Goal: Complete application form: Complete application form

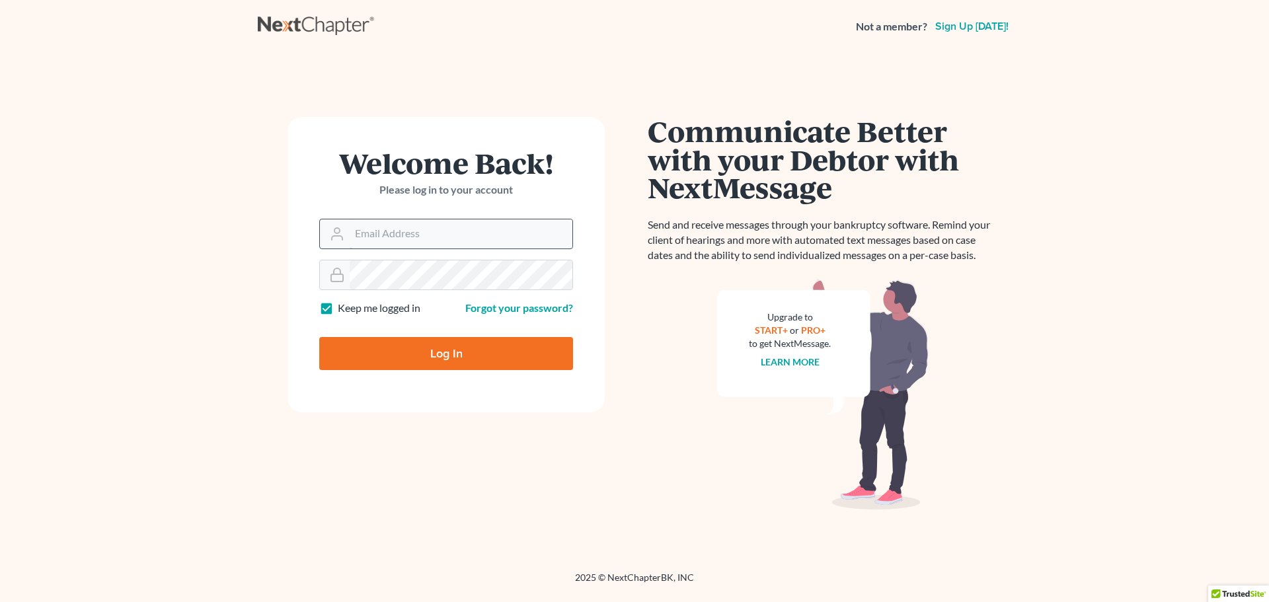
click at [489, 236] on input "Email Address" at bounding box center [461, 233] width 223 height 29
type input "[EMAIL_ADDRESS][DOMAIN_NAME]"
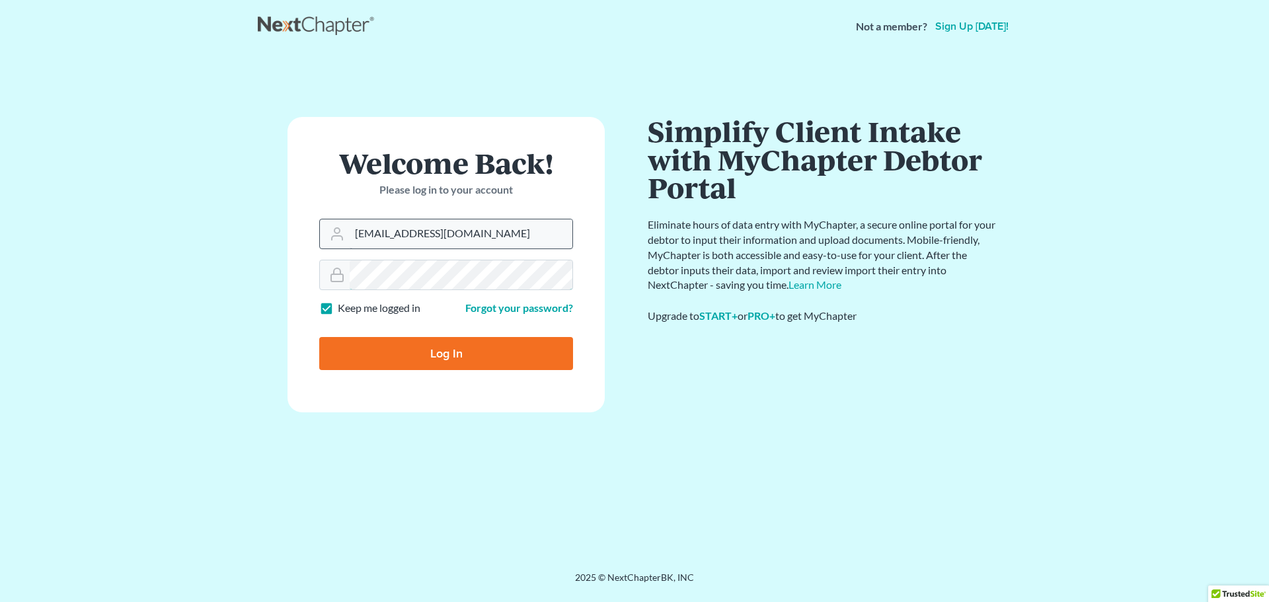
click at [319, 337] on input "Log In" at bounding box center [446, 353] width 254 height 33
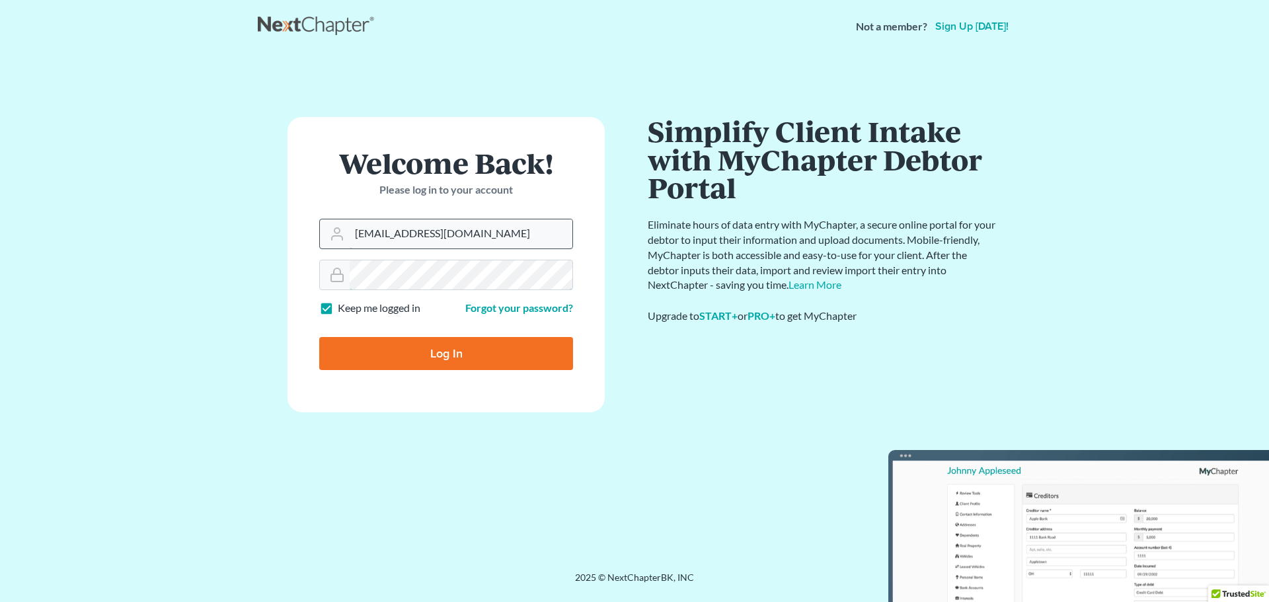
type input "Thinking..."
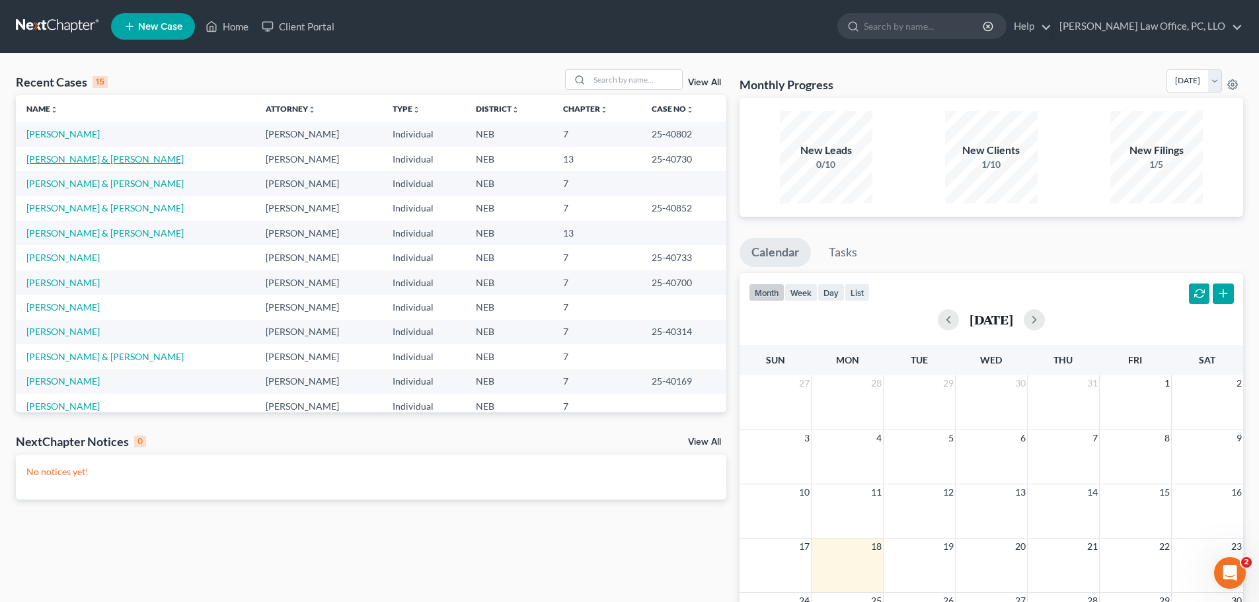
click at [86, 159] on link "[PERSON_NAME] & [PERSON_NAME]" at bounding box center [104, 158] width 157 height 11
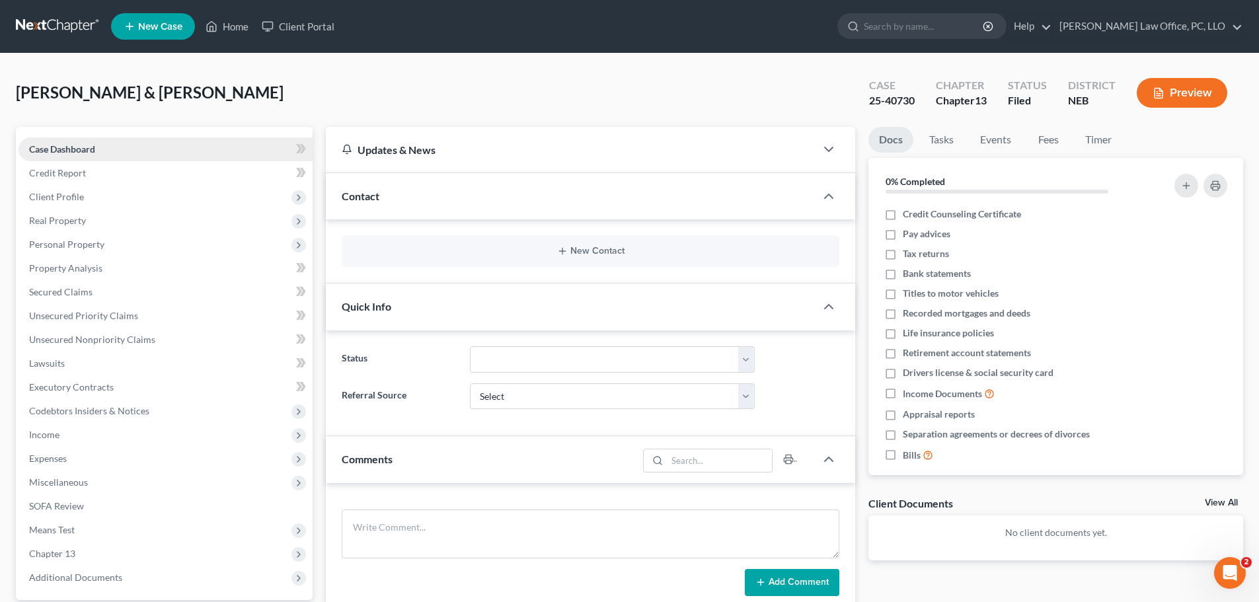
click at [75, 145] on span "Case Dashboard" at bounding box center [62, 148] width 66 height 11
click at [67, 173] on span "Credit Report" at bounding box center [57, 172] width 57 height 11
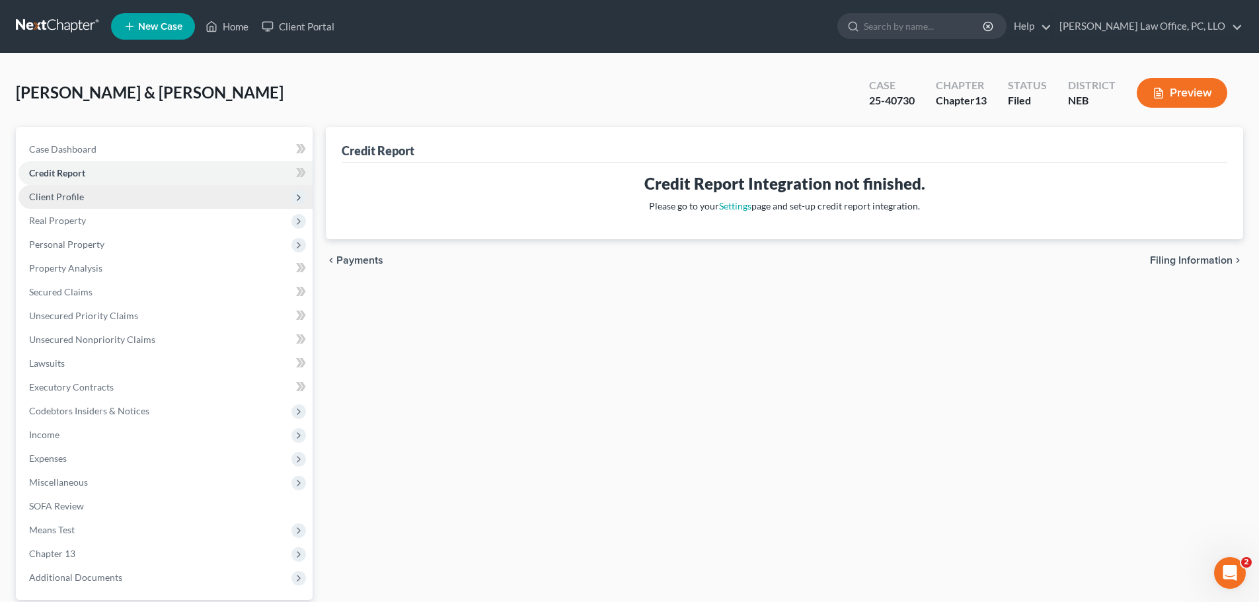
click at [67, 200] on span "Client Profile" at bounding box center [56, 196] width 55 height 11
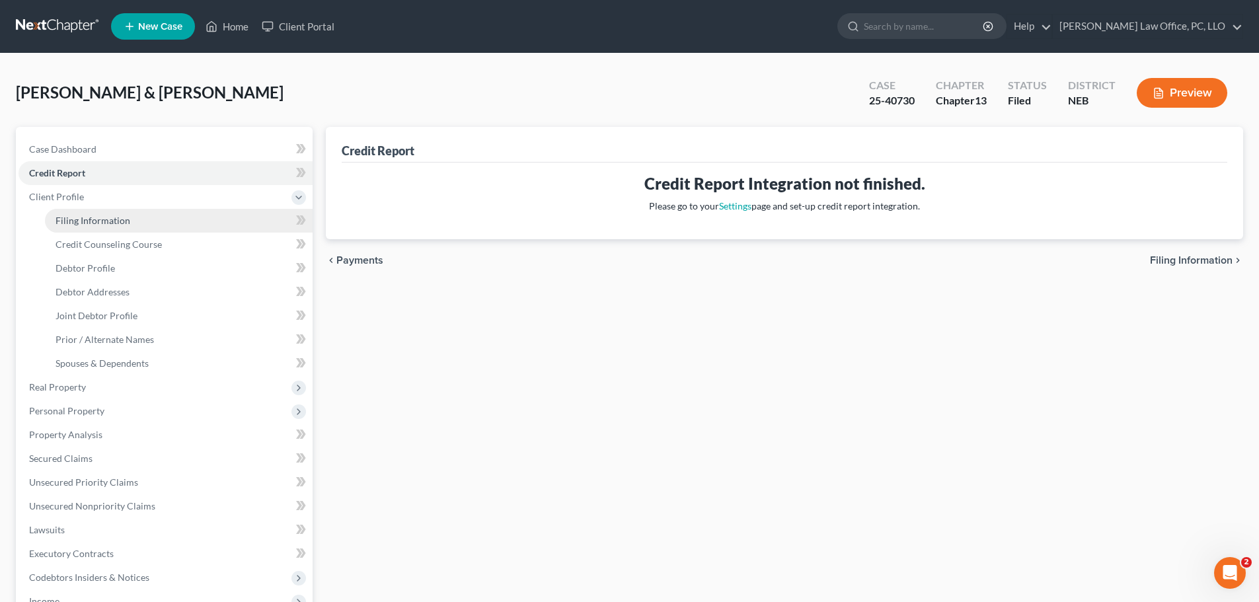
click at [87, 219] on span "Filing Information" at bounding box center [93, 220] width 75 height 11
select select "1"
select select "3"
select select "0"
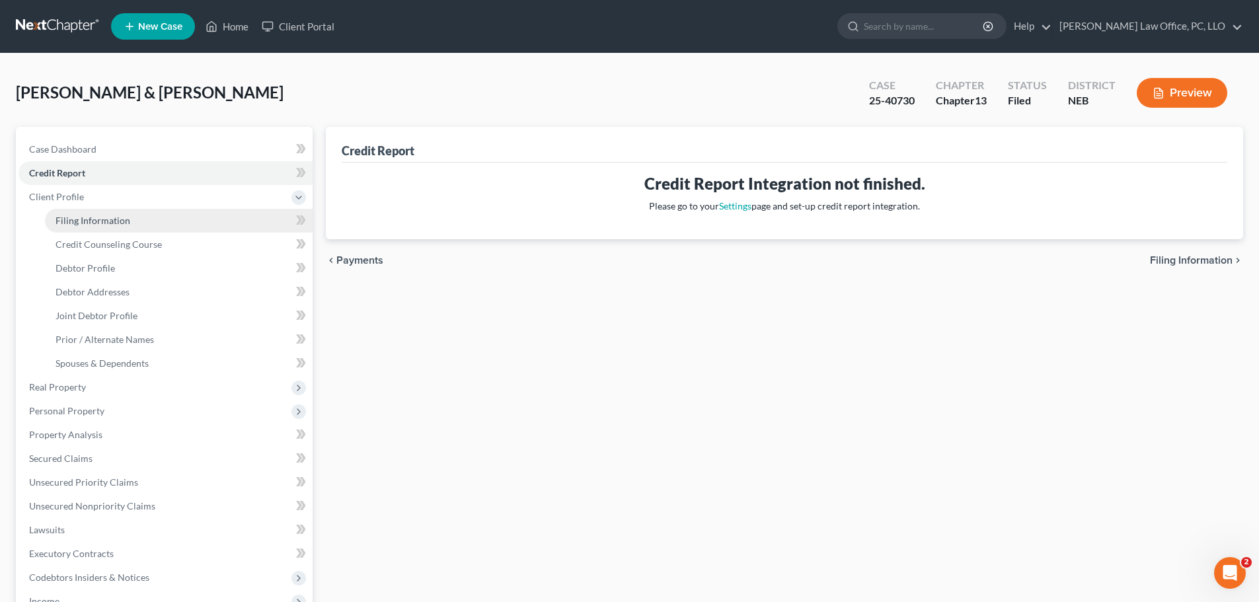
select select "30"
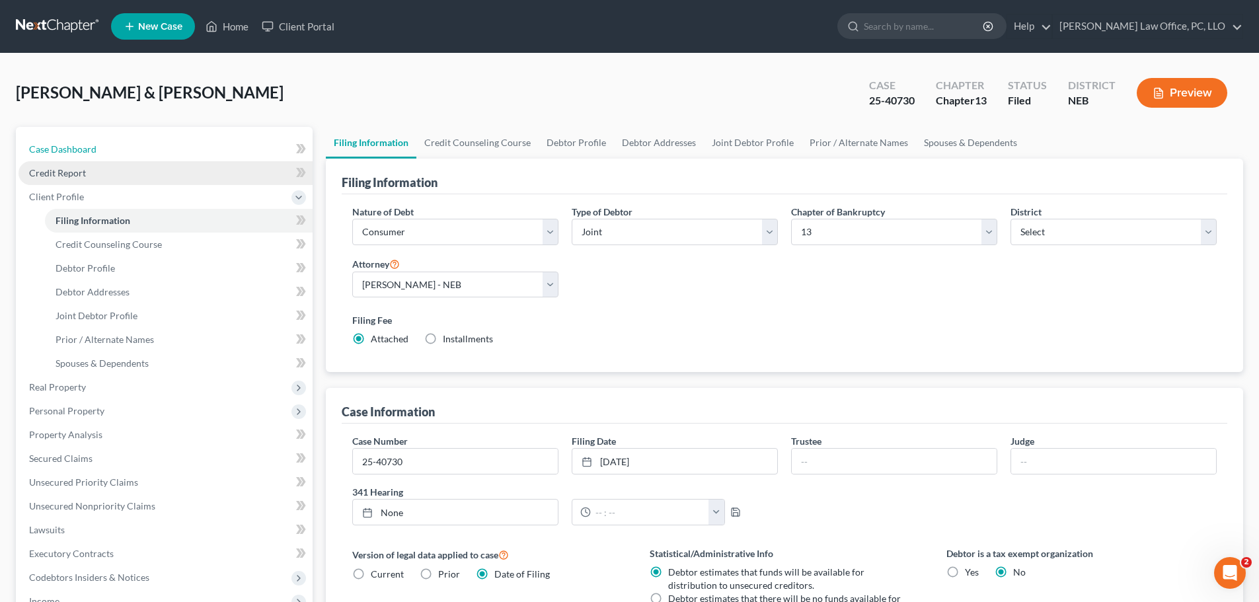
drag, startPoint x: 70, startPoint y: 146, endPoint x: 80, endPoint y: 169, distance: 24.6
click at [70, 146] on span "Case Dashboard" at bounding box center [62, 148] width 67 height 11
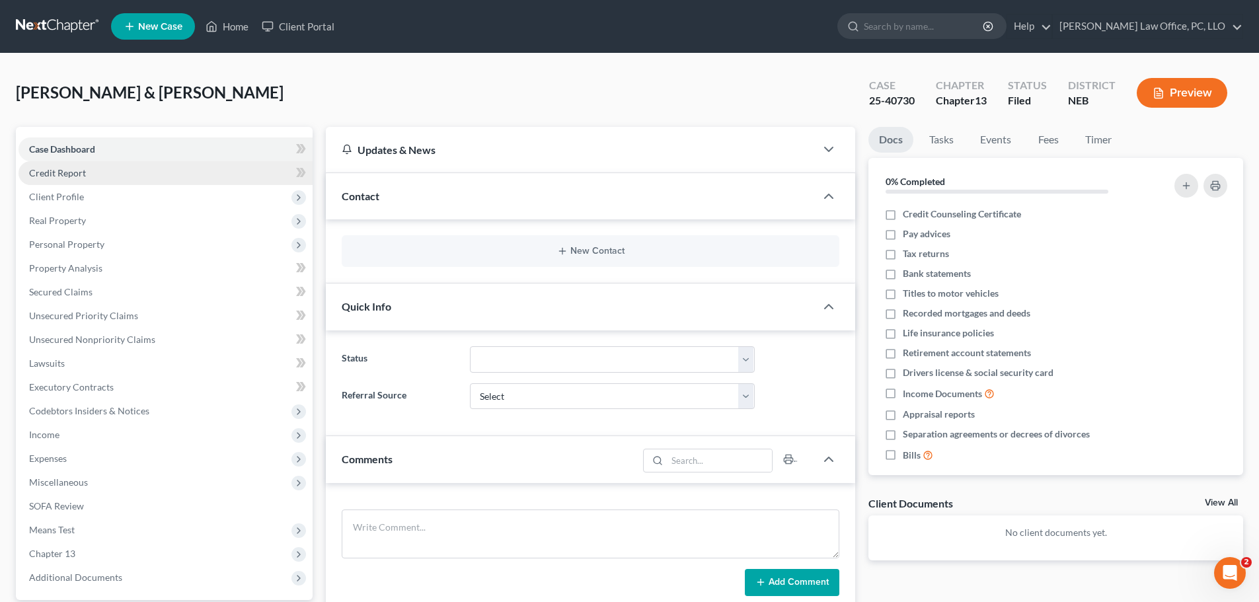
click at [79, 169] on span "Credit Report" at bounding box center [57, 172] width 57 height 11
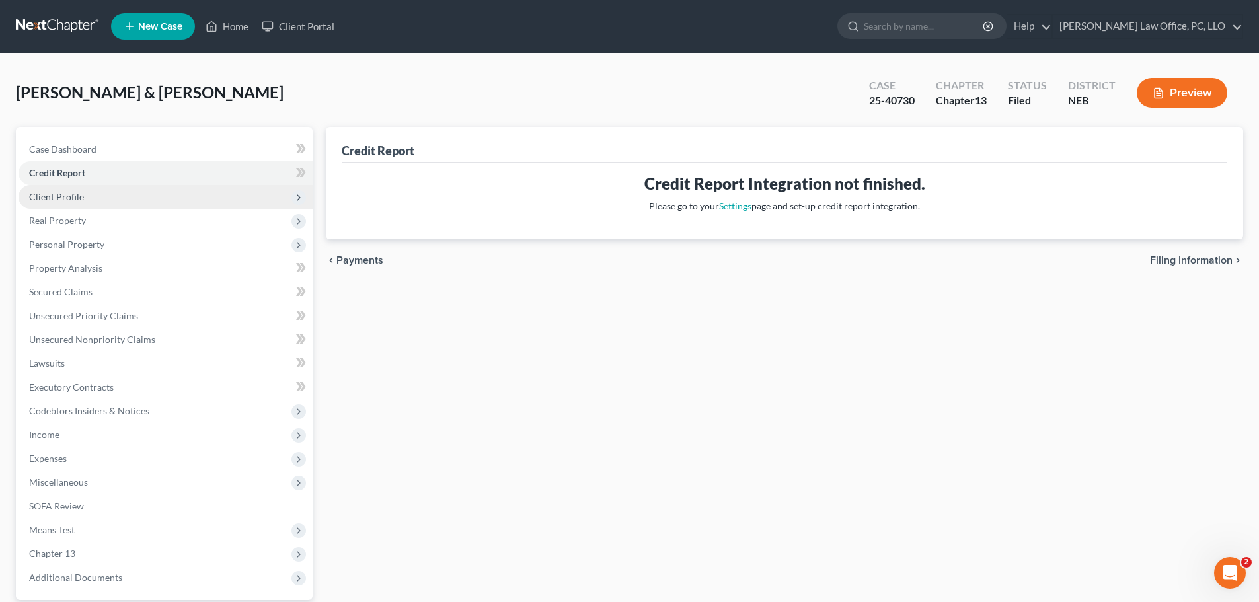
click at [84, 193] on span "Client Profile" at bounding box center [166, 197] width 294 height 24
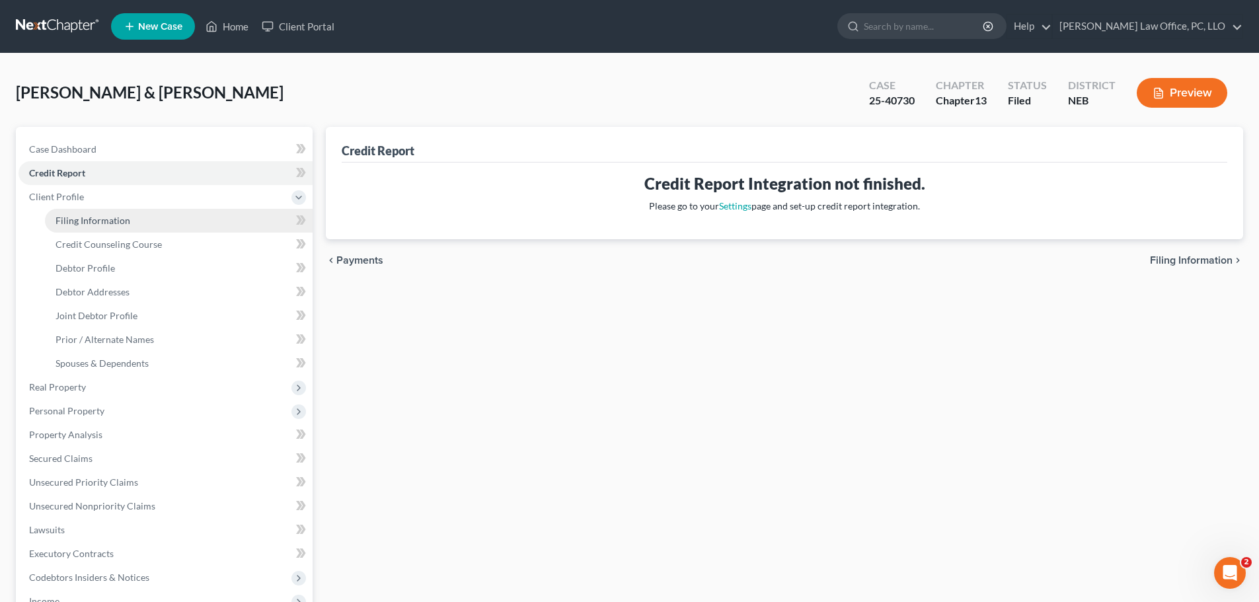
click at [87, 213] on link "Filing Information" at bounding box center [179, 221] width 268 height 24
select select "1"
select select "3"
select select "48"
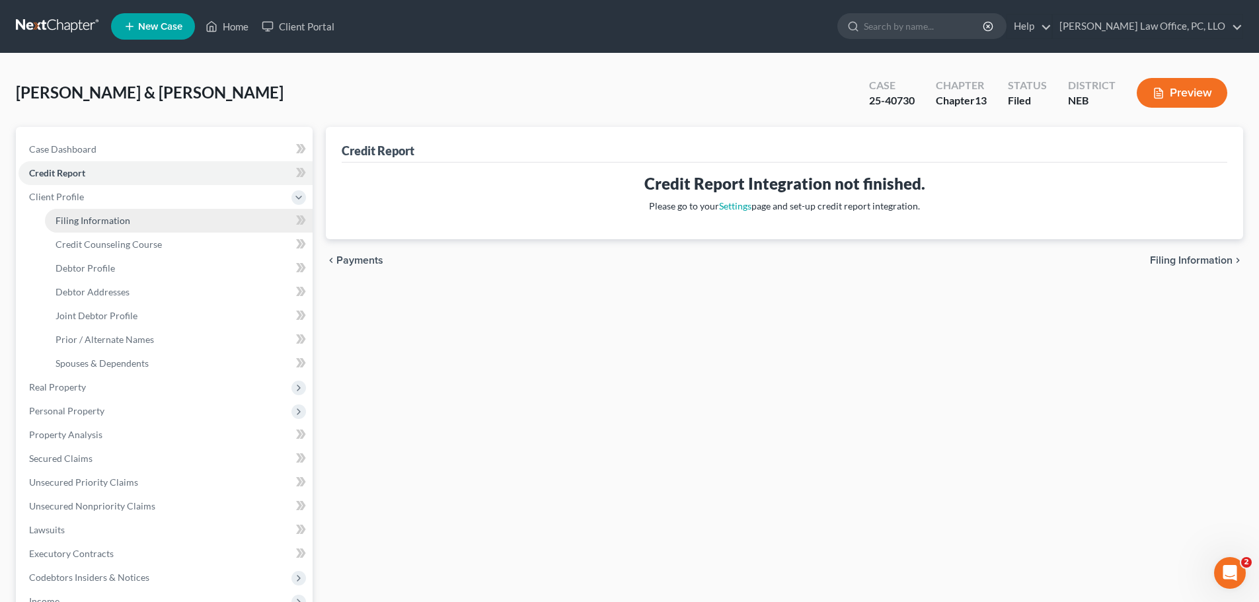
select select "0"
select select "30"
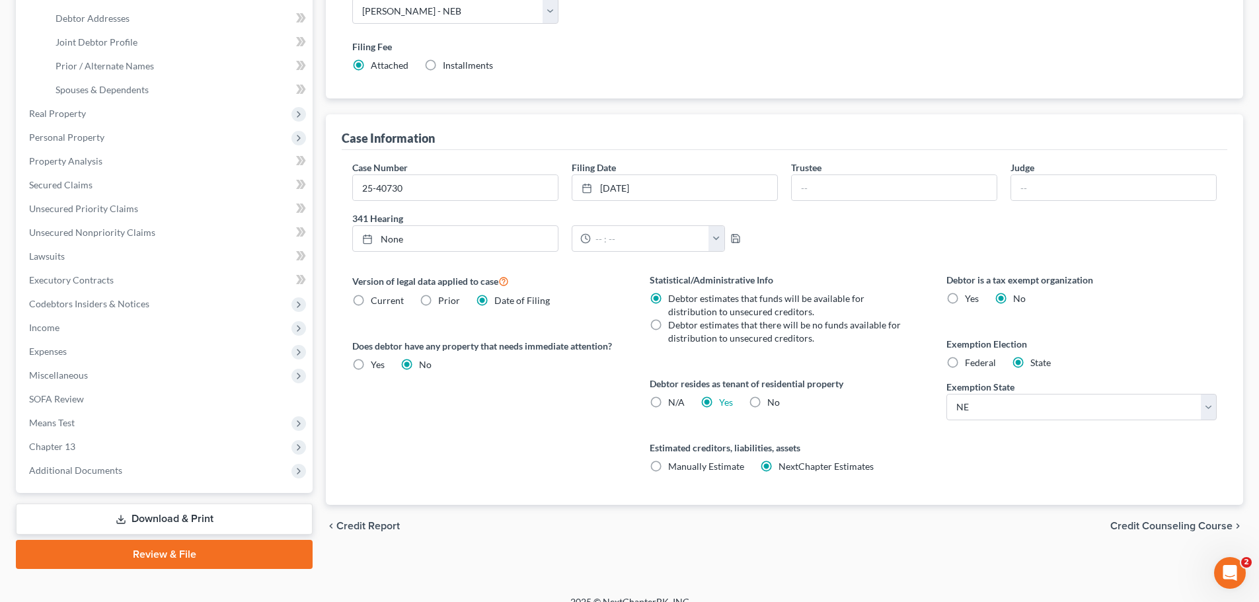
scroll to position [291, 0]
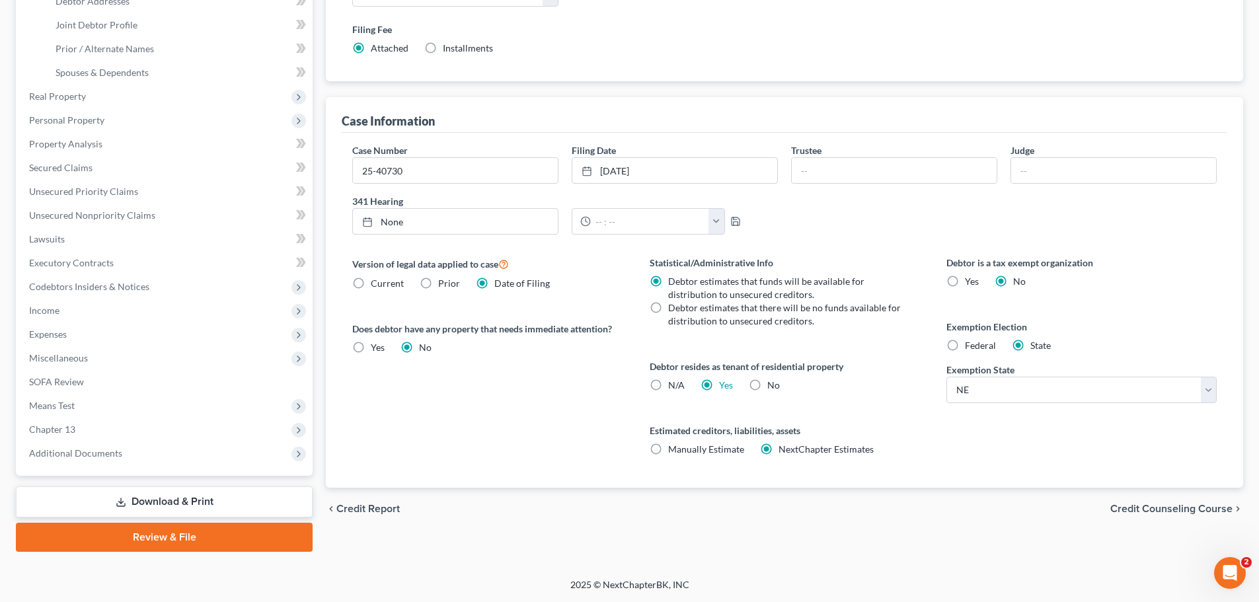
click at [1211, 510] on span "Credit Counseling Course" at bounding box center [1171, 509] width 122 height 11
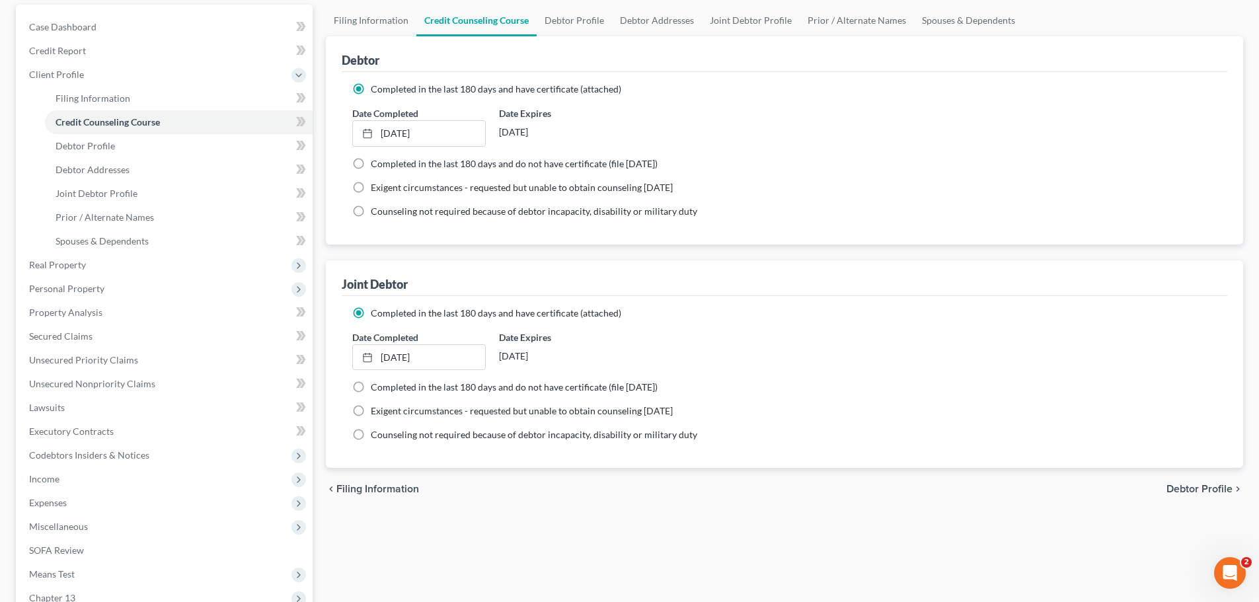
scroll to position [132, 0]
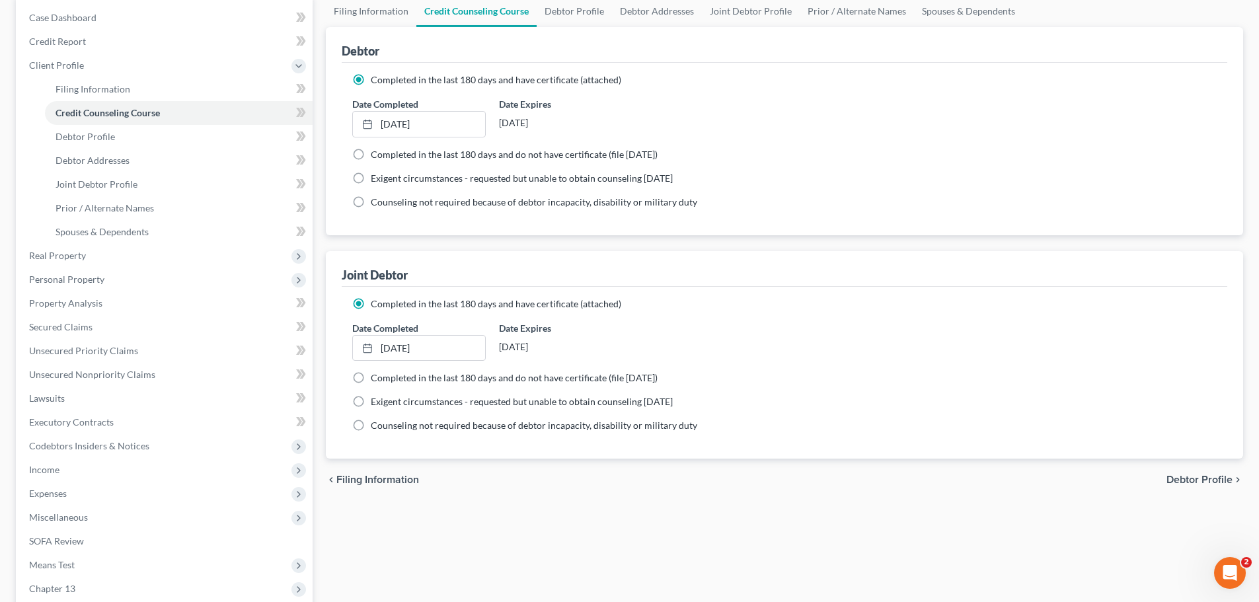
click at [1193, 476] on span "Debtor Profile" at bounding box center [1199, 479] width 66 height 11
select select "1"
select select "3"
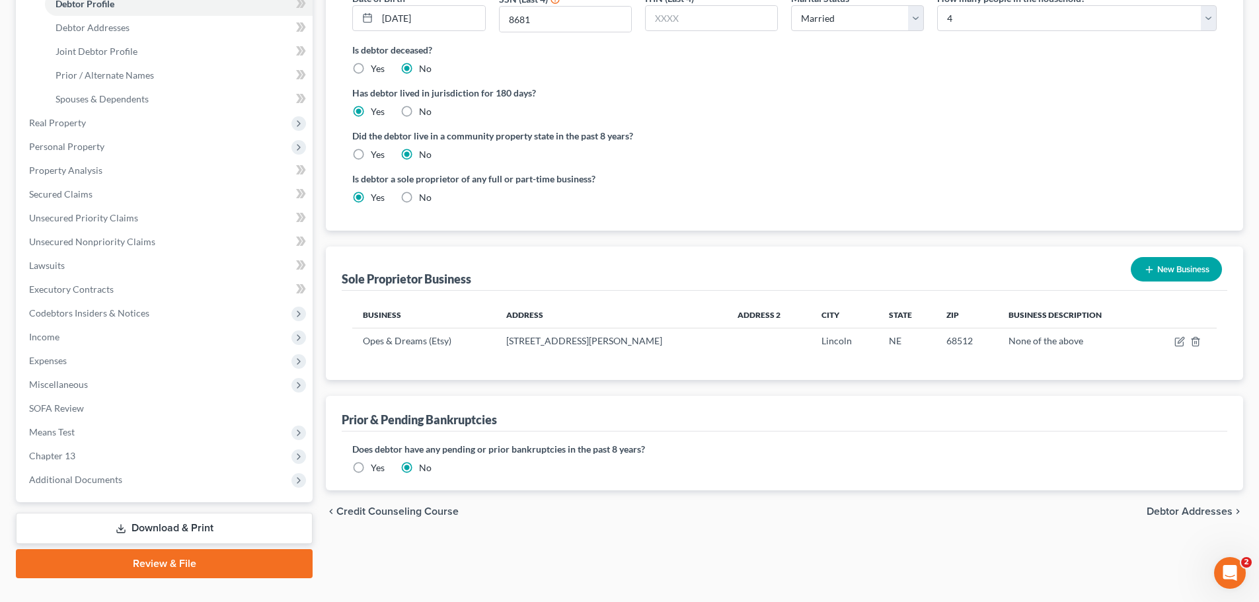
scroll to position [291, 0]
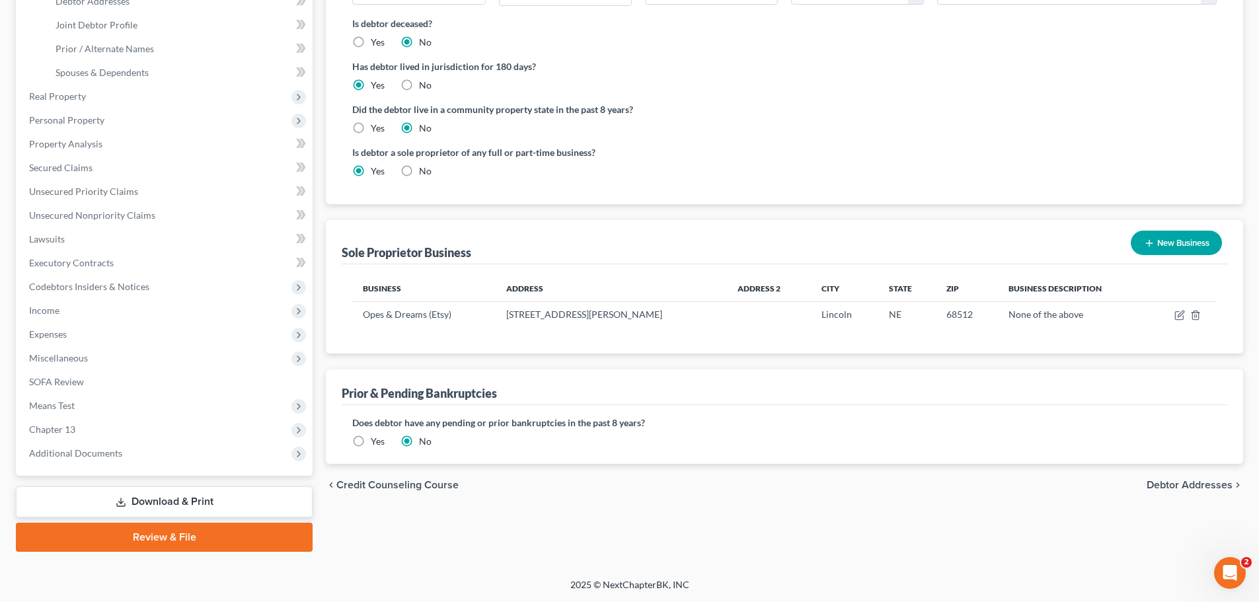
click at [1191, 482] on span "Debtor Addresses" at bounding box center [1190, 485] width 86 height 11
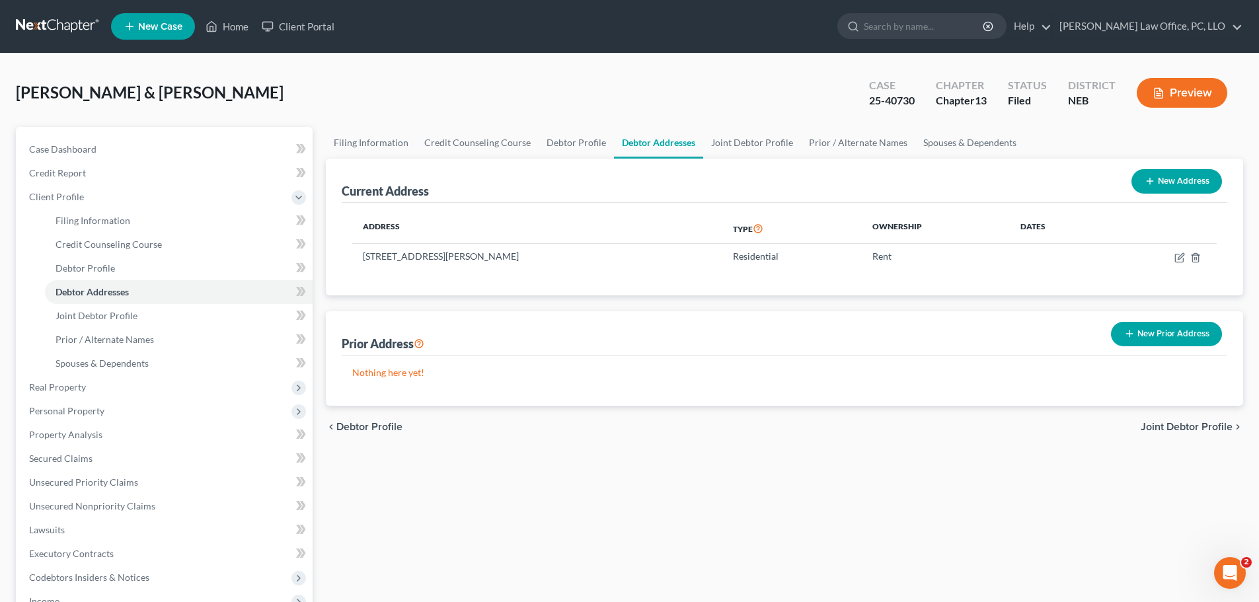
click at [1161, 428] on span "Joint Debtor Profile" at bounding box center [1187, 427] width 92 height 11
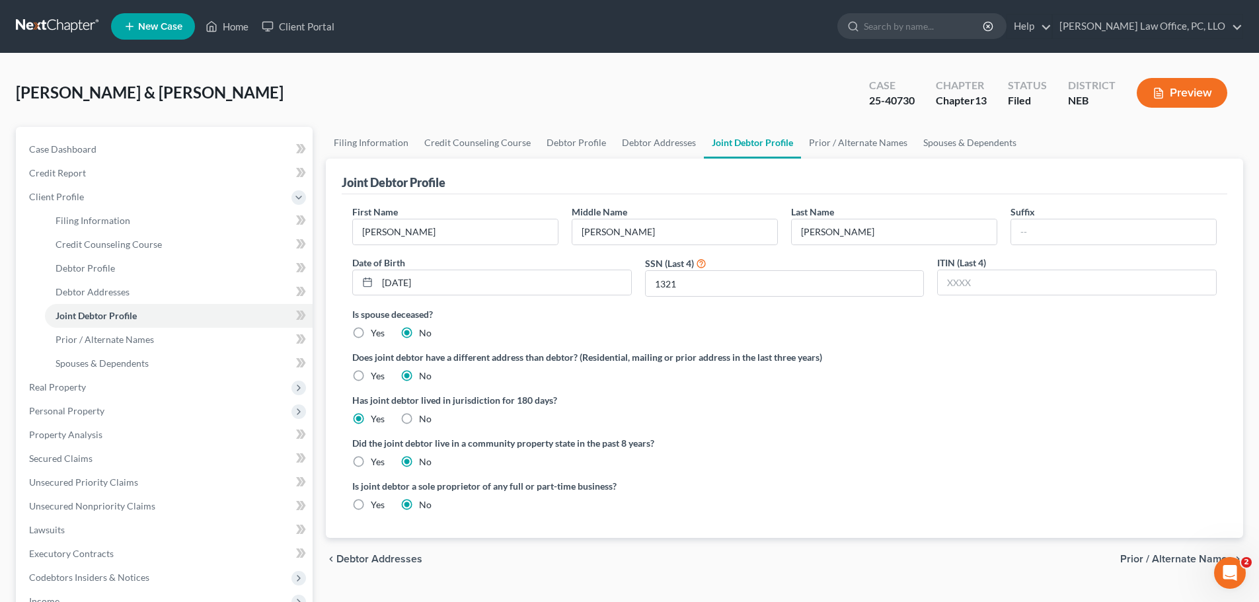
click at [1139, 554] on span "Prior / Alternate Names" at bounding box center [1176, 559] width 112 height 11
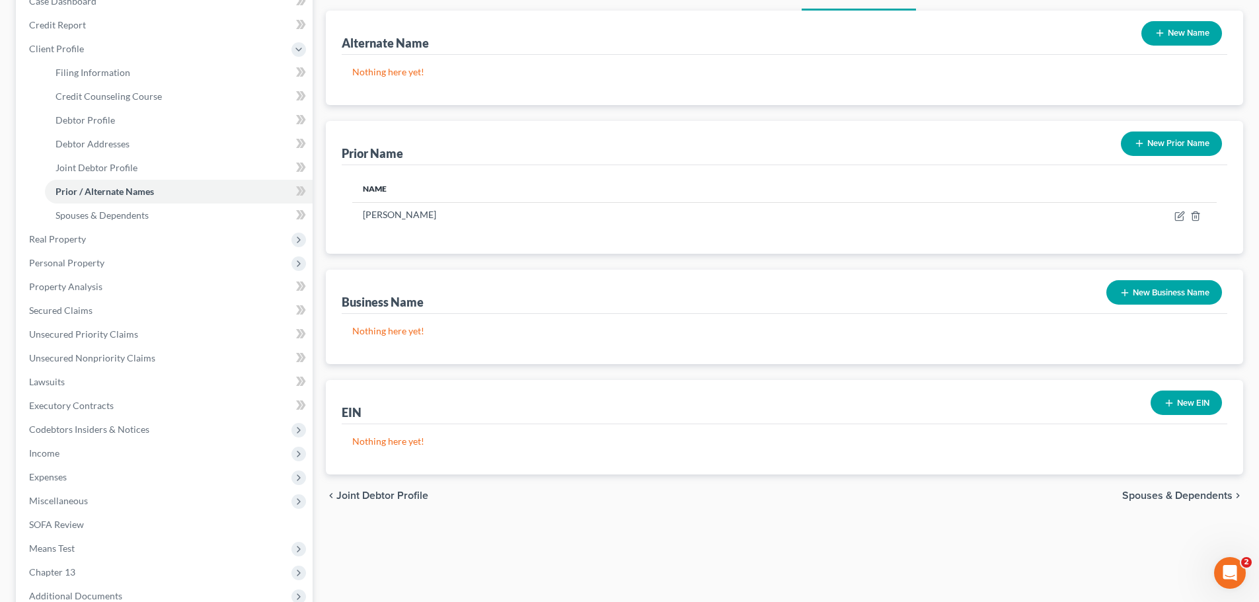
scroll to position [109, 0]
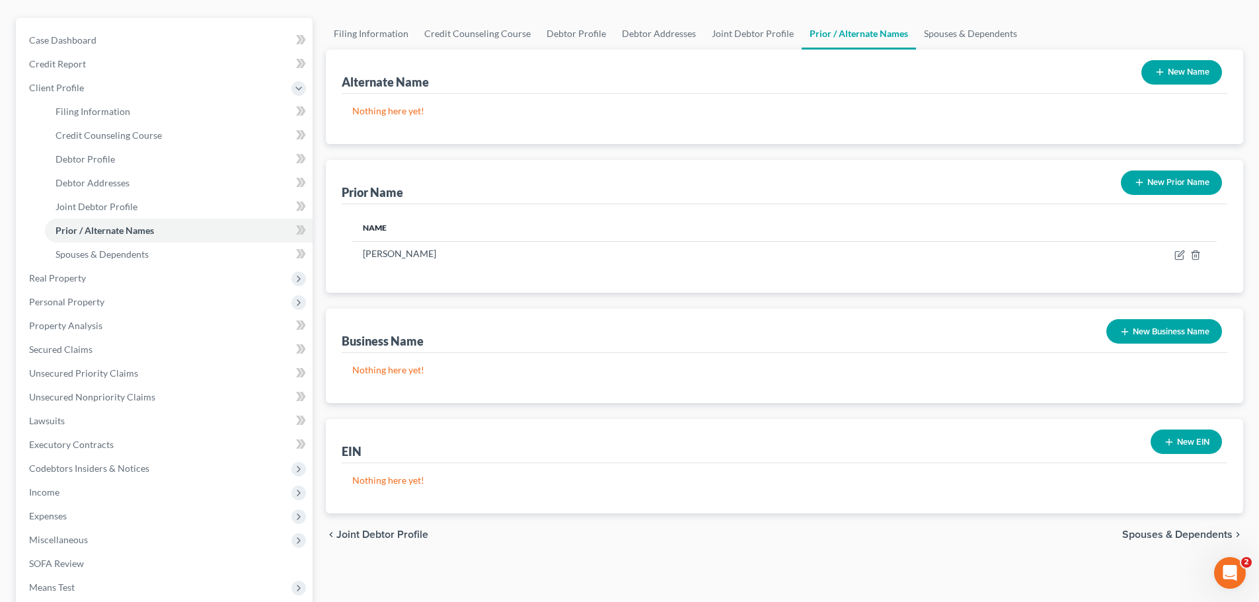
click at [1159, 537] on span "Spouses & Dependents" at bounding box center [1177, 534] width 110 height 11
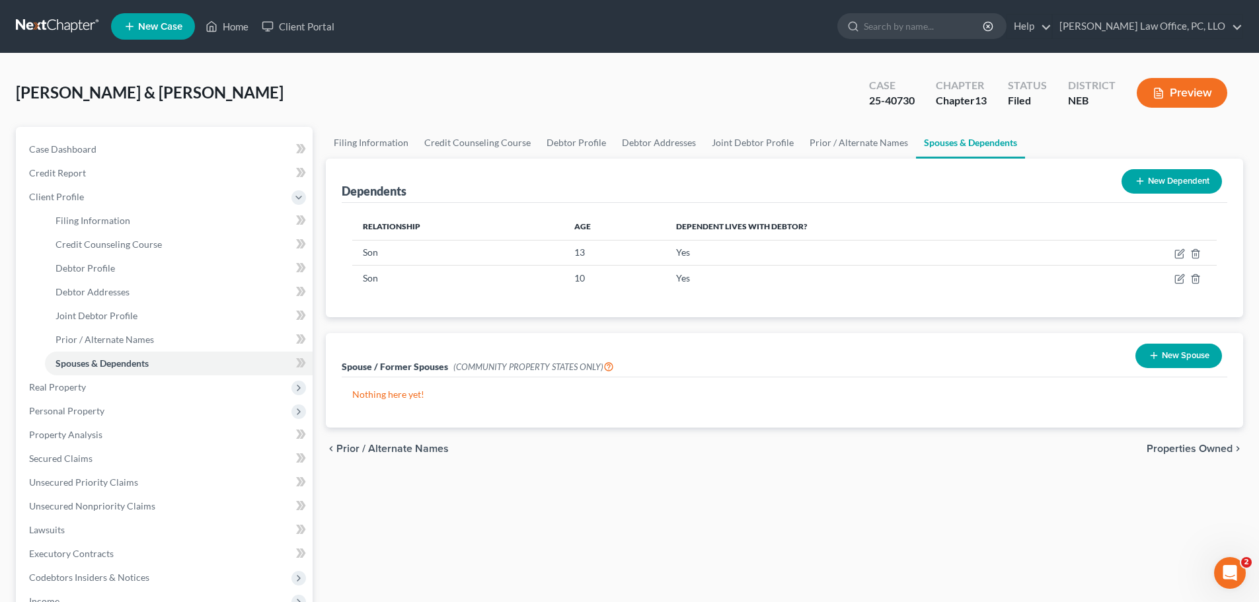
click at [1178, 449] on span "Properties Owned" at bounding box center [1190, 448] width 86 height 11
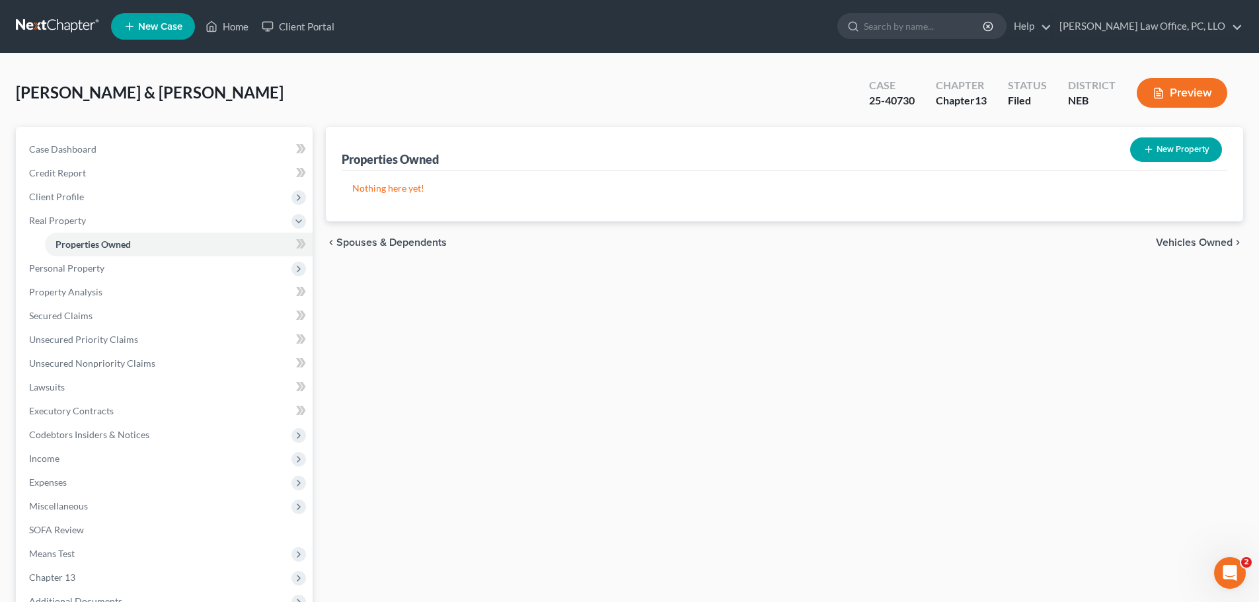
click at [1199, 244] on span "Vehicles Owned" at bounding box center [1194, 242] width 77 height 11
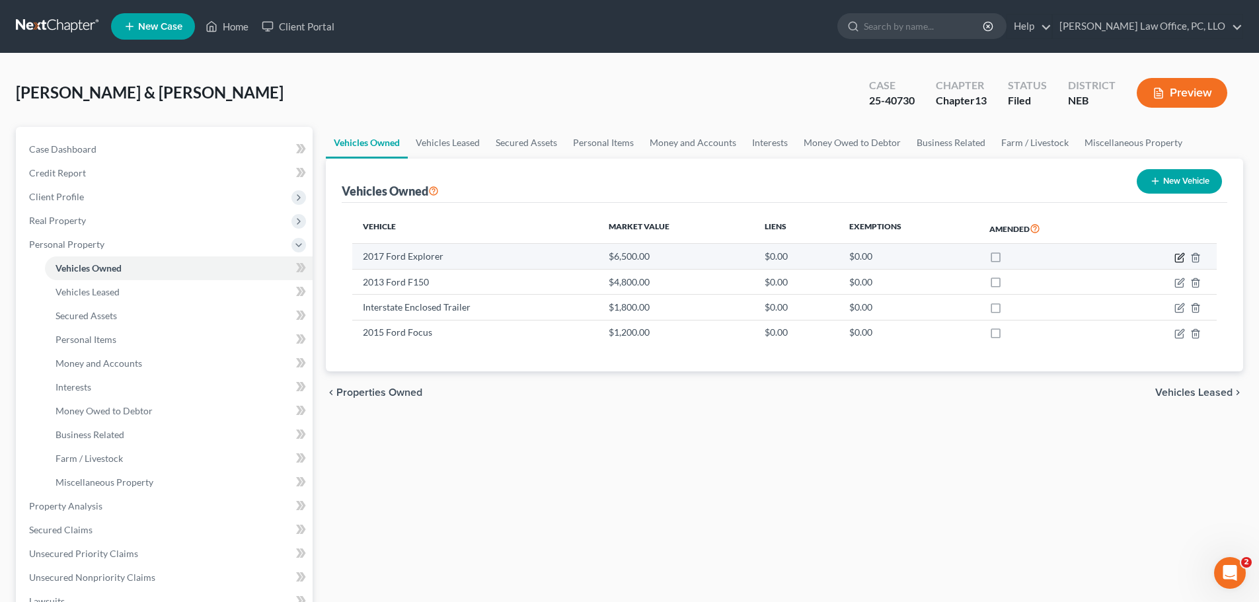
click at [1180, 259] on icon "button" at bounding box center [1181, 256] width 6 height 6
select select "0"
select select "9"
select select "2"
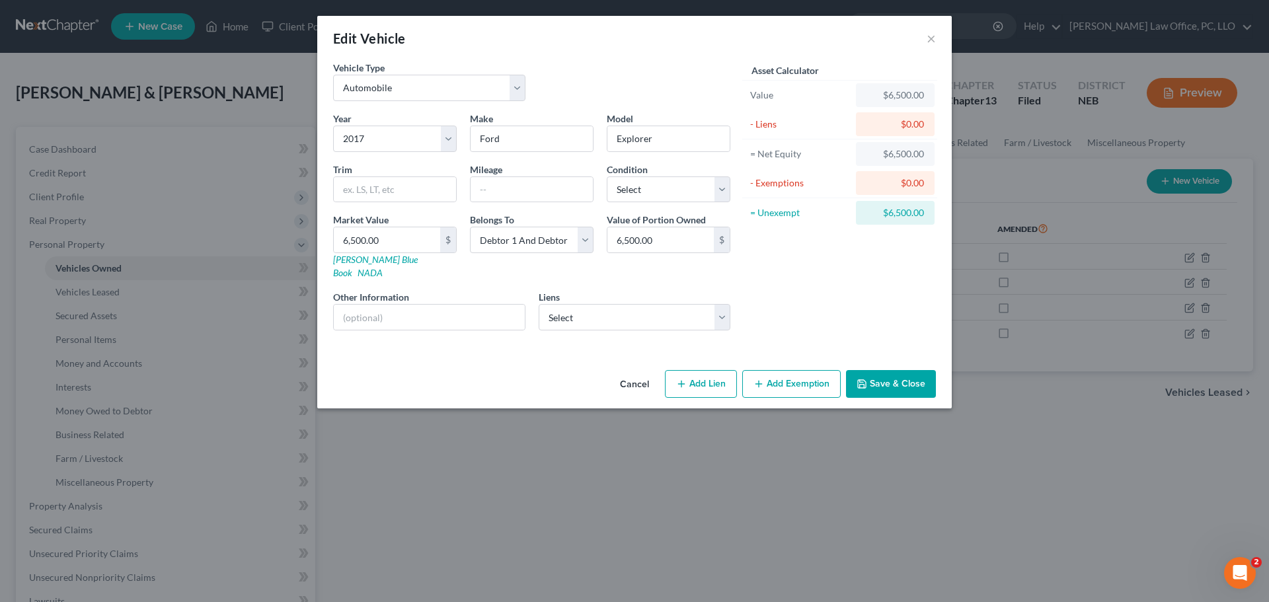
click at [808, 371] on button "Add Exemption" at bounding box center [791, 384] width 98 height 28
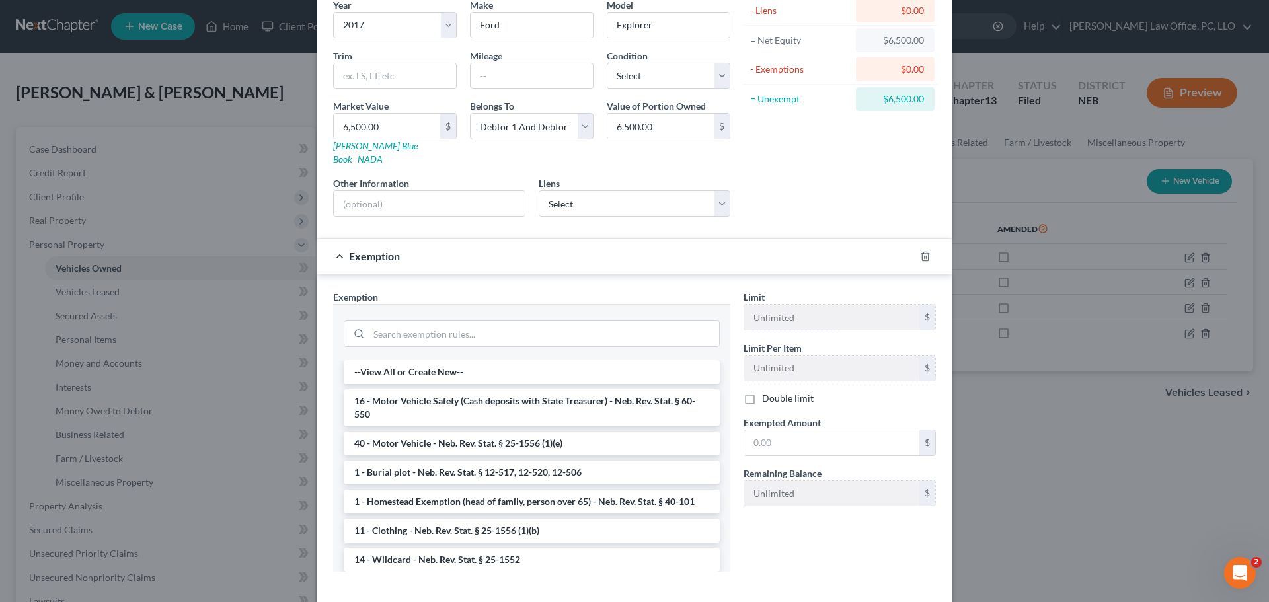
scroll to position [130, 0]
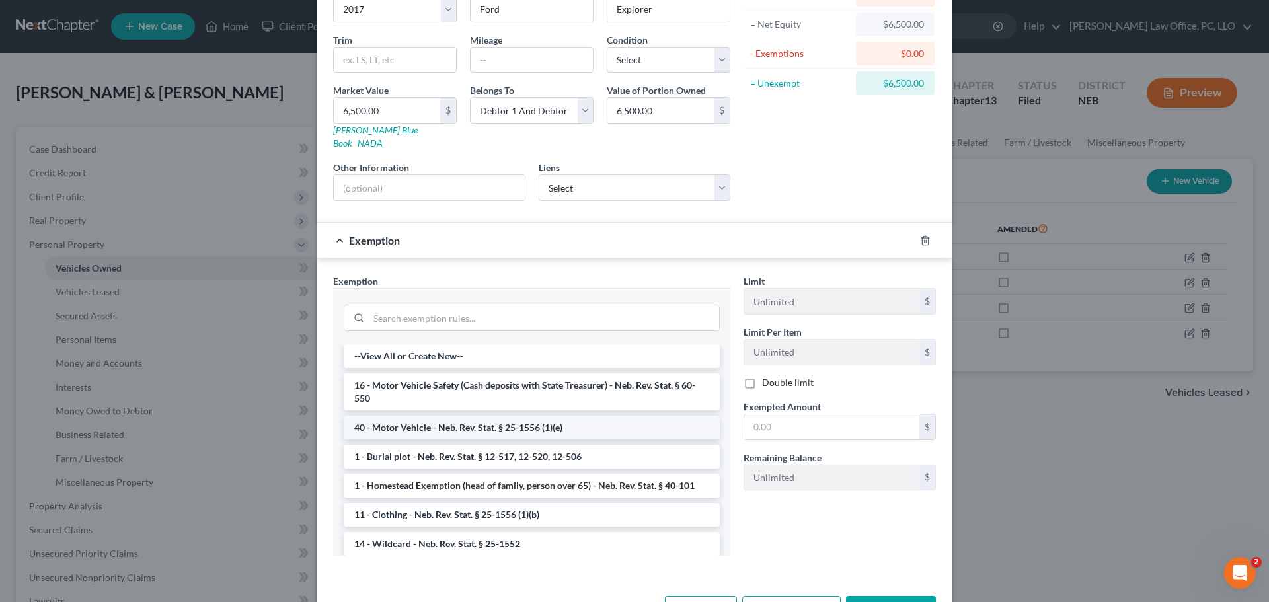
click at [549, 416] on li "40 - Motor Vehicle - Neb. Rev. Stat. § 25-1556 (1)(e)" at bounding box center [532, 428] width 376 height 24
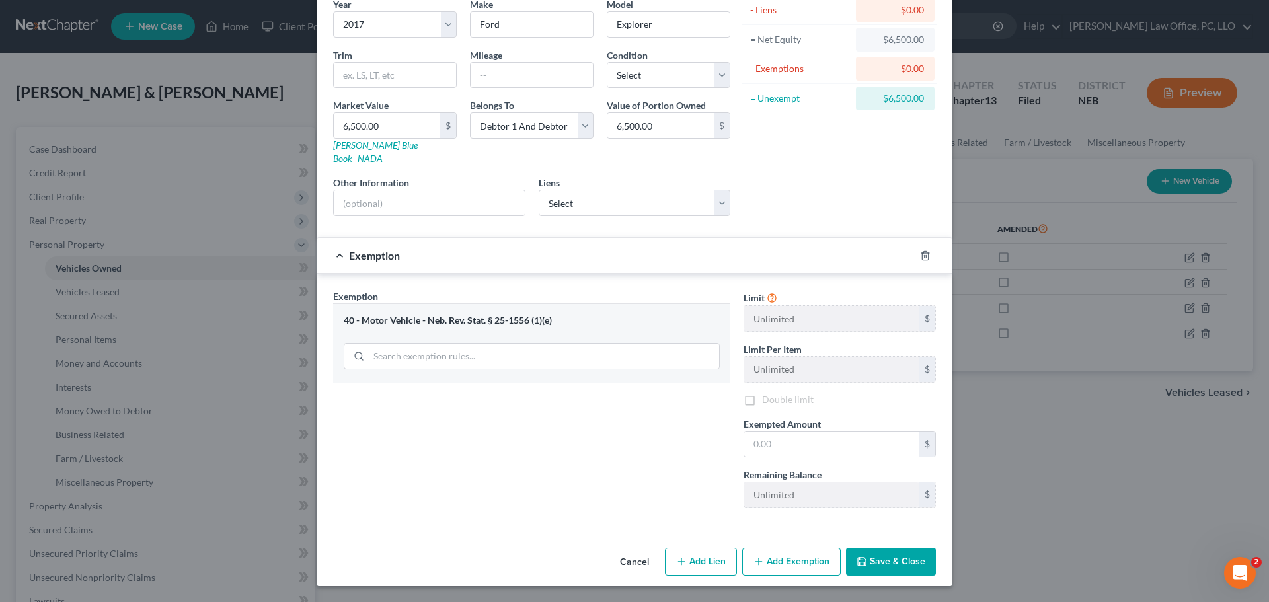
scroll to position [101, 0]
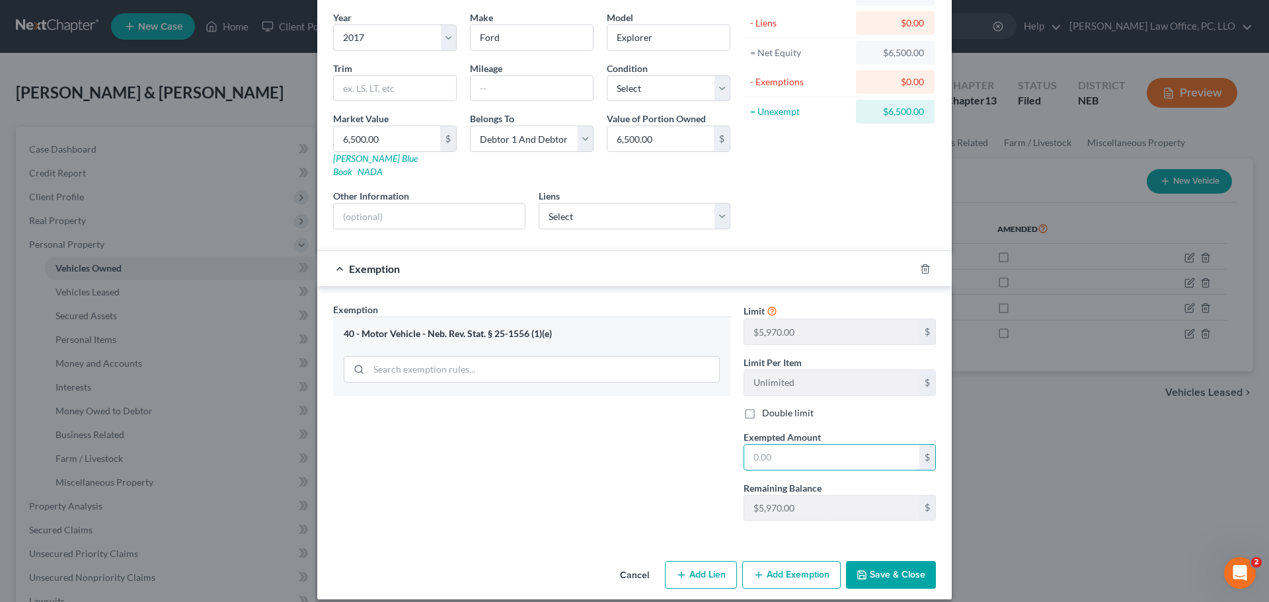
click at [668, 444] on div "Exemption Set must be selected for CA. Exemption * 40 - Motor Vehicle - Neb. Re…" at bounding box center [634, 417] width 616 height 229
type input "5,970"
click at [654, 445] on div "Exemption Set must be selected for CA. Exemption * 40 - Motor Vehicle - Neb. Re…" at bounding box center [531, 417] width 410 height 229
click at [881, 562] on button "Save & Close" at bounding box center [891, 575] width 90 height 28
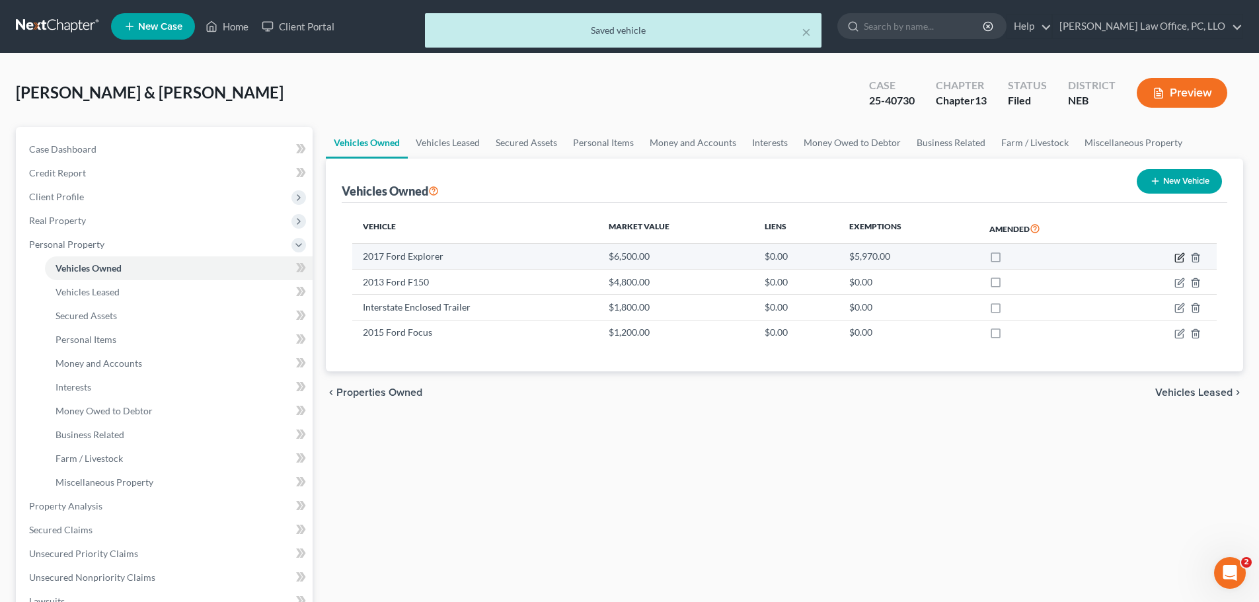
click at [1180, 258] on icon "button" at bounding box center [1179, 257] width 11 height 11
select select "0"
select select "9"
select select "2"
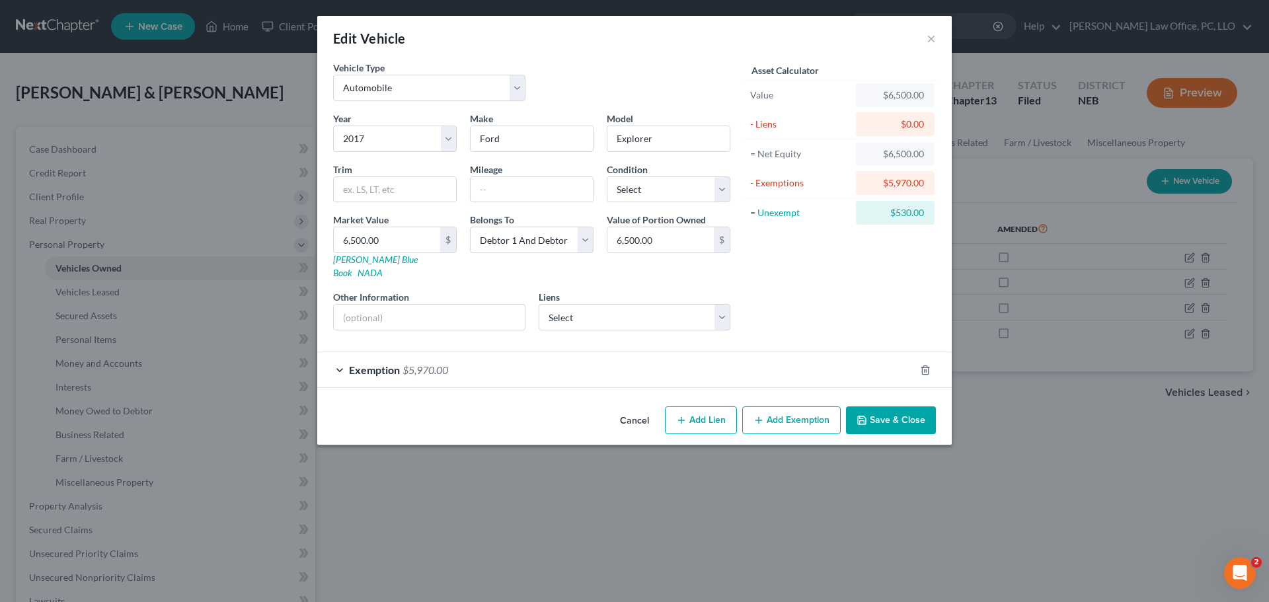
click at [792, 406] on button "Add Exemption" at bounding box center [791, 420] width 98 height 28
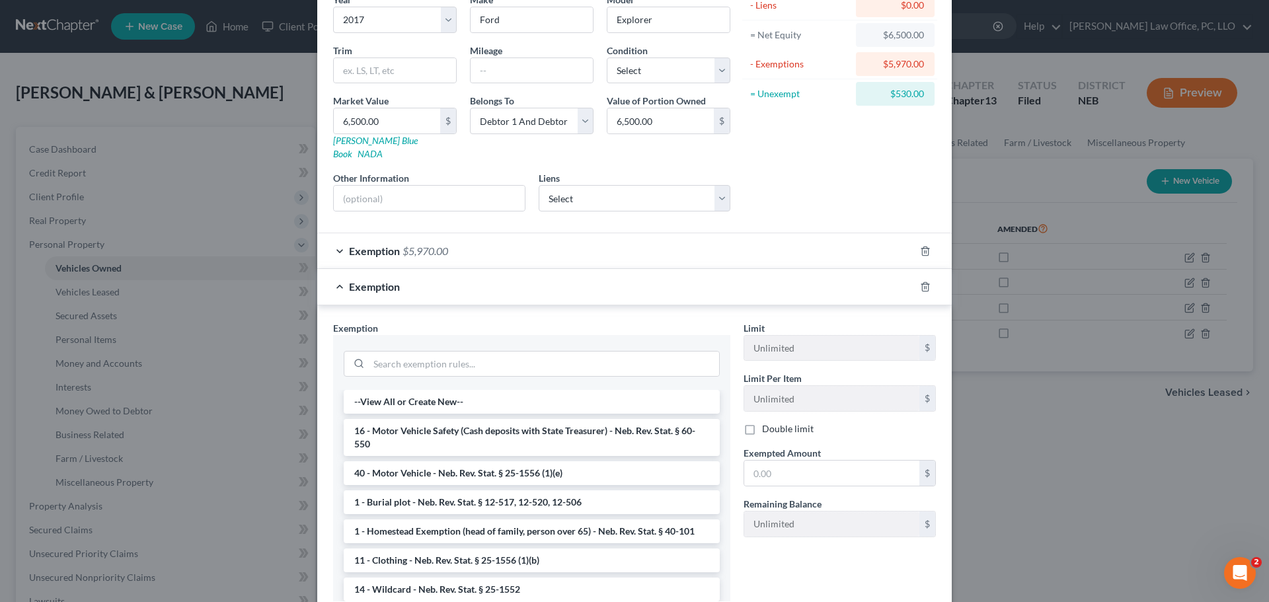
scroll to position [156, 0]
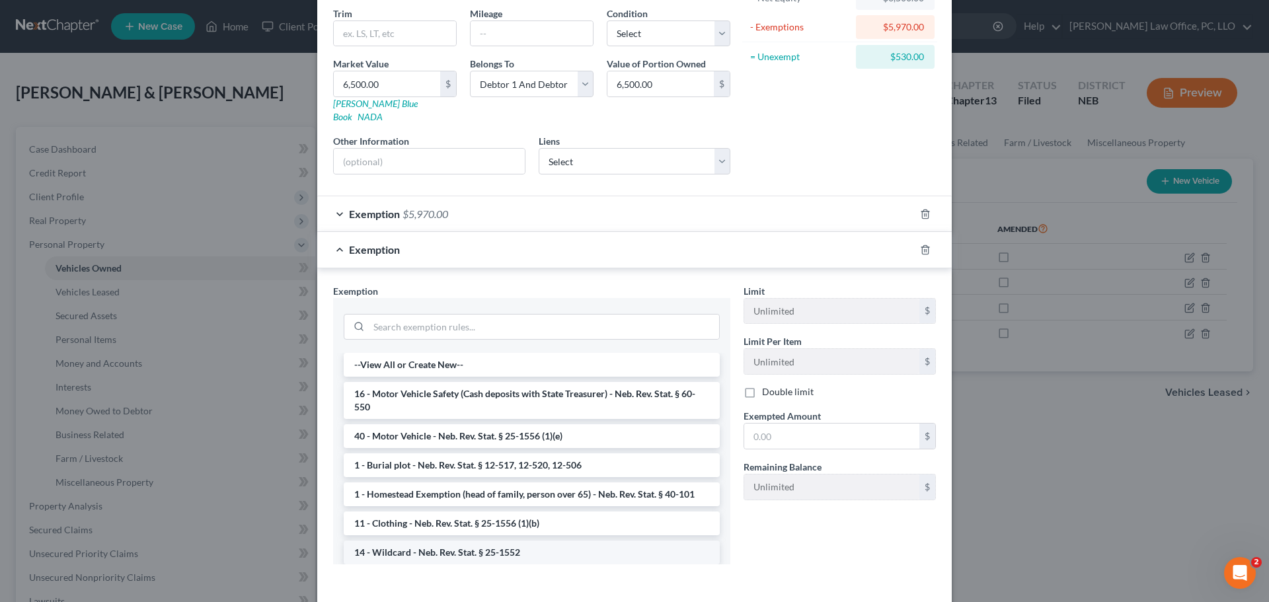
click at [478, 541] on li "14 - Wildcard - Neb. Rev. Stat. § 25-1552" at bounding box center [532, 553] width 376 height 24
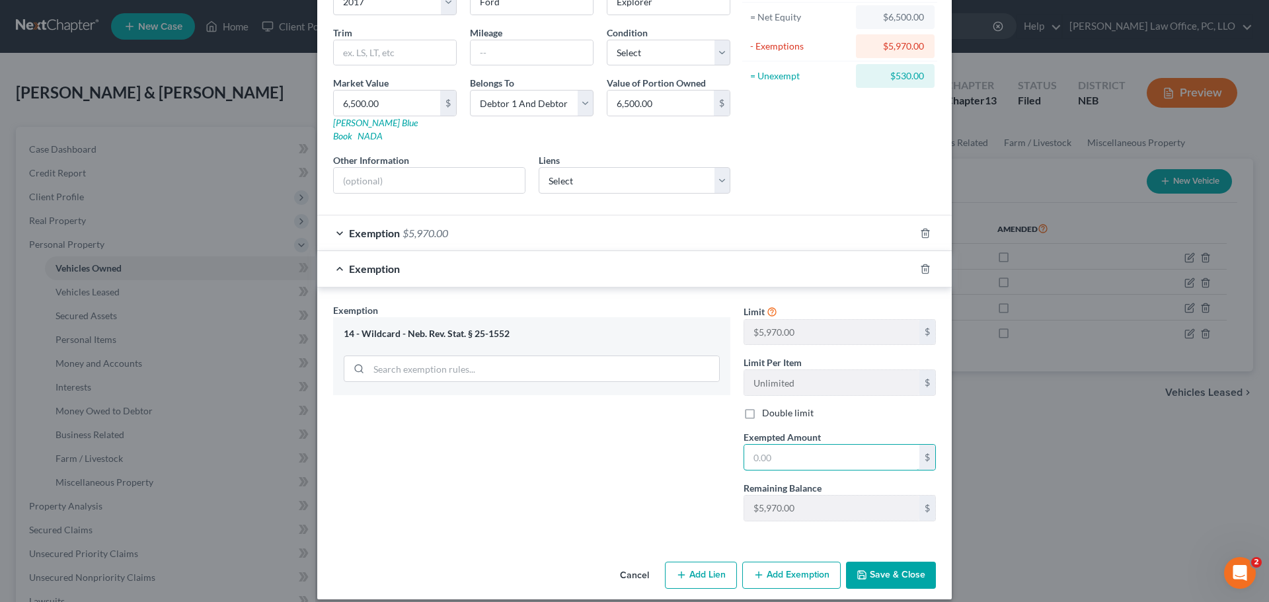
drag, startPoint x: 775, startPoint y: 445, endPoint x: 550, endPoint y: 469, distance: 226.6
click at [544, 471] on div "Exemption Set must be selected for CA. Exemption * 14 - Wildcard - Neb. Rev. St…" at bounding box center [634, 417] width 616 height 229
type input "530"
click at [883, 562] on button "Save & Close" at bounding box center [891, 576] width 90 height 28
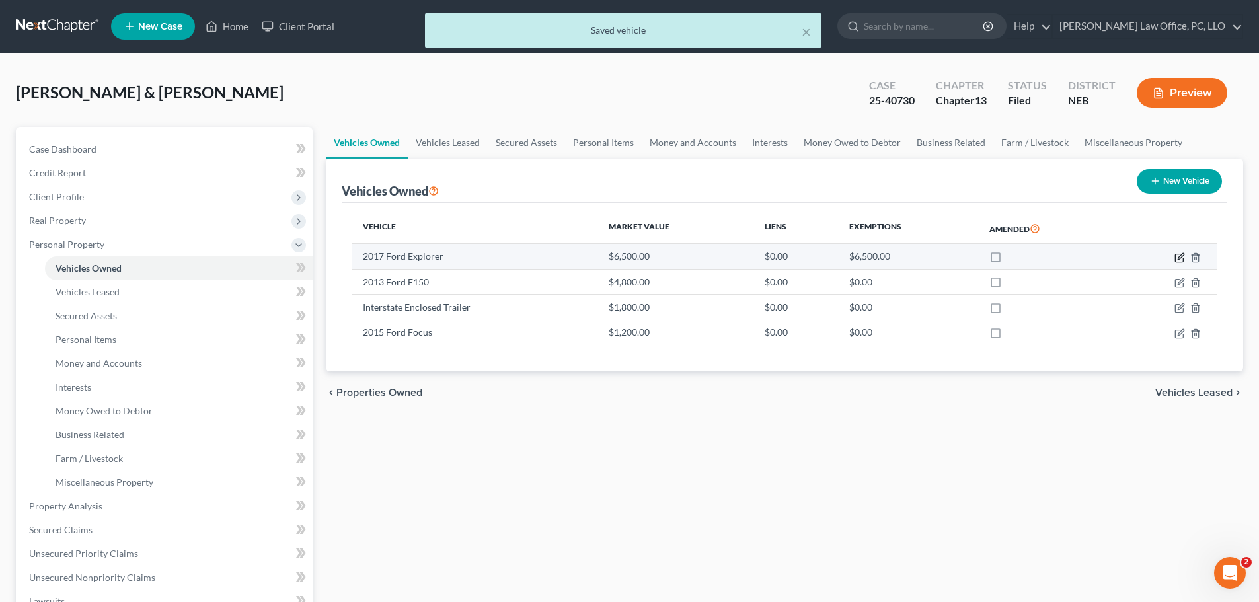
click at [1179, 258] on icon "button" at bounding box center [1179, 257] width 11 height 11
select select "0"
select select "9"
select select "2"
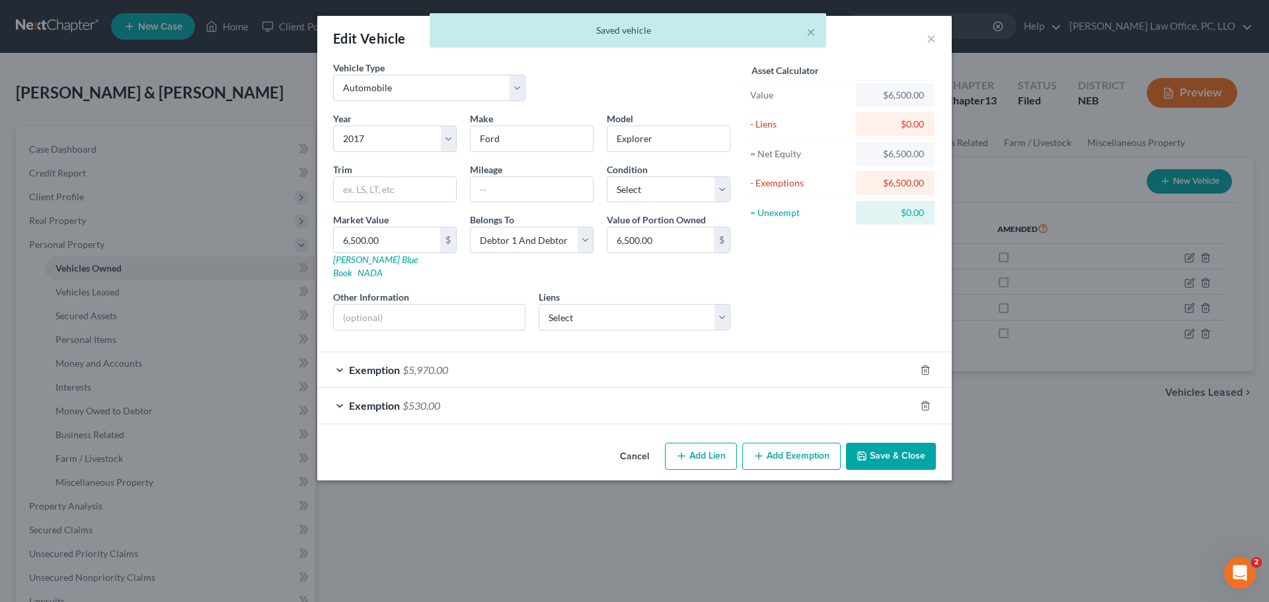
click at [911, 525] on div "Edit Vehicle × Vehicle Type Select Automobile Truck Trailer Watercraft Aircraft…" at bounding box center [634, 301] width 1269 height 602
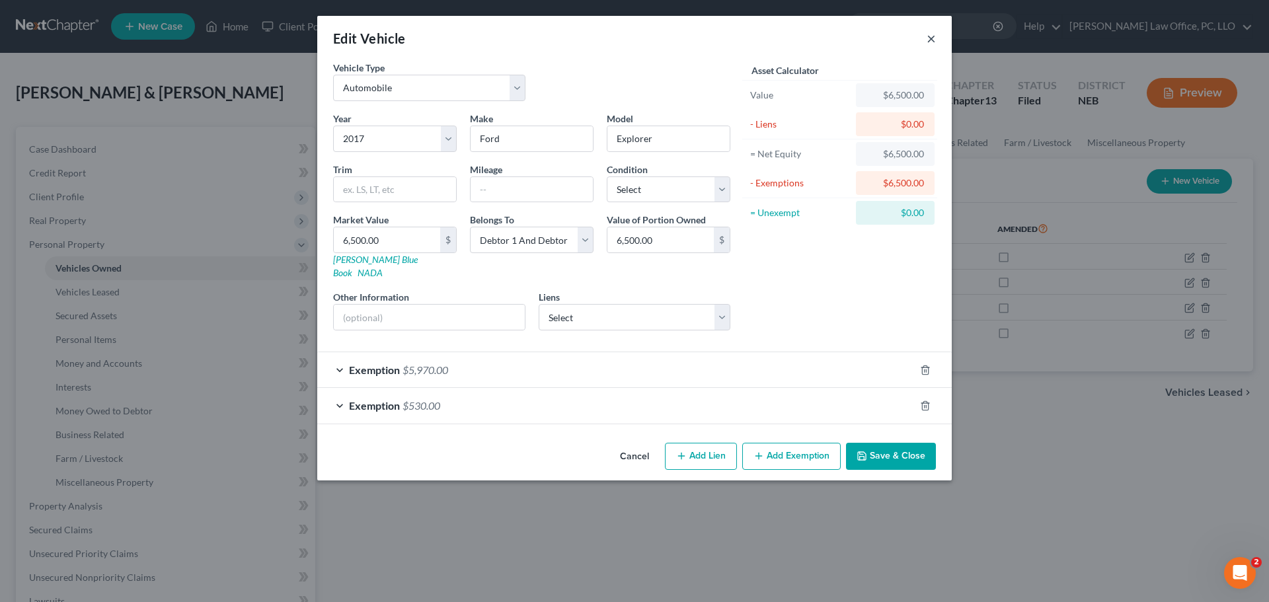
click at [934, 38] on button "×" at bounding box center [931, 38] width 9 height 16
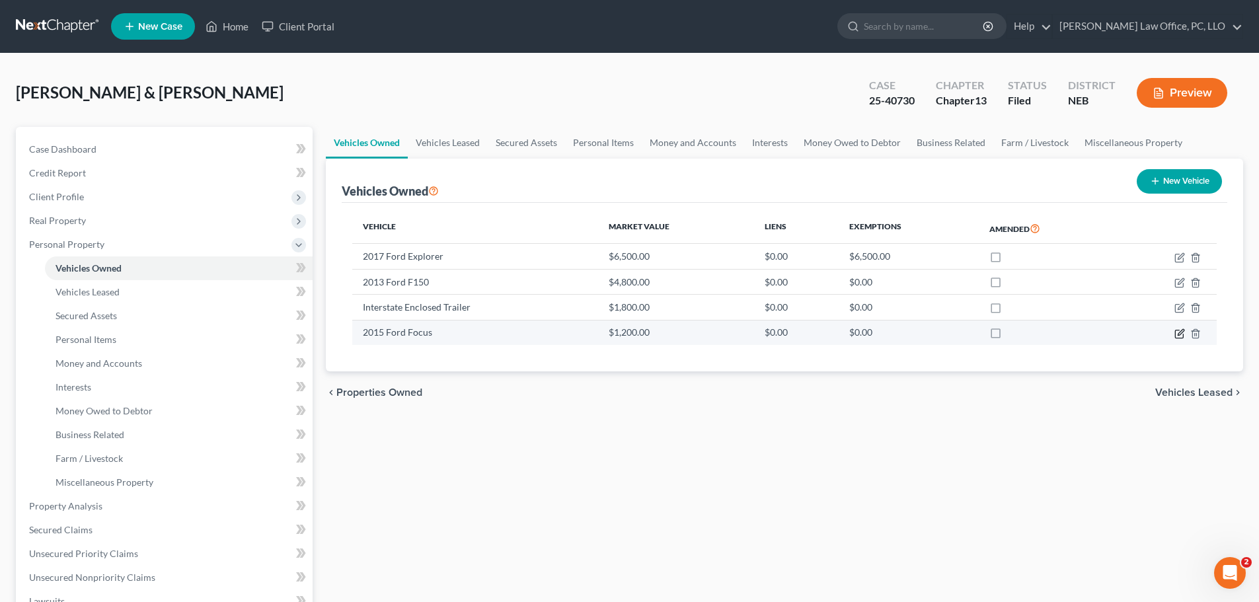
click at [1180, 332] on icon "button" at bounding box center [1181, 332] width 6 height 6
select select "0"
select select "11"
select select "2"
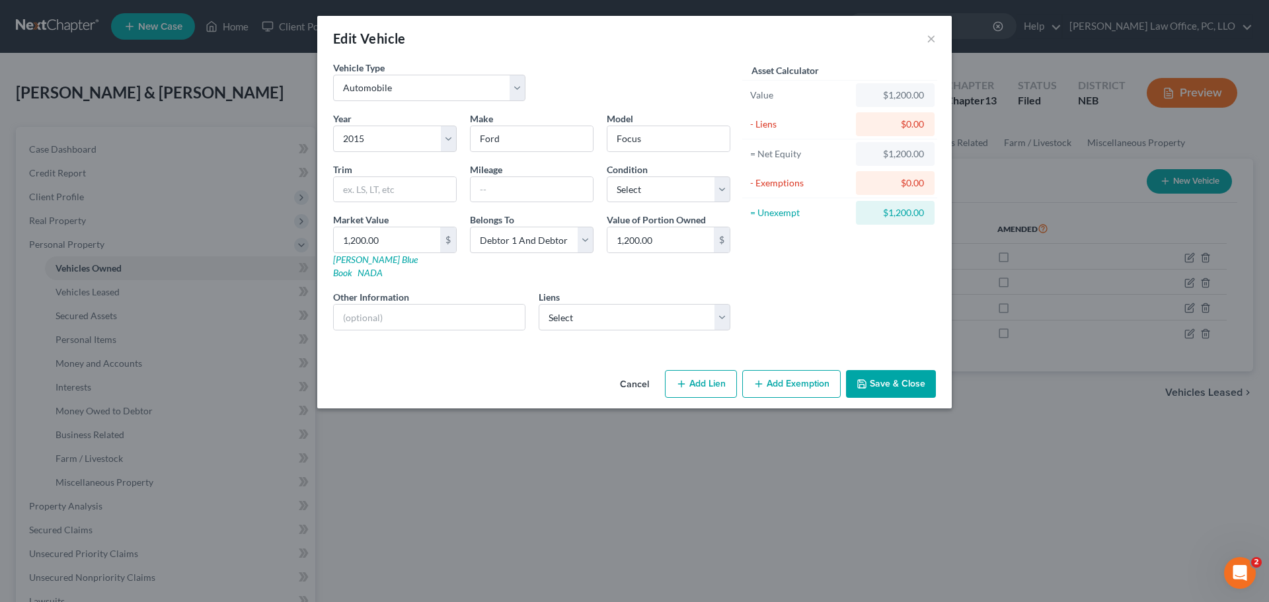
click at [817, 370] on button "Add Exemption" at bounding box center [791, 384] width 98 height 28
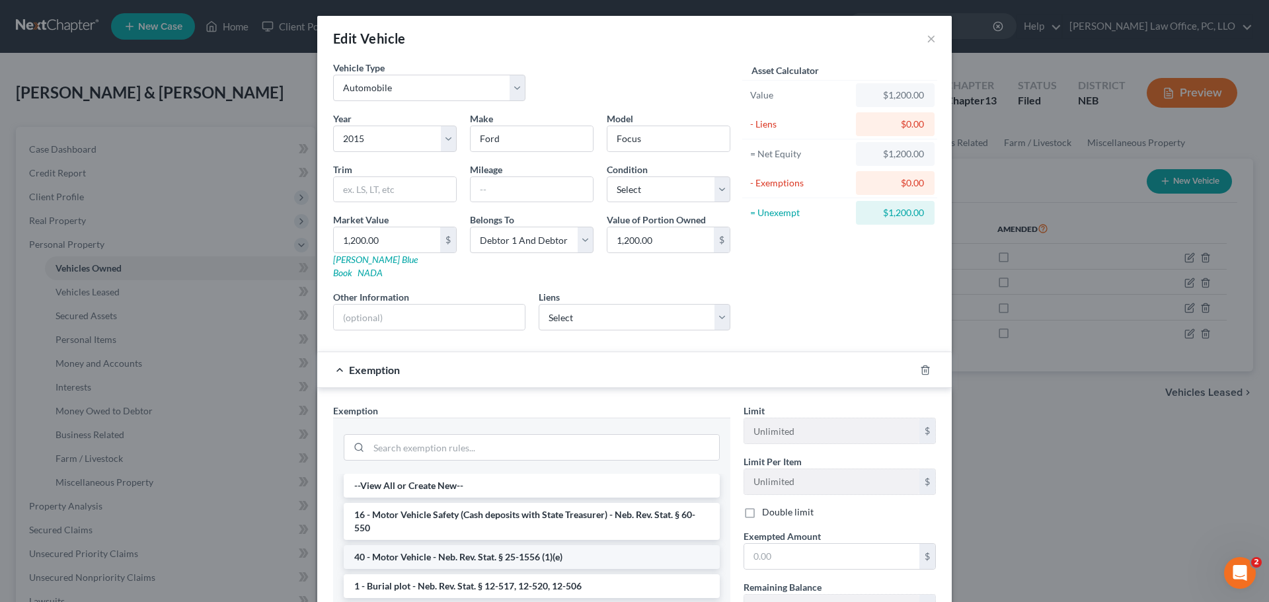
click at [524, 545] on li "40 - Motor Vehicle - Neb. Rev. Stat. § 25-1556 (1)(e)" at bounding box center [532, 557] width 376 height 24
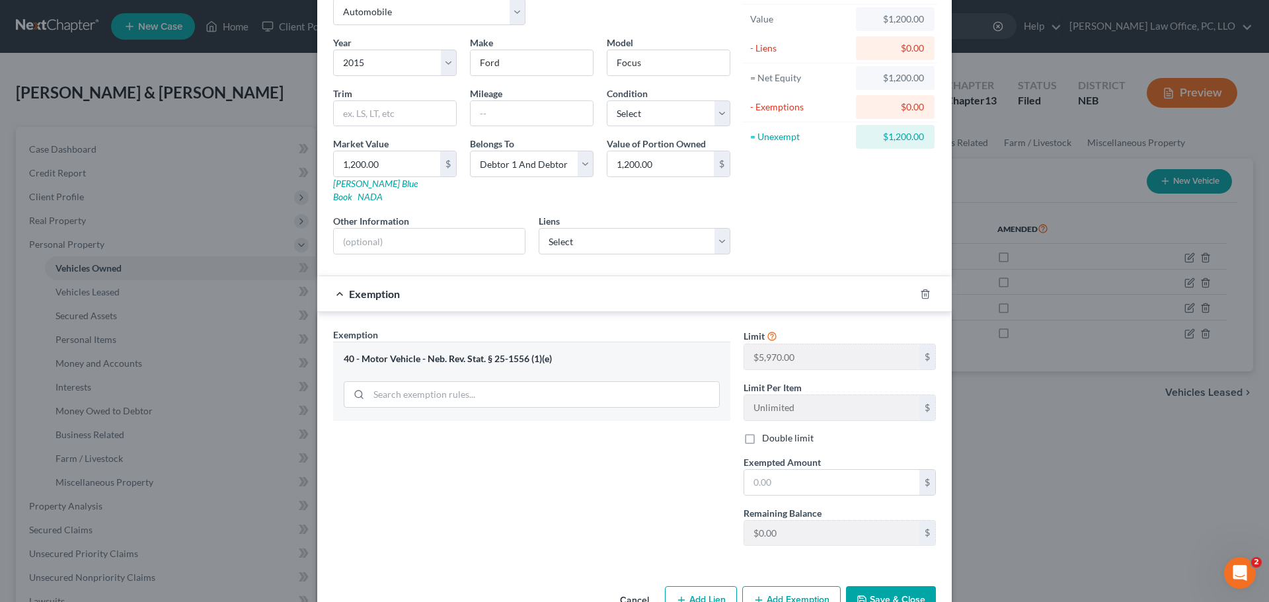
scroll to position [85, 0]
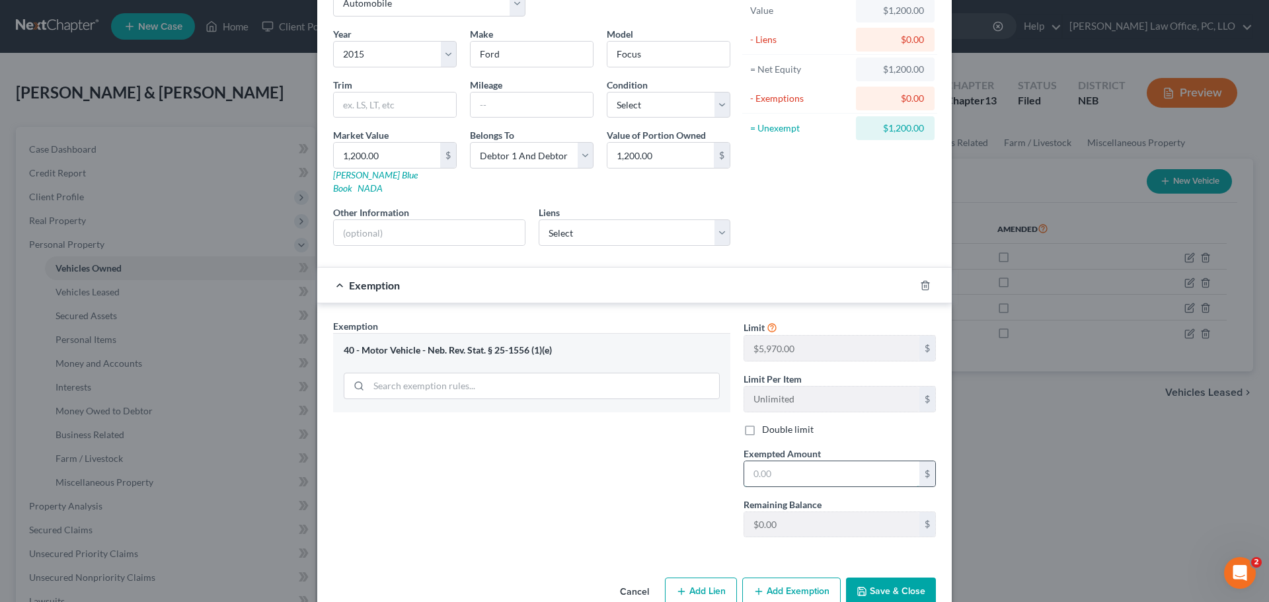
click at [788, 461] on input "text" at bounding box center [831, 473] width 175 height 25
type input "1,200"
click at [892, 578] on button "Save & Close" at bounding box center [891, 592] width 90 height 28
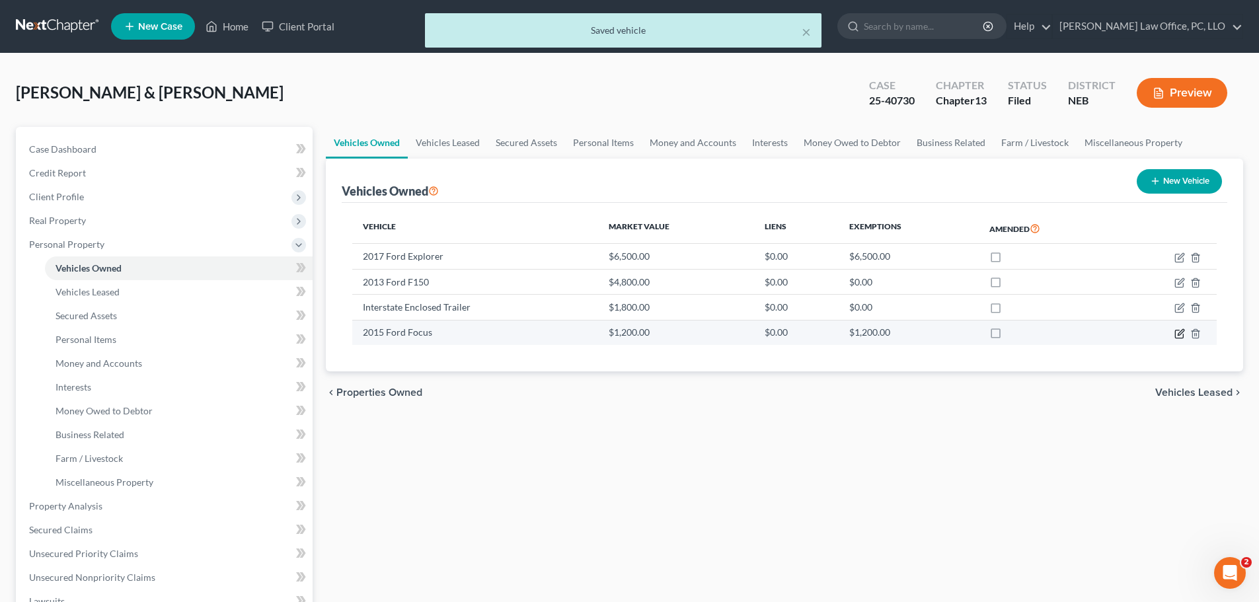
click at [1180, 331] on icon "button" at bounding box center [1179, 333] width 11 height 11
select select "0"
select select "11"
select select "2"
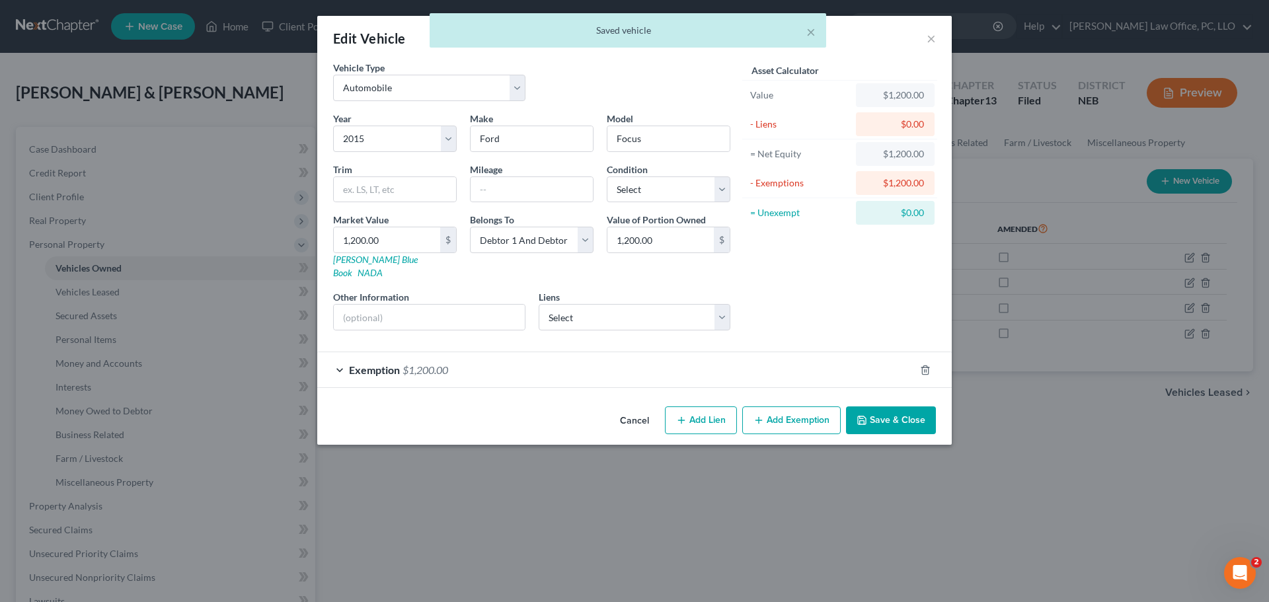
click at [957, 488] on div "Edit Vehicle × Vehicle Type Select Automobile Truck Trailer Watercraft Aircraft…" at bounding box center [634, 301] width 1269 height 602
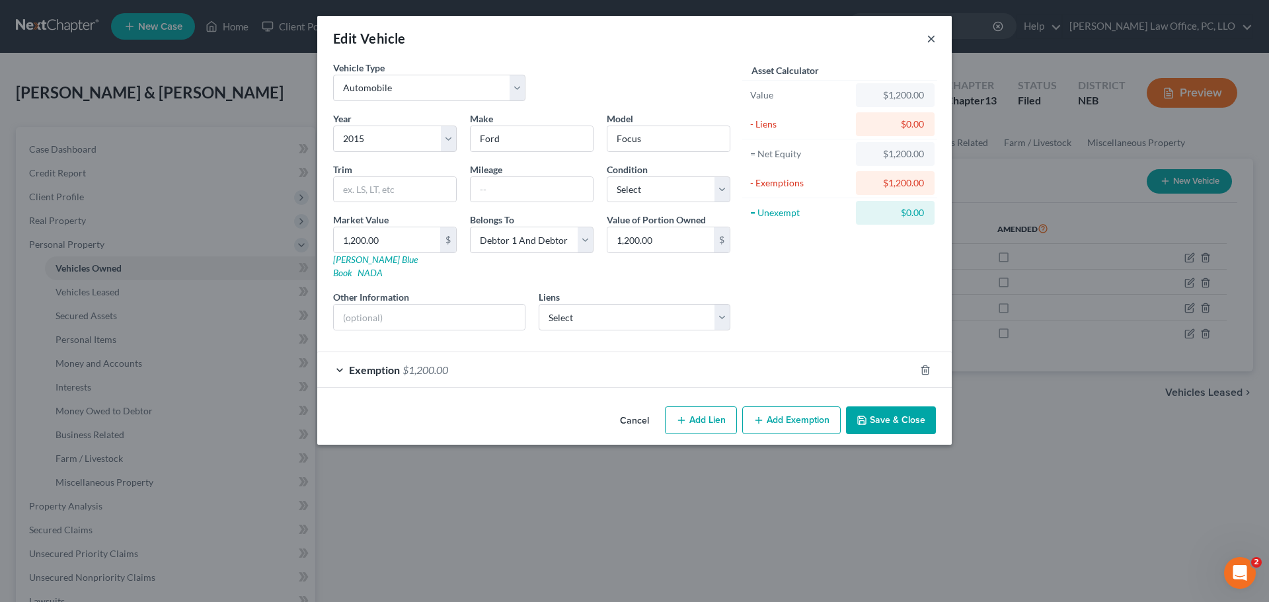
click at [934, 34] on button "×" at bounding box center [931, 38] width 9 height 16
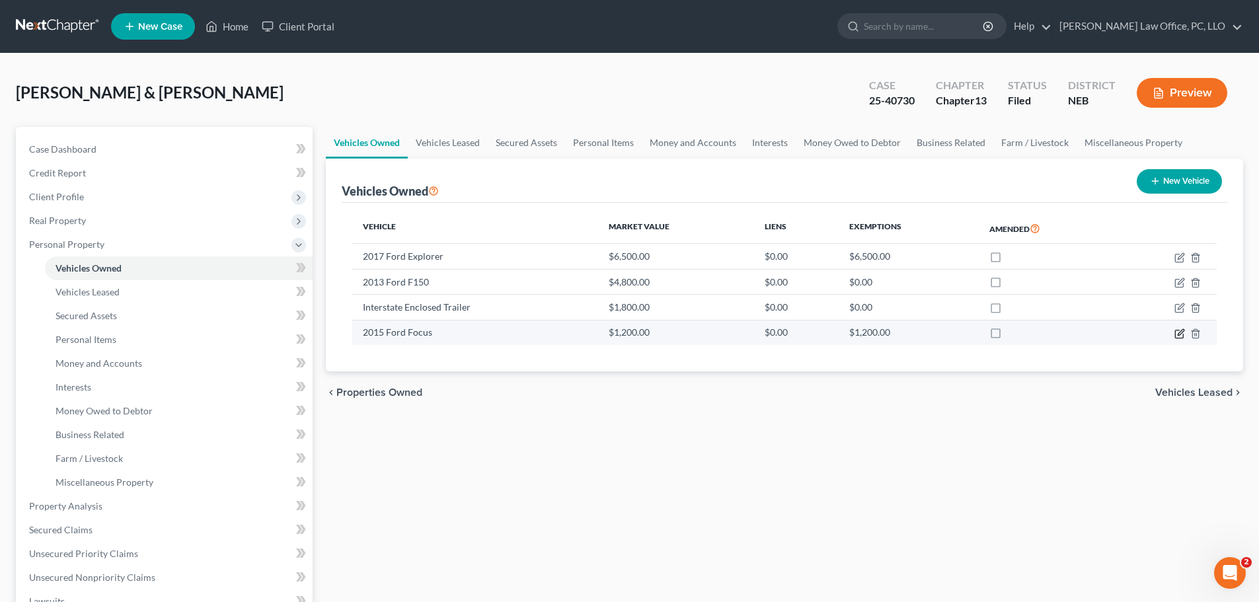
click at [1178, 332] on icon "button" at bounding box center [1179, 333] width 11 height 11
select select "0"
select select "11"
select select "2"
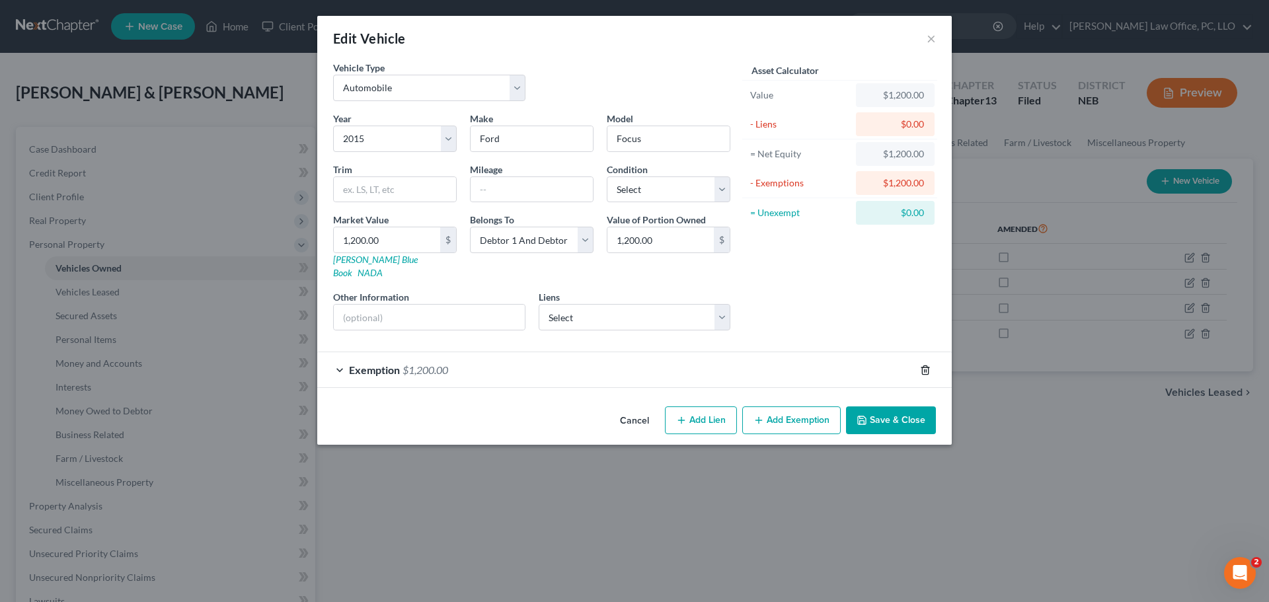
click at [925, 367] on polyline "button" at bounding box center [925, 367] width 8 height 0
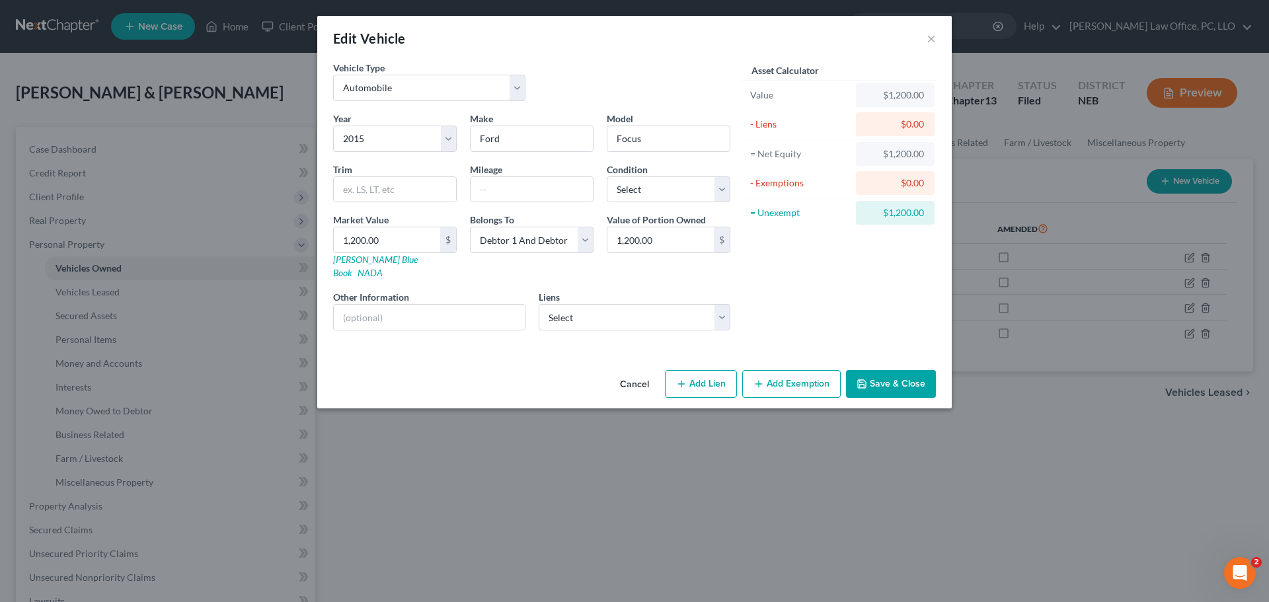
click at [812, 370] on button "Add Exemption" at bounding box center [791, 384] width 98 height 28
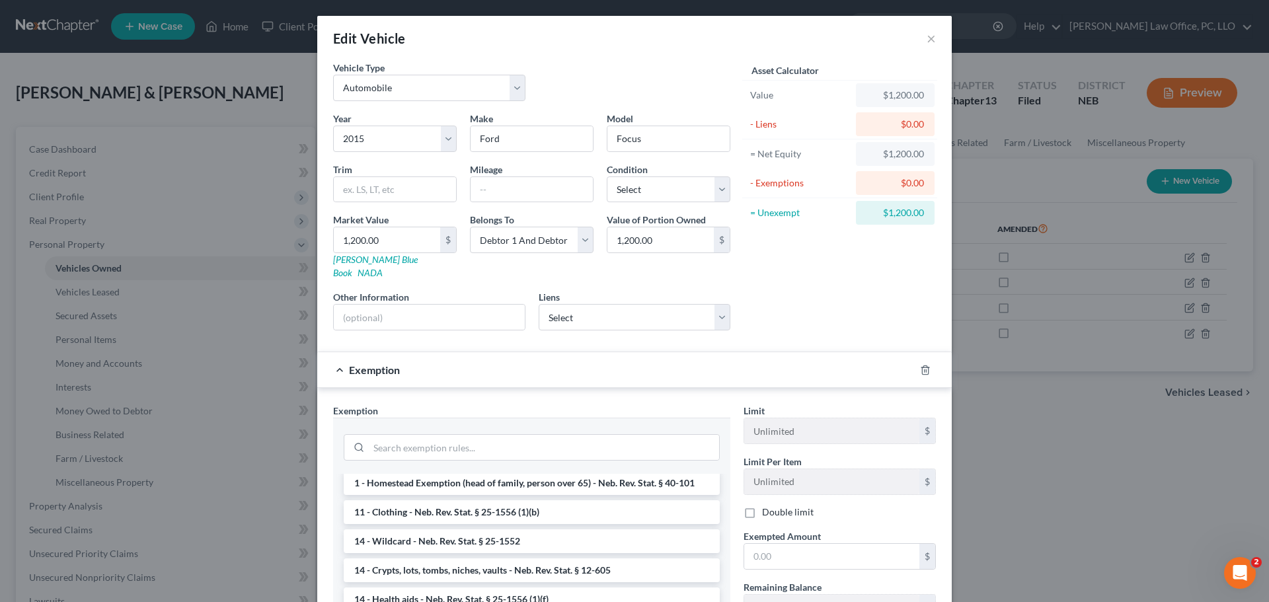
scroll to position [139, 0]
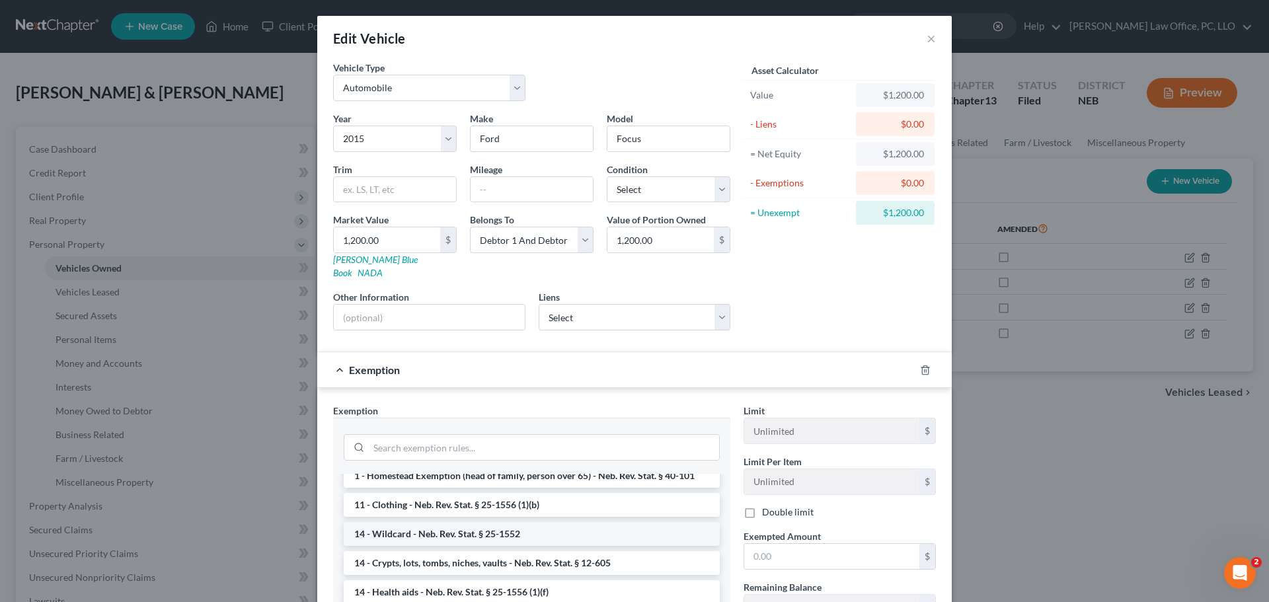
click at [555, 522] on li "14 - Wildcard - Neb. Rev. Stat. § 25-1552" at bounding box center [532, 534] width 376 height 24
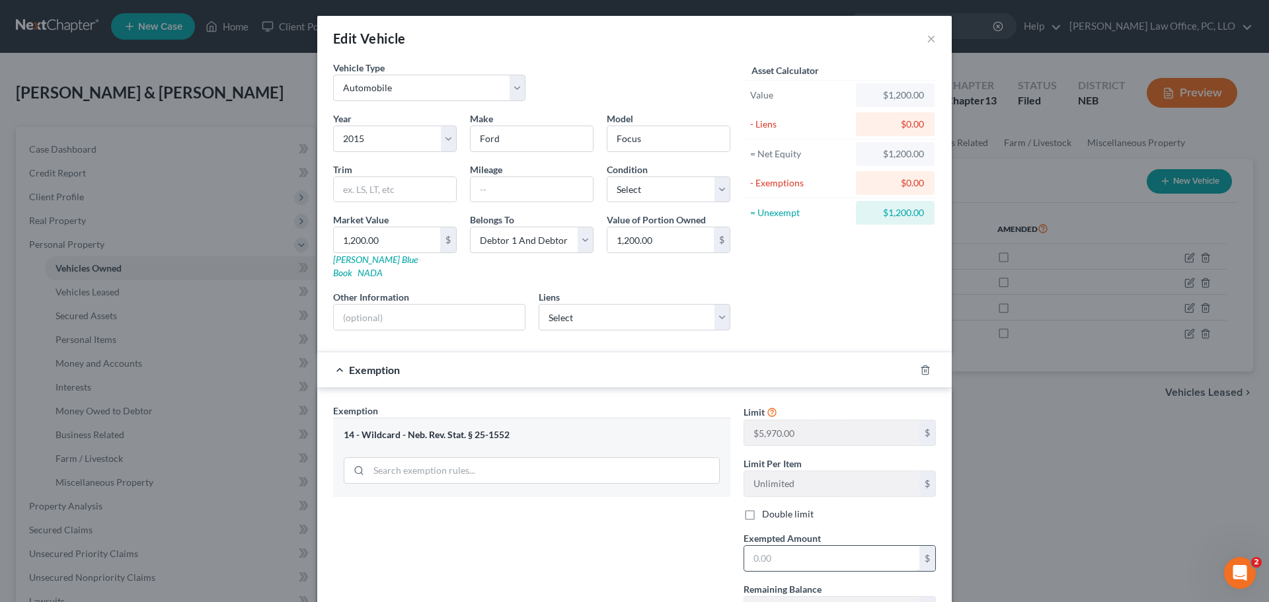
click at [773, 546] on input "text" at bounding box center [831, 558] width 175 height 25
type input "1,200"
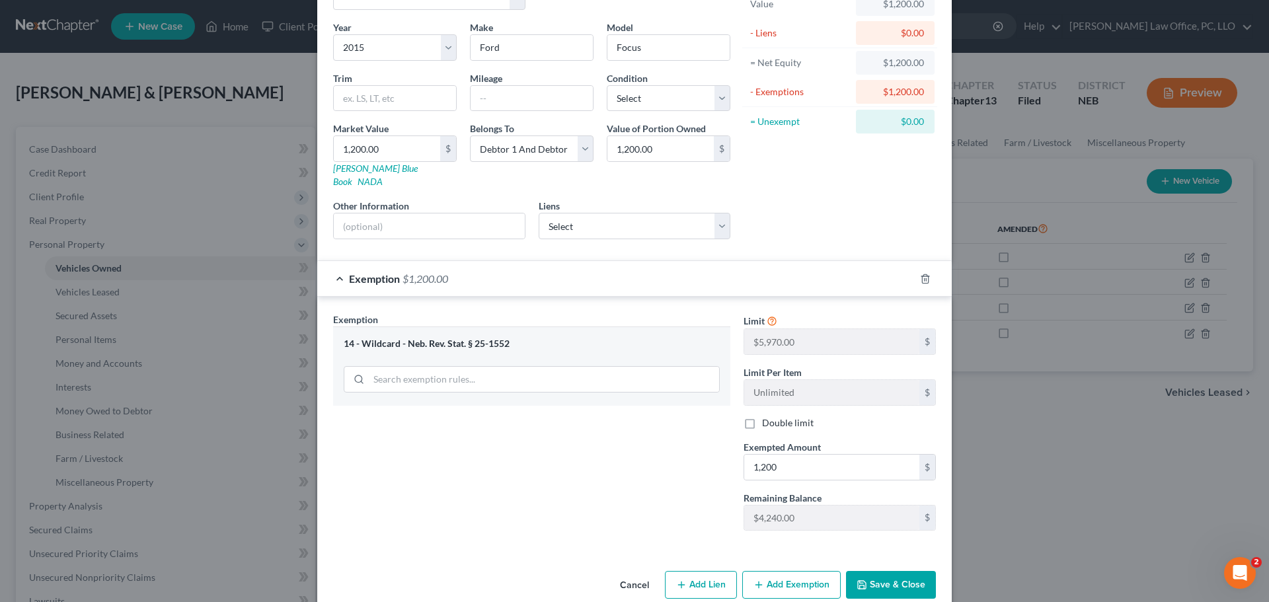
scroll to position [101, 0]
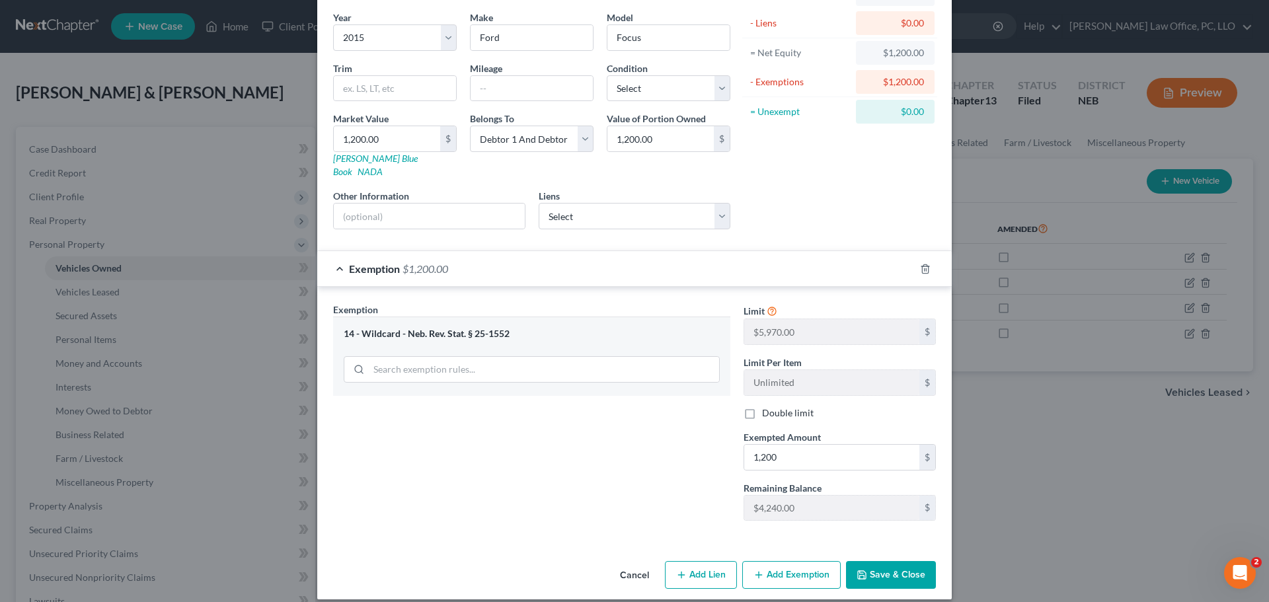
click at [874, 564] on button "Save & Close" at bounding box center [891, 575] width 90 height 28
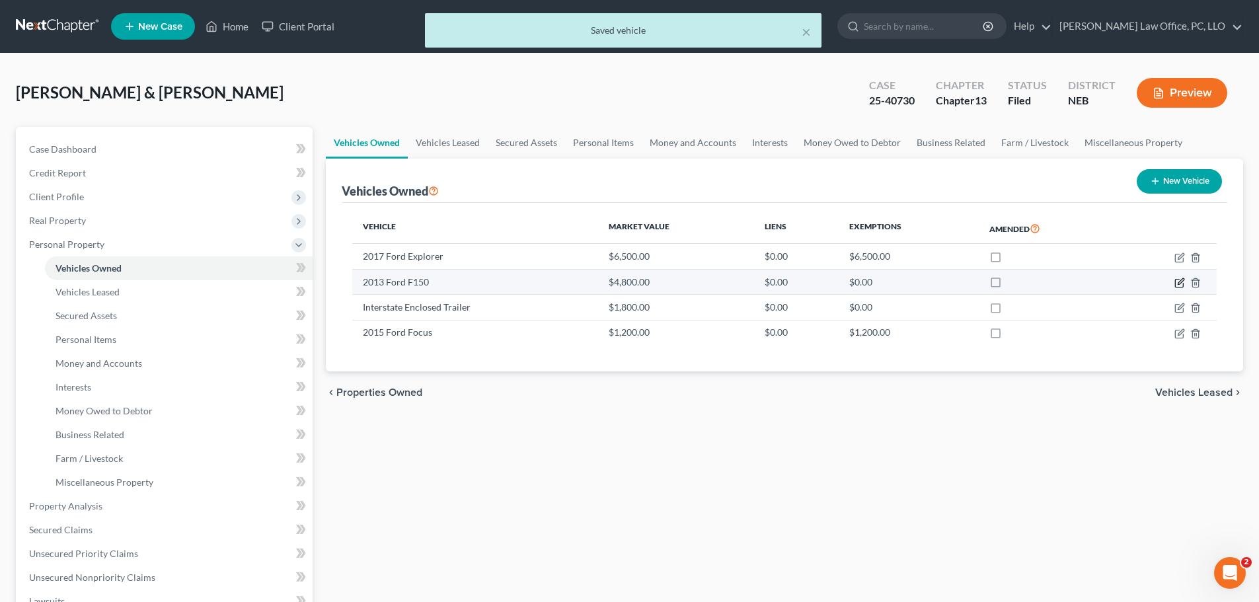
click at [1177, 284] on icon "button" at bounding box center [1179, 283] width 11 height 11
select select "0"
select select "13"
select select "2"
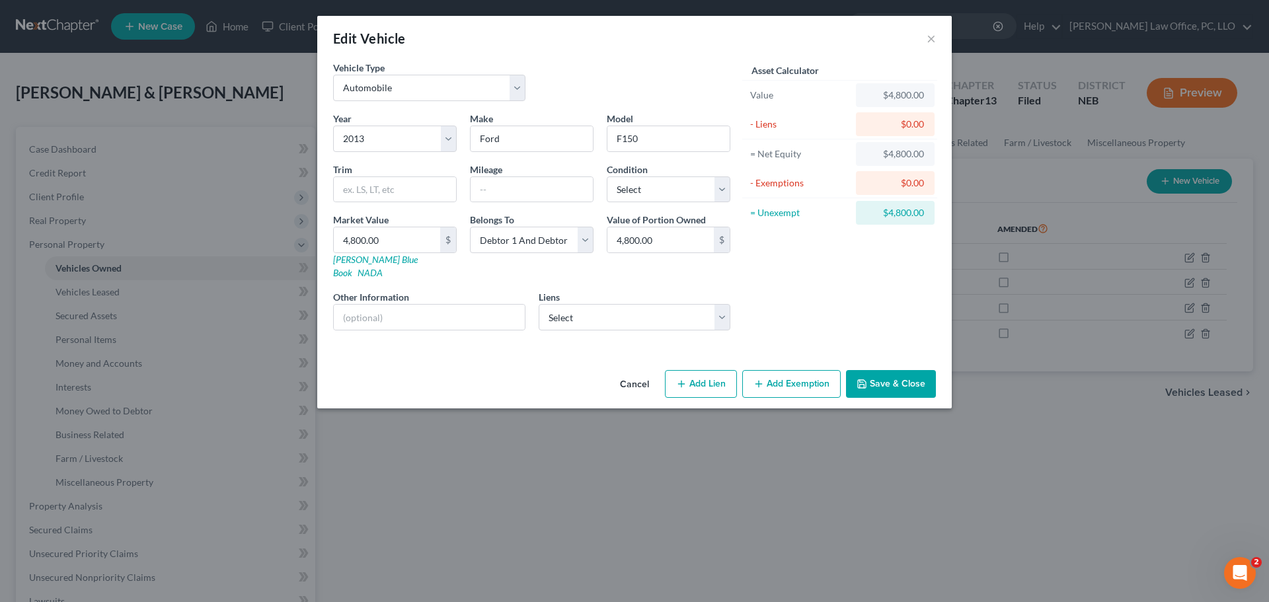
click at [811, 370] on button "Add Exemption" at bounding box center [791, 384] width 98 height 28
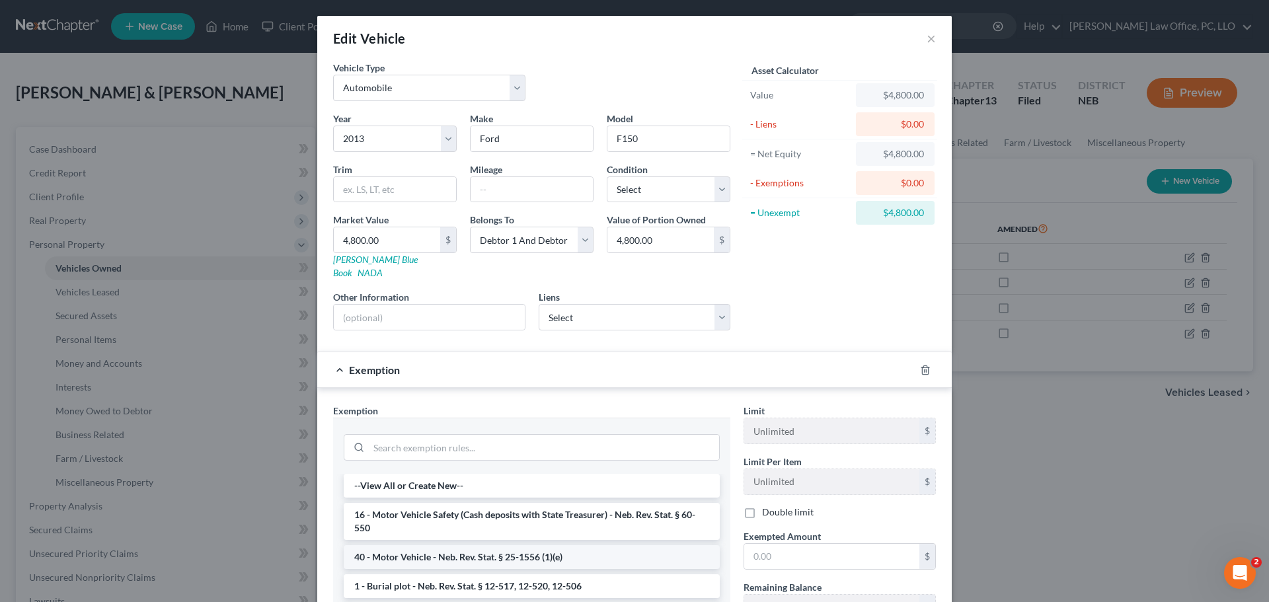
click at [556, 545] on li "40 - Motor Vehicle - Neb. Rev. Stat. § 25-1556 (1)(e)" at bounding box center [532, 557] width 376 height 24
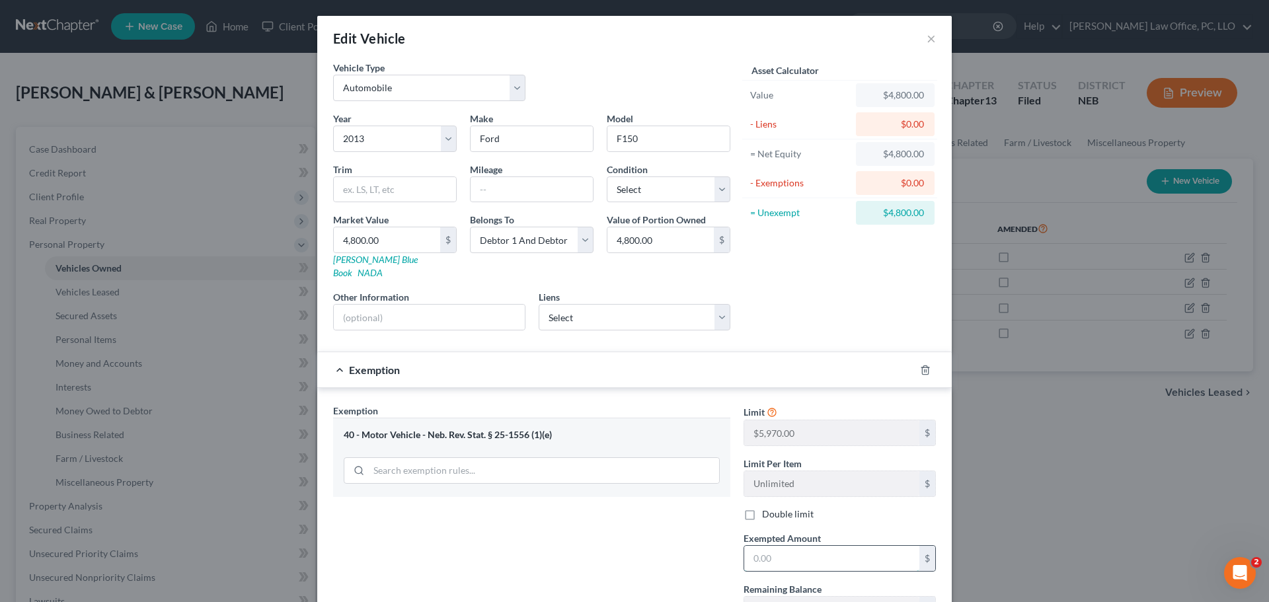
click at [785, 548] on input "text" at bounding box center [831, 558] width 175 height 25
type input "4,800"
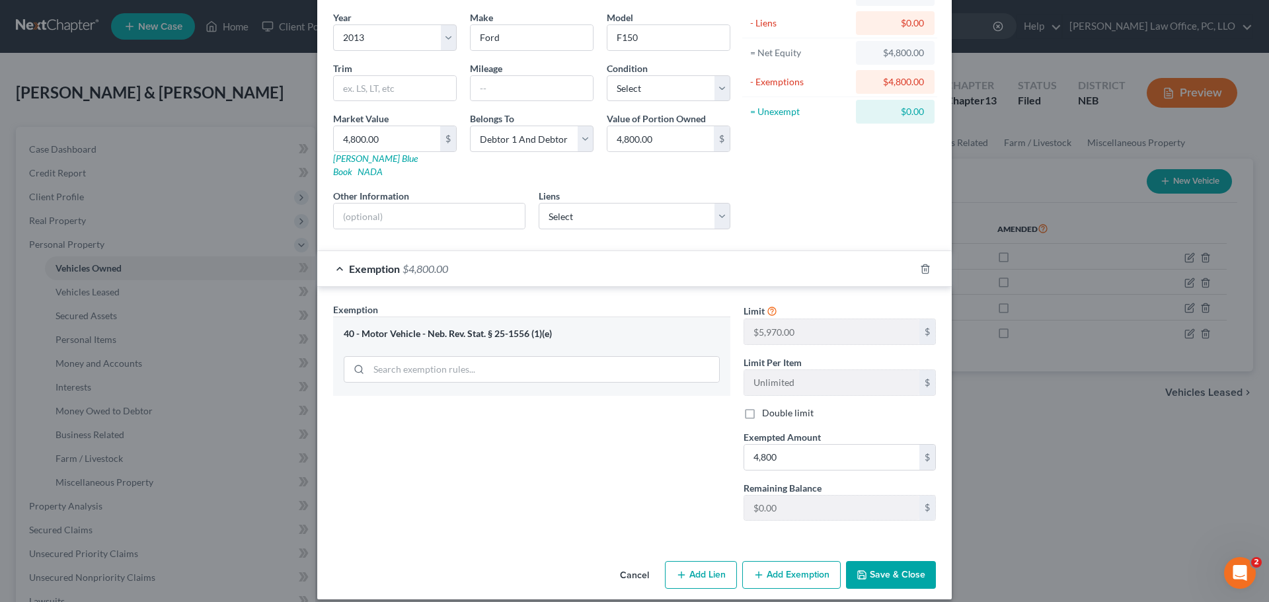
click at [878, 562] on button "Save & Close" at bounding box center [891, 575] width 90 height 28
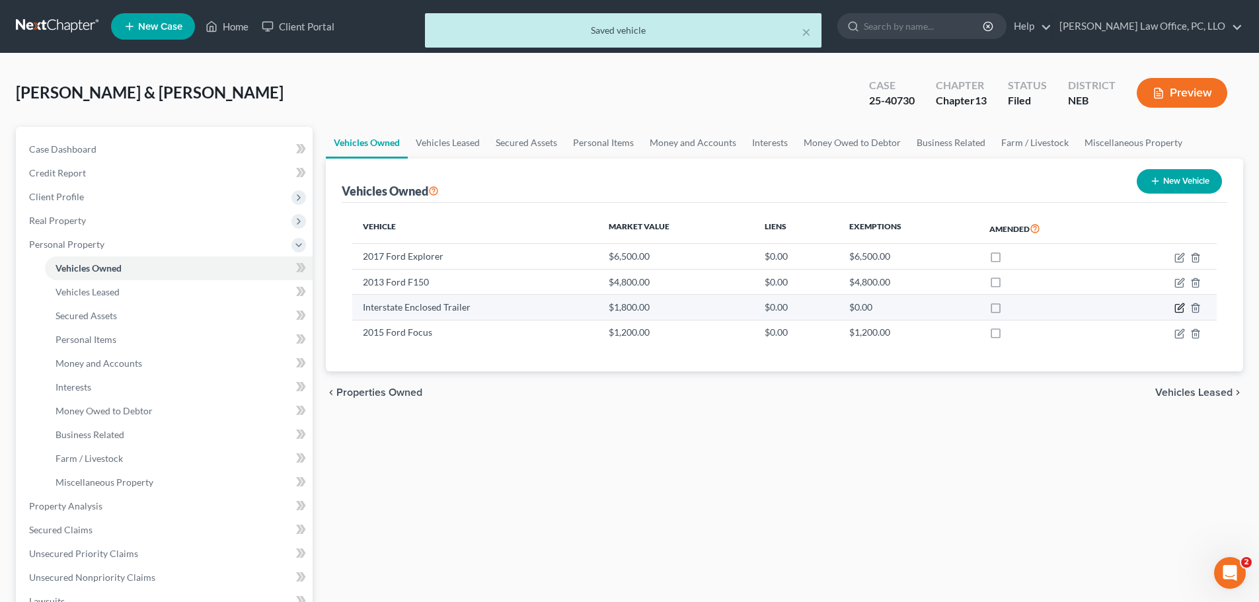
click at [1179, 309] on icon "button" at bounding box center [1179, 308] width 11 height 11
select select "2"
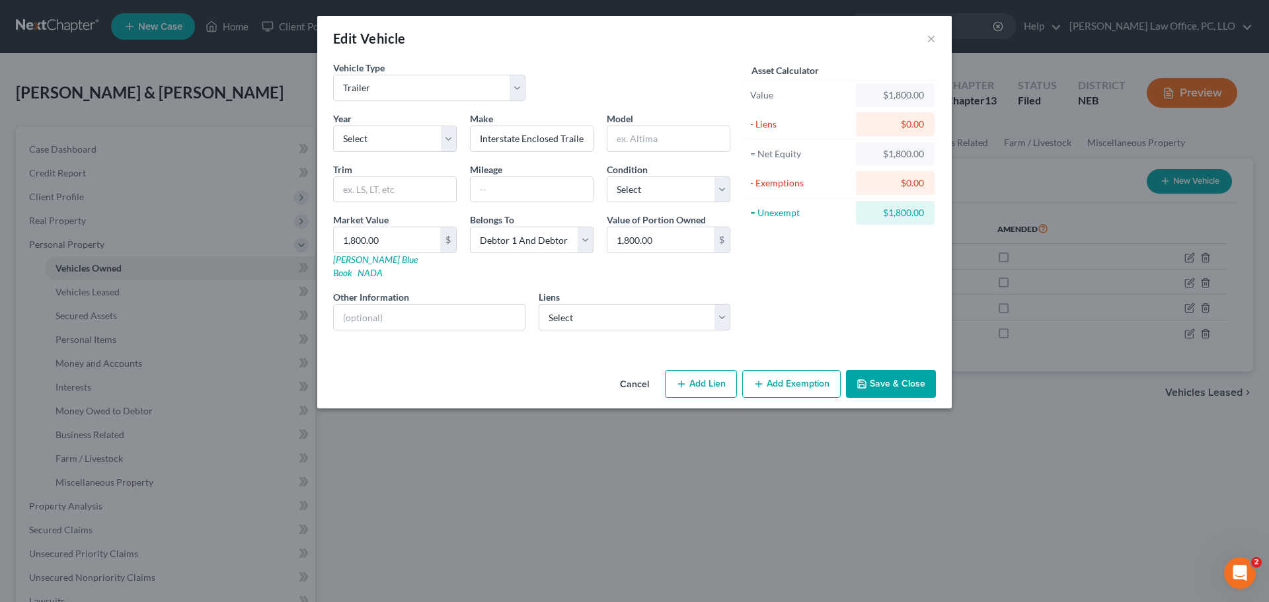
click at [825, 370] on button "Add Exemption" at bounding box center [791, 384] width 98 height 28
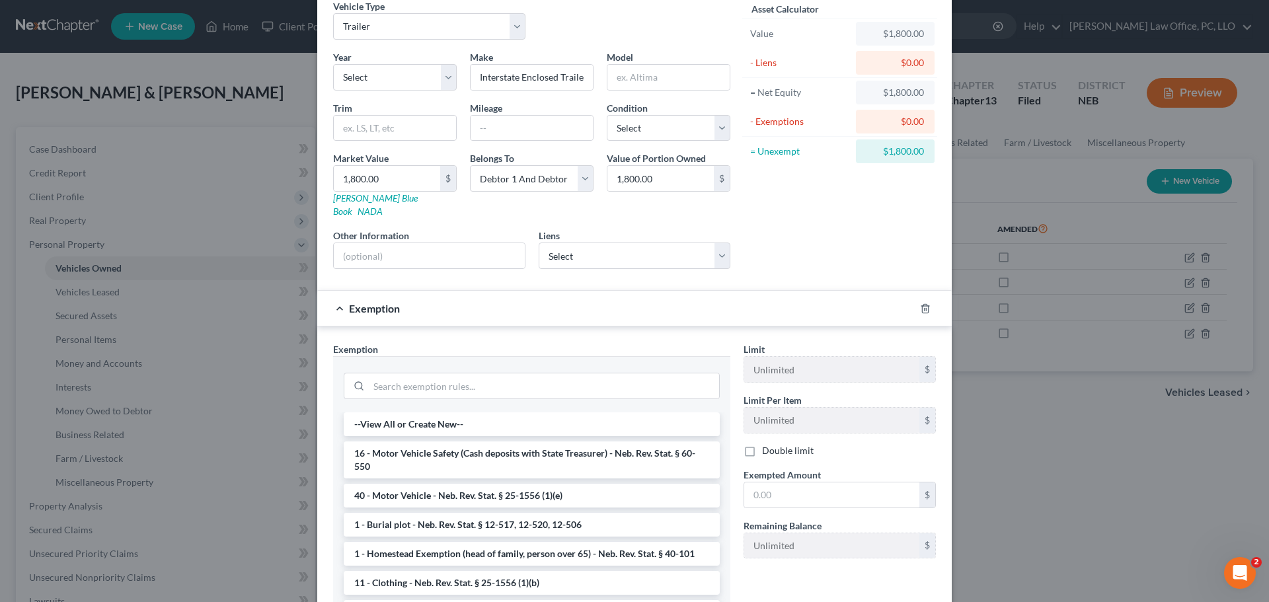
scroll to position [165, 0]
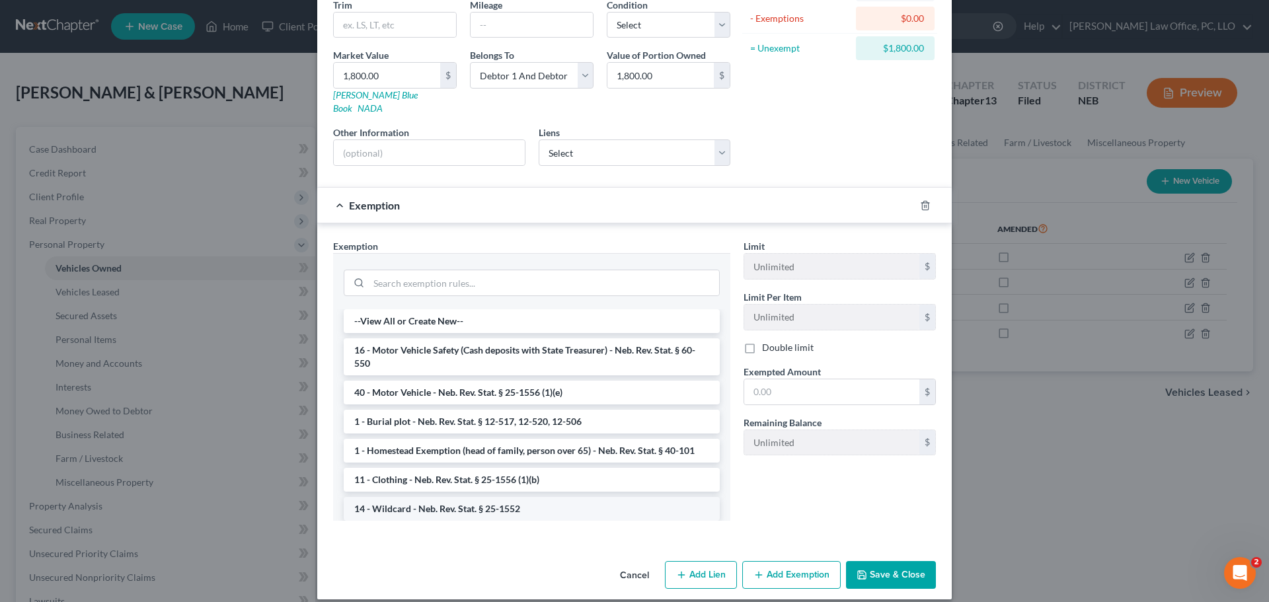
click at [505, 503] on li "14 - Wildcard - Neb. Rev. Stat. § 25-1552" at bounding box center [532, 509] width 376 height 24
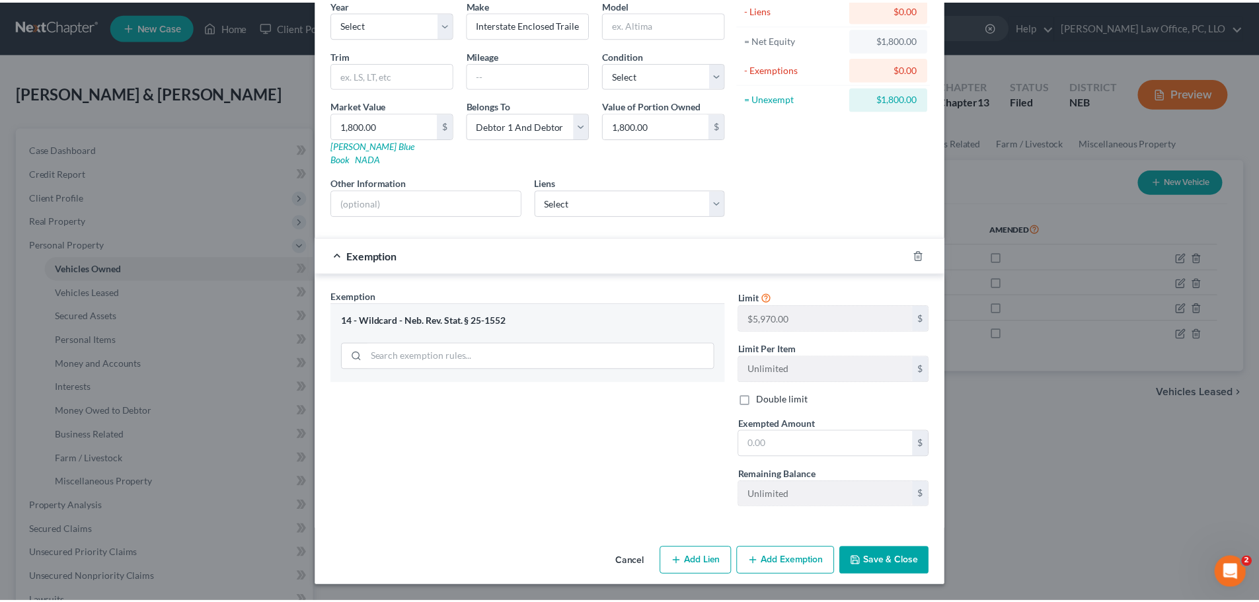
scroll to position [101, 0]
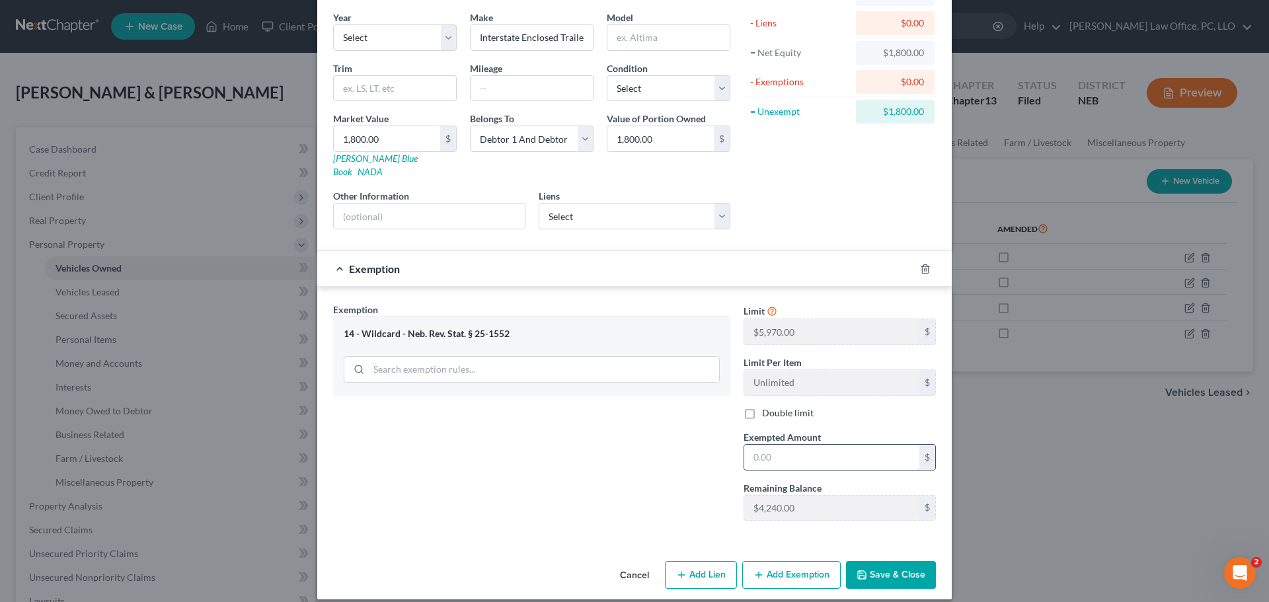
click at [793, 445] on input "text" at bounding box center [831, 457] width 175 height 25
type input "1,800"
click at [879, 561] on button "Save & Close" at bounding box center [891, 575] width 90 height 28
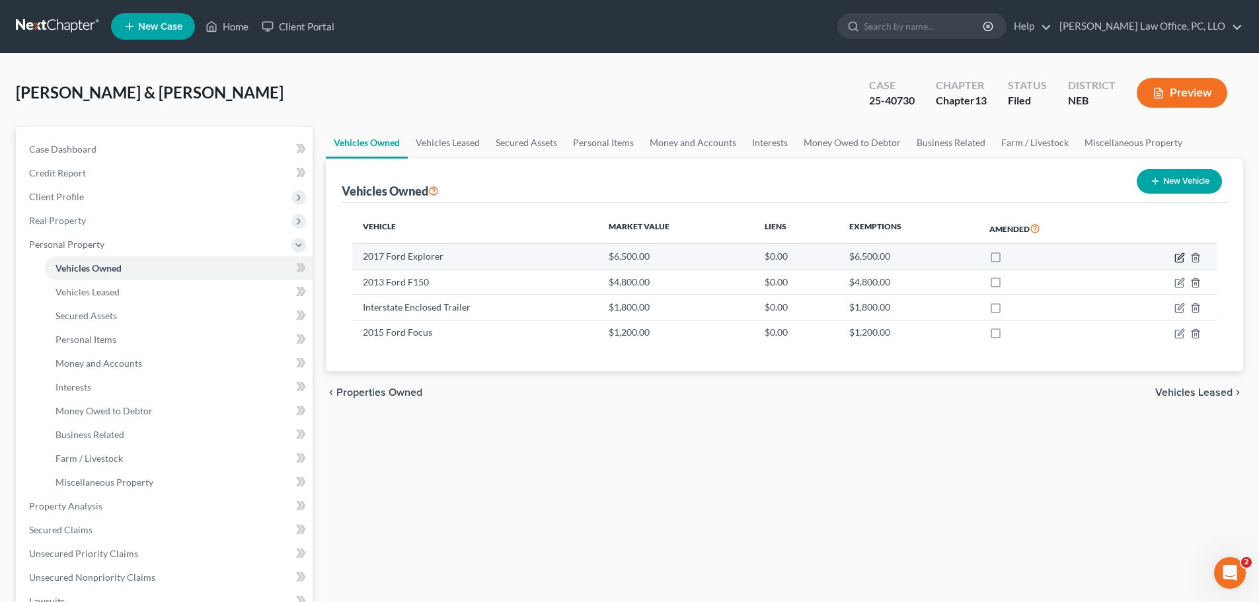
click at [1178, 259] on icon "button" at bounding box center [1181, 256] width 6 height 6
select select "0"
select select "9"
select select "2"
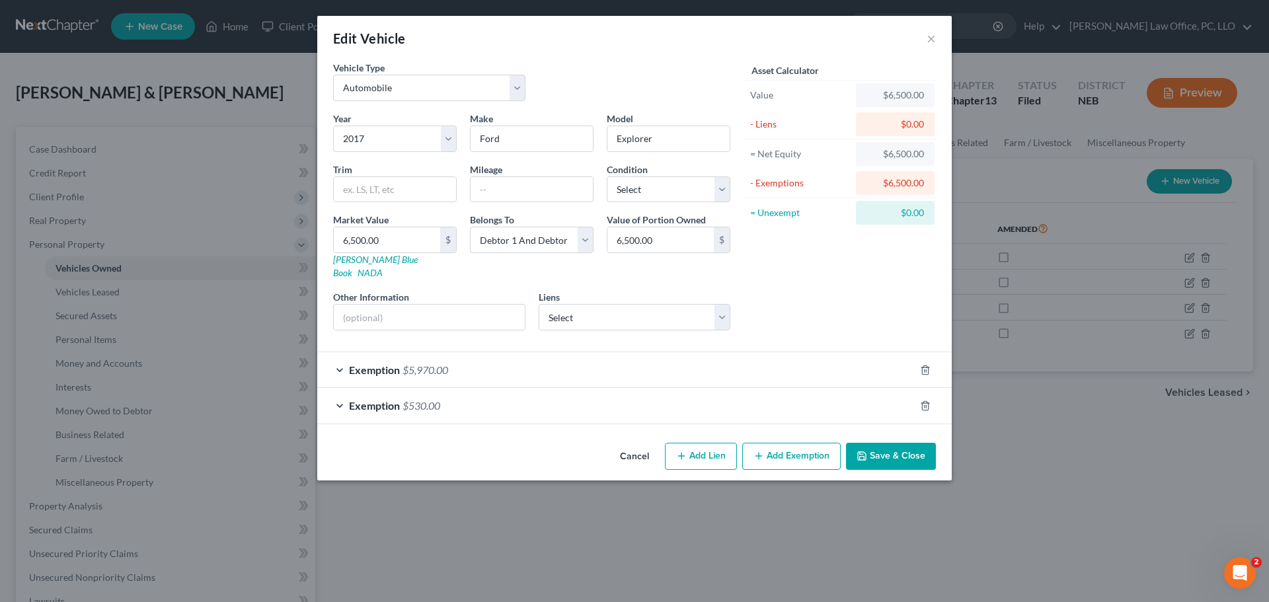
click at [746, 569] on div "Edit Vehicle × Vehicle Type Select Automobile Truck Trailer Watercraft Aircraft…" at bounding box center [634, 301] width 1269 height 602
click at [927, 36] on button "×" at bounding box center [931, 38] width 9 height 16
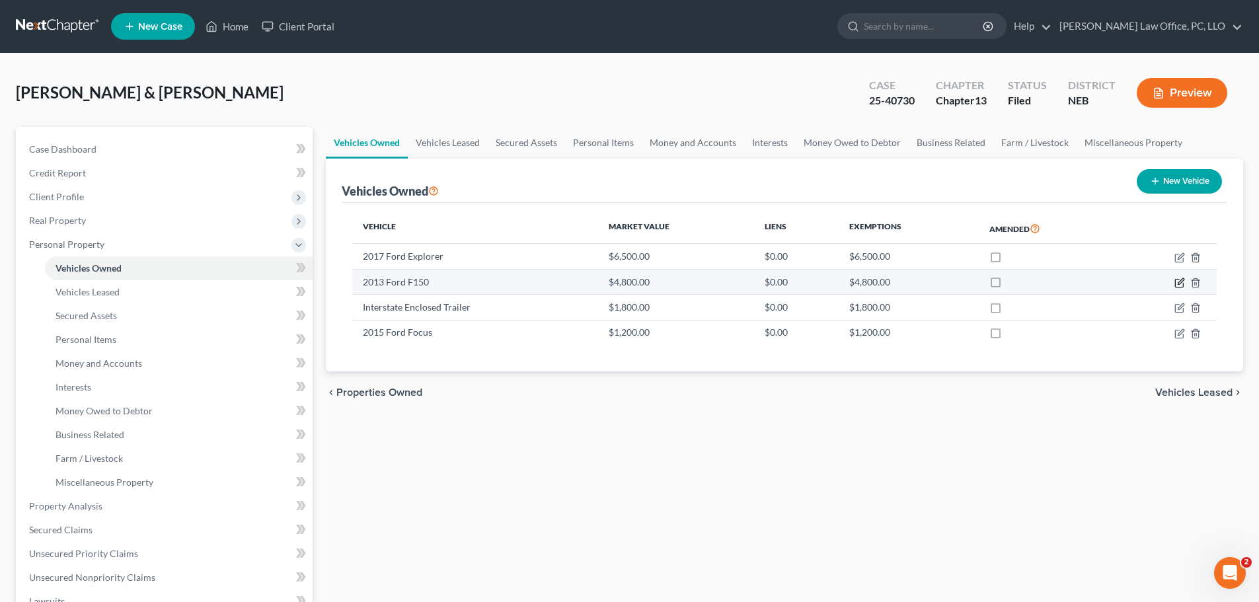
click at [1180, 282] on icon "button" at bounding box center [1179, 283] width 11 height 11
select select "0"
select select "13"
select select "2"
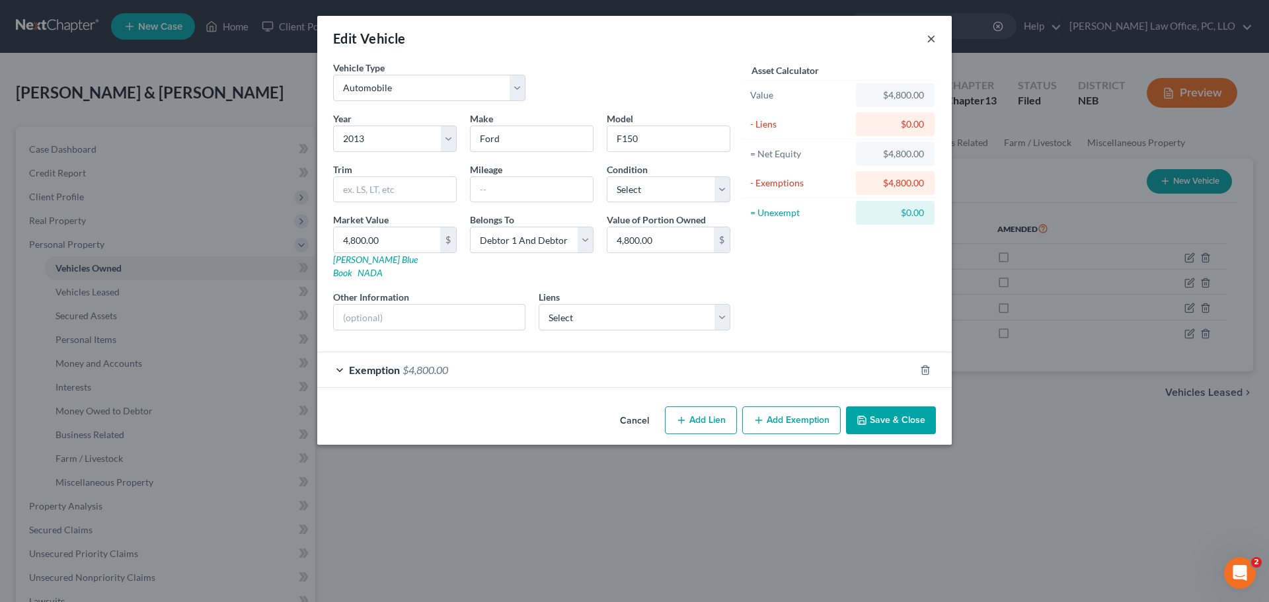
click at [935, 38] on button "×" at bounding box center [931, 38] width 9 height 16
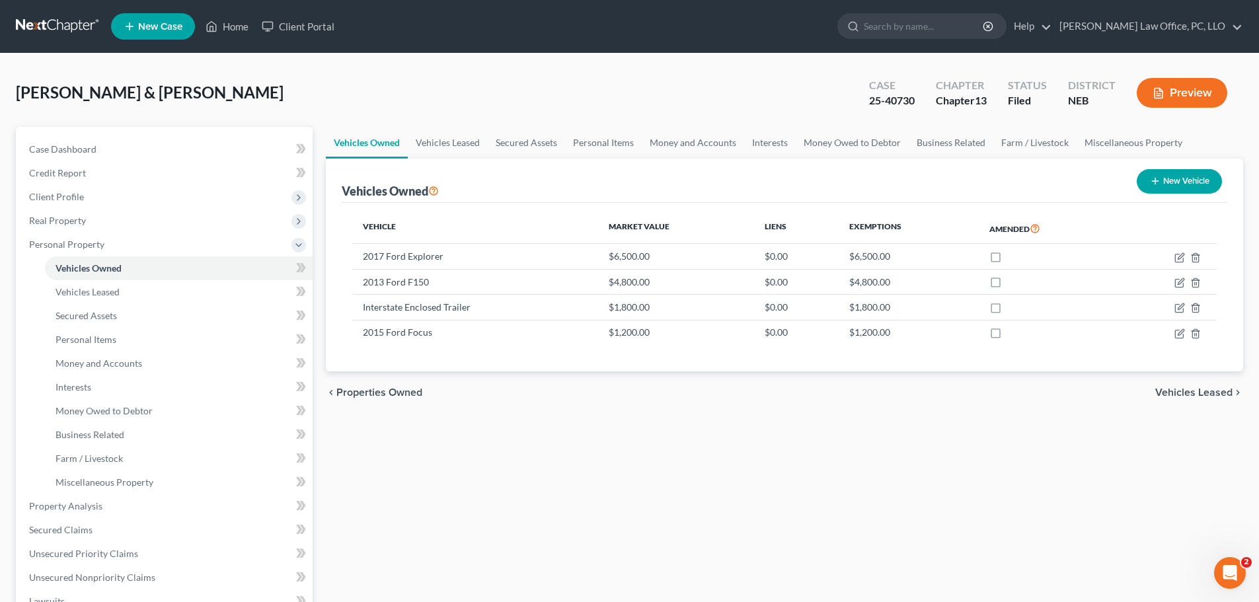
click at [1188, 391] on span "Vehicles Leased" at bounding box center [1193, 392] width 77 height 11
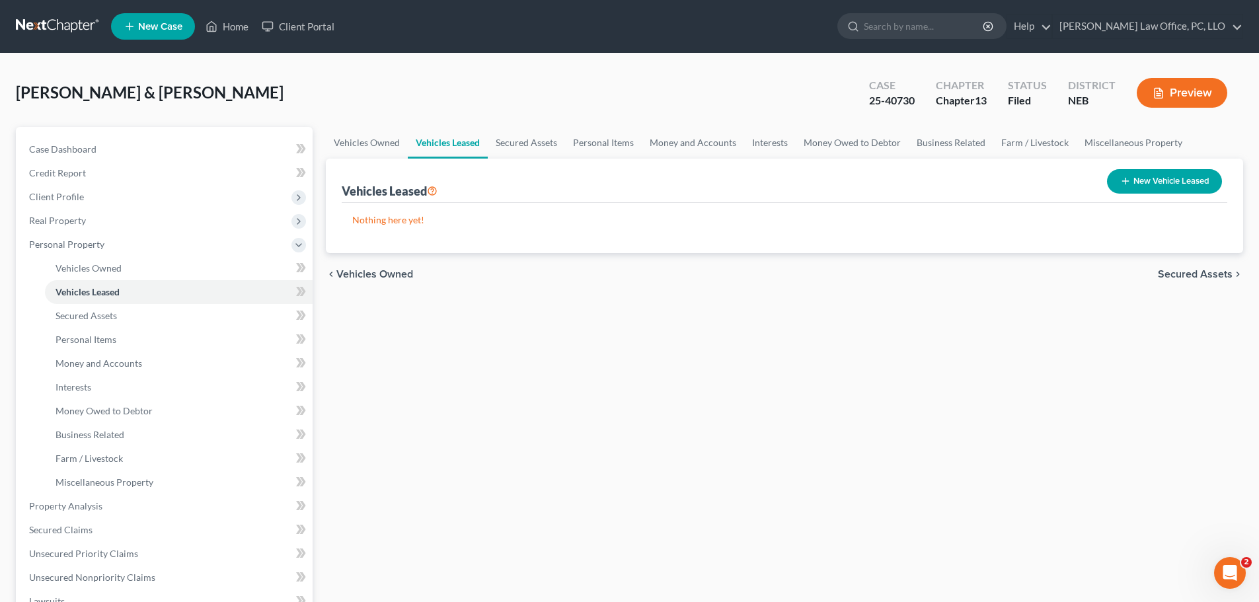
click at [1193, 274] on span "Secured Assets" at bounding box center [1195, 274] width 75 height 11
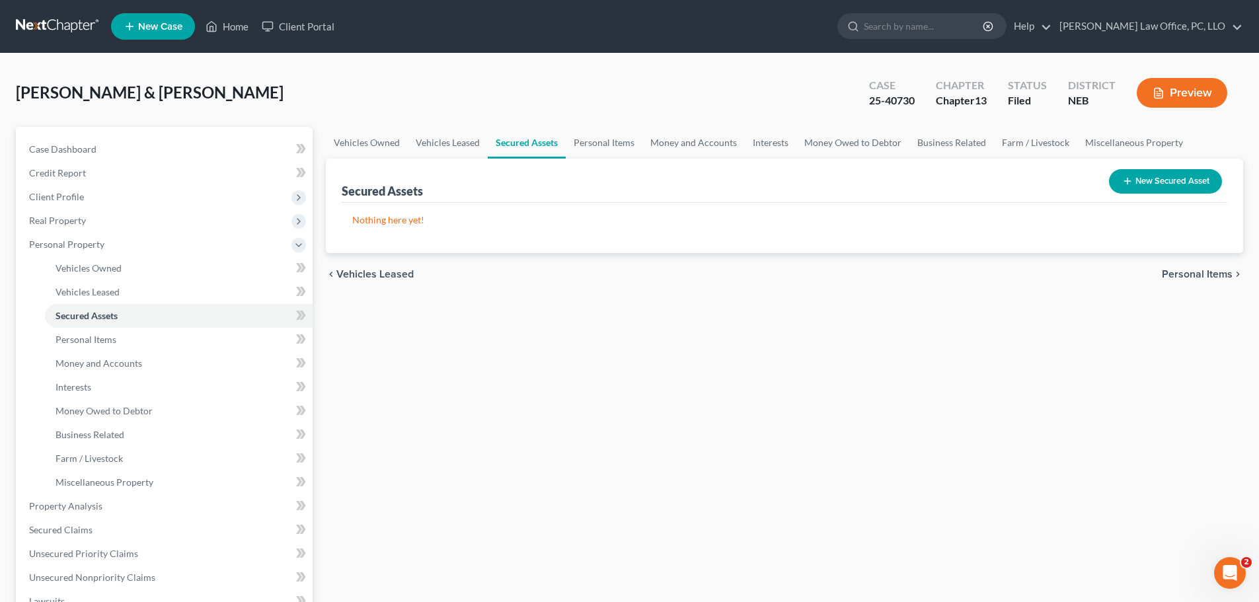
click at [1199, 274] on span "Personal Items" at bounding box center [1197, 274] width 71 height 11
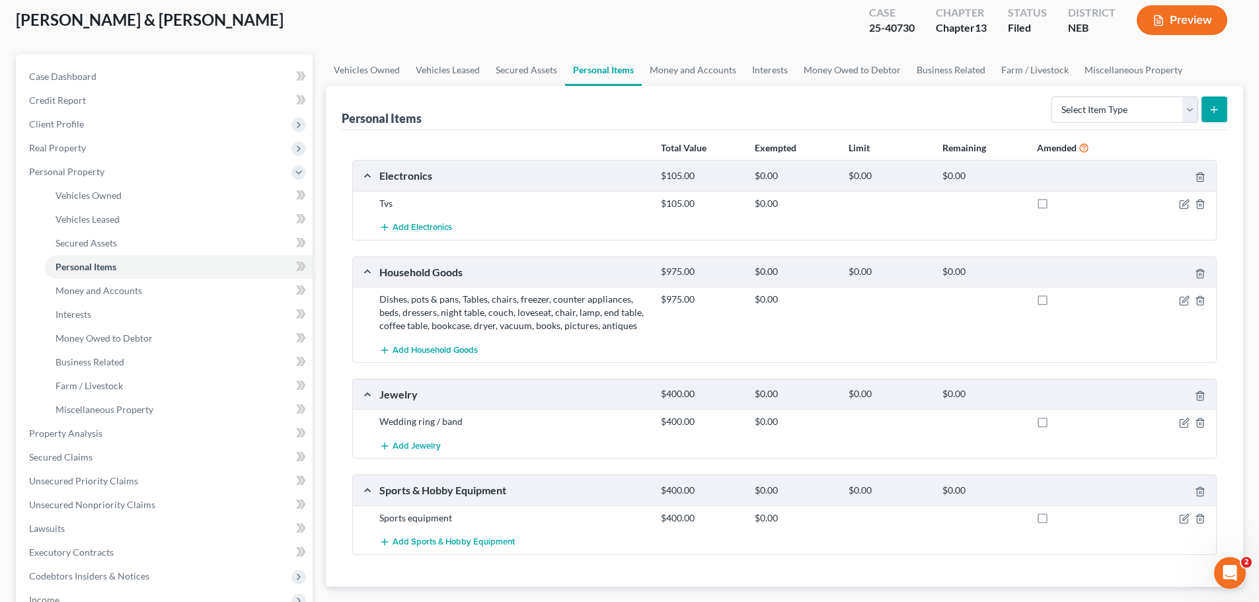
scroll to position [91, 0]
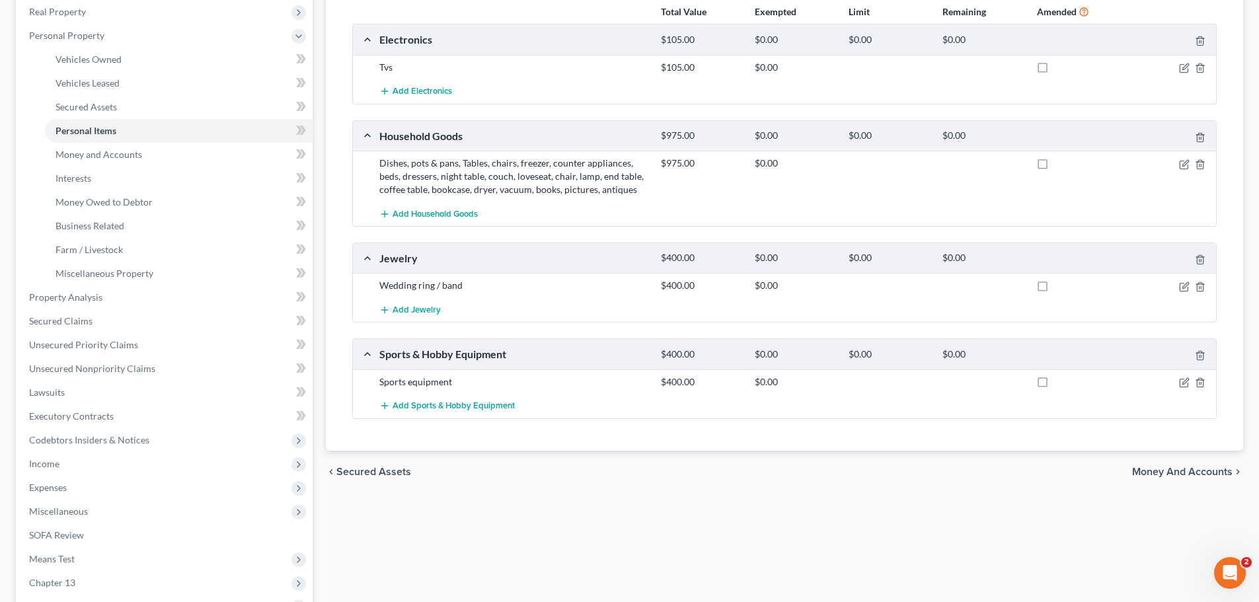
click at [1182, 472] on span "Money and Accounts" at bounding box center [1182, 472] width 100 height 11
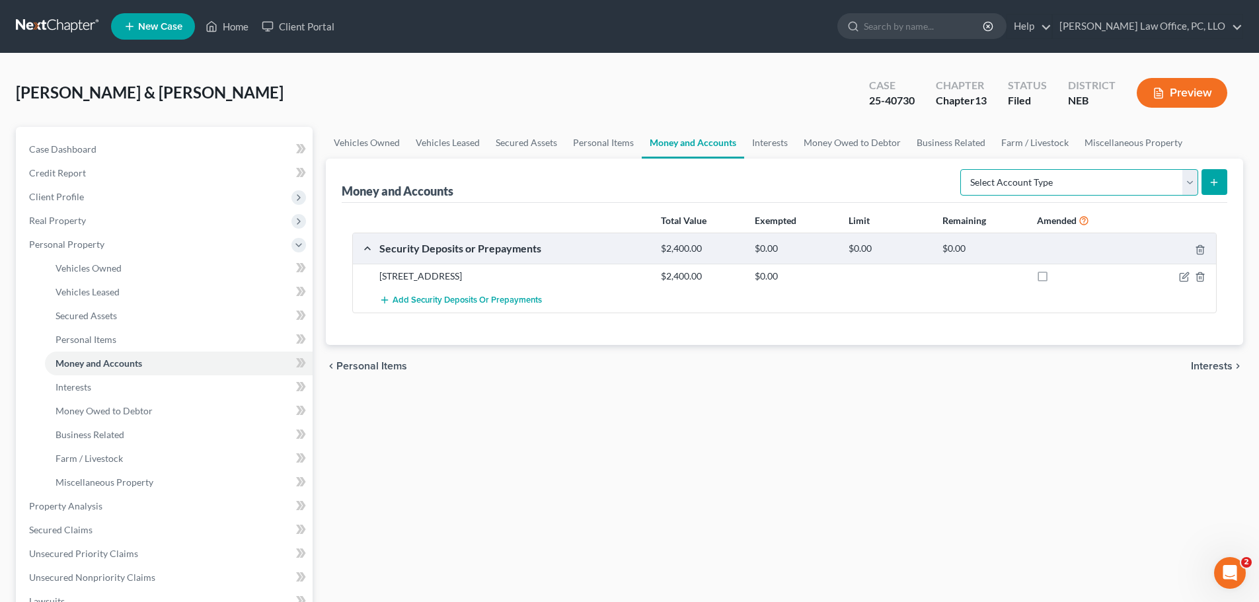
click at [1195, 183] on select "Select Account Type Brokerage Cash on Hand Certificates of Deposit Checking Acc…" at bounding box center [1079, 182] width 238 height 26
click at [742, 439] on div "Vehicles Owned Vehicles Leased Secured Assets Personal Items Money and Accounts…" at bounding box center [784, 520] width 930 height 787
click at [1214, 183] on icon "submit" at bounding box center [1214, 182] width 11 height 11
click at [1189, 180] on select "Select Account Type Brokerage Cash on Hand Certificates of Deposit Checking Acc…" at bounding box center [1079, 182] width 238 height 26
click at [932, 430] on div "Vehicles Owned Vehicles Leased Secured Assets Personal Items Money and Accounts…" at bounding box center [784, 520] width 930 height 787
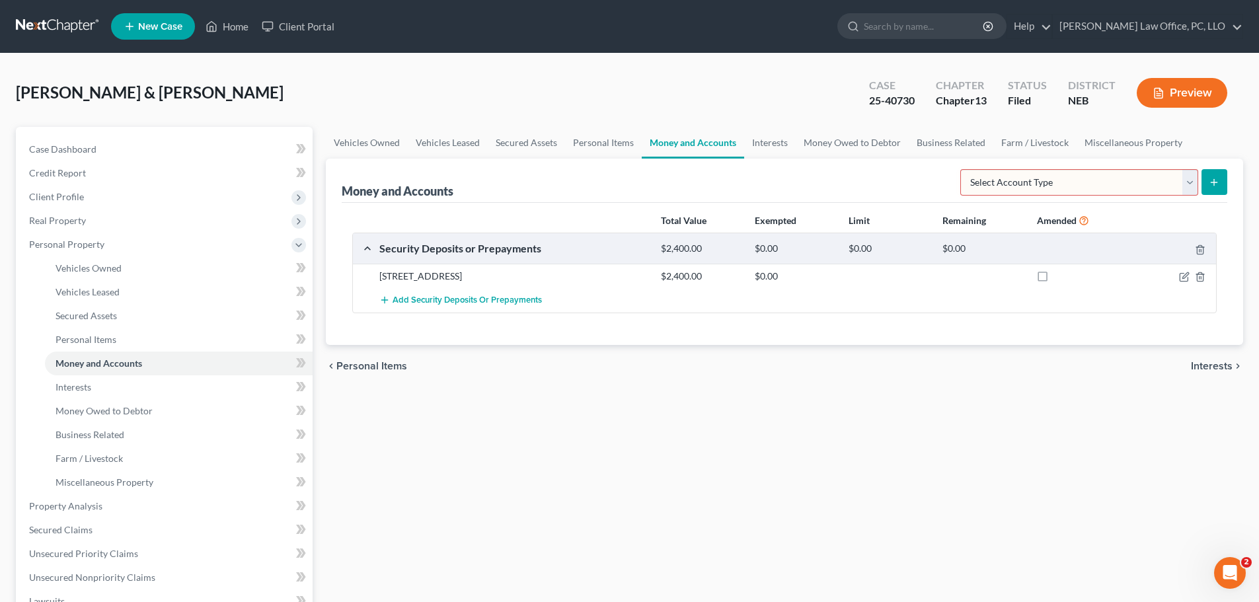
click at [762, 454] on div "Vehicles Owned Vehicles Leased Secured Assets Personal Items Money and Accounts…" at bounding box center [784, 520] width 930 height 787
click at [1214, 364] on span "Interests" at bounding box center [1212, 366] width 42 height 11
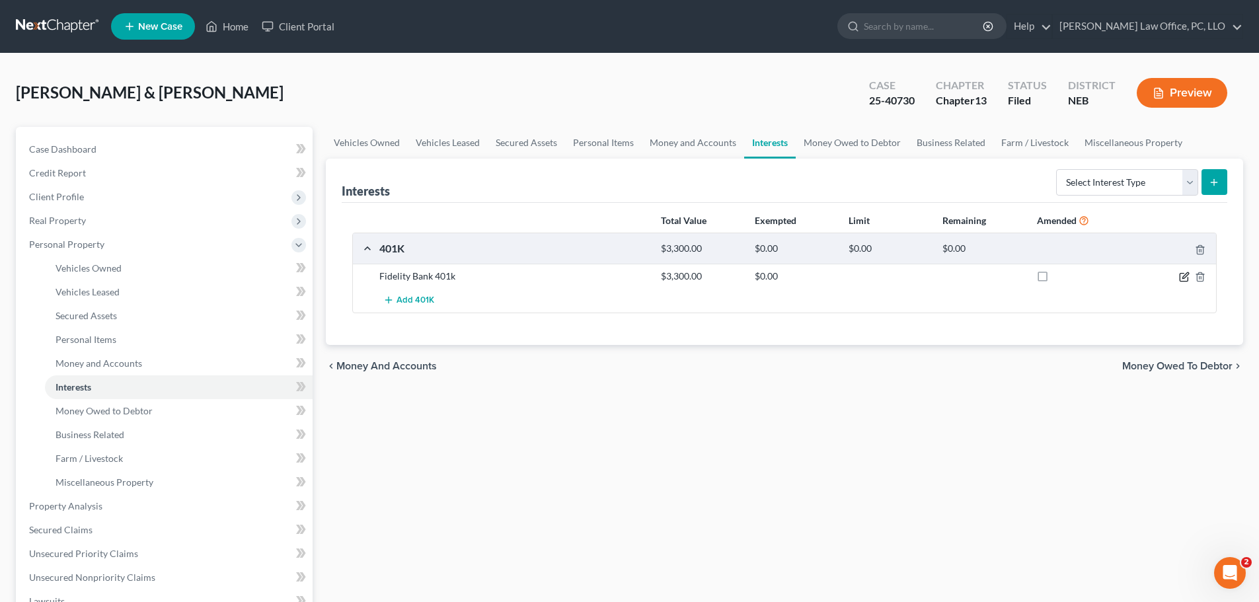
click at [1182, 278] on icon "button" at bounding box center [1184, 277] width 11 height 11
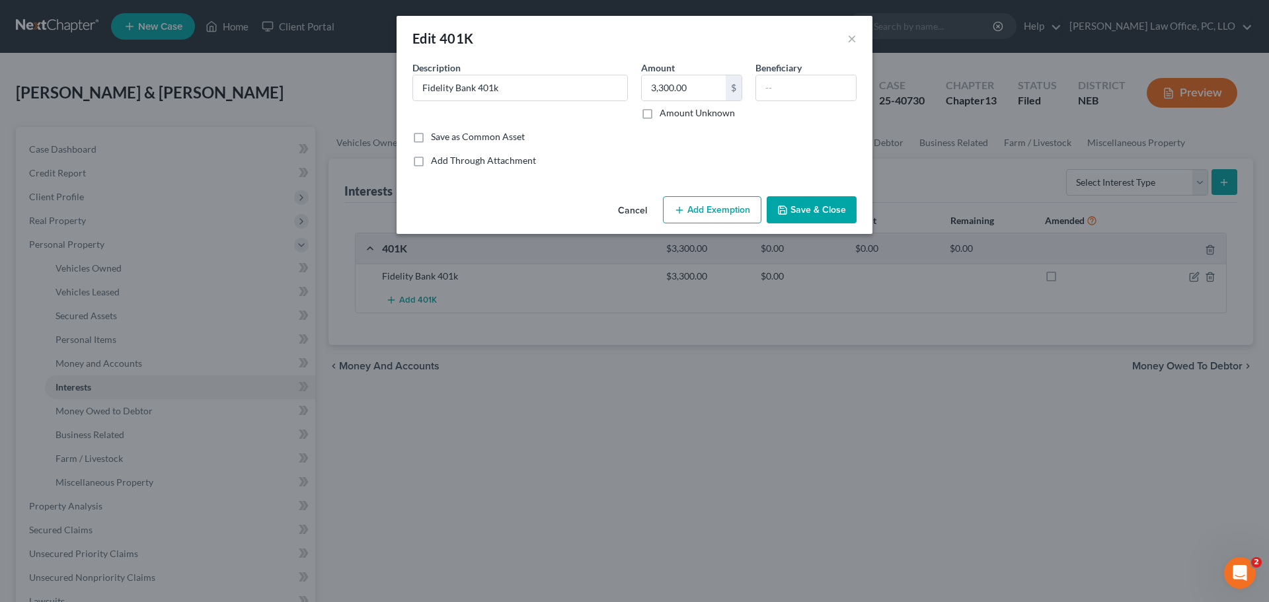
click at [719, 213] on button "Add Exemption" at bounding box center [712, 210] width 98 height 28
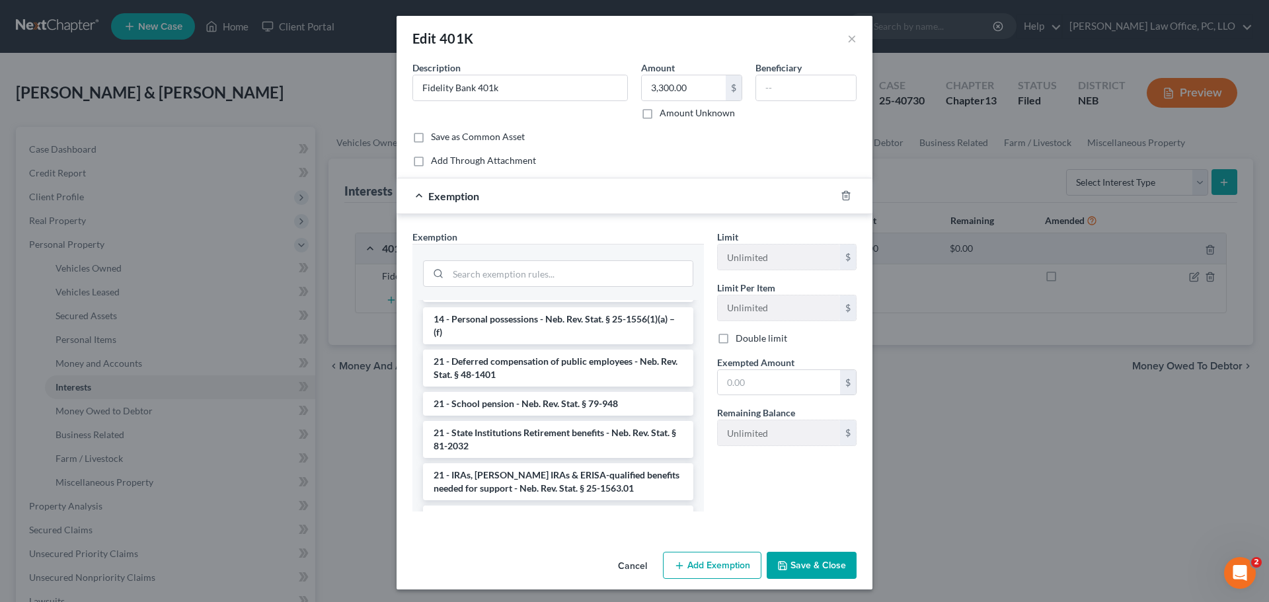
scroll to position [723, 0]
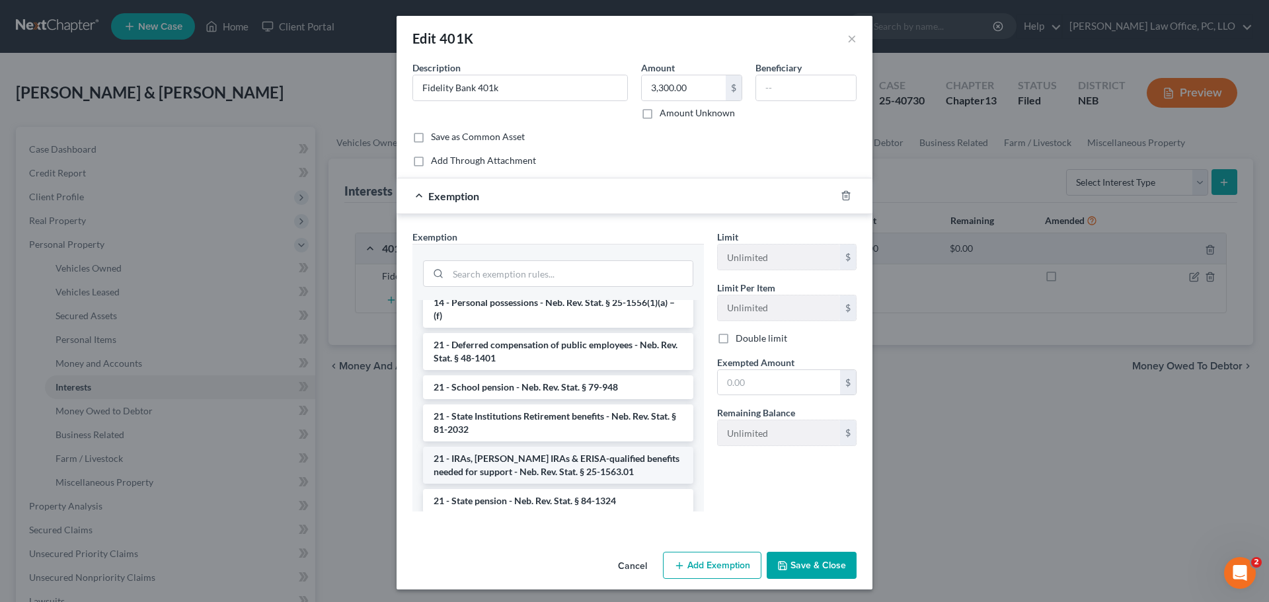
click at [609, 467] on li "21 - IRAs, [PERSON_NAME] IRAs & ERISA-qualified benefits needed for support - N…" at bounding box center [558, 465] width 270 height 37
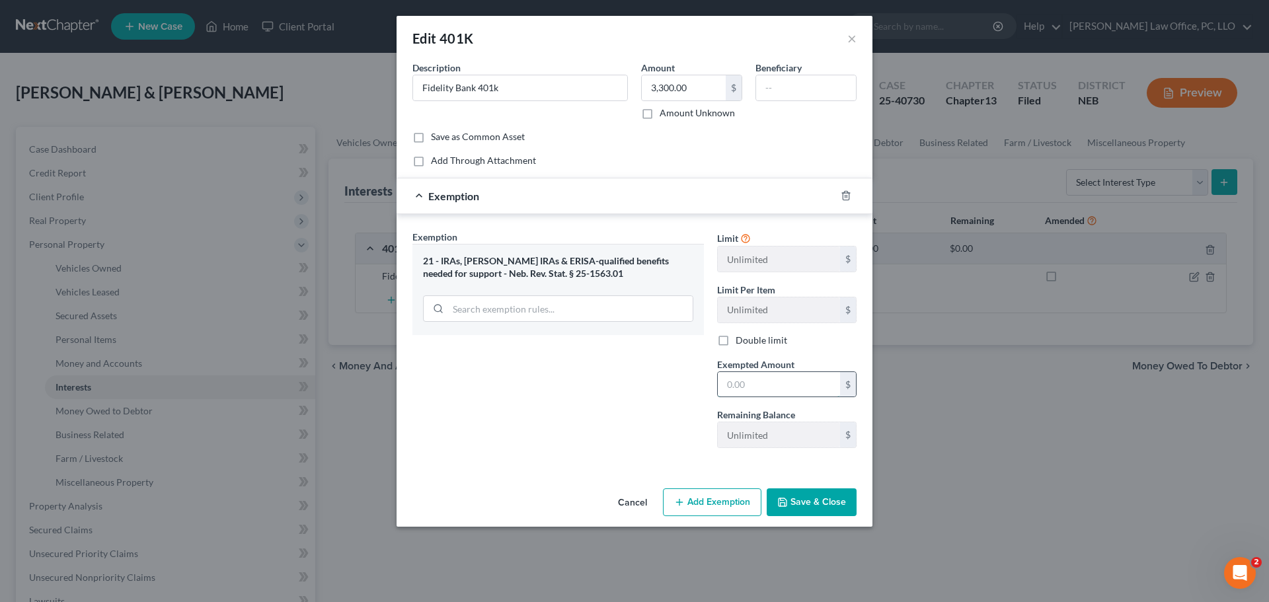
click at [738, 391] on input "text" at bounding box center [779, 384] width 122 height 25
type input "3,300"
drag, startPoint x: 824, startPoint y: 505, endPoint x: 832, endPoint y: 508, distance: 8.6
click at [827, 507] on button "Save & Close" at bounding box center [812, 502] width 90 height 28
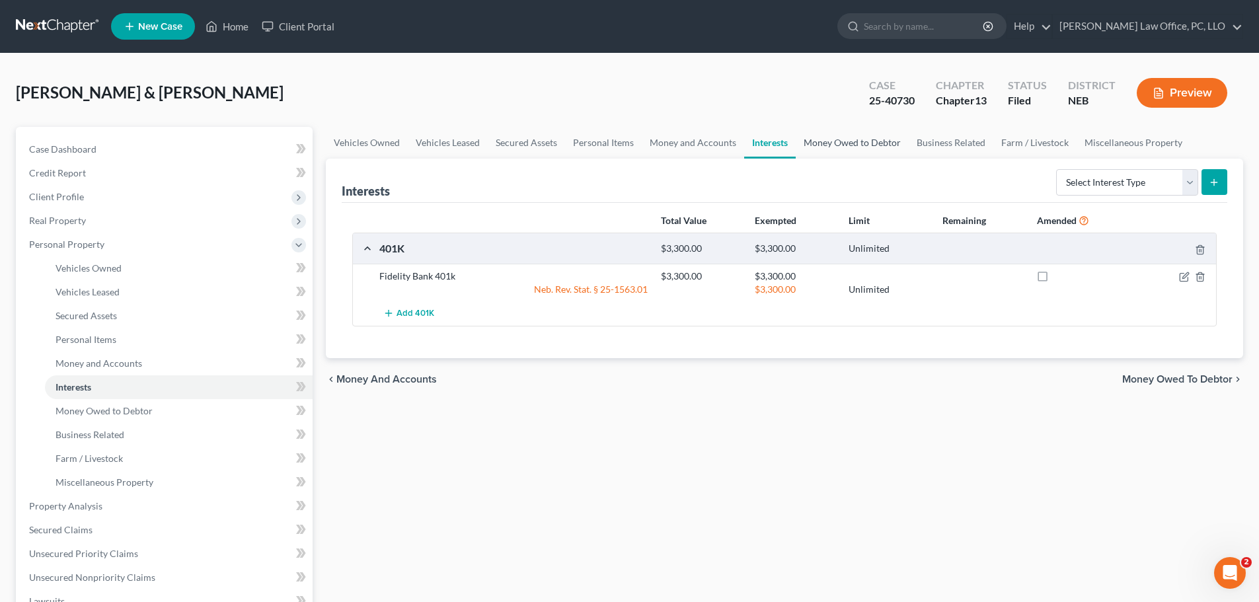
click at [840, 143] on link "Money Owed to Debtor" at bounding box center [852, 143] width 113 height 32
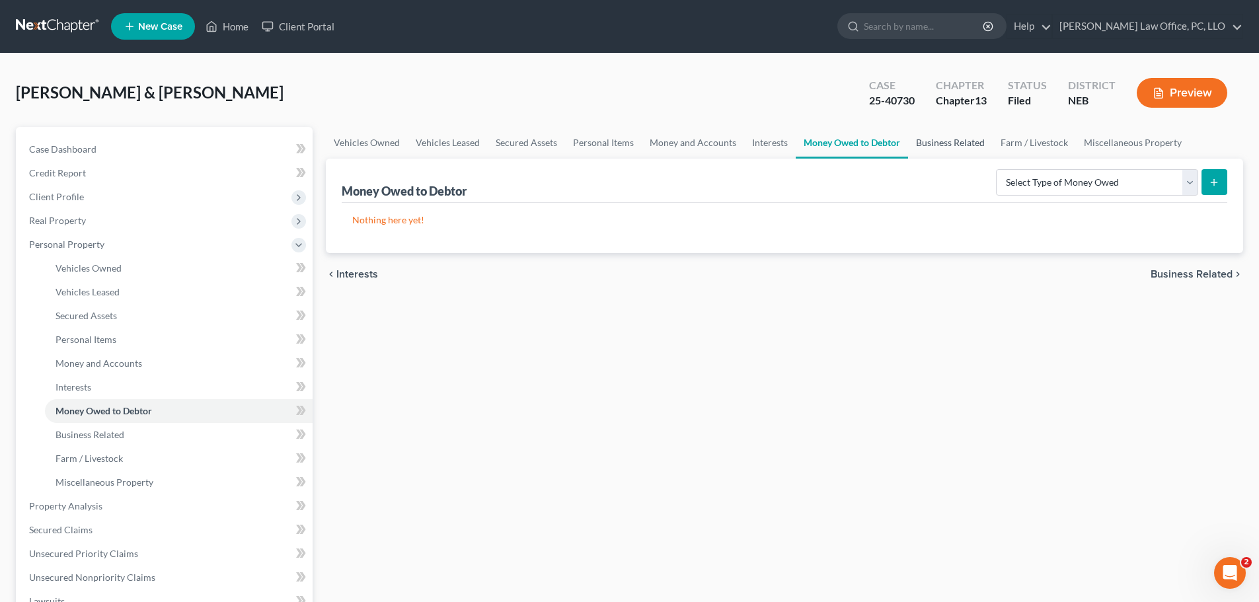
click at [938, 146] on link "Business Related" at bounding box center [950, 143] width 85 height 32
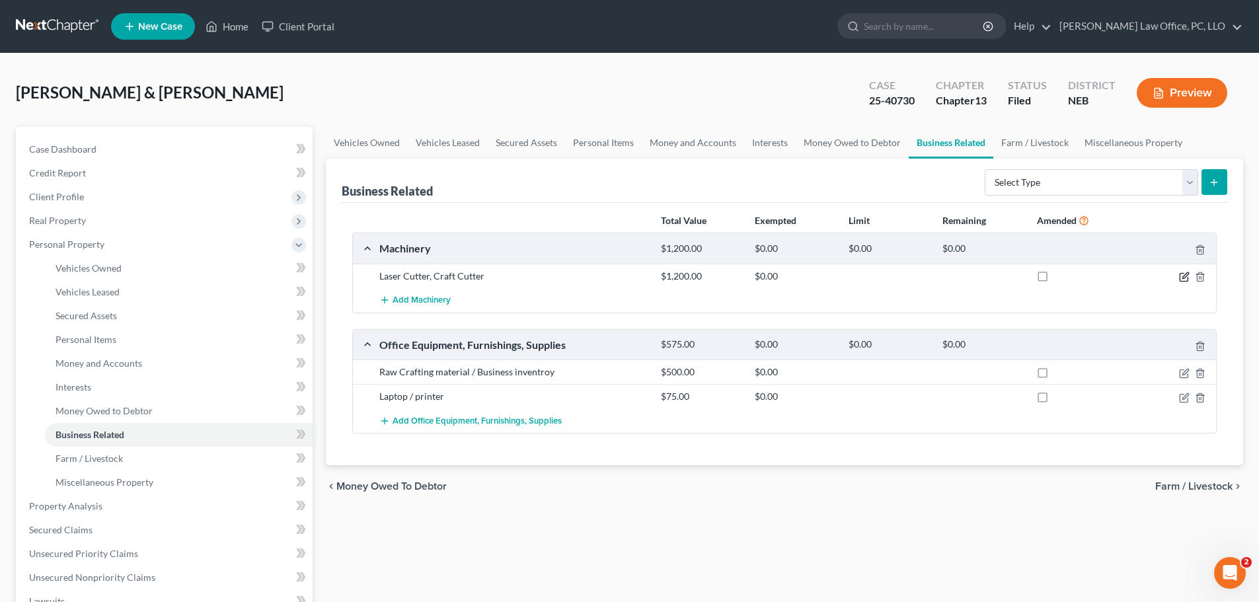
click at [1185, 278] on icon "button" at bounding box center [1185, 275] width 6 height 6
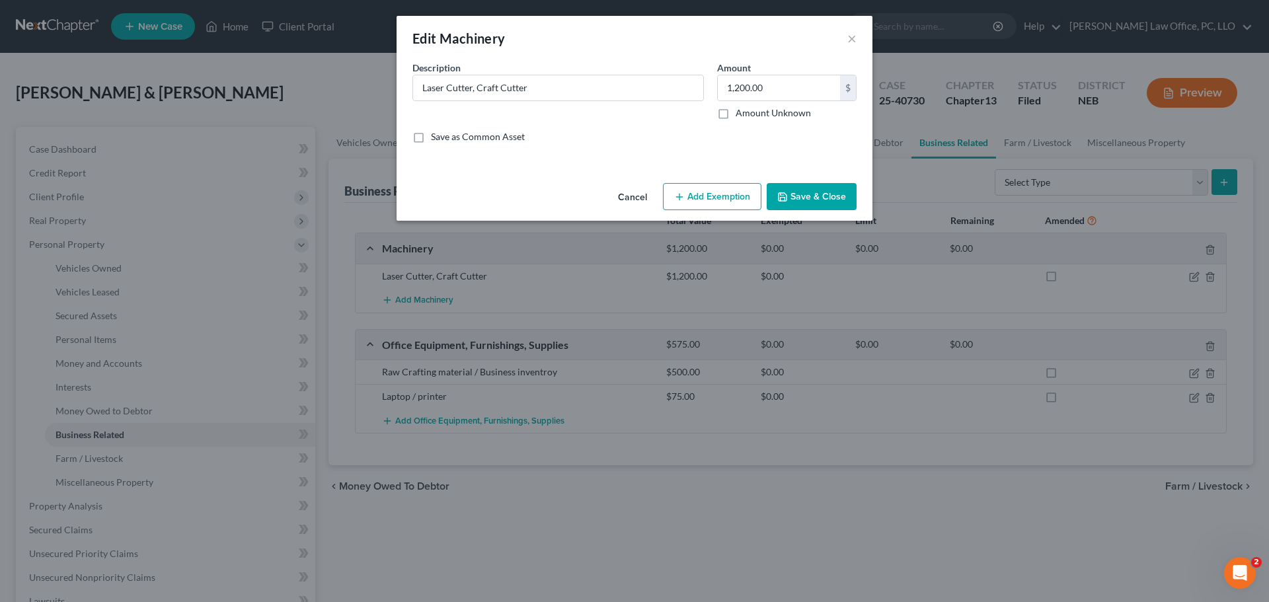
click at [723, 197] on button "Add Exemption" at bounding box center [712, 197] width 98 height 28
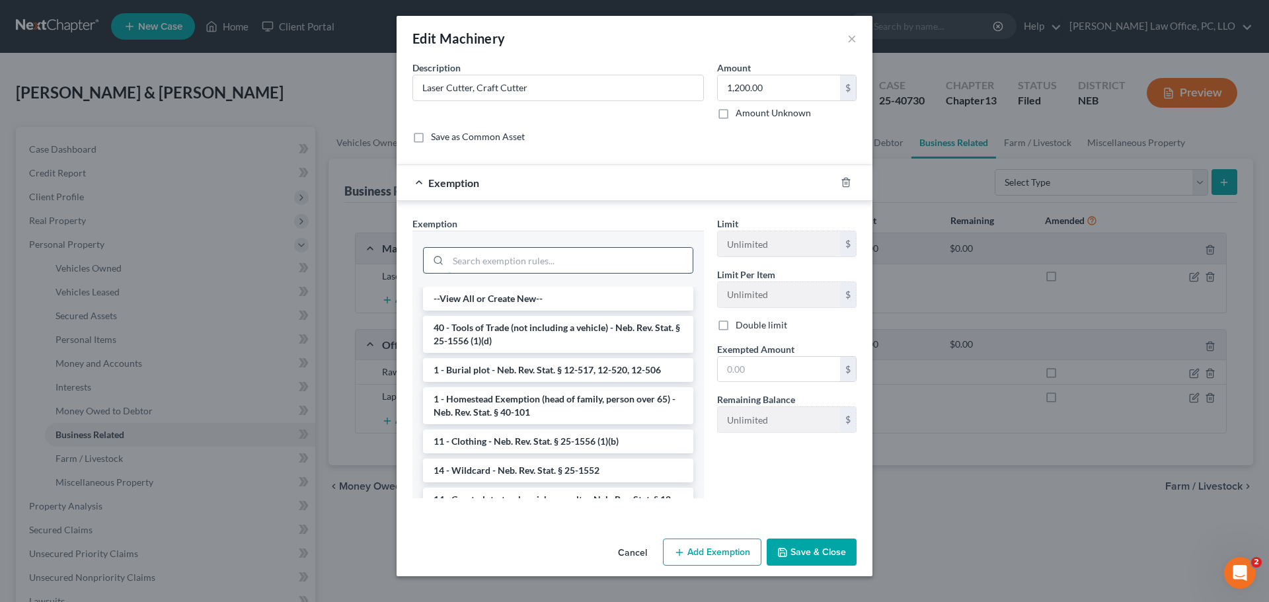
click at [562, 262] on input "search" at bounding box center [570, 260] width 245 height 25
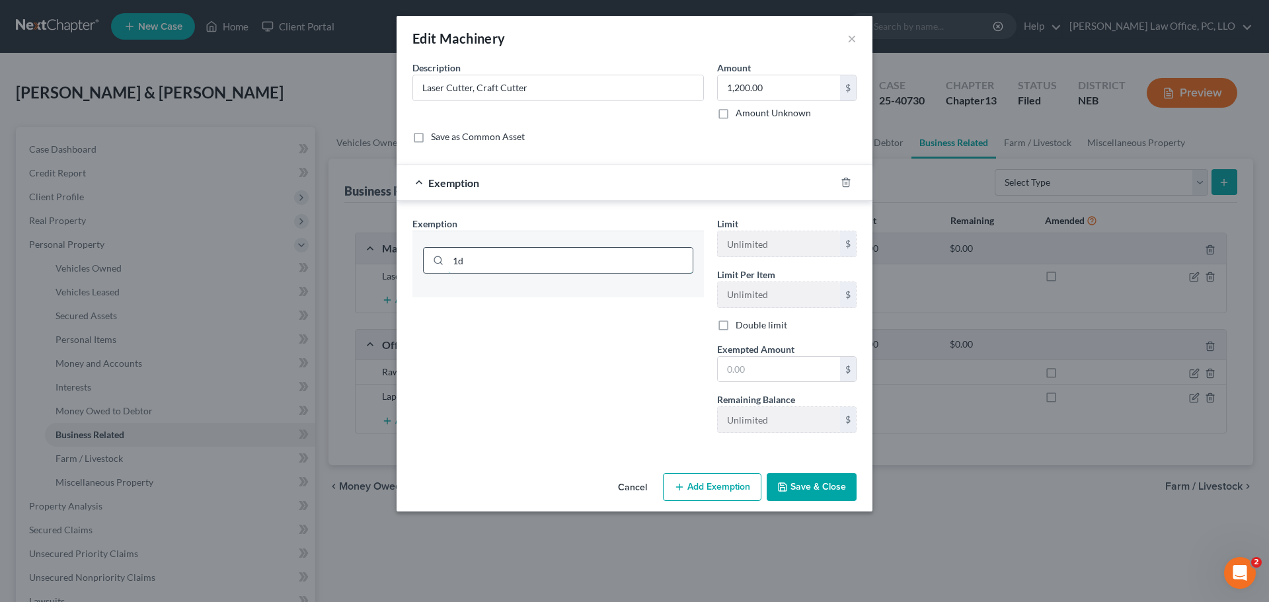
type input "1"
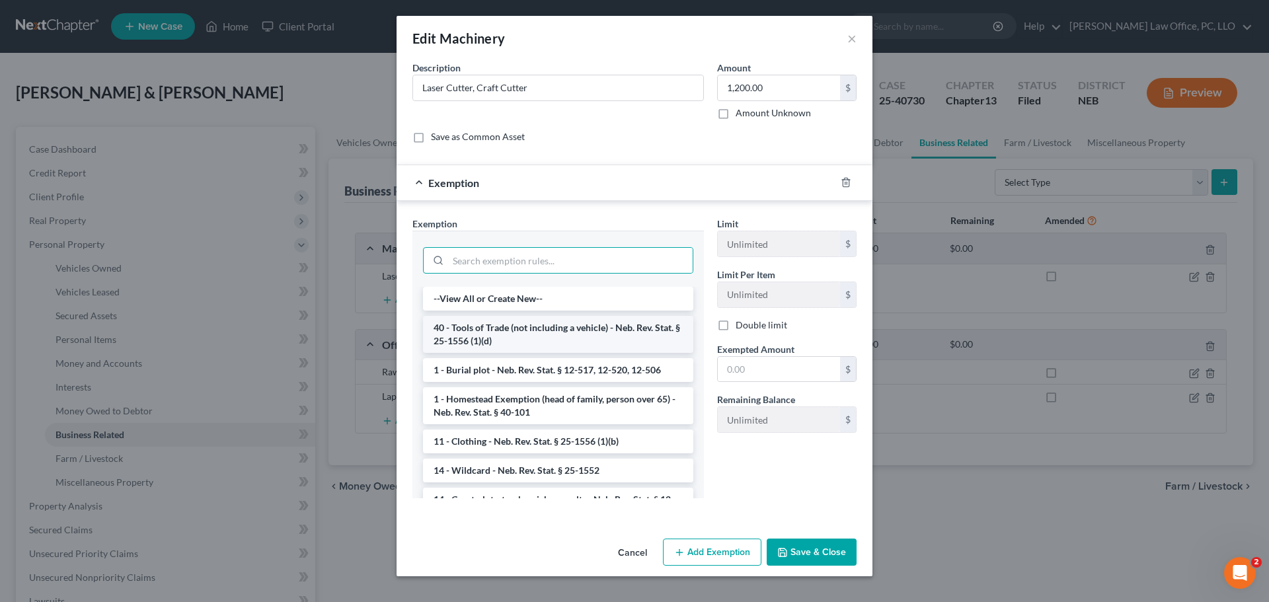
click at [580, 338] on li "40 - Tools of Trade (not including a vehicle) - Neb. Rev. Stat. § 25-1556 (1)(d)" at bounding box center [558, 334] width 270 height 37
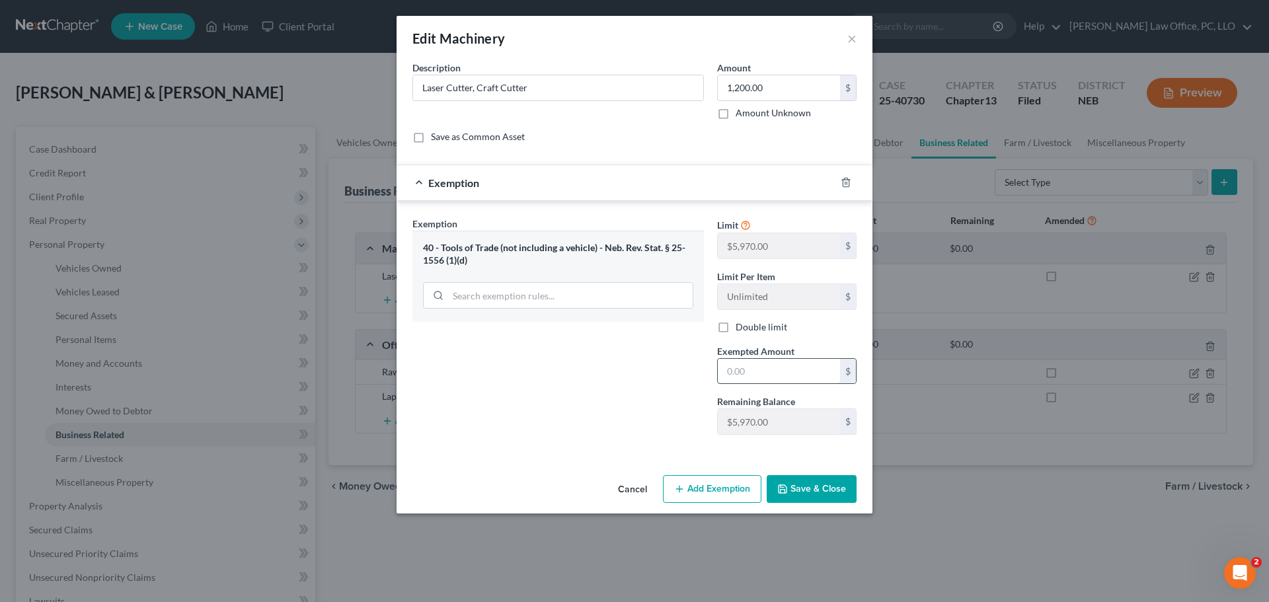
click at [746, 371] on input "text" at bounding box center [779, 371] width 122 height 25
type input "1,200"
click at [800, 490] on button "Save & Close" at bounding box center [812, 489] width 90 height 28
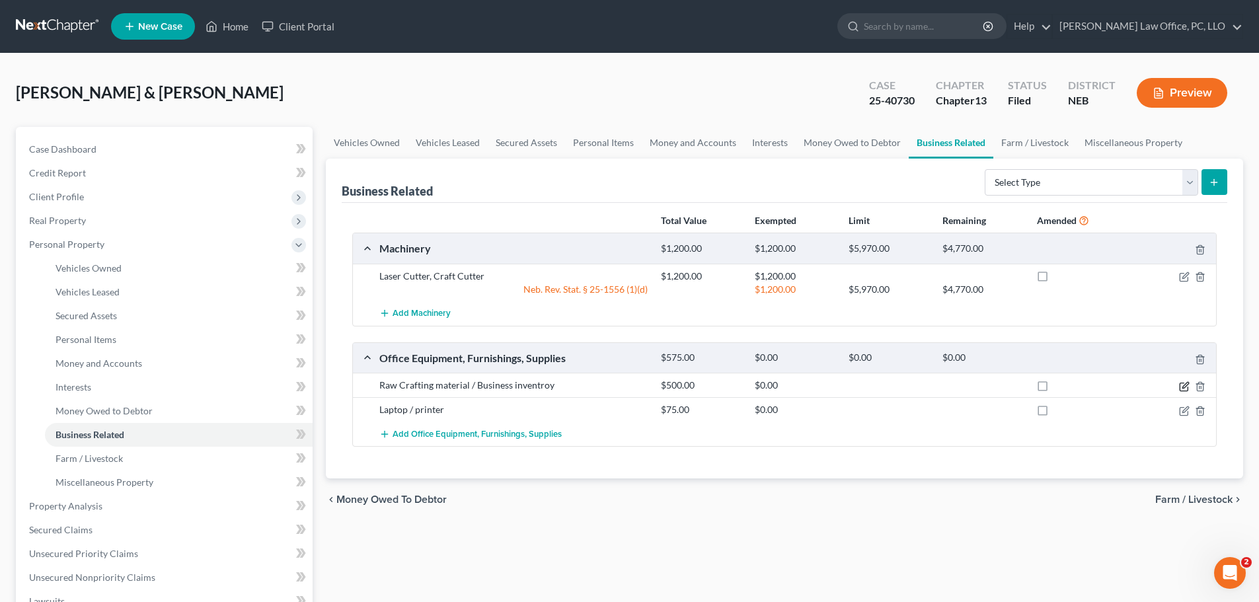
click at [1184, 386] on icon "button" at bounding box center [1185, 385] width 6 height 6
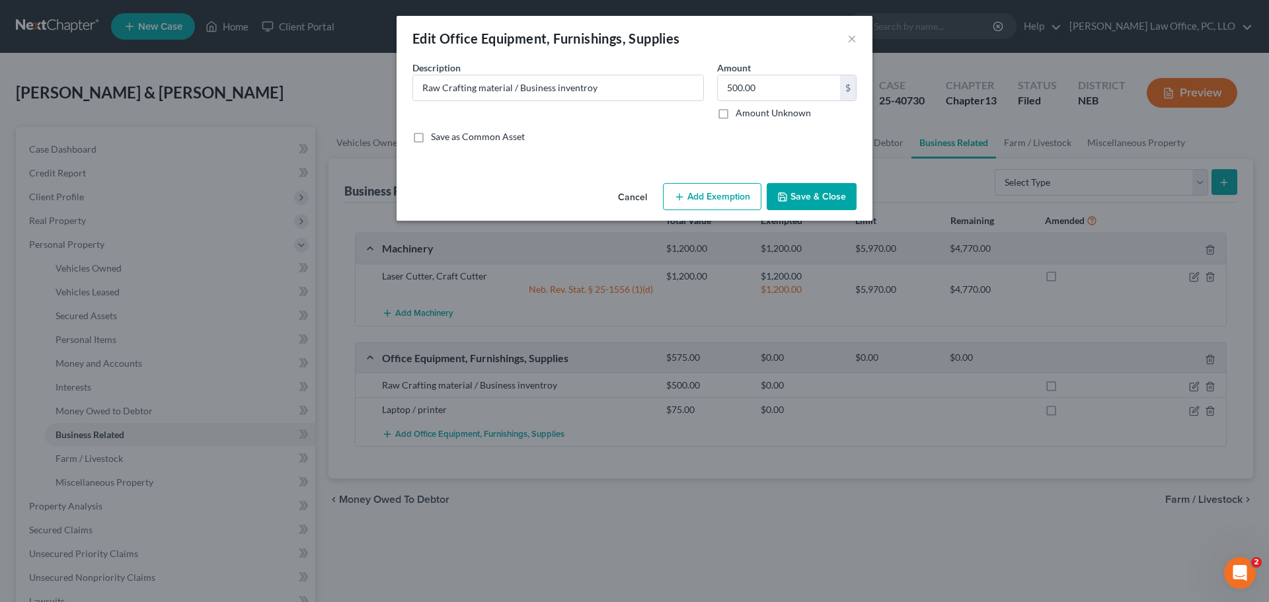
click at [739, 194] on button "Add Exemption" at bounding box center [712, 197] width 98 height 28
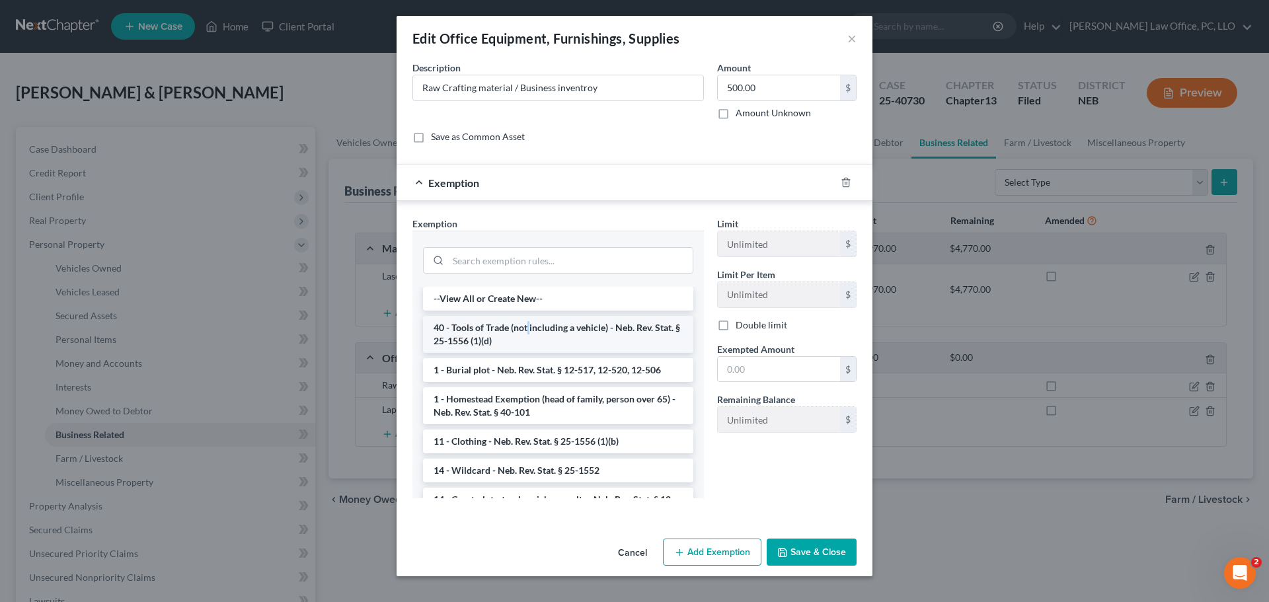
click at [528, 334] on li "40 - Tools of Trade (not including a vehicle) - Neb. Rev. Stat. § 25-1556 (1)(d)" at bounding box center [558, 334] width 270 height 37
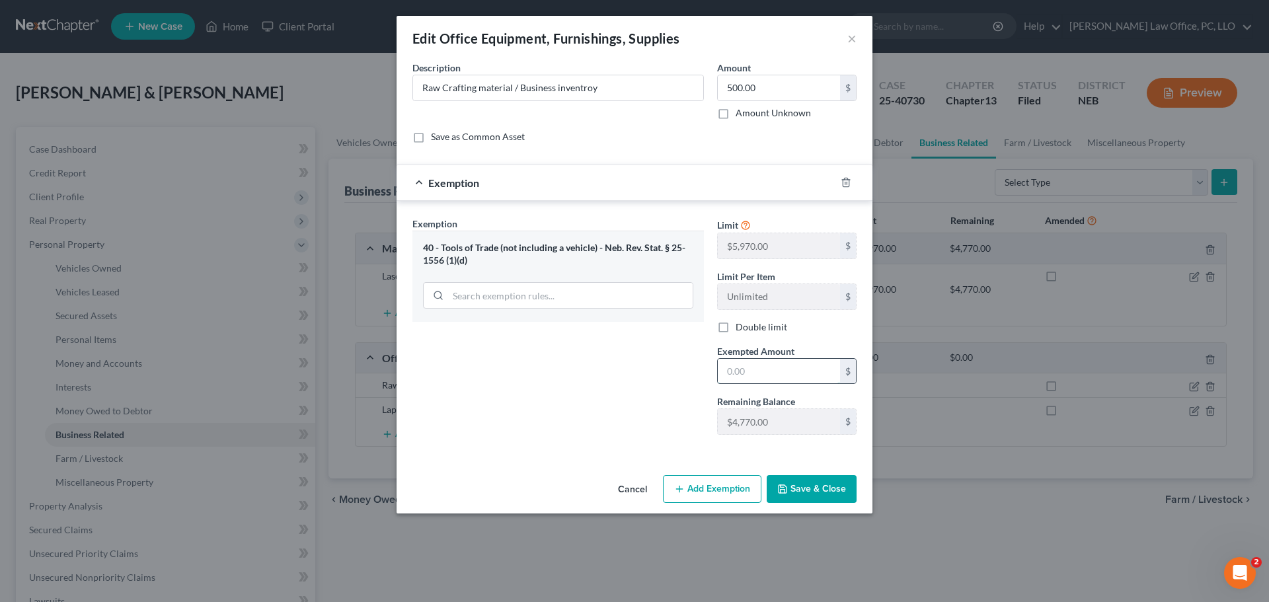
click at [777, 372] on input "text" at bounding box center [779, 371] width 122 height 25
type input "500"
click at [806, 496] on button "Save & Close" at bounding box center [812, 489] width 90 height 28
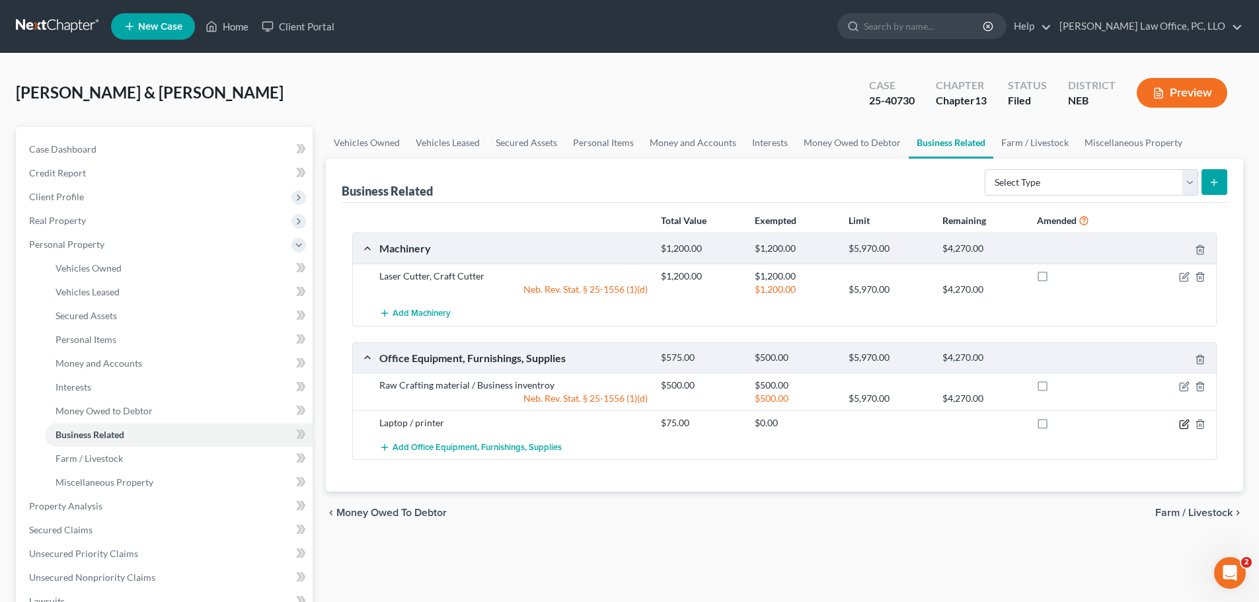
click at [1187, 422] on icon "button" at bounding box center [1185, 423] width 6 height 6
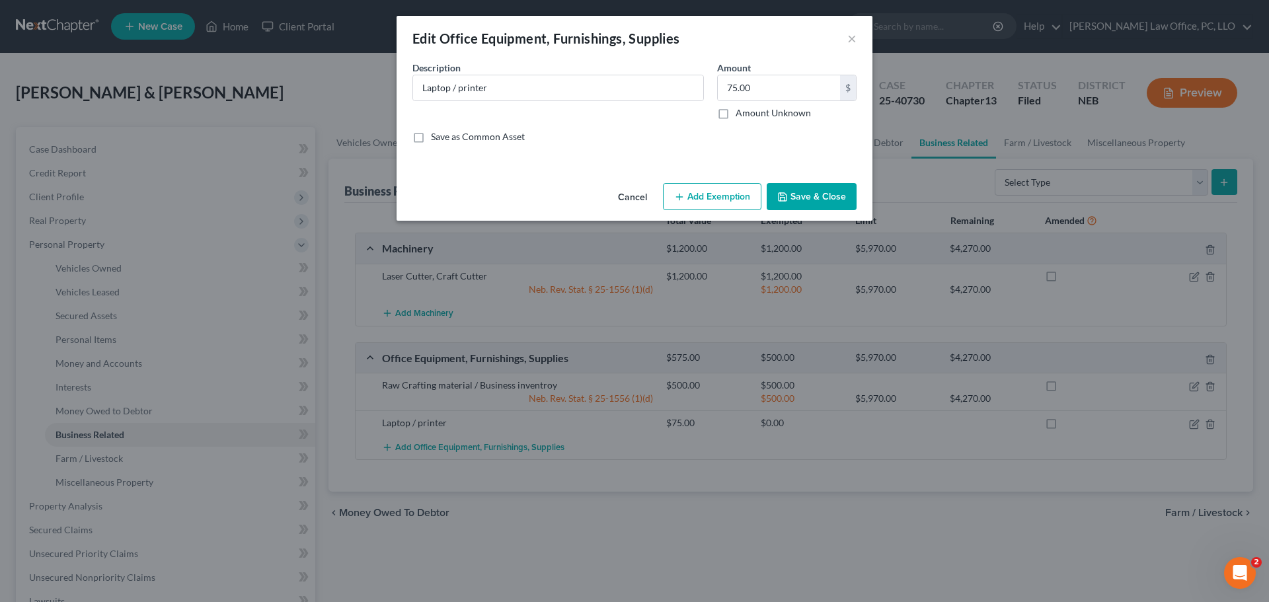
click at [707, 201] on button "Add Exemption" at bounding box center [712, 197] width 98 height 28
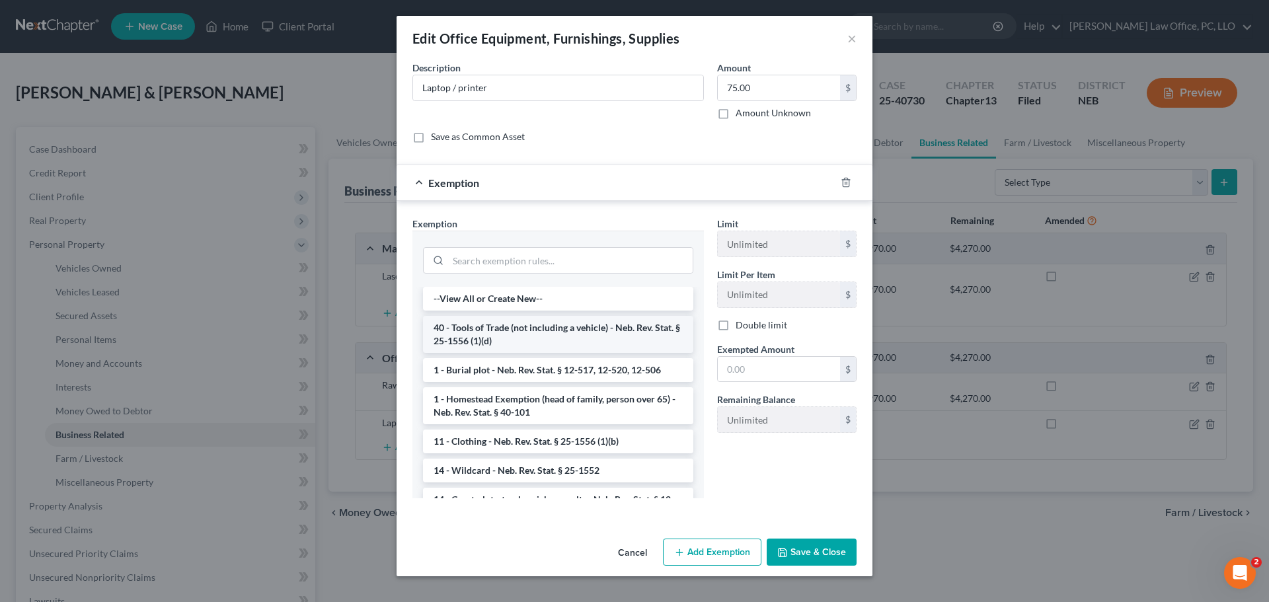
click at [501, 334] on li "40 - Tools of Trade (not including a vehicle) - Neb. Rev. Stat. § 25-1556 (1)(d)" at bounding box center [558, 334] width 270 height 37
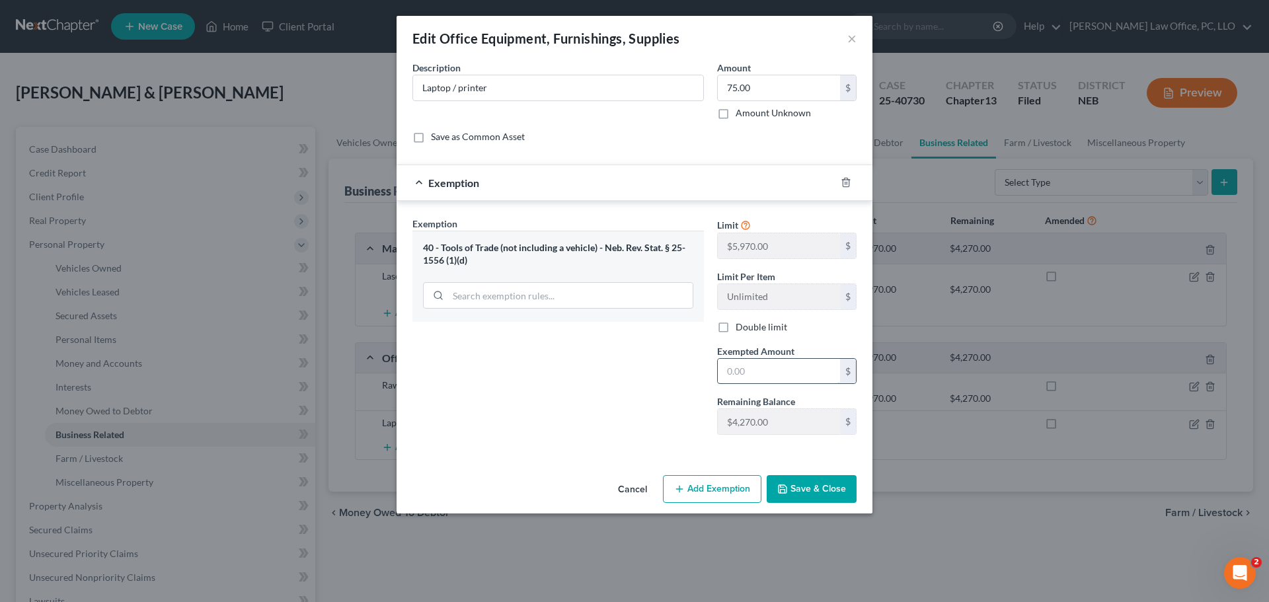
click at [781, 370] on input "text" at bounding box center [779, 371] width 122 height 25
type input "75"
click at [826, 494] on button "Save & Close" at bounding box center [812, 489] width 90 height 28
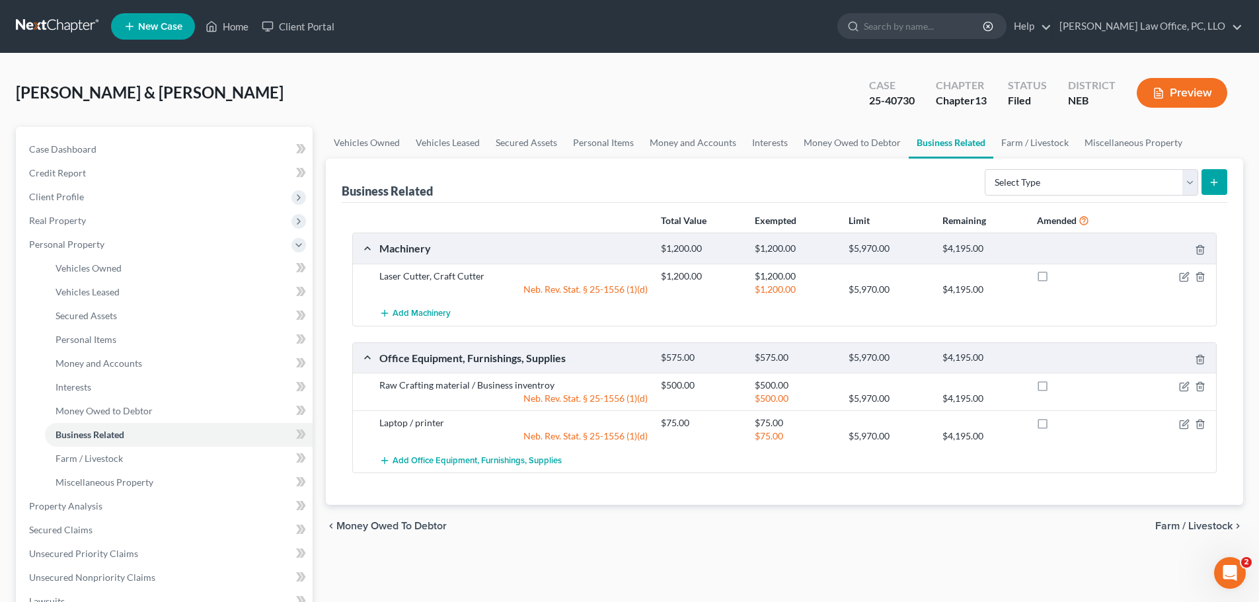
click at [1176, 521] on span "Farm / Livestock" at bounding box center [1193, 526] width 77 height 11
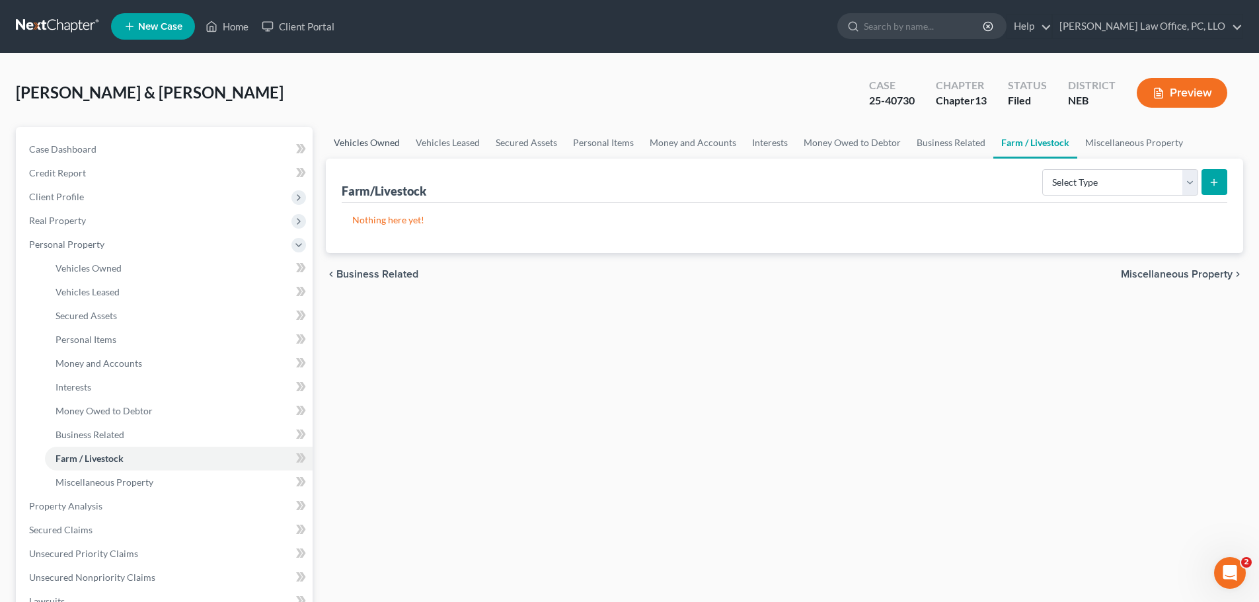
click at [387, 141] on link "Vehicles Owned" at bounding box center [367, 143] width 82 height 32
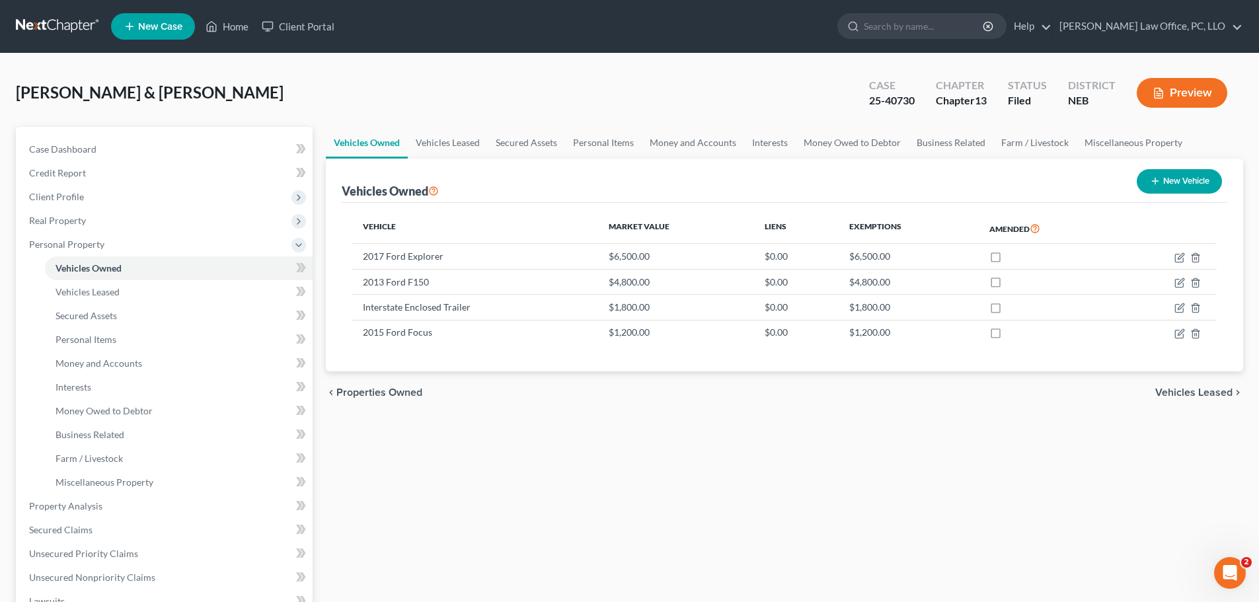
click at [1207, 388] on span "Vehicles Leased" at bounding box center [1193, 392] width 77 height 11
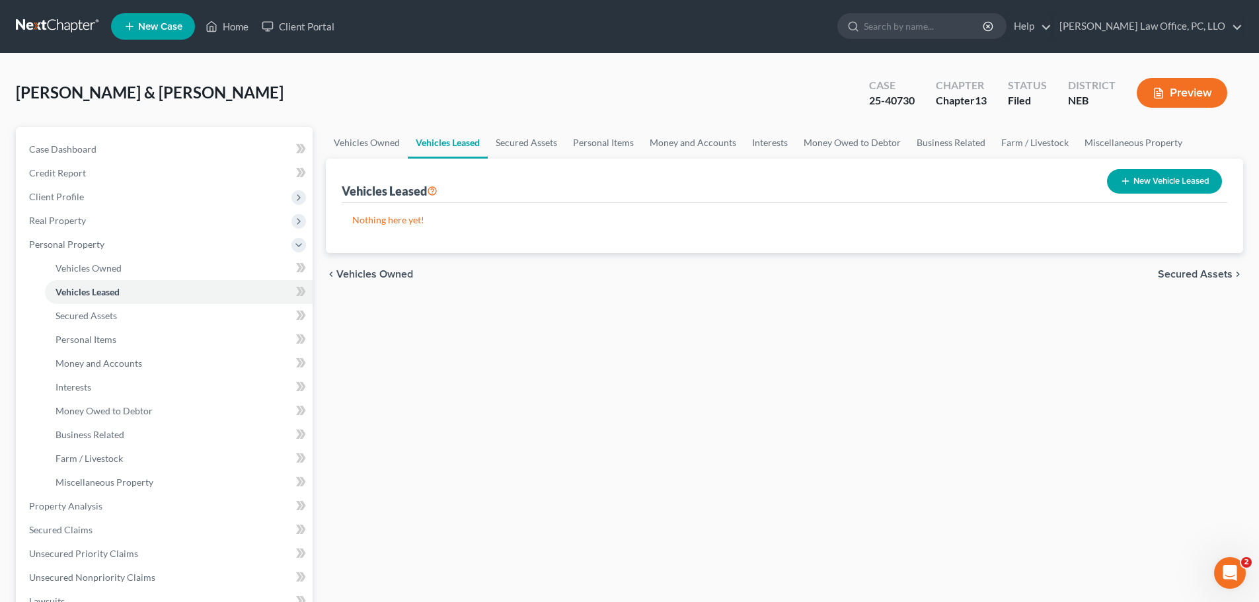
click at [1194, 270] on span "Secured Assets" at bounding box center [1195, 274] width 75 height 11
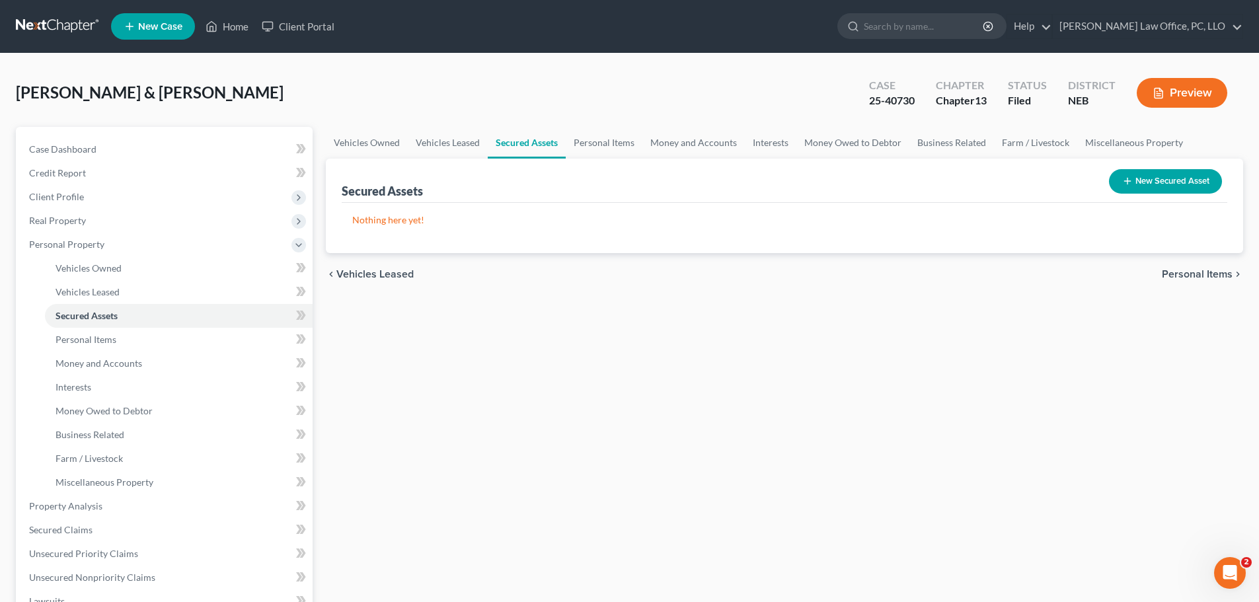
click at [1195, 270] on span "Personal Items" at bounding box center [1197, 274] width 71 height 11
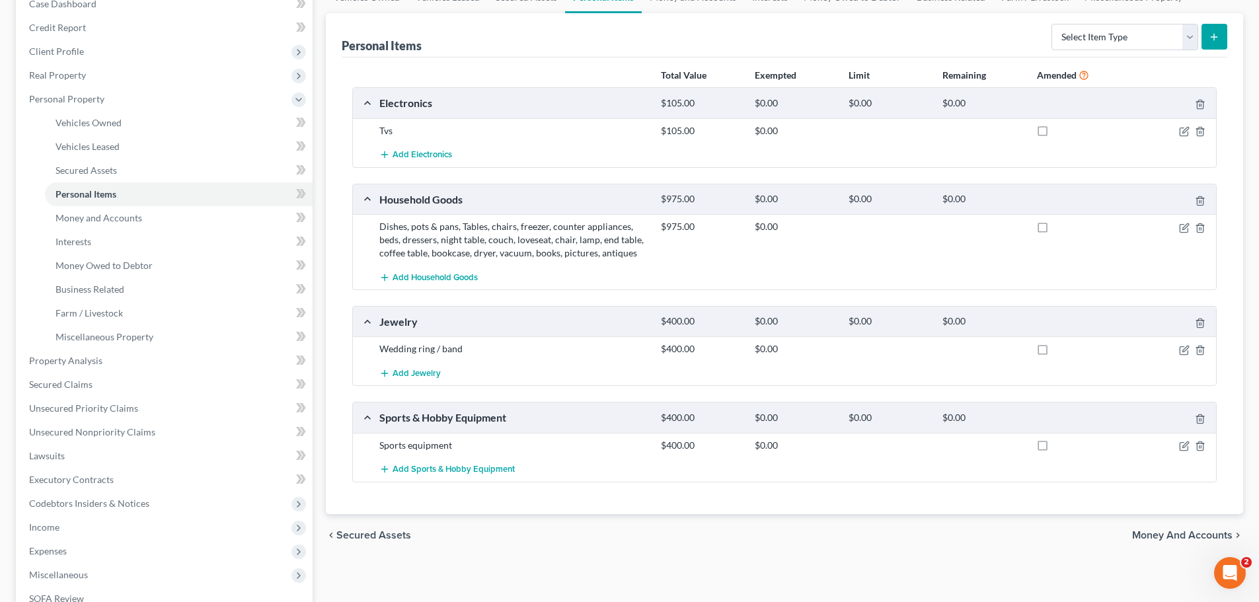
scroll to position [142, 0]
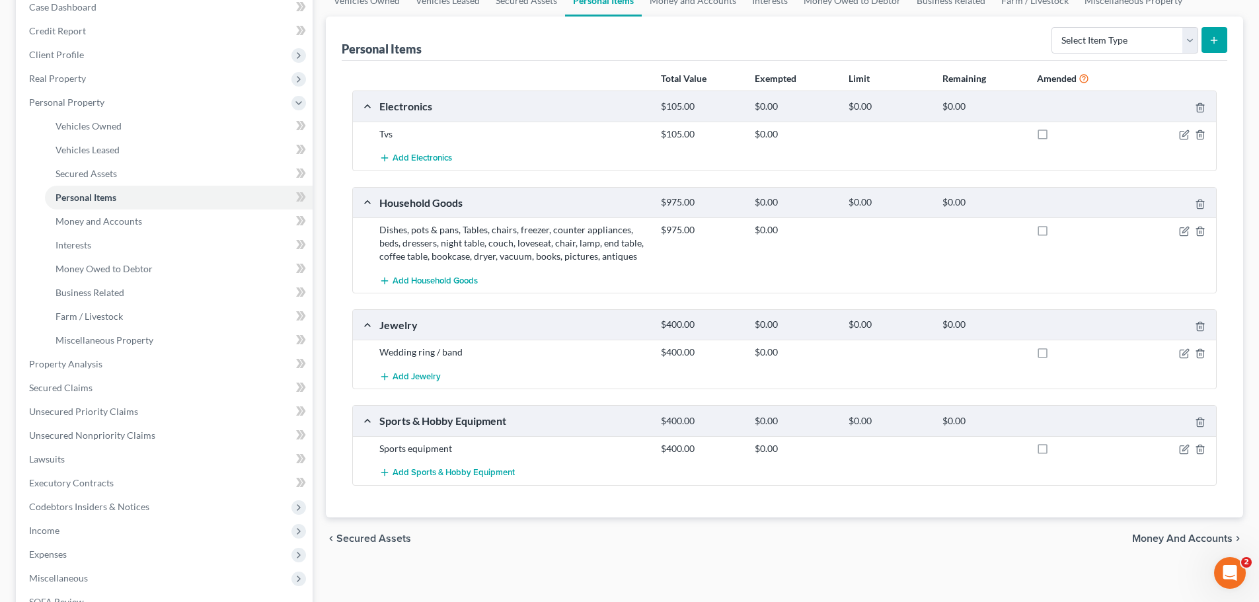
click at [1168, 541] on span "Money and Accounts" at bounding box center [1182, 538] width 100 height 11
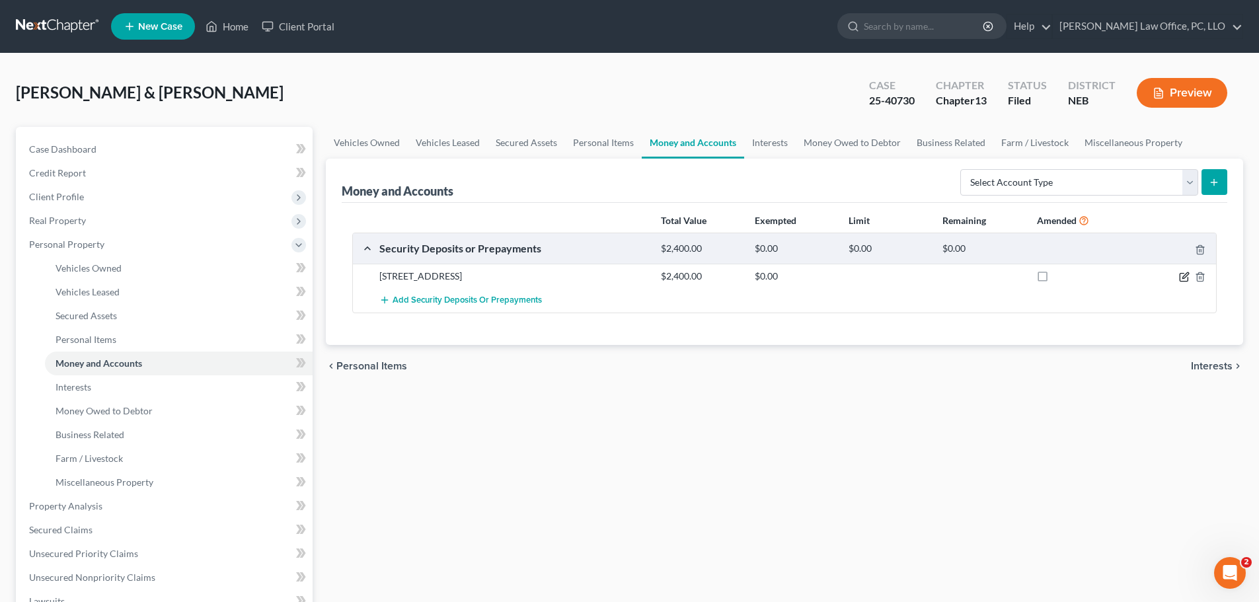
click at [1184, 279] on icon "button" at bounding box center [1184, 277] width 11 height 11
select select "3"
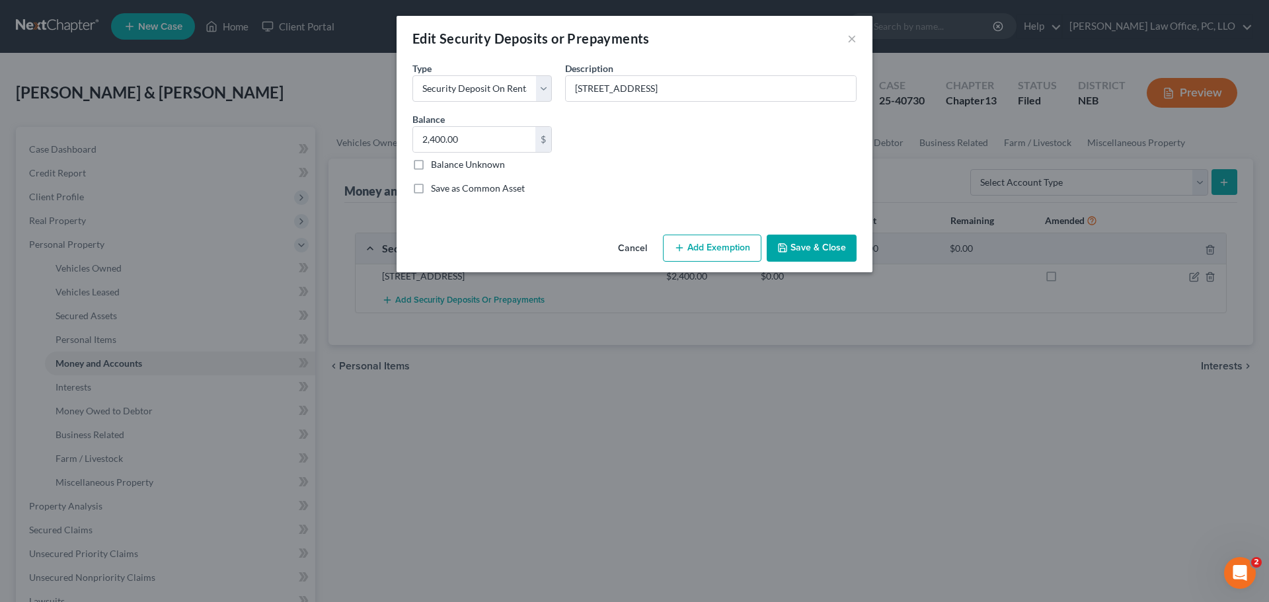
click at [724, 249] on button "Add Exemption" at bounding box center [712, 249] width 98 height 28
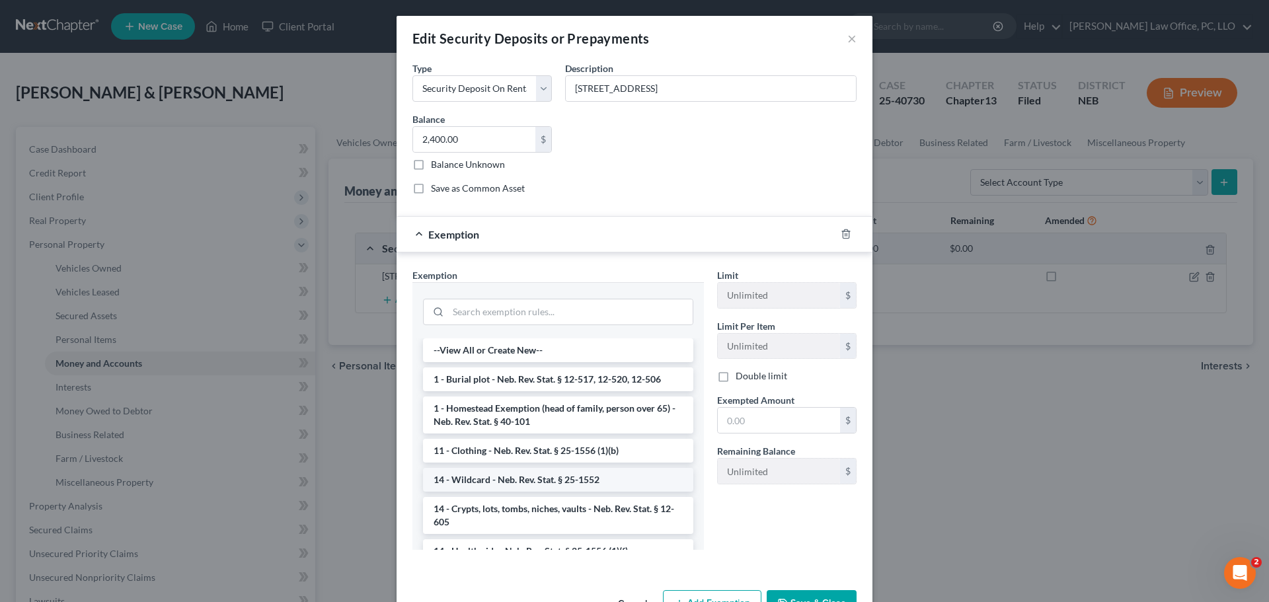
click at [581, 476] on li "14 - Wildcard - Neb. Rev. Stat. § 25-1552" at bounding box center [558, 480] width 270 height 24
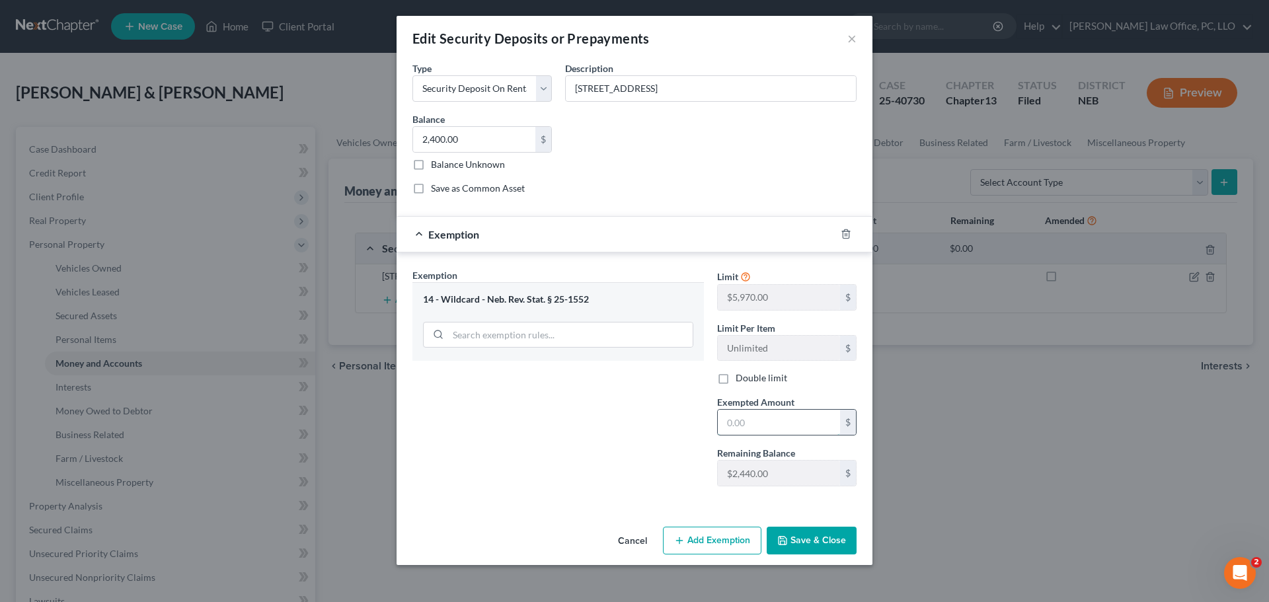
click at [770, 420] on input "text" at bounding box center [779, 422] width 122 height 25
drag, startPoint x: 662, startPoint y: 24, endPoint x: 1016, endPoint y: 81, distance: 358.7
click at [1018, 87] on div "Edit Security Deposits or Prepayments × An exemption set must first be selected…" at bounding box center [634, 301] width 1269 height 602
click at [541, 458] on div "Exemption Set must be selected for CA. Exemption * 14 - Wildcard - Neb. Rev. St…" at bounding box center [558, 382] width 305 height 229
click at [851, 36] on button "×" at bounding box center [851, 38] width 9 height 16
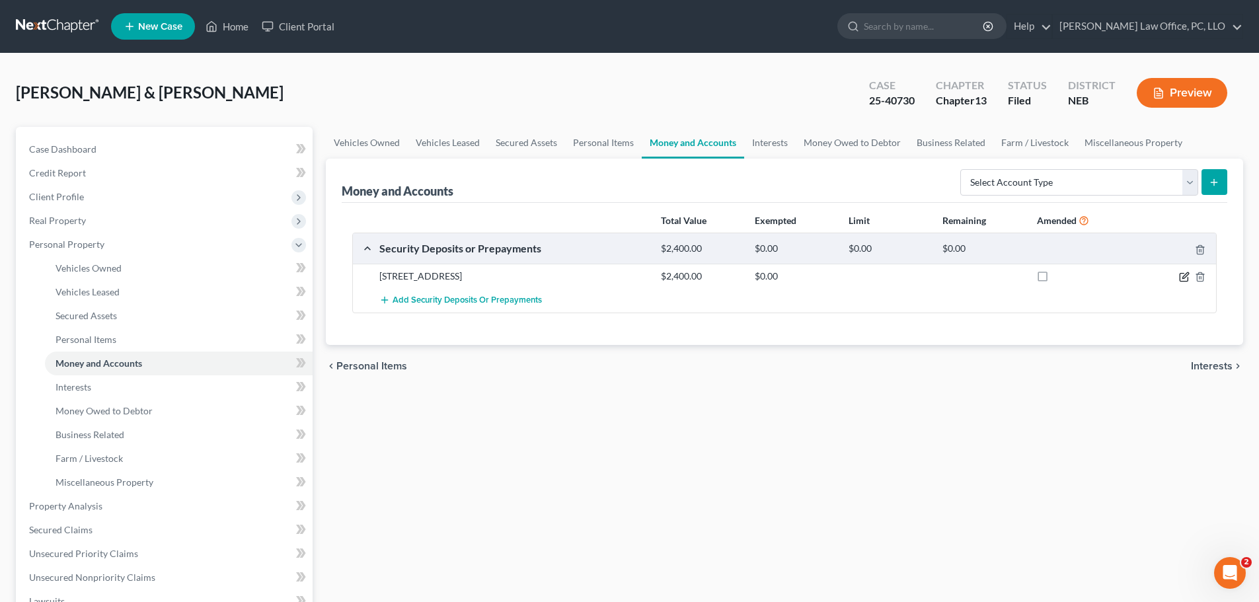
click at [1185, 274] on icon "button" at bounding box center [1184, 277] width 11 height 11
select select "3"
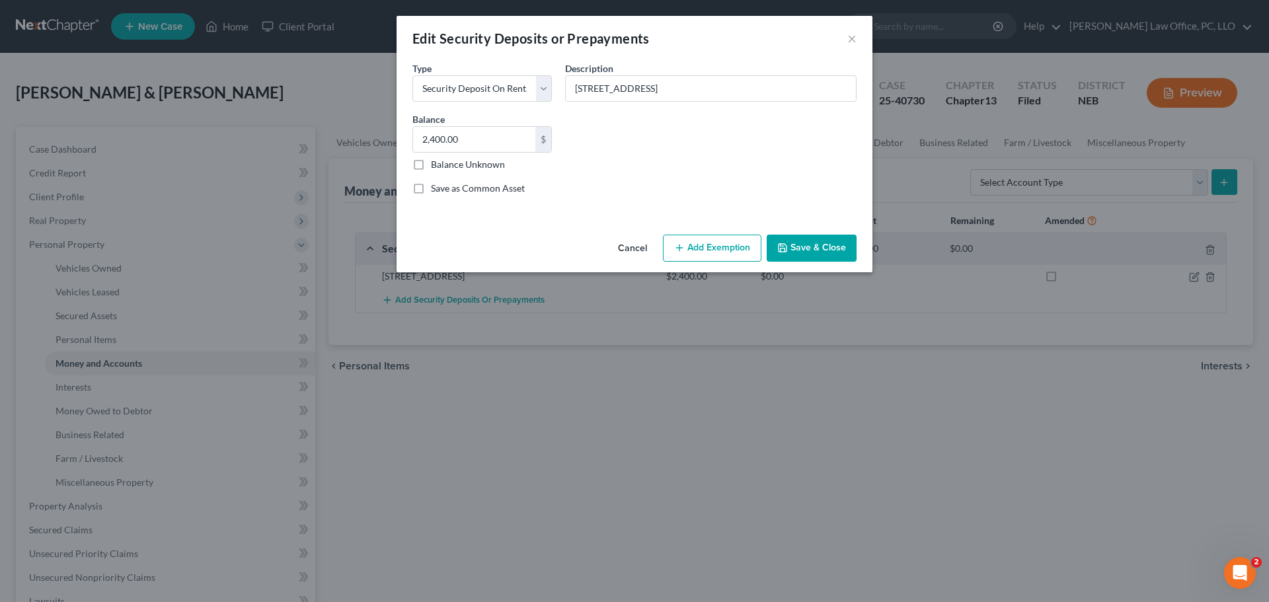
click at [691, 245] on button "Add Exemption" at bounding box center [712, 249] width 98 height 28
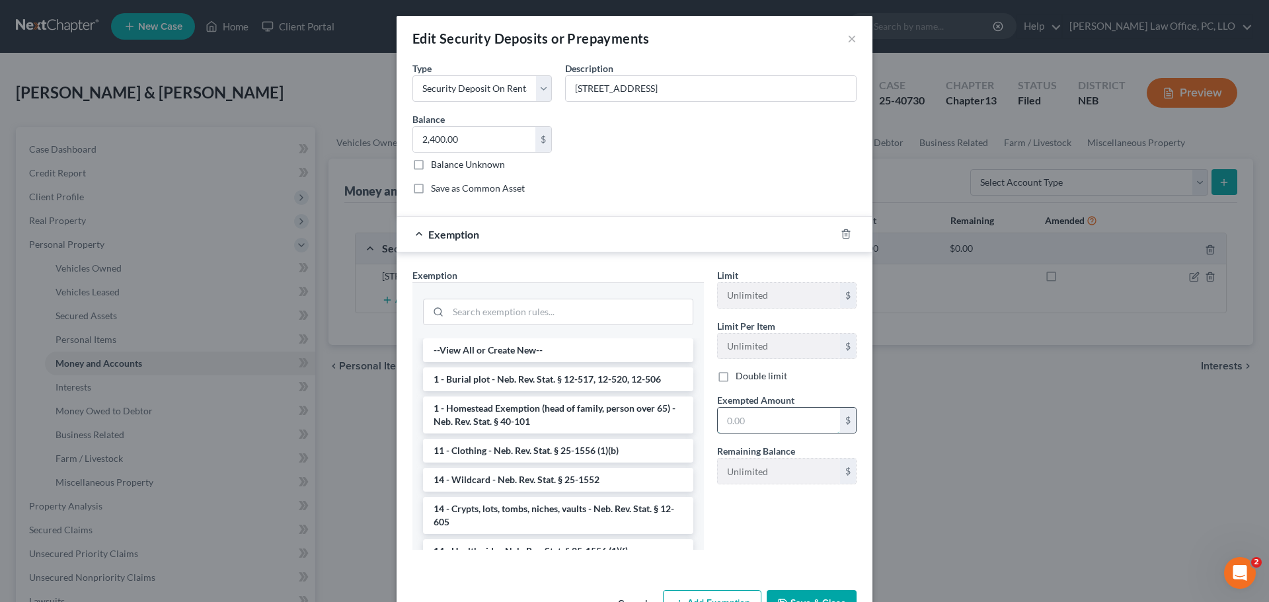
click at [751, 420] on input "text" at bounding box center [779, 420] width 122 height 25
type input "2,400"
click at [809, 592] on button "Save & Close" at bounding box center [812, 604] width 90 height 28
click at [537, 482] on li "14 - Wildcard - Neb. Rev. Stat. § 25-1552" at bounding box center [558, 481] width 269 height 24
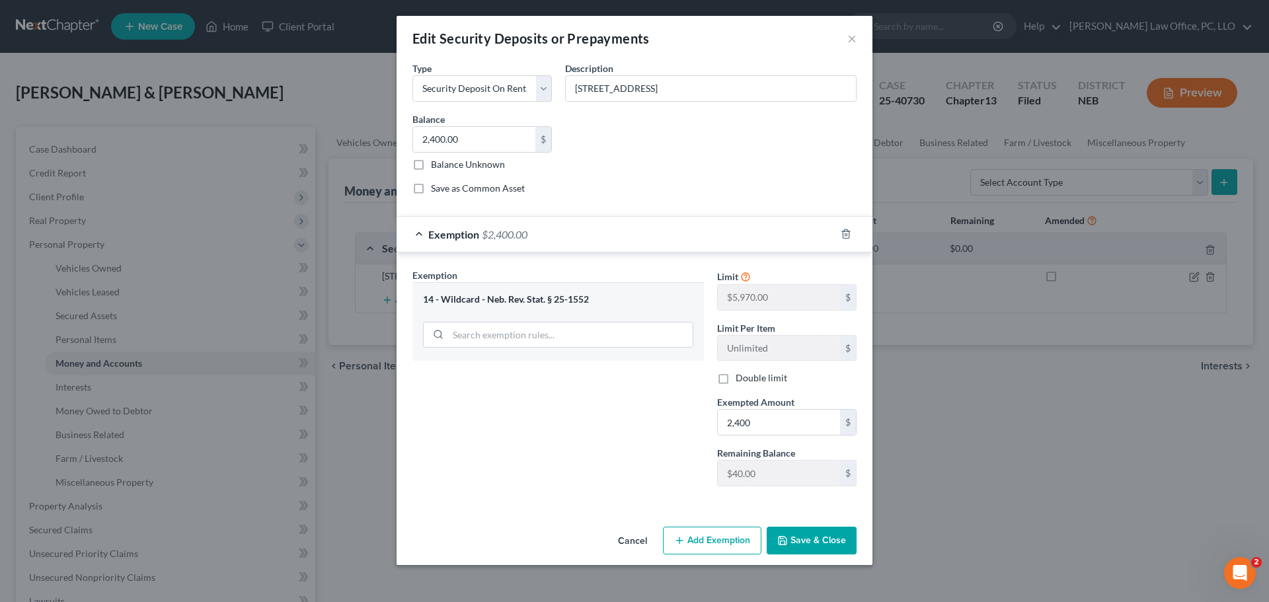
click at [831, 540] on button "Save & Close" at bounding box center [812, 541] width 90 height 28
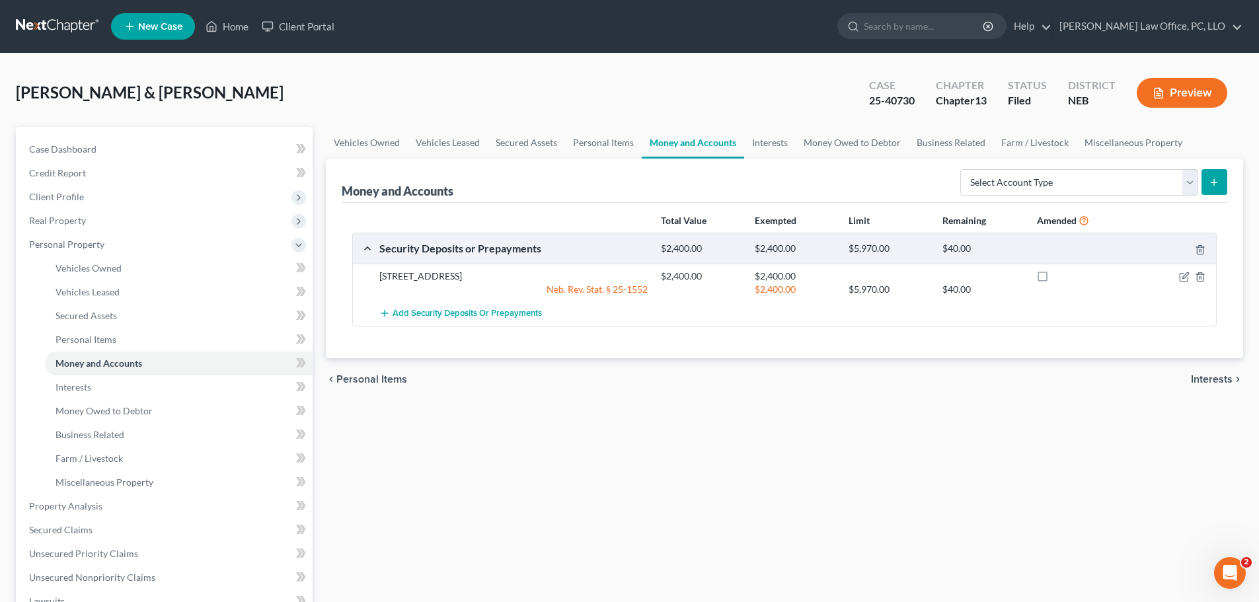
click at [1216, 378] on span "Interests" at bounding box center [1212, 379] width 42 height 11
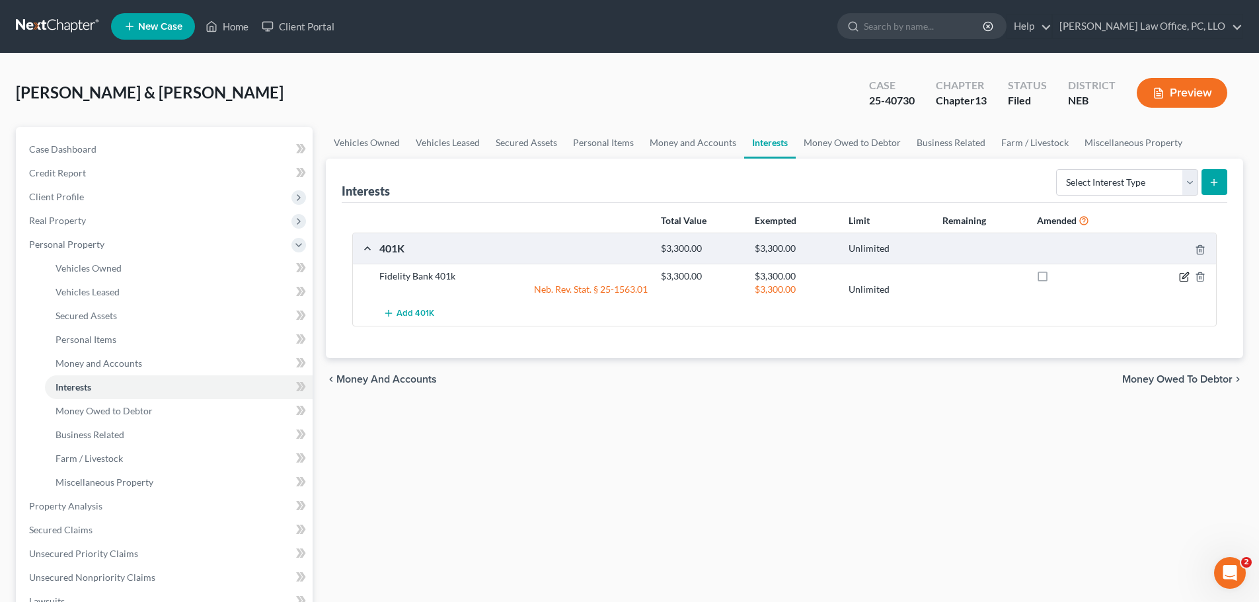
click at [1186, 279] on icon "button" at bounding box center [1184, 277] width 11 height 11
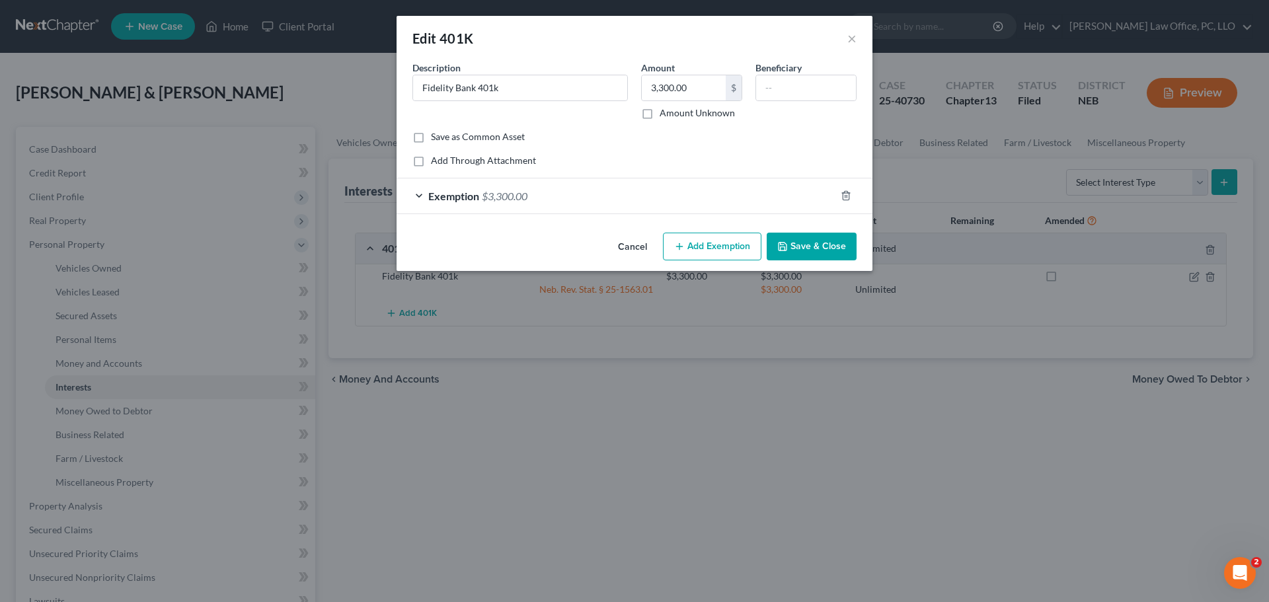
click at [720, 236] on button "Add Exemption" at bounding box center [712, 247] width 98 height 28
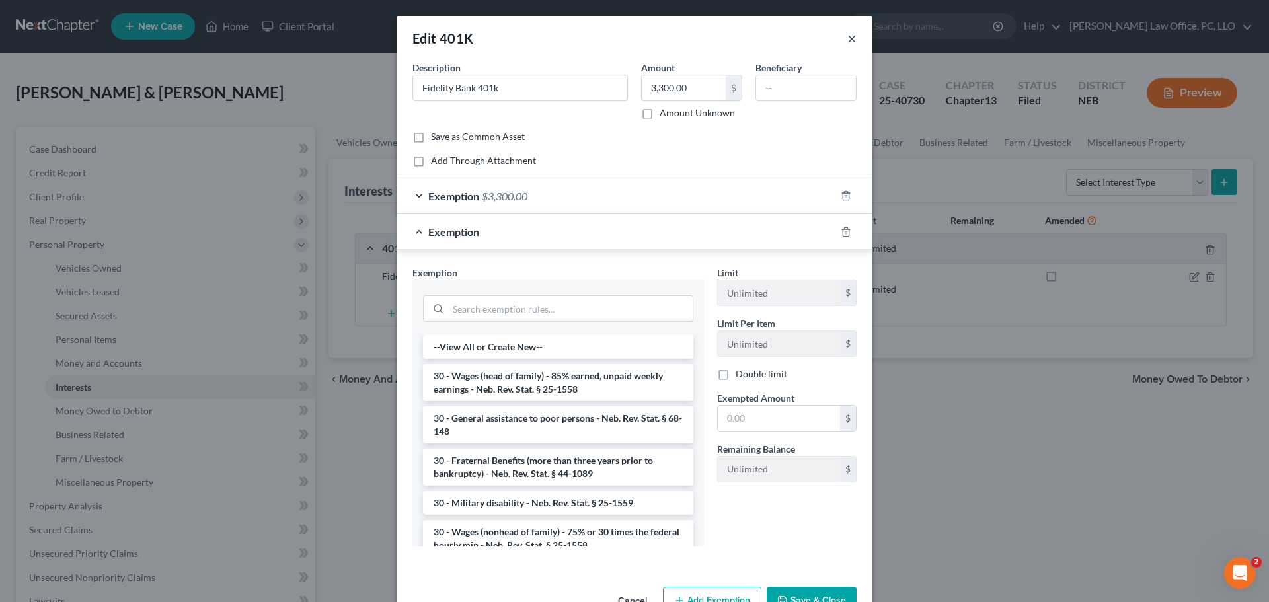
click at [847, 37] on button "×" at bounding box center [851, 38] width 9 height 16
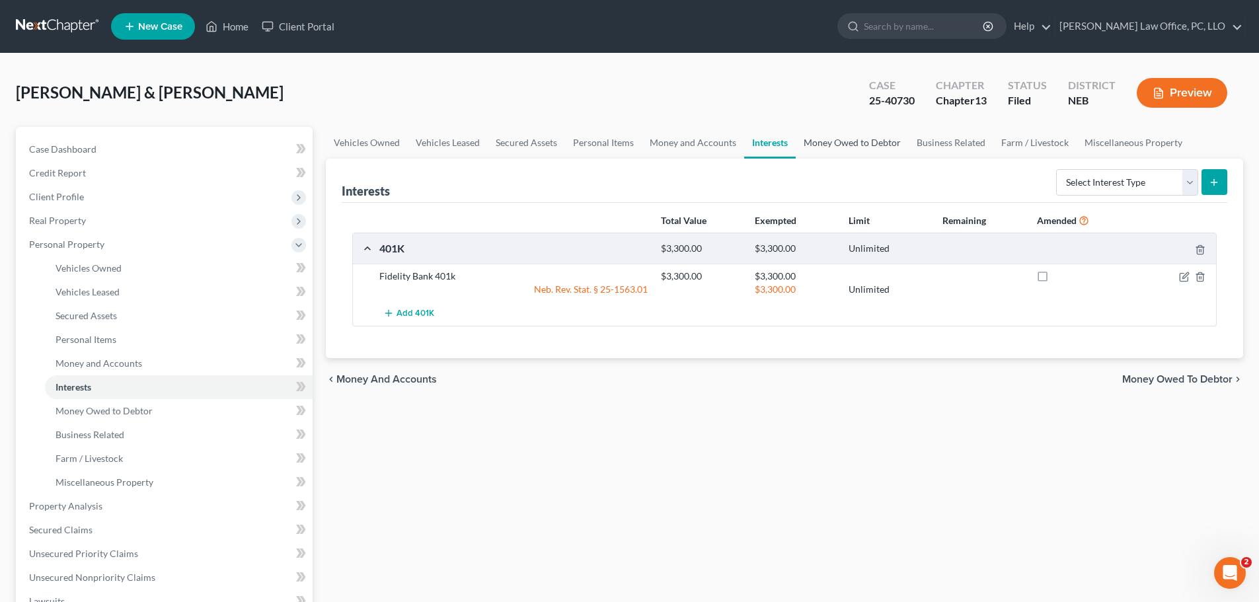
click at [858, 141] on link "Money Owed to Debtor" at bounding box center [852, 143] width 113 height 32
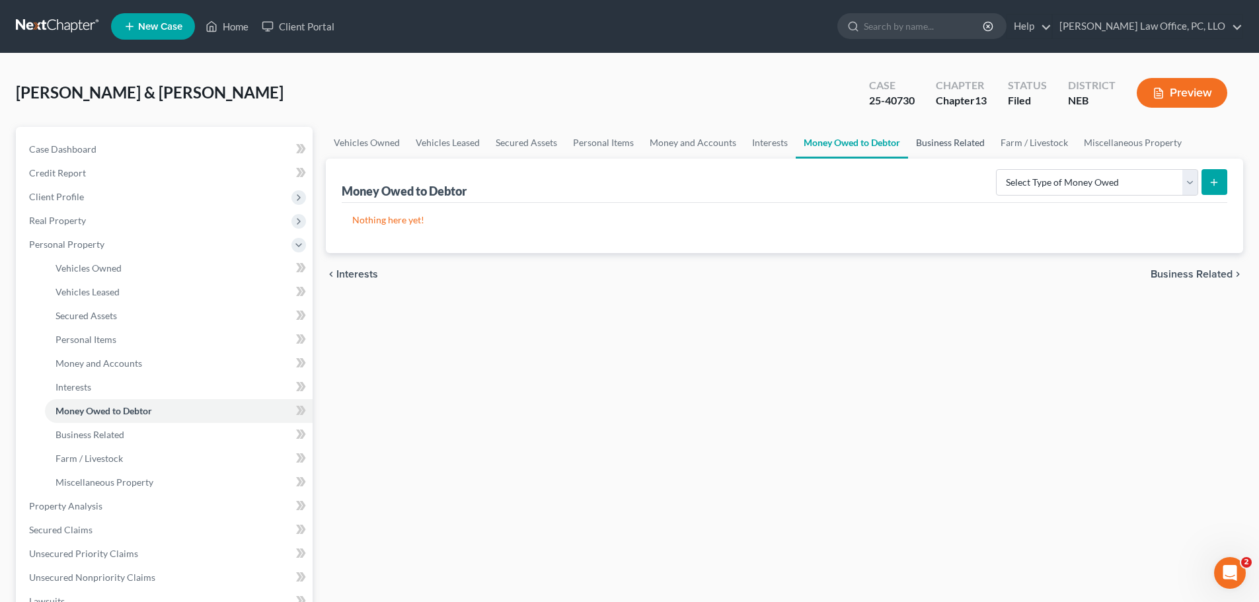
click at [954, 142] on link "Business Related" at bounding box center [950, 143] width 85 height 32
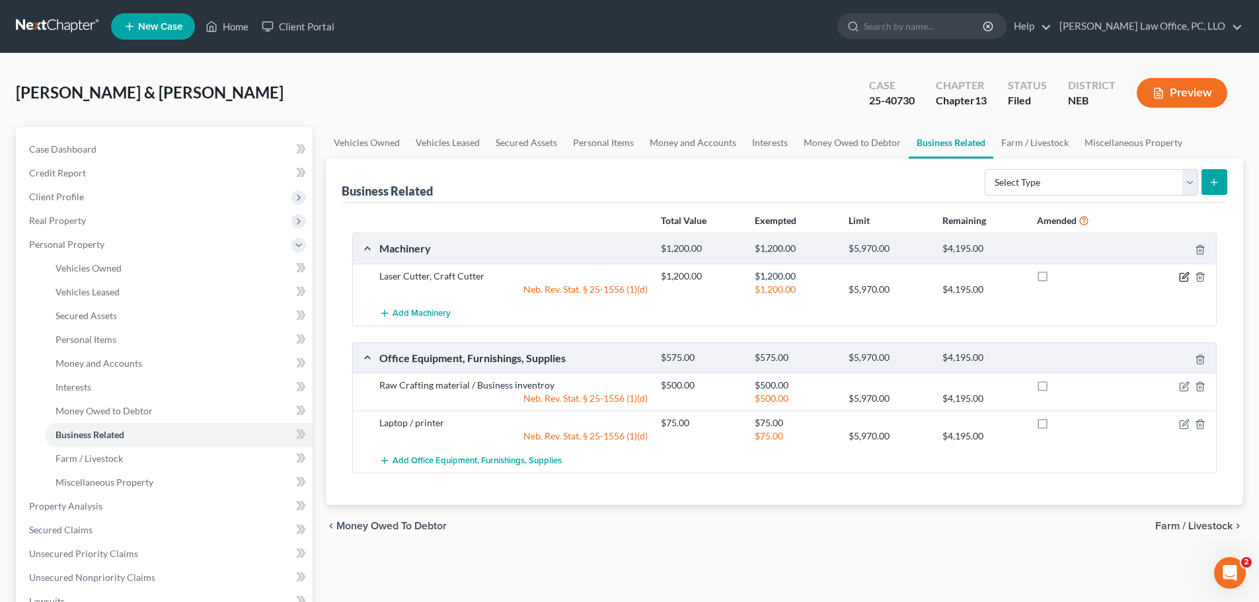
click at [1188, 273] on icon "button" at bounding box center [1184, 277] width 11 height 11
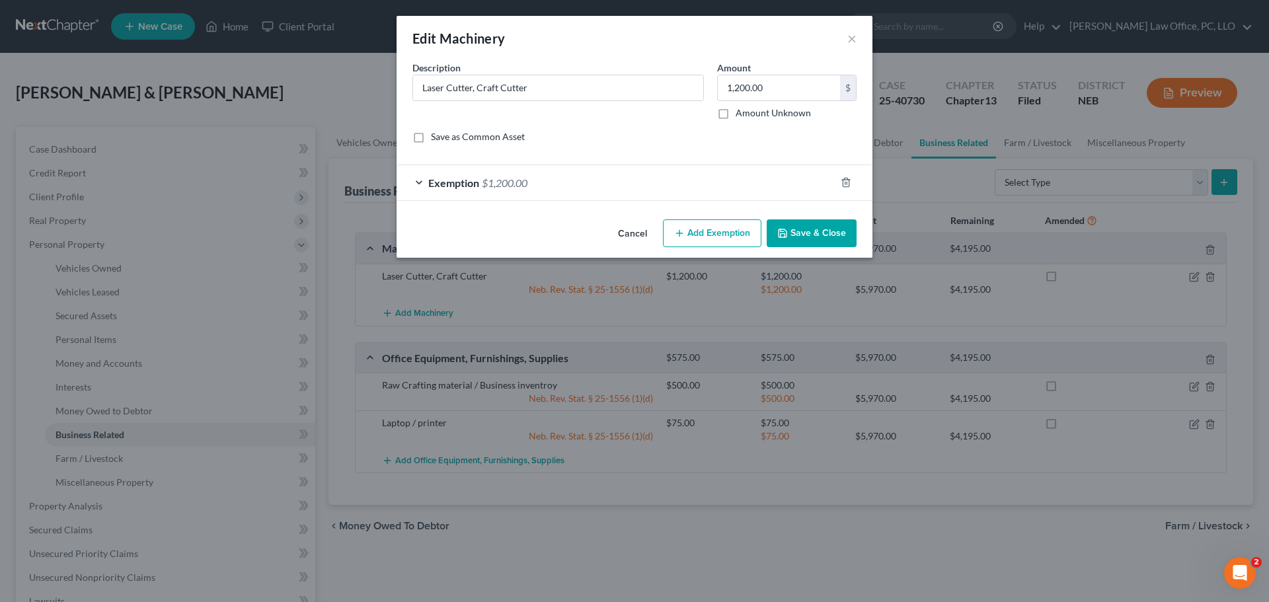
click at [792, 180] on div "Exemption $1,200.00" at bounding box center [616, 182] width 439 height 35
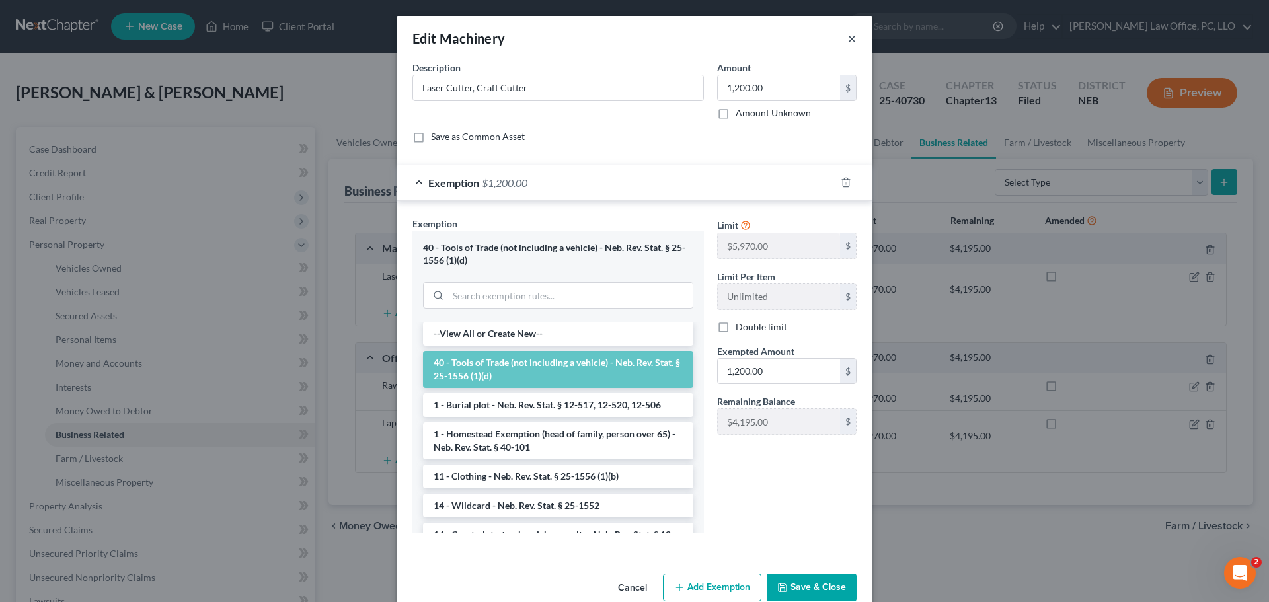
click at [850, 40] on button "×" at bounding box center [851, 38] width 9 height 16
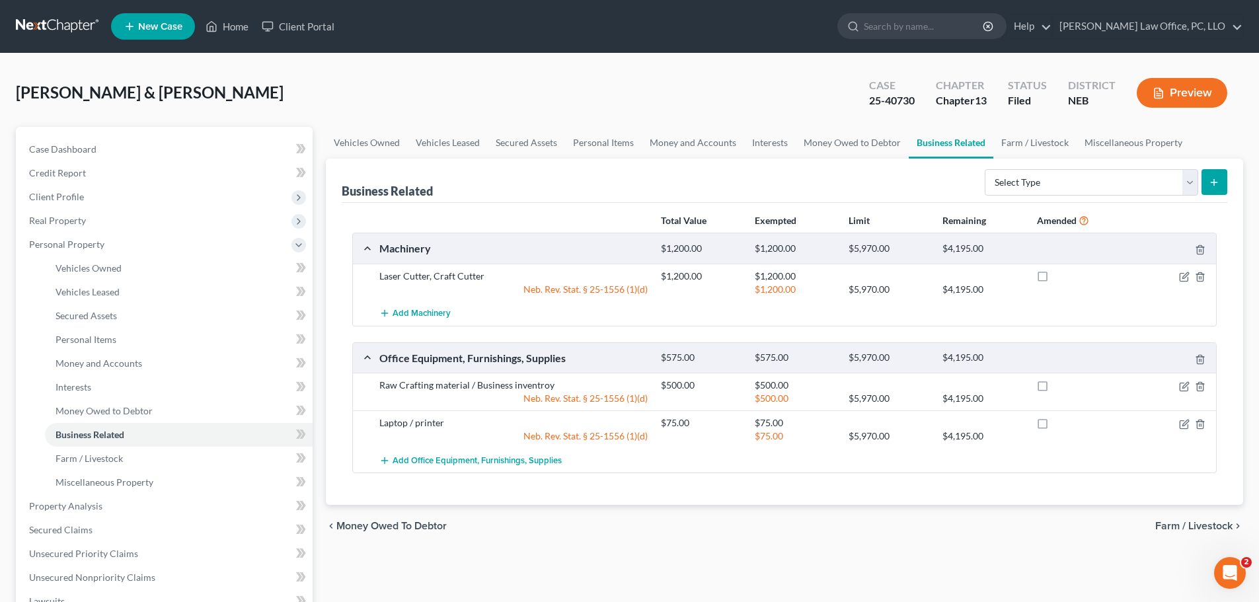
click at [1186, 525] on span "Farm / Livestock" at bounding box center [1193, 526] width 77 height 11
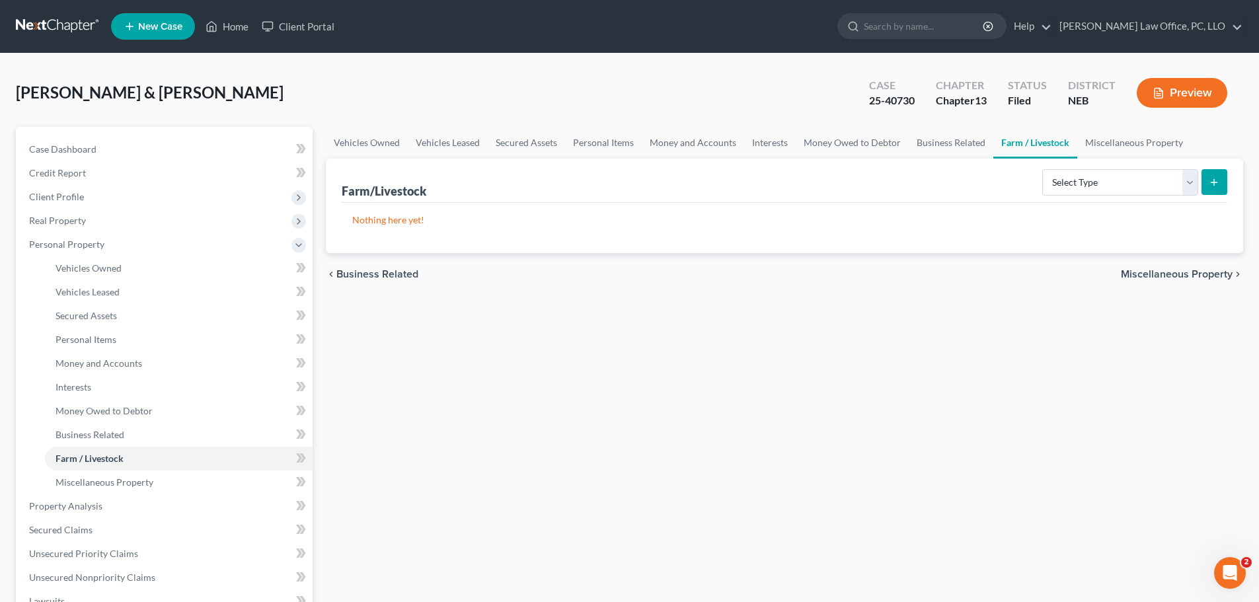
click at [1163, 274] on span "Miscellaneous Property" at bounding box center [1177, 274] width 112 height 11
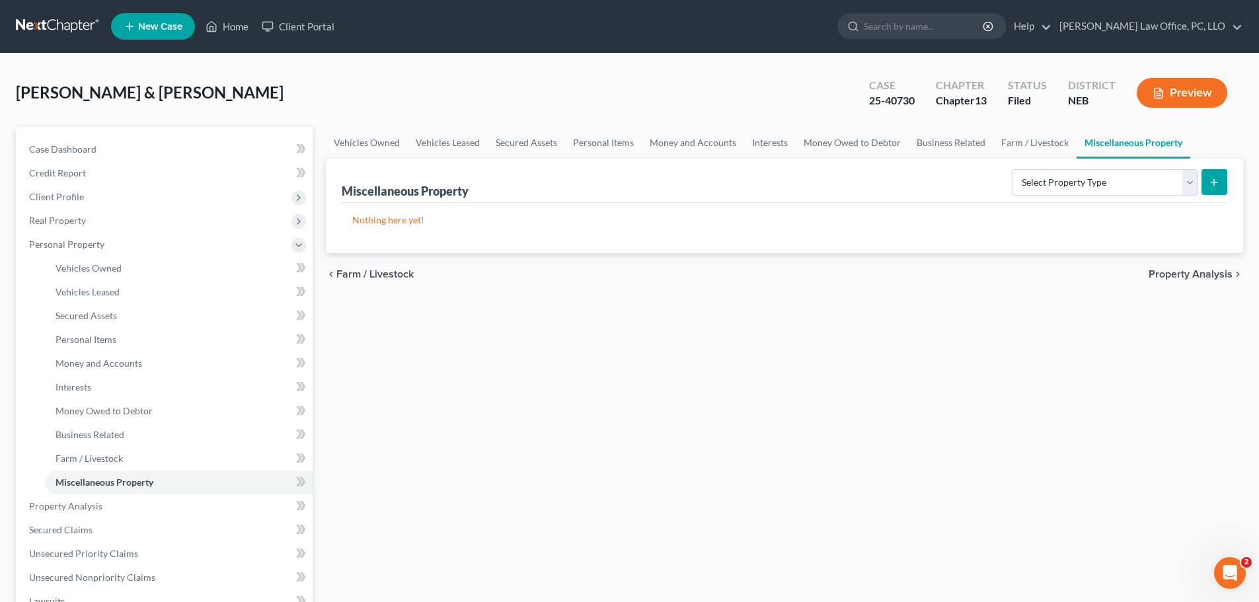
click at [1186, 274] on span "Property Analysis" at bounding box center [1191, 274] width 84 height 11
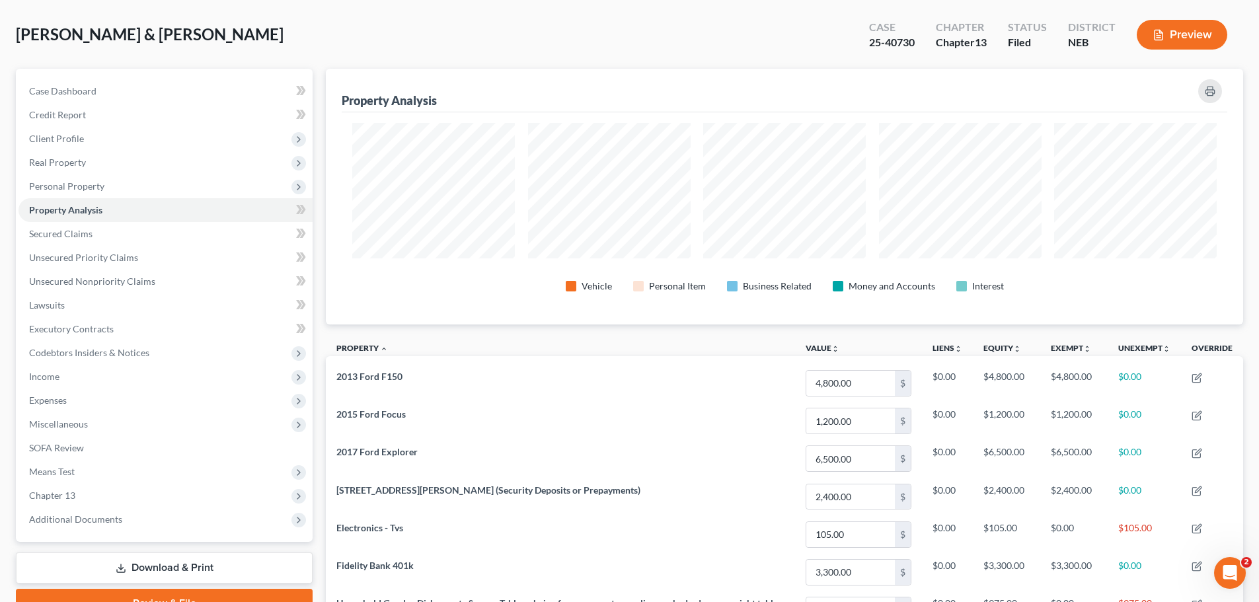
scroll to position [52, 0]
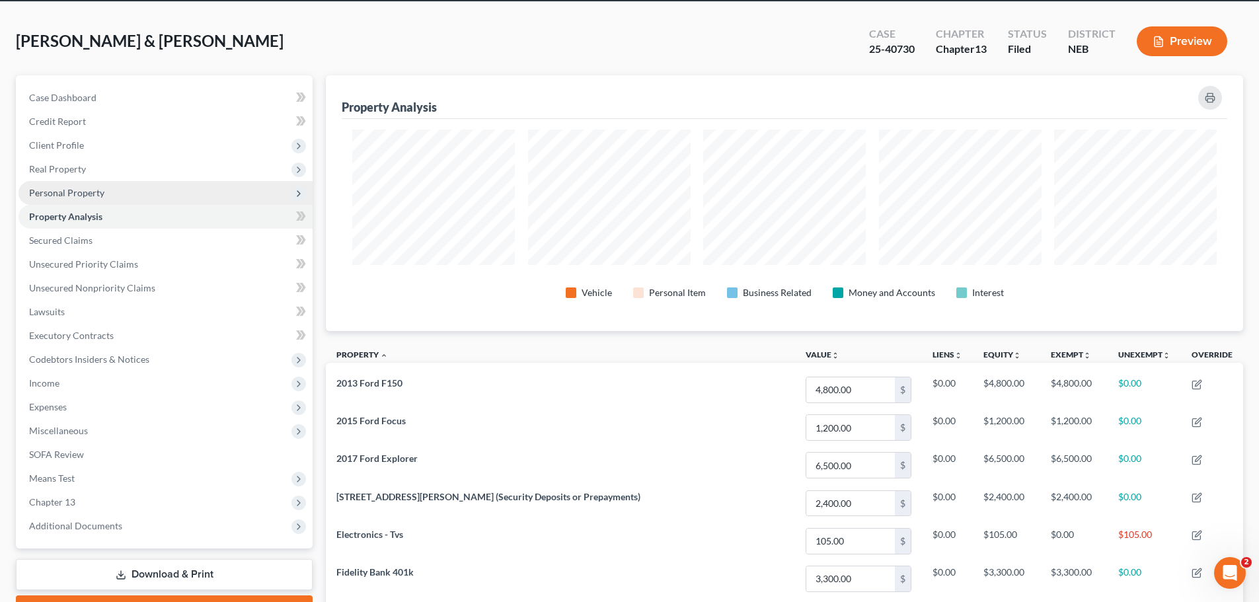
click at [83, 193] on span "Personal Property" at bounding box center [66, 192] width 75 height 11
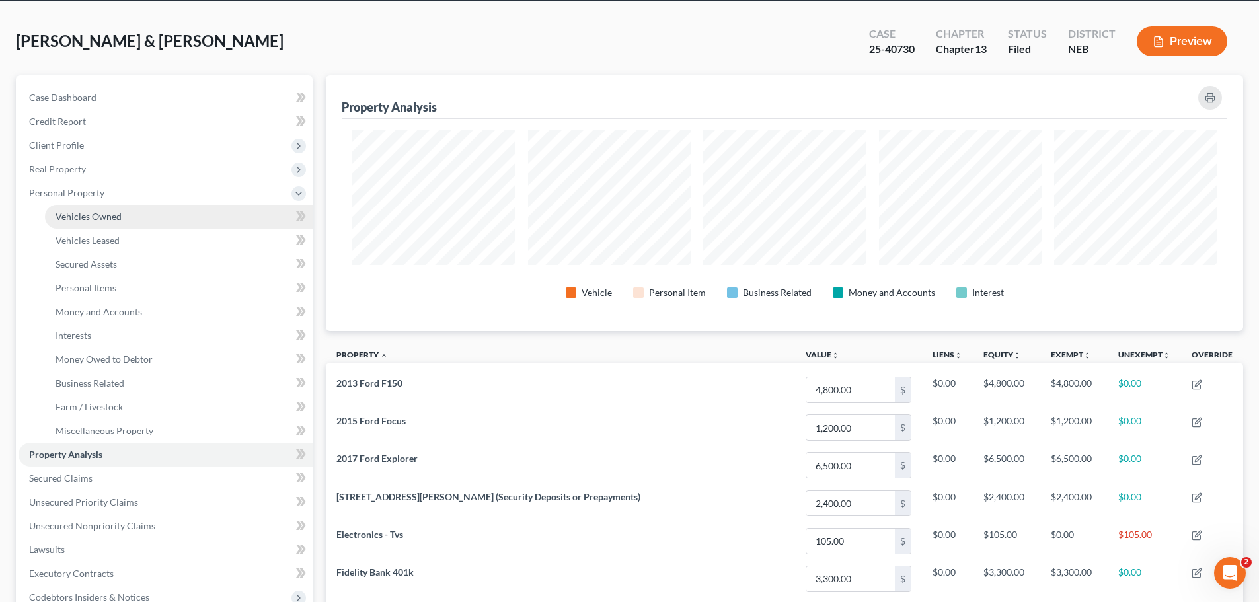
click at [89, 211] on span "Vehicles Owned" at bounding box center [89, 216] width 66 height 11
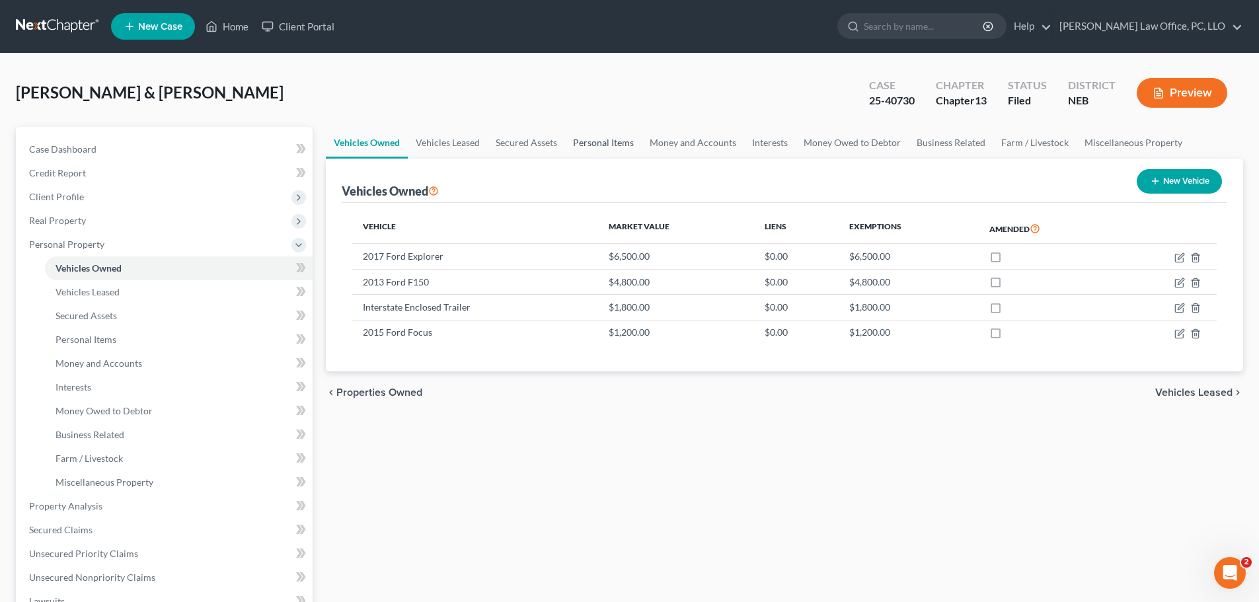
click at [621, 143] on link "Personal Items" at bounding box center [603, 143] width 77 height 32
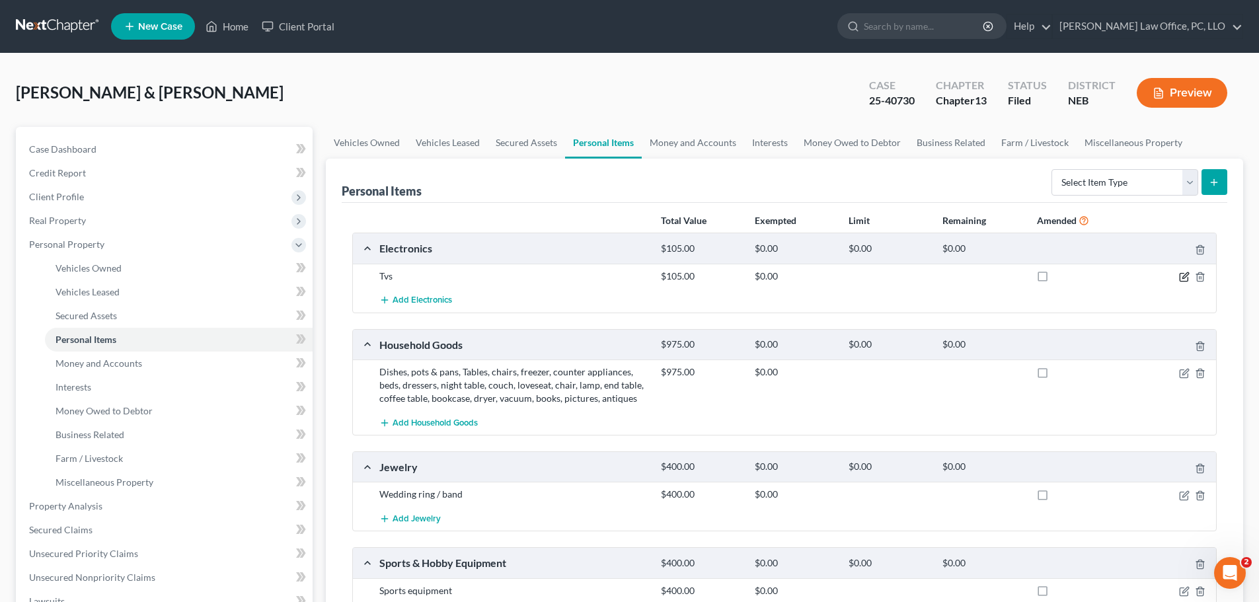
click at [1186, 276] on icon "button" at bounding box center [1184, 277] width 11 height 11
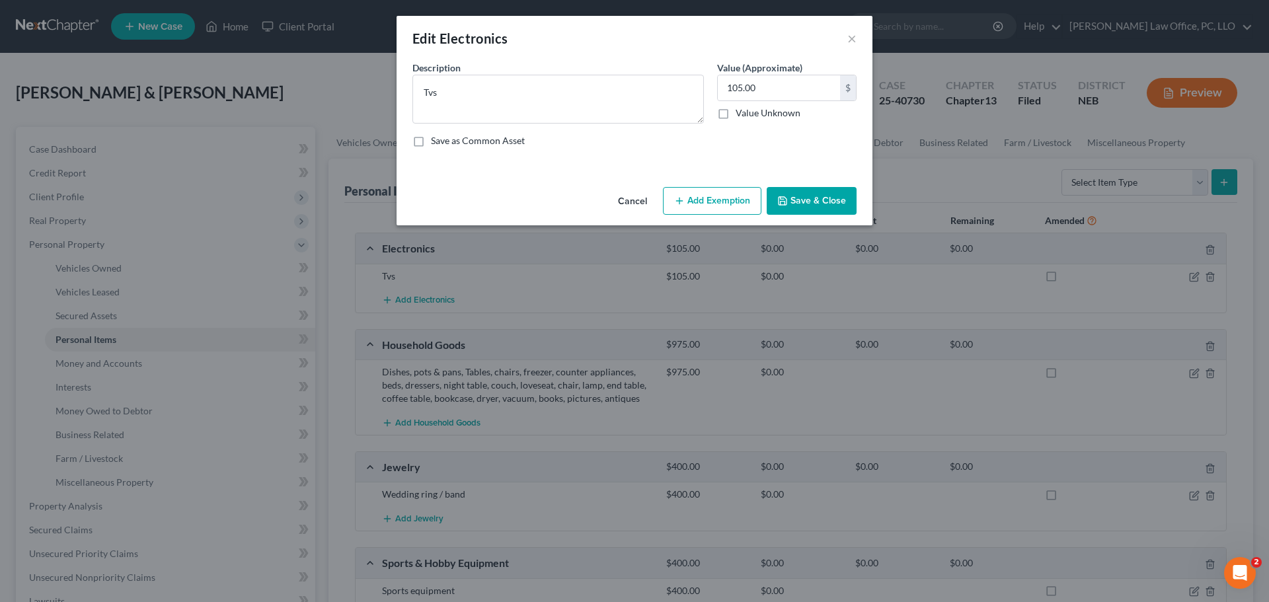
click at [712, 204] on button "Add Exemption" at bounding box center [712, 201] width 98 height 28
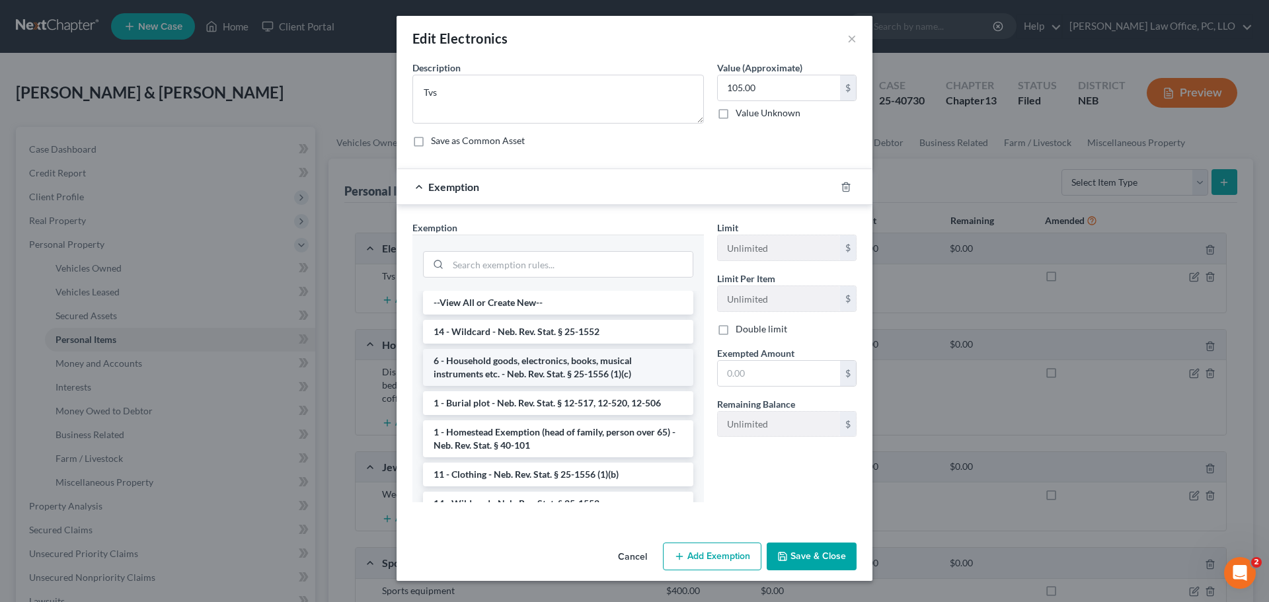
click at [639, 364] on li "6 - Household goods, electronics, books, musical instruments etc. - Neb. Rev. S…" at bounding box center [558, 367] width 270 height 37
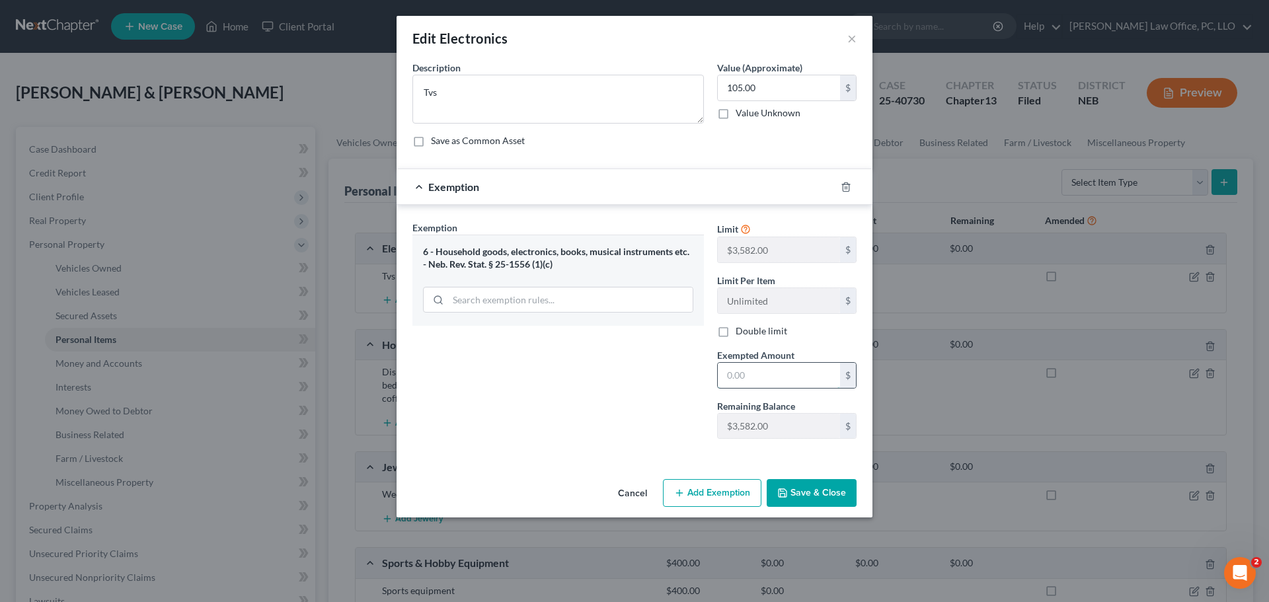
click at [755, 373] on input "text" at bounding box center [779, 375] width 122 height 25
type input "105"
click at [835, 494] on button "Save & Close" at bounding box center [812, 493] width 90 height 28
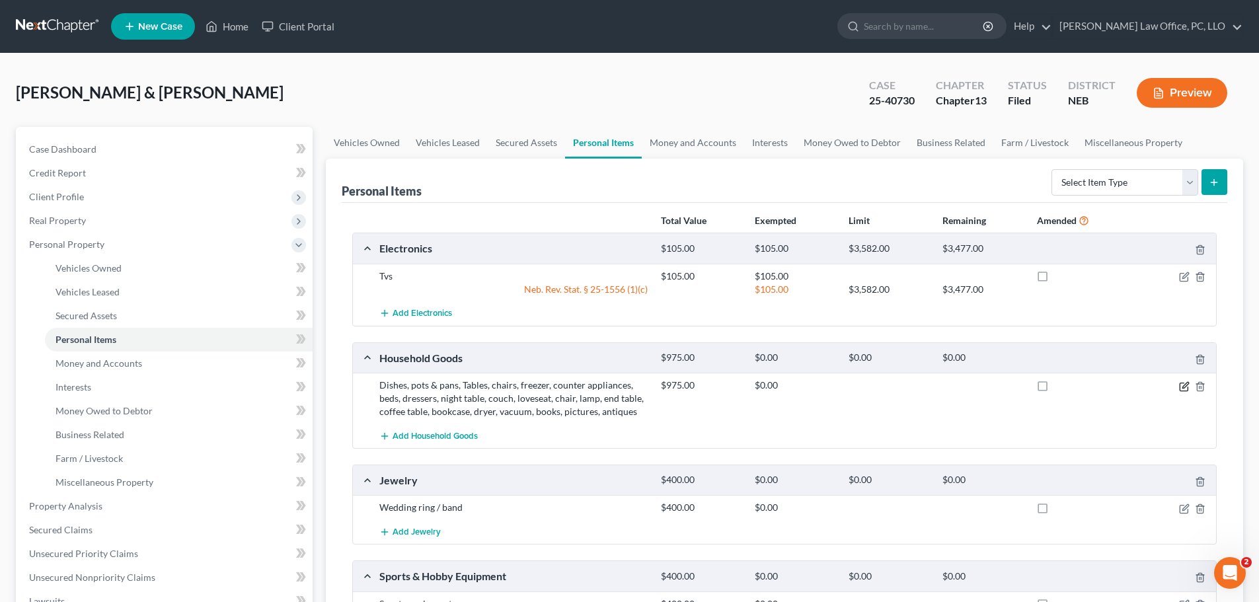
click at [1183, 387] on icon "button" at bounding box center [1185, 385] width 6 height 6
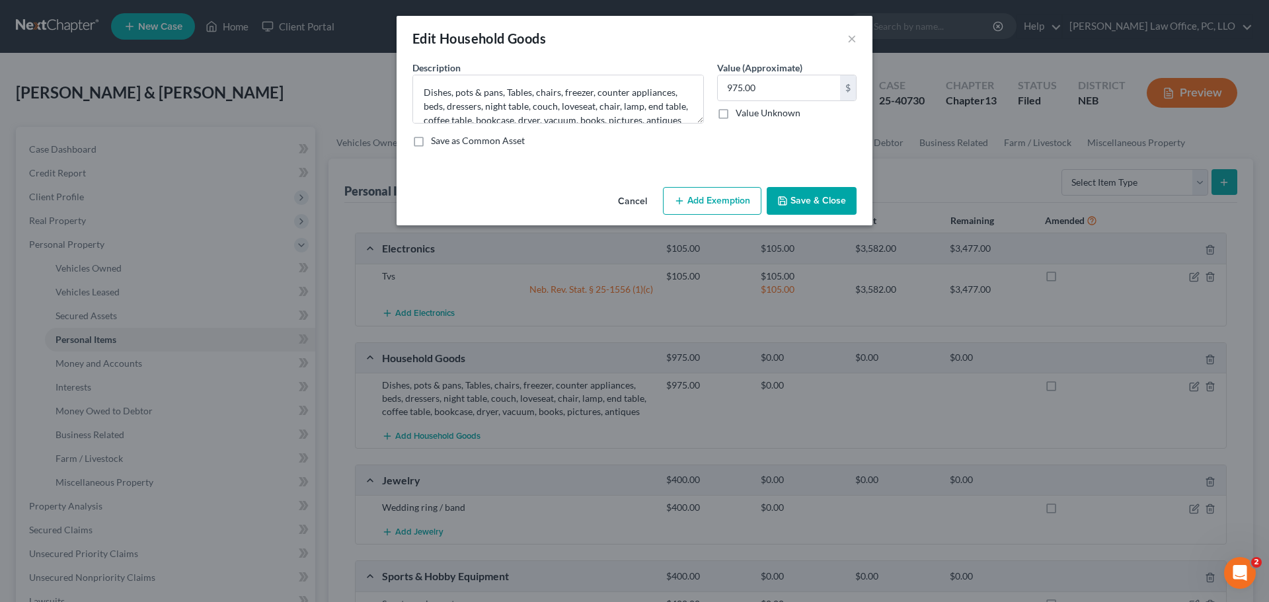
click at [730, 200] on button "Add Exemption" at bounding box center [712, 201] width 98 height 28
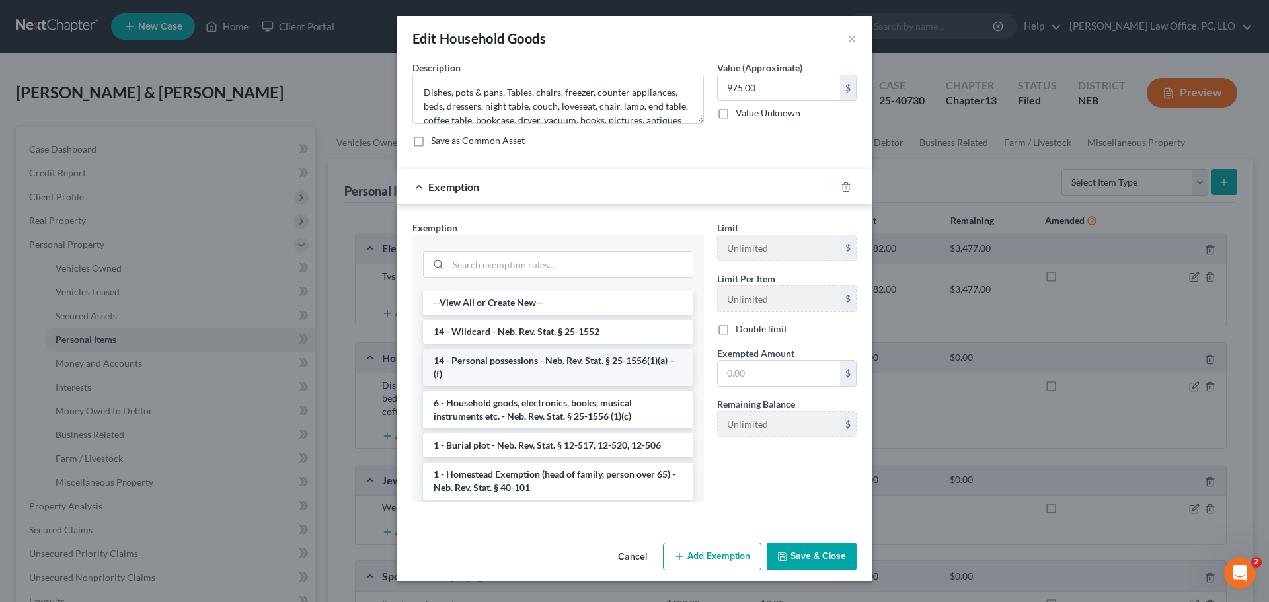
click at [650, 363] on li "14 - Personal possessions - Neb. Rev. Stat. § 25-1556(1)(a) – (f)" at bounding box center [558, 367] width 270 height 37
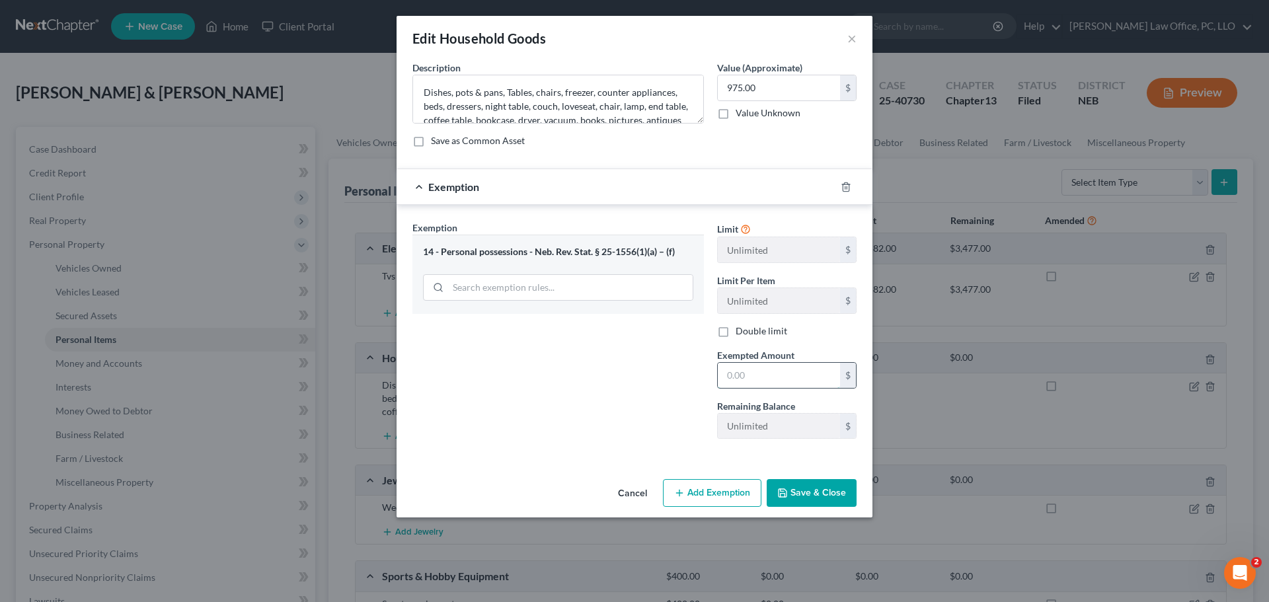
click at [747, 376] on input "text" at bounding box center [779, 375] width 122 height 25
type input "975"
click at [810, 488] on button "Save & Close" at bounding box center [812, 493] width 90 height 28
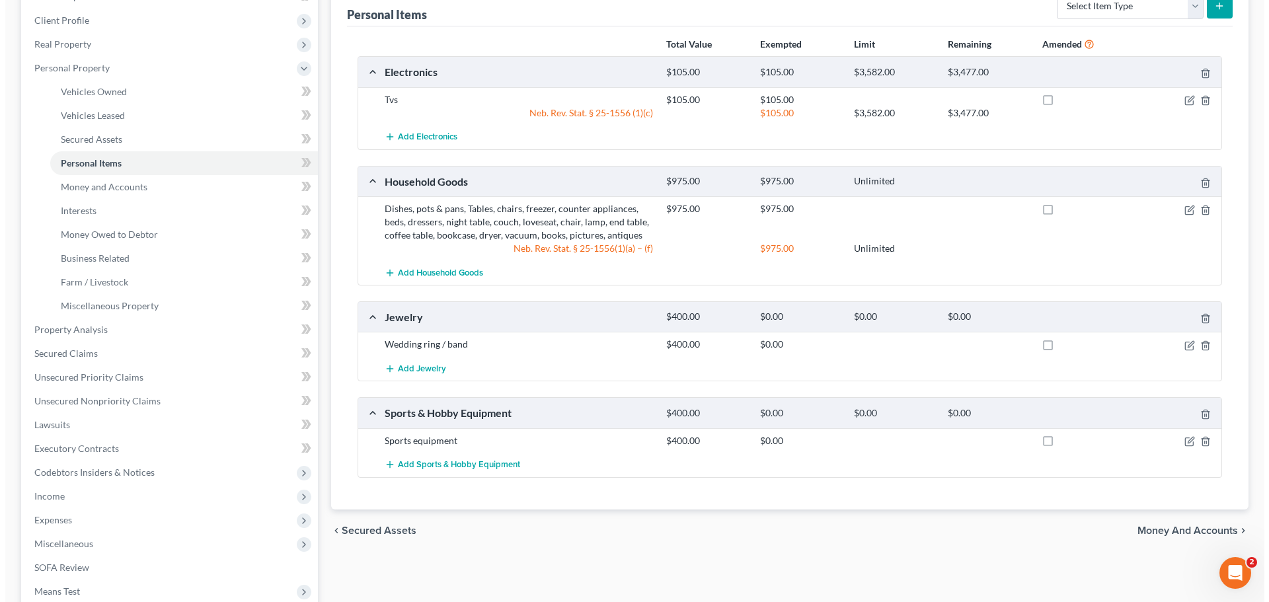
scroll to position [177, 0]
click at [1184, 344] on icon "button" at bounding box center [1185, 343] width 6 height 6
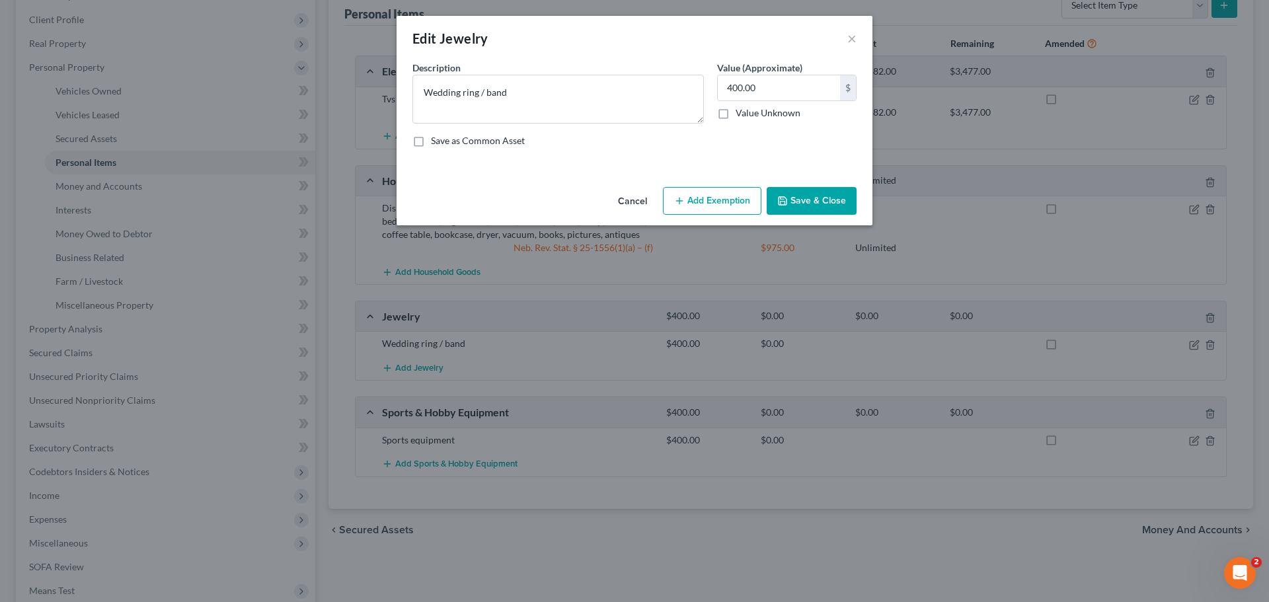
click at [731, 198] on button "Add Exemption" at bounding box center [712, 201] width 98 height 28
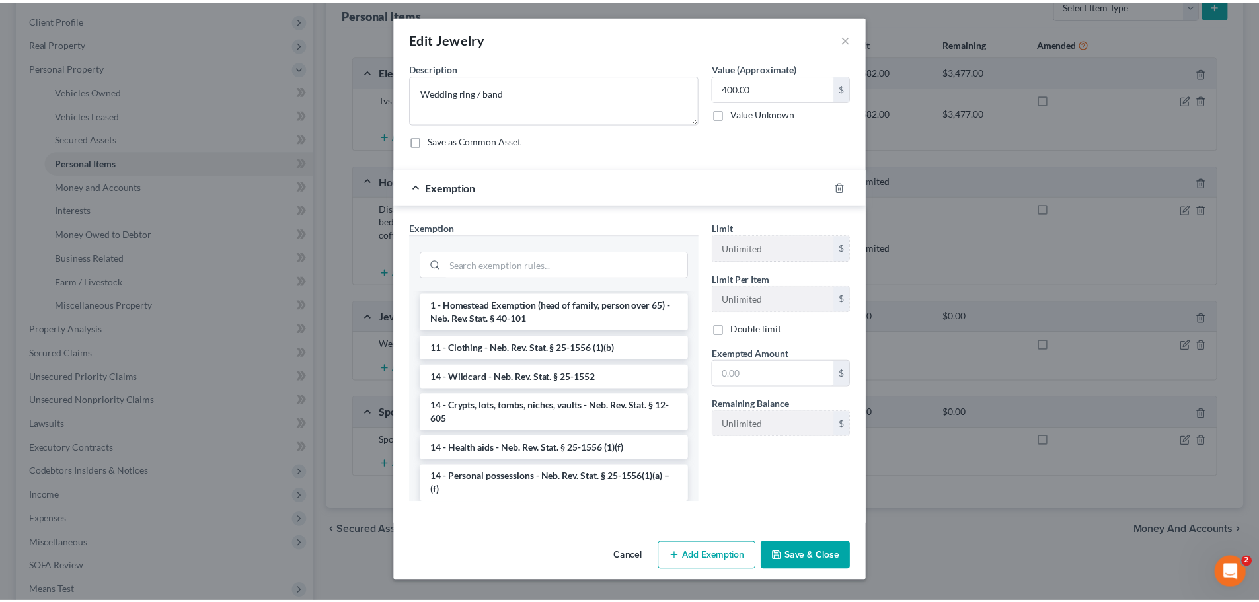
scroll to position [204, 0]
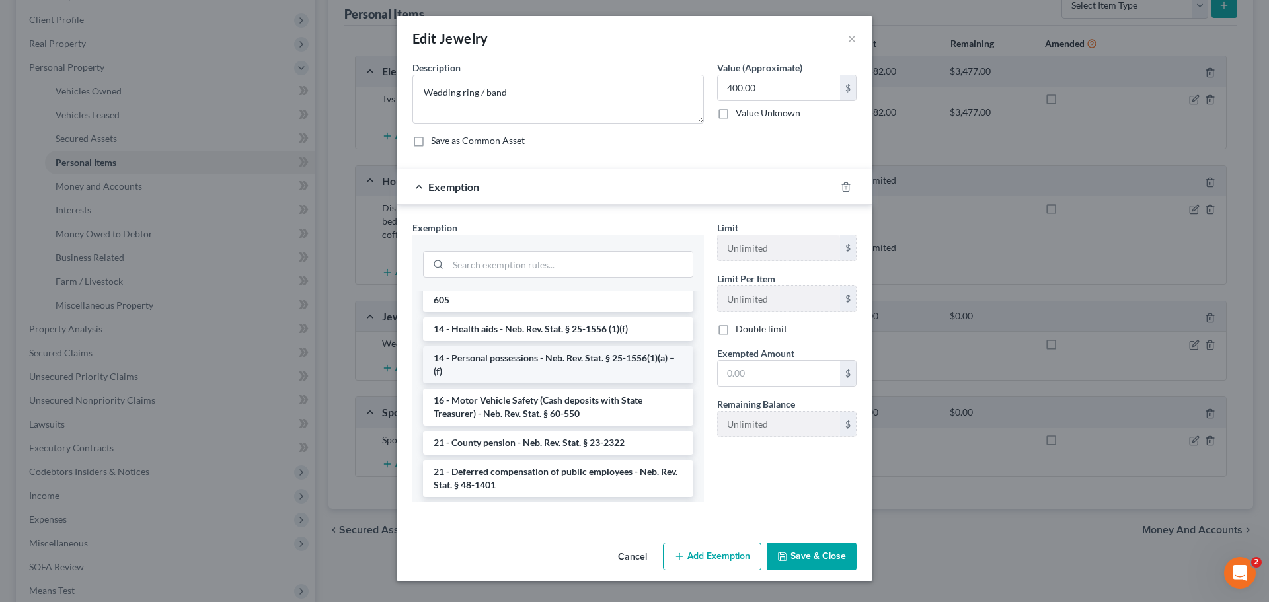
click at [603, 363] on li "14 - Personal possessions - Neb. Rev. Stat. § 25-1556(1)(a) – (f)" at bounding box center [558, 364] width 270 height 37
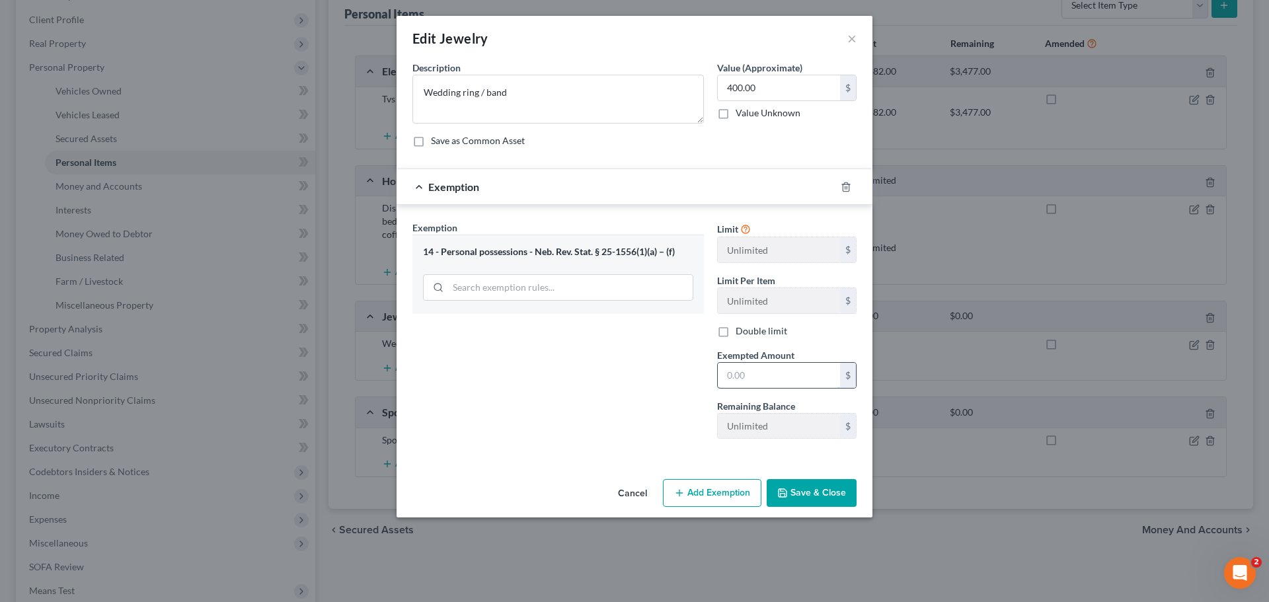
click at [759, 386] on input "text" at bounding box center [779, 375] width 122 height 25
type input "400"
click at [811, 491] on button "Save & Close" at bounding box center [812, 493] width 90 height 28
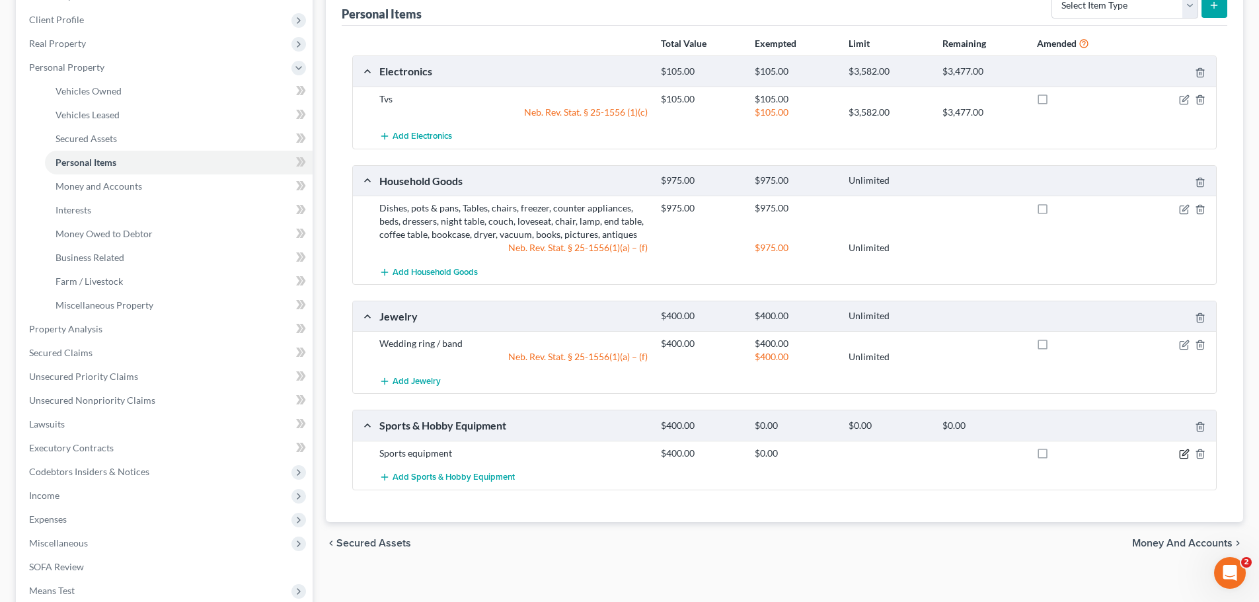
click at [1183, 453] on icon "button" at bounding box center [1184, 454] width 11 height 11
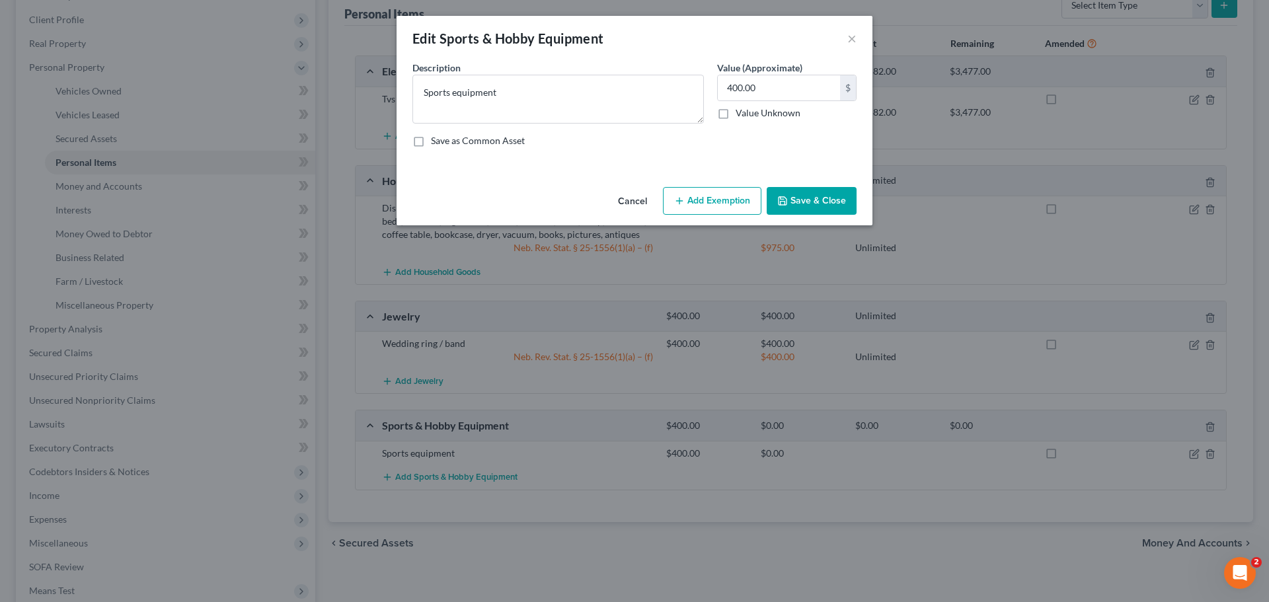
click at [724, 204] on button "Add Exemption" at bounding box center [712, 201] width 98 height 28
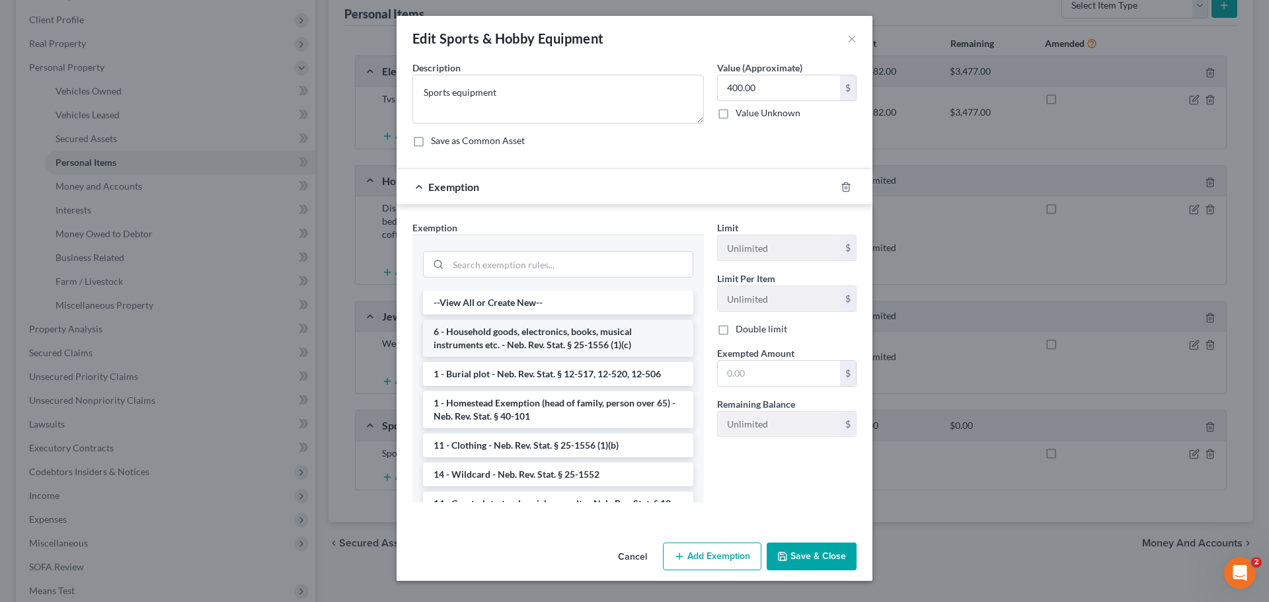
click at [597, 338] on li "6 - Household goods, electronics, books, musical instruments etc. - Neb. Rev. S…" at bounding box center [558, 338] width 270 height 37
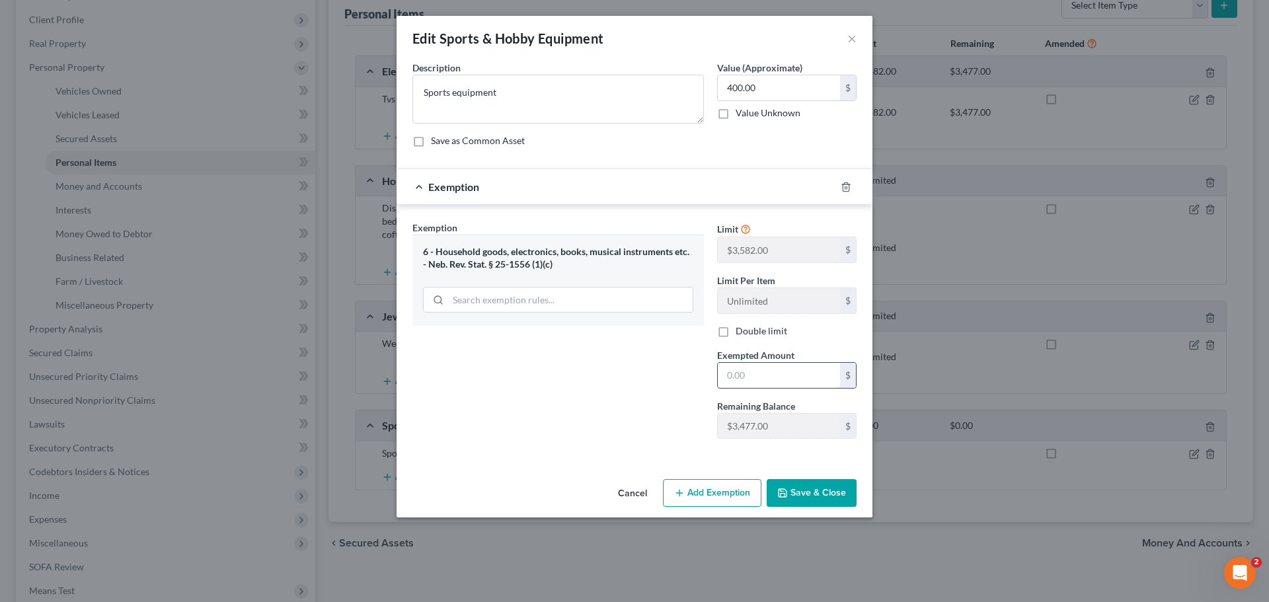
click at [754, 373] on input "text" at bounding box center [779, 375] width 122 height 25
type input "400"
click at [838, 494] on button "Save & Close" at bounding box center [812, 493] width 90 height 28
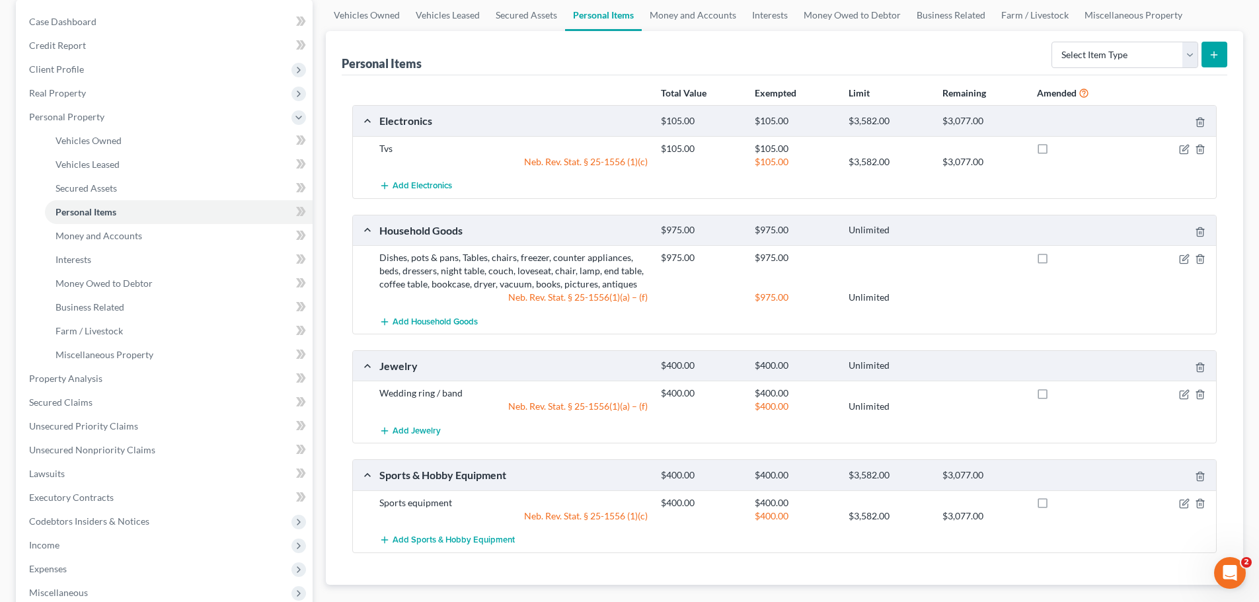
scroll to position [250, 0]
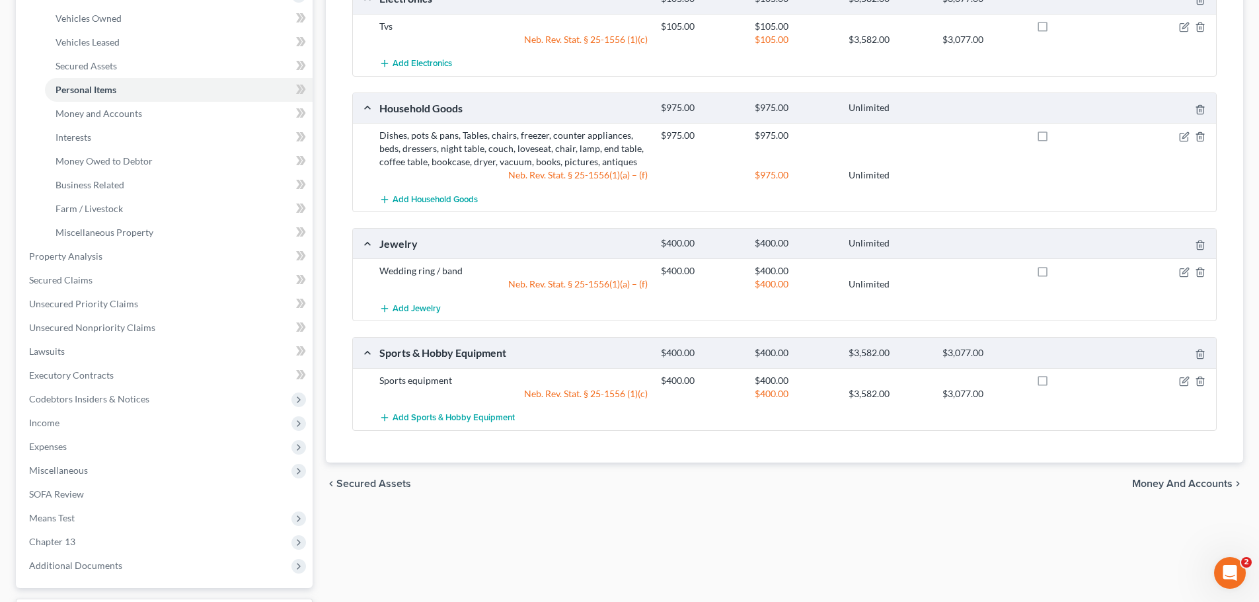
click at [1199, 480] on span "Money and Accounts" at bounding box center [1182, 483] width 100 height 11
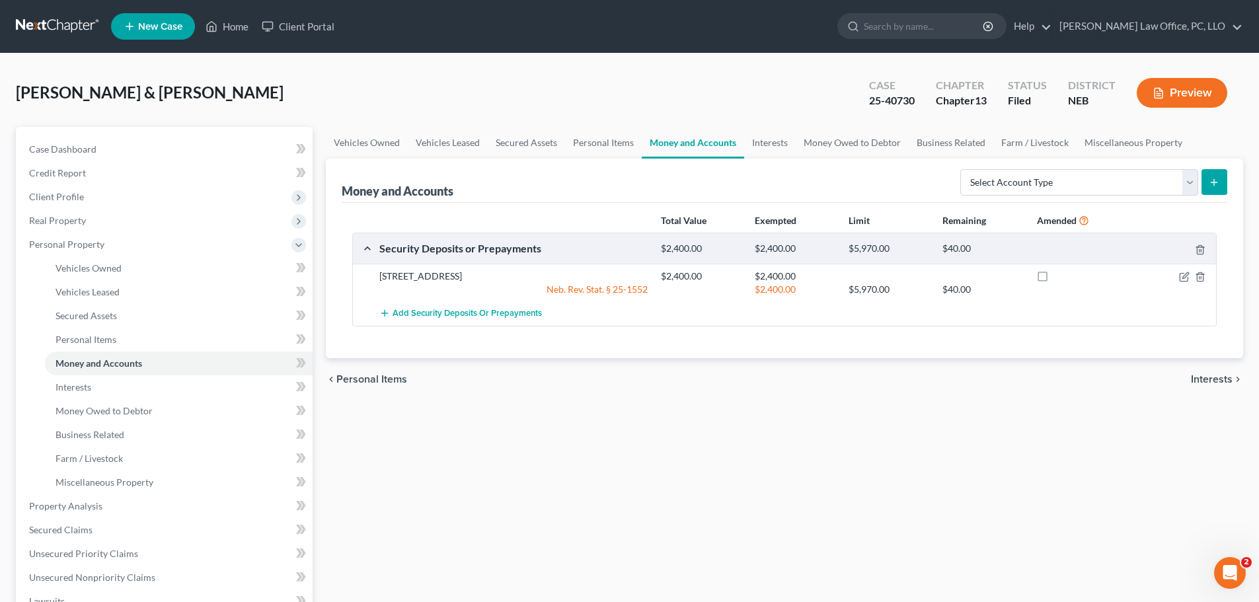
click at [1217, 378] on span "Interests" at bounding box center [1212, 379] width 42 height 11
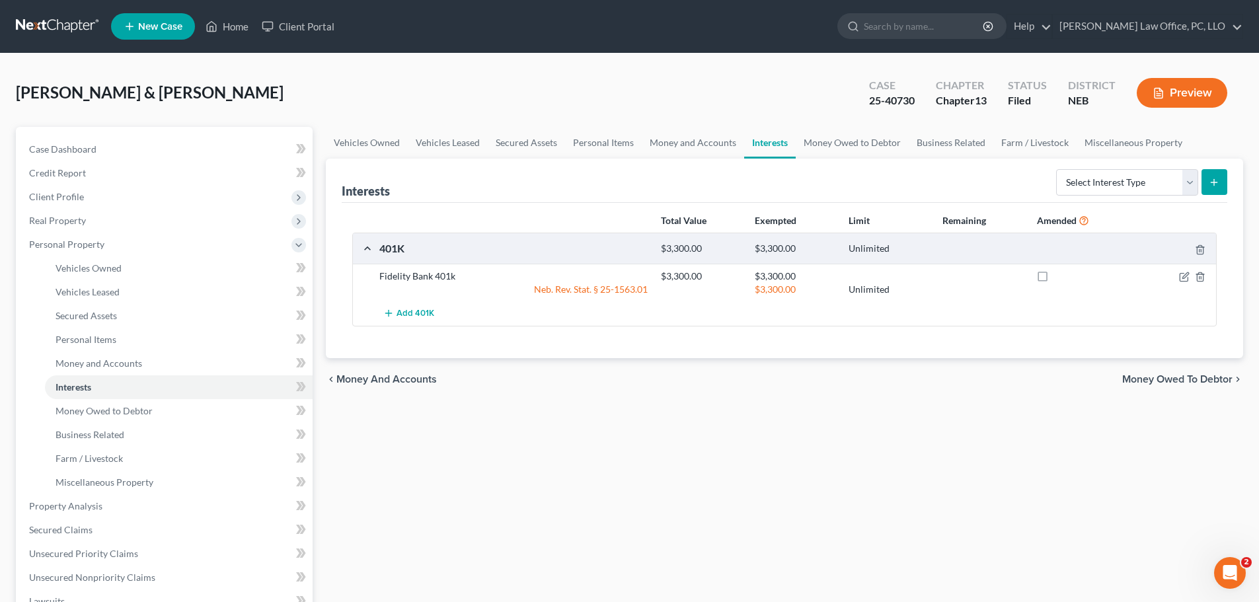
click at [1201, 379] on span "Money Owed to Debtor" at bounding box center [1177, 379] width 110 height 11
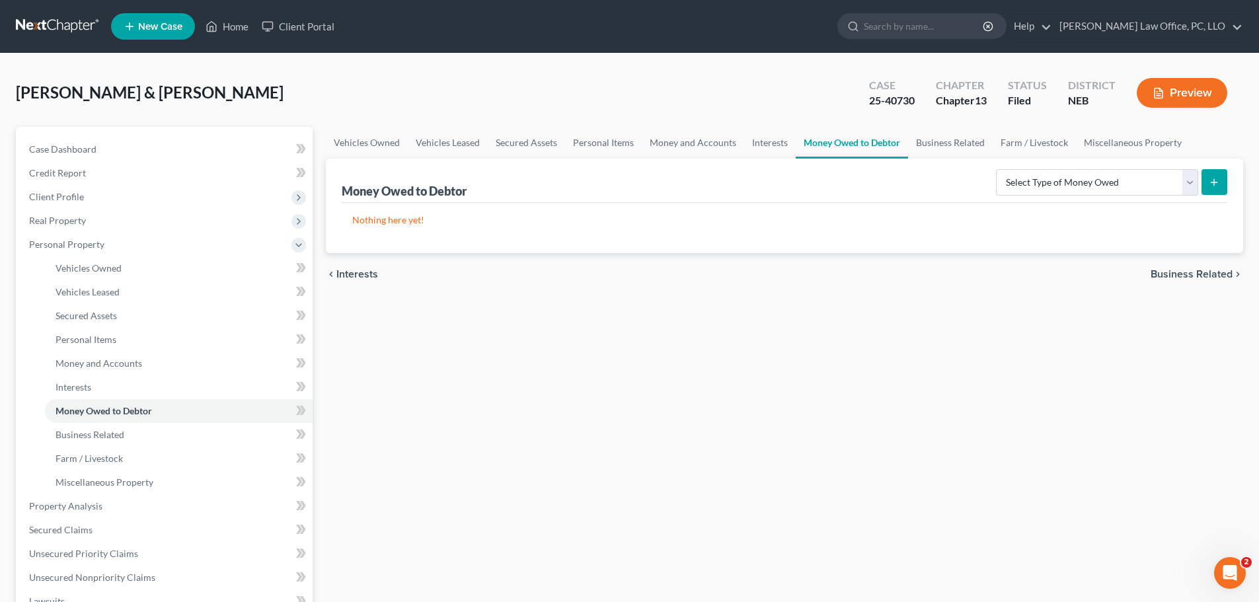
click at [1182, 271] on span "Business Related" at bounding box center [1192, 274] width 82 height 11
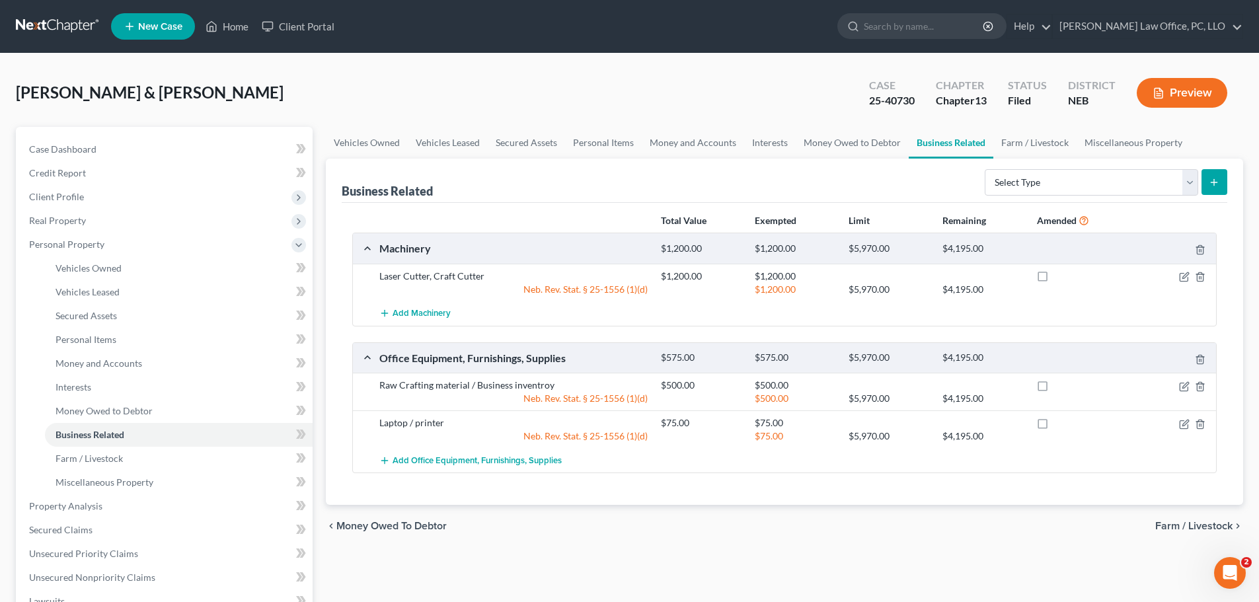
click at [1198, 527] on span "Farm / Livestock" at bounding box center [1193, 526] width 77 height 11
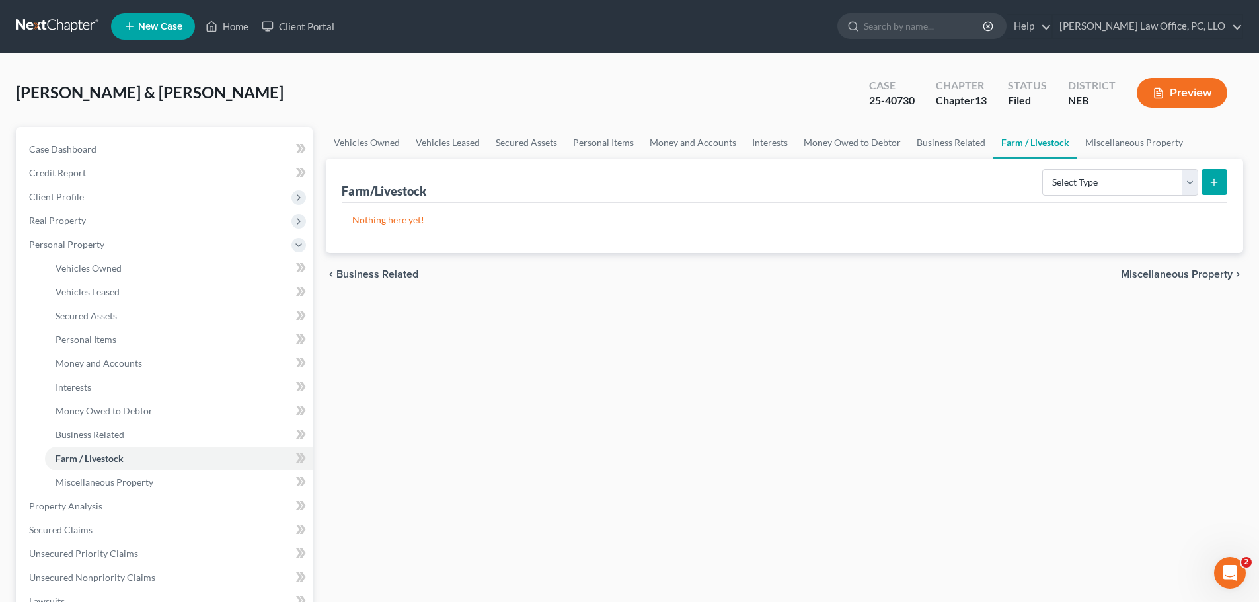
click at [1205, 272] on span "Miscellaneous Property" at bounding box center [1177, 274] width 112 height 11
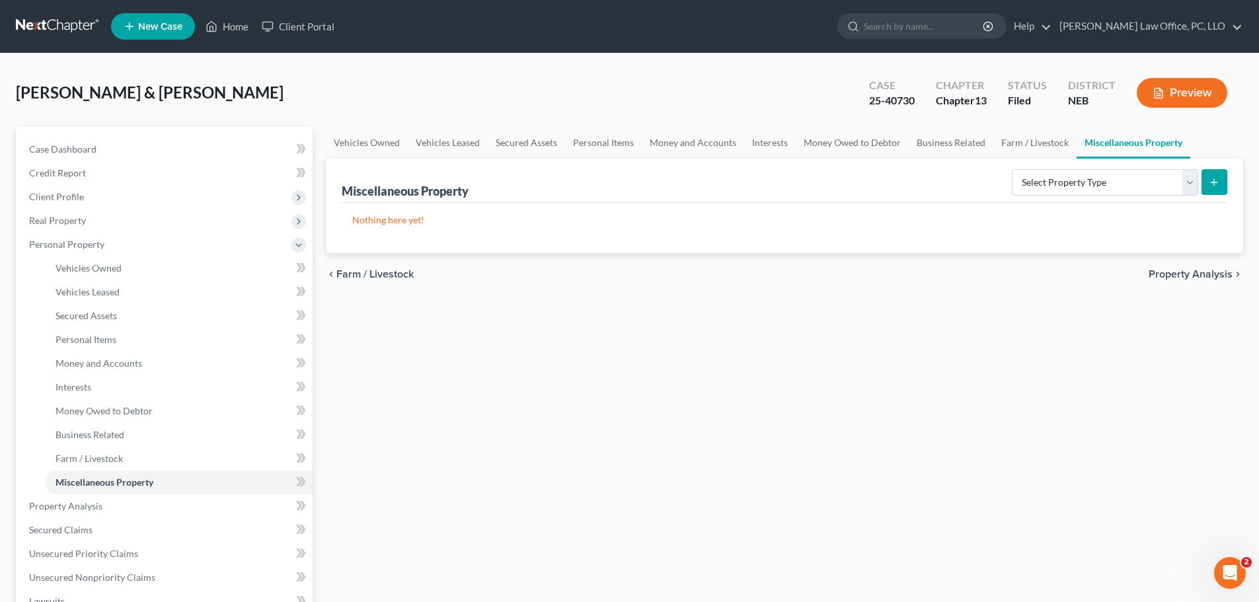
click at [1191, 274] on span "Property Analysis" at bounding box center [1191, 274] width 84 height 11
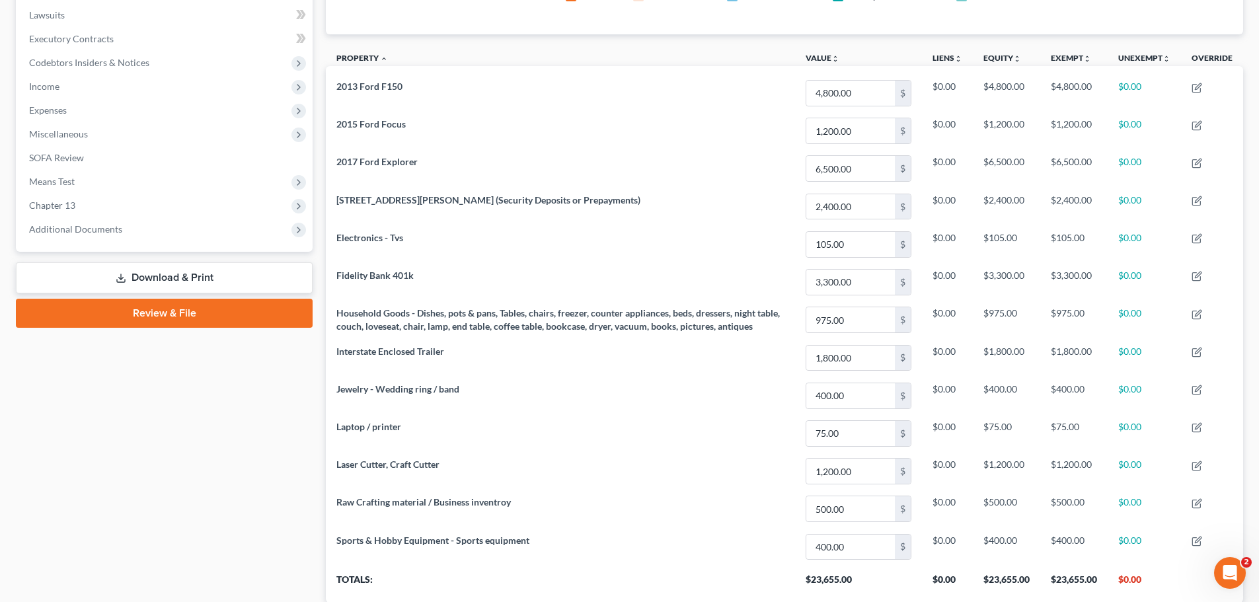
scroll to position [441, 0]
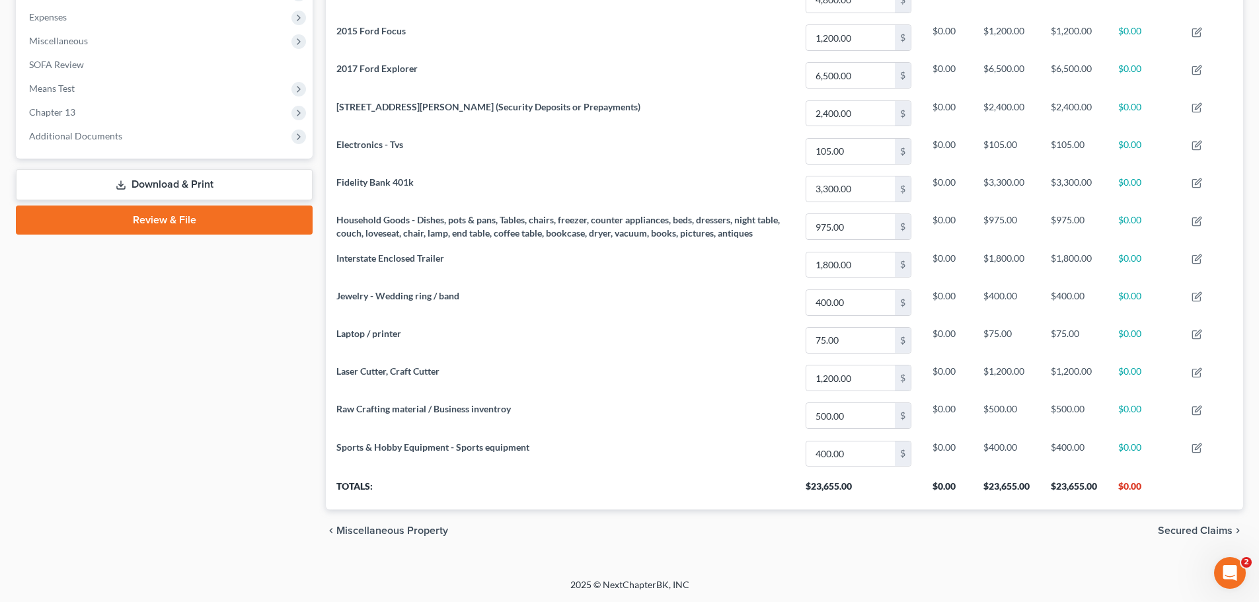
click at [1188, 529] on span "Secured Claims" at bounding box center [1195, 530] width 75 height 11
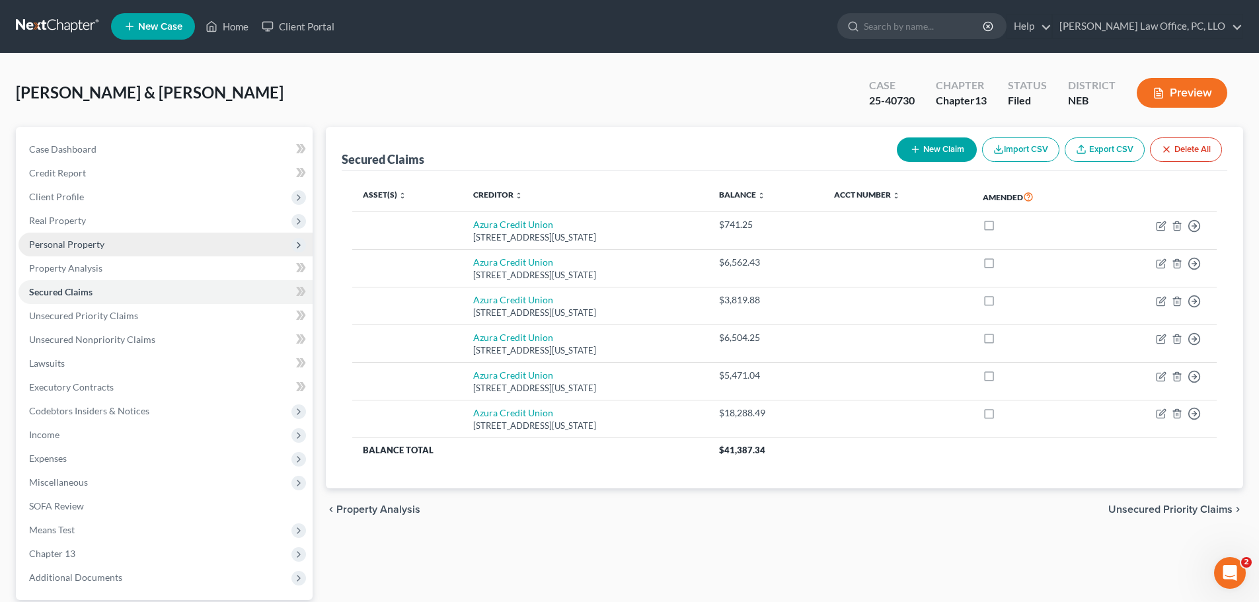
click at [85, 247] on span "Personal Property" at bounding box center [66, 244] width 75 height 11
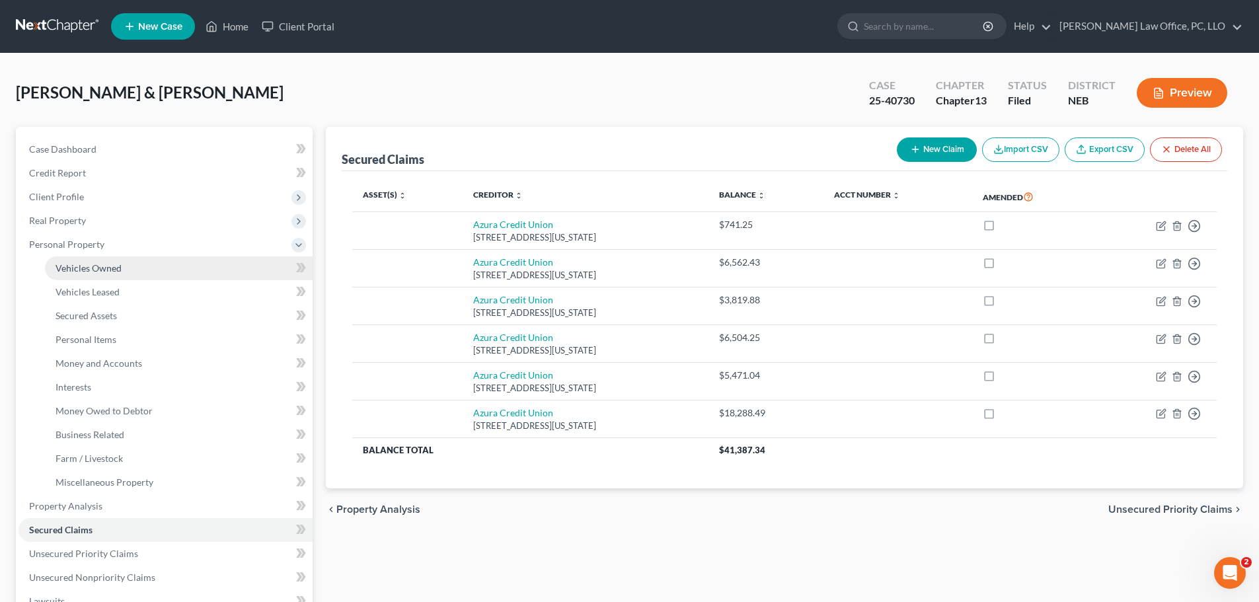
click at [92, 259] on link "Vehicles Owned" at bounding box center [179, 268] width 268 height 24
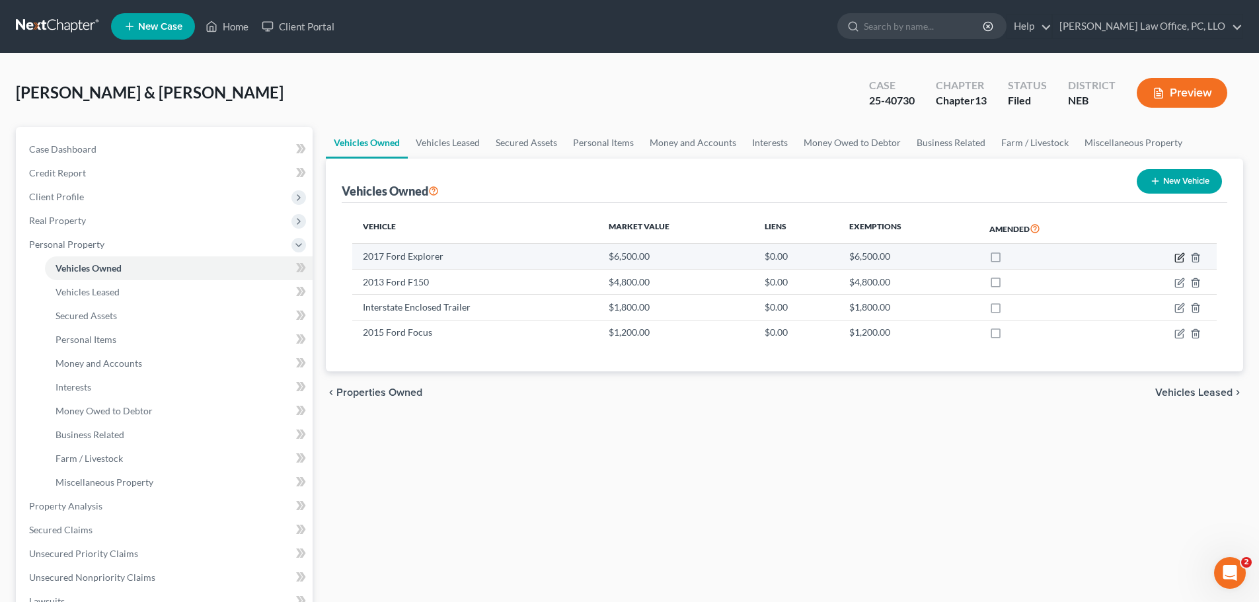
click at [1181, 252] on icon "button" at bounding box center [1179, 257] width 11 height 11
select select "0"
select select "9"
select select "2"
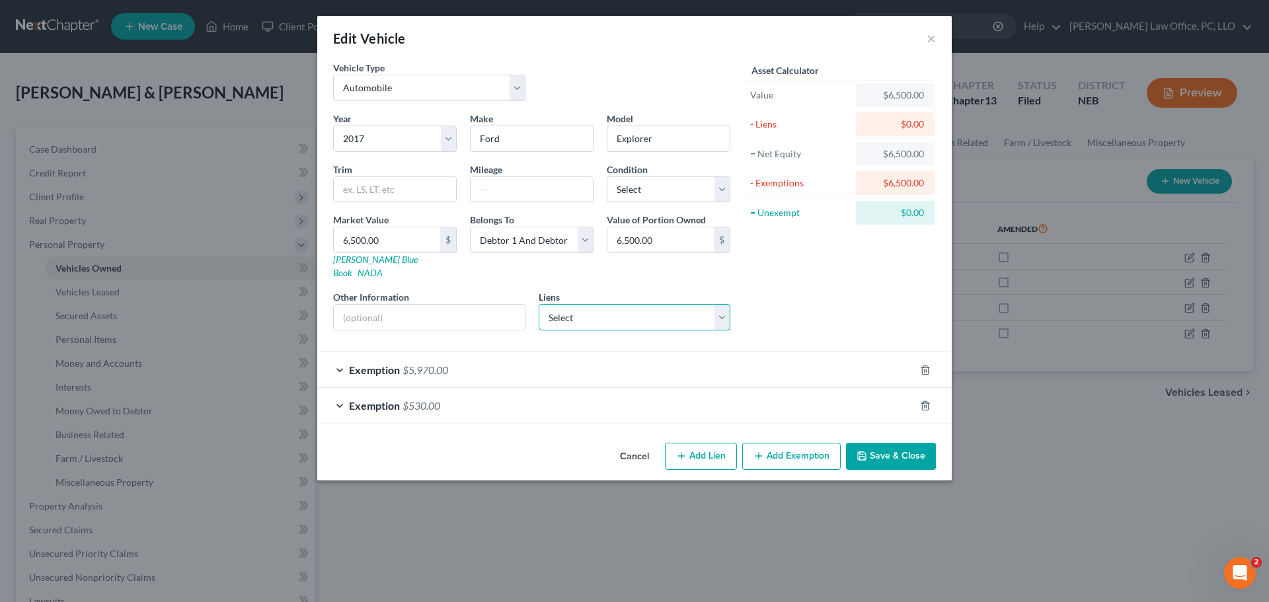
click at [724, 305] on select "Select Azura Credit Union - $5,471.04 Azura Credit Union - $18,288.49 Azura Cre…" at bounding box center [635, 317] width 192 height 26
select select "0"
click at [539, 304] on select "Select Azura Credit Union - $5,471.04 Azura Credit Union - $18,288.49 Azura Cre…" at bounding box center [635, 317] width 192 height 26
select select
select select "17"
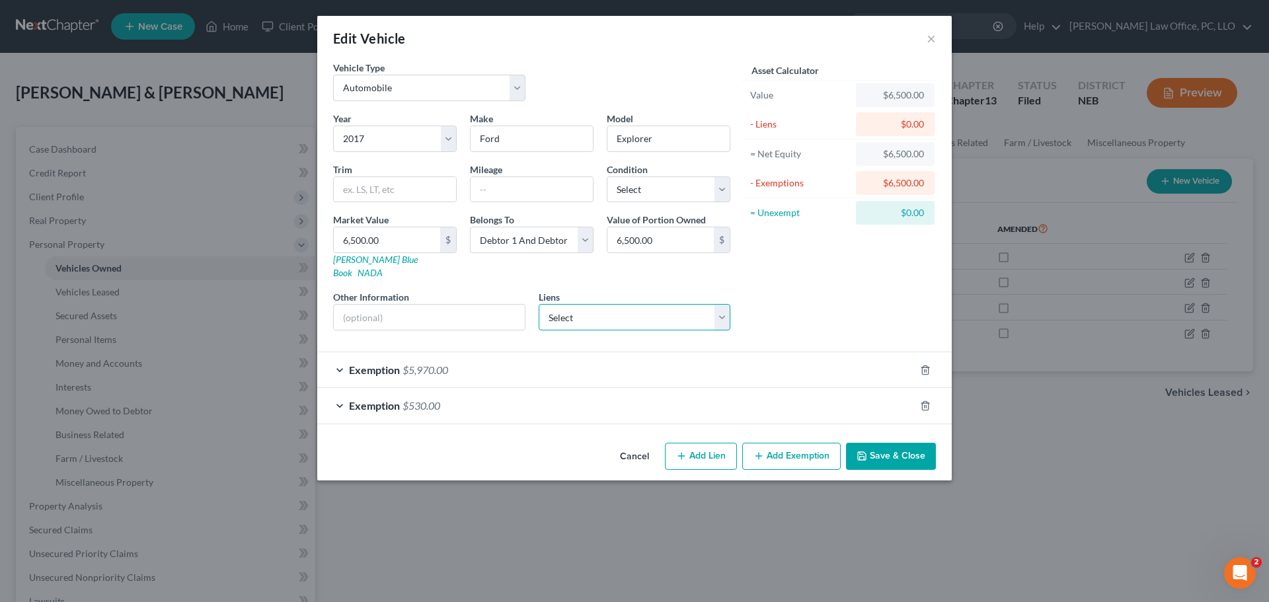
select select "2"
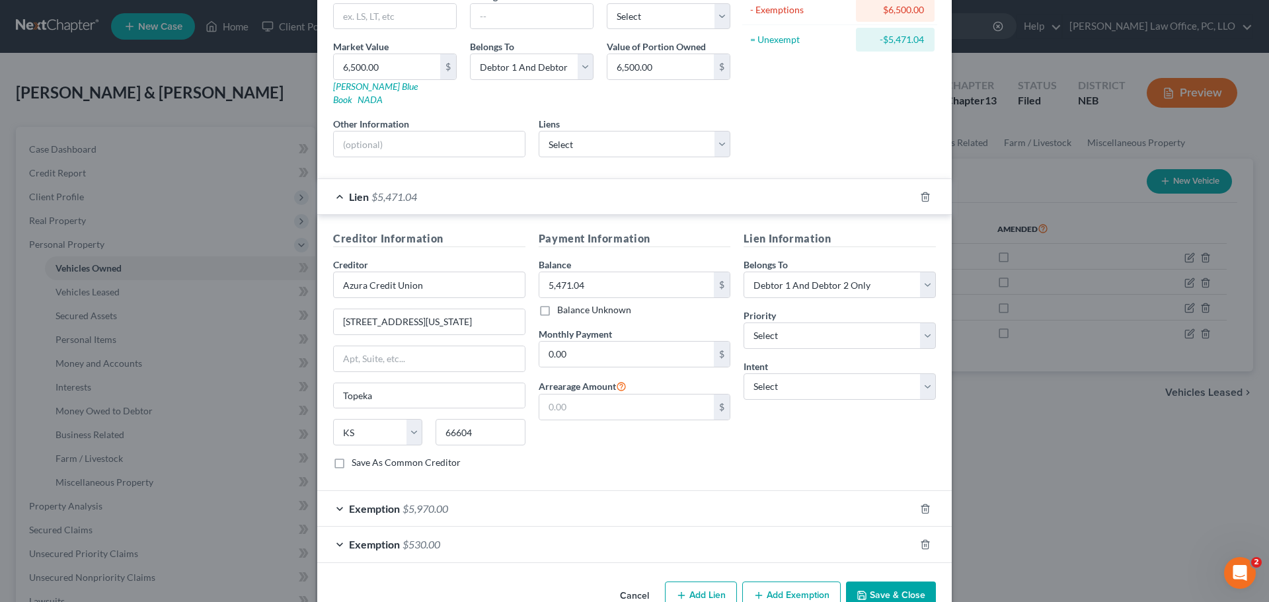
scroll to position [193, 0]
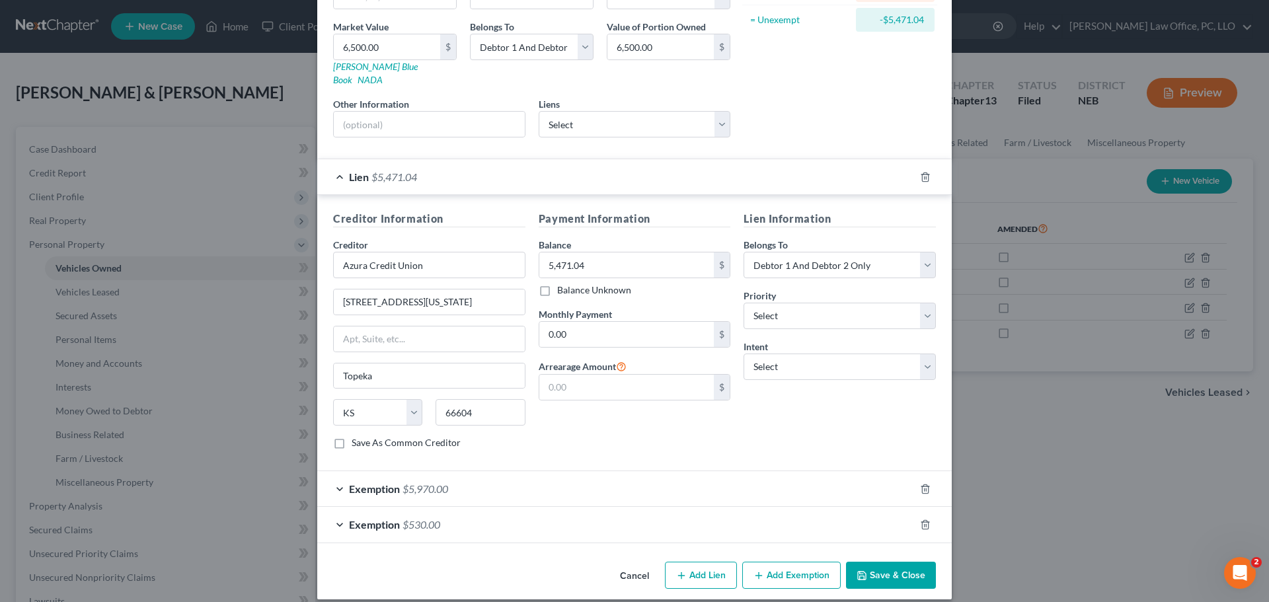
click at [904, 562] on button "Save & Close" at bounding box center [891, 576] width 90 height 28
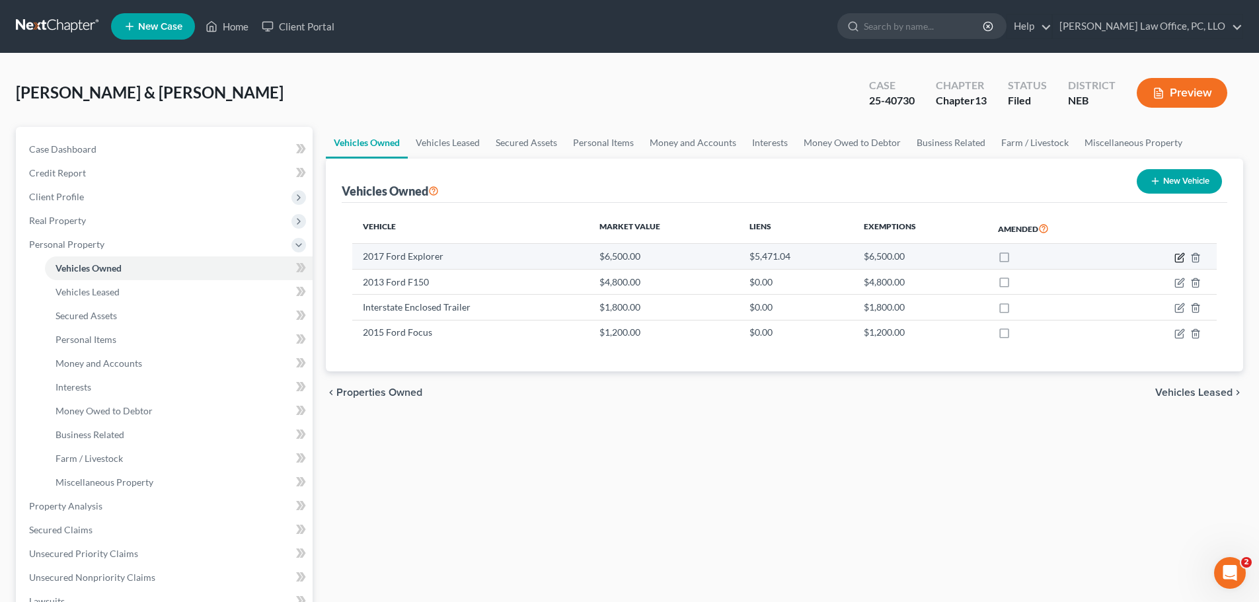
click at [1179, 258] on icon "button" at bounding box center [1179, 257] width 11 height 11
select select "0"
select select "9"
select select "2"
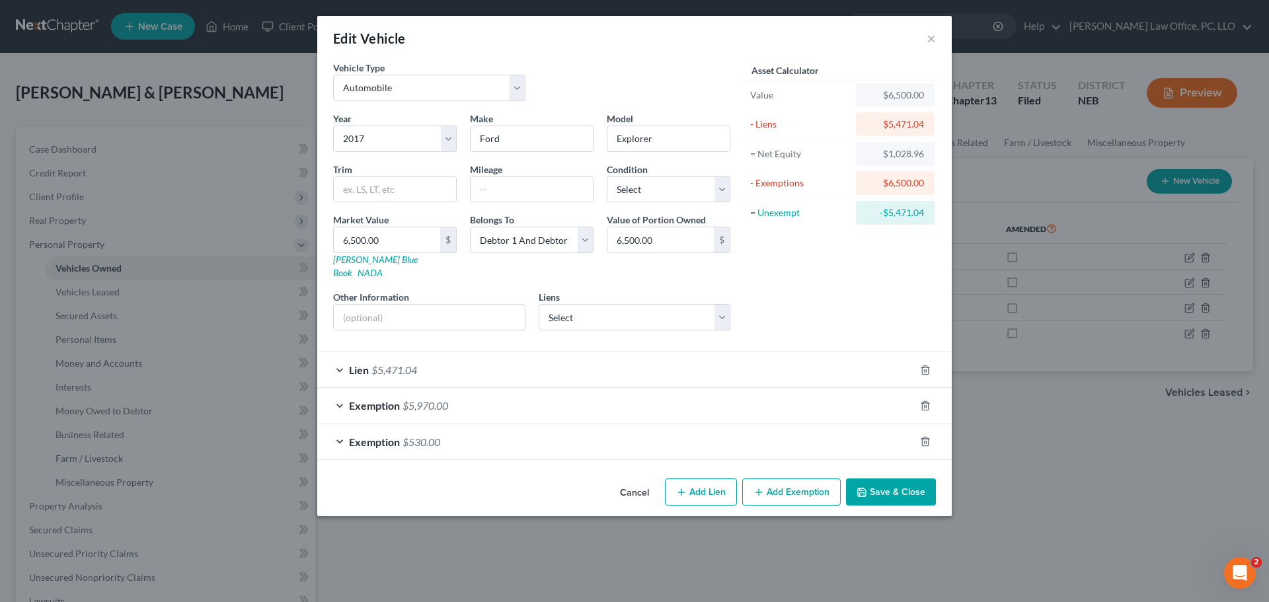
click at [798, 480] on button "Add Exemption" at bounding box center [791, 492] width 98 height 28
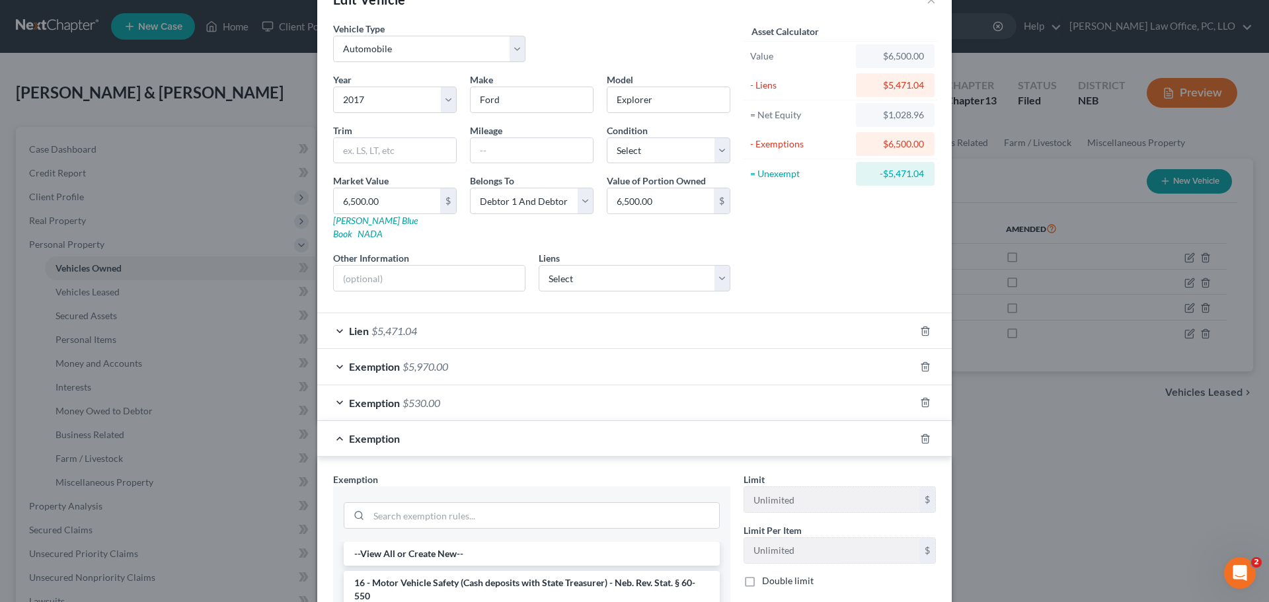
scroll to position [9, 0]
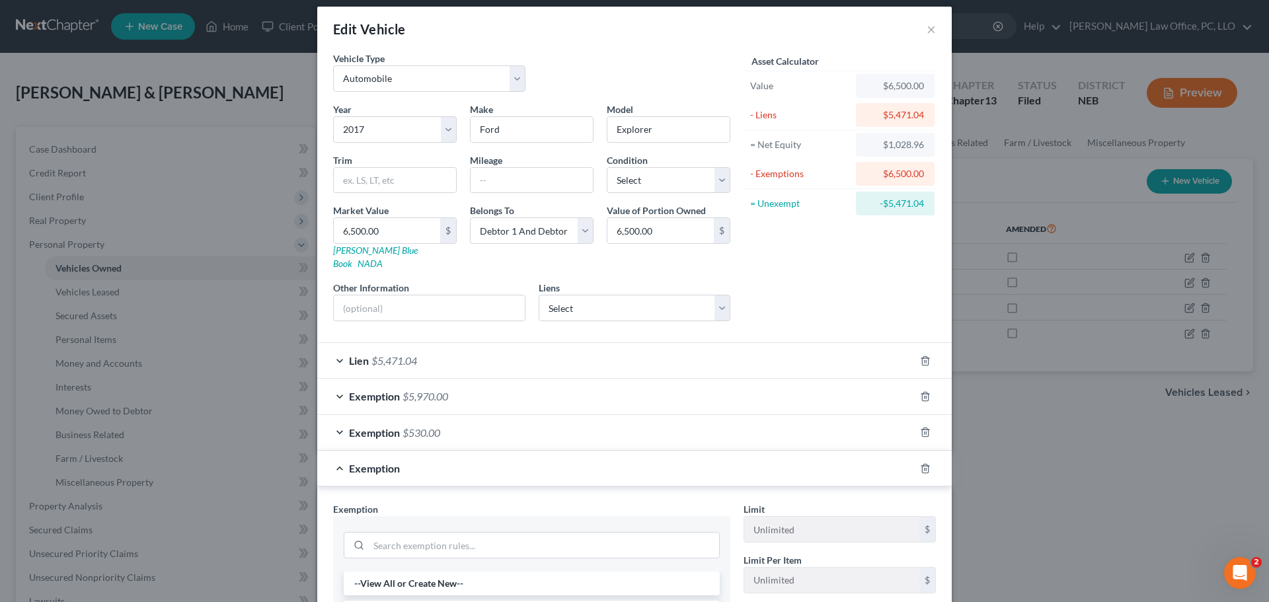
click at [336, 453] on div "Exemption" at bounding box center [615, 468] width 597 height 35
click at [334, 452] on div "Exemption" at bounding box center [615, 468] width 597 height 35
click at [922, 464] on icon "button" at bounding box center [925, 468] width 6 height 9
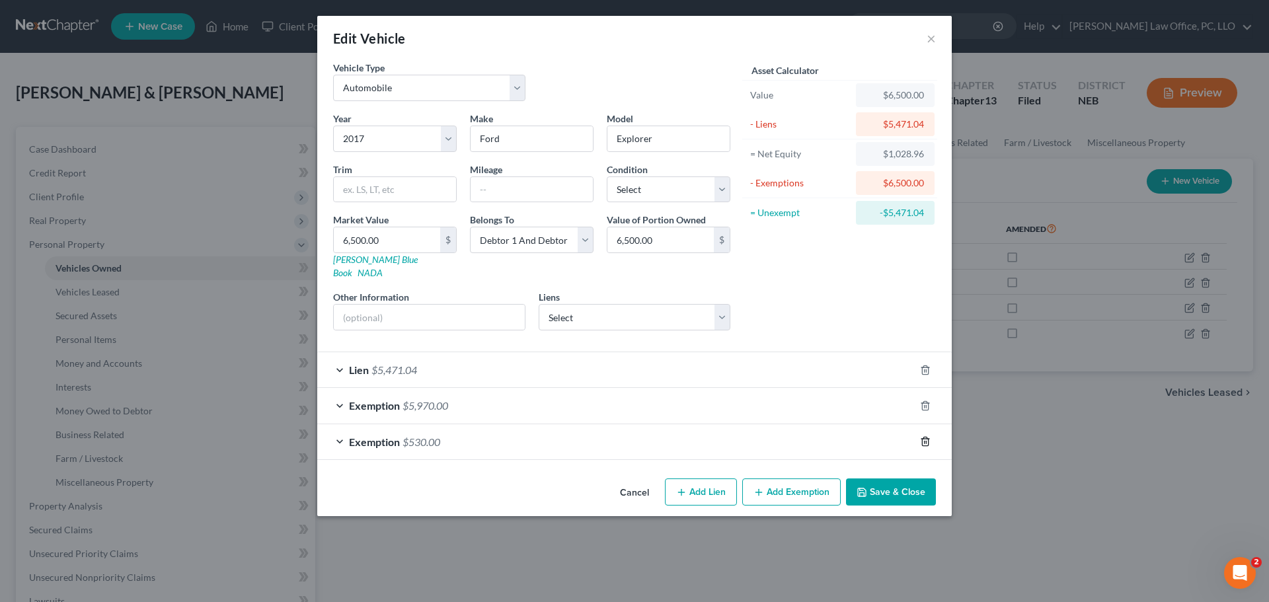
click at [924, 437] on icon "button" at bounding box center [925, 441] width 6 height 9
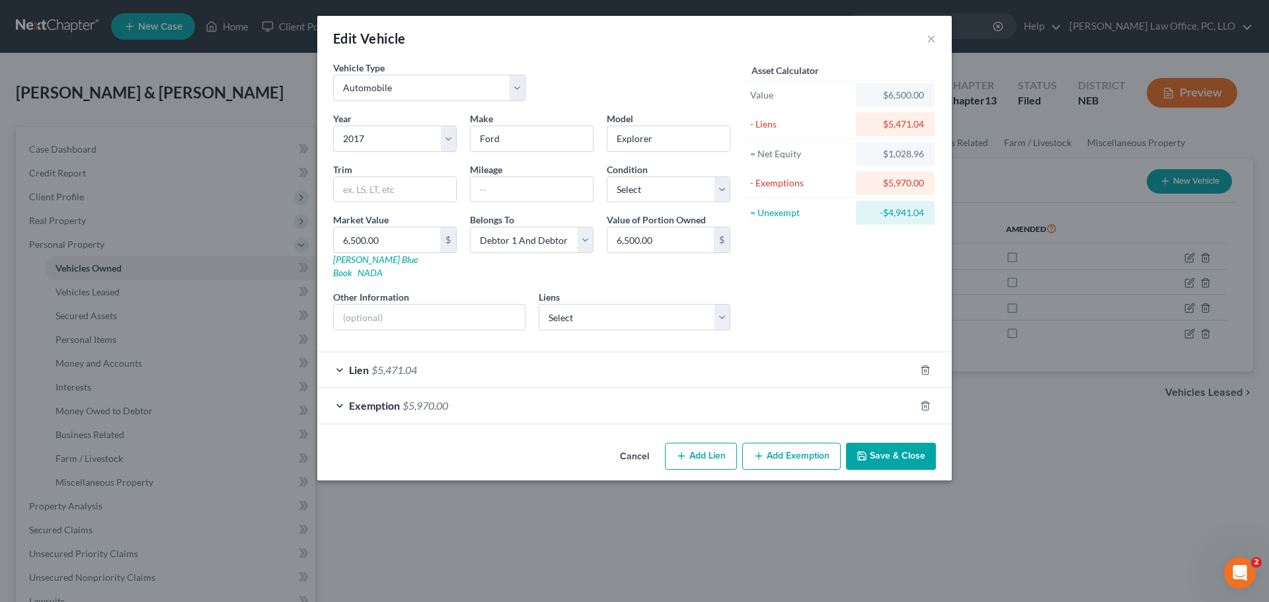
click at [340, 391] on div "Exemption $5,970.00" at bounding box center [615, 405] width 597 height 35
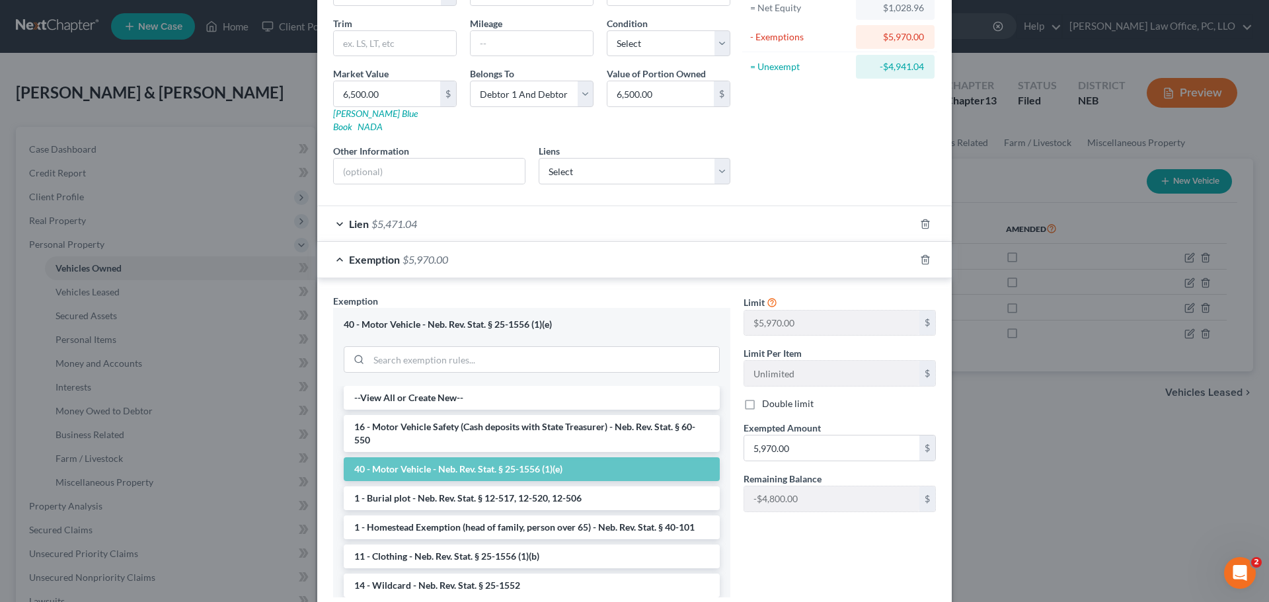
scroll to position [167, 0]
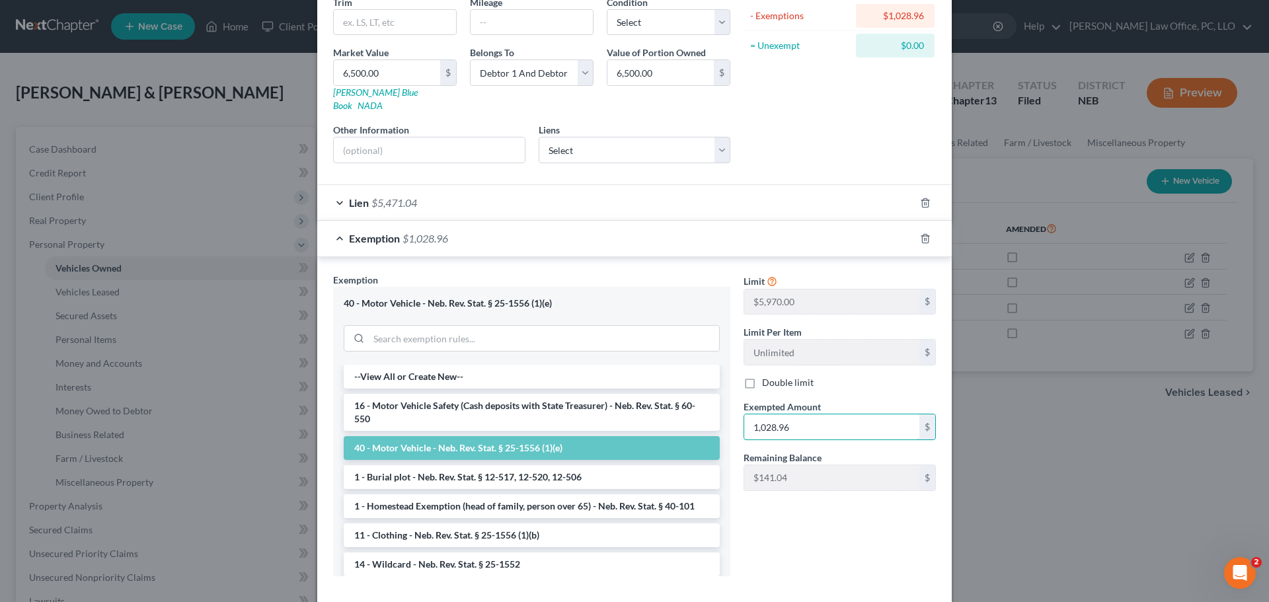
type input "1,028.96"
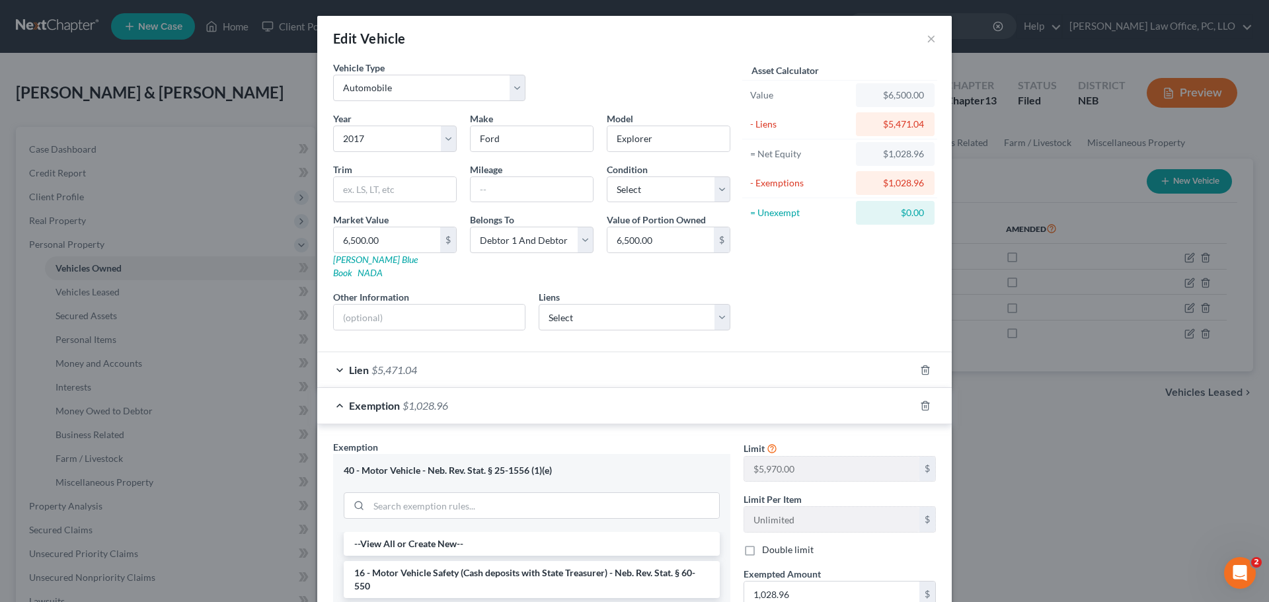
scroll to position [223, 0]
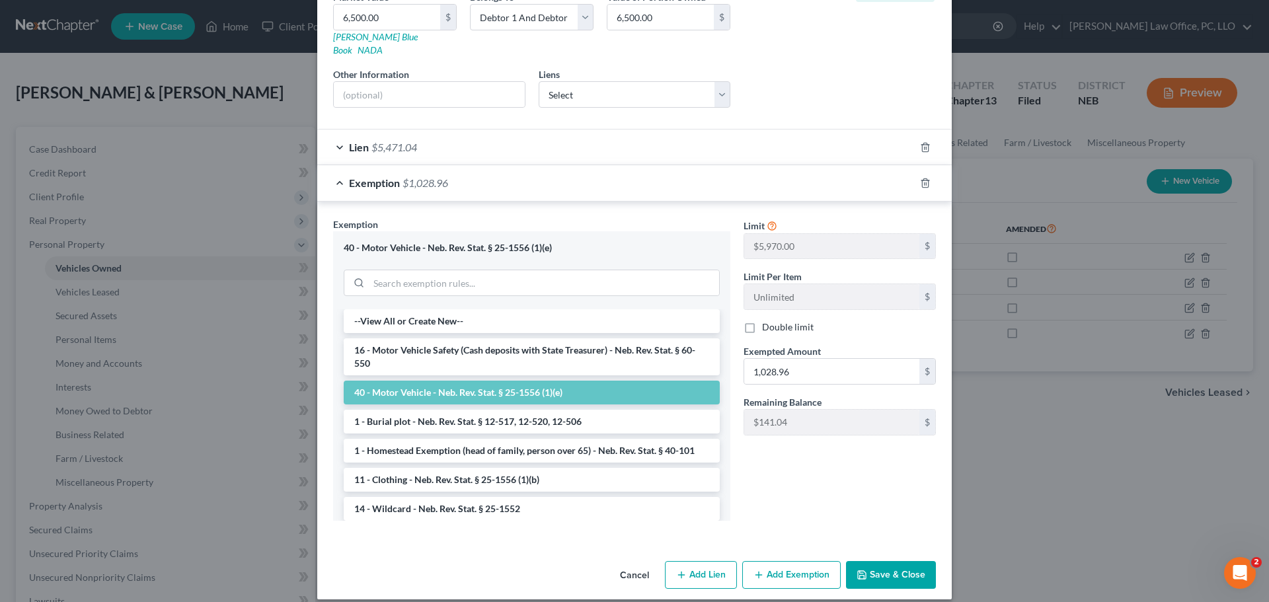
click at [864, 571] on button "Save & Close" at bounding box center [891, 575] width 90 height 28
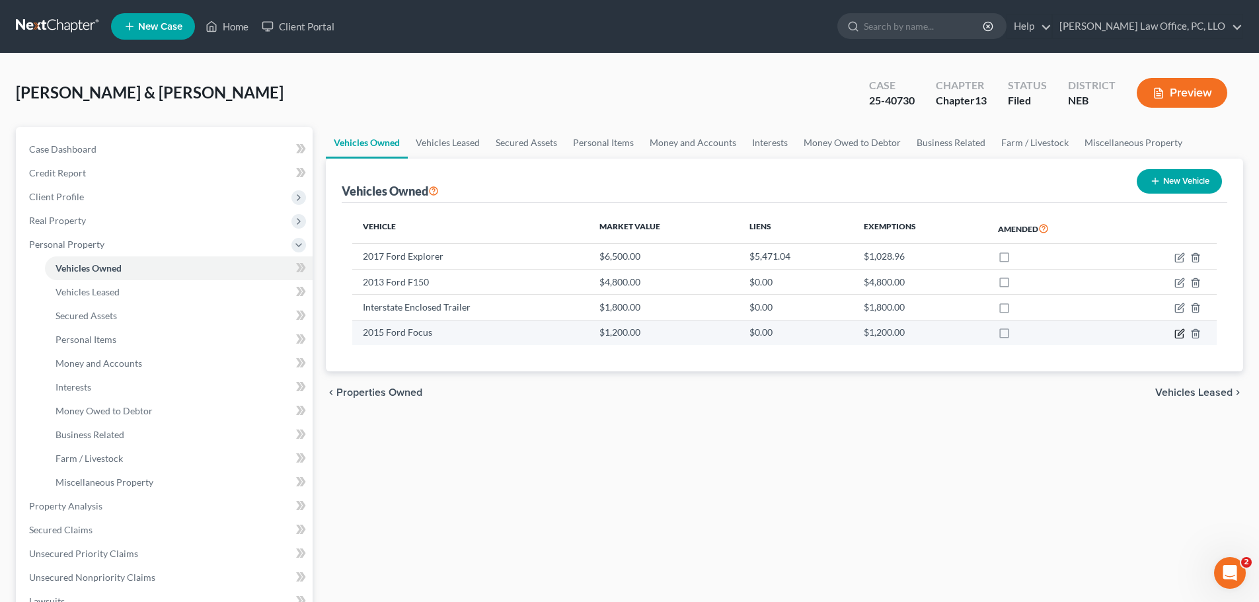
click at [1179, 333] on icon "button" at bounding box center [1181, 332] width 6 height 6
select select "0"
select select "11"
select select "2"
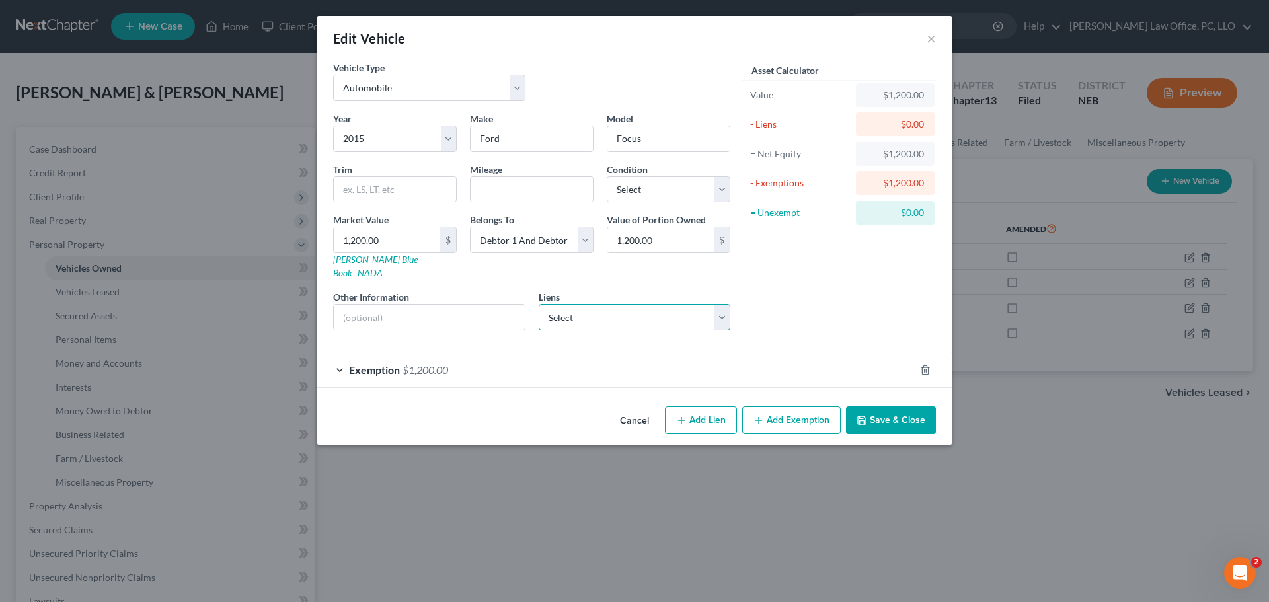
click at [723, 309] on select "Select Azura Credit Union - $18,288.49 Azura Credit Union - $741.25 Azura Credi…" at bounding box center [635, 317] width 192 height 26
select select "0"
click at [539, 304] on select "Select Azura Credit Union - $18,288.49 Azura Credit Union - $741.25 Azura Credi…" at bounding box center [635, 317] width 192 height 26
select select
select select "17"
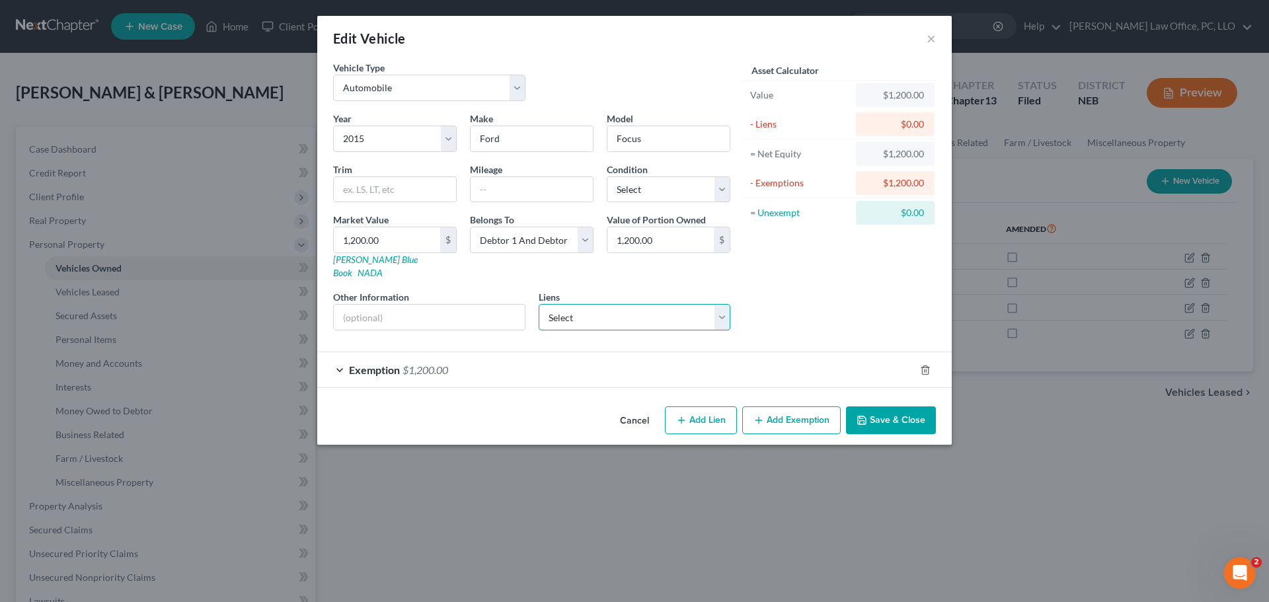
select select "2"
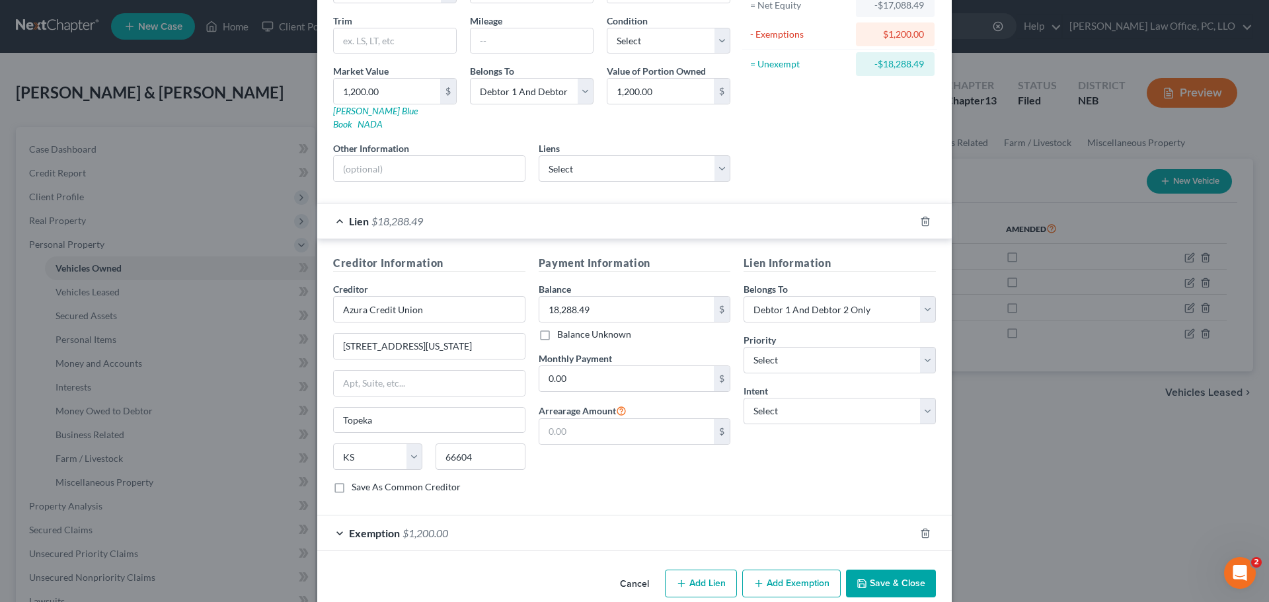
scroll to position [157, 0]
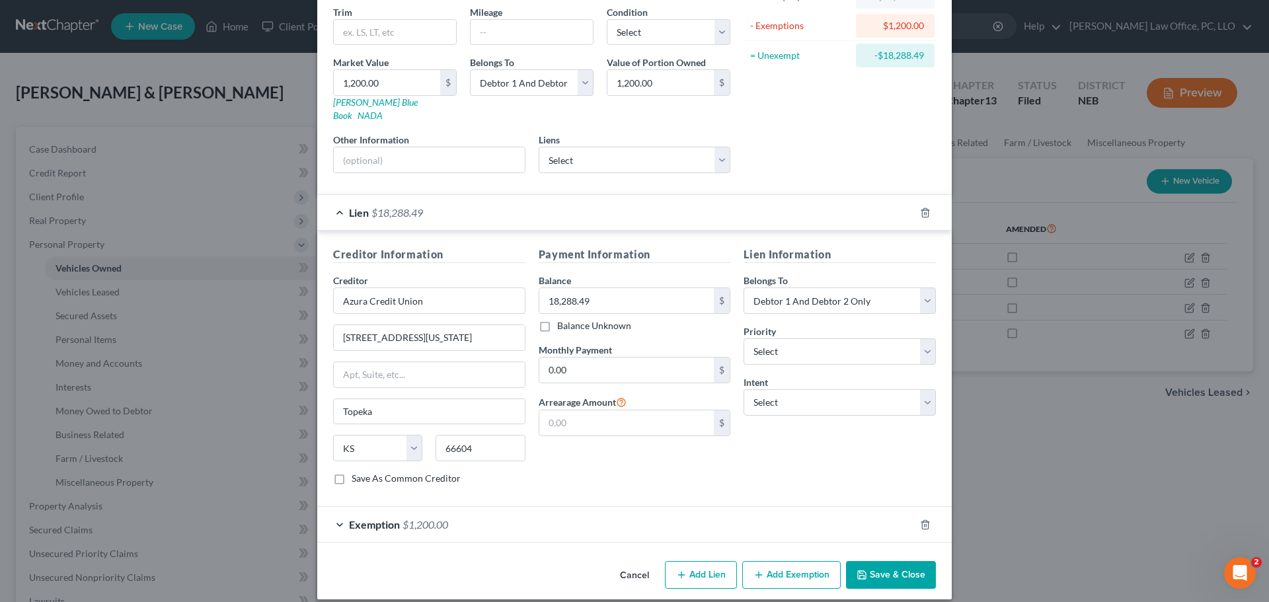
click at [892, 561] on button "Save & Close" at bounding box center [891, 575] width 90 height 28
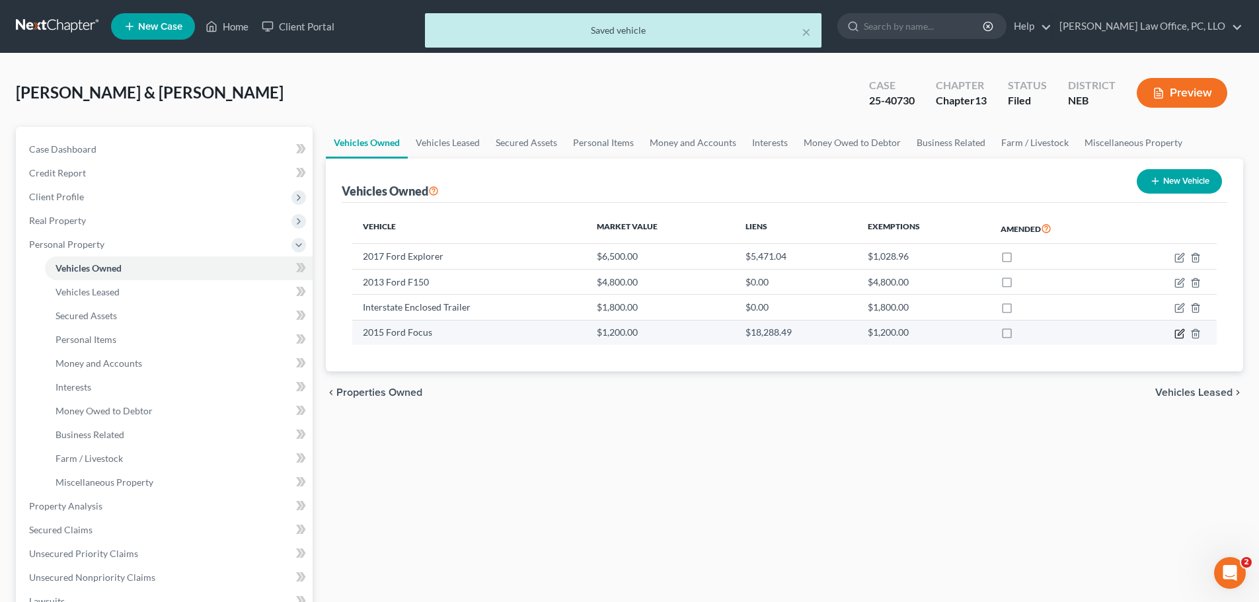
click at [1178, 334] on icon "button" at bounding box center [1181, 332] width 6 height 6
select select "0"
select select "11"
select select "2"
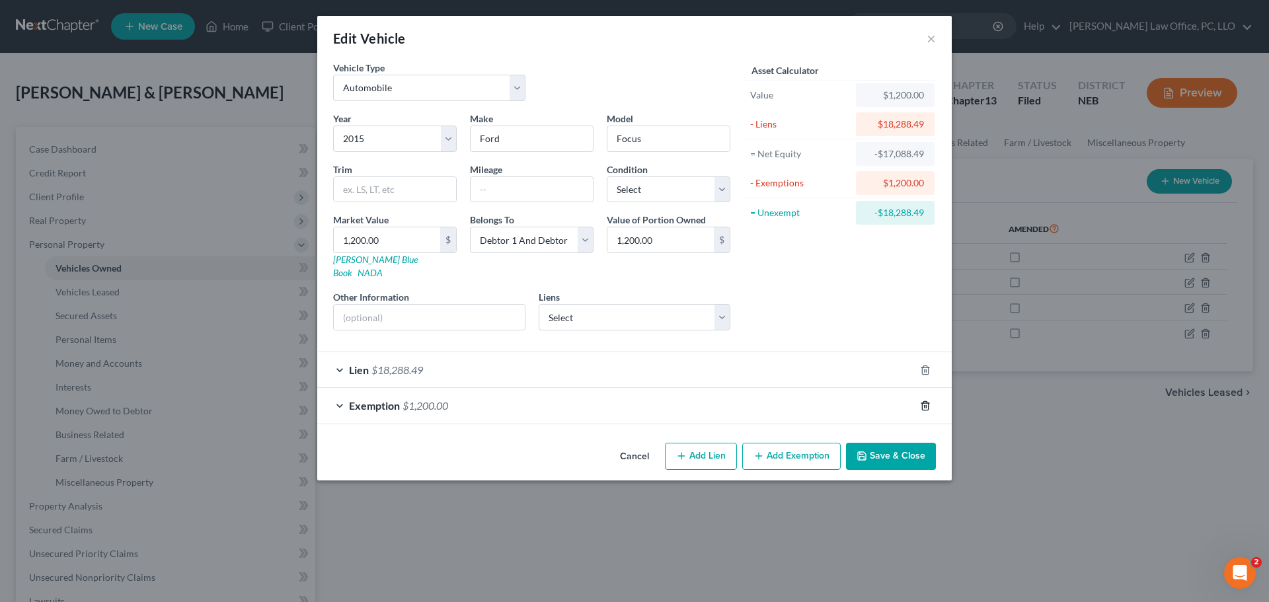
click at [926, 403] on polyline "button" at bounding box center [925, 403] width 8 height 0
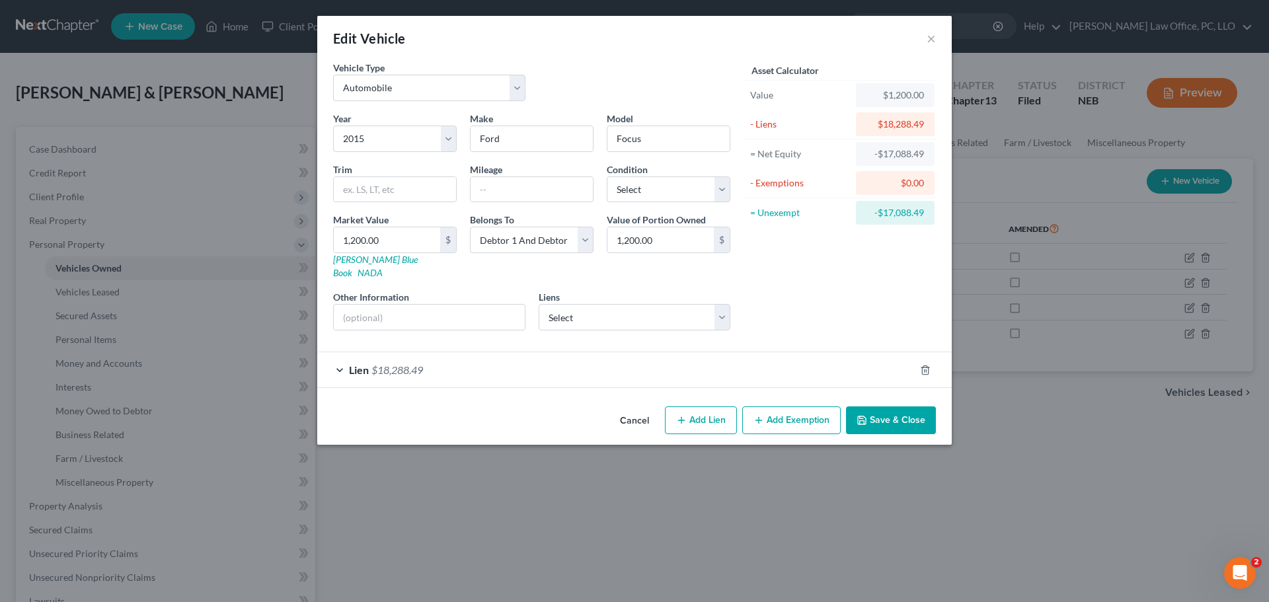
click at [902, 406] on button "Save & Close" at bounding box center [891, 420] width 90 height 28
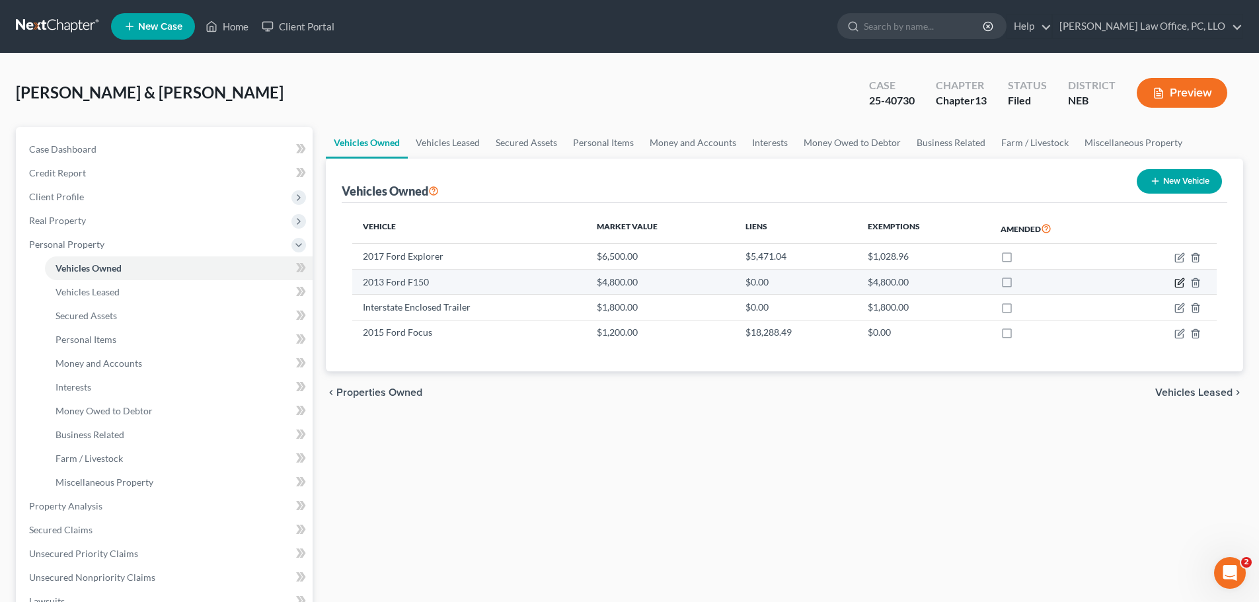
click at [1181, 280] on icon "button" at bounding box center [1179, 283] width 11 height 11
select select "0"
select select "13"
select select "2"
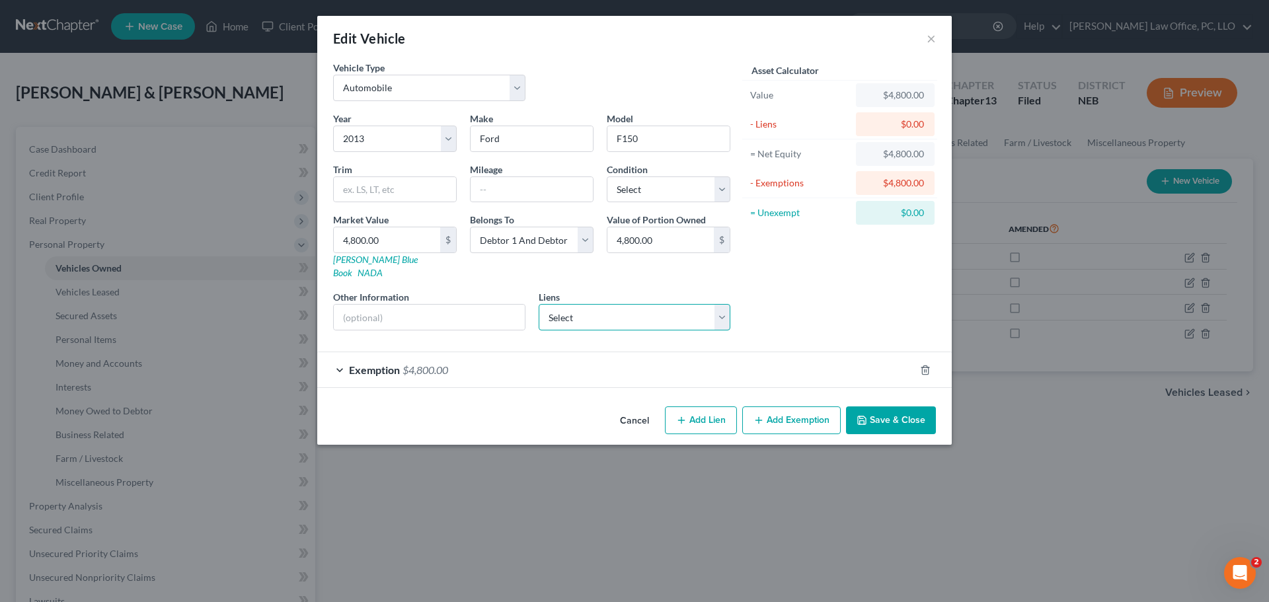
click at [727, 305] on select "Select Azura Credit Union - $741.25 Azura Credit Union - $6,562.43 Azura Credit…" at bounding box center [635, 317] width 192 height 26
click at [817, 282] on div "Asset Calculator Value $4,800.00 - Liens $0.00 = Net Equity $4,800.00 - Exempti…" at bounding box center [840, 201] width 206 height 280
click at [932, 38] on button "×" at bounding box center [931, 38] width 9 height 16
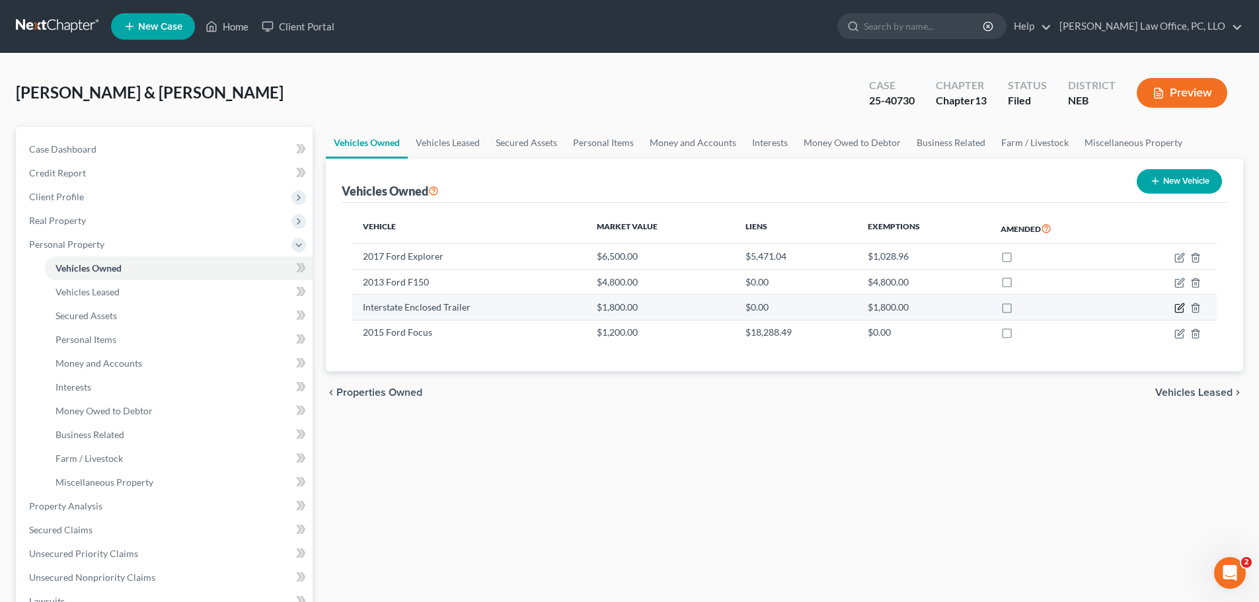
click at [1178, 305] on icon "button" at bounding box center [1179, 308] width 11 height 11
select select "2"
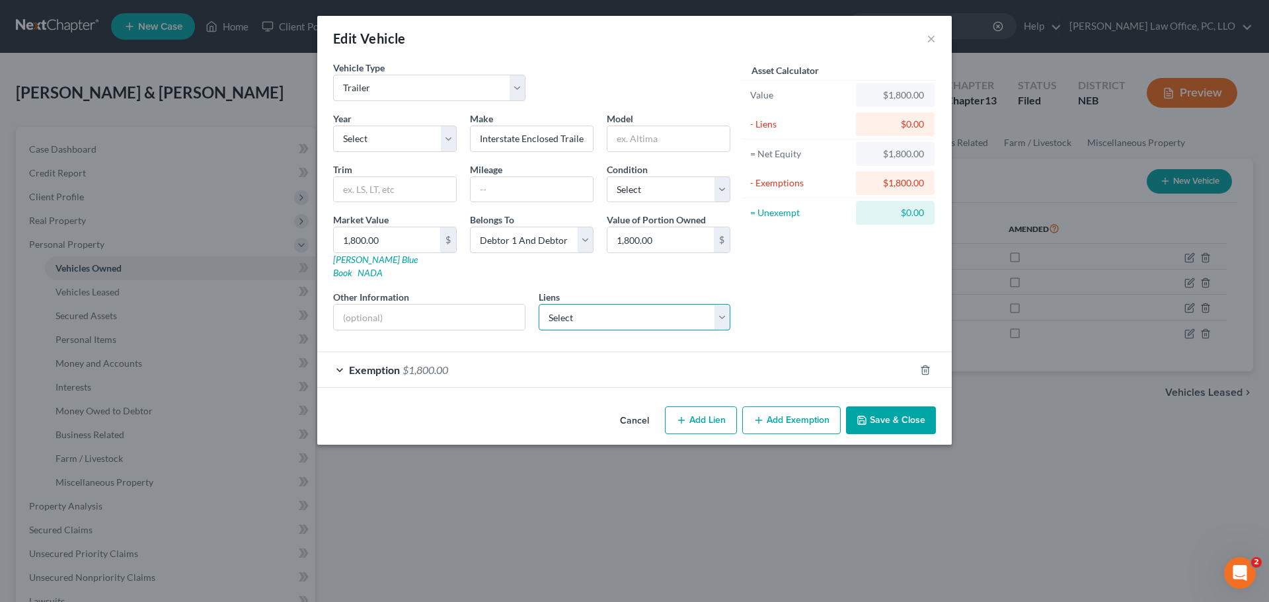
click at [722, 305] on select "Select Azura Credit Union - $741.25 Azura Credit Union - $6,562.43 Azura Credit…" at bounding box center [635, 317] width 192 height 26
select select "0"
click at [539, 304] on select "Select Azura Credit Union - $741.25 Azura Credit Union - $6,562.43 Azura Credit…" at bounding box center [635, 317] width 192 height 26
select select
select select "17"
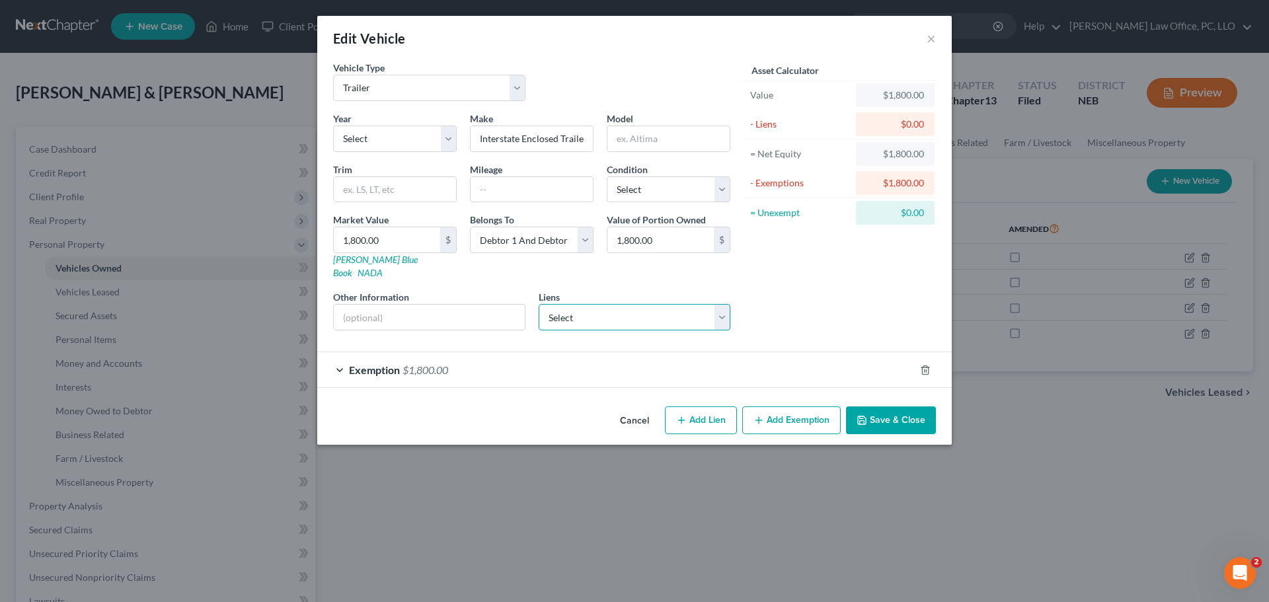
select select "2"
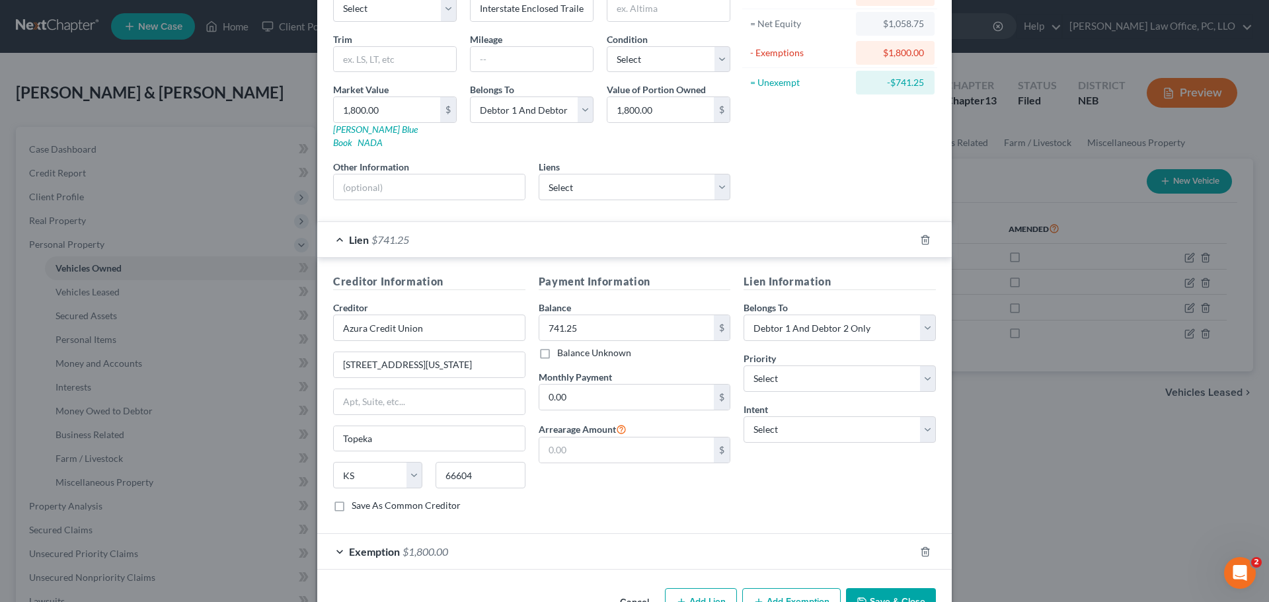
scroll to position [154, 0]
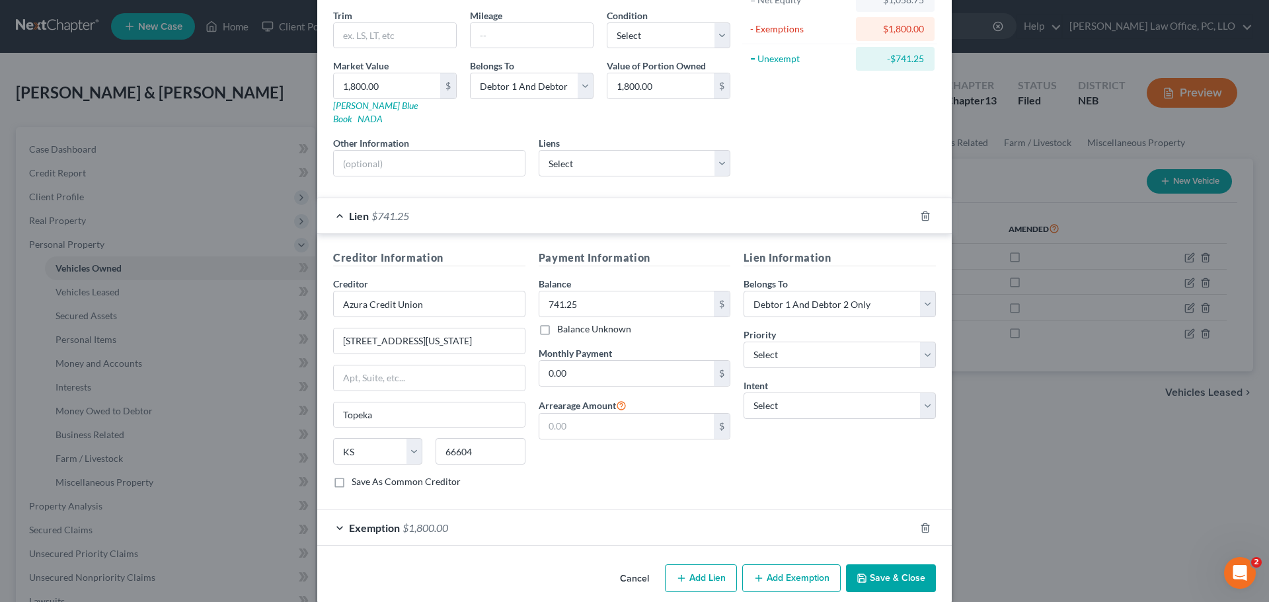
click at [872, 564] on button "Save & Close" at bounding box center [891, 578] width 90 height 28
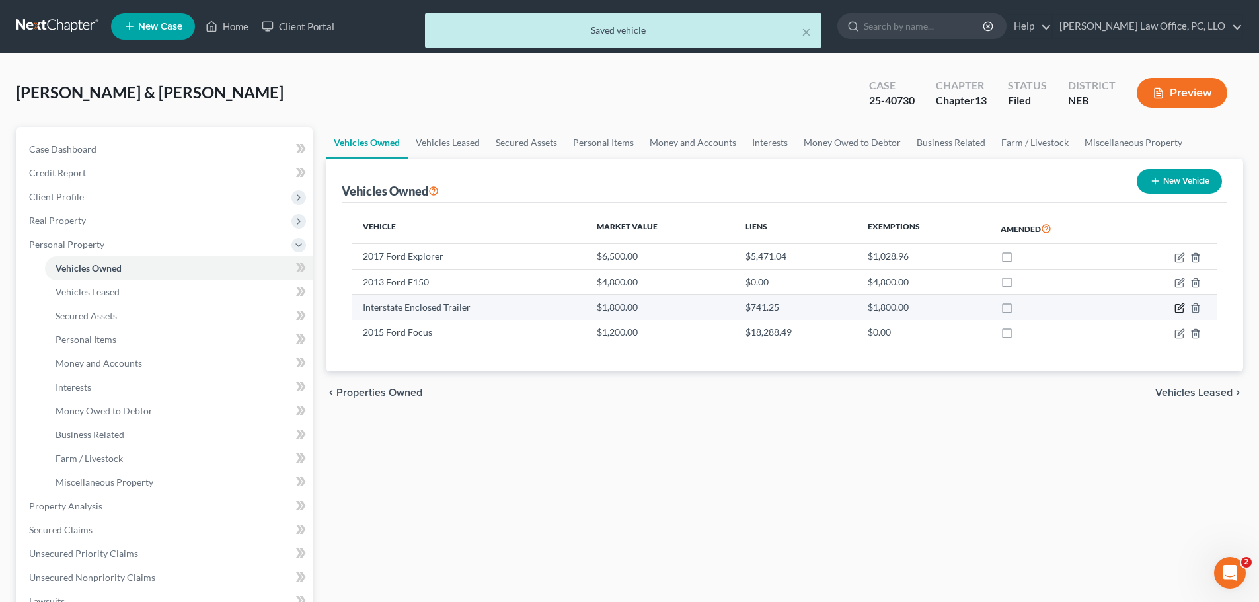
click at [1180, 309] on icon "button" at bounding box center [1179, 308] width 11 height 11
select select "2"
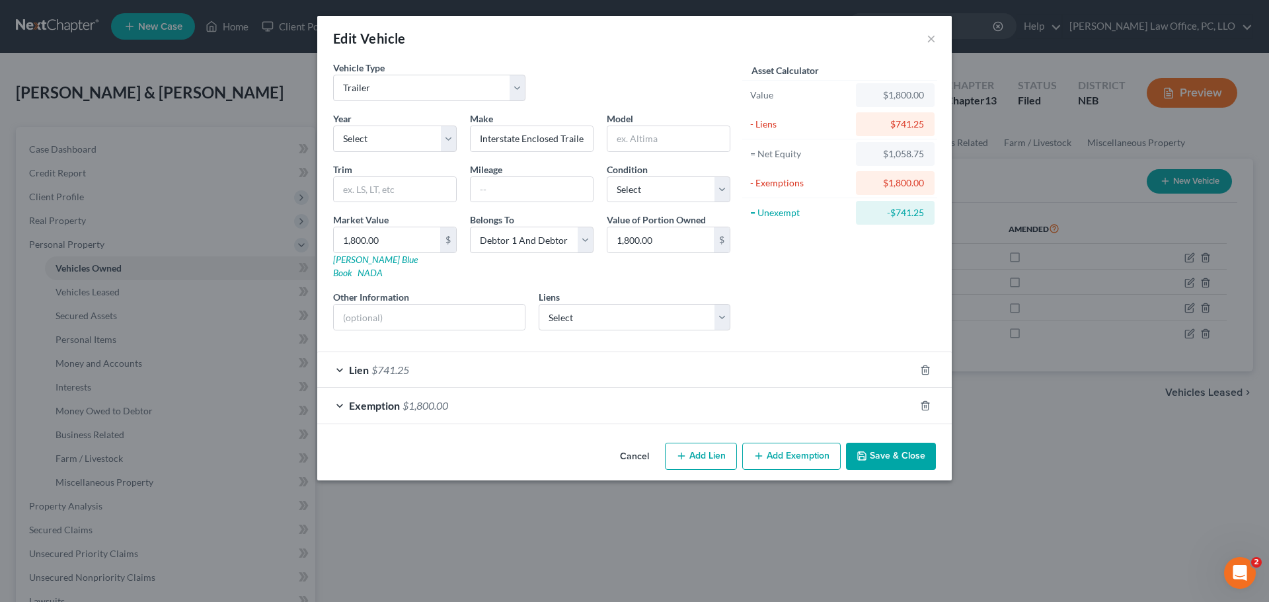
click at [407, 399] on span "$1,800.00" at bounding box center [425, 405] width 46 height 13
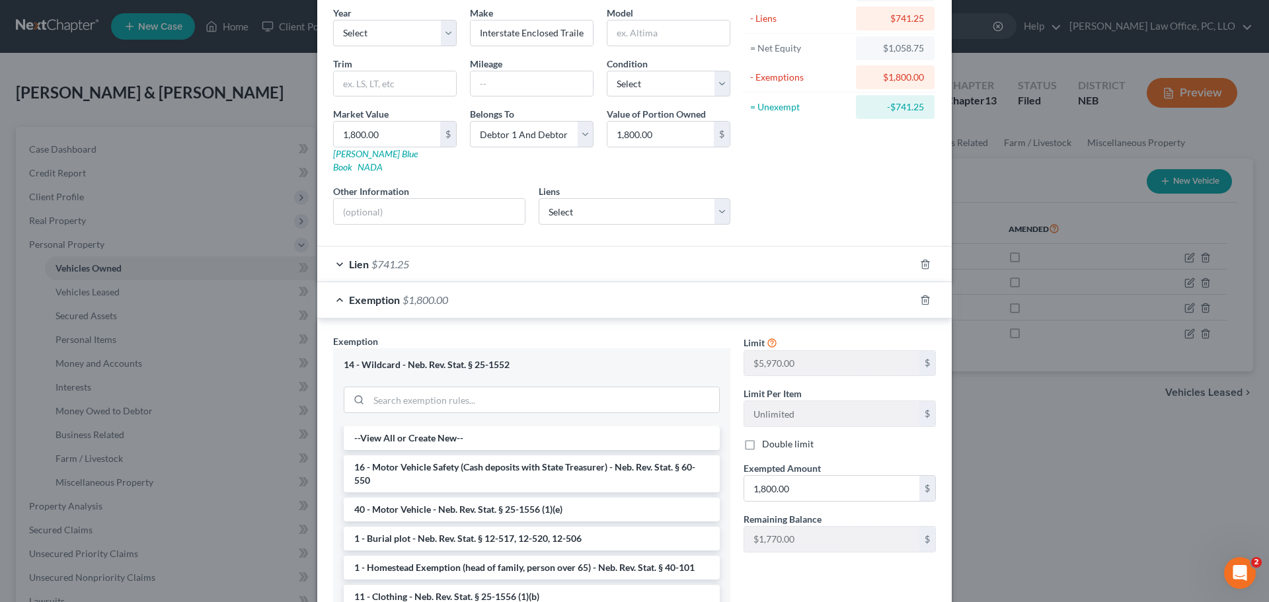
scroll to position [159, 0]
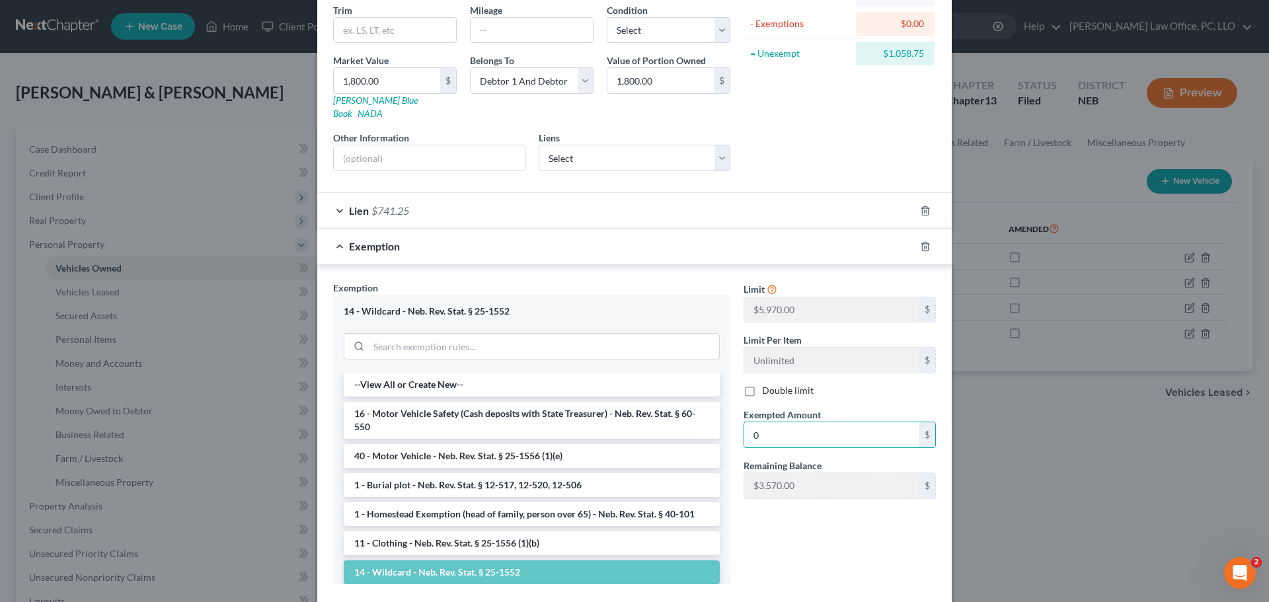
type input "0"
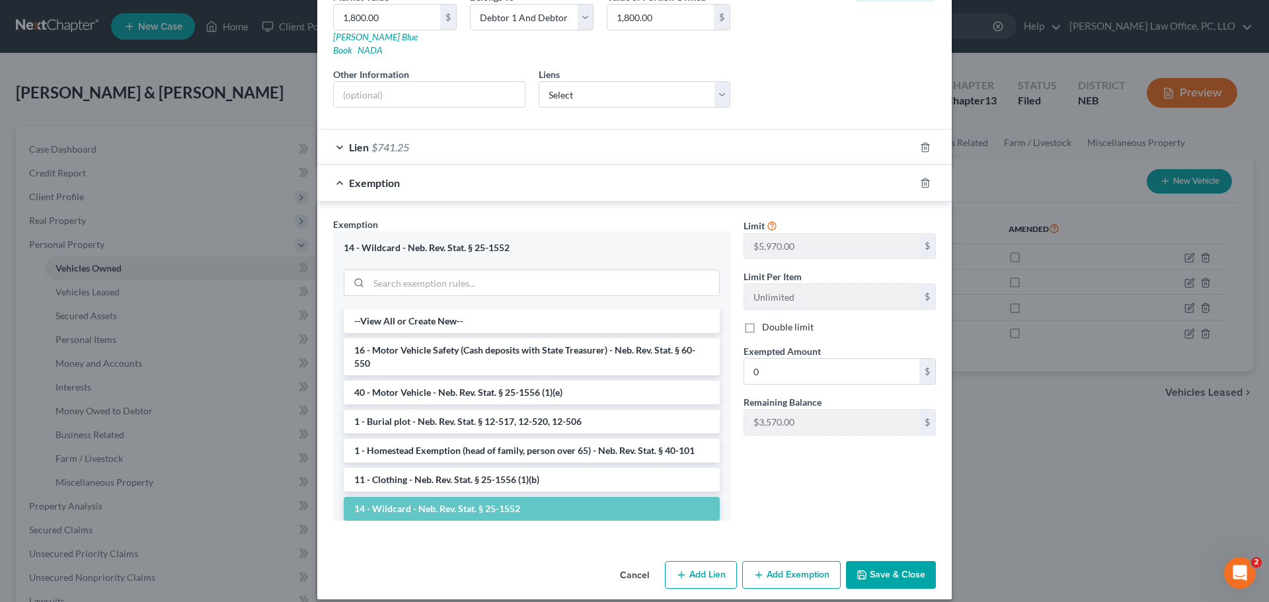
click at [884, 561] on button "Save & Close" at bounding box center [891, 575] width 90 height 28
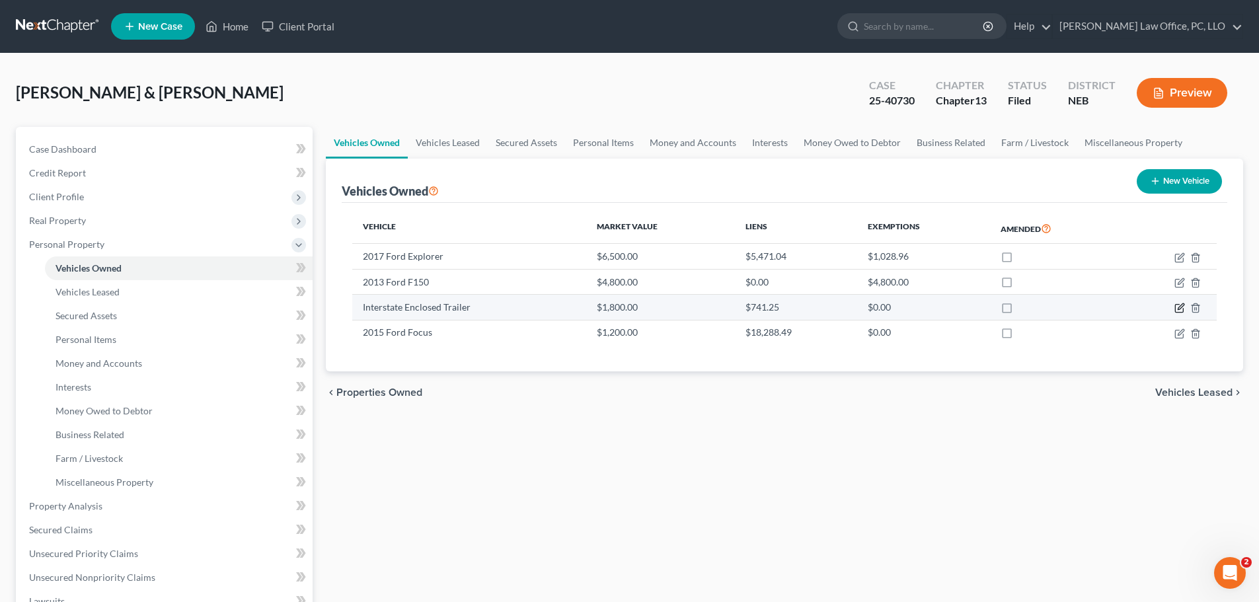
click at [1182, 305] on icon "button" at bounding box center [1181, 307] width 6 height 6
select select "2"
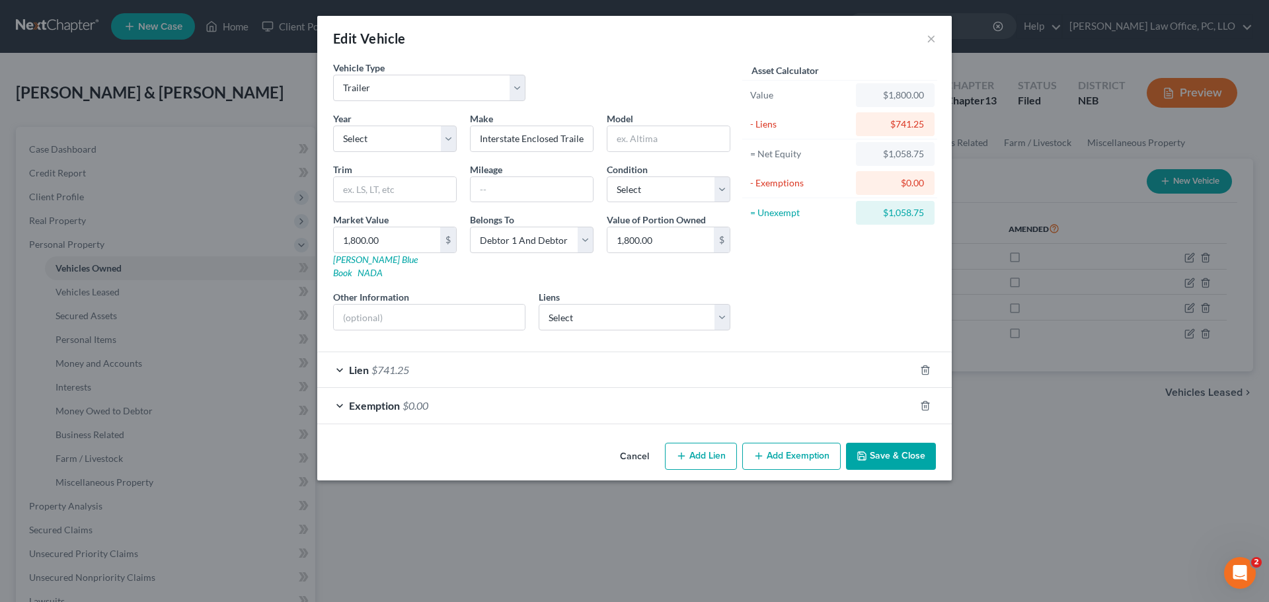
click at [803, 444] on button "Add Exemption" at bounding box center [791, 457] width 98 height 28
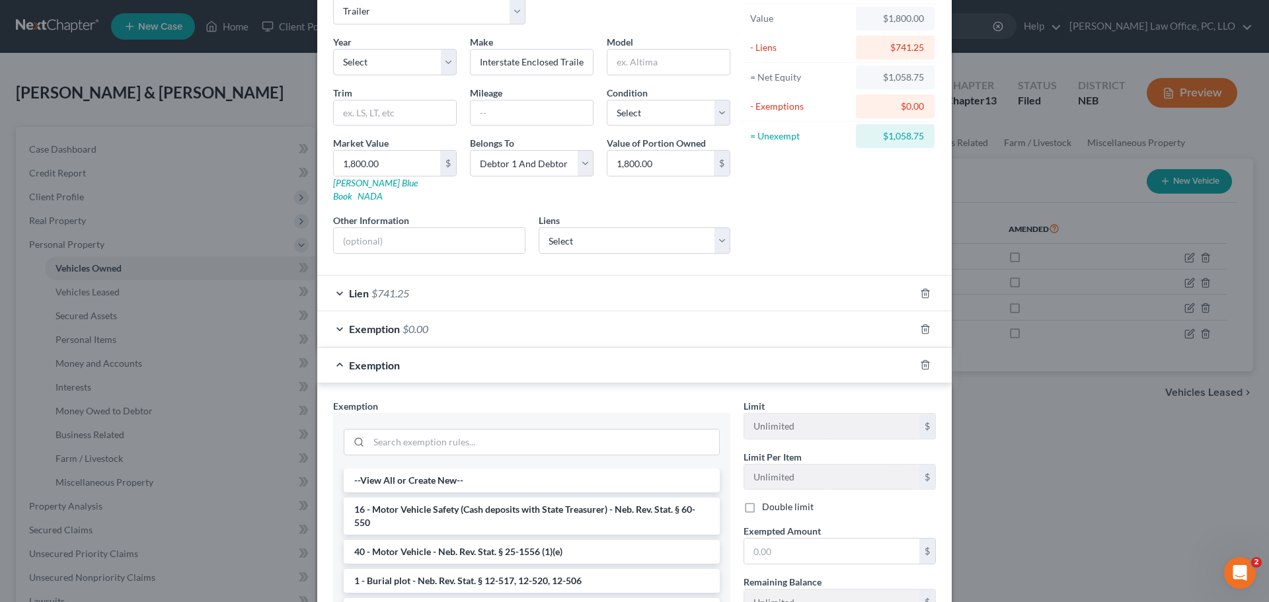
scroll to position [235, 0]
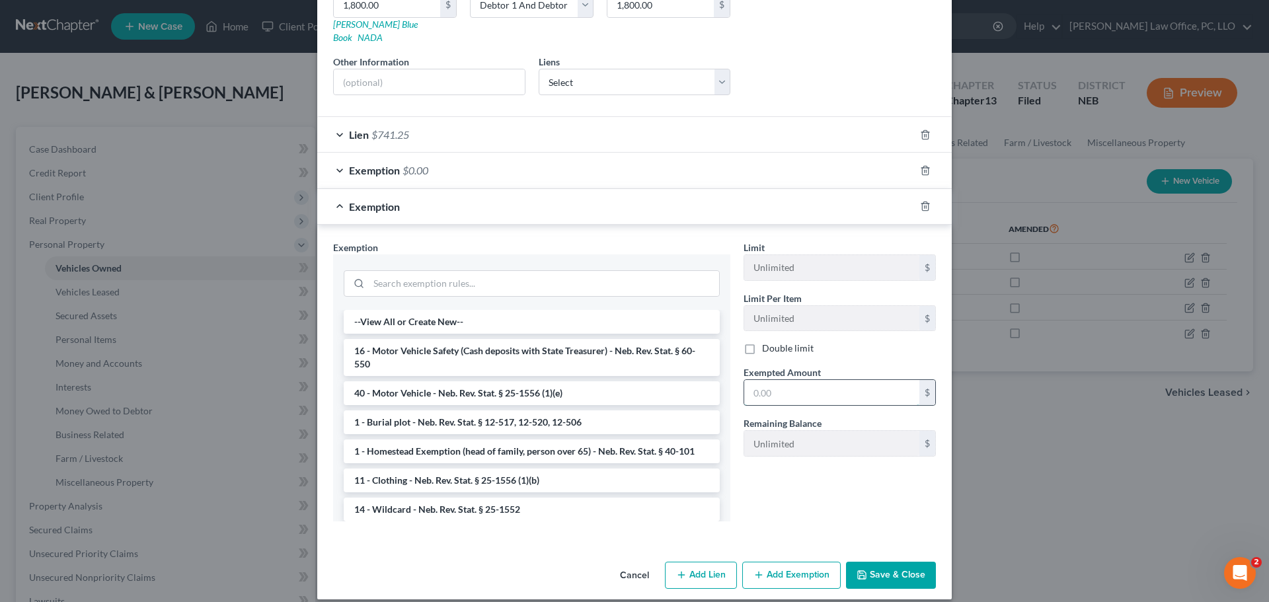
click at [780, 380] on input "text" at bounding box center [831, 392] width 175 height 25
type input "1,058.75"
click at [457, 498] on li "14 - Wildcard - Neb. Rev. Stat. § 25-1552" at bounding box center [532, 510] width 376 height 24
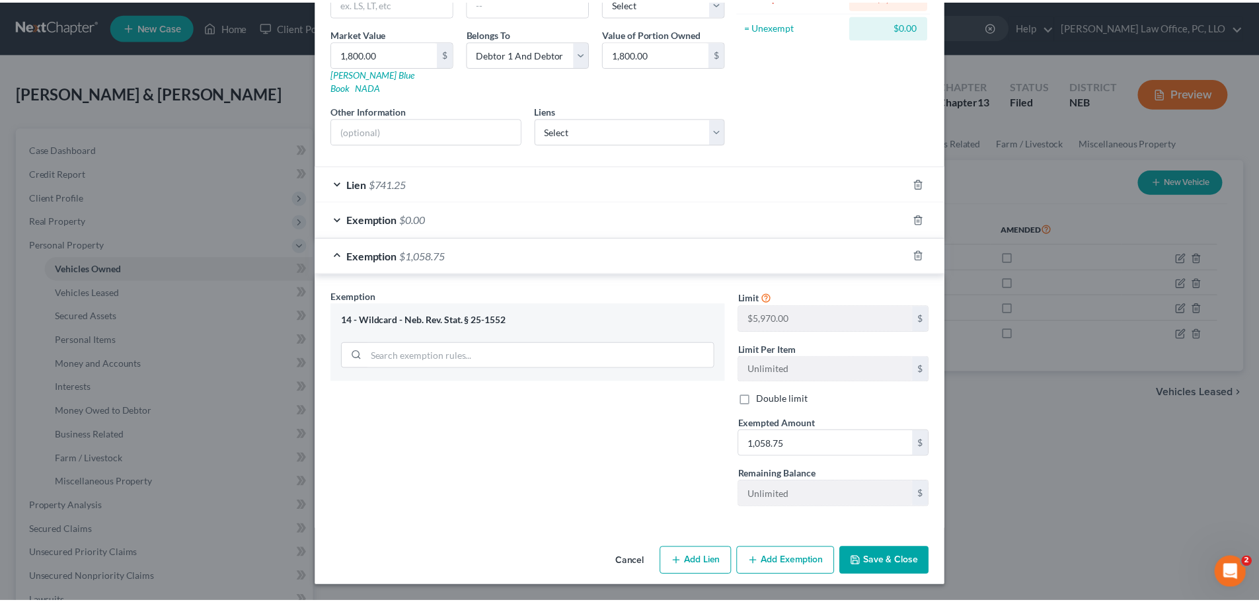
scroll to position [173, 0]
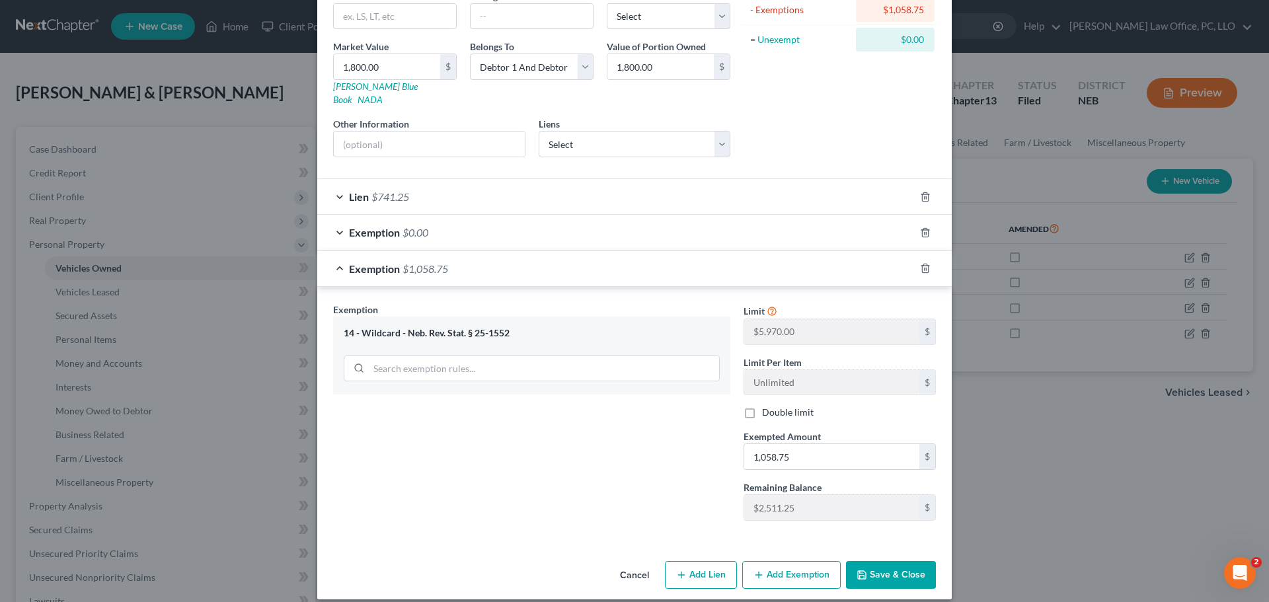
click at [897, 562] on button "Save & Close" at bounding box center [891, 575] width 90 height 28
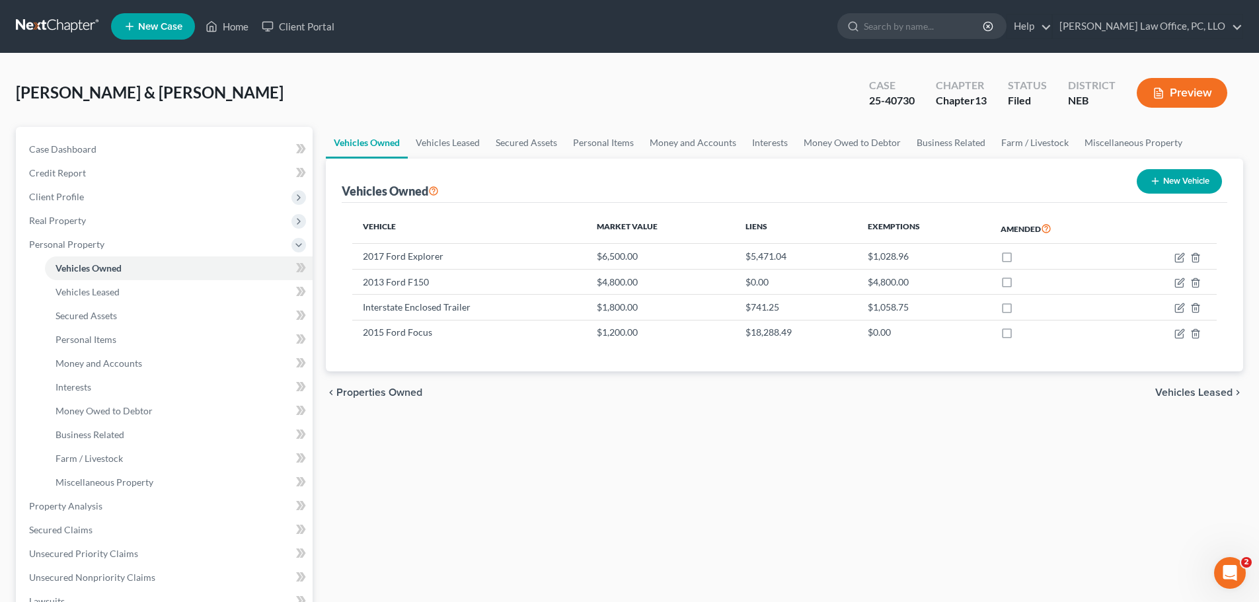
click at [1211, 387] on span "Vehicles Leased" at bounding box center [1193, 392] width 77 height 11
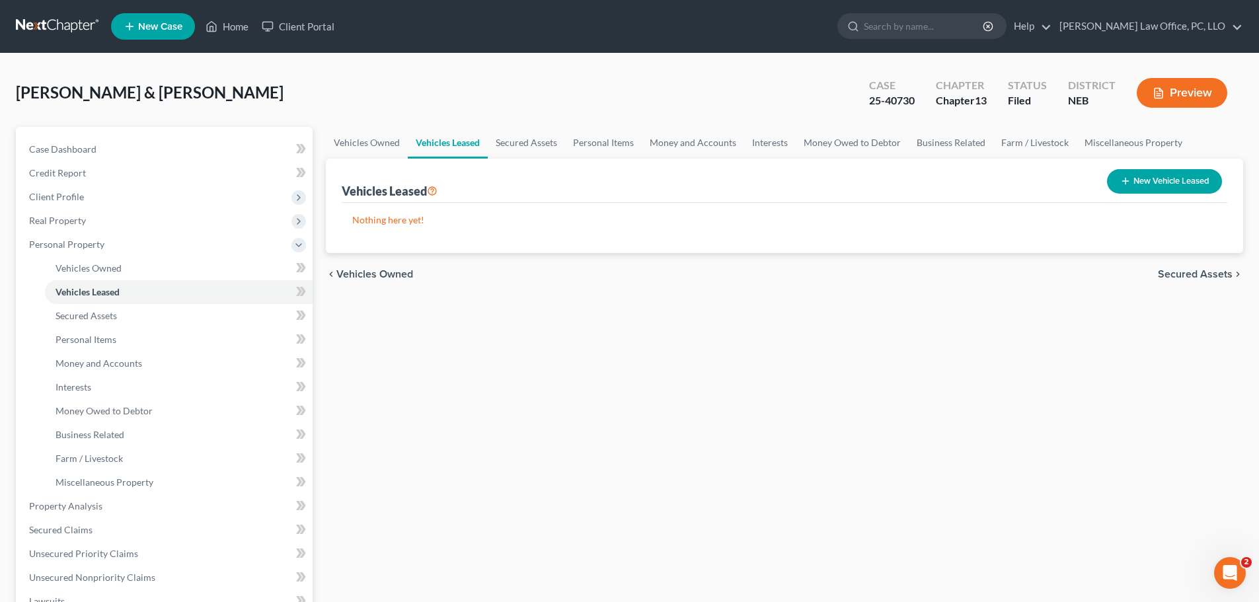
click at [1186, 273] on span "Secured Assets" at bounding box center [1195, 274] width 75 height 11
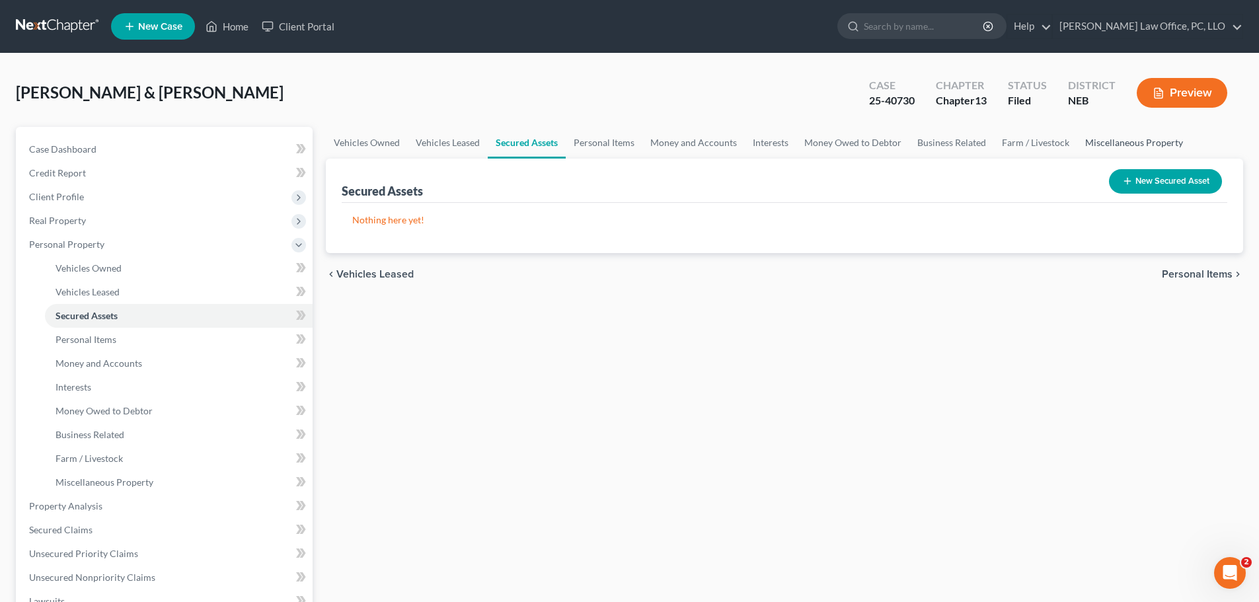
click at [1129, 141] on link "Miscellaneous Property" at bounding box center [1134, 143] width 114 height 32
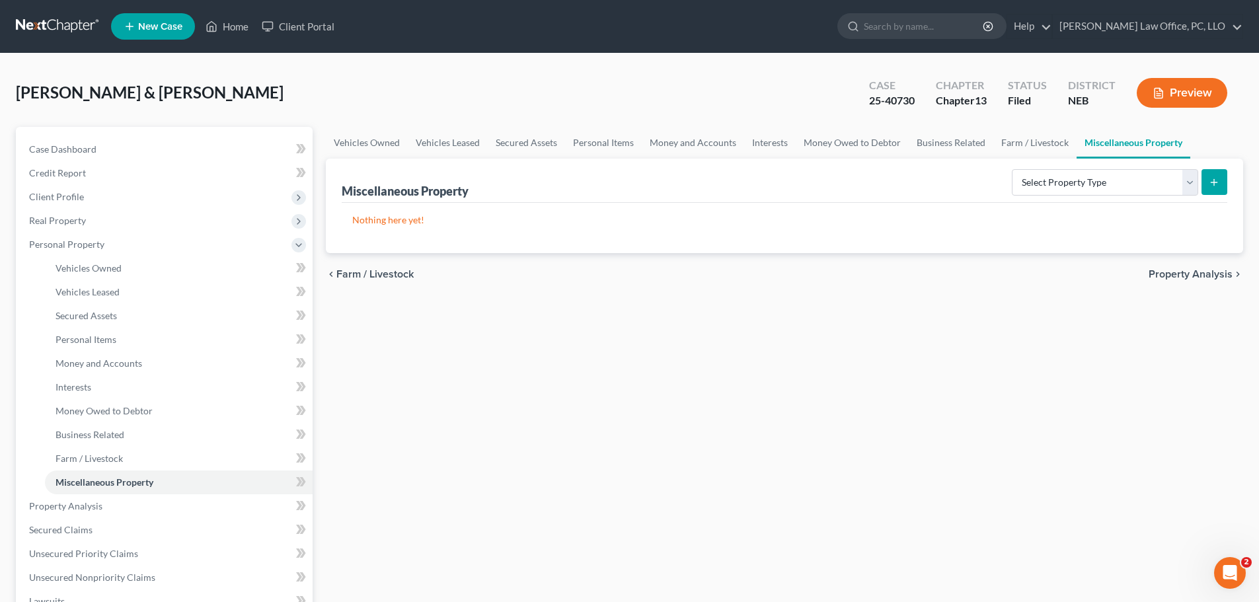
click at [1184, 270] on span "Property Analysis" at bounding box center [1191, 274] width 84 height 11
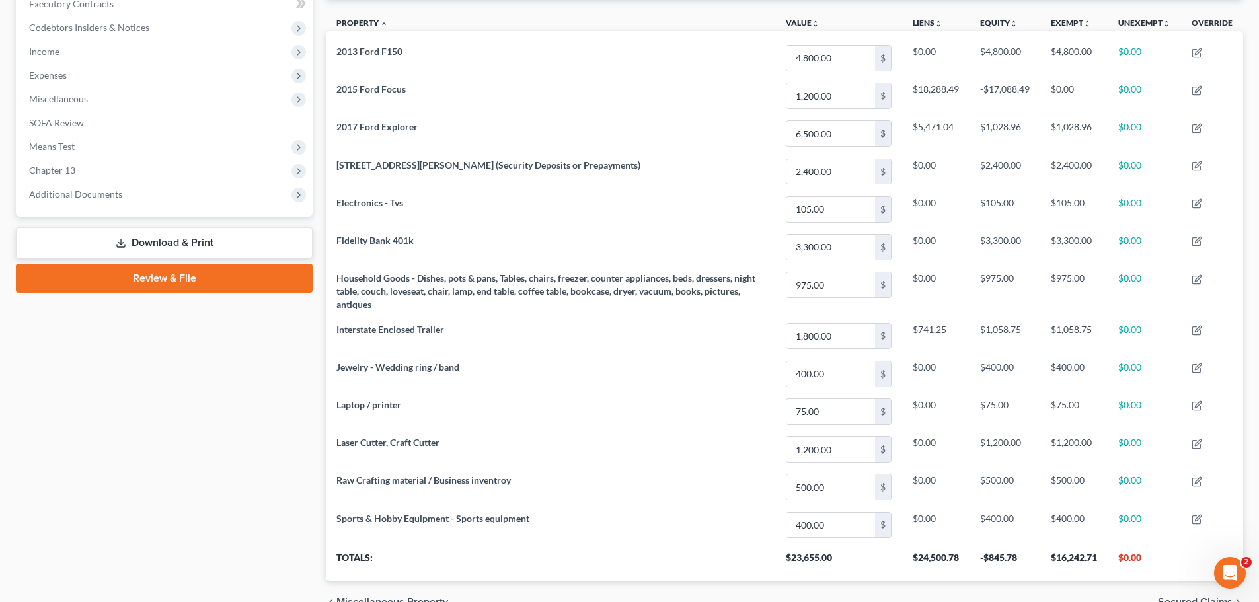
scroll to position [455, 0]
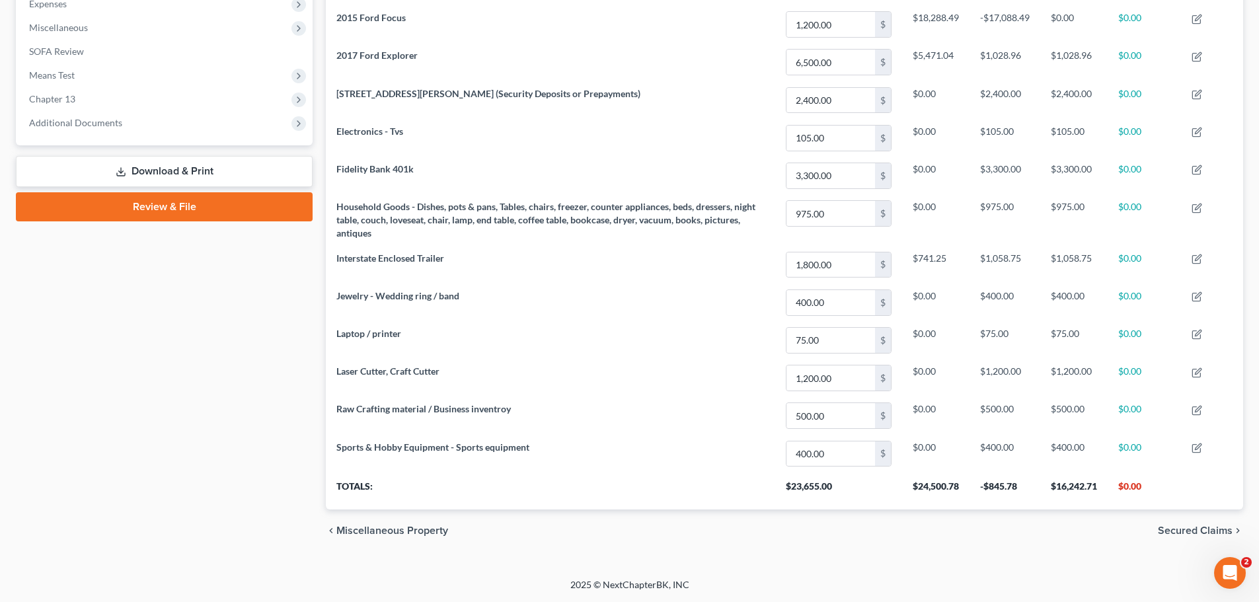
click at [1171, 536] on span "Secured Claims" at bounding box center [1195, 530] width 75 height 11
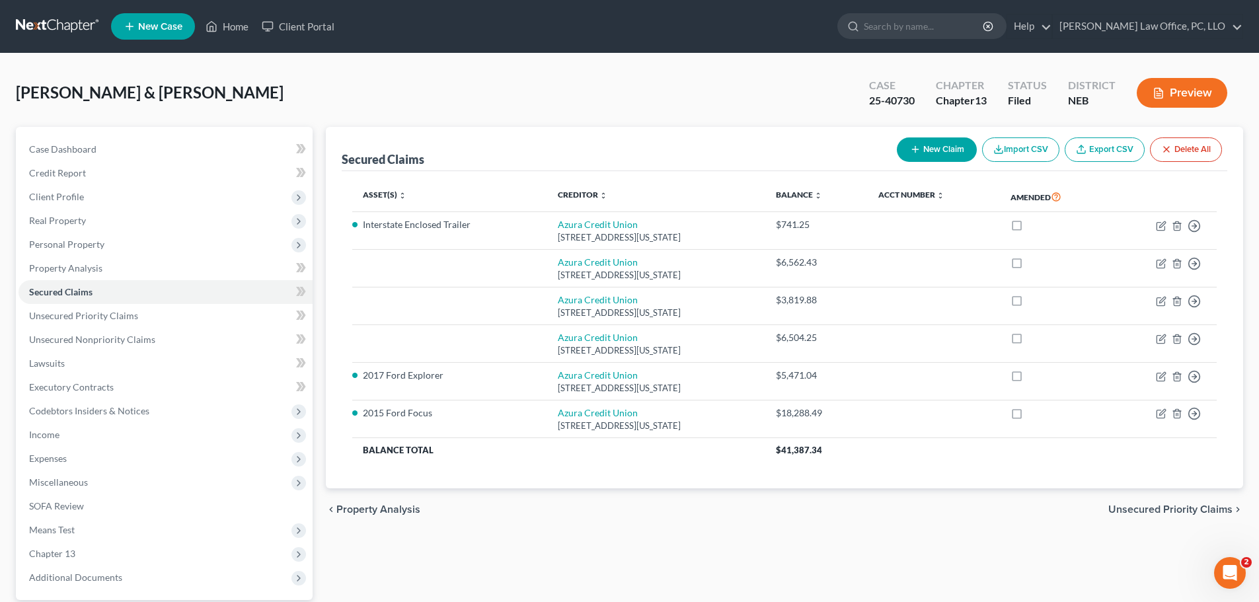
click at [1170, 510] on span "Unsecured Priority Claims" at bounding box center [1170, 509] width 124 height 11
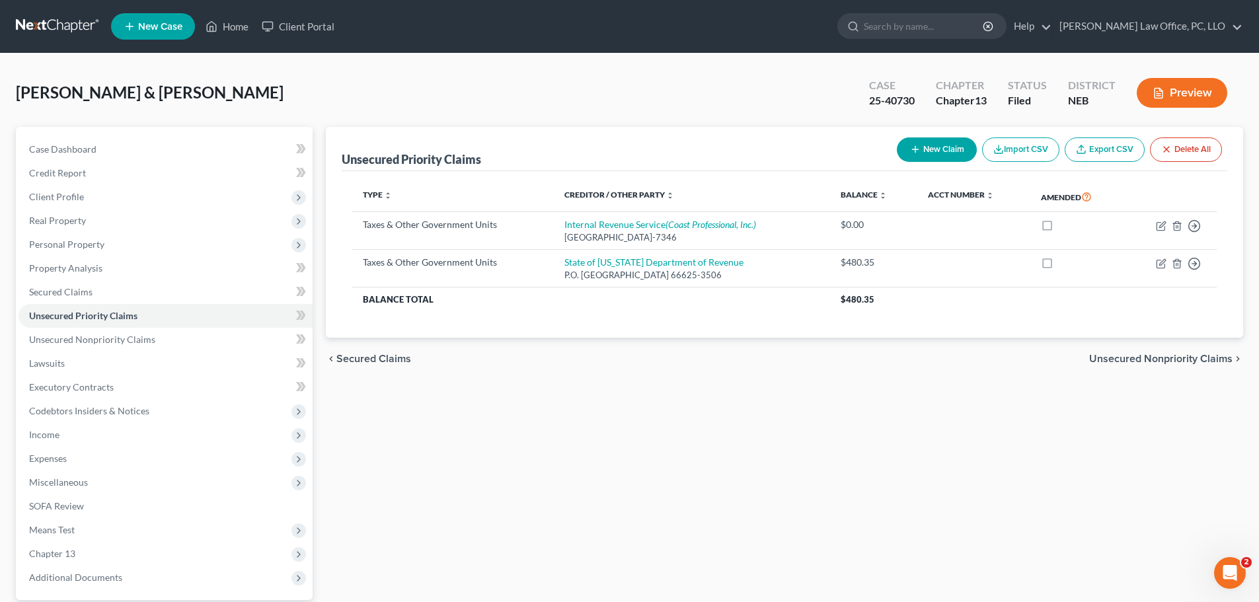
click at [1152, 356] on span "Unsecured Nonpriority Claims" at bounding box center [1160, 359] width 143 height 11
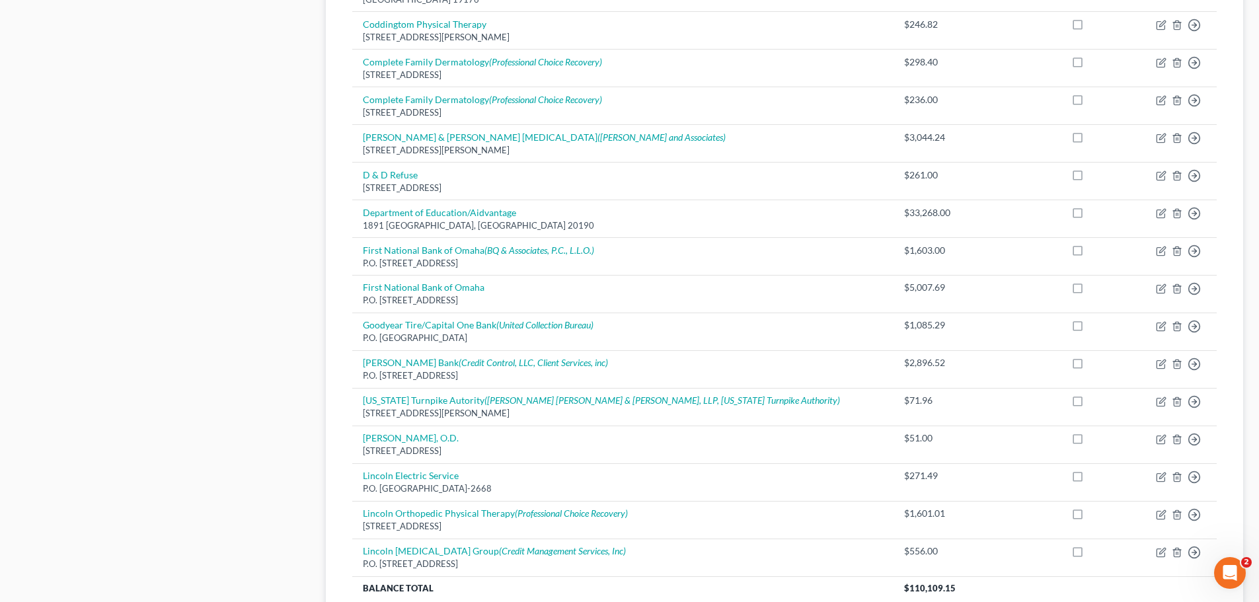
scroll to position [928, 0]
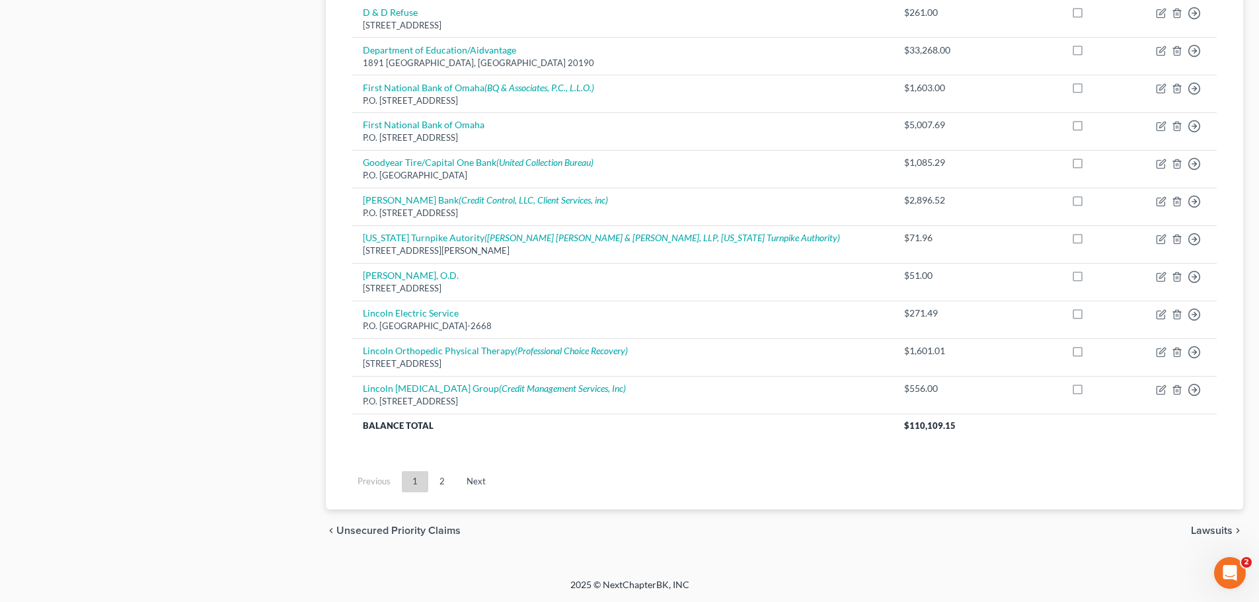
click at [1200, 525] on span "Lawsuits" at bounding box center [1212, 530] width 42 height 11
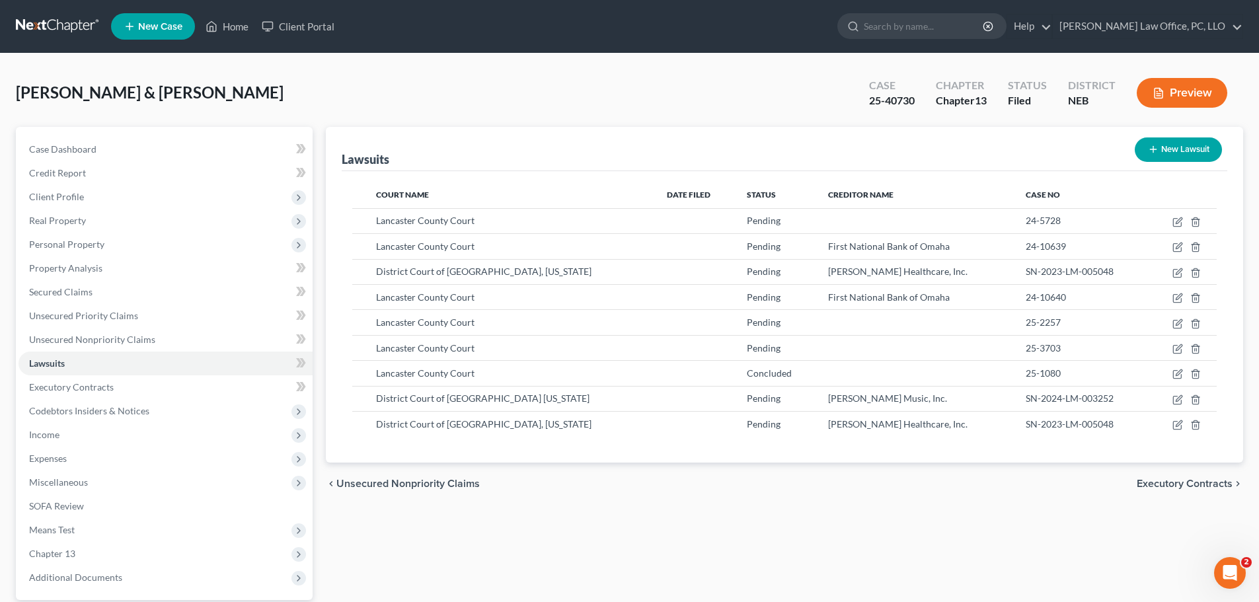
click at [1156, 484] on span "Executory Contracts" at bounding box center [1185, 483] width 96 height 11
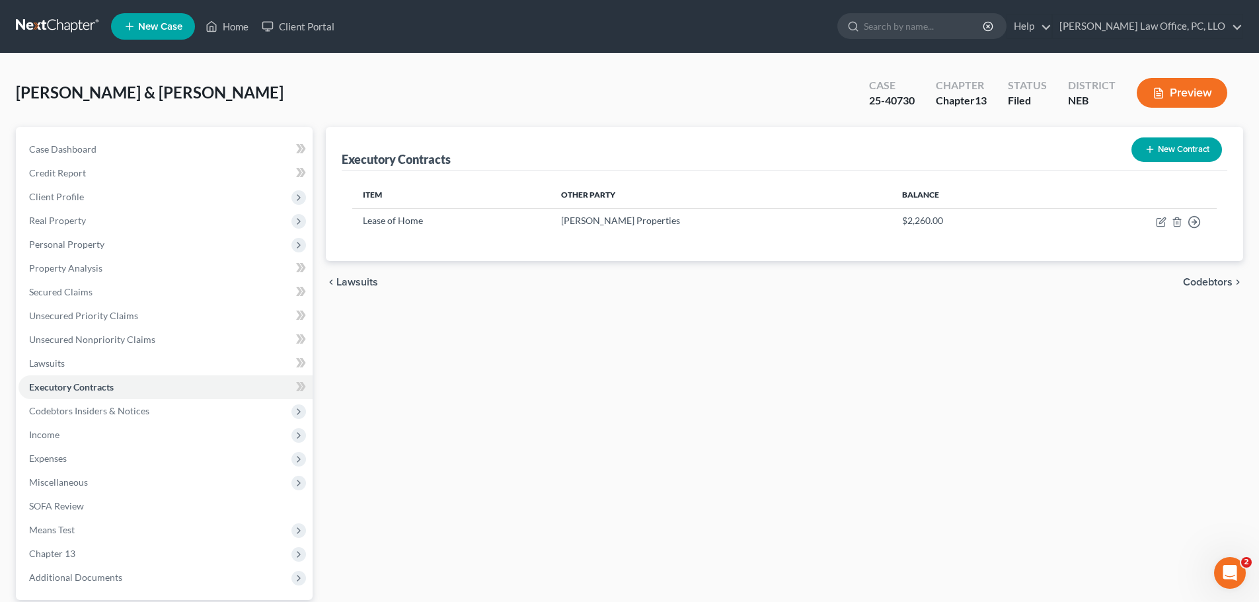
click at [1209, 283] on span "Codebtors" at bounding box center [1208, 282] width 50 height 11
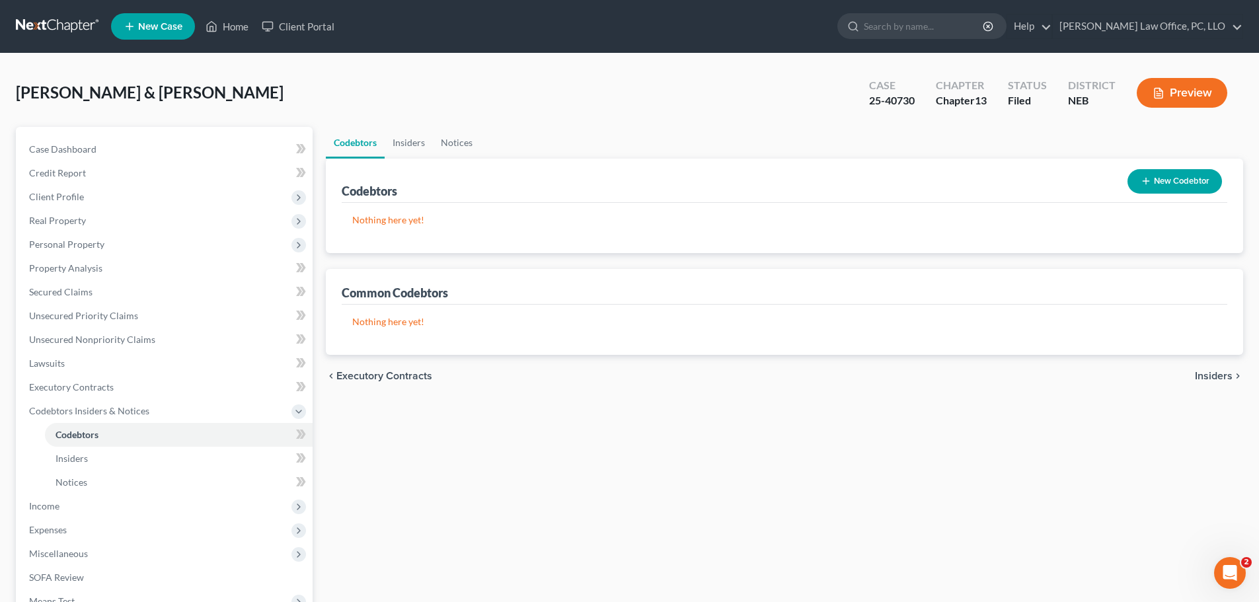
click at [1209, 375] on span "Insiders" at bounding box center [1214, 376] width 38 height 11
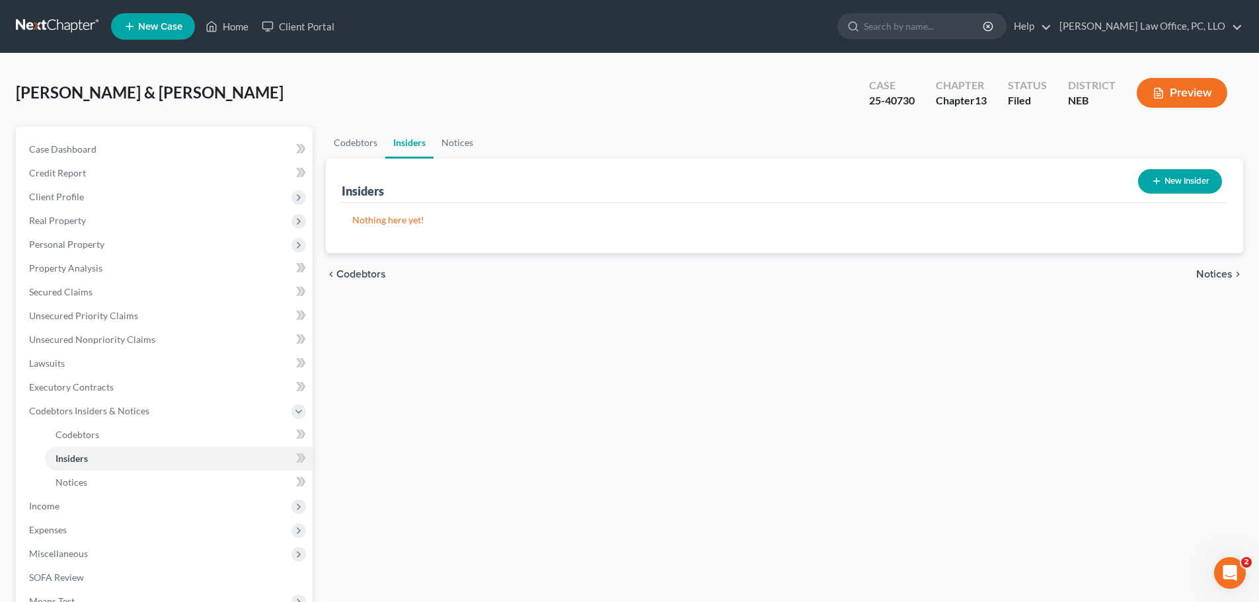
click at [1210, 272] on span "Notices" at bounding box center [1214, 274] width 36 height 11
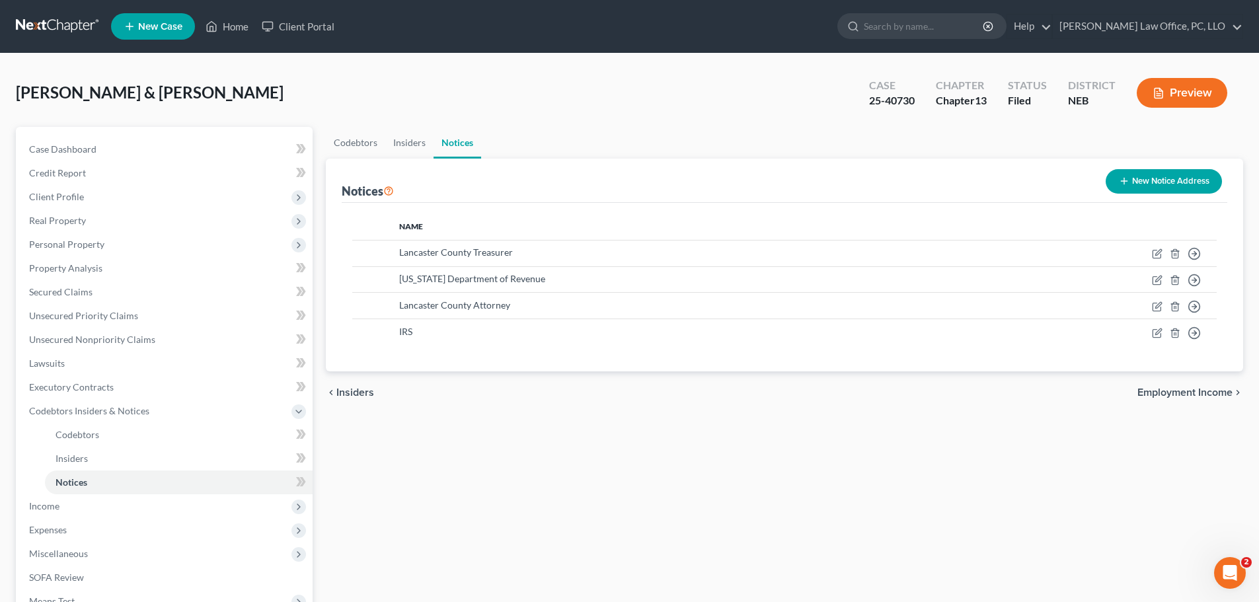
click at [1192, 395] on span "Employment Income" at bounding box center [1184, 392] width 95 height 11
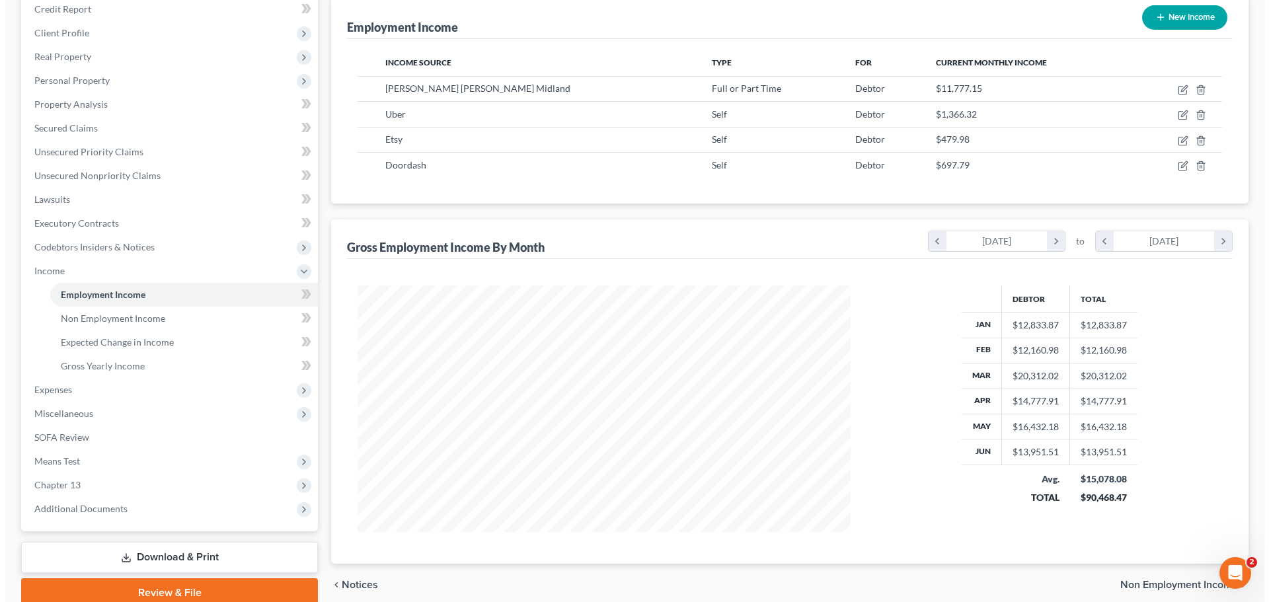
scroll to position [144, 0]
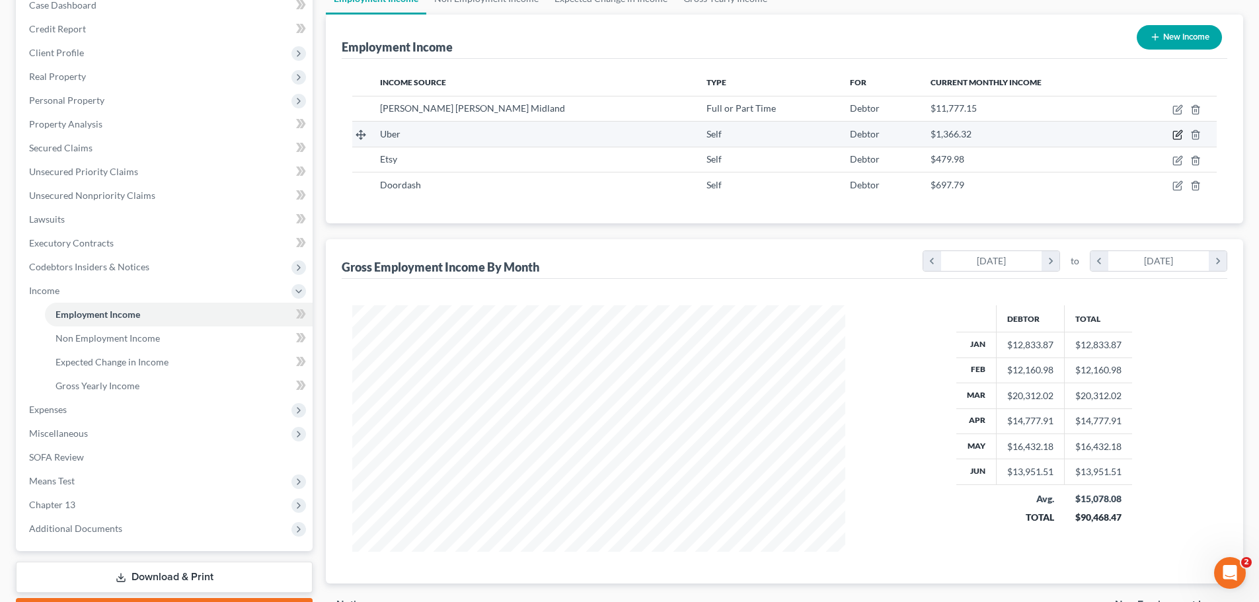
click at [1175, 139] on icon "button" at bounding box center [1177, 135] width 11 height 11
select select "1"
select select "0"
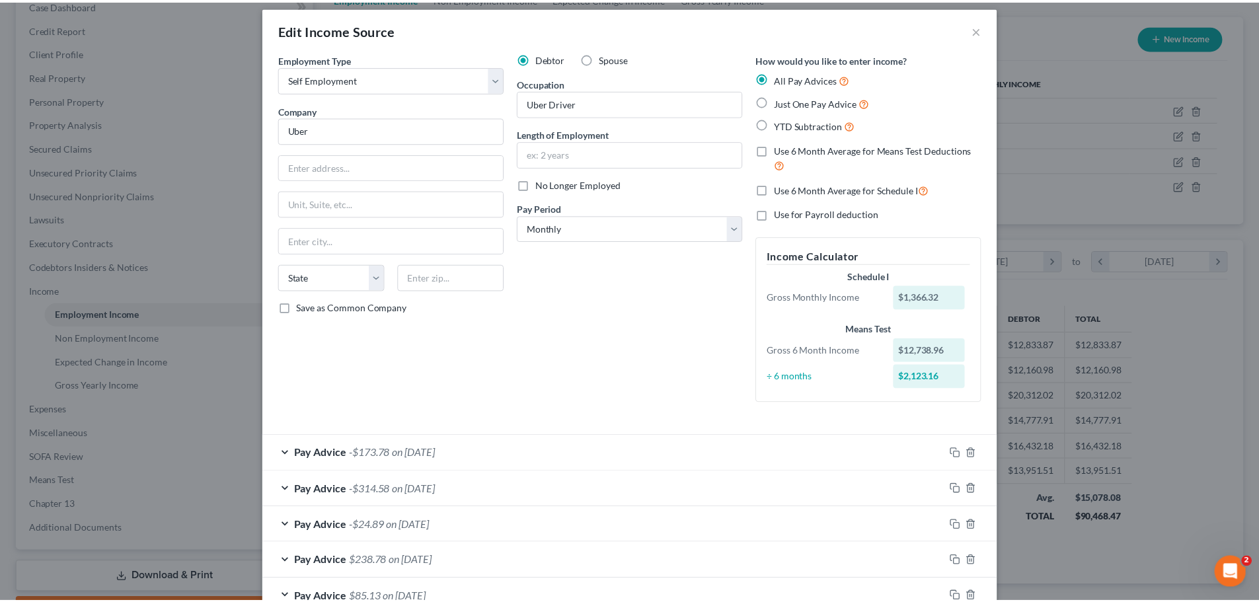
scroll to position [0, 0]
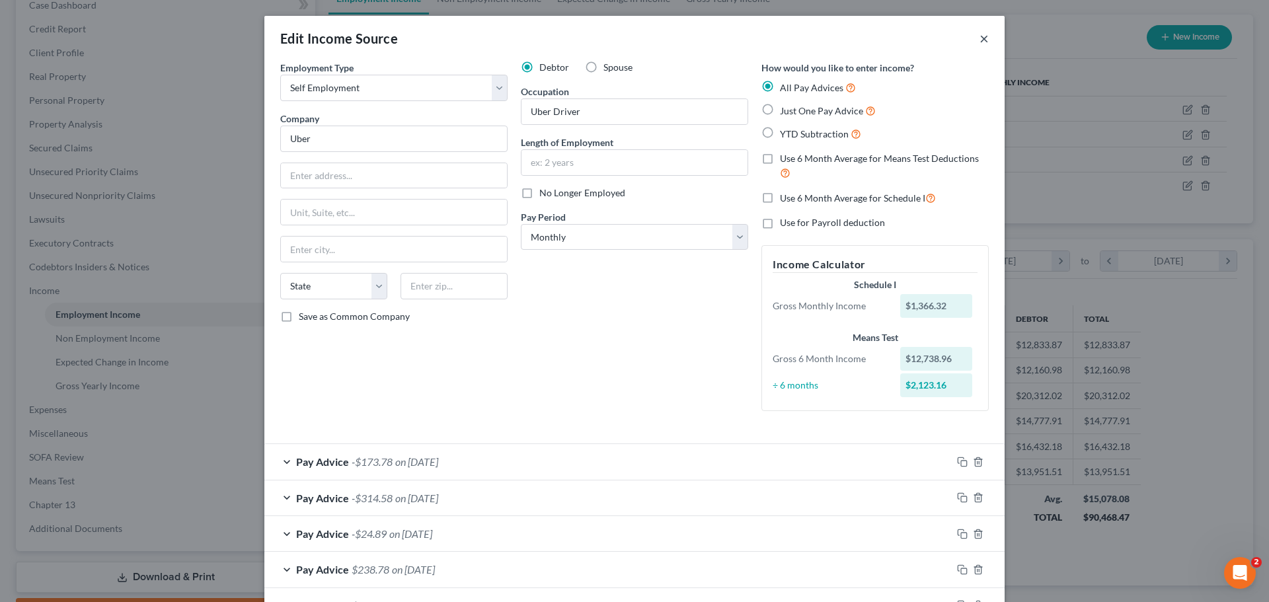
click at [982, 38] on button "×" at bounding box center [983, 38] width 9 height 16
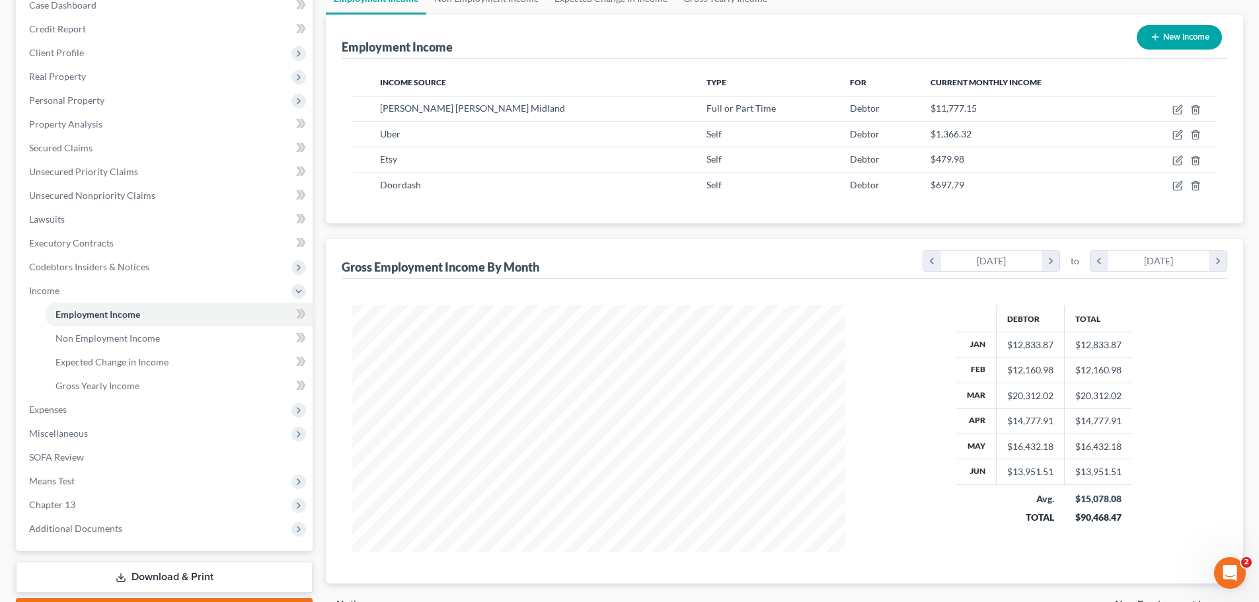
scroll to position [219, 0]
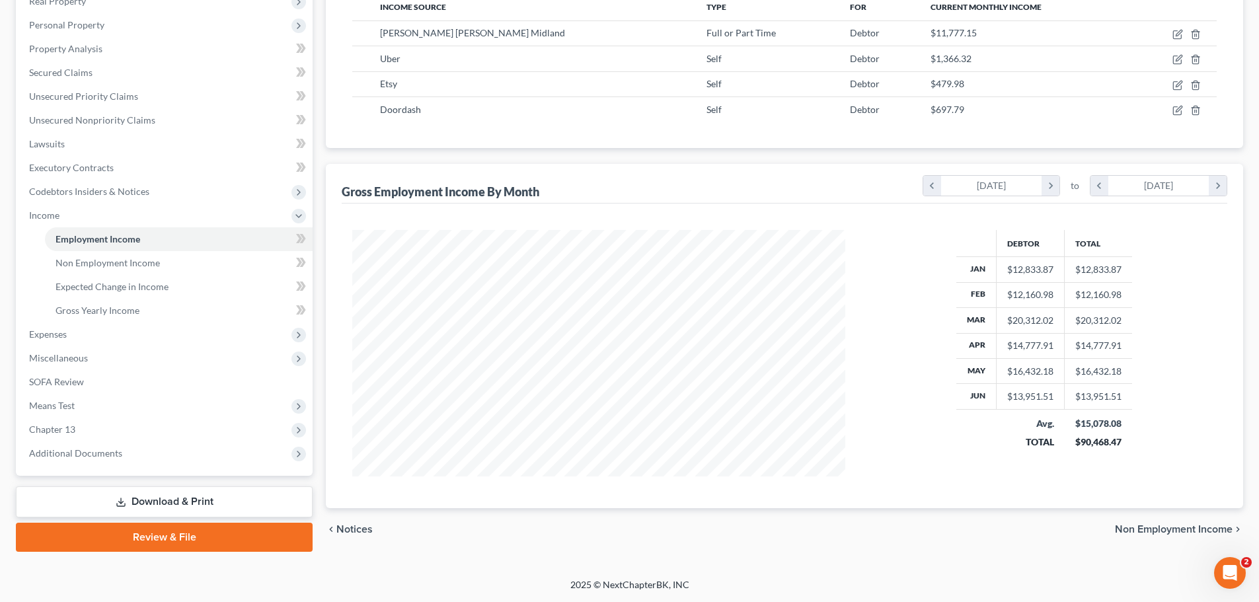
click at [1127, 531] on span "Non Employment Income" at bounding box center [1174, 529] width 118 height 11
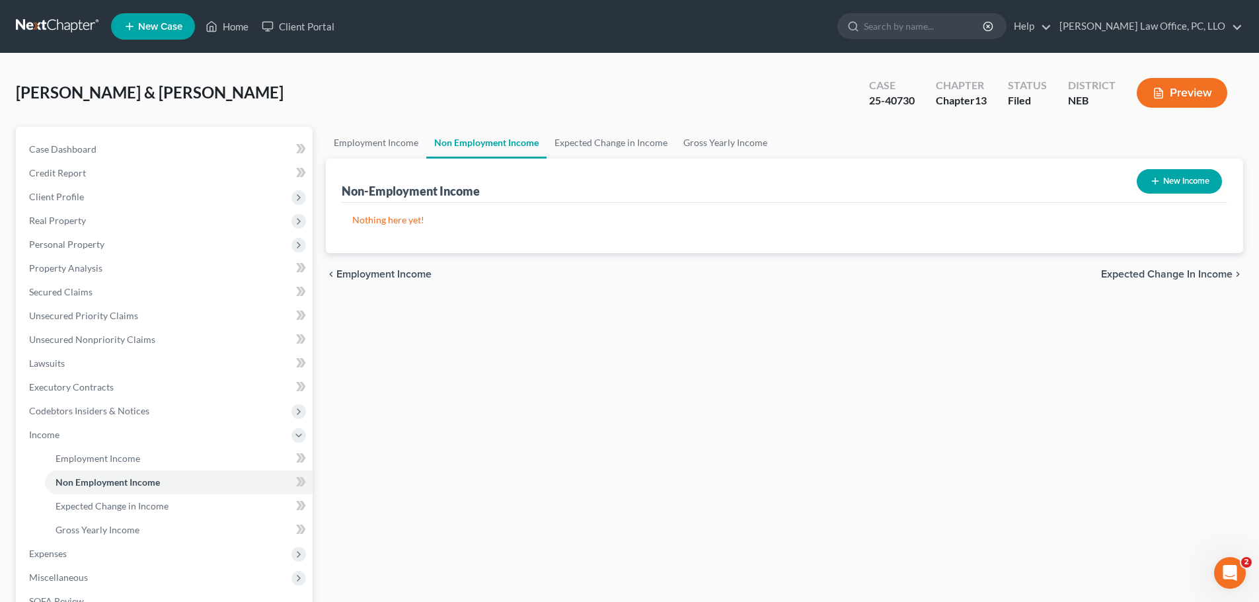
click at [1129, 274] on span "Expected Change in Income" at bounding box center [1167, 274] width 132 height 11
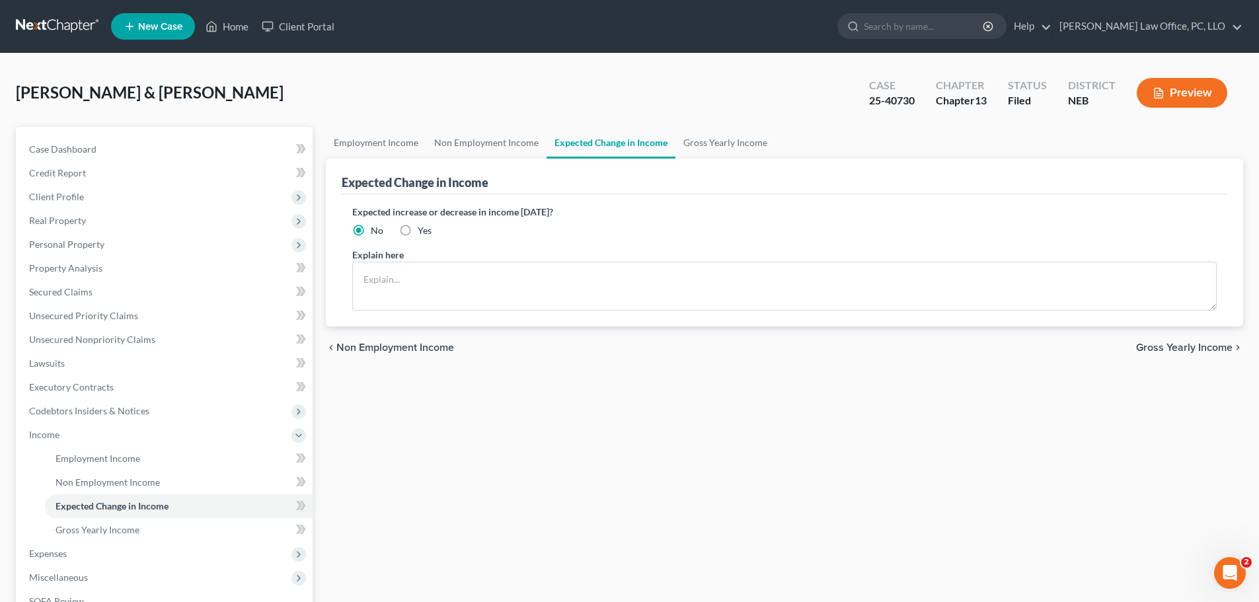
click at [1151, 343] on span "Gross Yearly Income" at bounding box center [1184, 347] width 96 height 11
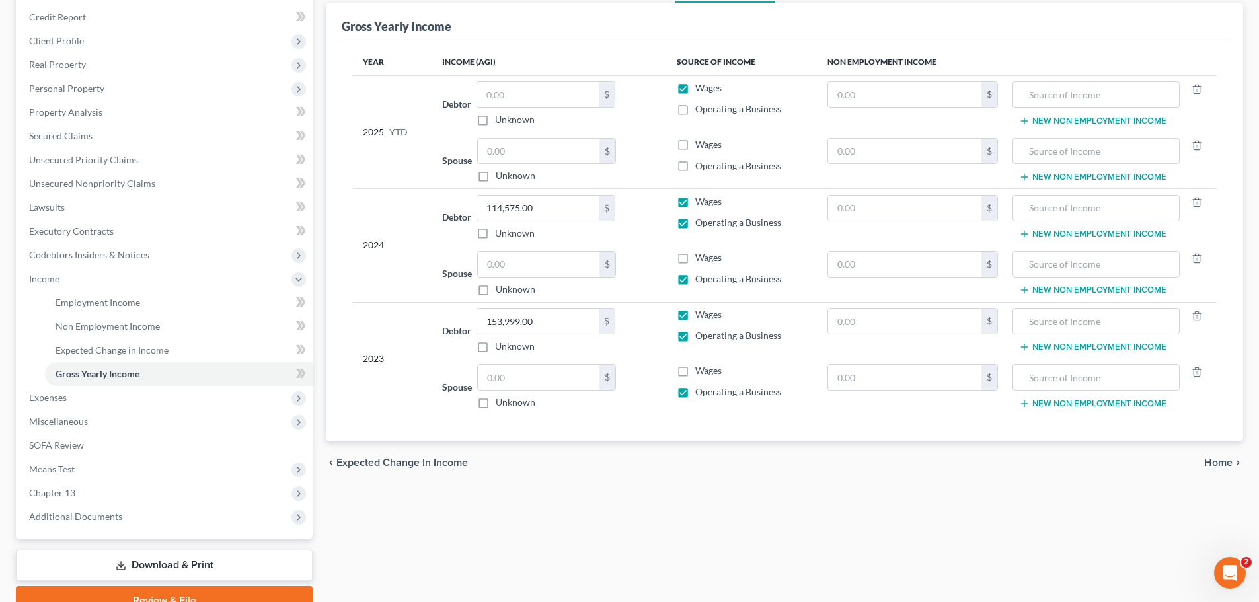
scroll to position [155, 0]
click at [1213, 462] on span "Home" at bounding box center [1218, 464] width 28 height 11
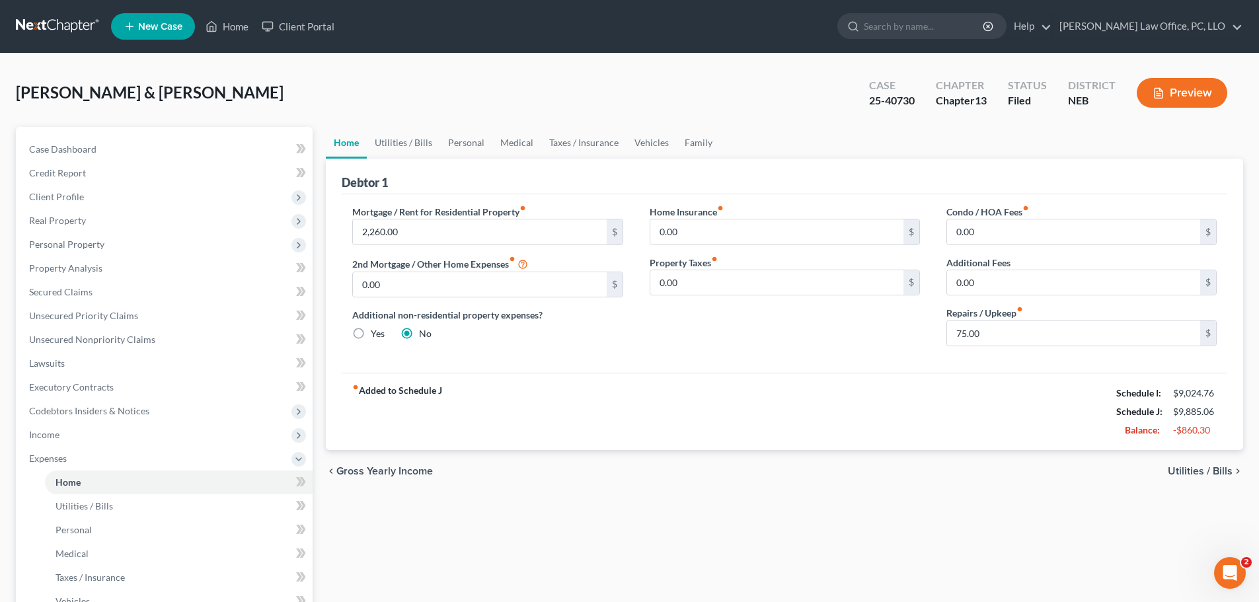
click at [1204, 471] on span "Utilities / Bills" at bounding box center [1200, 471] width 65 height 11
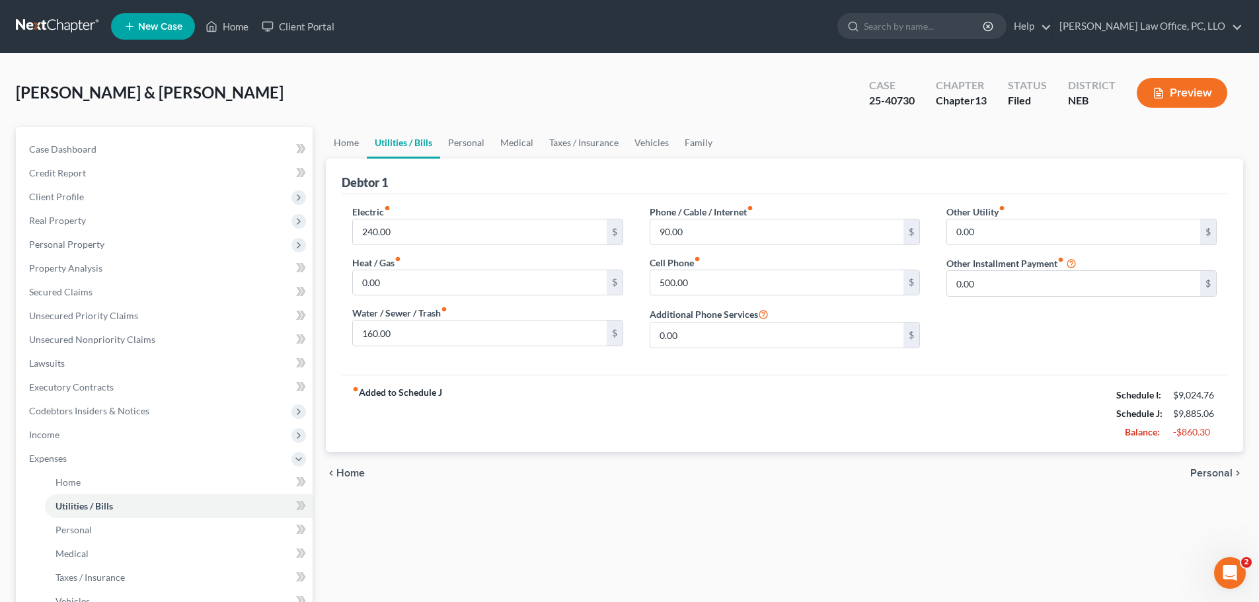
click at [1200, 472] on span "Personal" at bounding box center [1211, 473] width 42 height 11
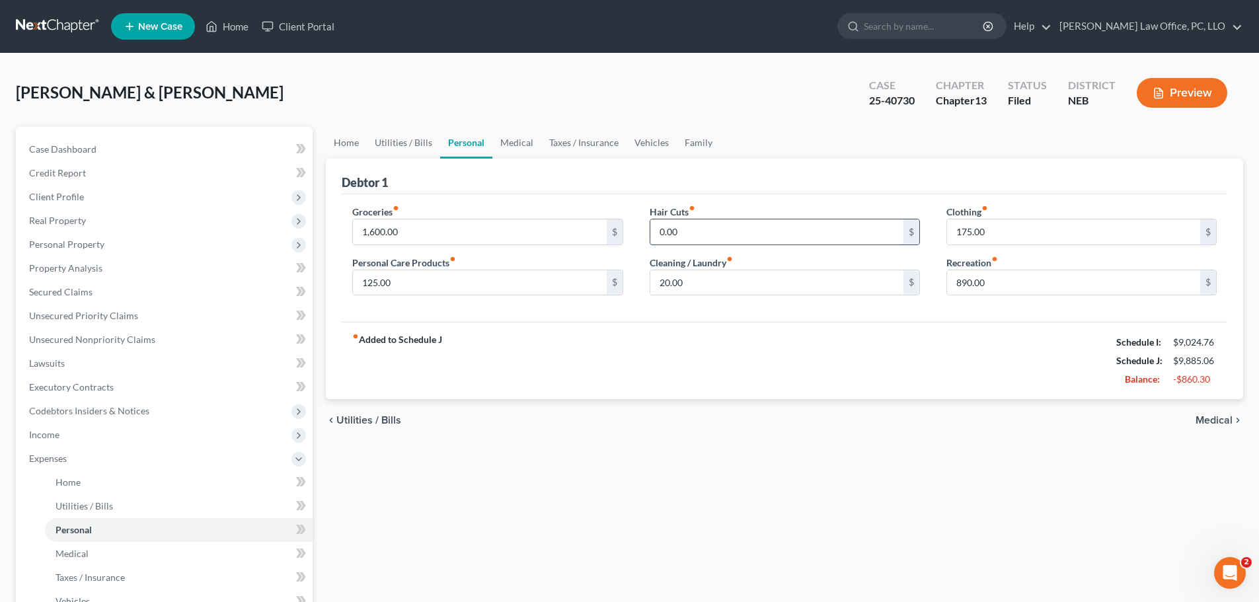
click at [772, 233] on input "0.00" at bounding box center [776, 231] width 253 height 25
type input "50"
click at [778, 463] on div "Home Utilities / Bills Personal Medical Taxes / Insurance Vehicles Family Debto…" at bounding box center [784, 485] width 930 height 716
type input "400"
click at [1221, 421] on span "Medical" at bounding box center [1213, 420] width 37 height 11
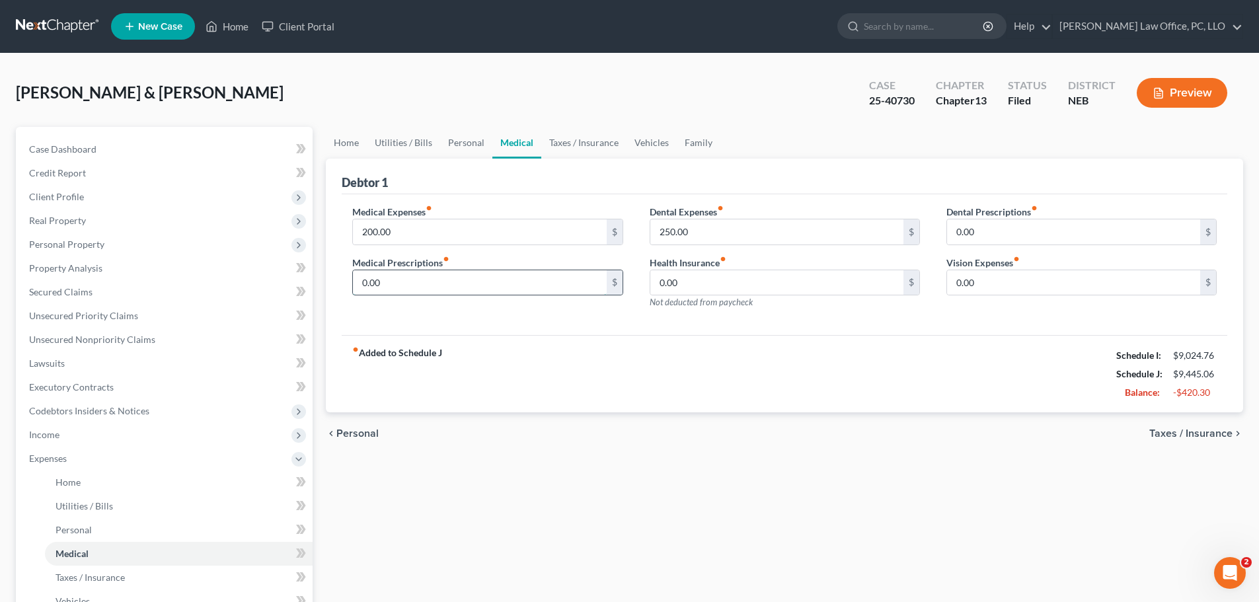
click at [421, 284] on input "0.00" at bounding box center [479, 282] width 253 height 25
type input "50"
click at [1225, 431] on span "Taxes / Insurance" at bounding box center [1190, 433] width 83 height 11
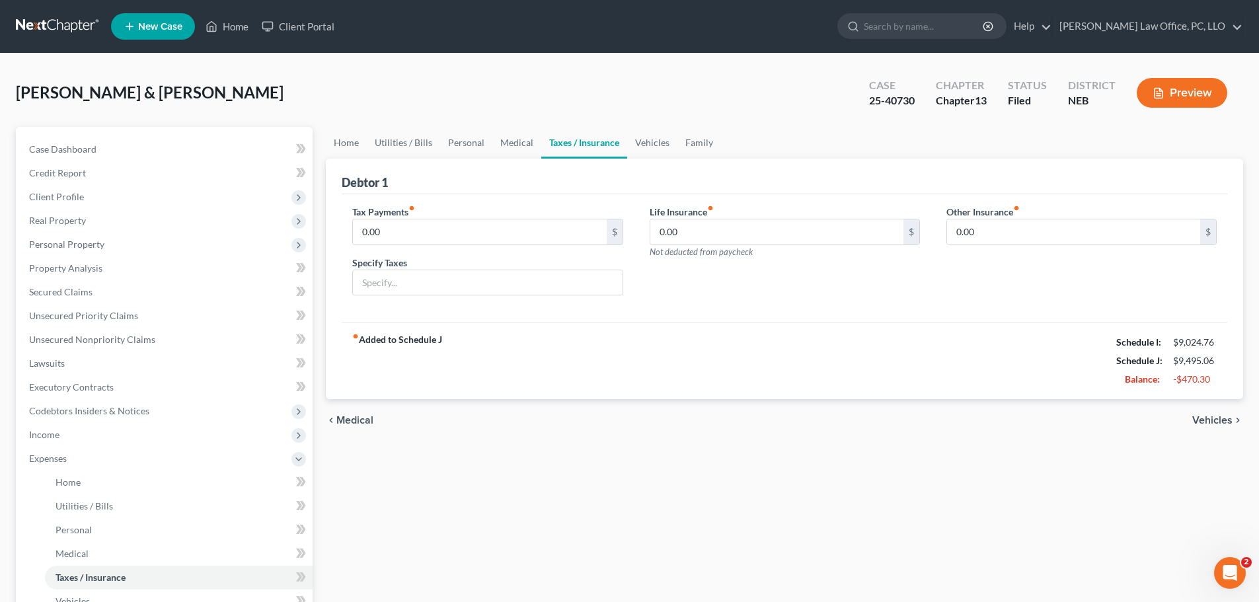
click at [1213, 415] on span "Vehicles" at bounding box center [1212, 420] width 40 height 11
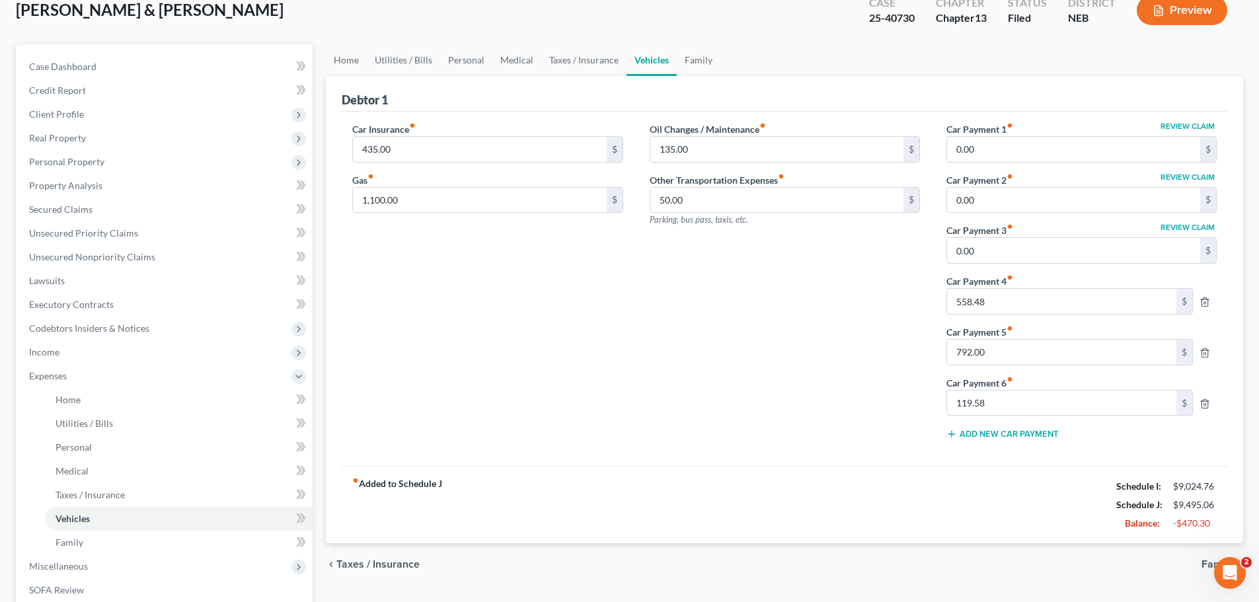
scroll to position [172, 0]
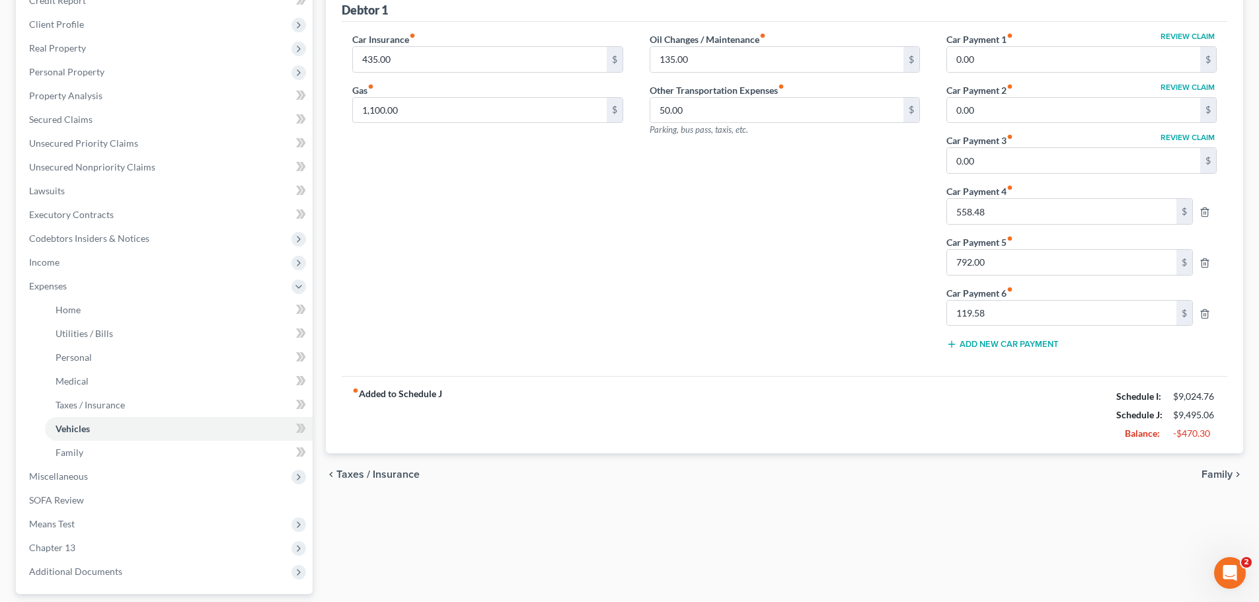
click at [1221, 471] on span "Family" at bounding box center [1216, 474] width 31 height 11
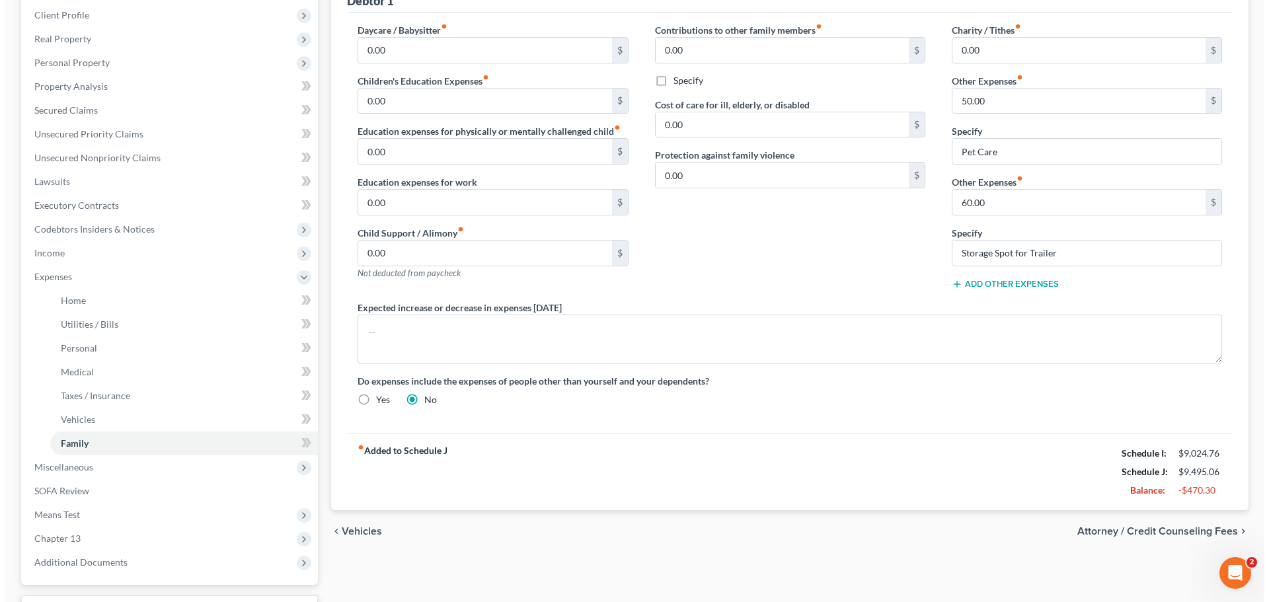
scroll to position [206, 0]
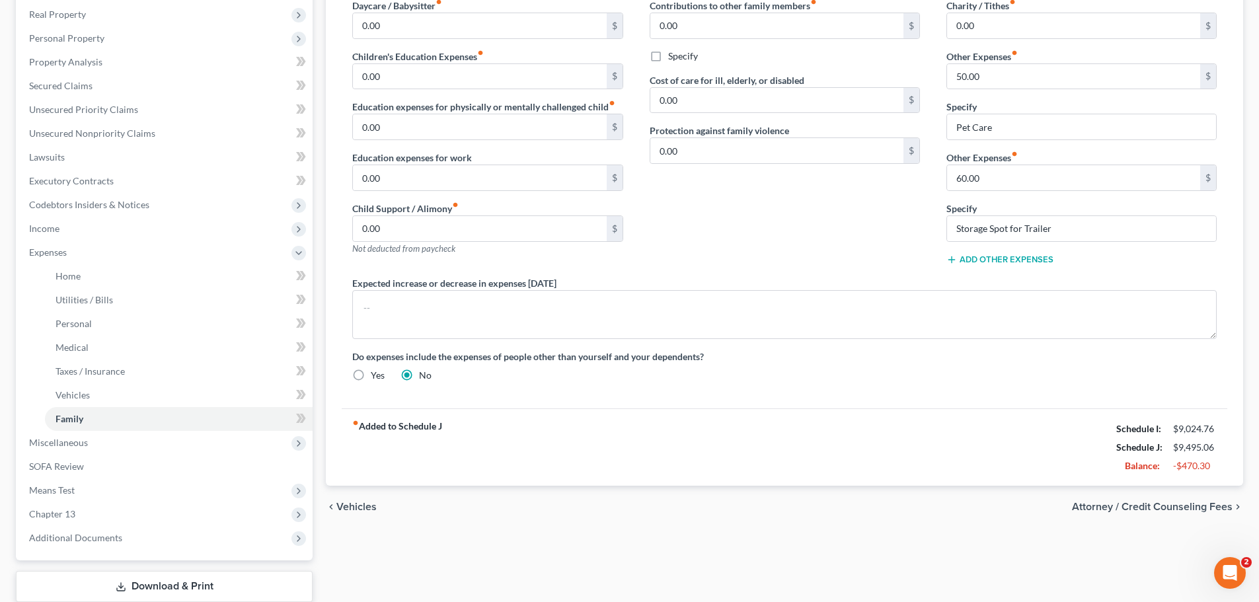
click at [1188, 510] on span "Attorney / Credit Counseling Fees" at bounding box center [1152, 507] width 161 height 11
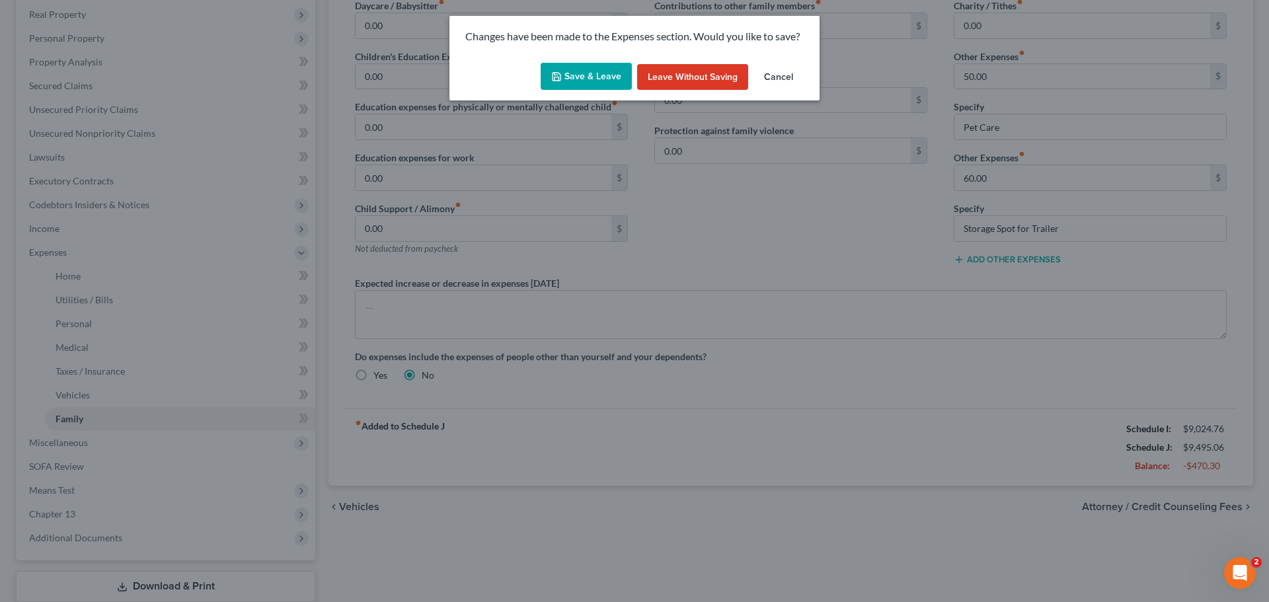
click at [584, 73] on button "Save & Leave" at bounding box center [586, 77] width 91 height 28
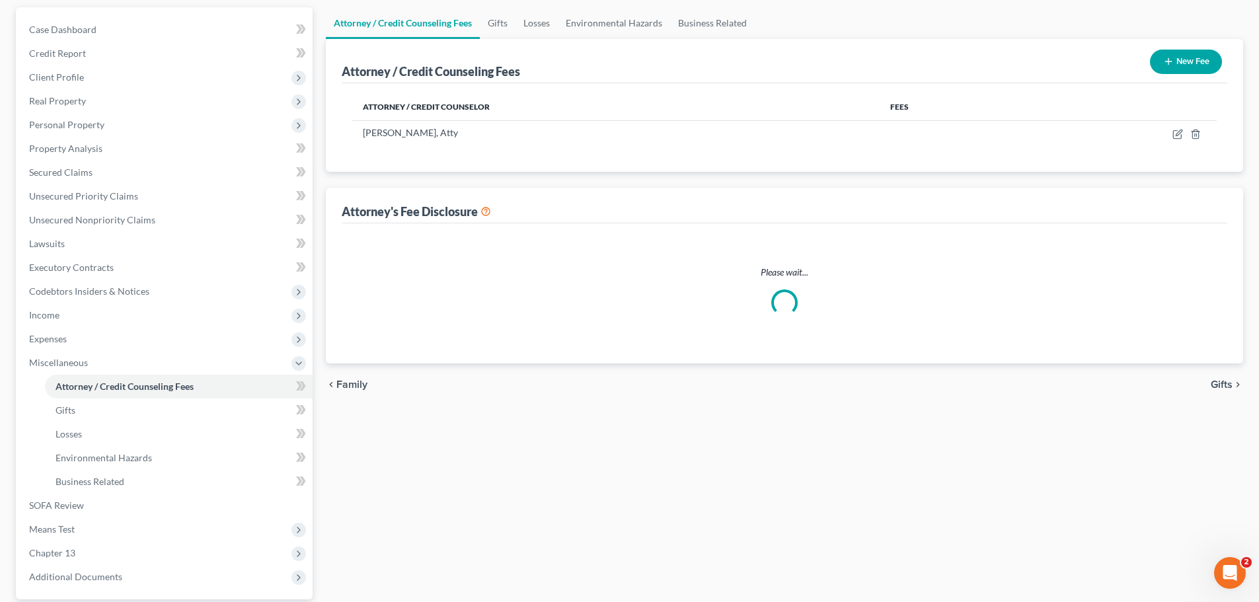
scroll to position [9, 0]
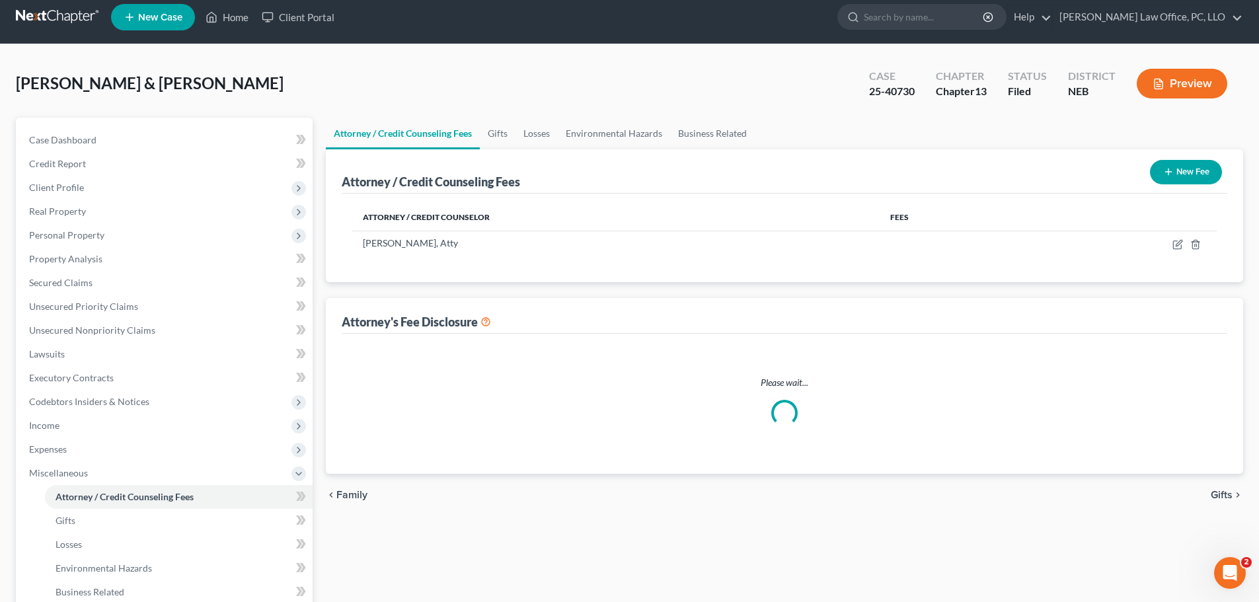
select select "0"
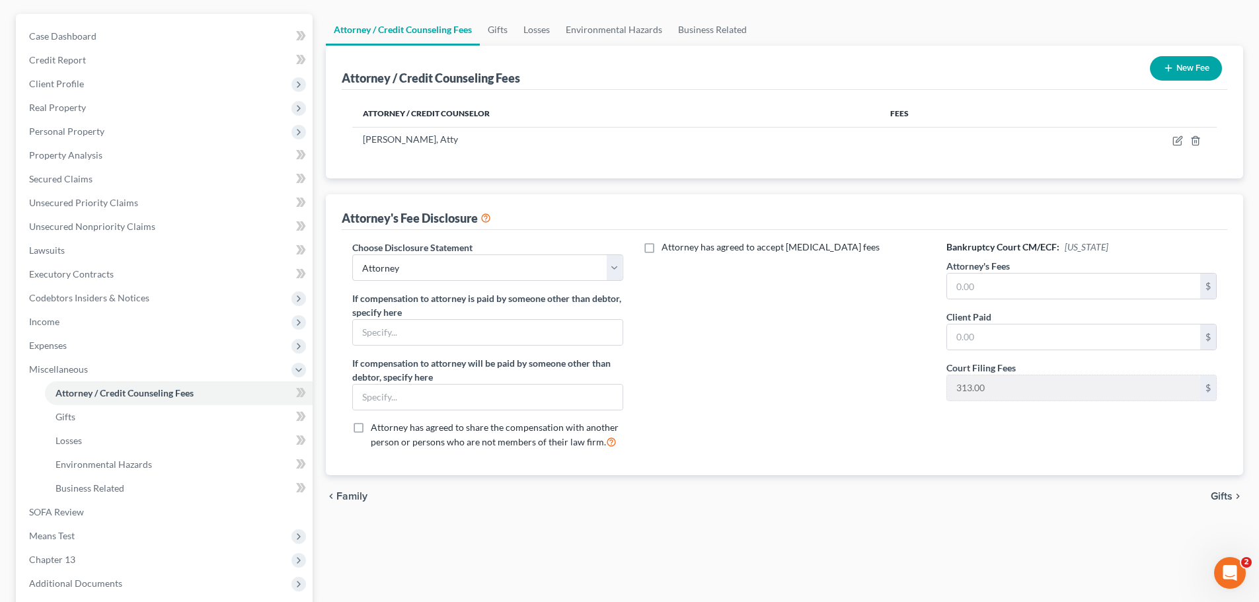
scroll to position [122, 0]
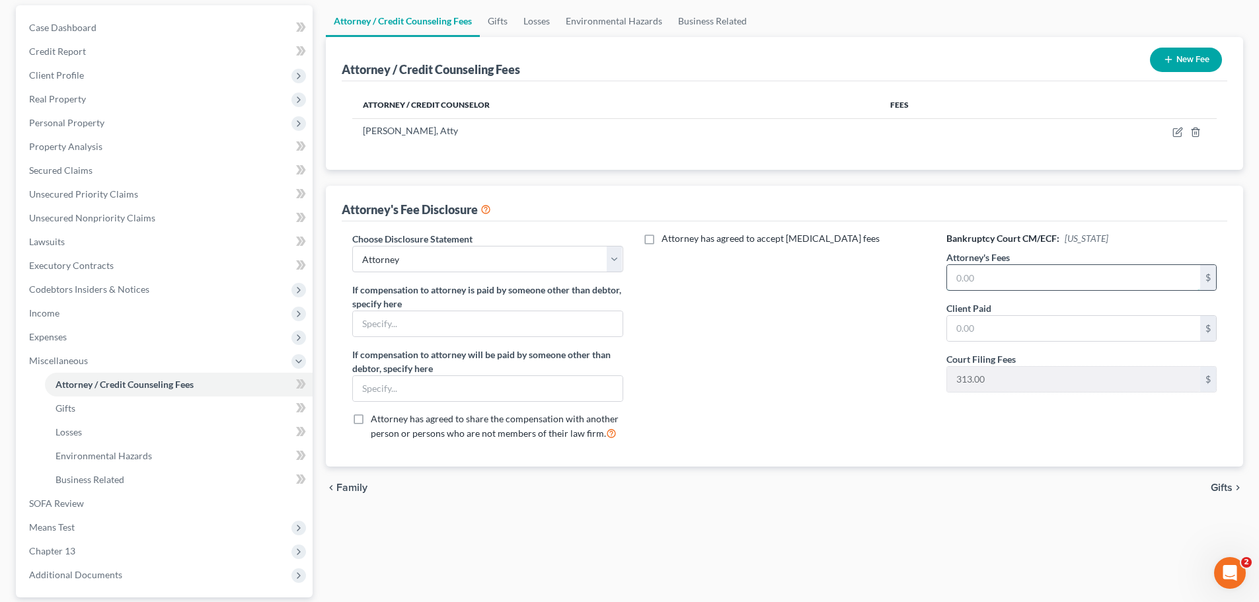
click at [964, 278] on input "text" at bounding box center [1073, 277] width 253 height 25
type input "4,400"
type input "1,500"
click at [1084, 510] on div "Attorney / Credit Counseling Fees Gifts Losses Environmental Hazards Business R…" at bounding box center [784, 339] width 930 height 668
click at [1176, 130] on icon "button" at bounding box center [1177, 132] width 11 height 11
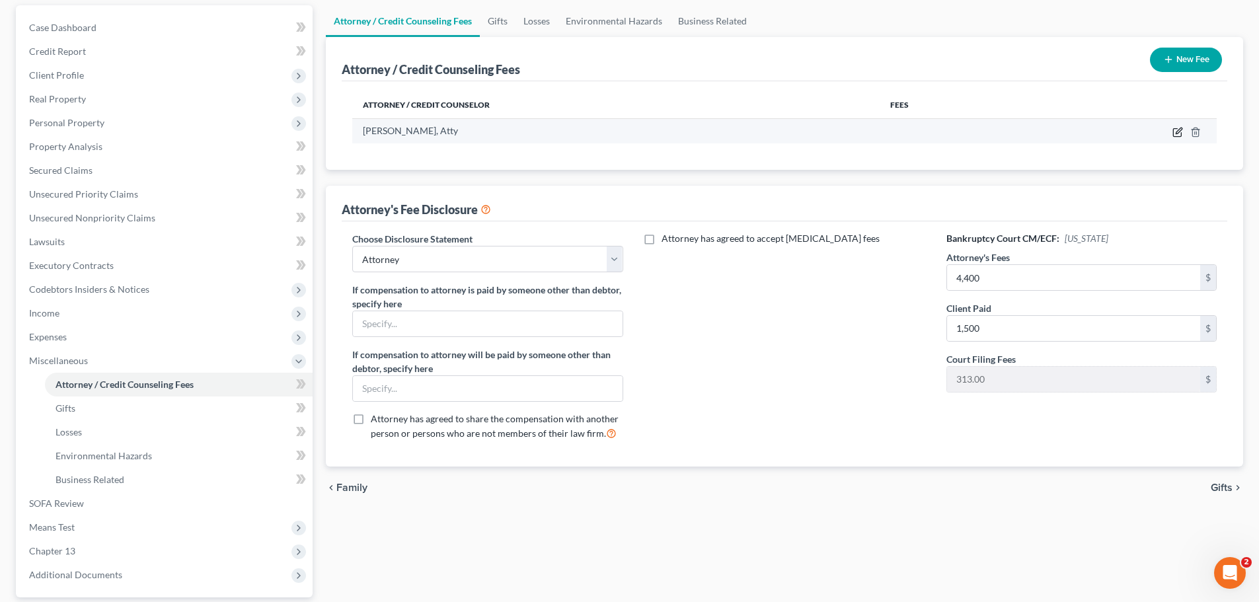
select select "30"
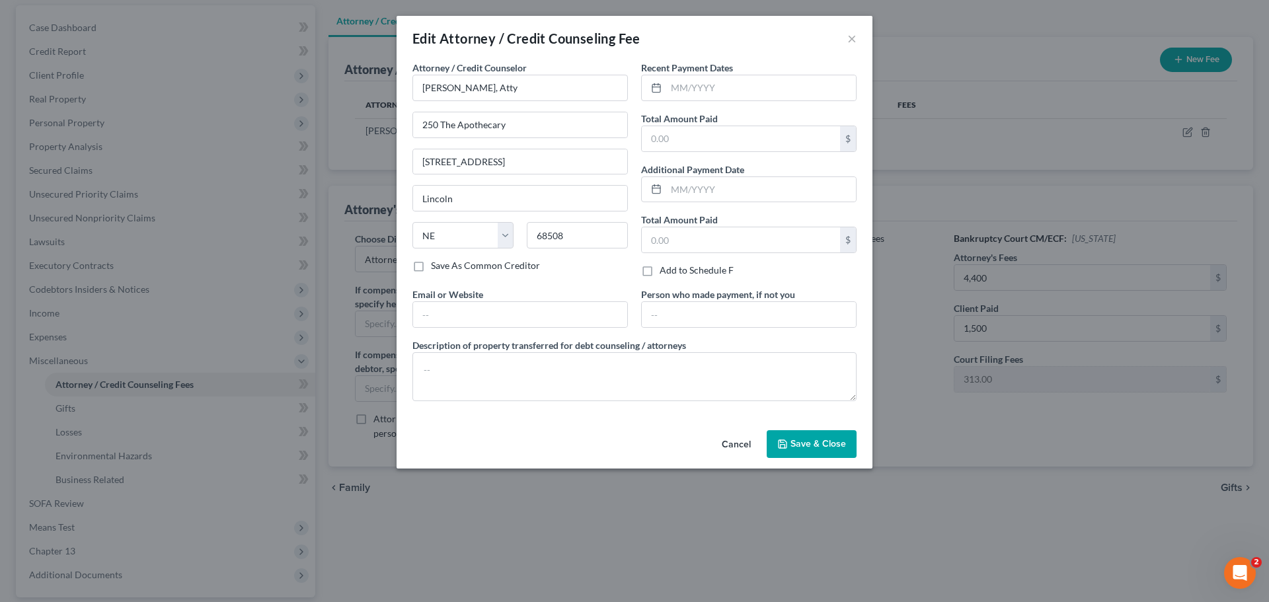
click at [808, 441] on span "Save & Close" at bounding box center [818, 443] width 56 height 11
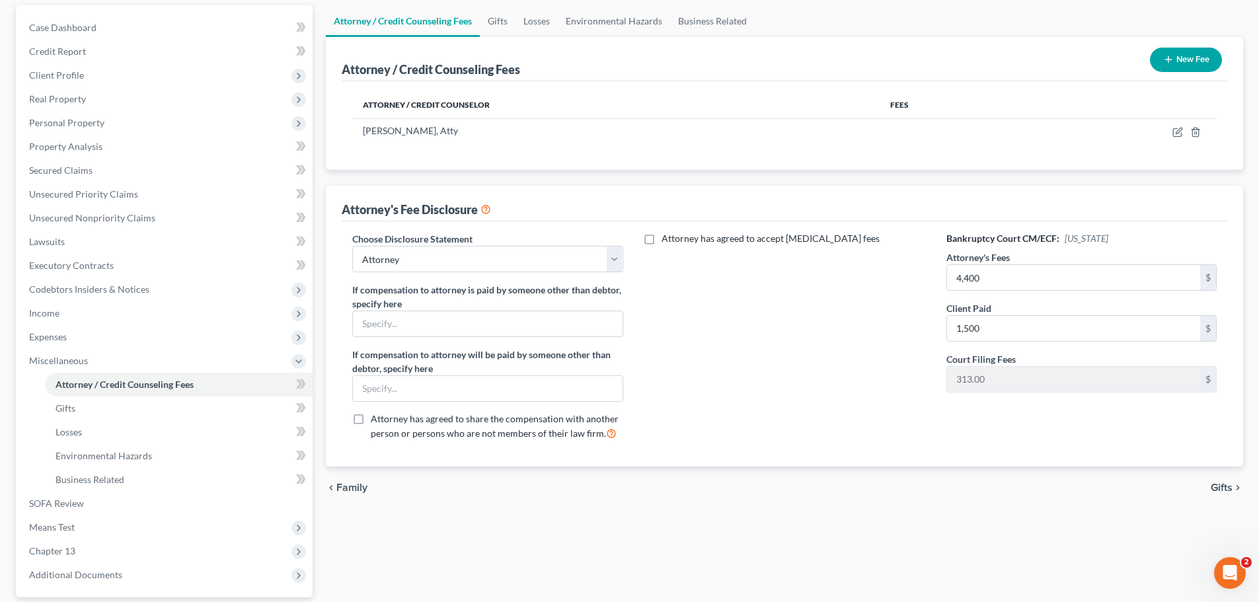
click at [1228, 490] on span "Gifts" at bounding box center [1222, 487] width 22 height 11
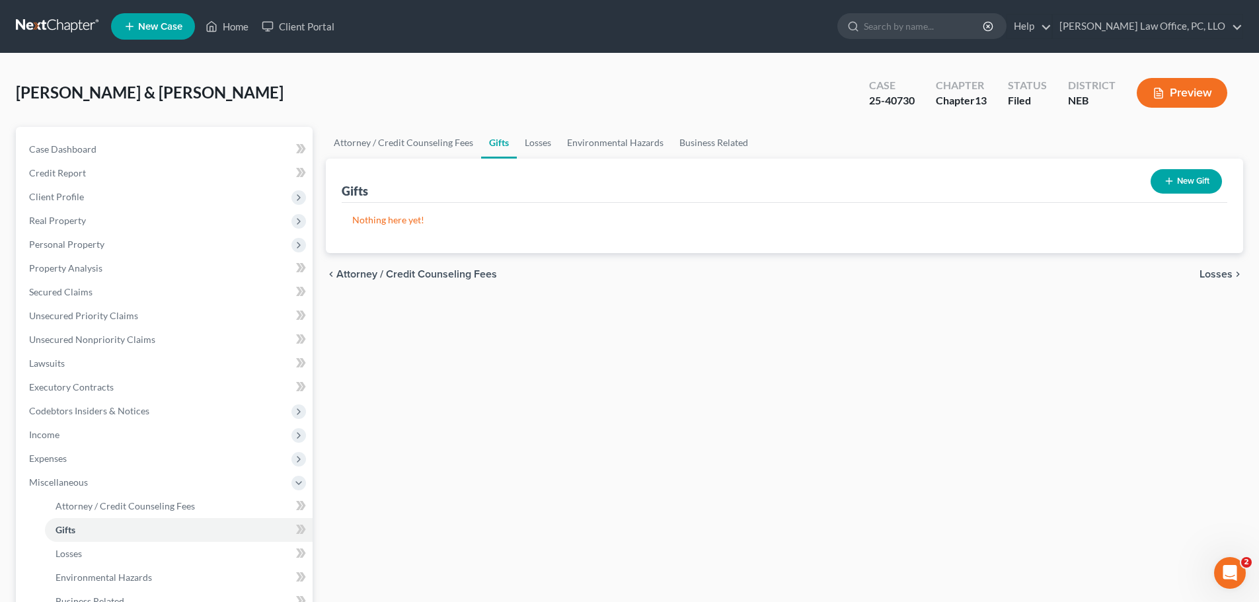
click at [1217, 274] on span "Losses" at bounding box center [1215, 274] width 33 height 11
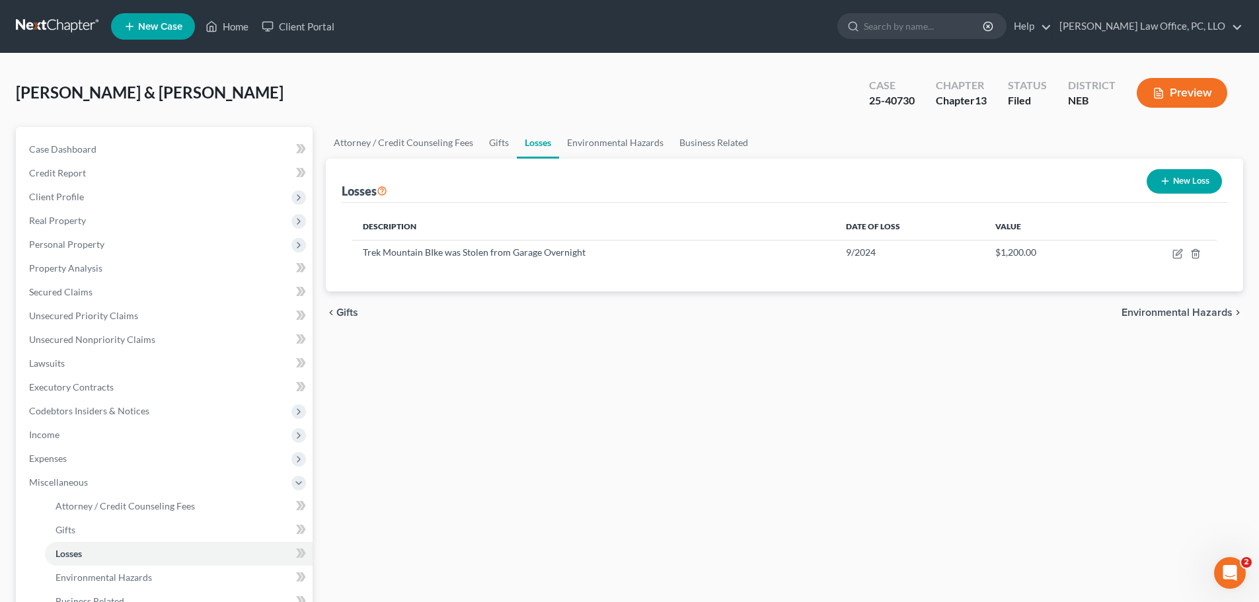
click at [1192, 313] on span "Environmental Hazards" at bounding box center [1176, 312] width 111 height 11
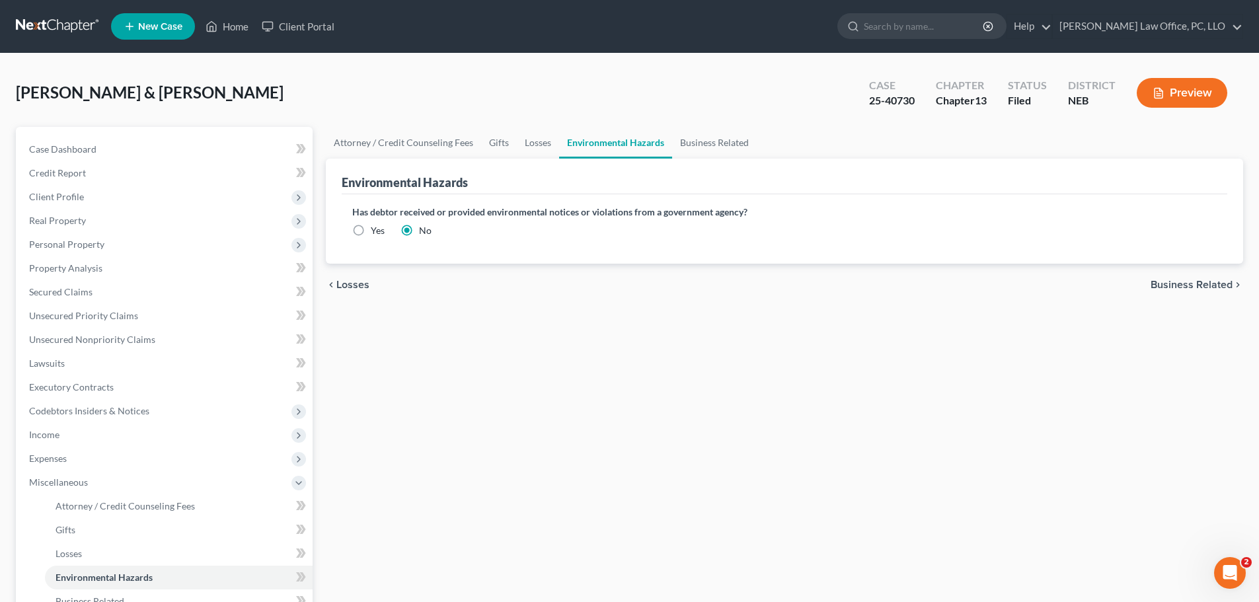
click at [1200, 288] on span "Business Related" at bounding box center [1192, 285] width 82 height 11
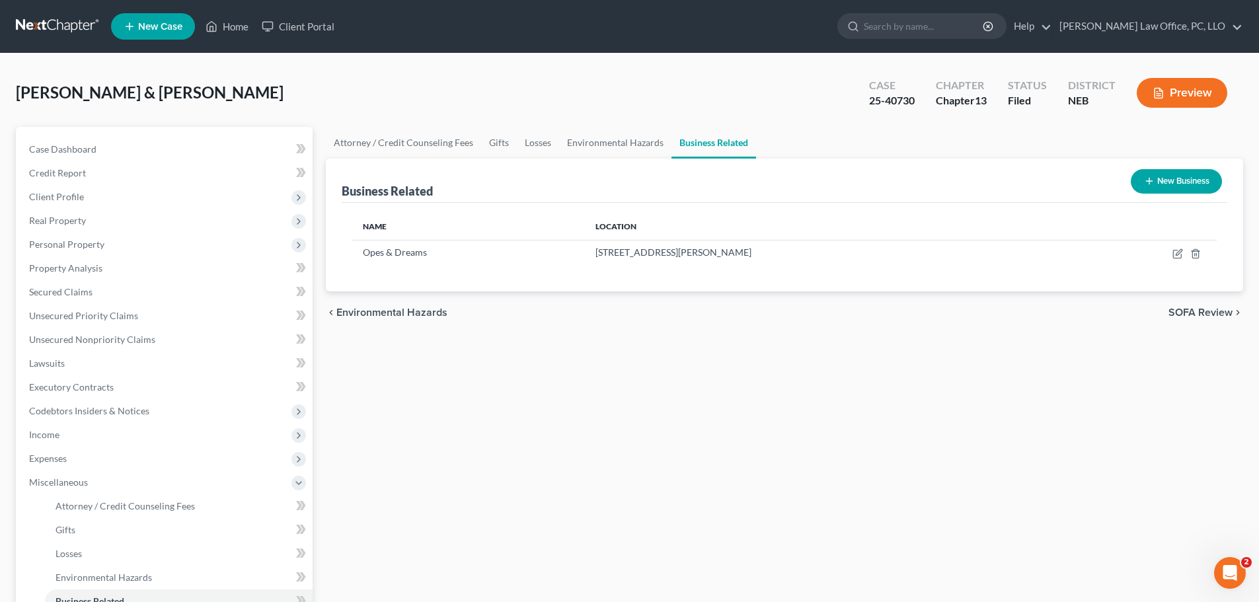
click at [1203, 309] on span "SOFA Review" at bounding box center [1200, 312] width 64 height 11
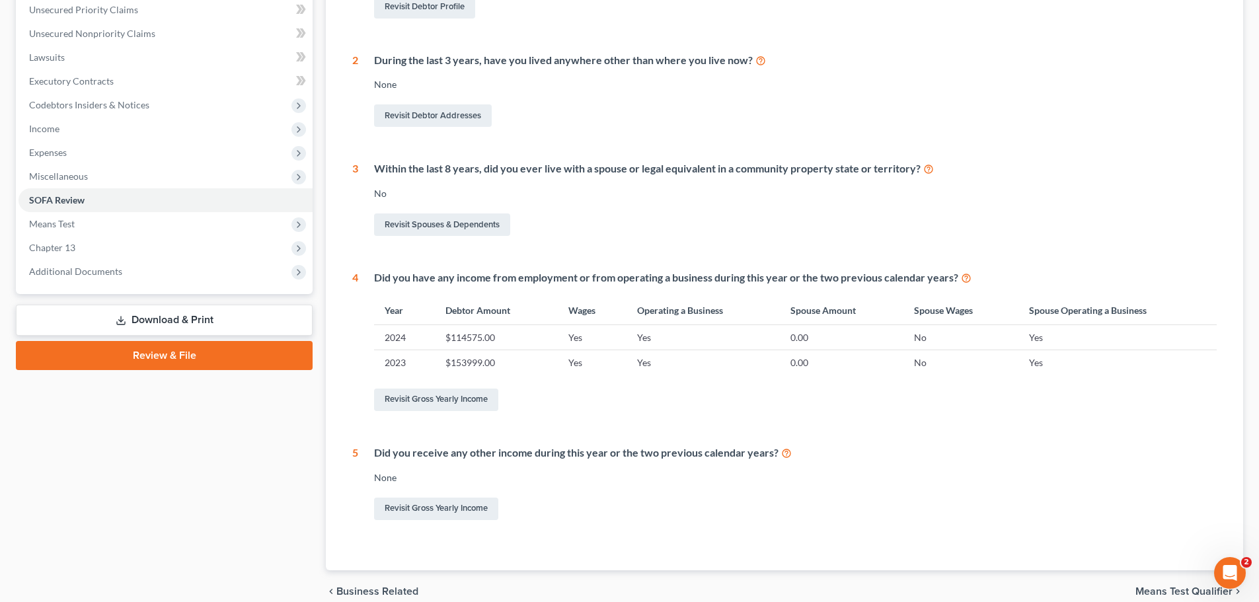
scroll to position [317, 0]
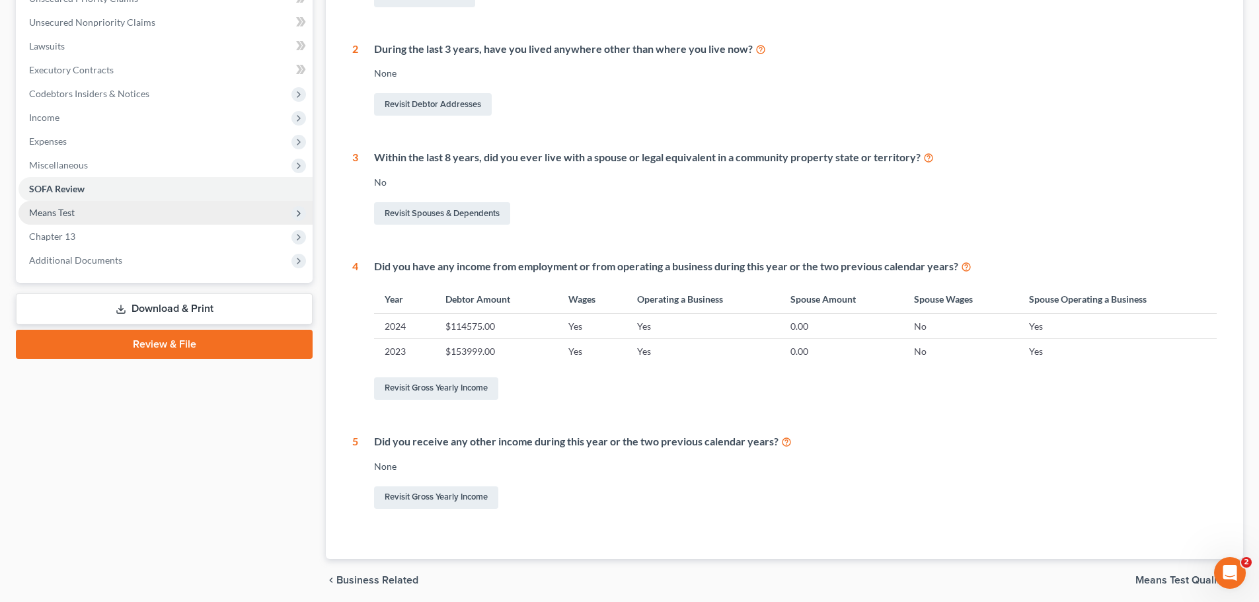
click at [74, 209] on span "Means Test" at bounding box center [52, 212] width 46 height 11
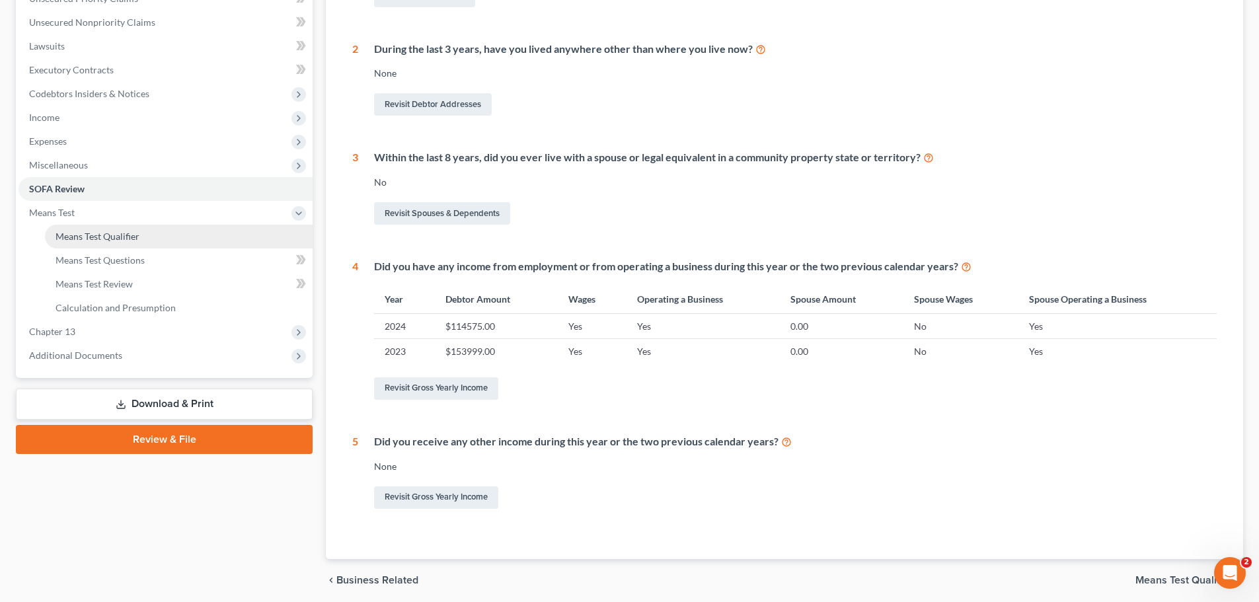
click at [96, 239] on span "Means Test Qualifier" at bounding box center [98, 236] width 84 height 11
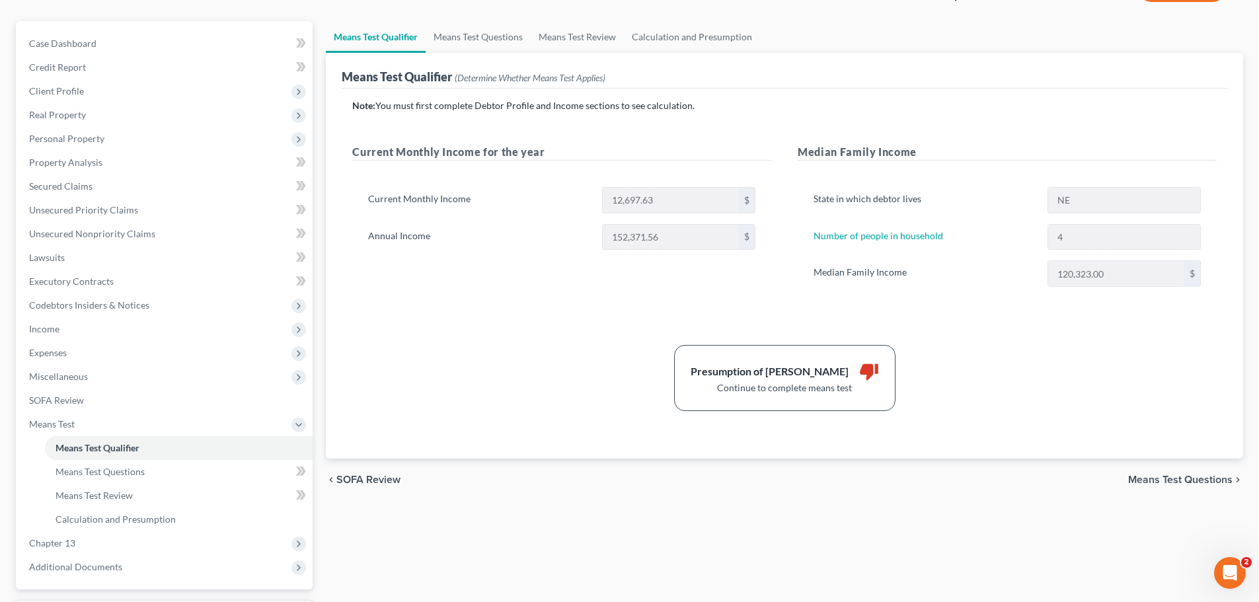
scroll to position [89, 0]
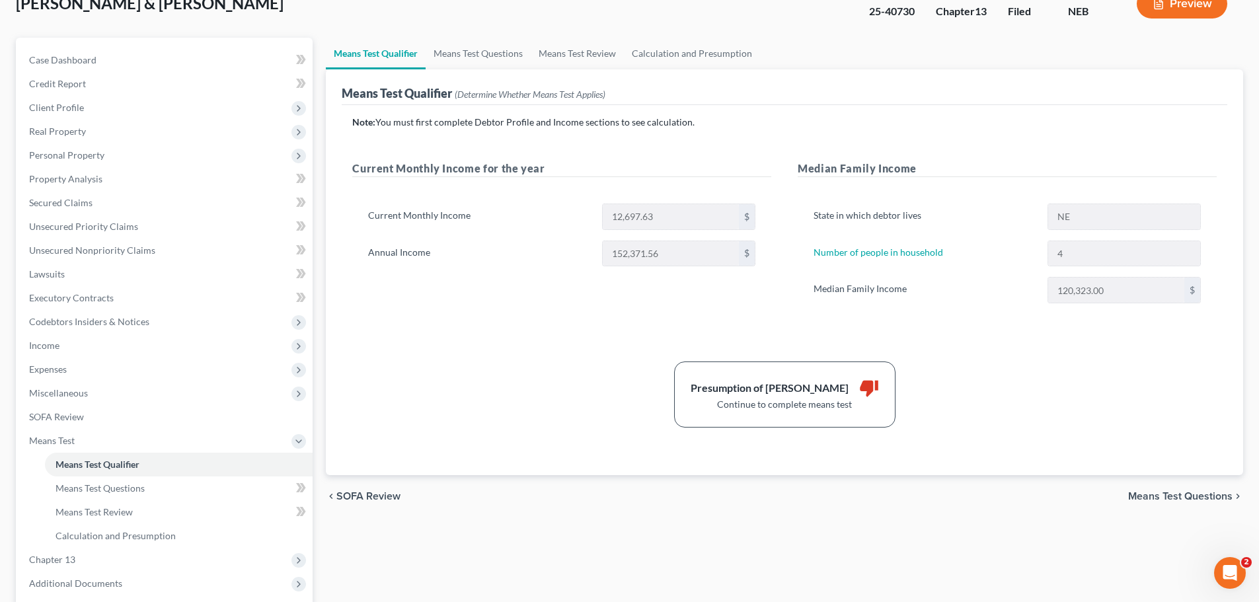
click at [1201, 496] on span "Means Test Questions" at bounding box center [1180, 496] width 104 height 11
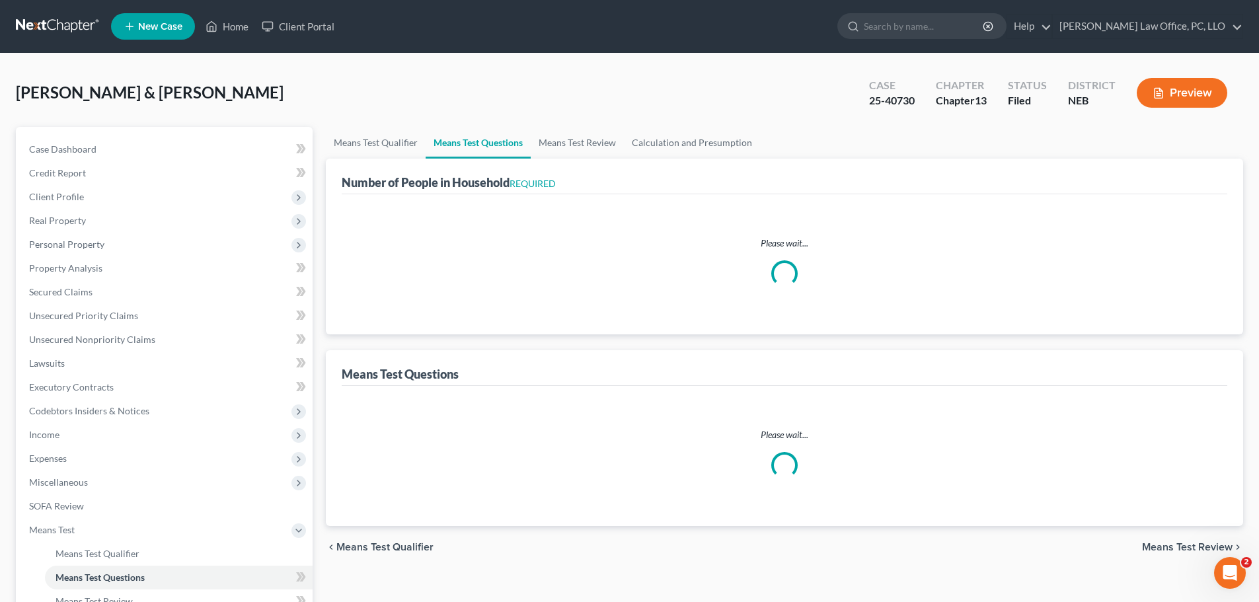
select select "1"
select select "60"
select select "1"
select select "60"
select select "1"
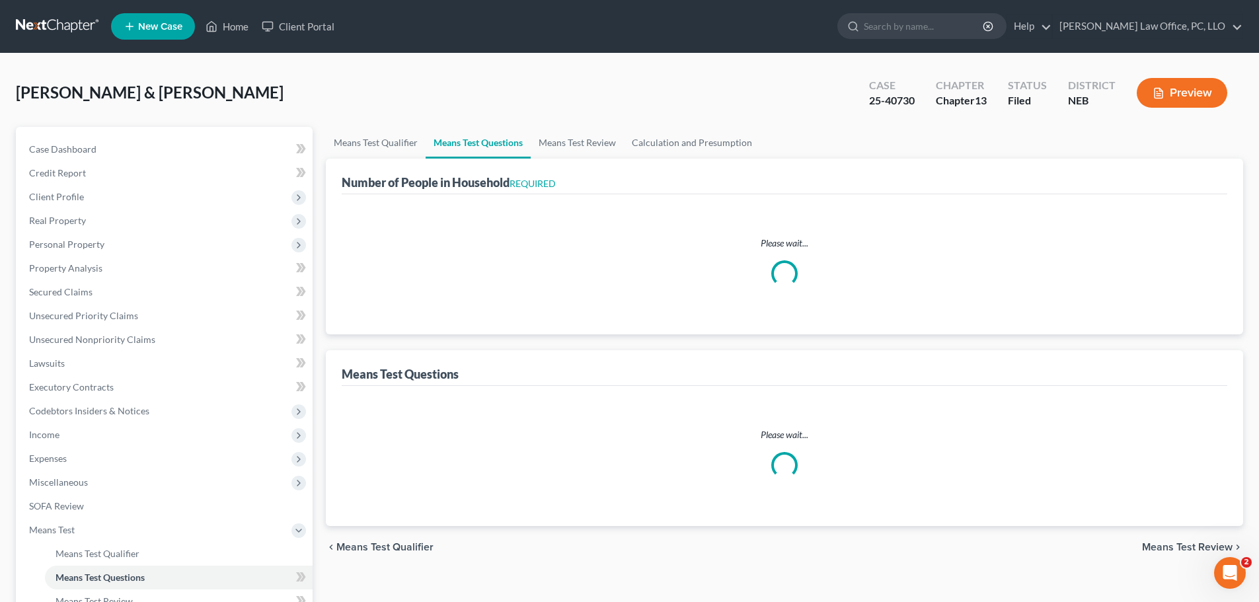
select select "60"
select select "4"
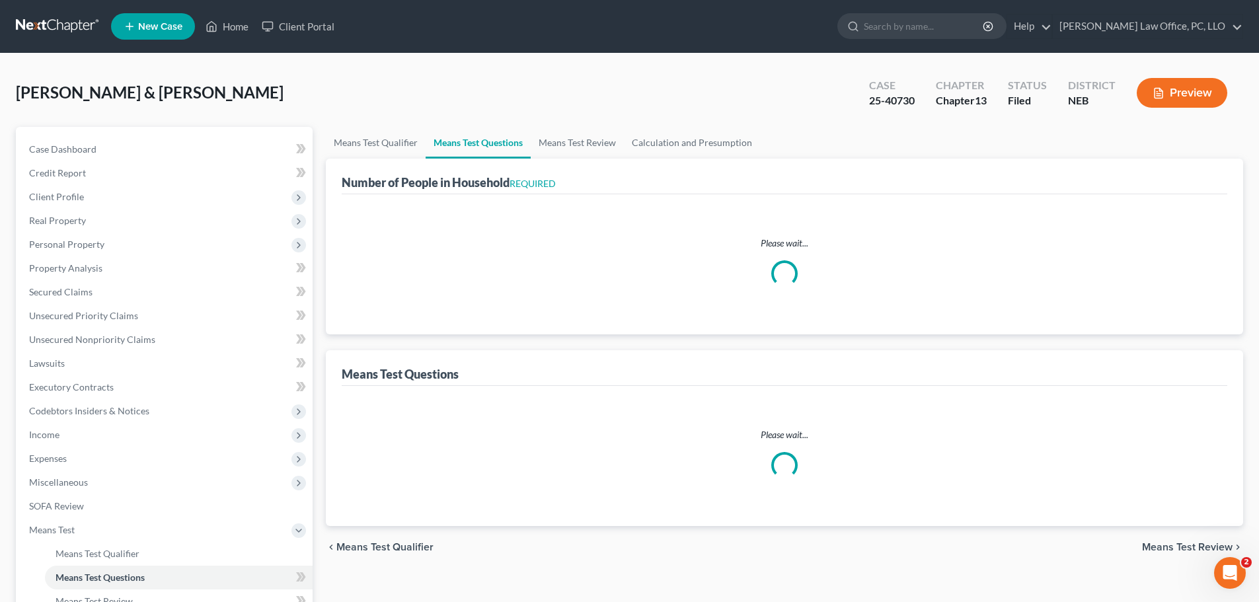
select select "4"
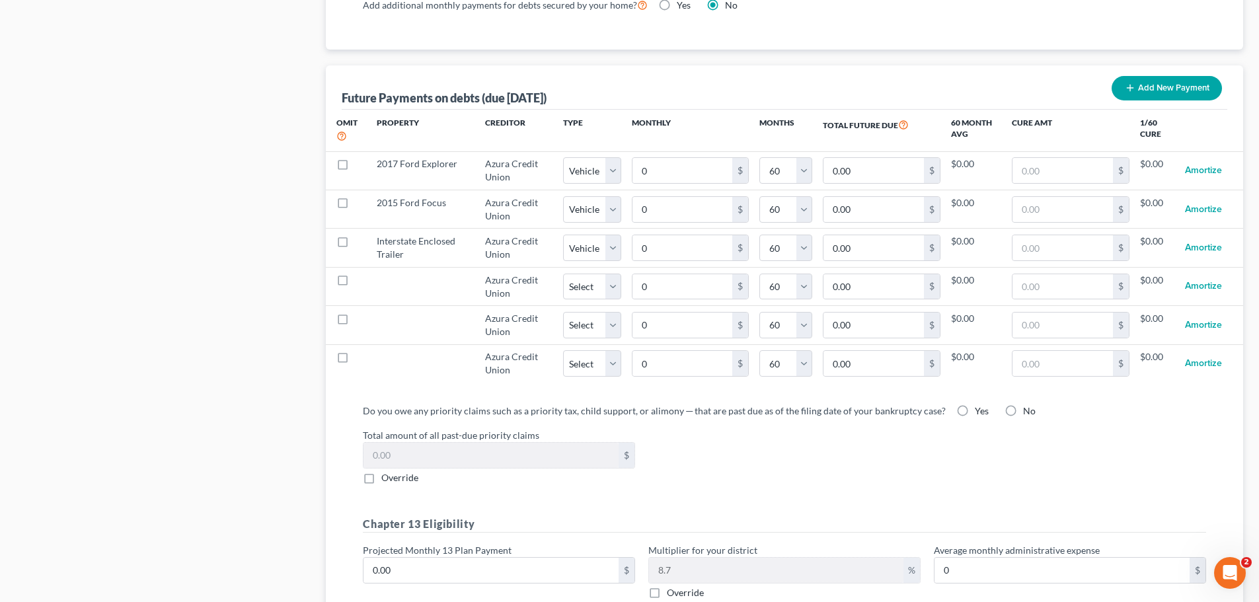
scroll to position [1416, 0]
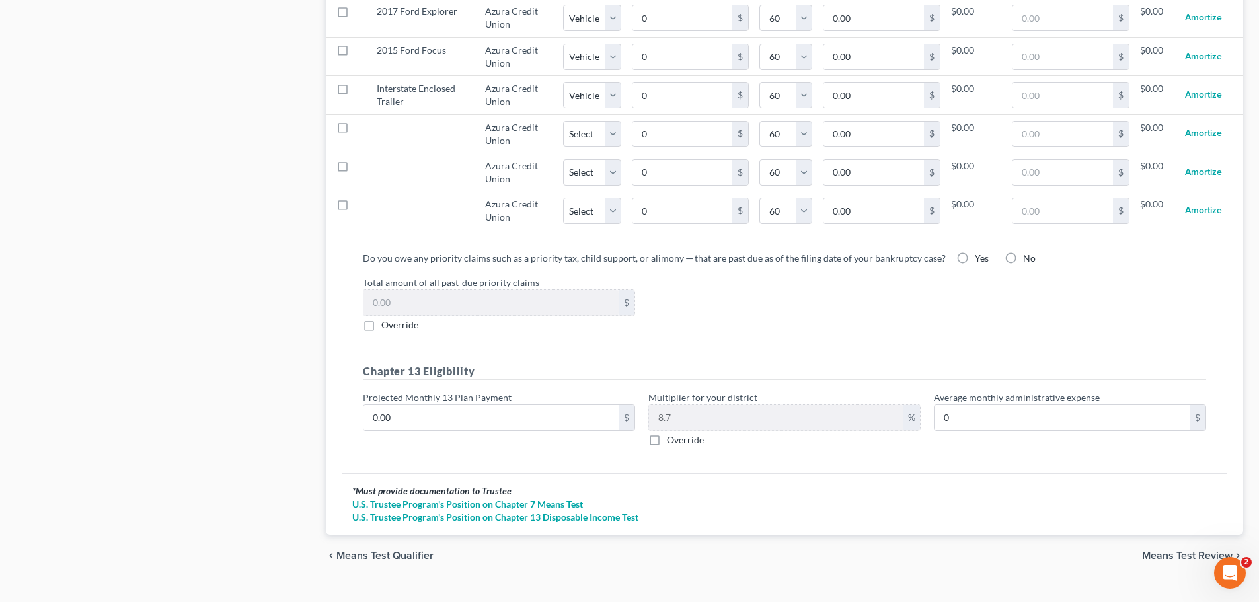
click at [1176, 550] on span "Means Test Review" at bounding box center [1187, 555] width 91 height 11
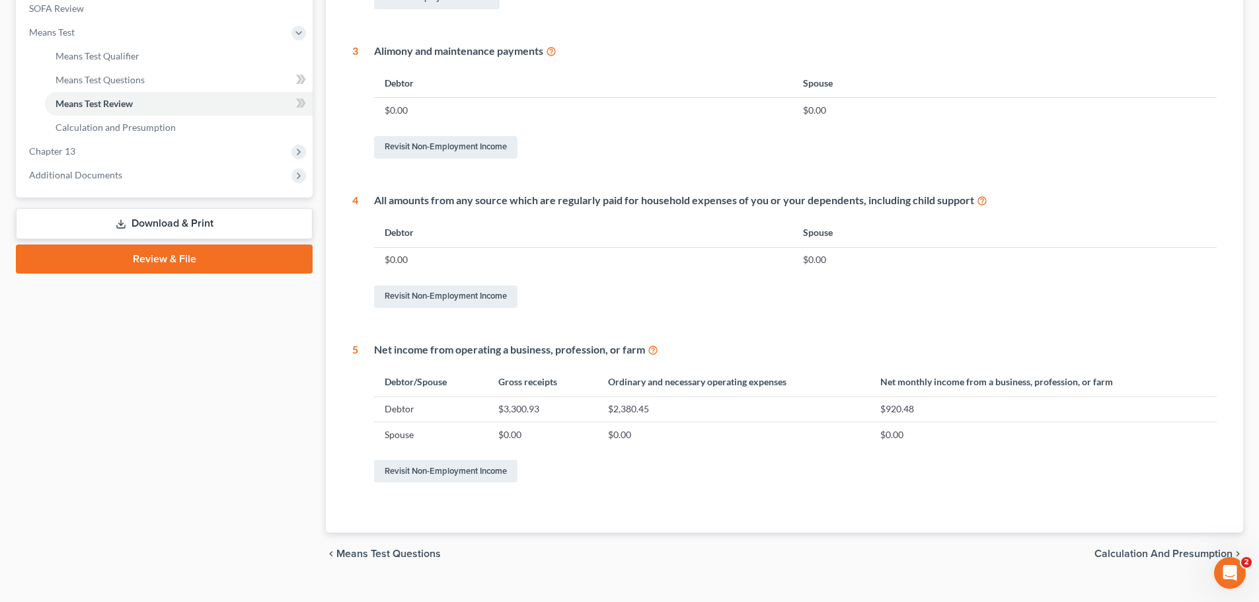
scroll to position [500, 0]
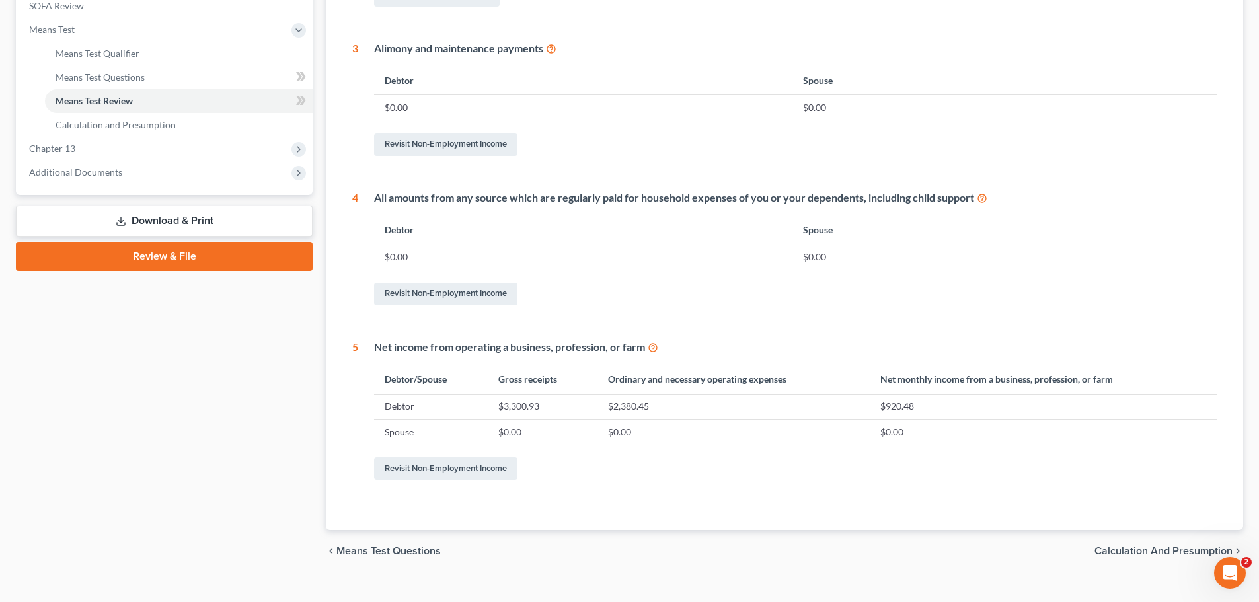
click at [1133, 547] on span "Calculation and Presumption" at bounding box center [1163, 551] width 138 height 11
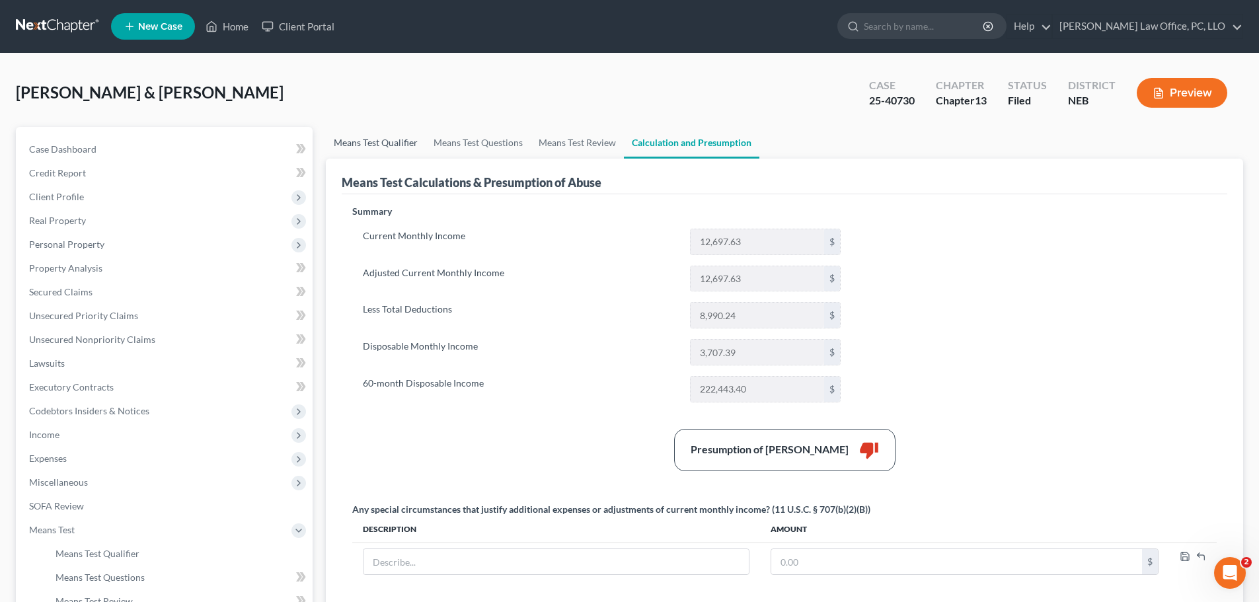
click at [356, 143] on link "Means Test Qualifier" at bounding box center [376, 143] width 100 height 32
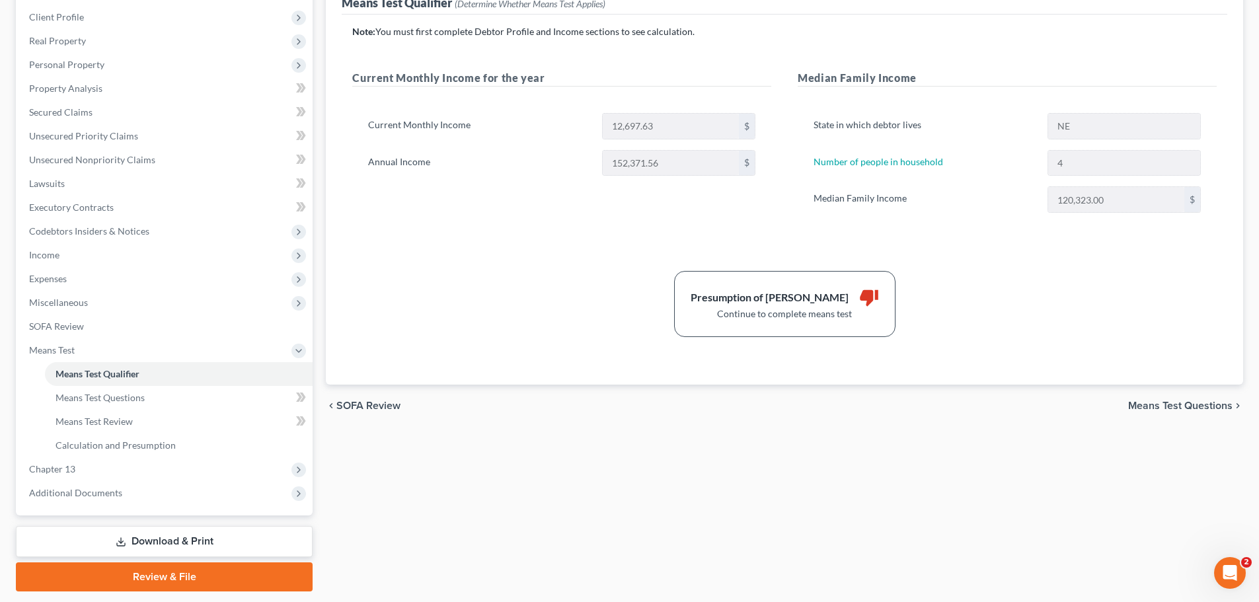
scroll to position [177, 0]
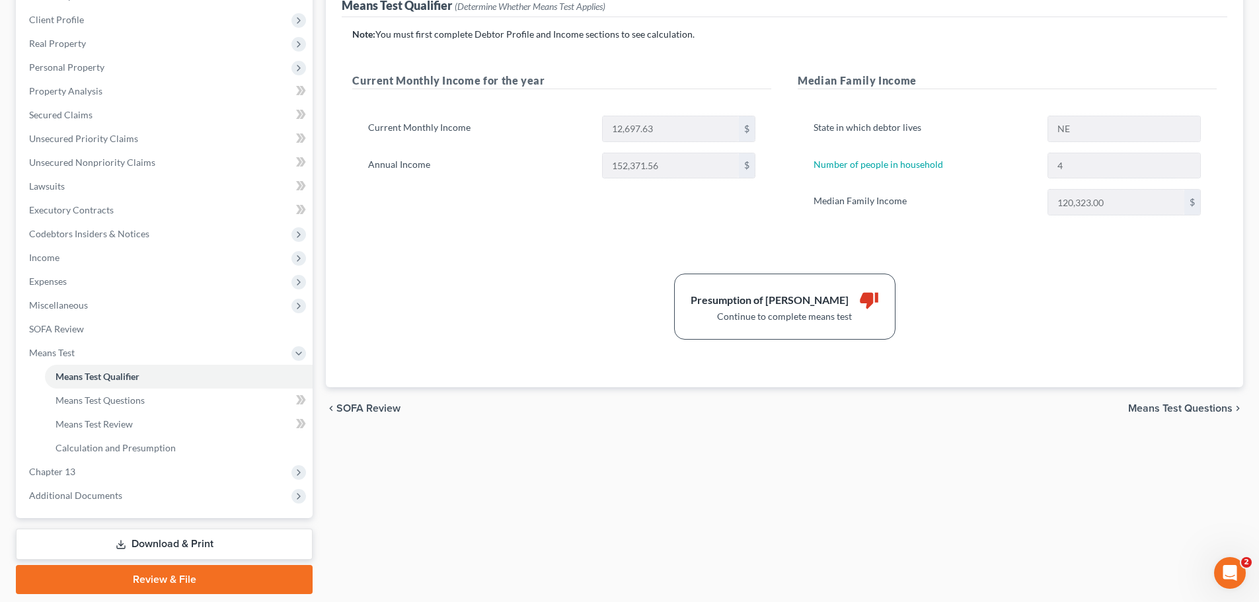
click at [1149, 412] on span "Means Test Questions" at bounding box center [1180, 408] width 104 height 11
select select "4"
select select "1"
select select "60"
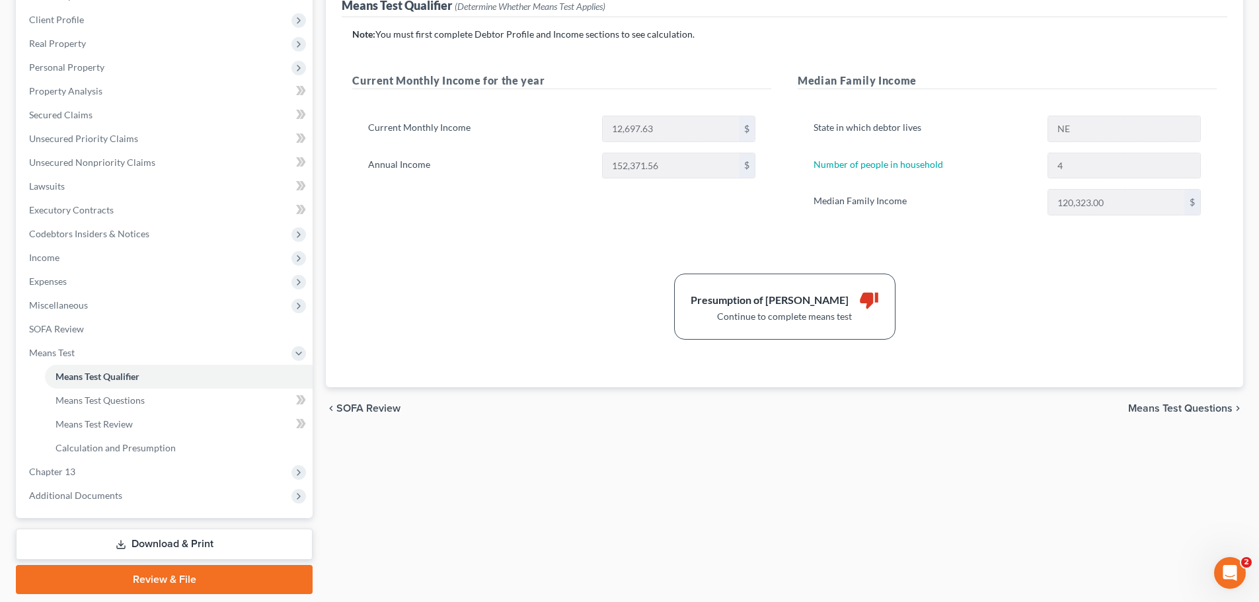
select select "1"
select select "60"
select select "1"
select select "60"
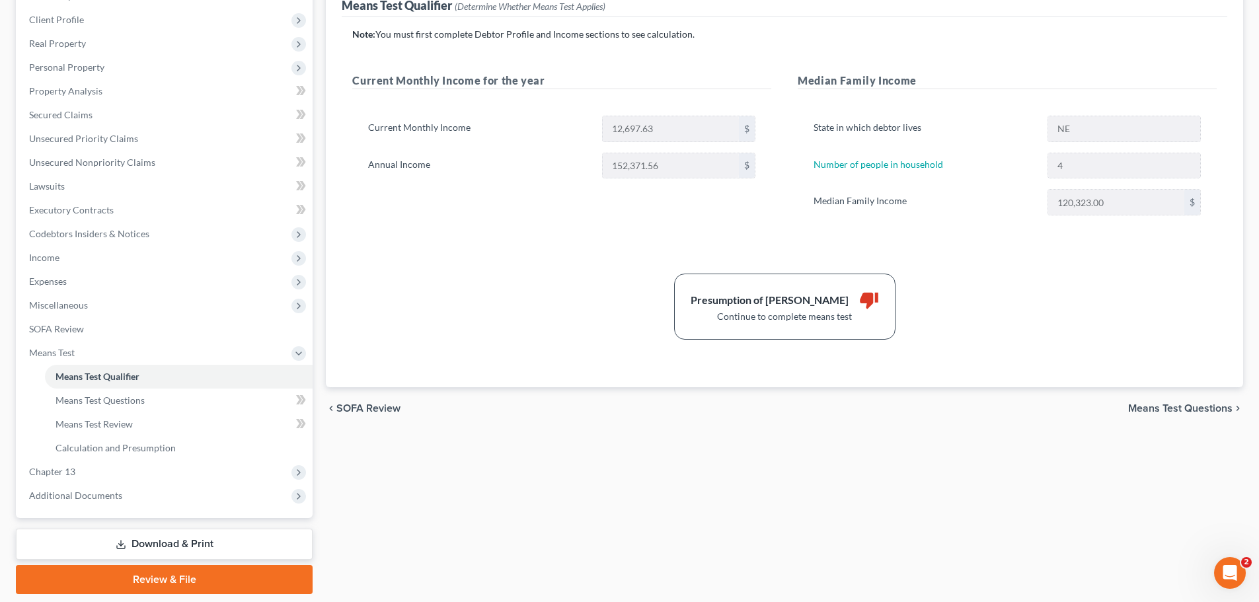
select select "60"
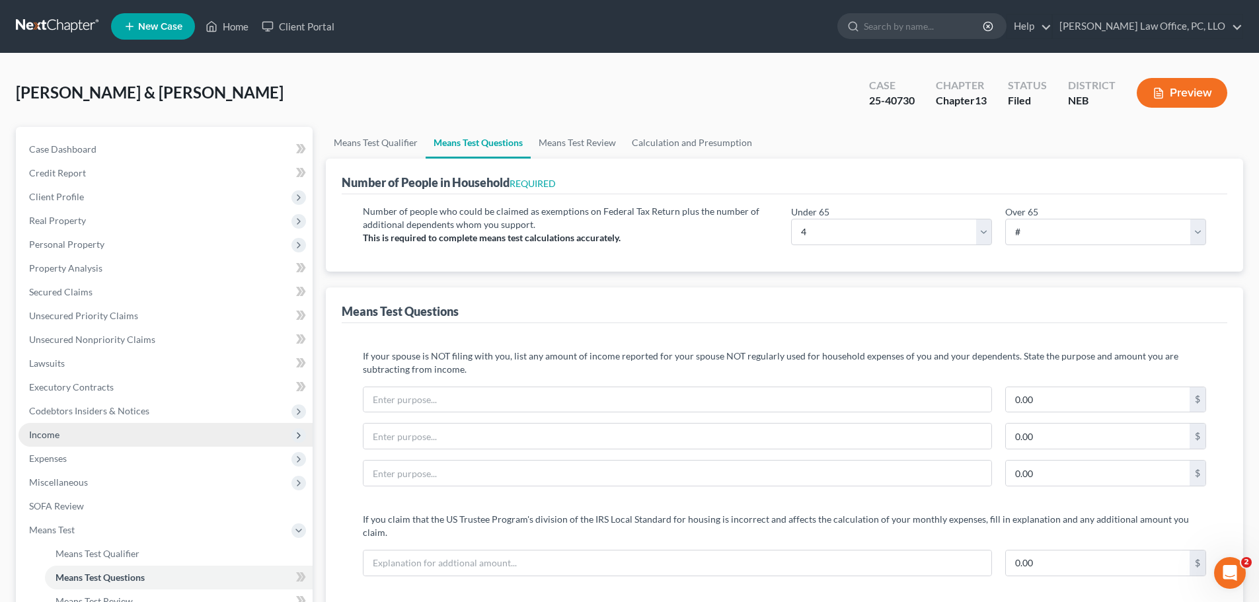
click at [50, 436] on span "Income" at bounding box center [44, 434] width 30 height 11
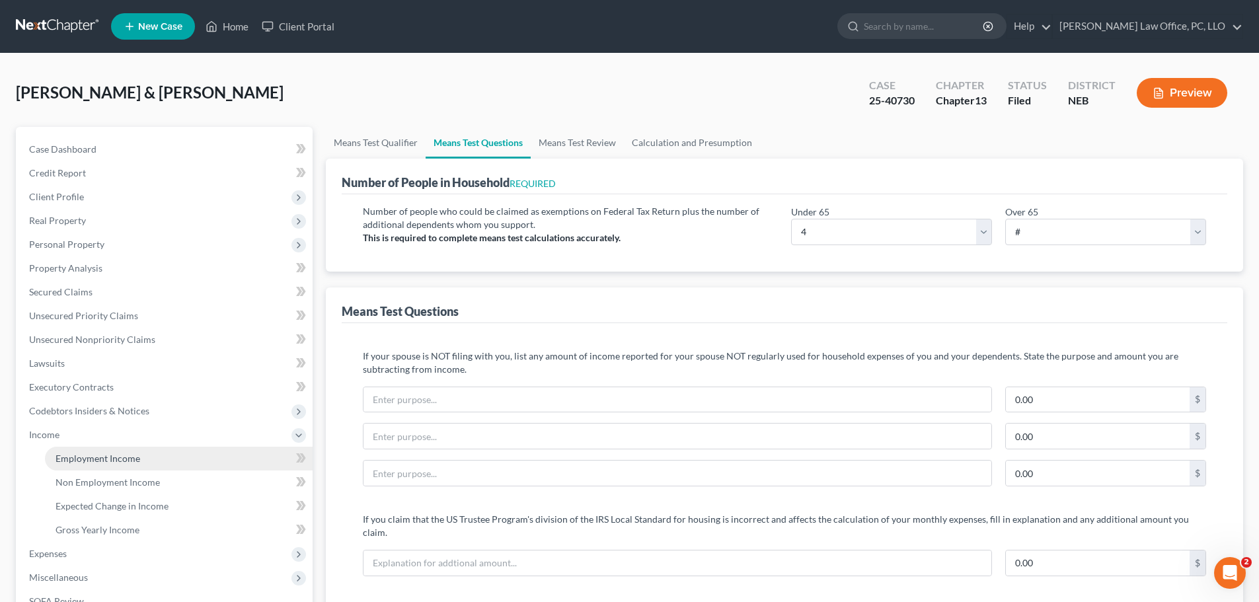
click at [118, 462] on span "Employment Income" at bounding box center [98, 458] width 85 height 11
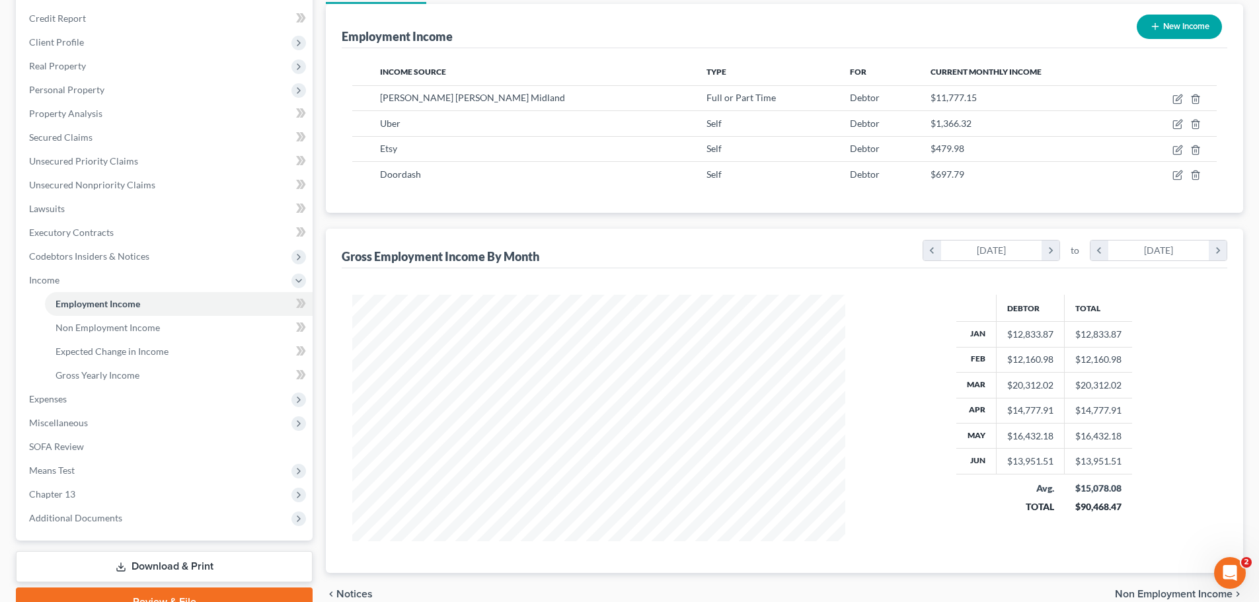
scroll to position [219, 0]
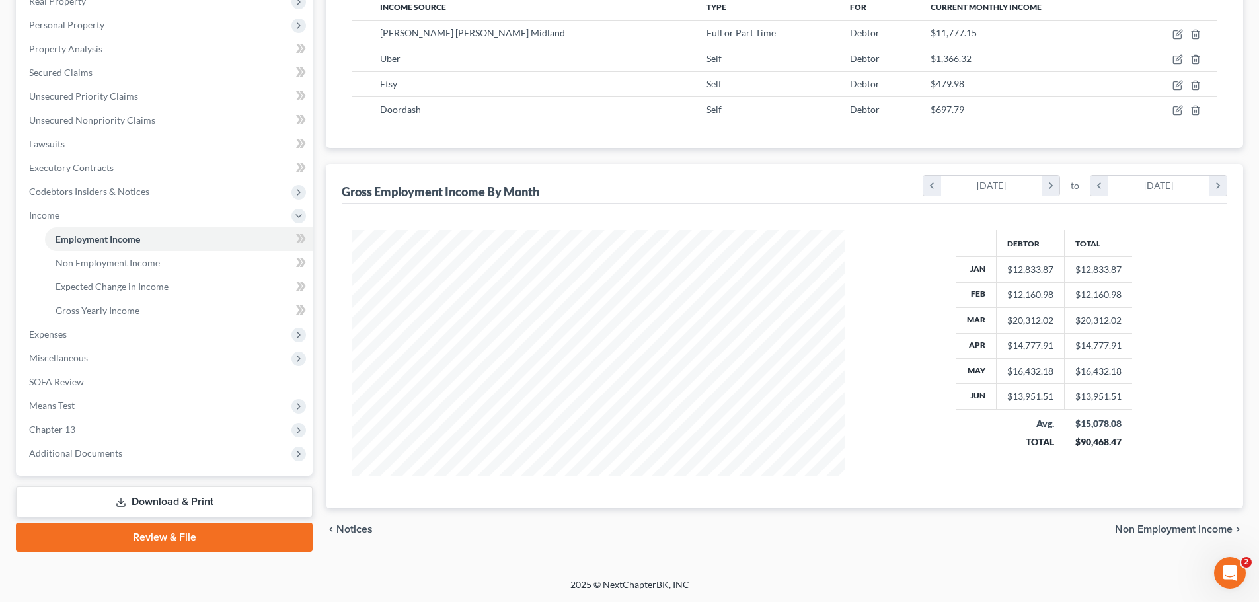
click at [1176, 525] on span "Non Employment Income" at bounding box center [1174, 529] width 118 height 11
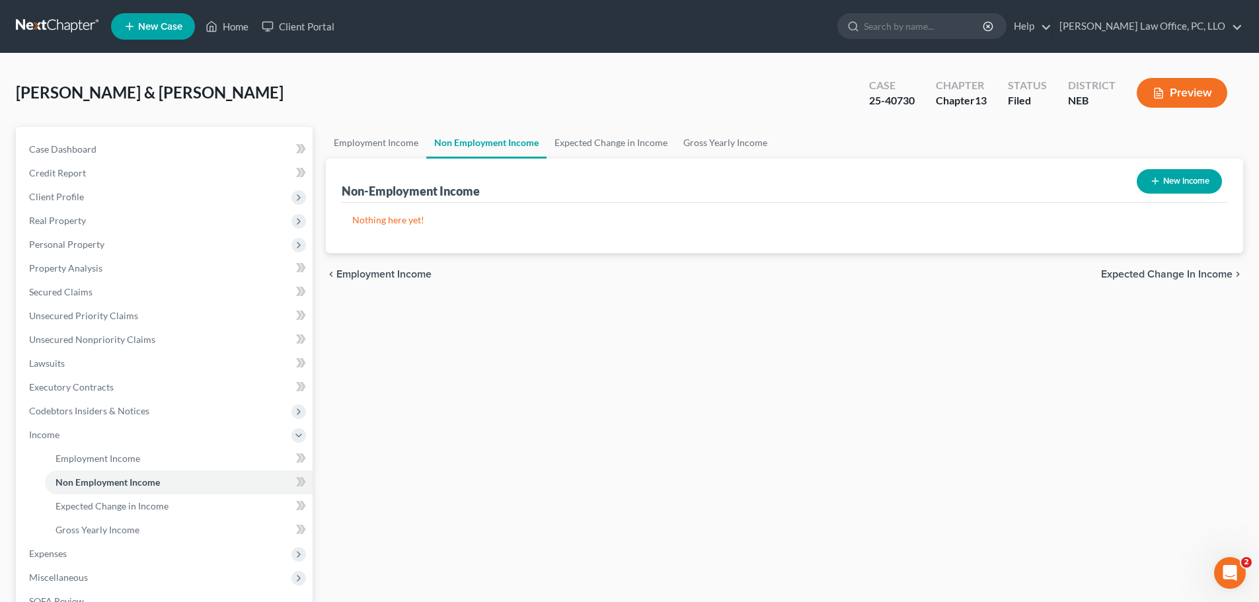
click at [1145, 273] on span "Expected Change in Income" at bounding box center [1167, 274] width 132 height 11
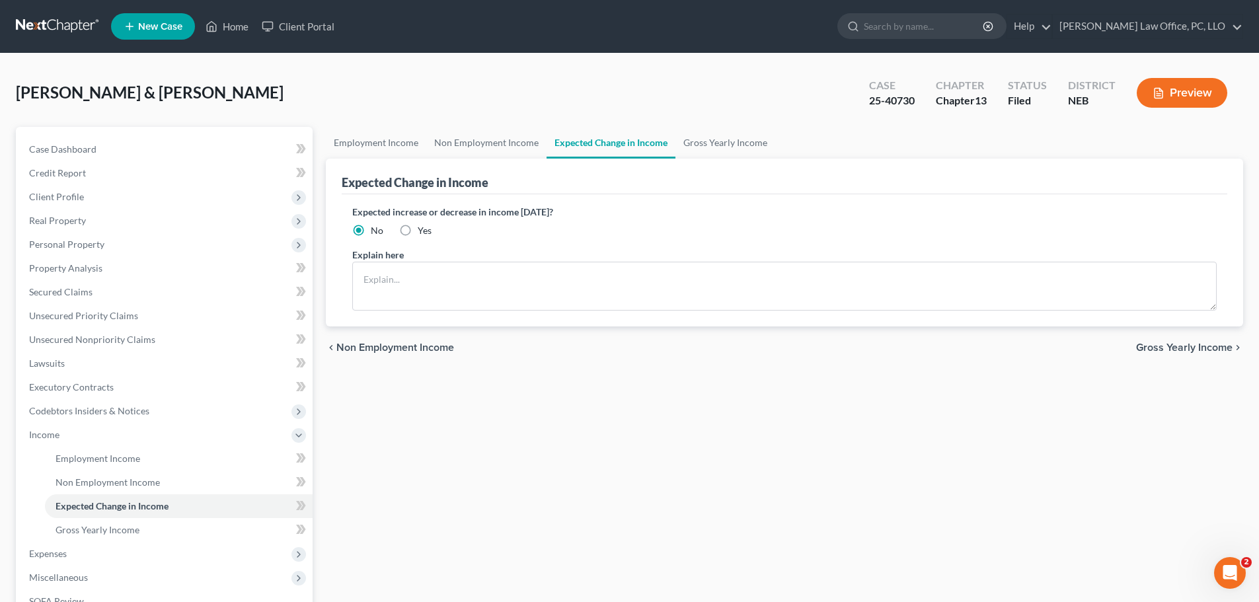
click at [1174, 349] on span "Gross Yearly Income" at bounding box center [1184, 347] width 96 height 11
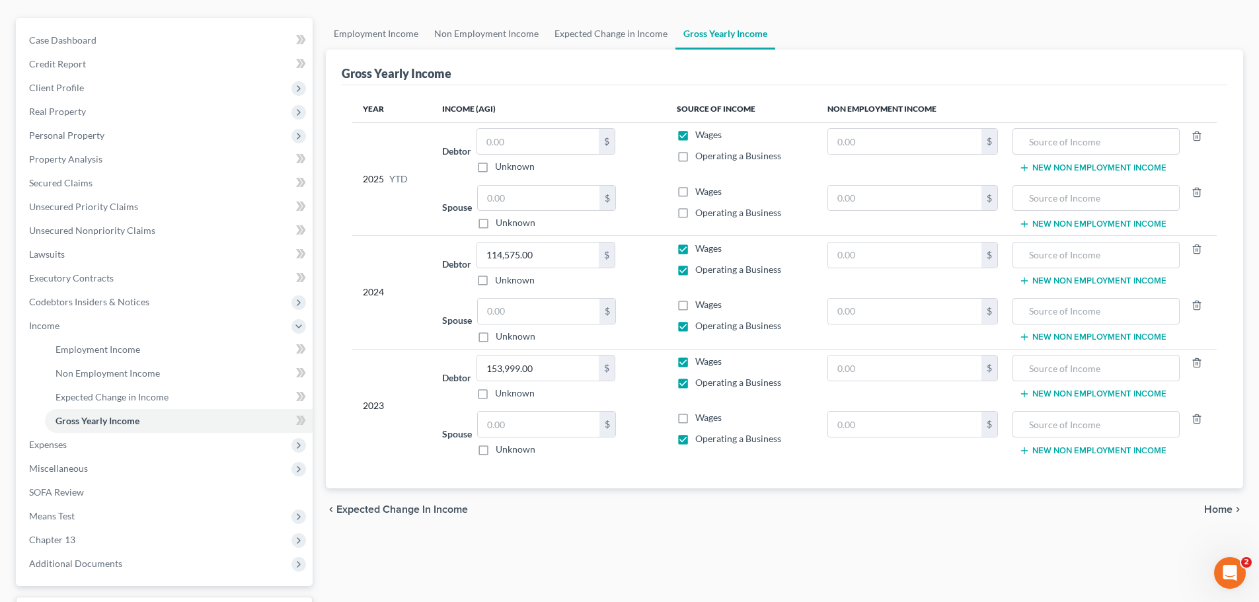
scroll to position [107, 0]
click at [1218, 510] on span "Home" at bounding box center [1218, 511] width 28 height 11
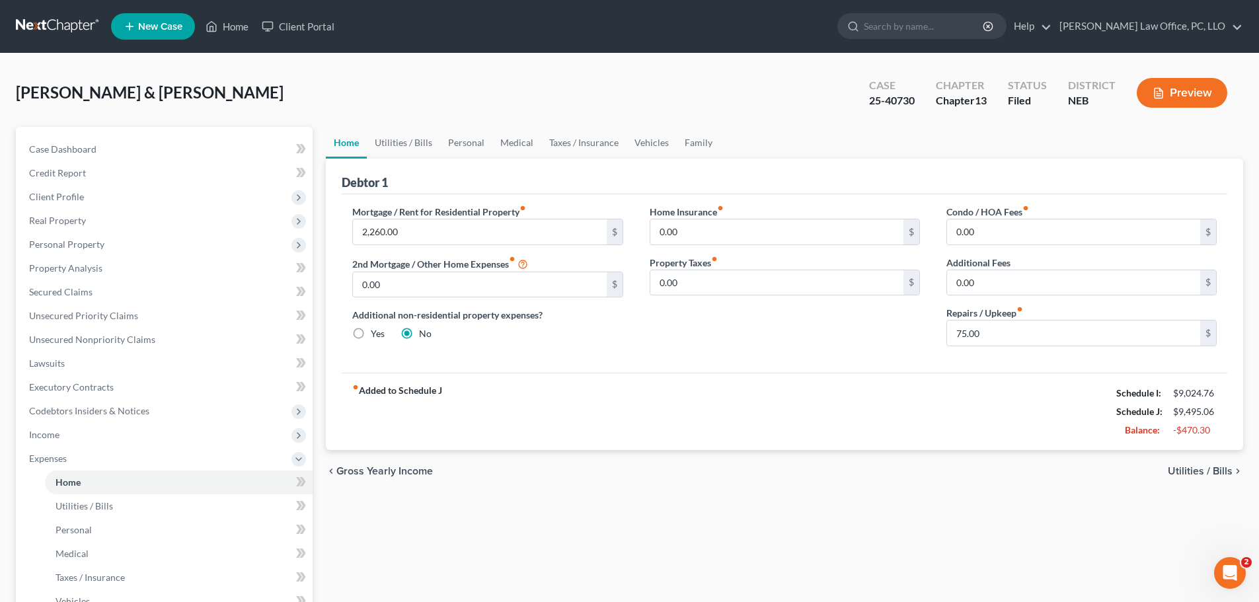
click at [1208, 470] on span "Utilities / Bills" at bounding box center [1200, 471] width 65 height 11
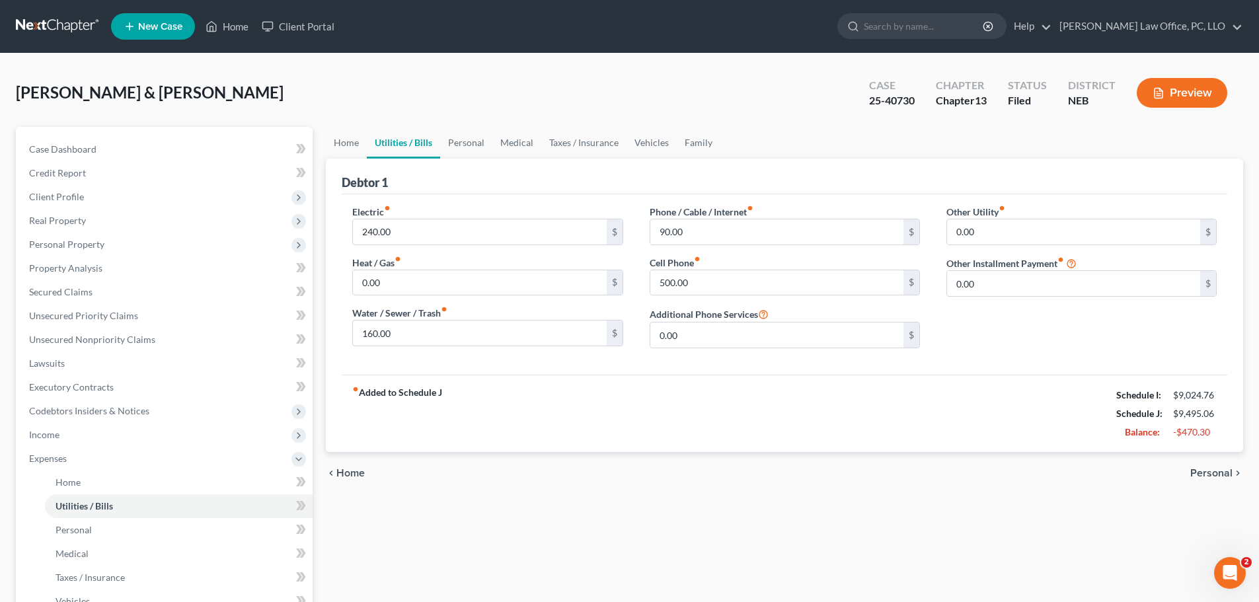
click at [1202, 471] on span "Personal" at bounding box center [1211, 473] width 42 height 11
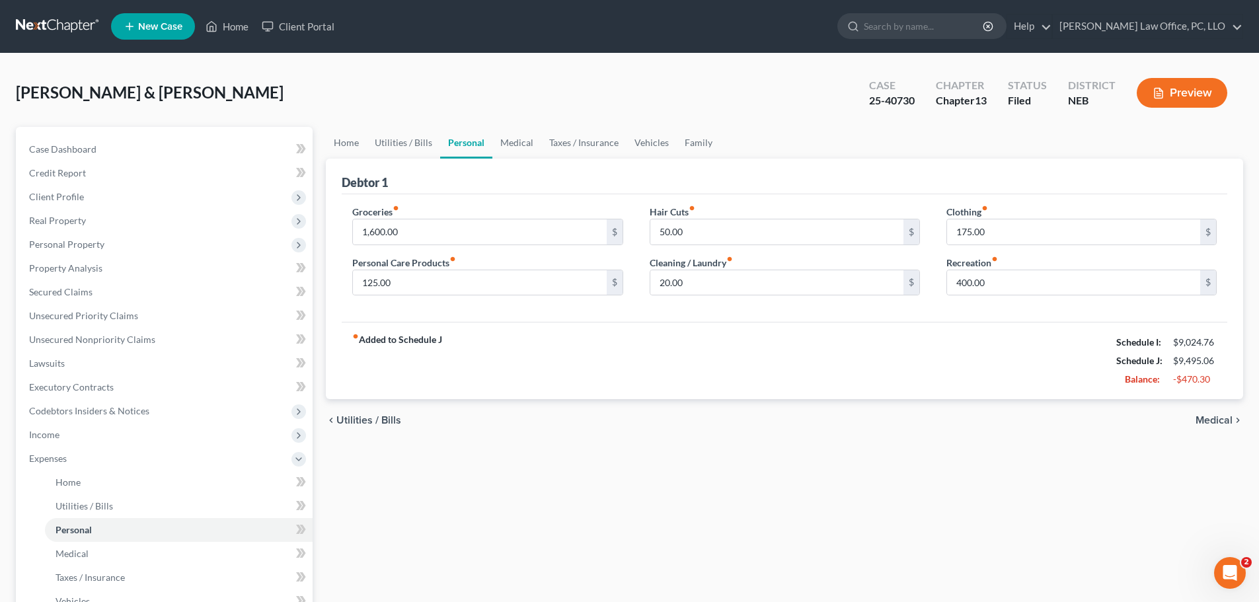
click at [1216, 415] on span "Medical" at bounding box center [1213, 420] width 37 height 11
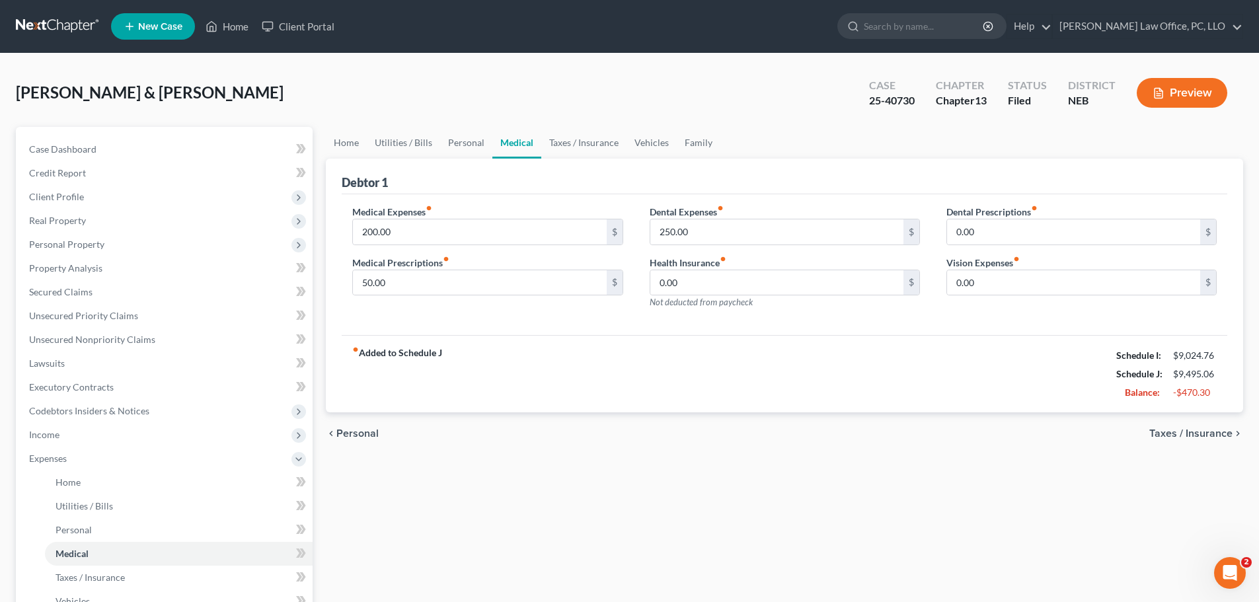
click at [1209, 432] on span "Taxes / Insurance" at bounding box center [1190, 433] width 83 height 11
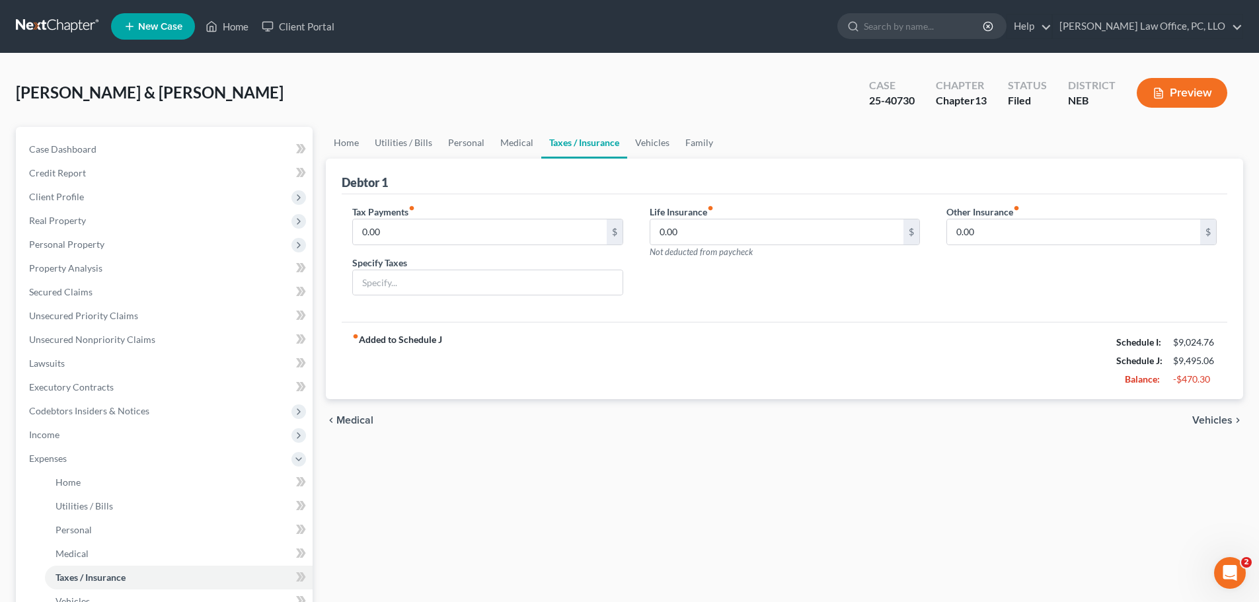
click at [1217, 424] on span "Vehicles" at bounding box center [1212, 420] width 40 height 11
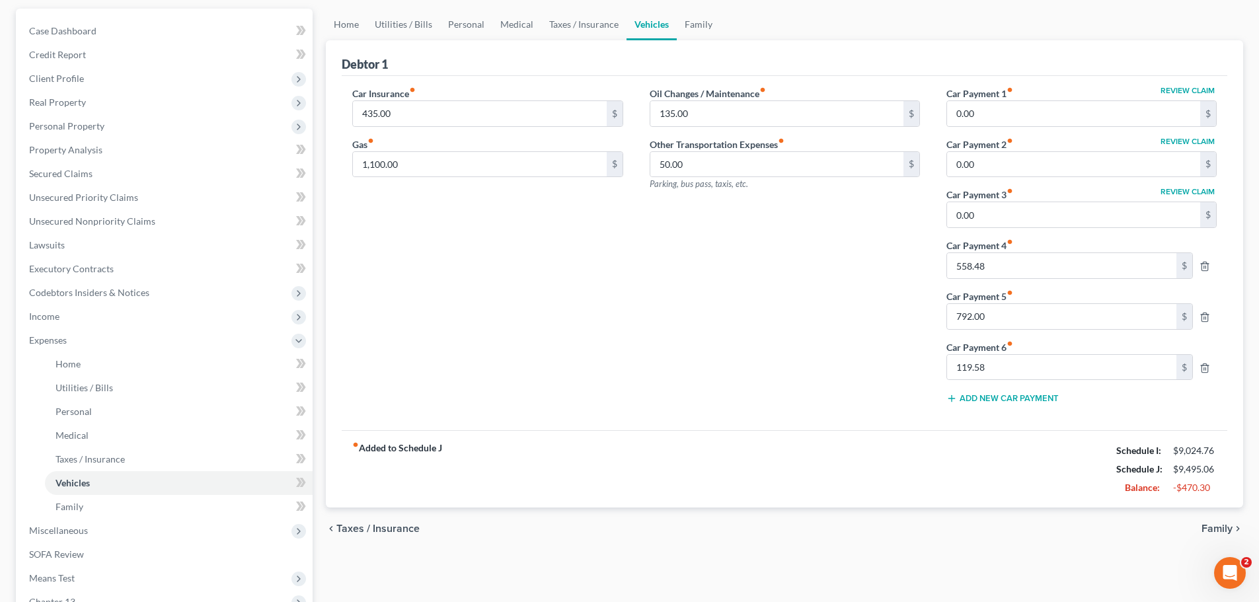
scroll to position [122, 0]
click at [1229, 526] on span "Family" at bounding box center [1216, 525] width 31 height 11
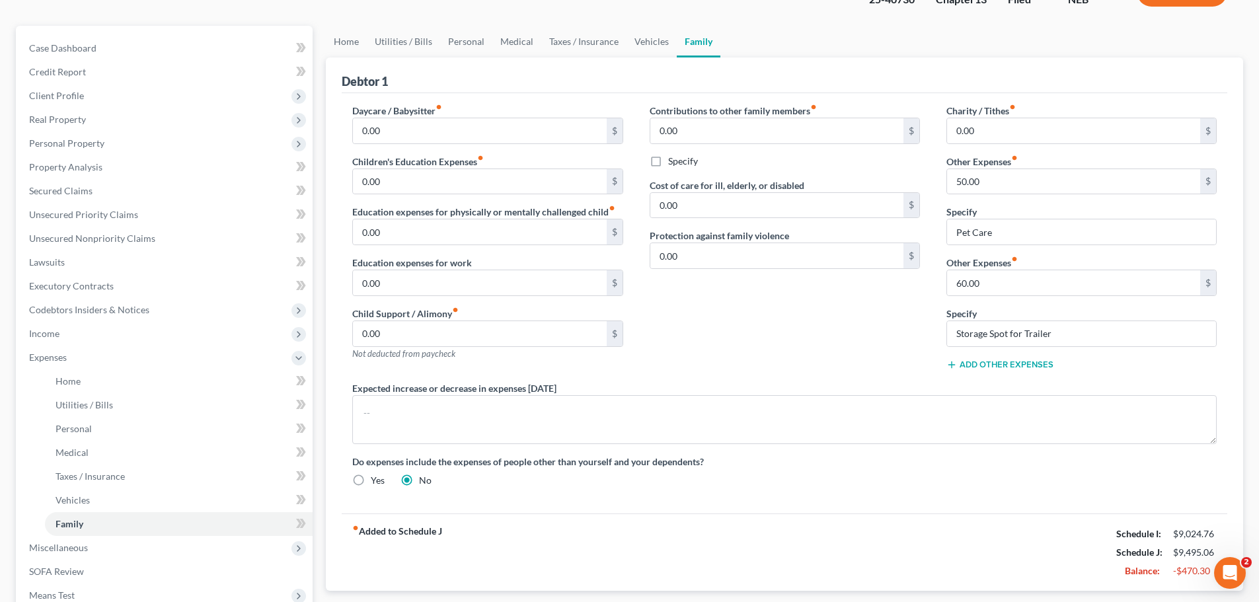
scroll to position [178, 0]
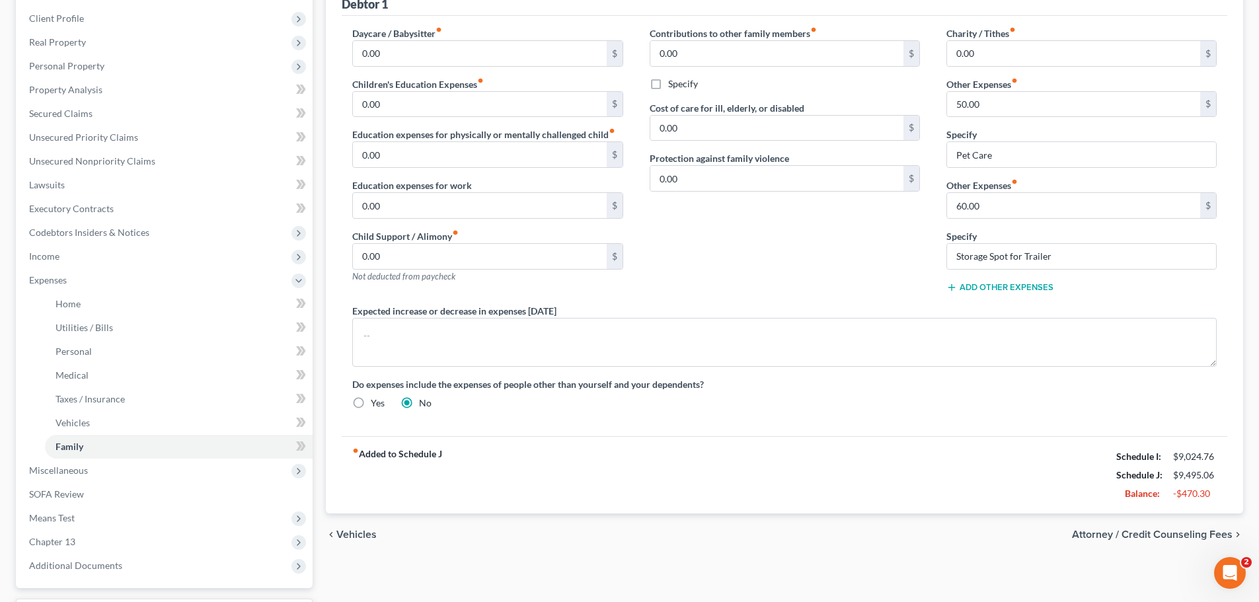
click at [1164, 535] on span "Attorney / Credit Counseling Fees" at bounding box center [1152, 534] width 161 height 11
select select "0"
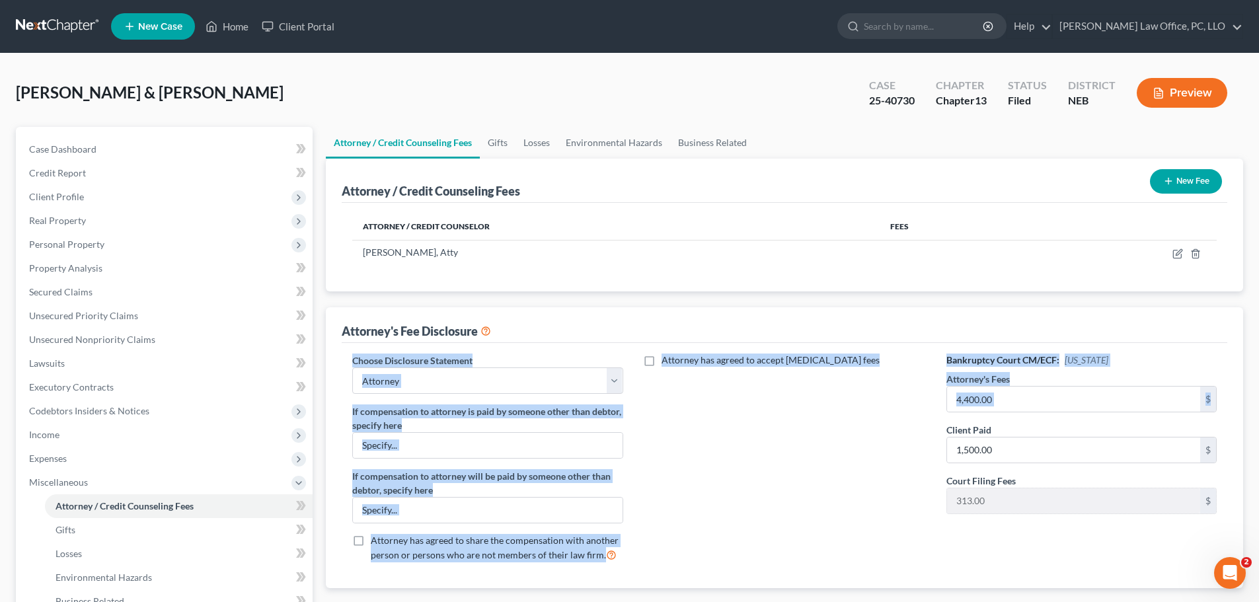
drag, startPoint x: 1253, startPoint y: 293, endPoint x: 1248, endPoint y: 410, distance: 116.4
click at [1259, 392] on html "Home New Case Client Portal [PERSON_NAME] Law Office, PC, LLO [EMAIL_ADDRESS][D…" at bounding box center [629, 422] width 1259 height 845
click at [893, 348] on div "Choose Disclosure Statement Select Attorney If compensation to attorney is paid…" at bounding box center [785, 465] width 886 height 245
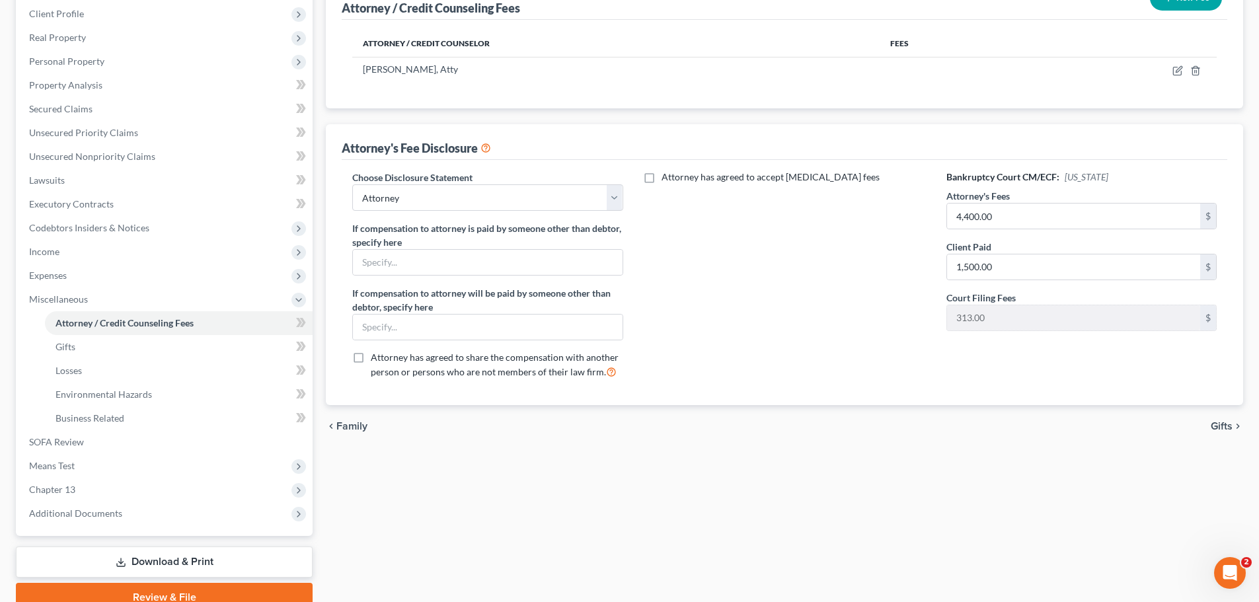
scroll to position [182, 0]
click at [1225, 426] on span "Gifts" at bounding box center [1222, 427] width 22 height 11
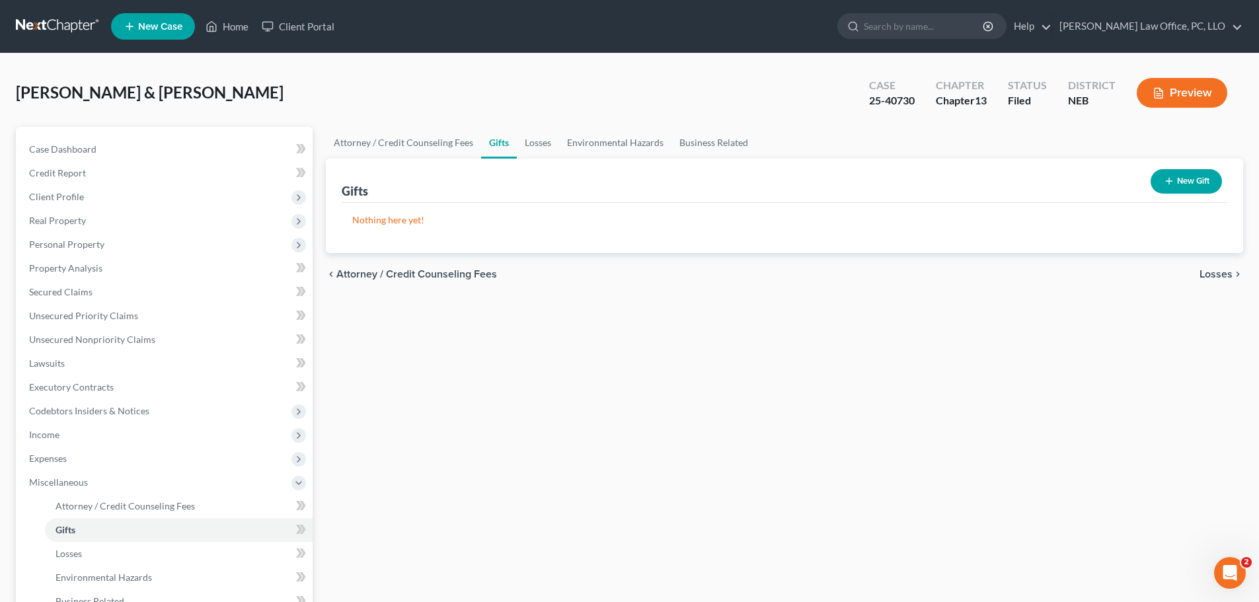
click at [1219, 277] on span "Losses" at bounding box center [1215, 274] width 33 height 11
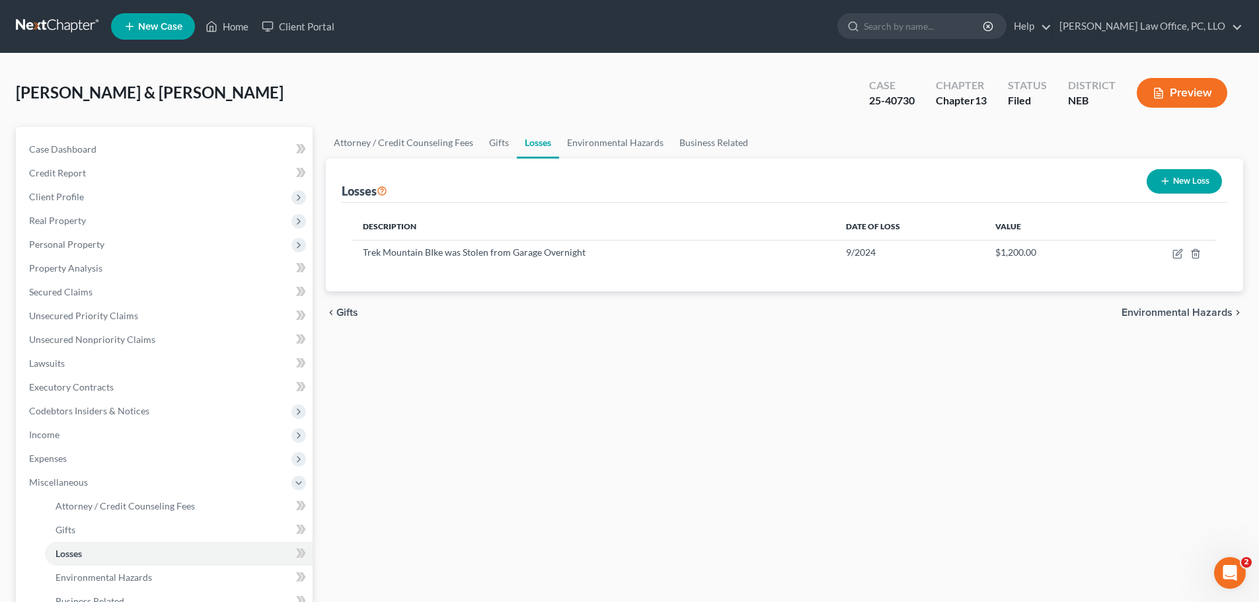
click at [1164, 313] on span "Environmental Hazards" at bounding box center [1176, 312] width 111 height 11
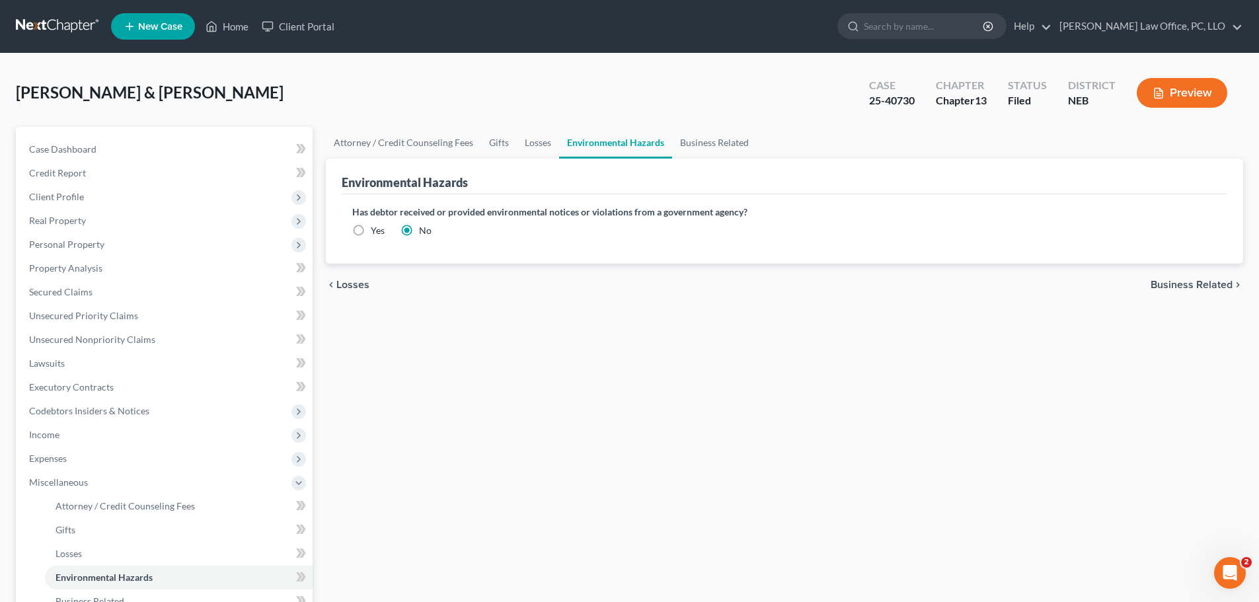
click at [1182, 286] on span "Business Related" at bounding box center [1192, 285] width 82 height 11
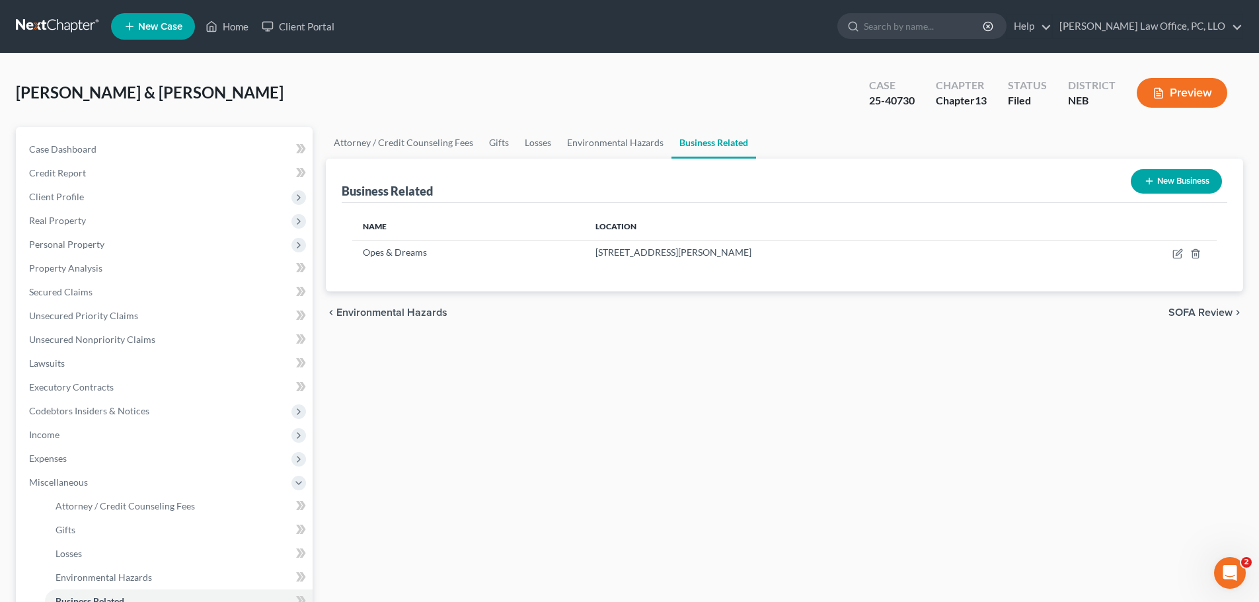
click at [1192, 313] on span "SOFA Review" at bounding box center [1200, 312] width 64 height 11
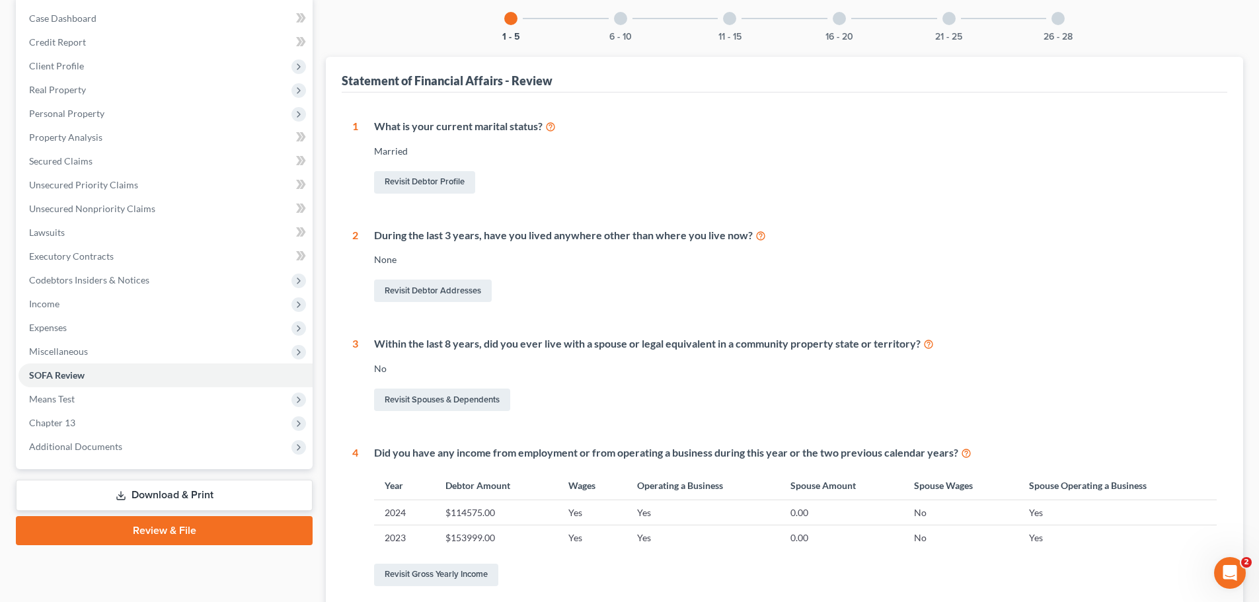
scroll to position [164, 0]
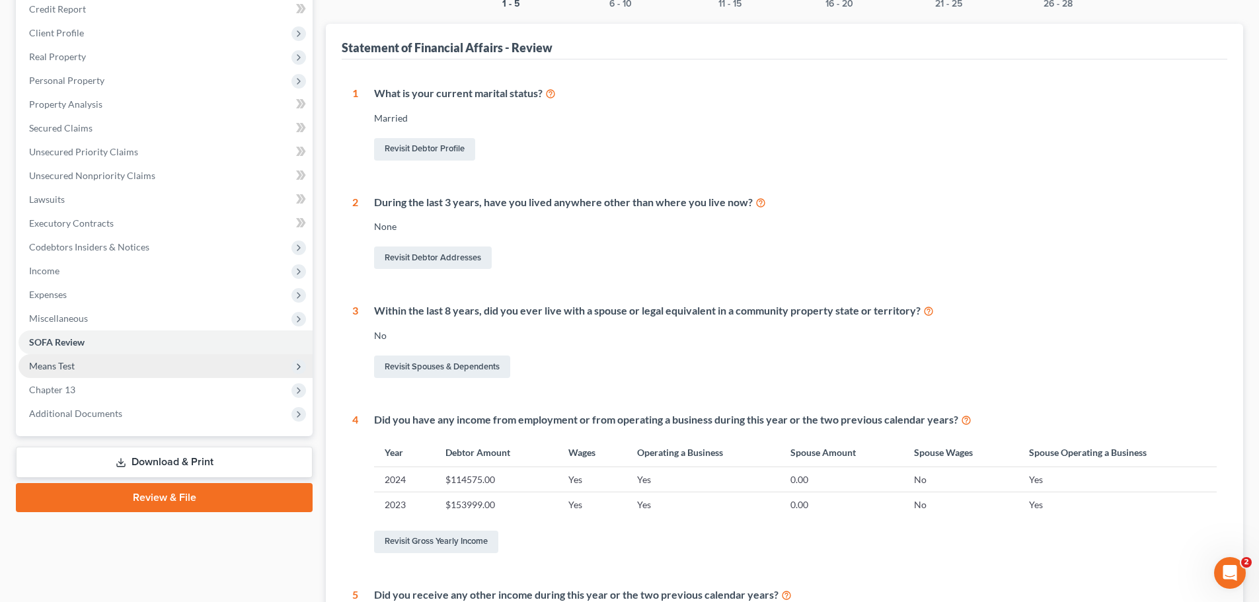
click at [100, 370] on span "Means Test" at bounding box center [166, 366] width 294 height 24
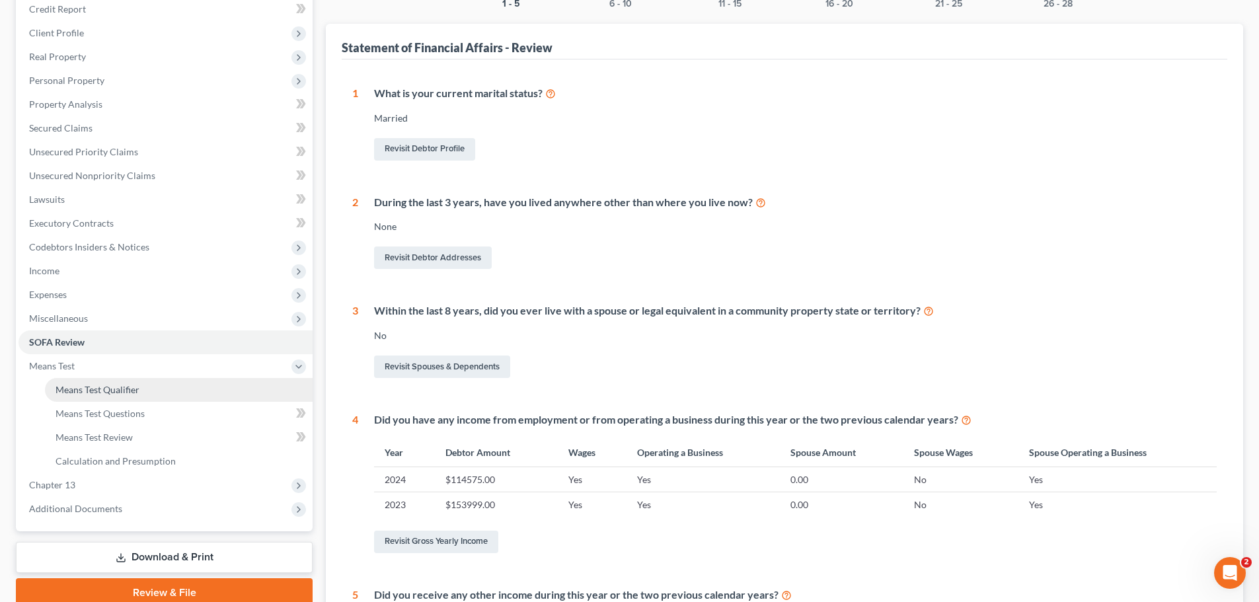
click at [110, 384] on span "Means Test Qualifier" at bounding box center [98, 389] width 84 height 11
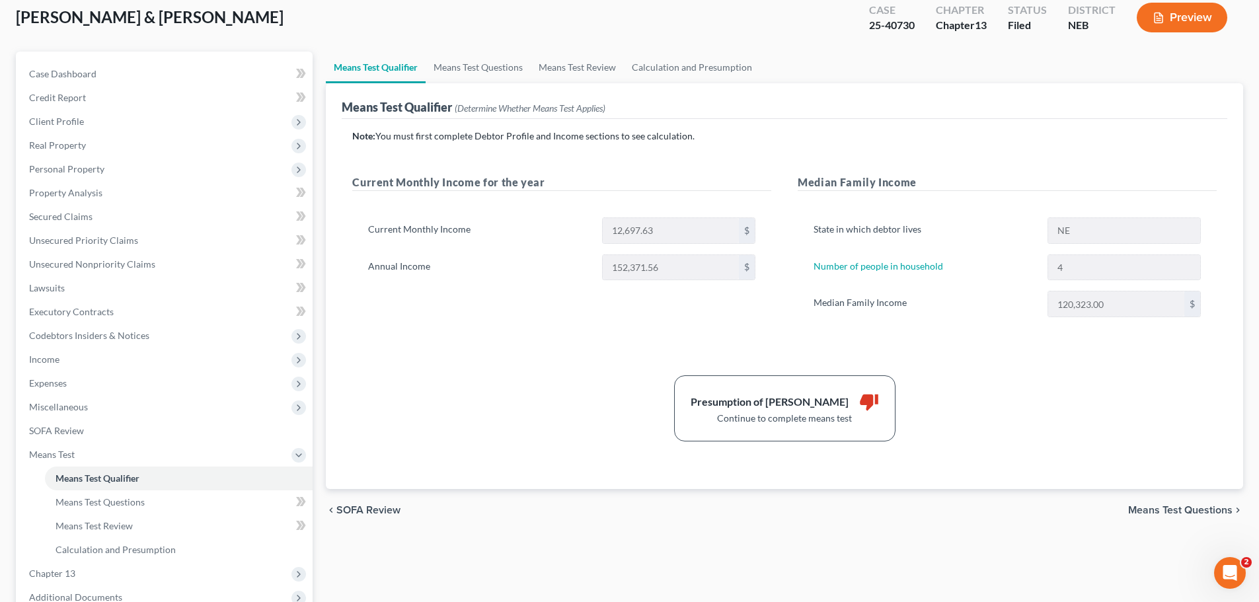
scroll to position [73, 0]
click at [1135, 513] on span "Means Test Questions" at bounding box center [1180, 512] width 104 height 11
select select "4"
select select "1"
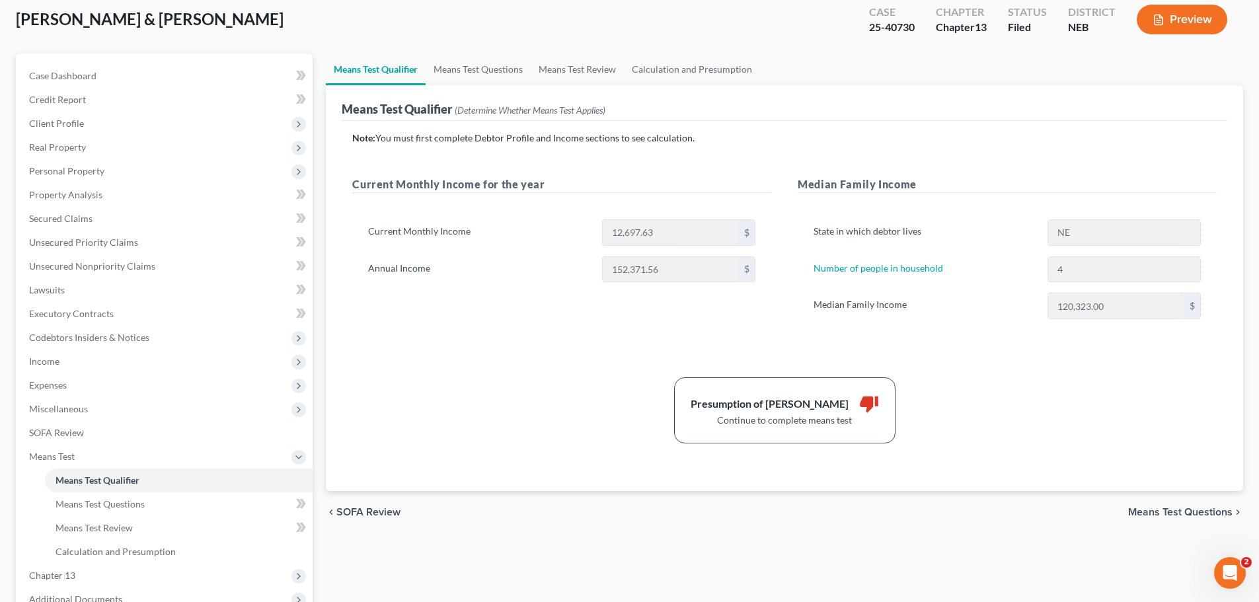
select select "60"
select select "1"
select select "60"
select select "1"
select select "60"
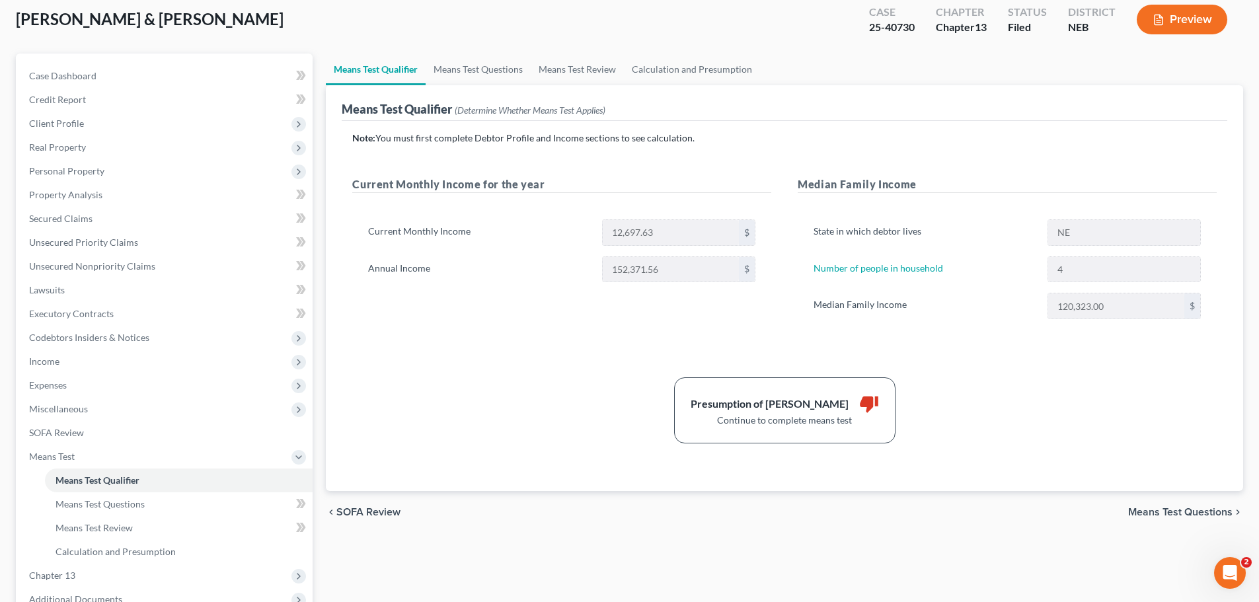
select select "60"
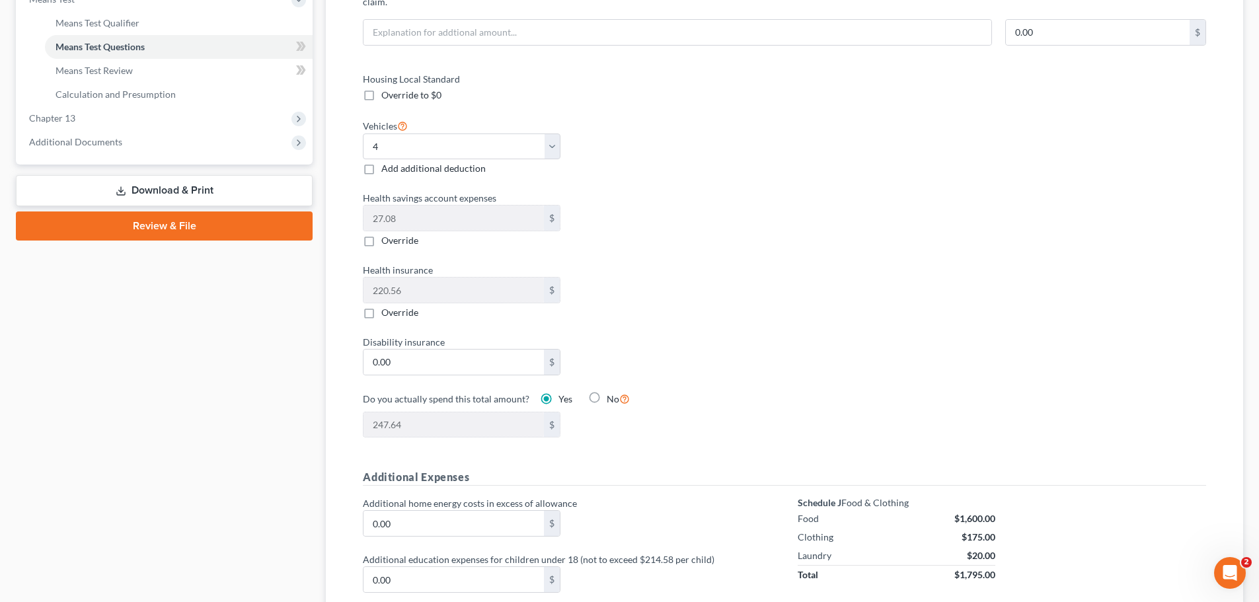
scroll to position [566, 0]
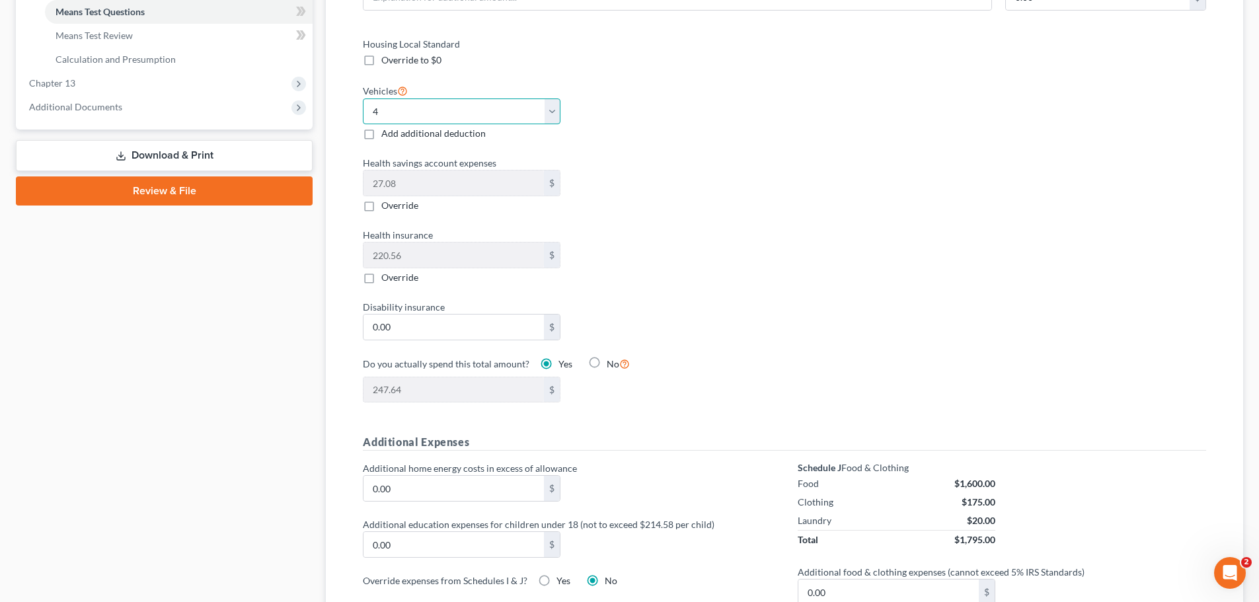
click at [557, 101] on select "Select 0 1 2 3 4 5" at bounding box center [462, 111] width 198 height 26
select select "3"
click at [363, 98] on select "Select 0 1 2 3 4 5" at bounding box center [462, 111] width 198 height 26
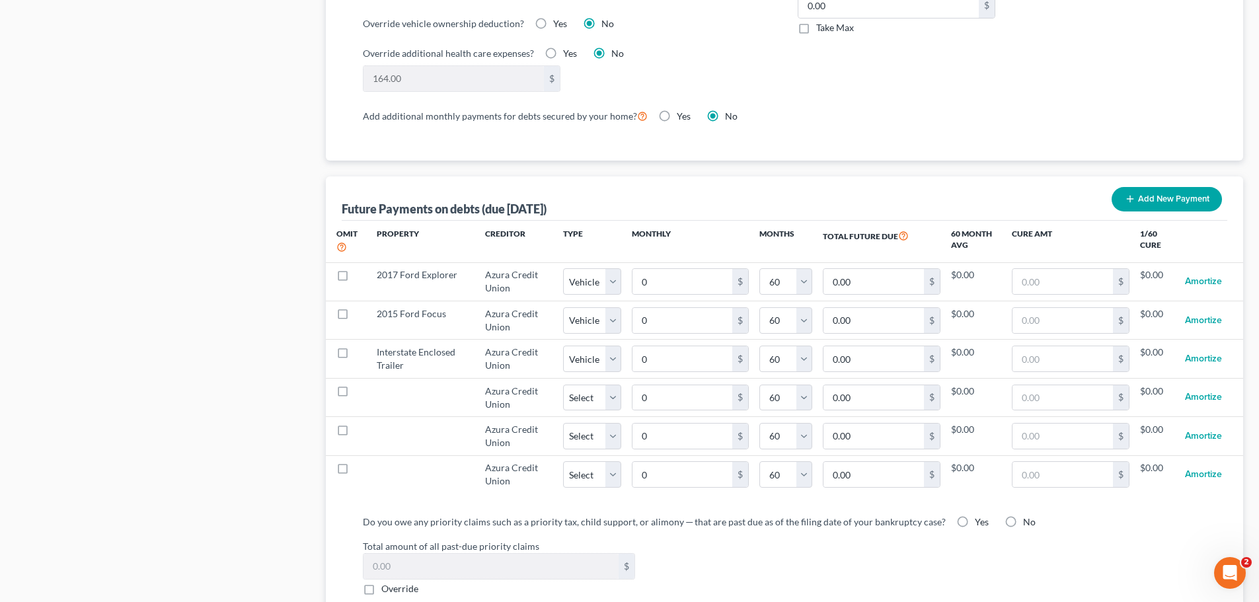
scroll to position [1157, 0]
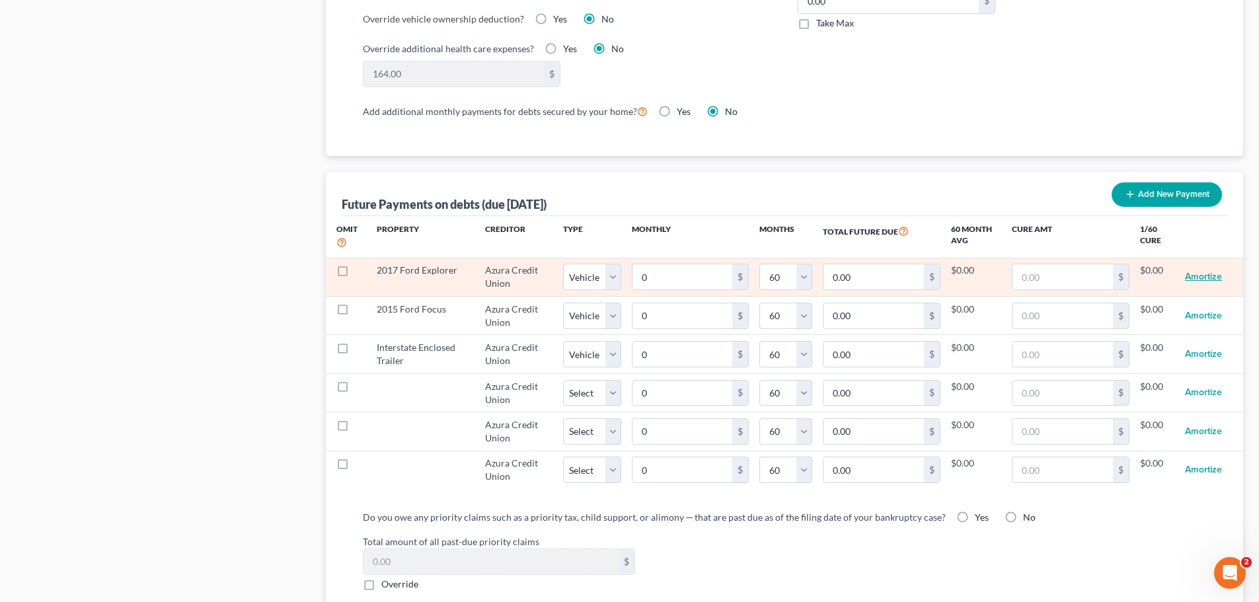
click at [1201, 264] on button "Amortize" at bounding box center [1203, 277] width 37 height 26
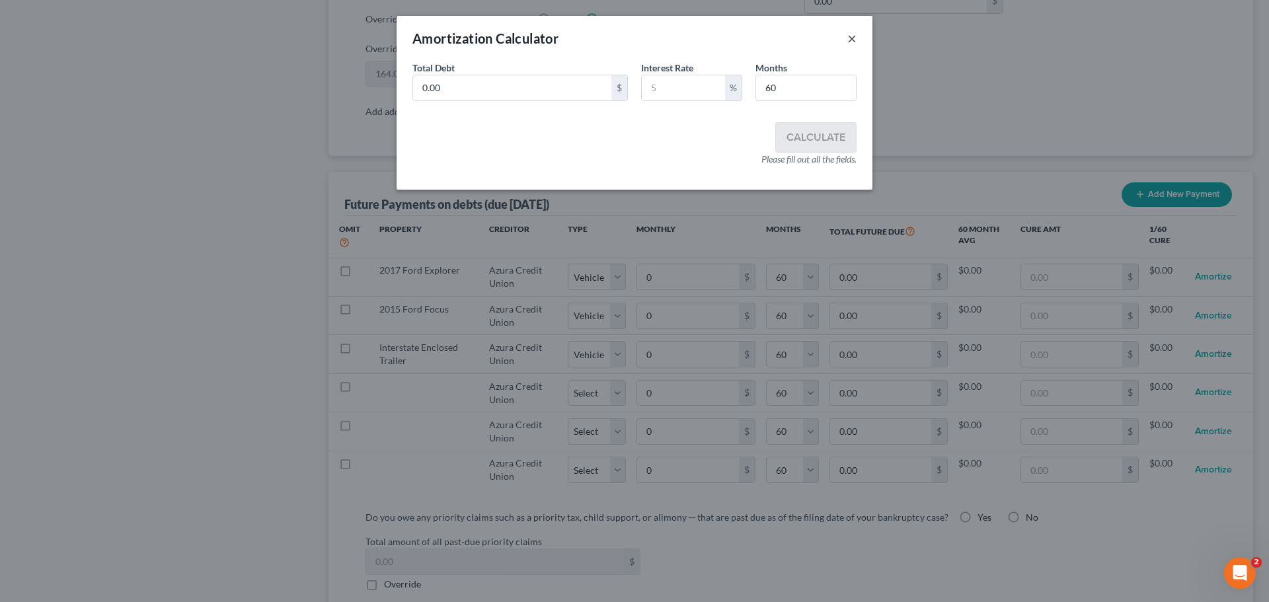
click at [849, 38] on button "×" at bounding box center [851, 38] width 9 height 16
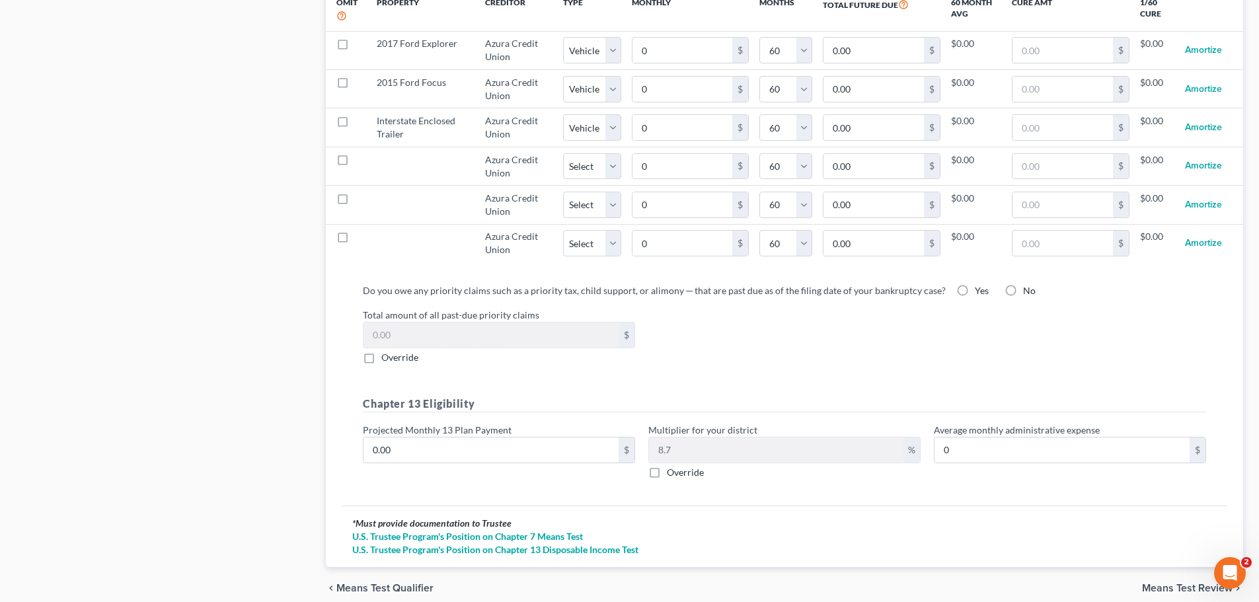
scroll to position [1428, 0]
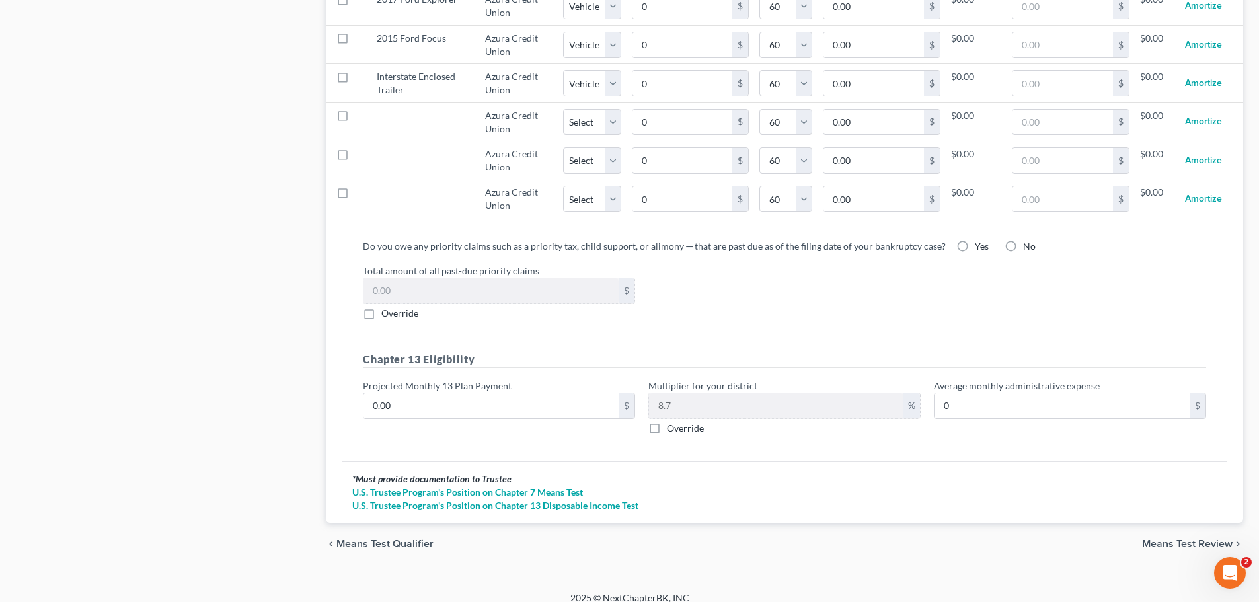
click at [1201, 539] on span "Means Test Review" at bounding box center [1187, 544] width 91 height 11
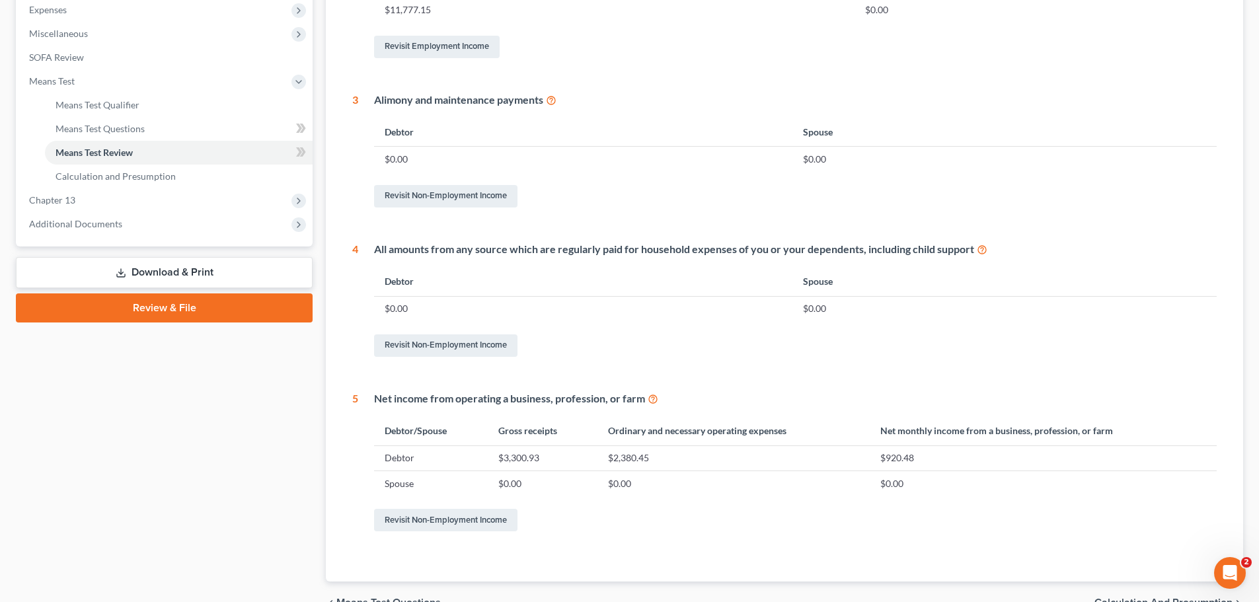
scroll to position [521, 0]
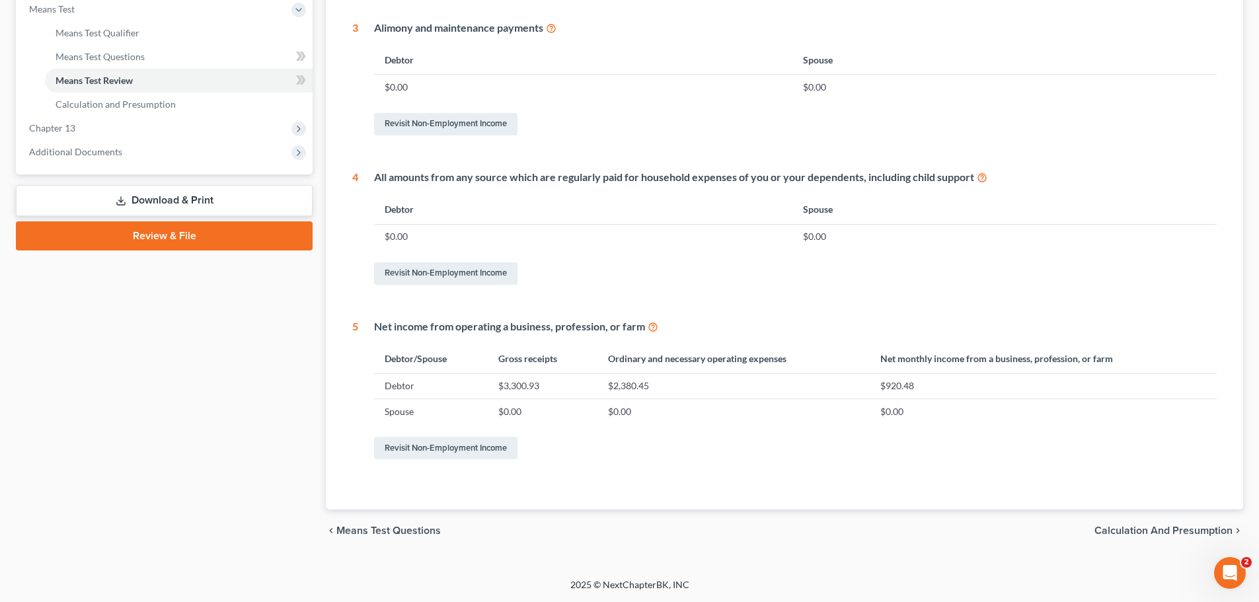
click at [1137, 533] on span "Calculation and Presumption" at bounding box center [1163, 530] width 138 height 11
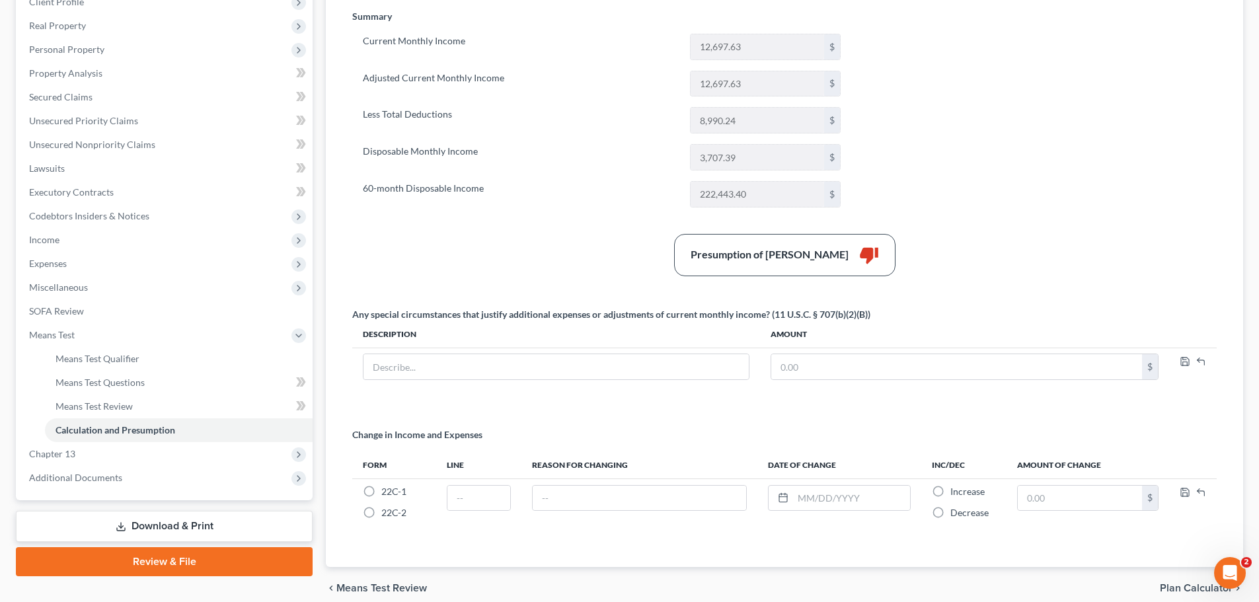
scroll to position [252, 0]
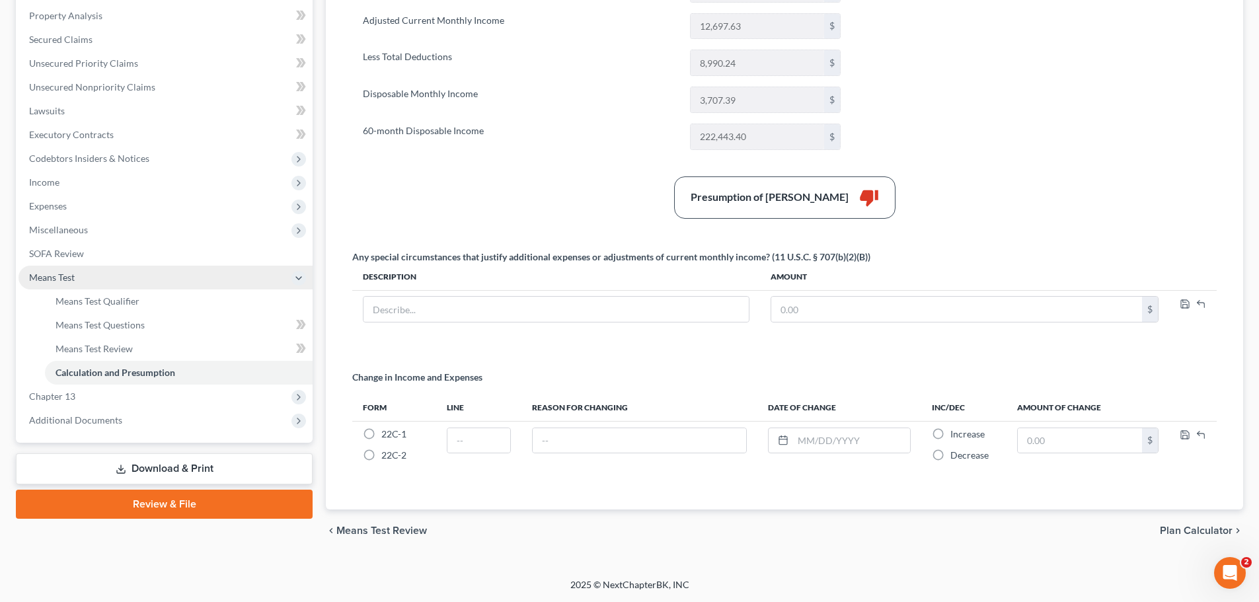
click at [52, 282] on span "Means Test" at bounding box center [52, 277] width 46 height 11
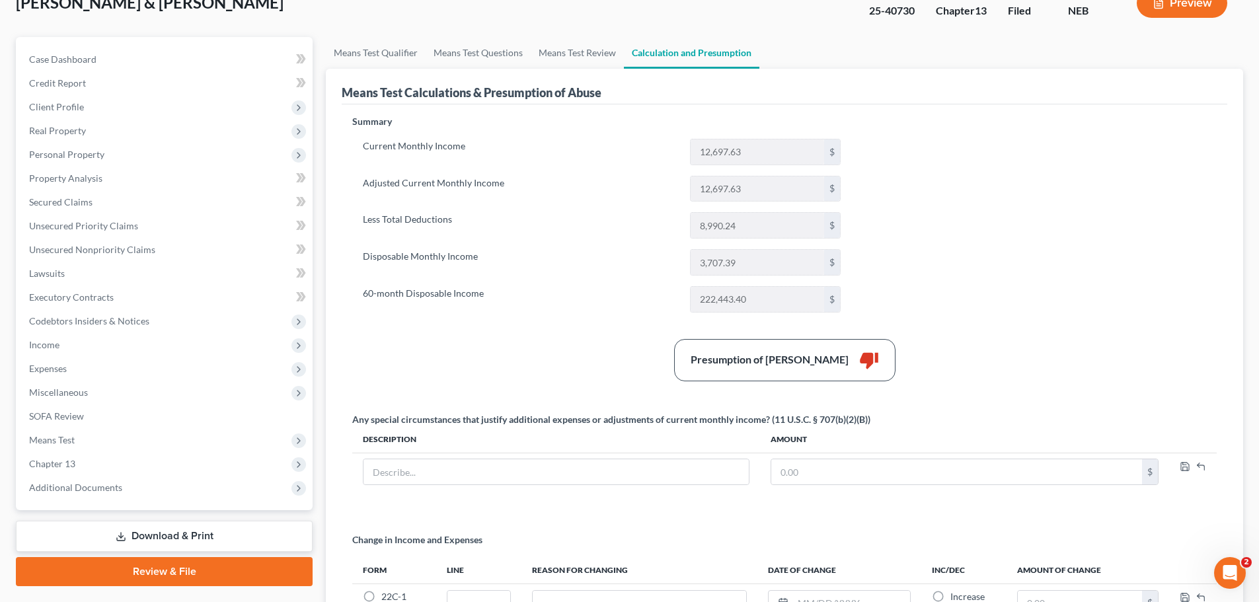
scroll to position [0, 0]
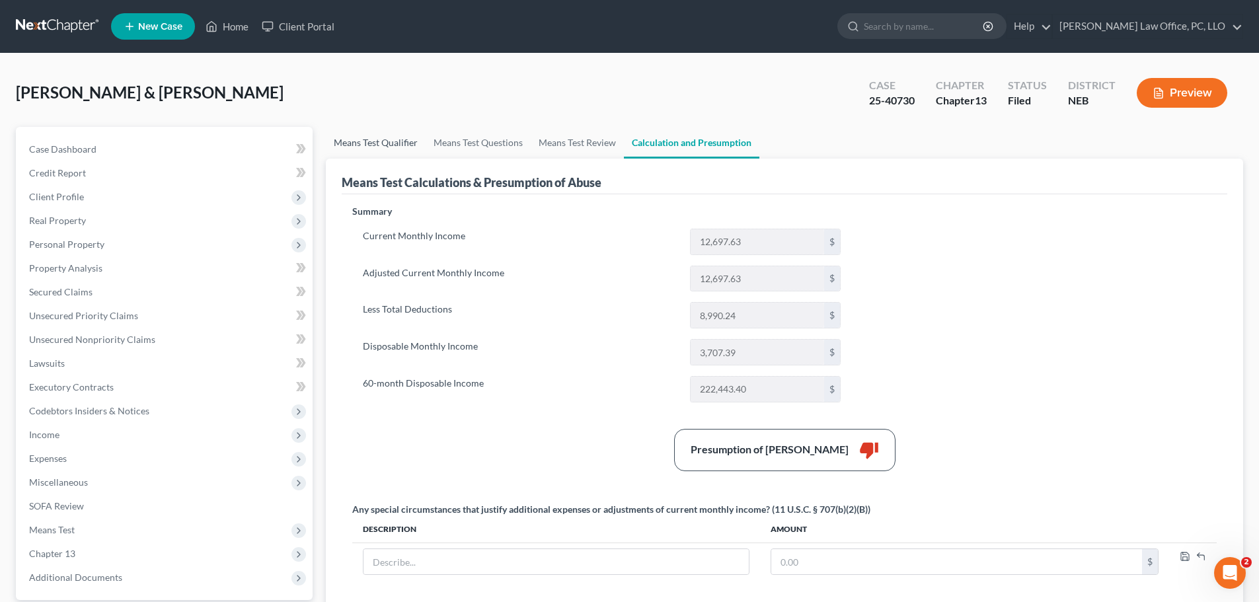
click at [353, 144] on link "Means Test Qualifier" at bounding box center [376, 143] width 100 height 32
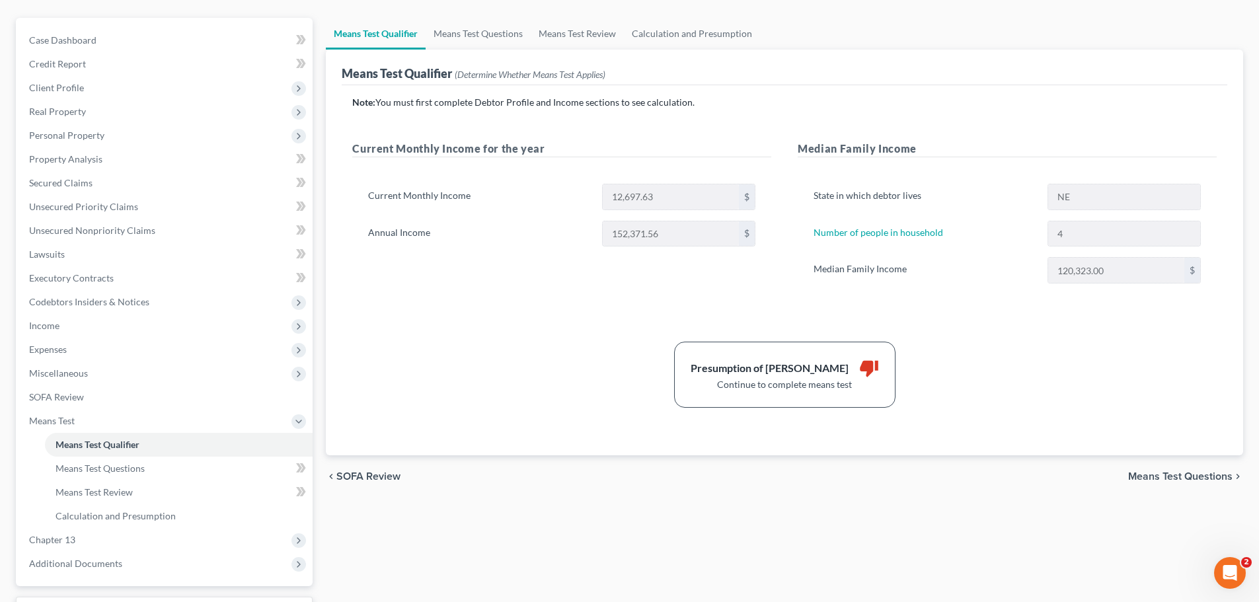
scroll to position [219, 0]
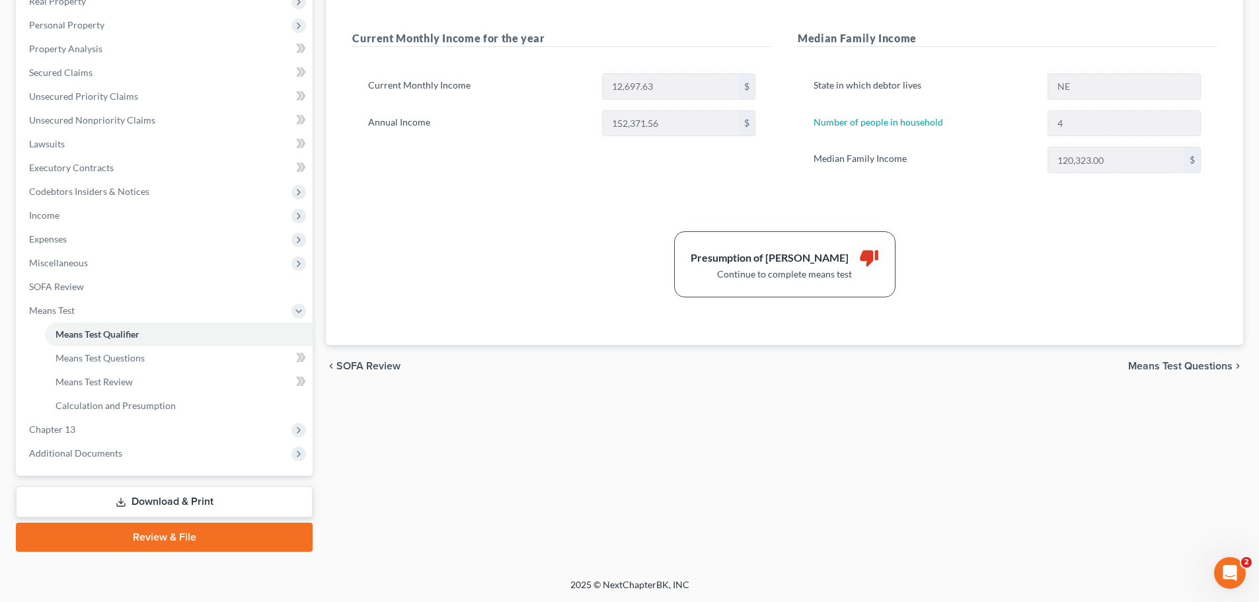
click at [1198, 367] on span "Means Test Questions" at bounding box center [1180, 366] width 104 height 11
select select "4"
select select "3"
select select "1"
select select "60"
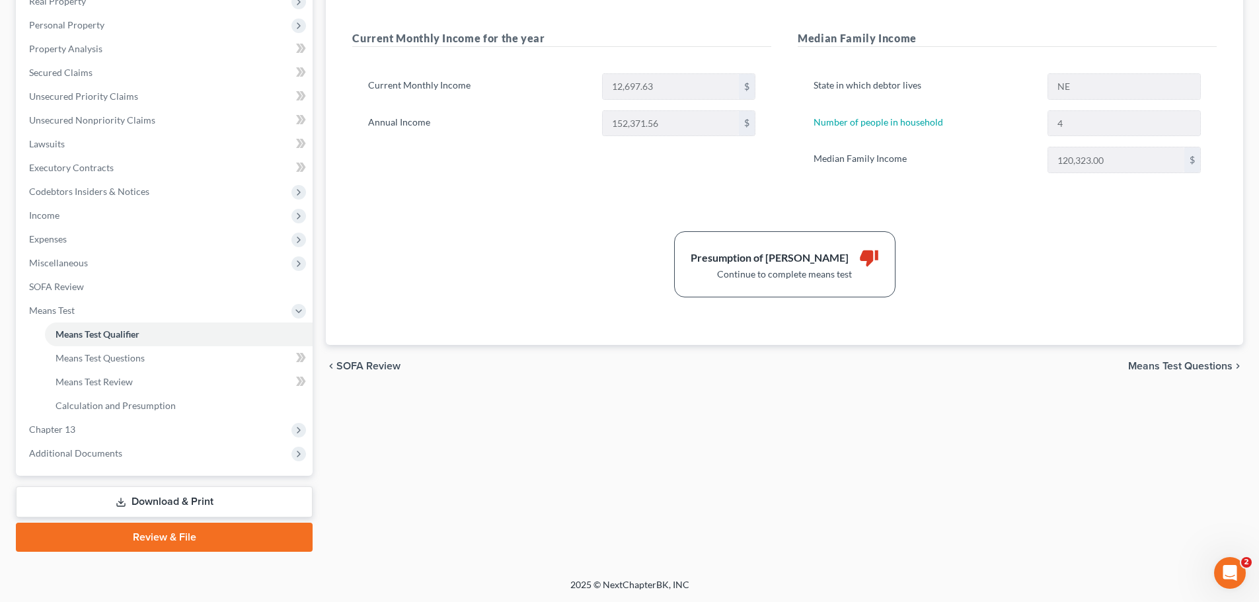
select select "1"
select select "60"
select select "1"
select select "60"
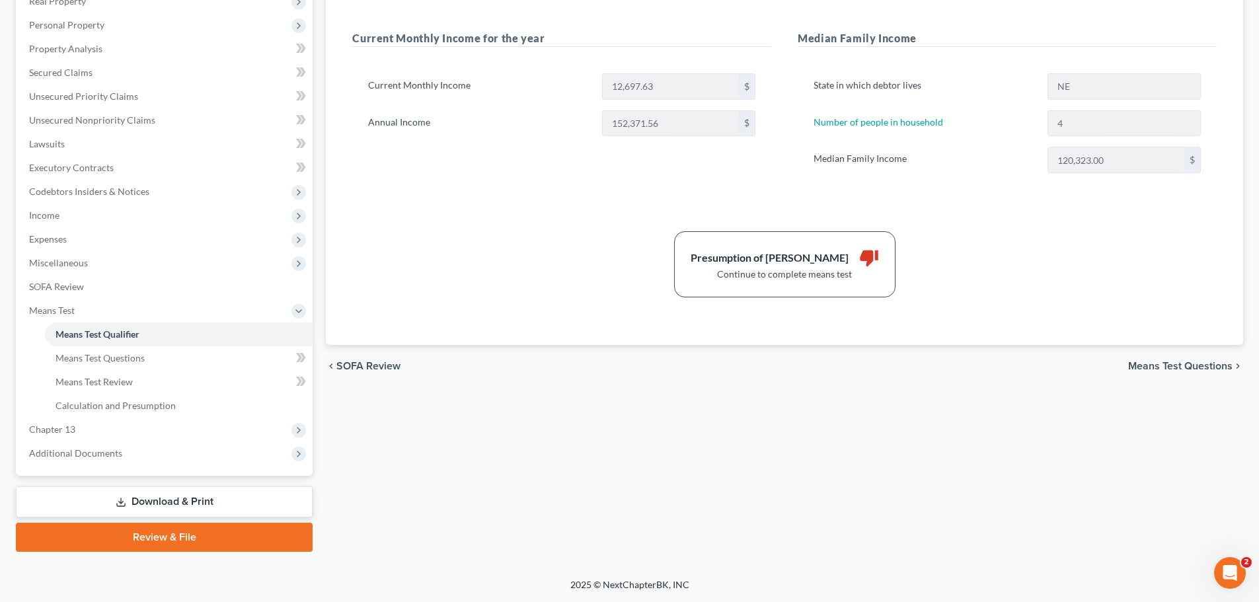
select select "60"
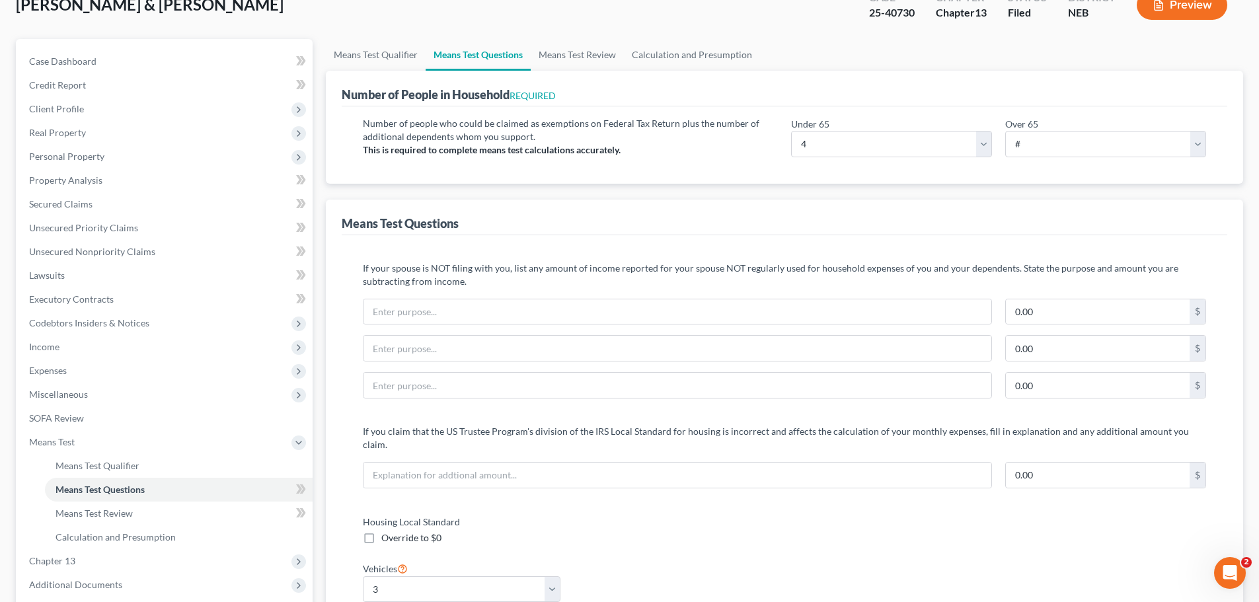
scroll to position [77, 0]
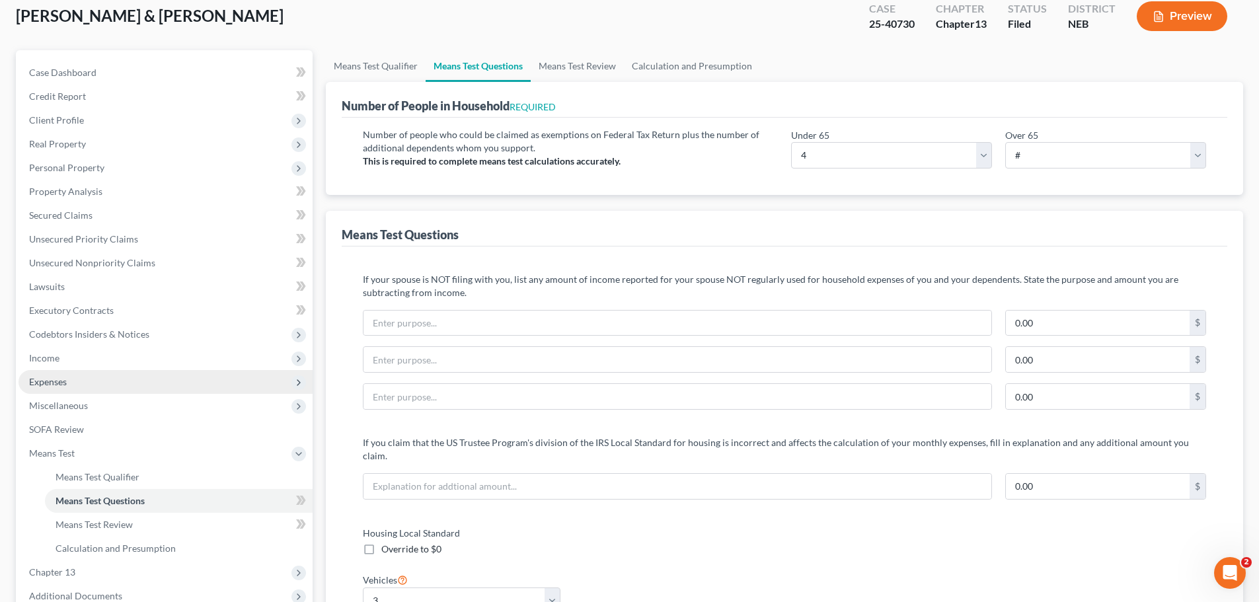
click at [71, 373] on span "Expenses" at bounding box center [166, 382] width 294 height 24
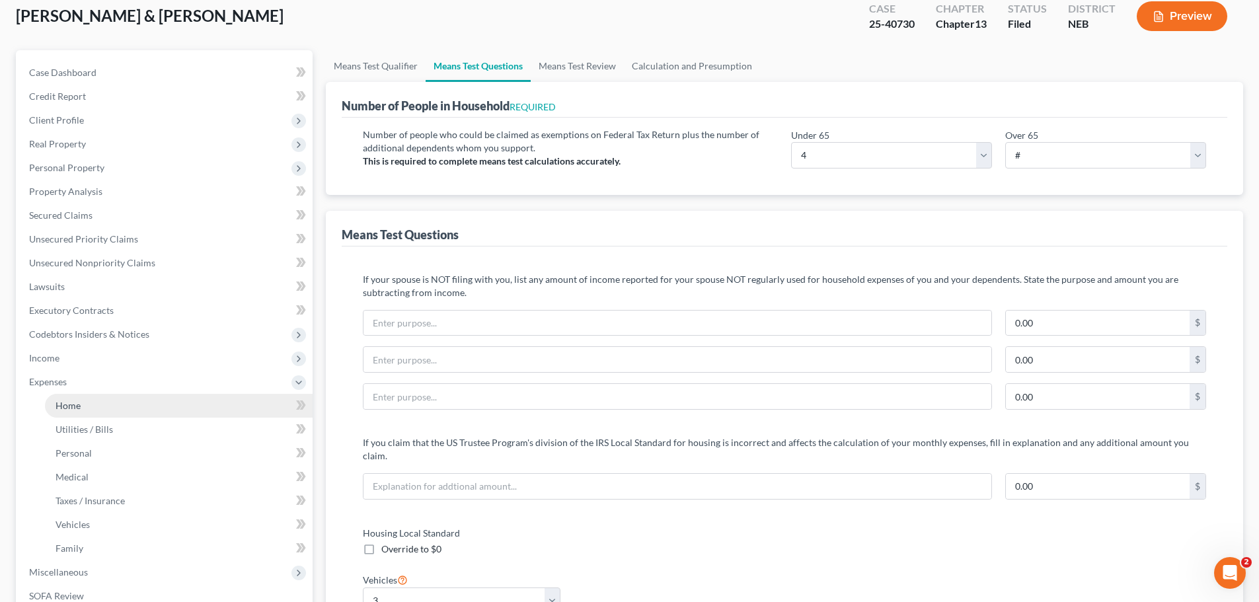
click at [81, 399] on link "Home" at bounding box center [179, 406] width 268 height 24
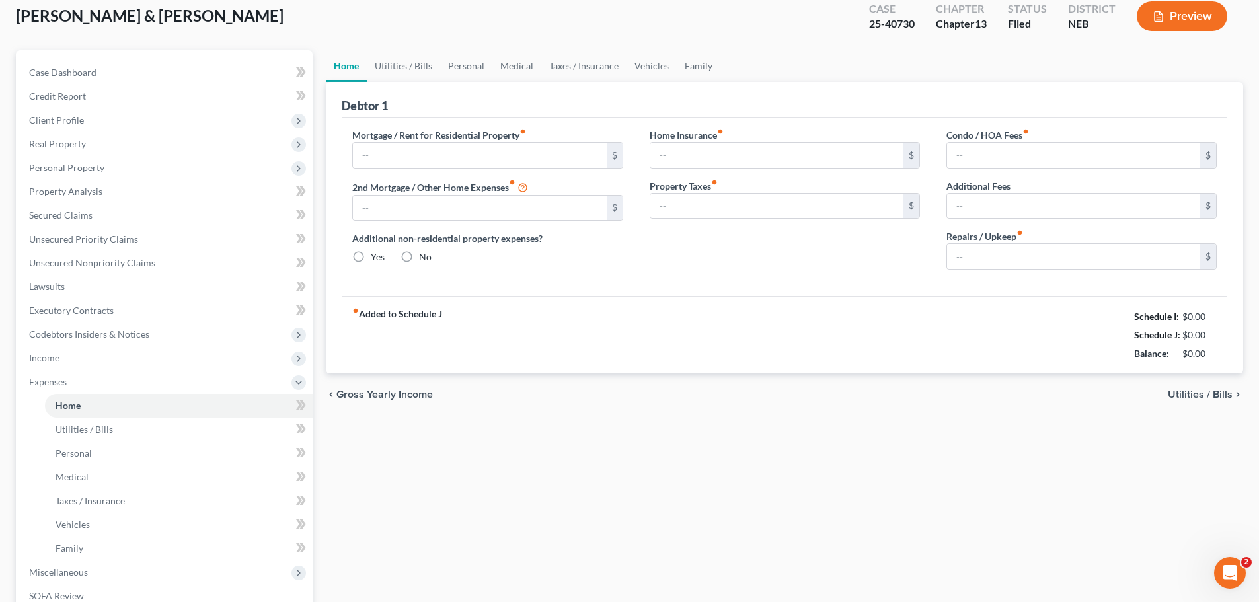
type input "2,260.00"
type input "0.00"
radio input "true"
type input "0.00"
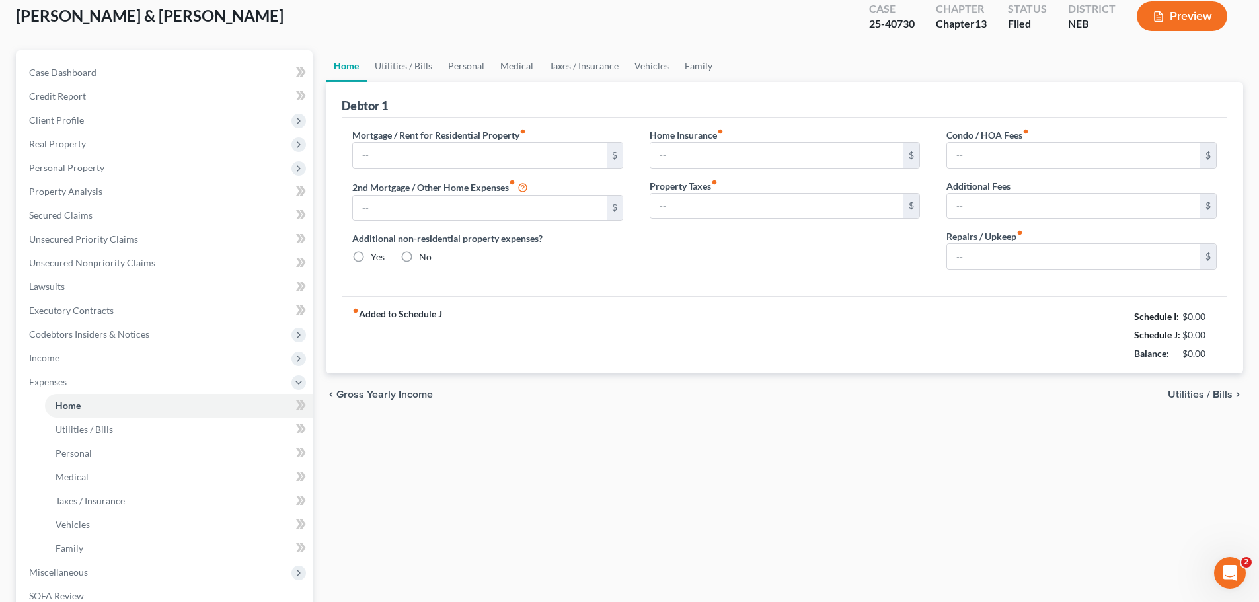
type input "0.00"
type input "75.00"
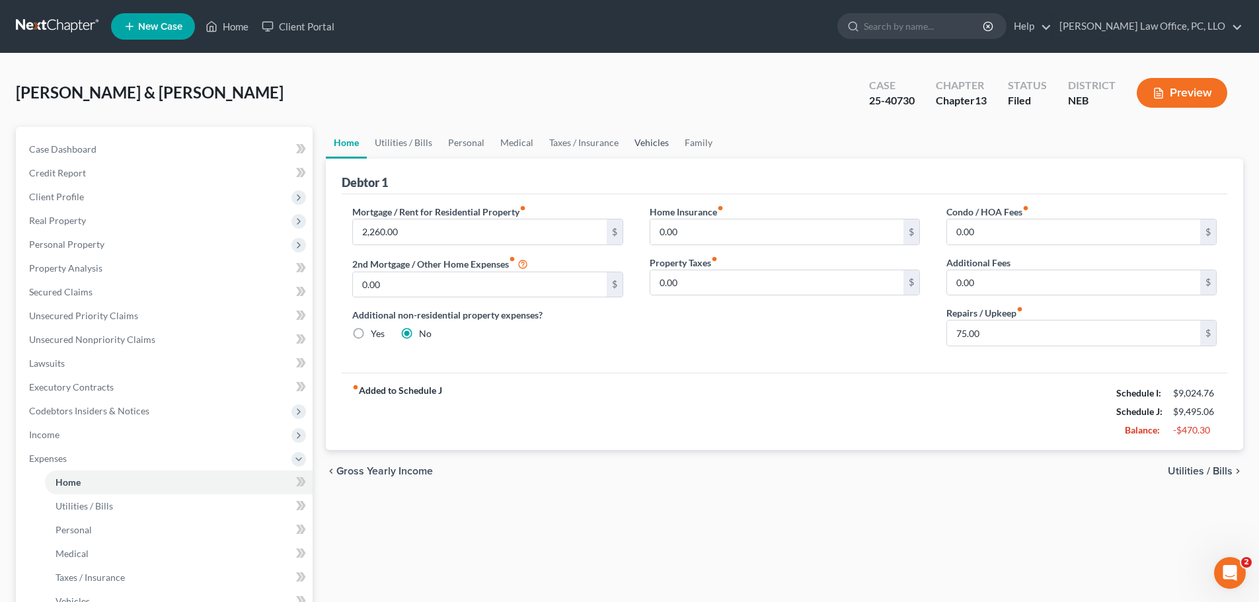
click at [650, 142] on link "Vehicles" at bounding box center [651, 143] width 50 height 32
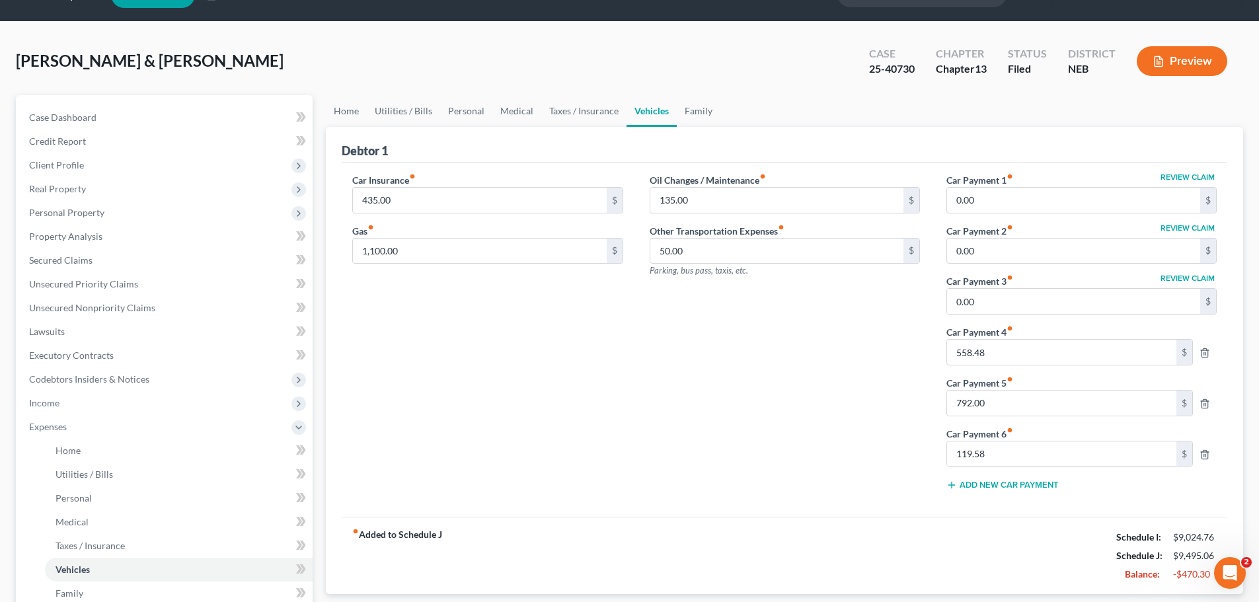
scroll to position [52, 0]
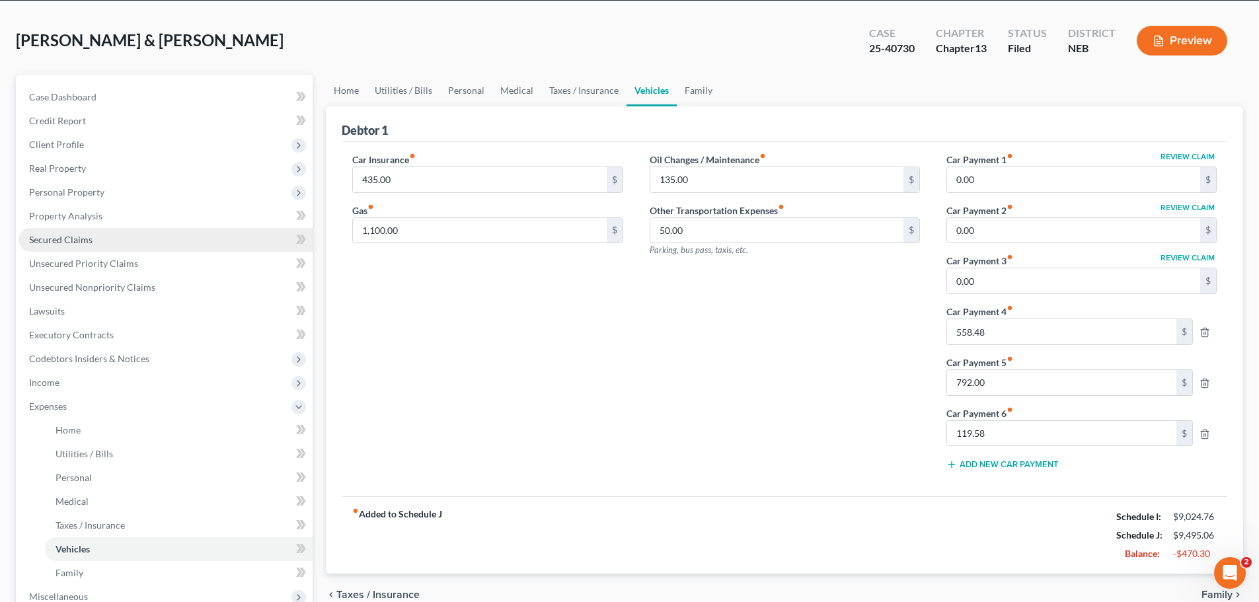
click at [79, 238] on span "Secured Claims" at bounding box center [60, 239] width 63 height 11
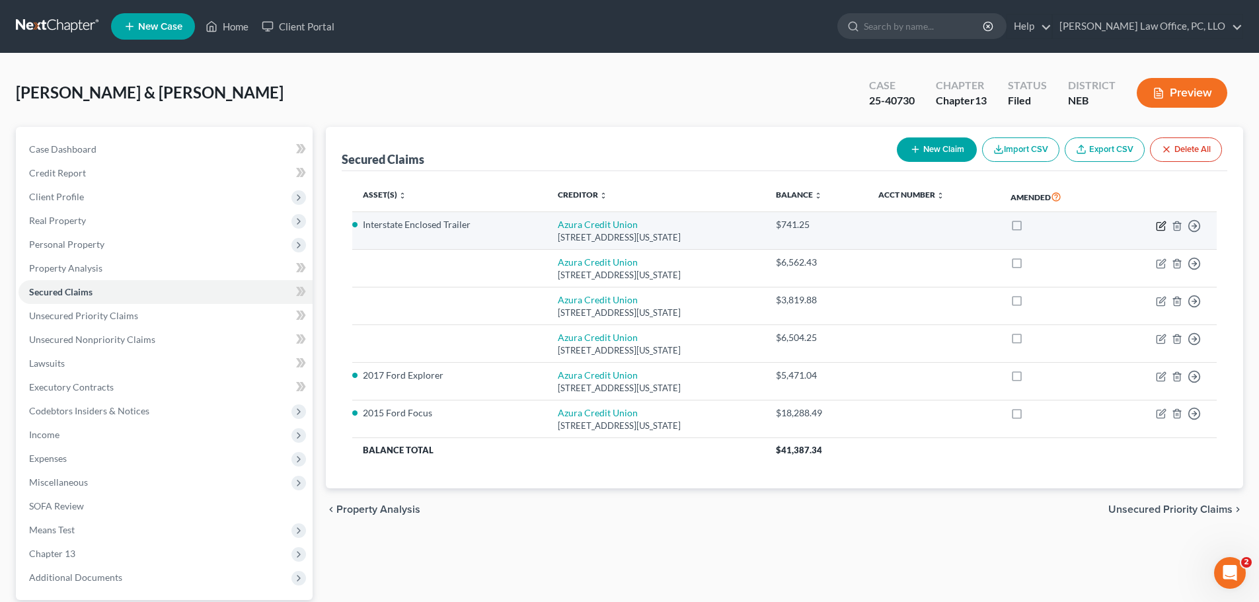
click at [1160, 227] on icon "button" at bounding box center [1162, 224] width 6 height 6
select select "17"
select select "4"
select select "2"
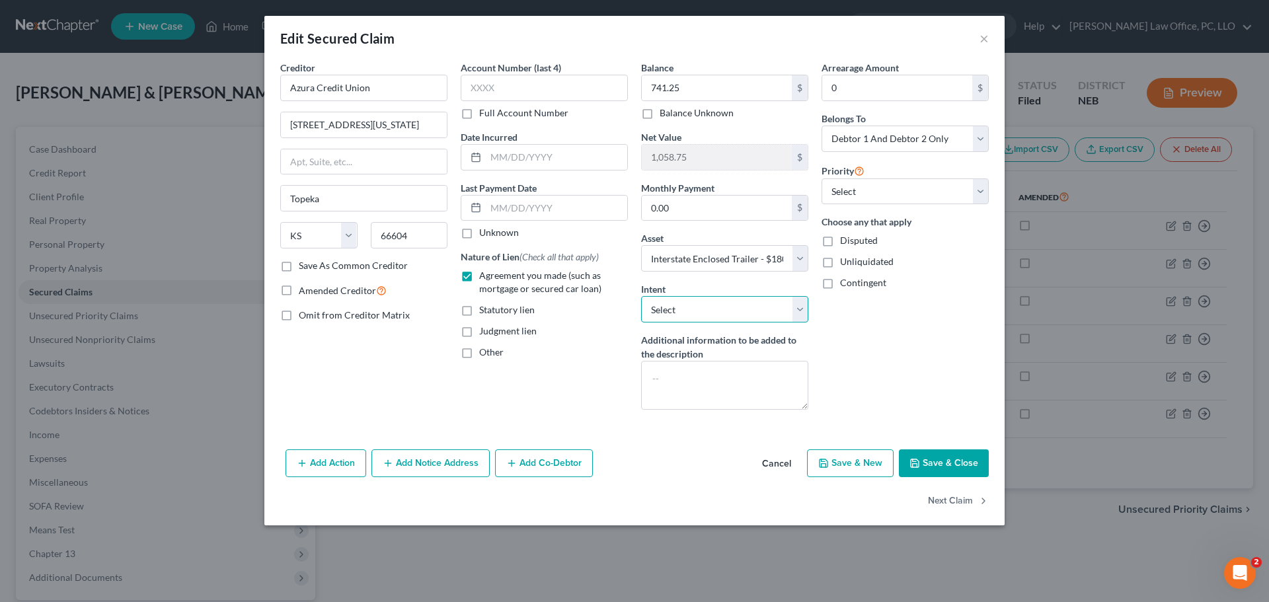
click at [806, 311] on select "Select Surrender Redeem Reaffirm Avoid Other" at bounding box center [724, 309] width 167 height 26
select select "2"
click at [641, 296] on select "Select Surrender Redeem Reaffirm Avoid Other" at bounding box center [724, 309] width 167 height 26
click at [981, 186] on select "Select 1st 2nd 3rd 4th 5th 6th 7th 8th 9th 10th 11th 12th 13th 14th 15th 16th 1…" at bounding box center [904, 191] width 167 height 26
click at [999, 163] on div "Creditor * Azura Credit Union [STREET_ADDRESS][US_STATE] Topeka State [US_STATE…" at bounding box center [634, 252] width 740 height 383
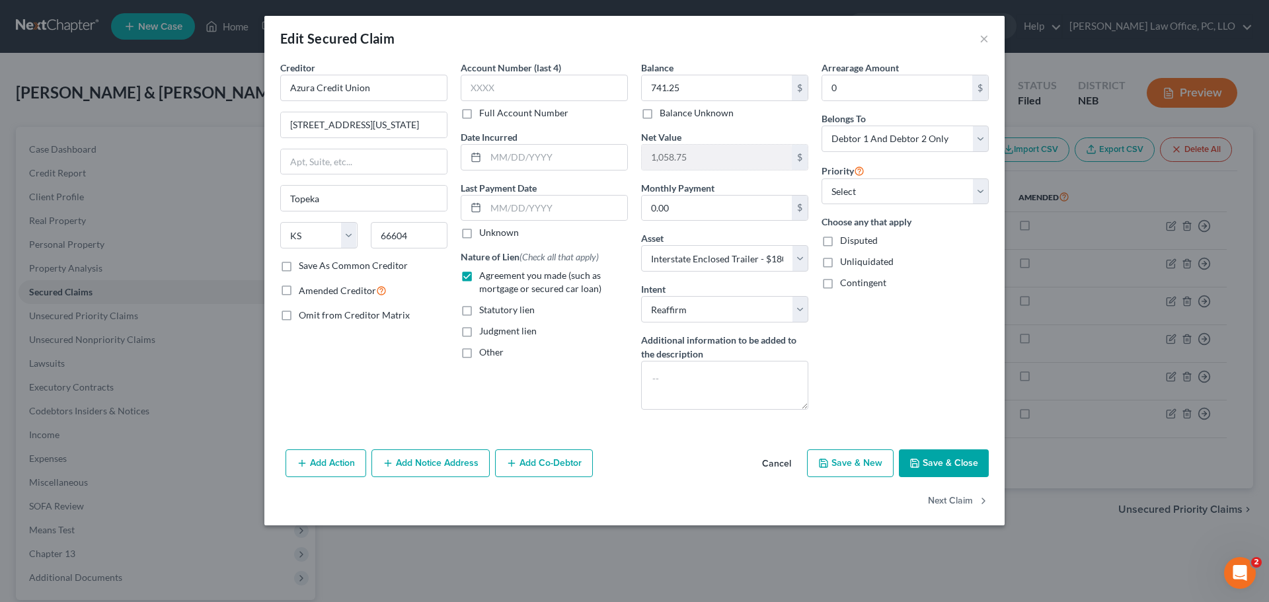
click at [937, 468] on button "Save & Close" at bounding box center [944, 463] width 90 height 28
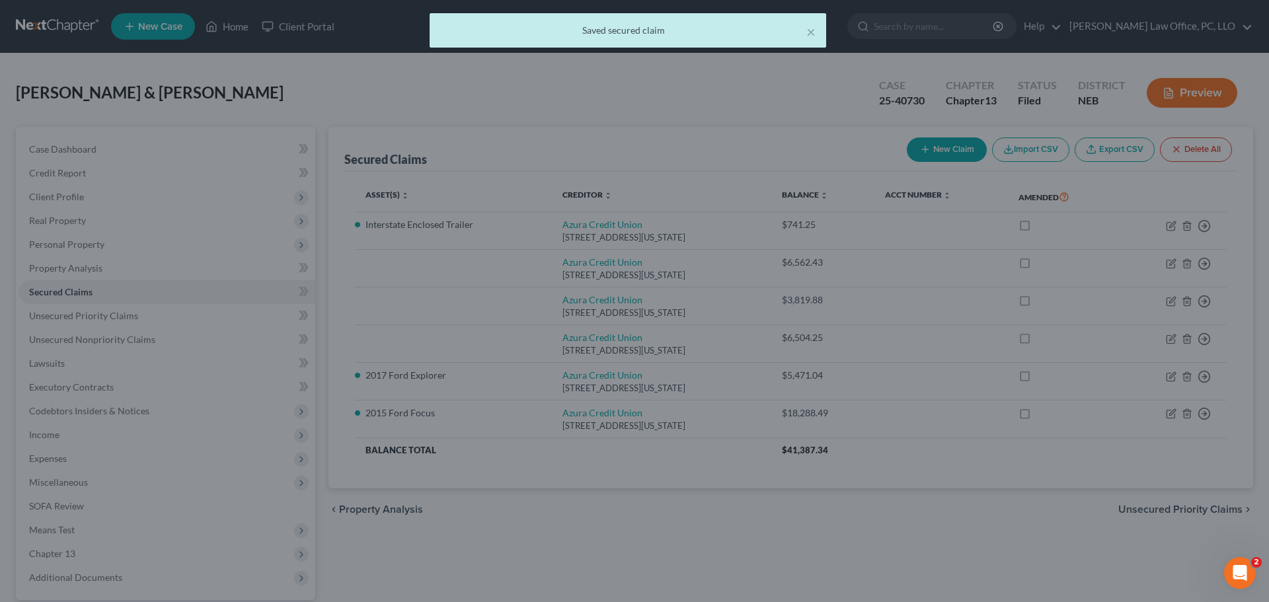
select select "4"
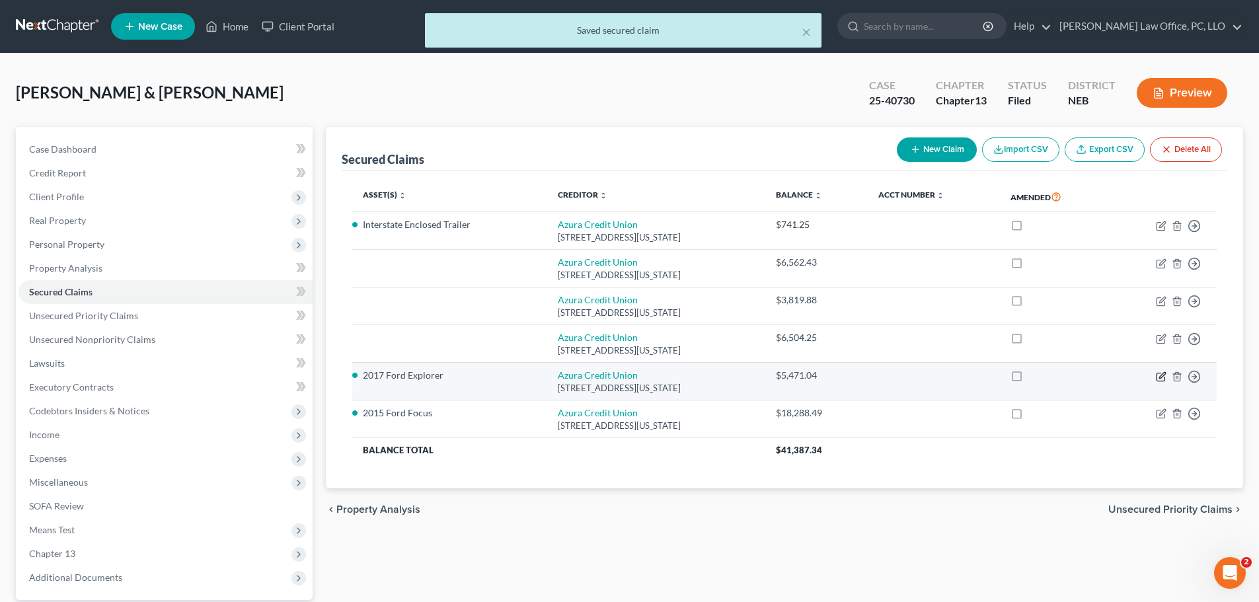
click at [1159, 375] on icon "button" at bounding box center [1161, 376] width 11 height 11
select select "17"
select select "2"
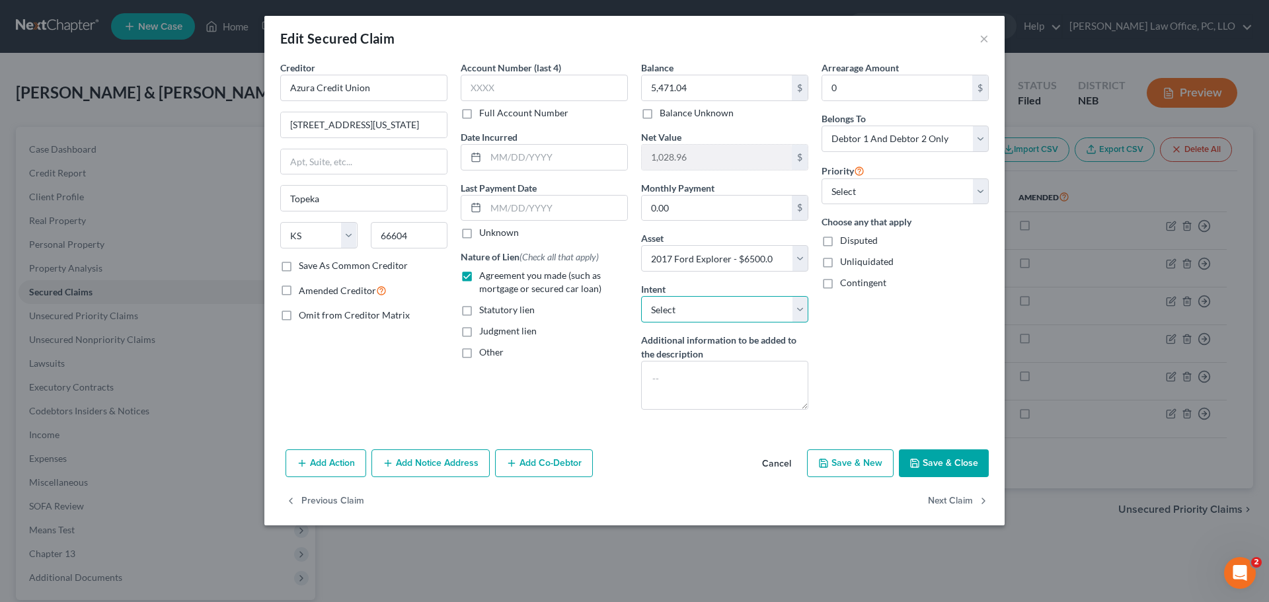
click at [802, 313] on select "Select Surrender Redeem Reaffirm Avoid Other" at bounding box center [724, 309] width 167 height 26
select select "2"
click at [641, 296] on select "Select Surrender Redeem Reaffirm Avoid Other" at bounding box center [724, 309] width 167 height 26
click at [958, 457] on button "Save & Close" at bounding box center [944, 463] width 90 height 28
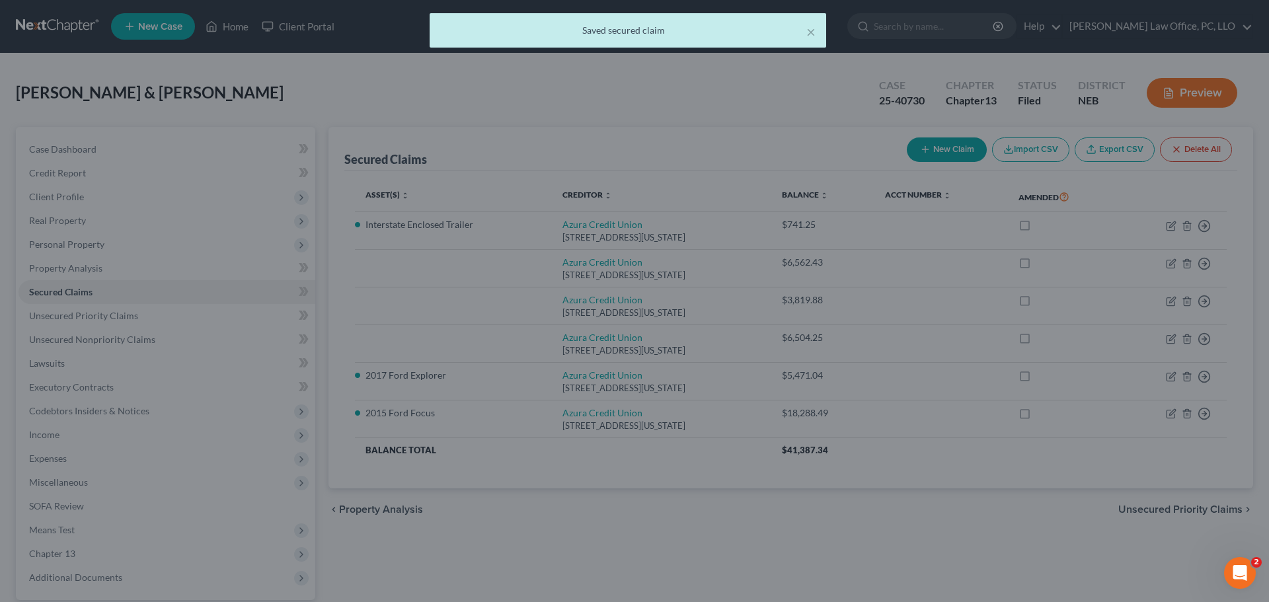
select select "2"
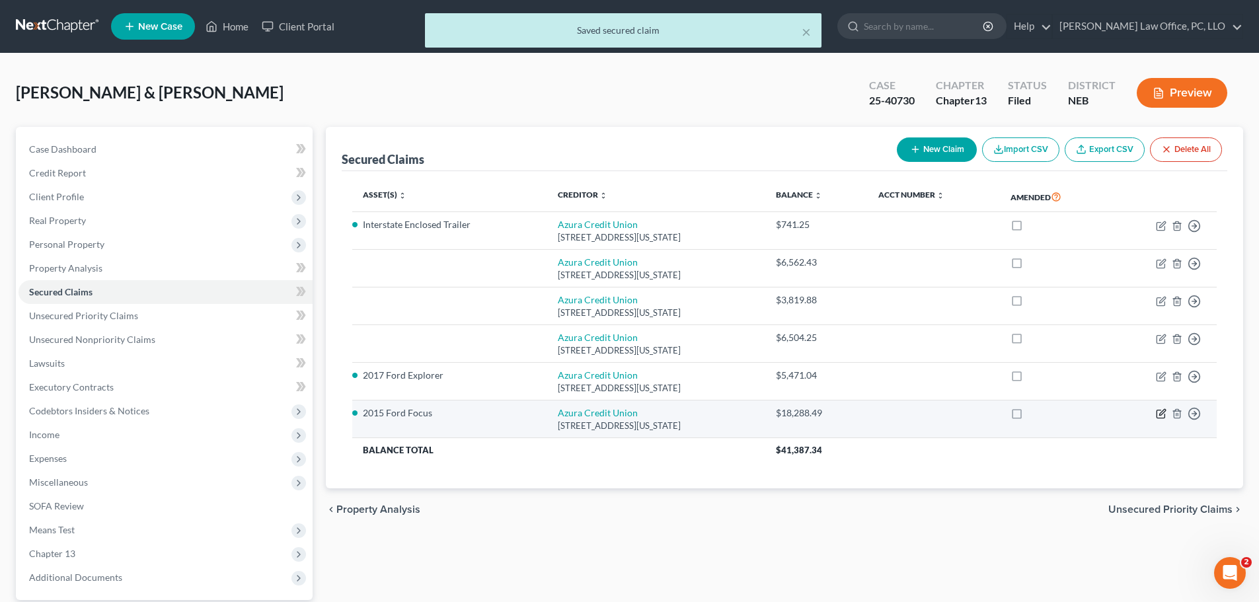
click at [1160, 409] on icon "button" at bounding box center [1161, 413] width 11 height 11
select select "17"
select select "2"
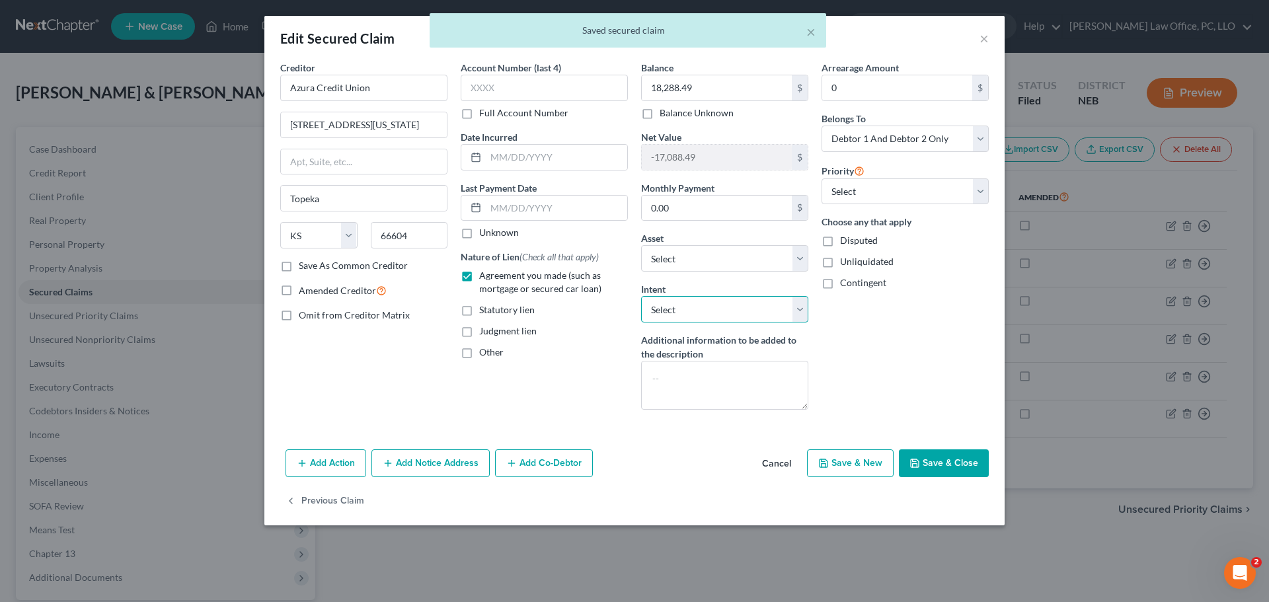
click at [803, 309] on select "Select Surrender Redeem Reaffirm Avoid Other" at bounding box center [724, 309] width 167 height 26
select select "2"
click at [641, 296] on select "Select Surrender Redeem Reaffirm Avoid Other" at bounding box center [724, 309] width 167 height 26
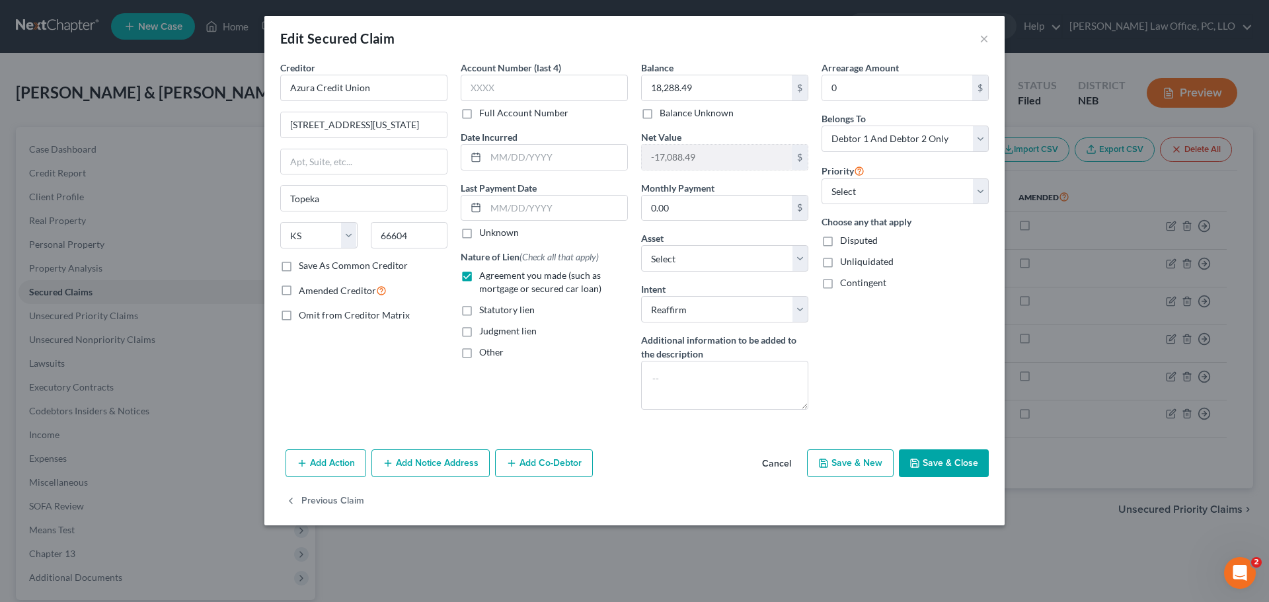
click at [968, 467] on button "Save & Close" at bounding box center [944, 463] width 90 height 28
select select "5"
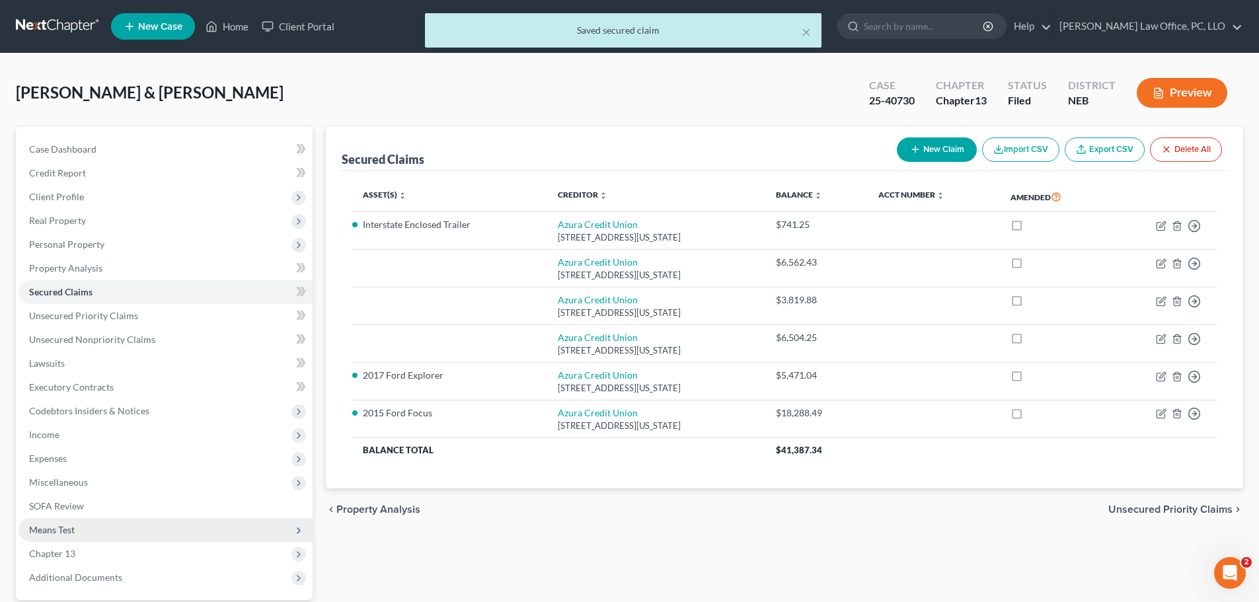
click at [81, 522] on span "Means Test" at bounding box center [166, 530] width 294 height 24
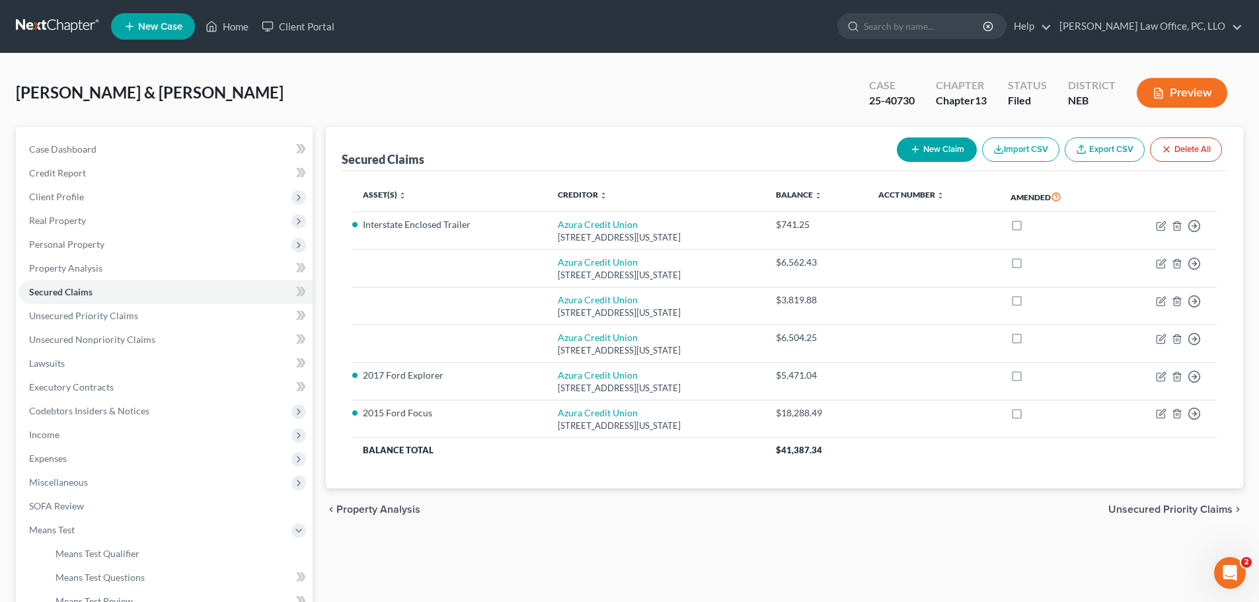
scroll to position [161, 0]
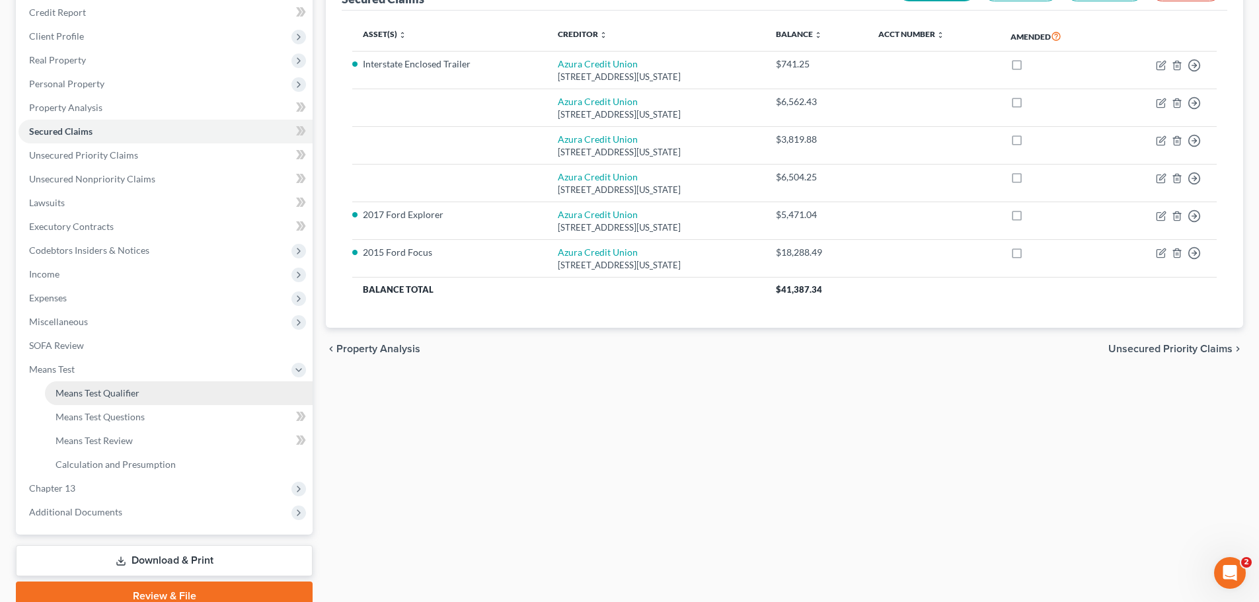
click at [65, 387] on span "Means Test Qualifier" at bounding box center [98, 392] width 84 height 11
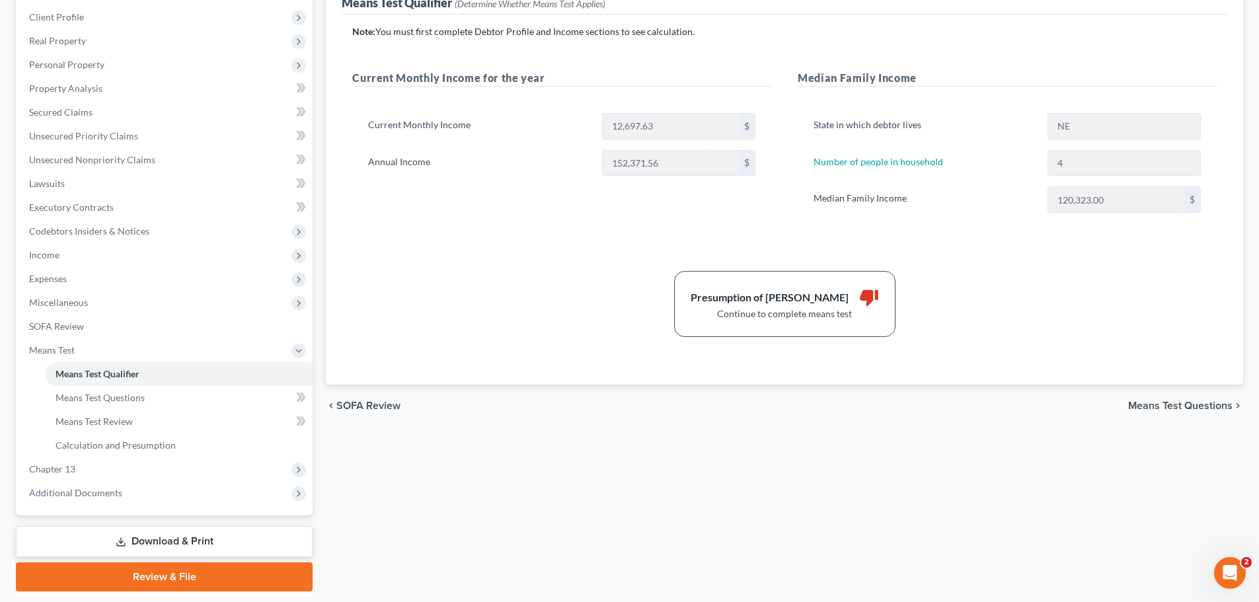
scroll to position [219, 0]
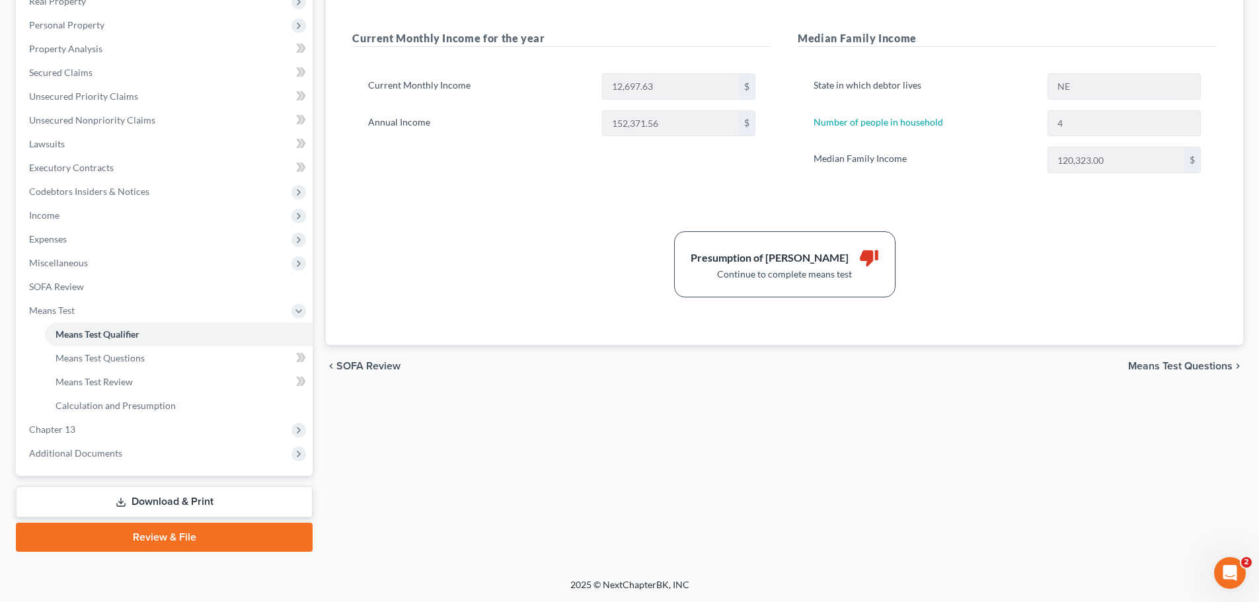
click at [1175, 366] on span "Means Test Questions" at bounding box center [1180, 366] width 104 height 11
select select "4"
select select "3"
select select "1"
select select "60"
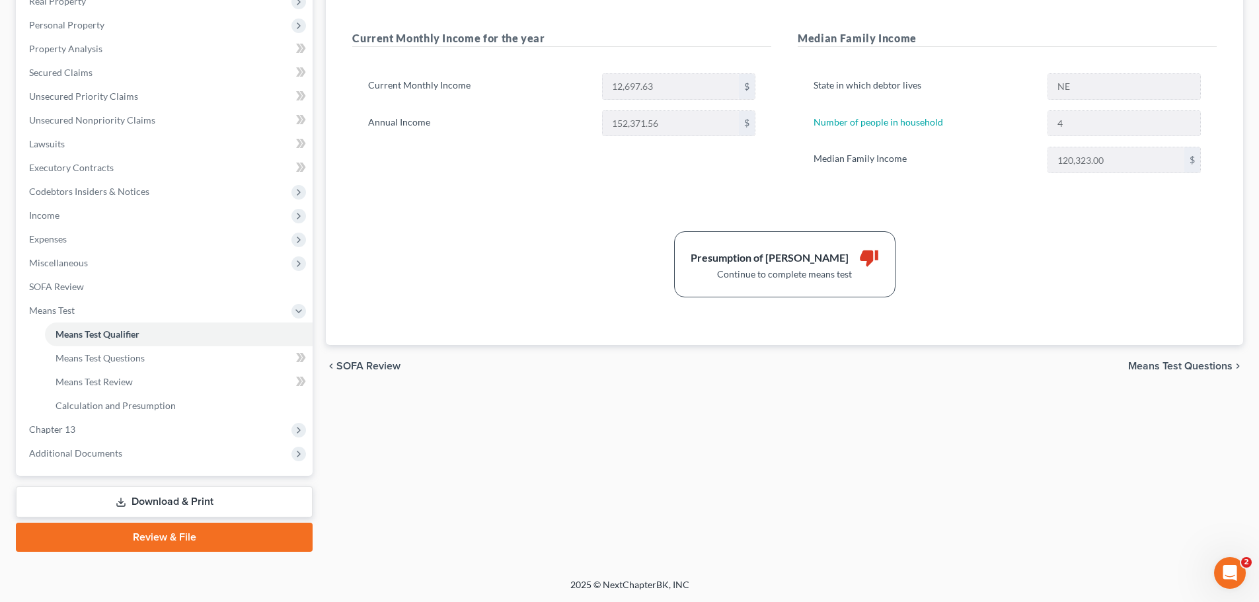
select select "1"
select select "60"
select select "1"
select select "60"
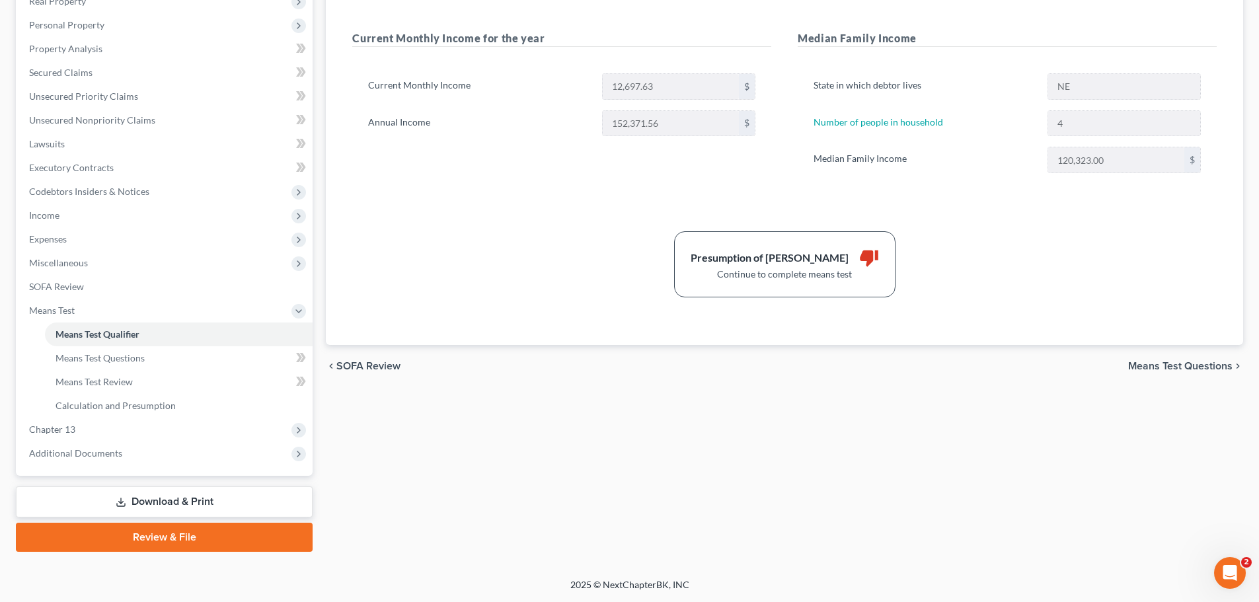
select select "60"
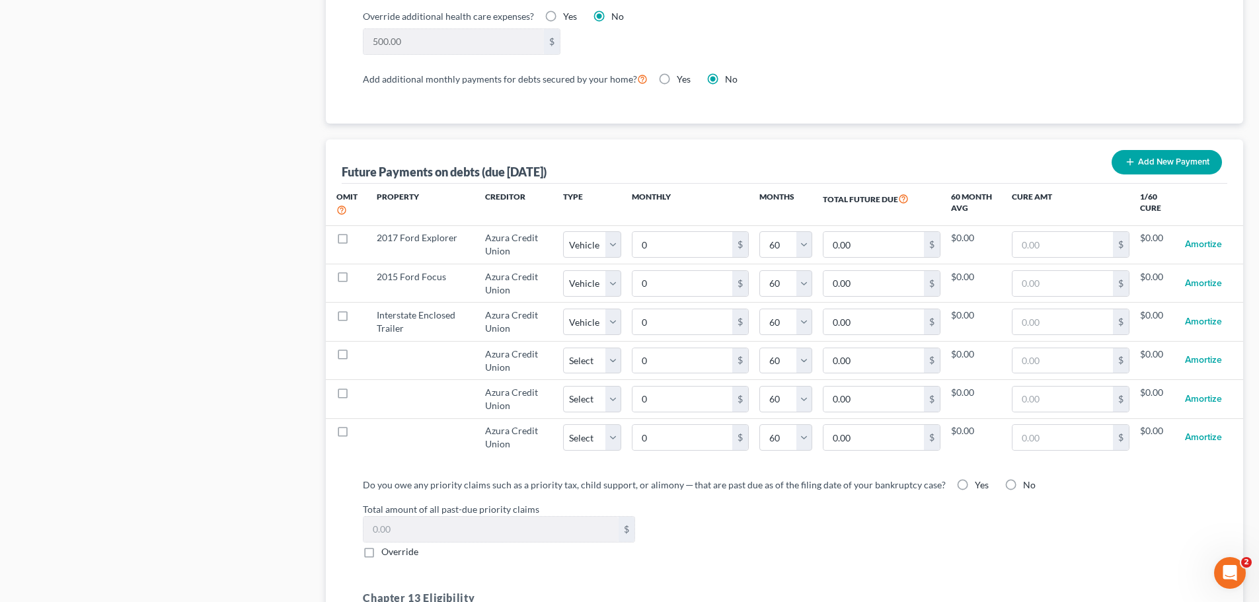
scroll to position [1162, 0]
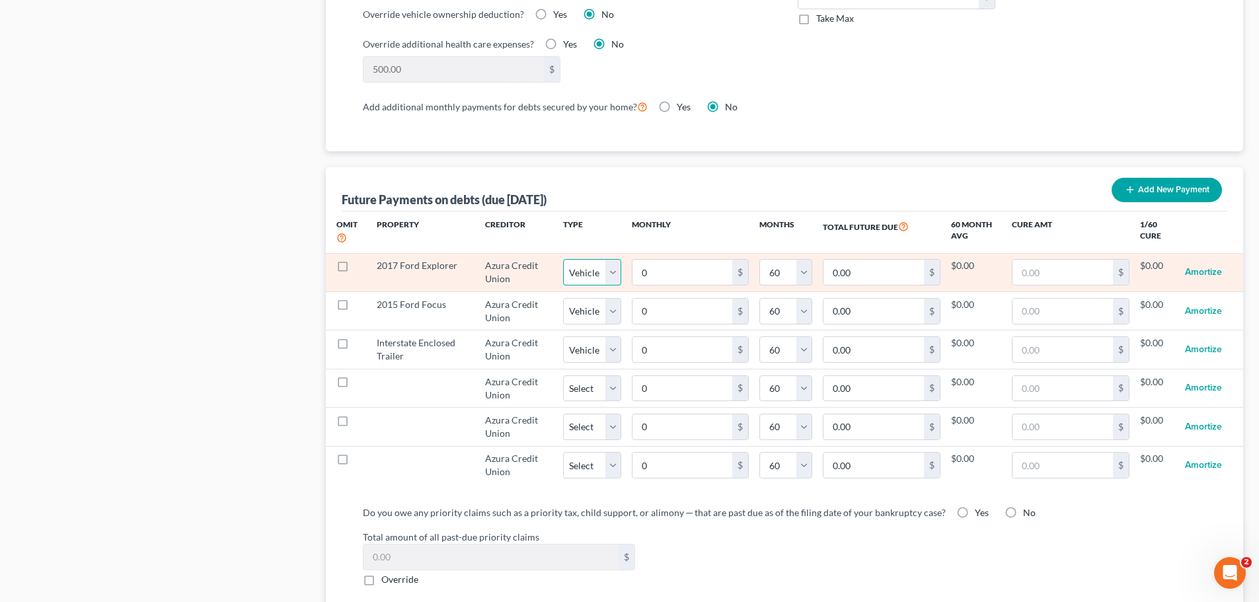
click at [617, 259] on select "Select Home Vehicle Other" at bounding box center [592, 272] width 58 height 26
click at [563, 259] on select "Select Home Vehicle Other" at bounding box center [592, 272] width 58 height 26
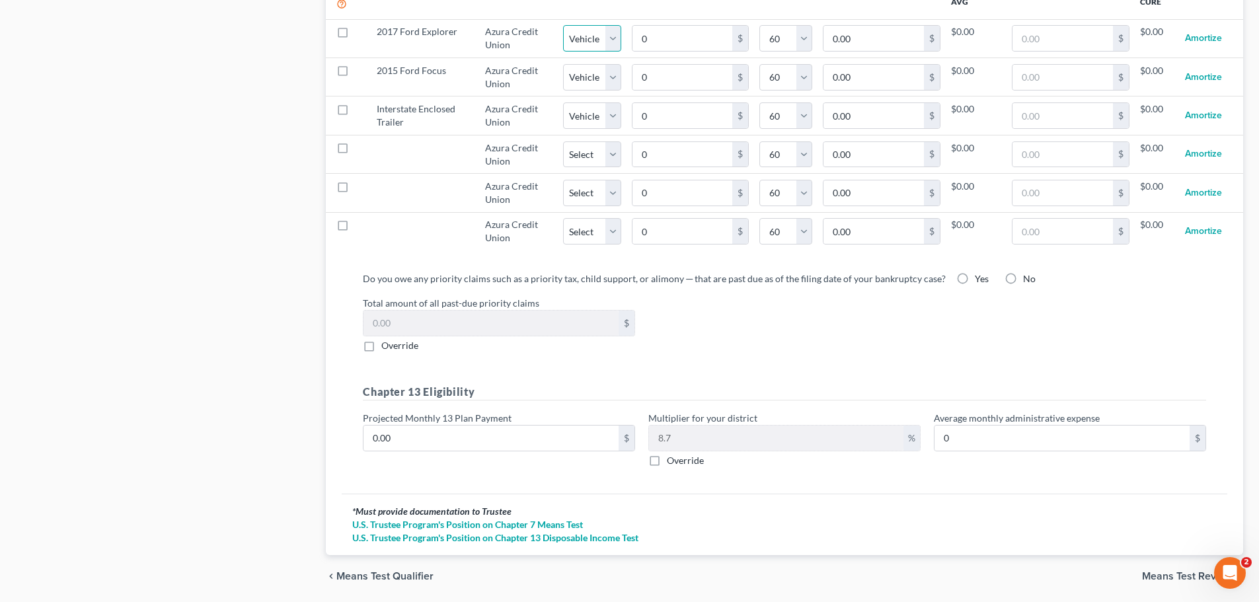
scroll to position [1428, 0]
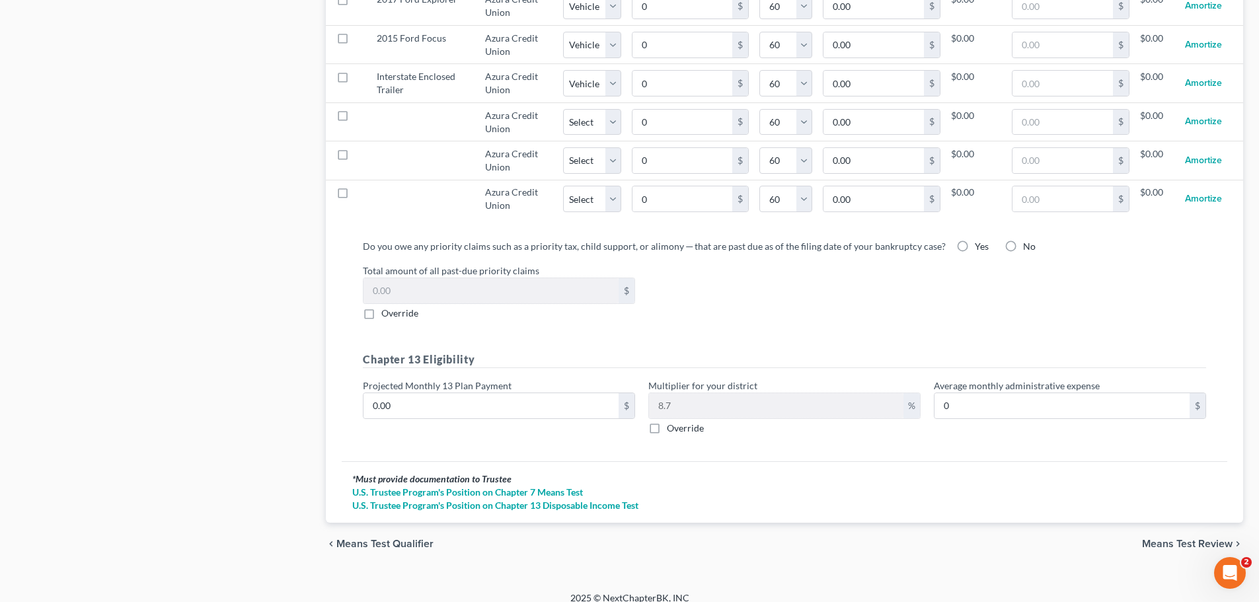
click at [1159, 539] on span "Means Test Review" at bounding box center [1187, 544] width 91 height 11
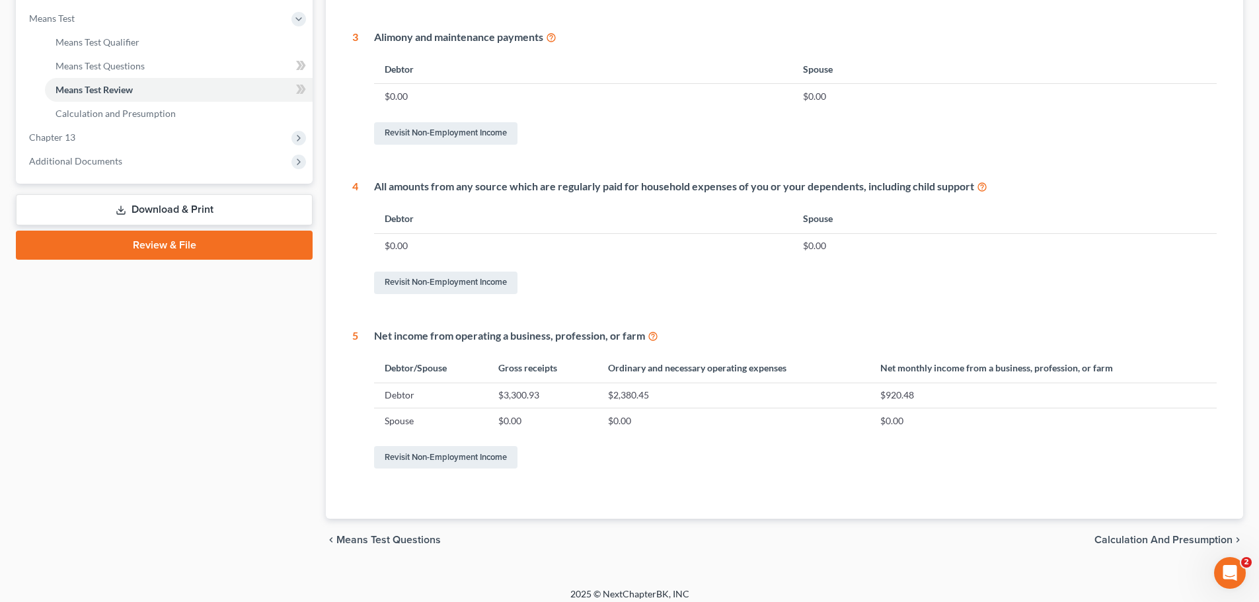
scroll to position [510, 0]
click at [1123, 541] on span "Calculation and Presumption" at bounding box center [1163, 541] width 138 height 11
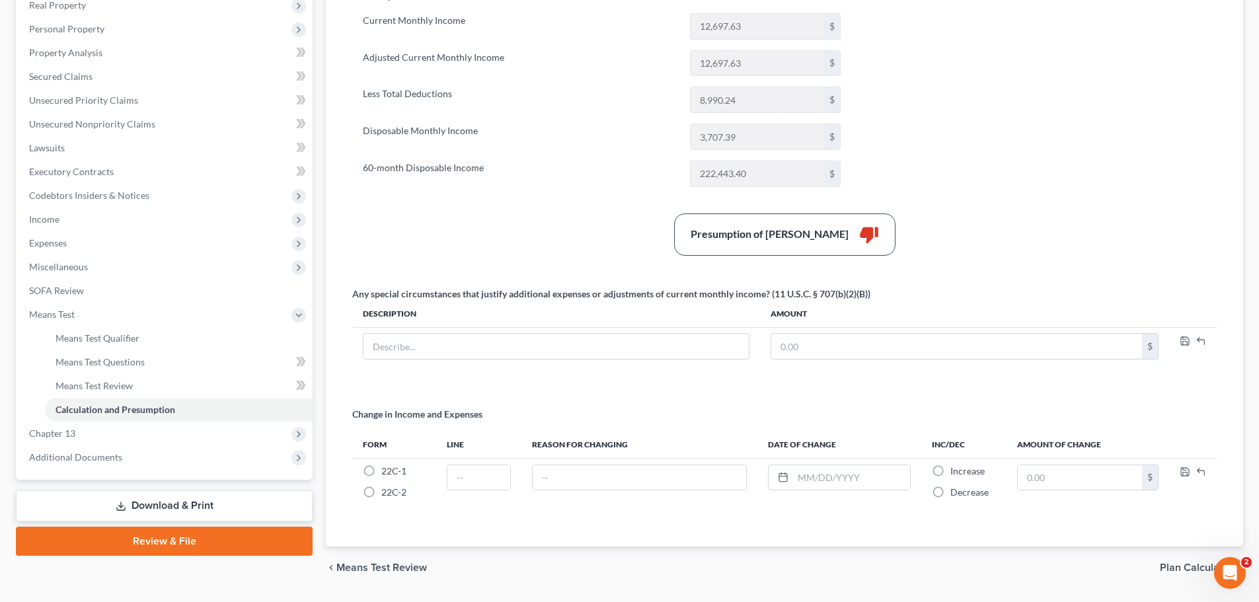
scroll to position [252, 0]
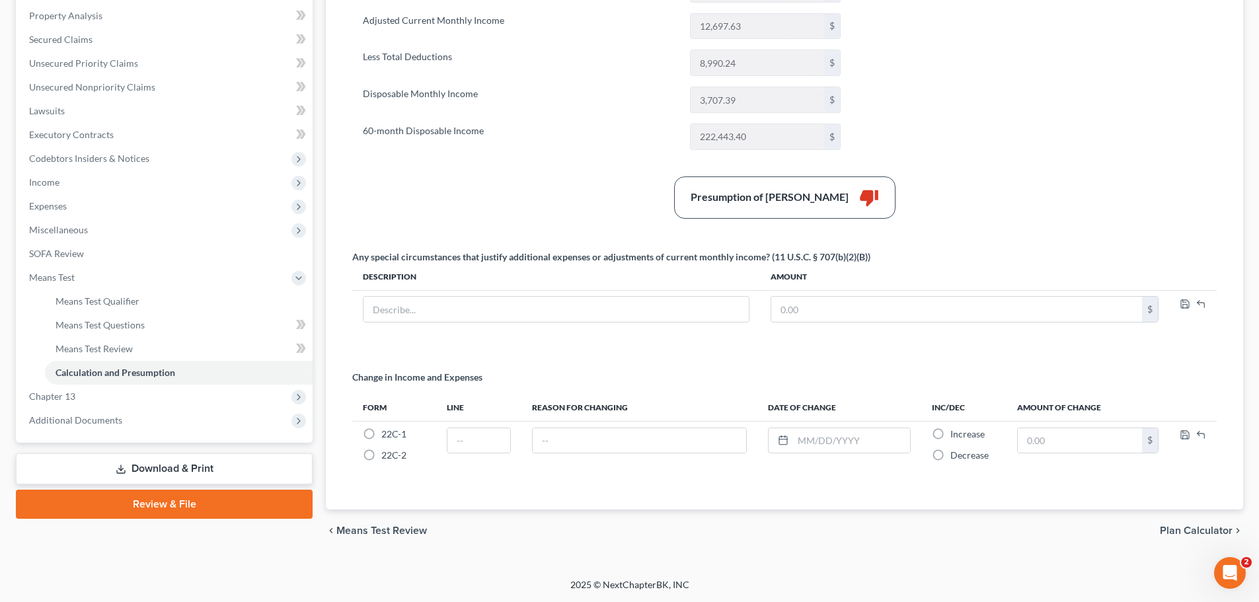
click at [1211, 533] on span "Plan Calculator" at bounding box center [1196, 530] width 73 height 11
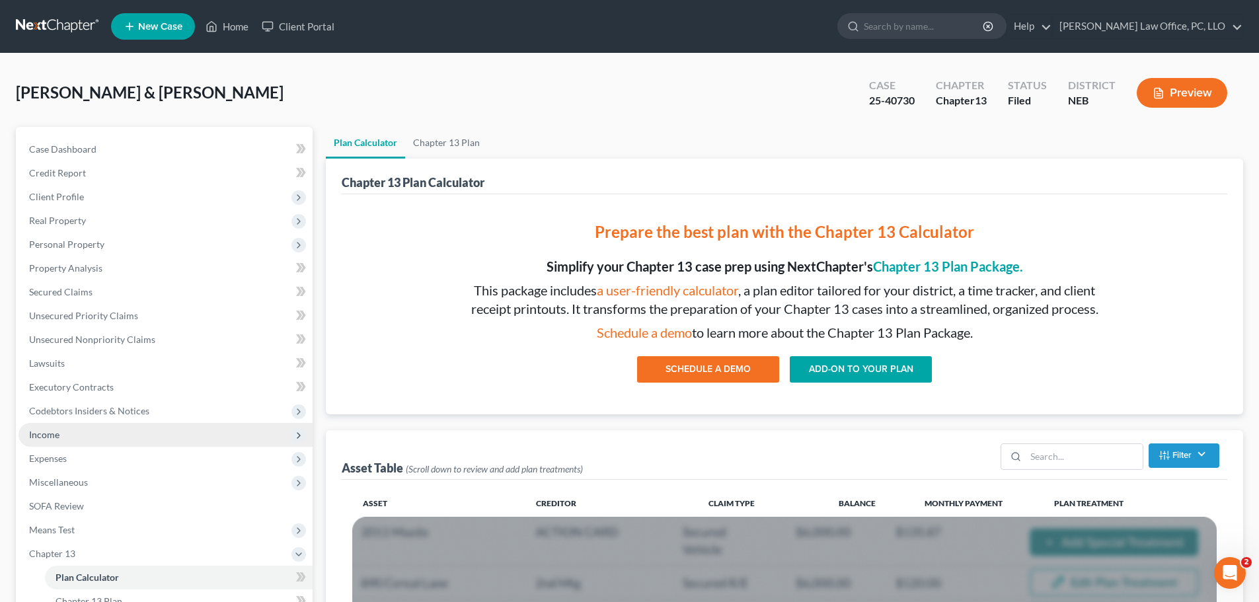
click at [34, 437] on span "Income" at bounding box center [44, 434] width 30 height 11
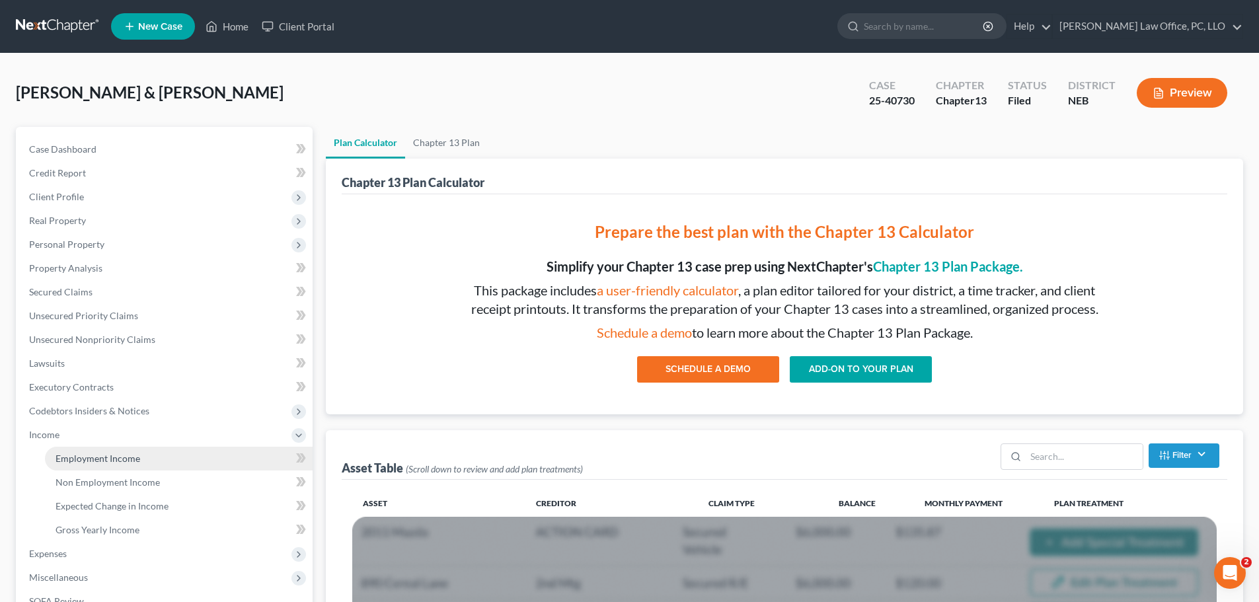
click at [77, 463] on span "Employment Income" at bounding box center [98, 458] width 85 height 11
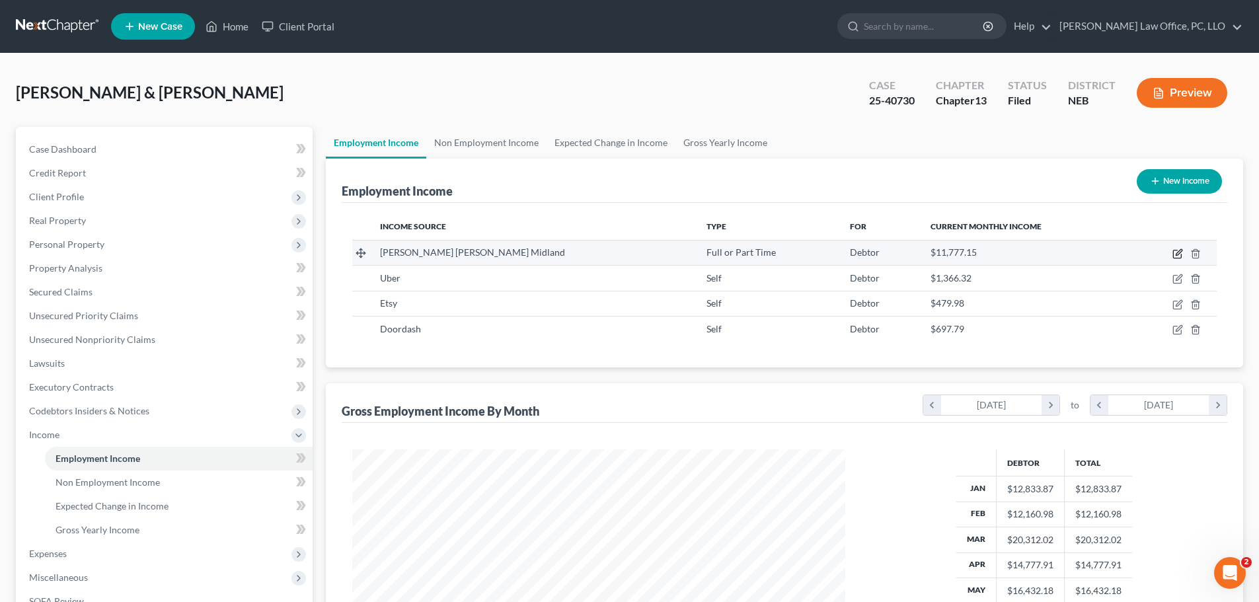
click at [1174, 256] on icon "button" at bounding box center [1177, 253] width 11 height 11
select select "0"
select select "14"
select select "1"
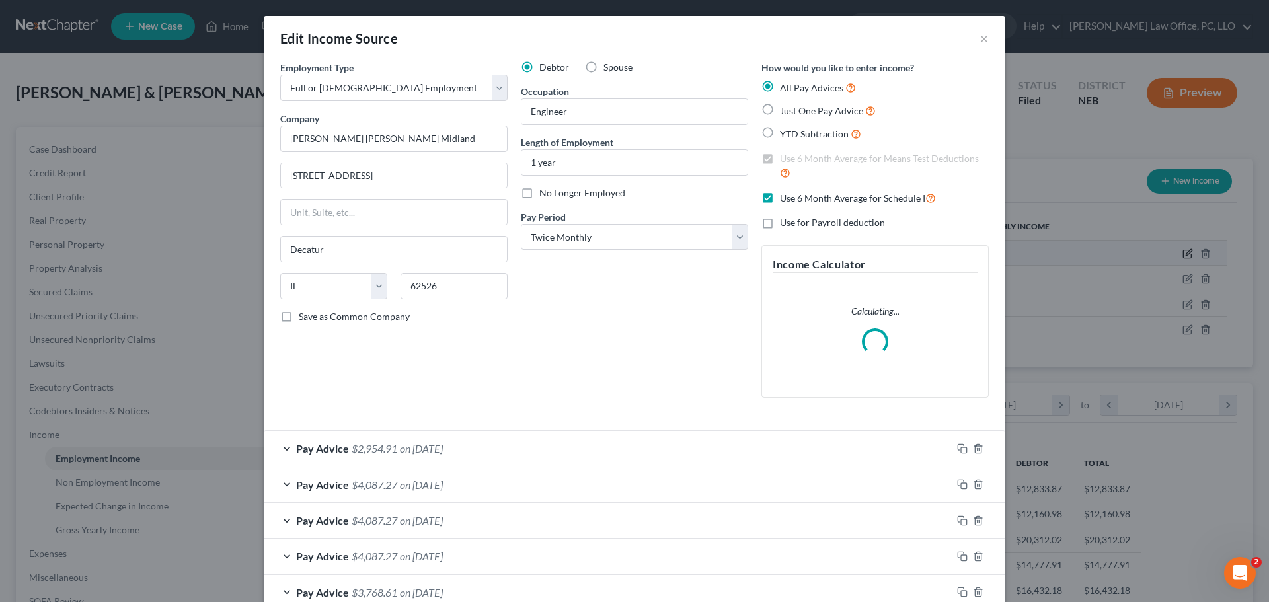
scroll to position [248, 524]
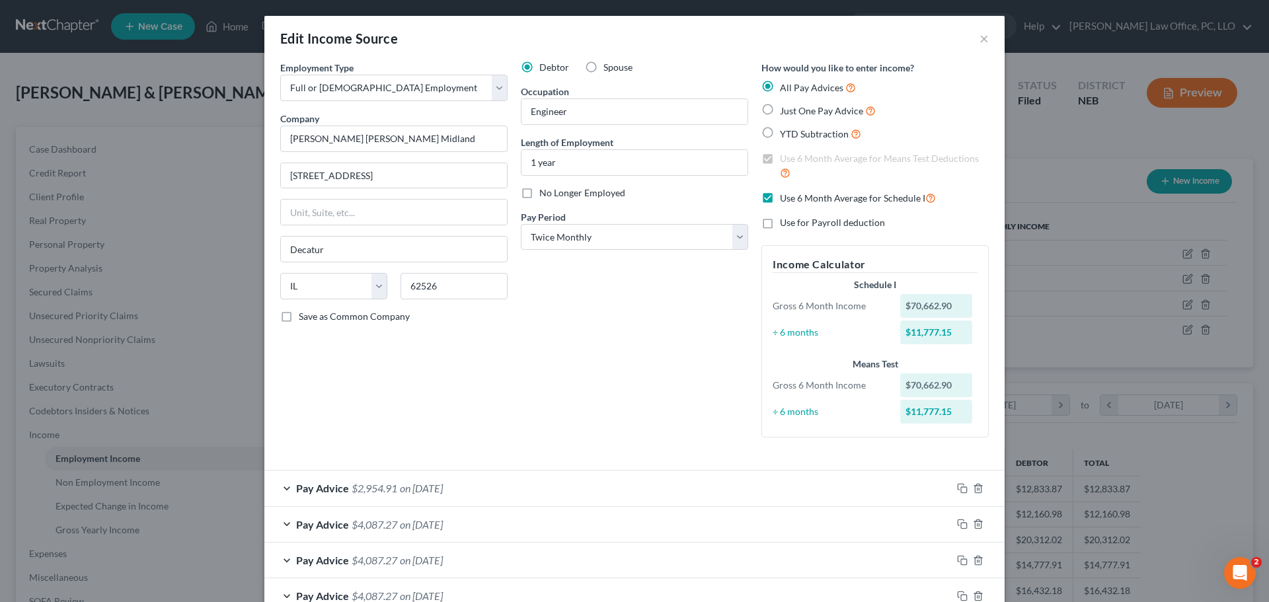
click at [973, 40] on div "Edit Income Source ×" at bounding box center [634, 38] width 740 height 45
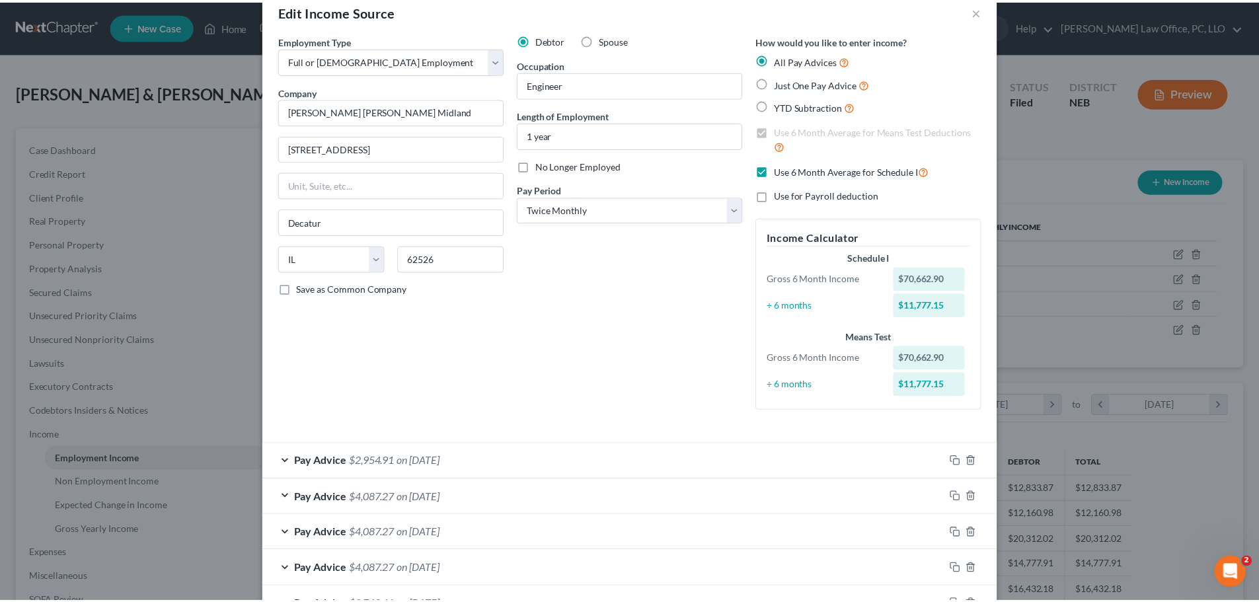
scroll to position [0, 0]
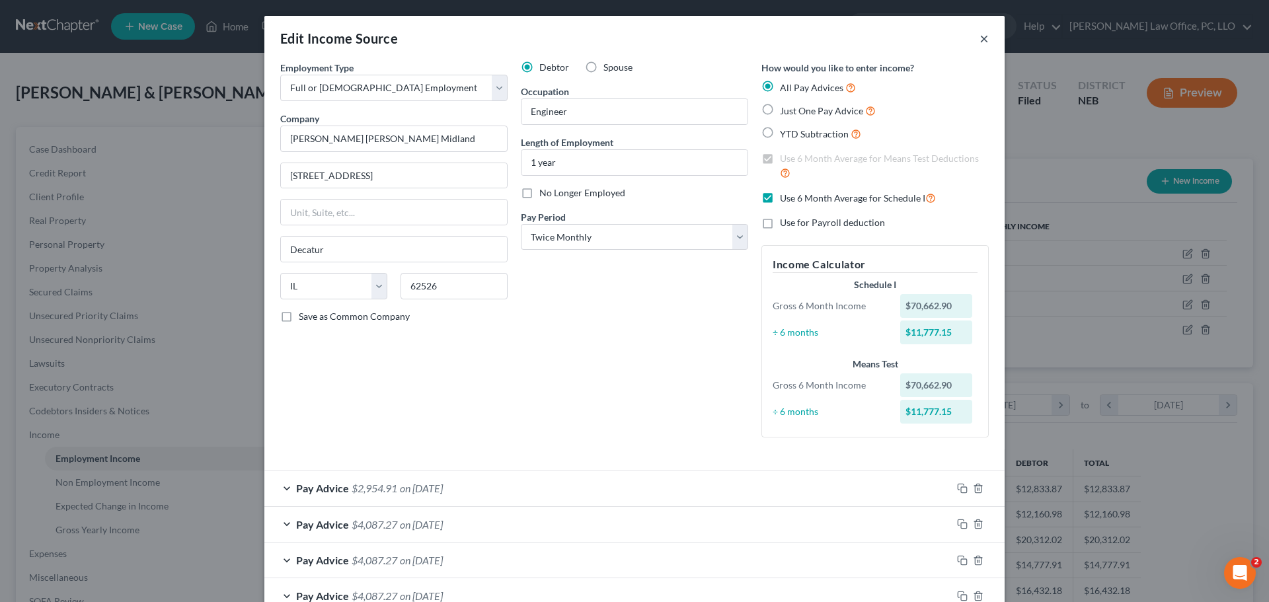
click at [980, 38] on button "×" at bounding box center [983, 38] width 9 height 16
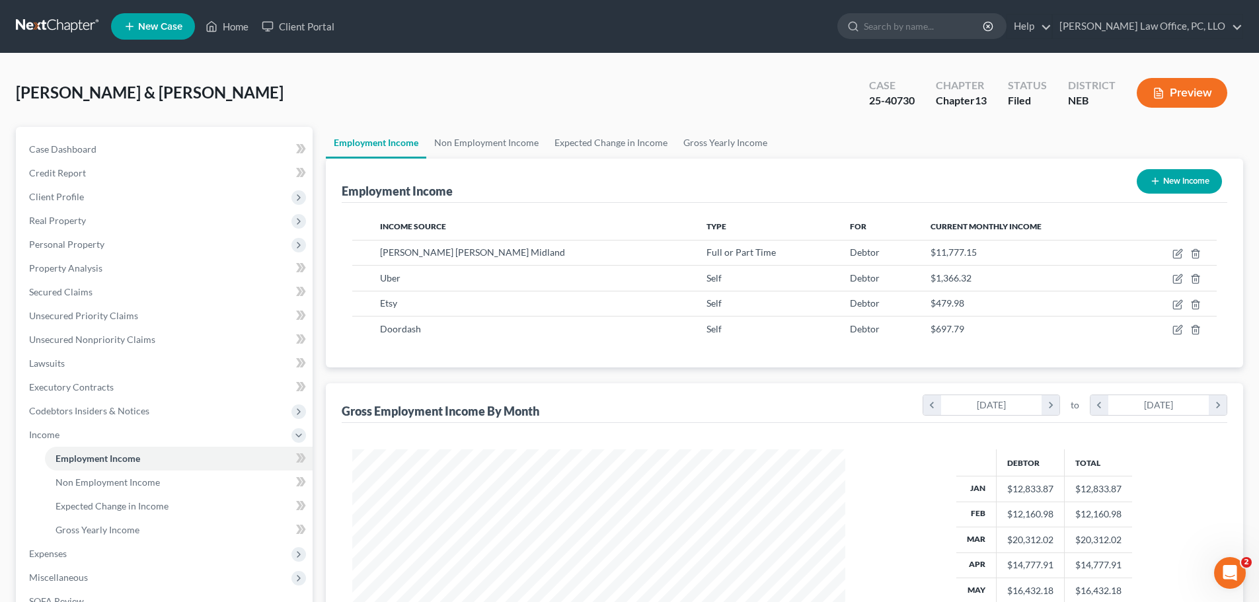
scroll to position [219, 0]
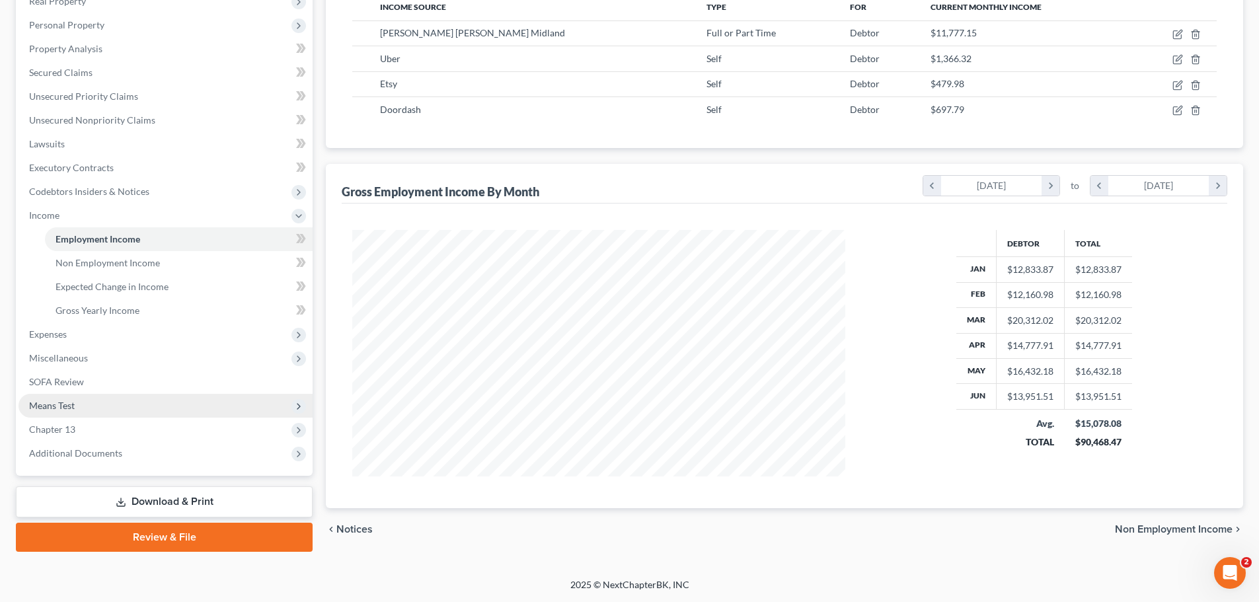
click at [87, 410] on span "Means Test" at bounding box center [166, 406] width 294 height 24
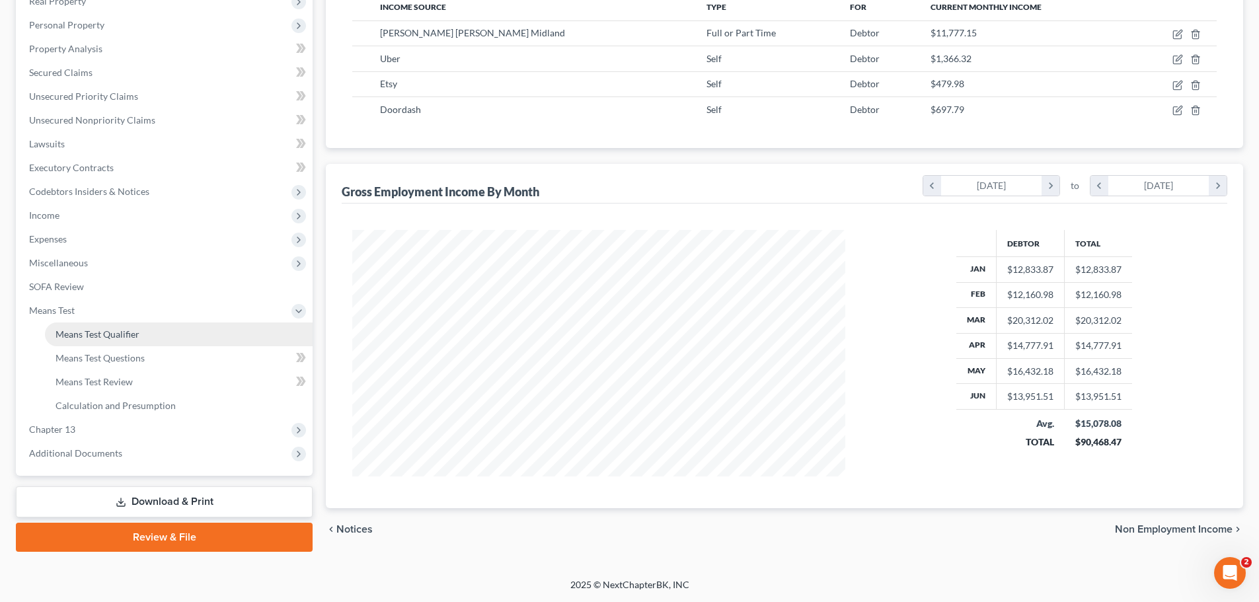
click at [135, 332] on span "Means Test Qualifier" at bounding box center [98, 333] width 84 height 11
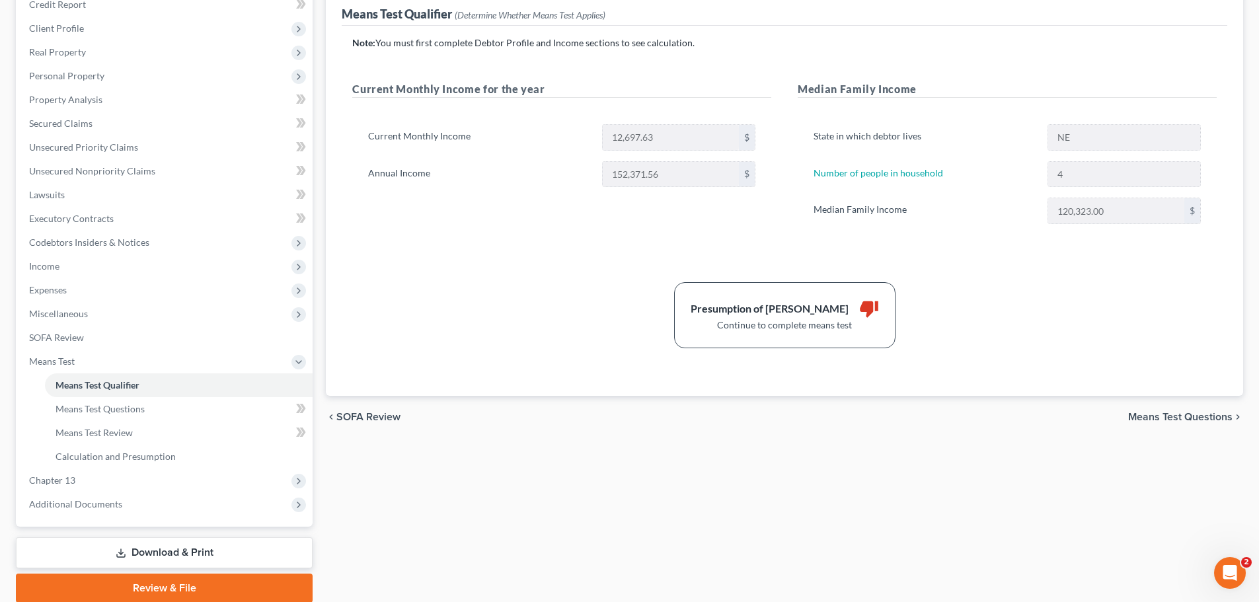
scroll to position [168, 0]
click at [1171, 418] on span "Means Test Questions" at bounding box center [1180, 417] width 104 height 11
select select "4"
select select "3"
select select "1"
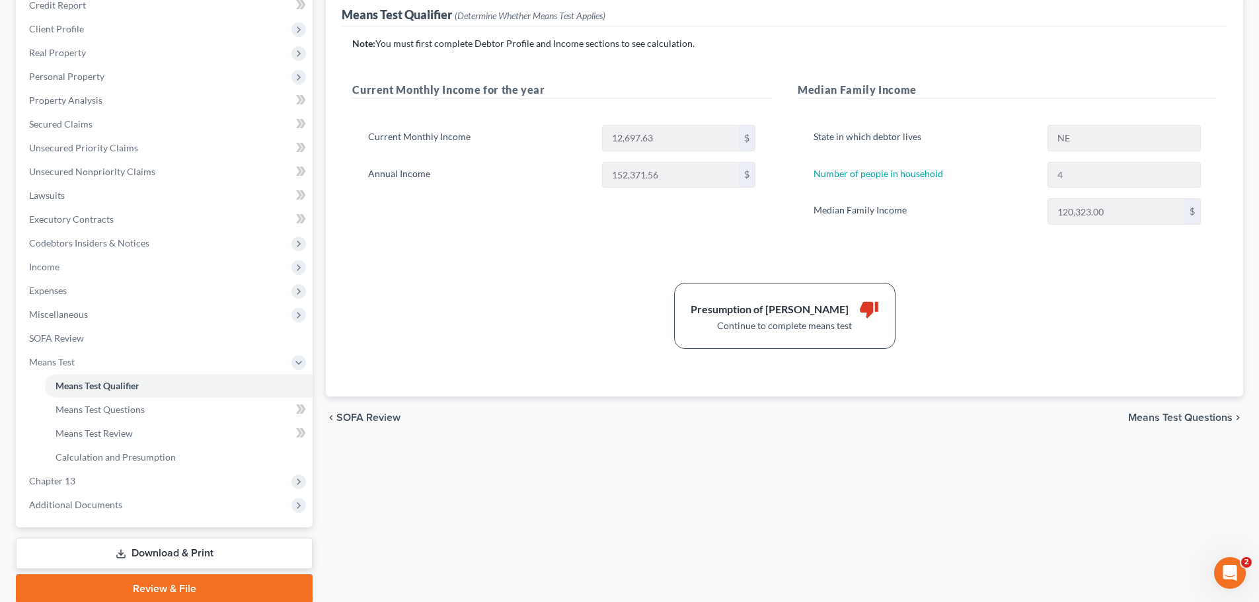
select select "60"
select select "1"
select select "60"
select select "1"
select select "60"
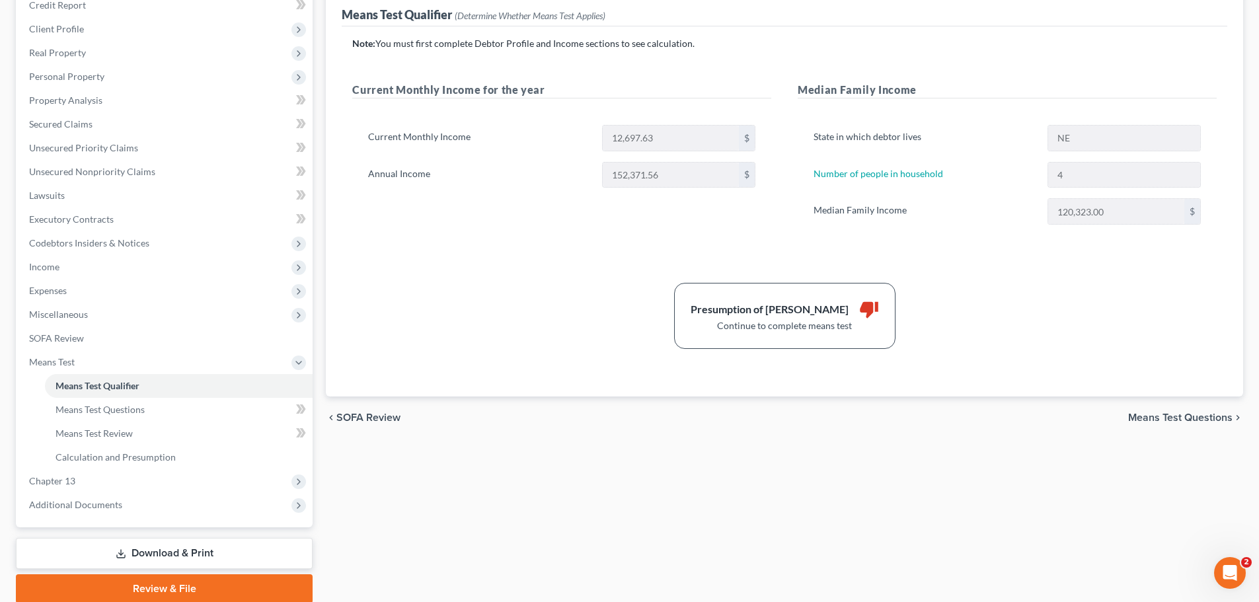
select select "60"
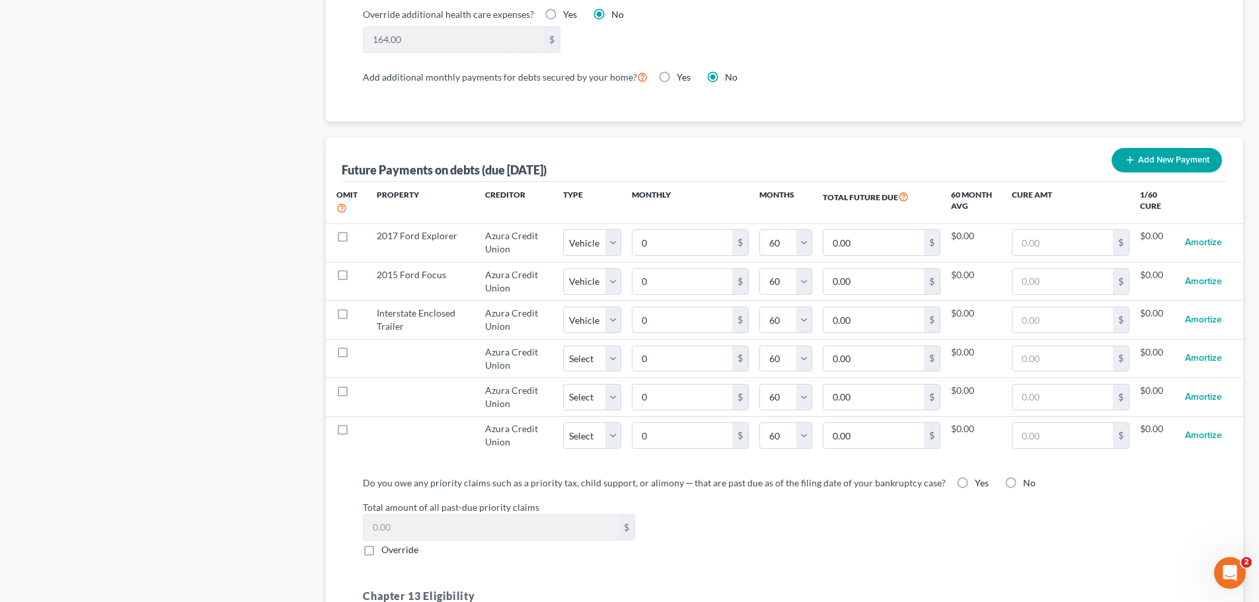
scroll to position [1185, 0]
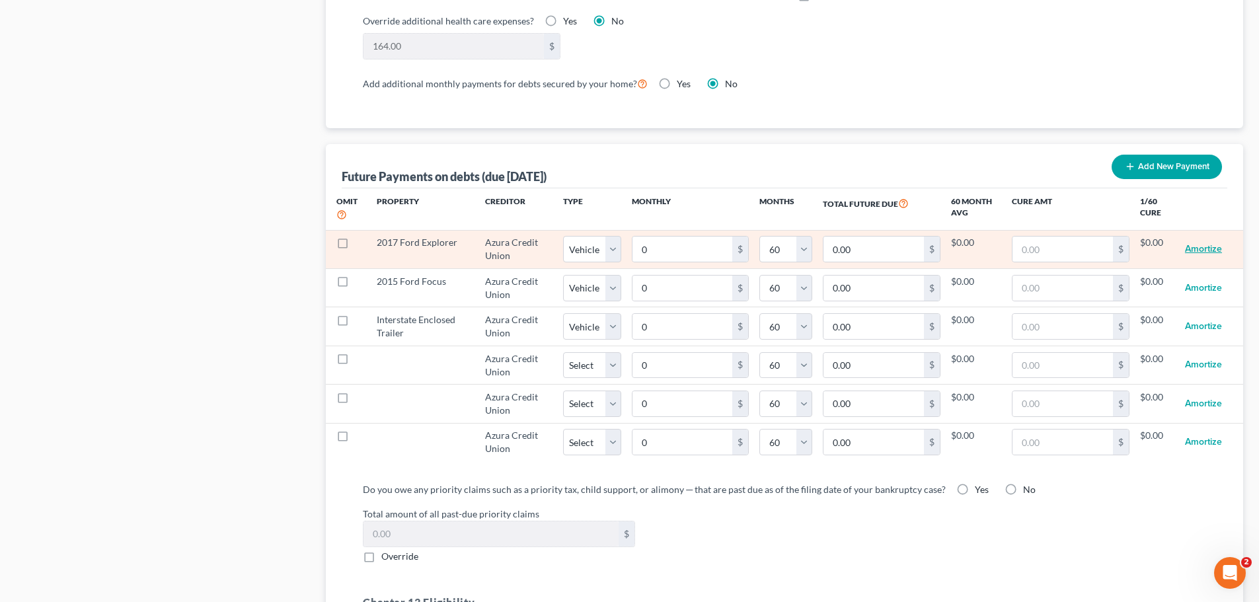
click at [1211, 236] on button "Amortize" at bounding box center [1203, 249] width 37 height 26
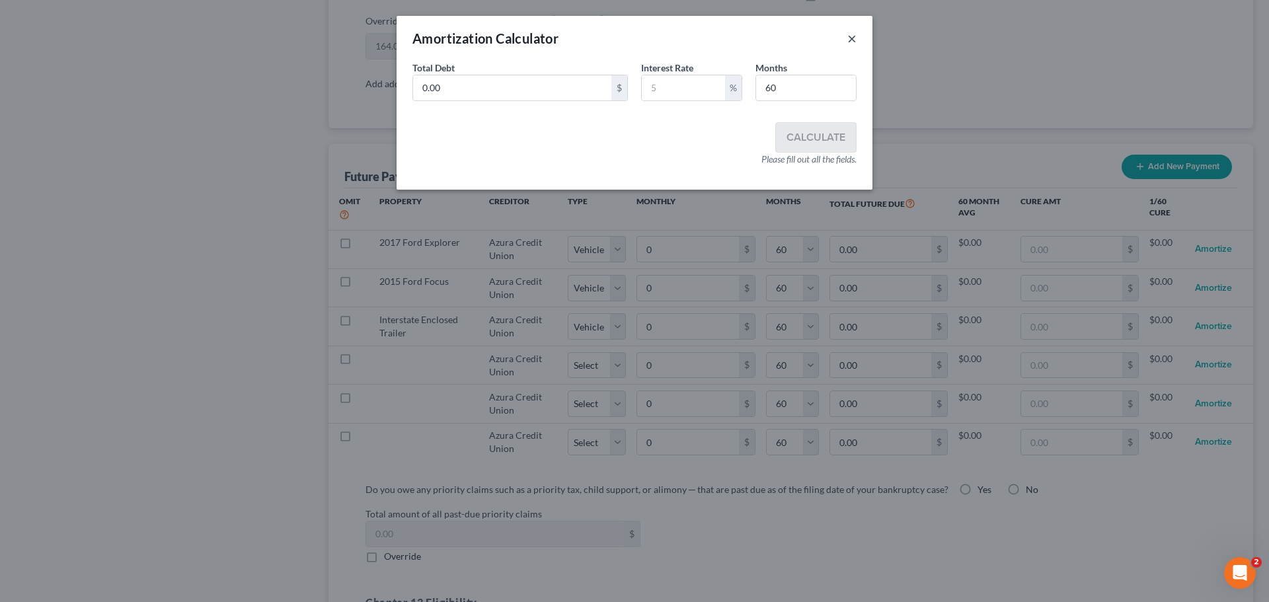
click at [853, 34] on button "×" at bounding box center [851, 38] width 9 height 16
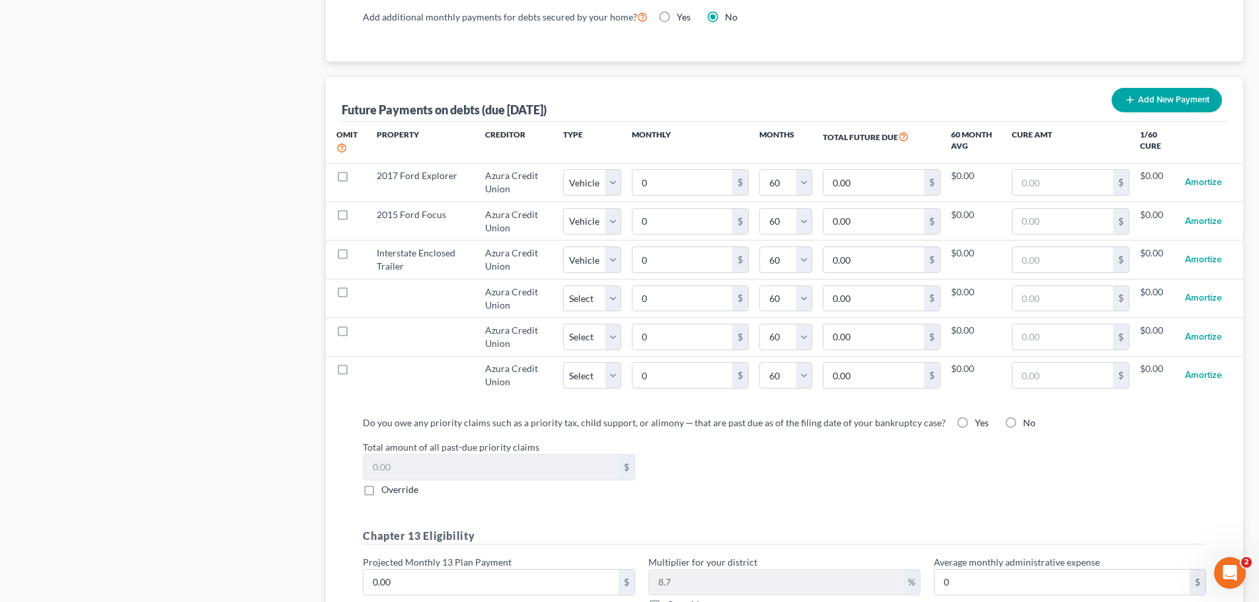
scroll to position [1428, 0]
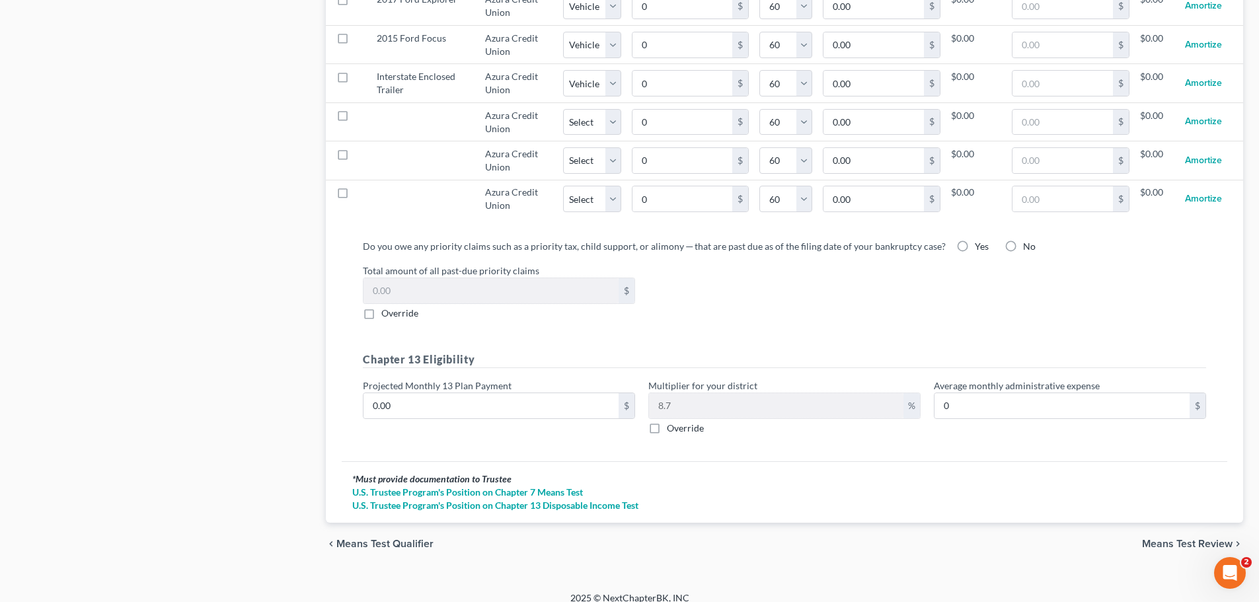
click at [1164, 539] on span "Means Test Review" at bounding box center [1187, 544] width 91 height 11
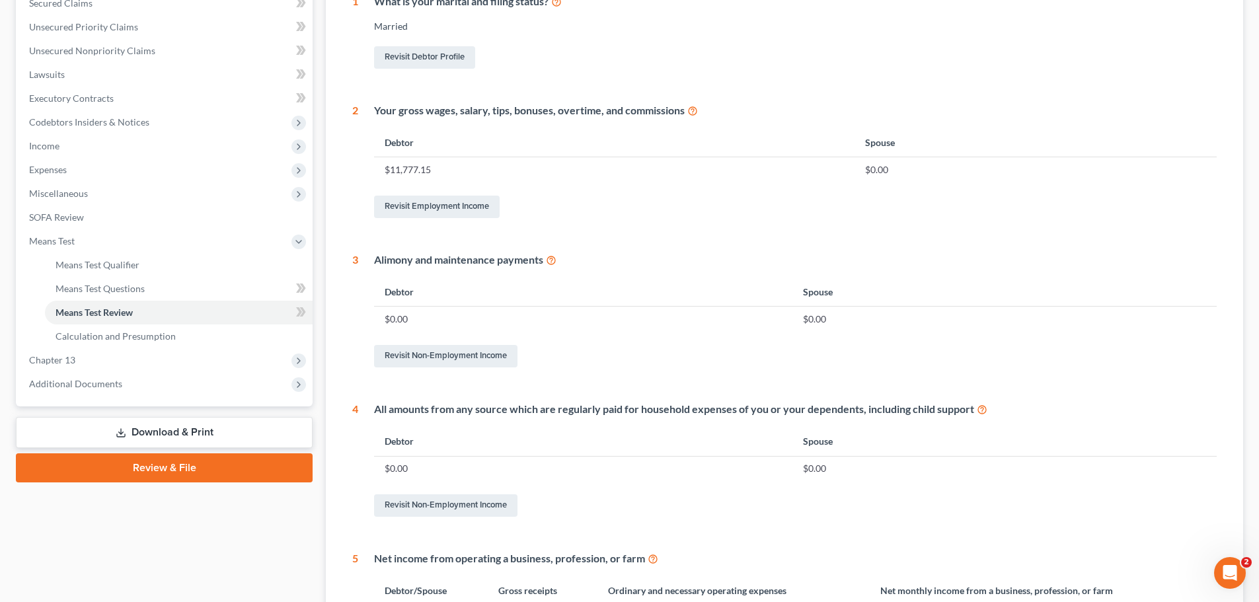
scroll to position [499, 0]
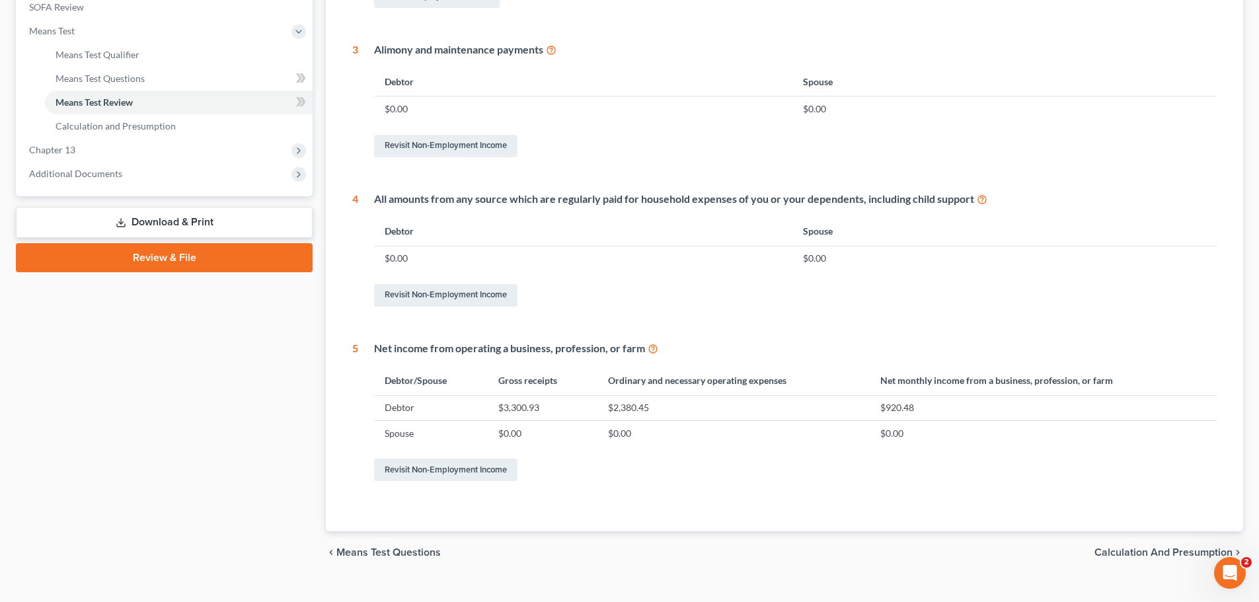
click at [1131, 551] on span "Calculation and Presumption" at bounding box center [1163, 552] width 138 height 11
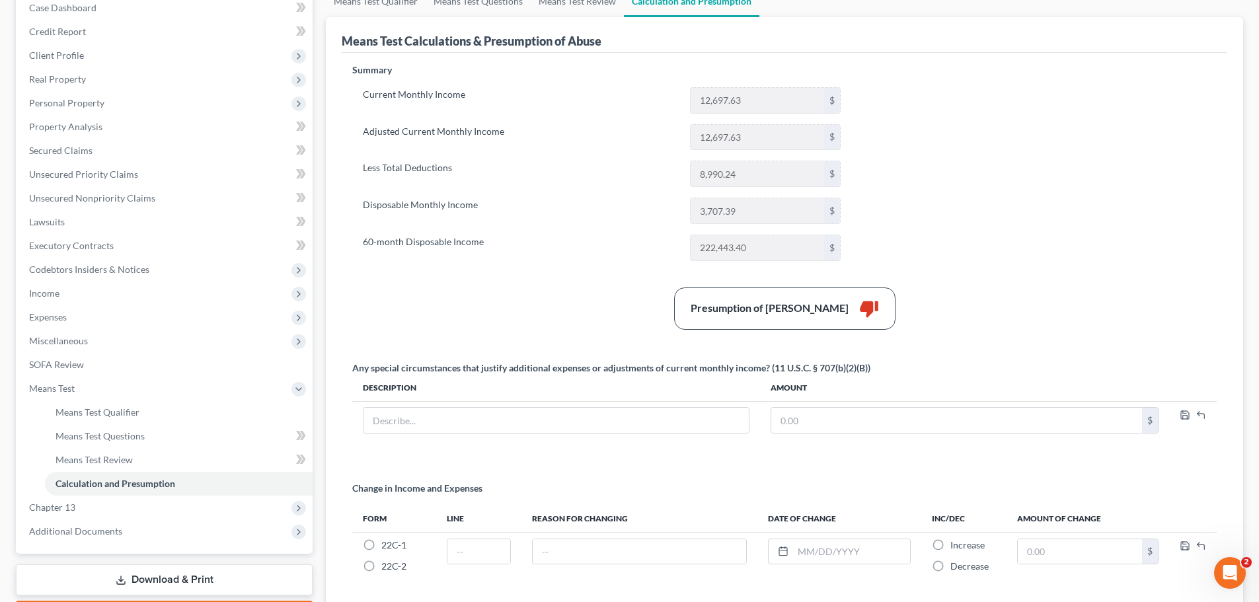
scroll to position [239, 0]
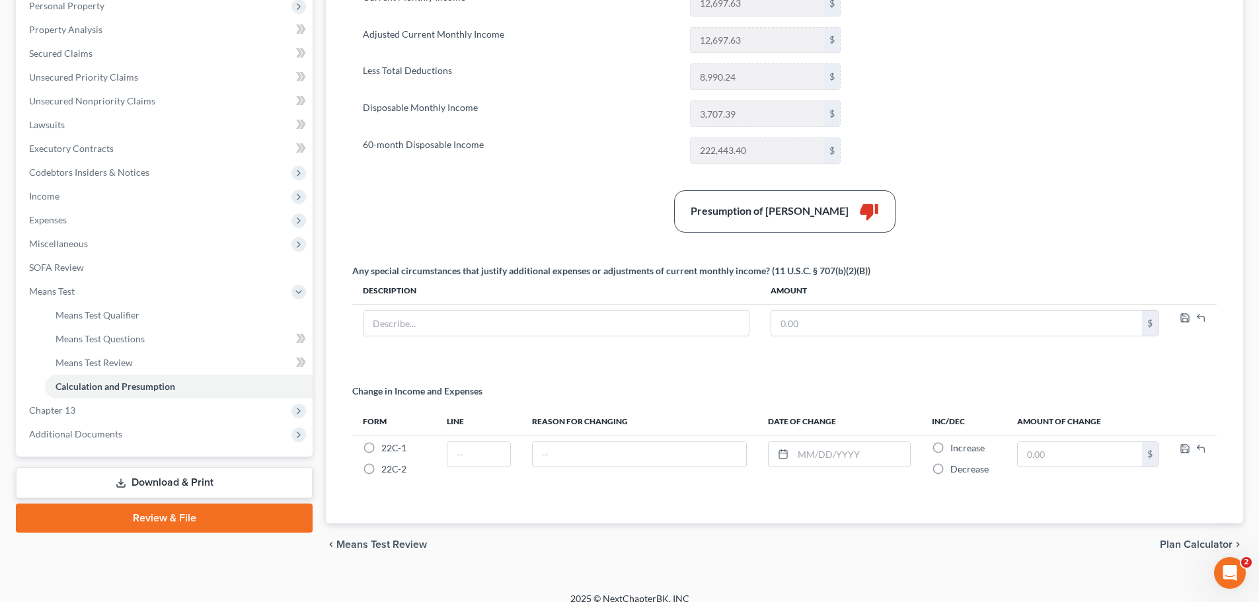
click at [186, 475] on link "Download & Print" at bounding box center [164, 482] width 297 height 31
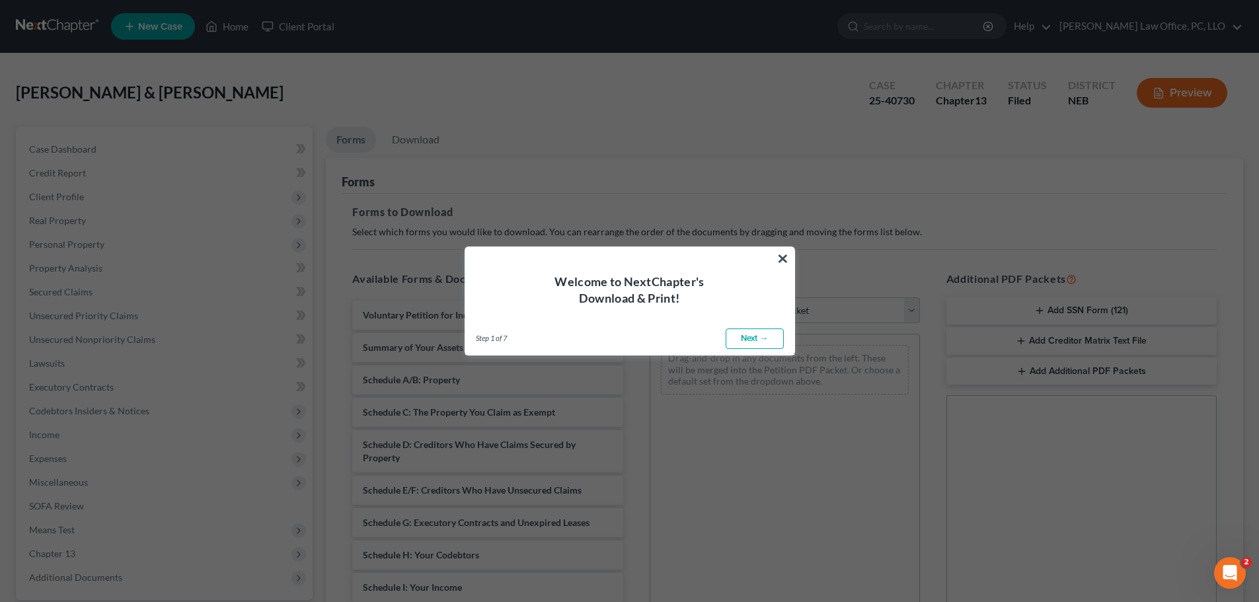
click at [759, 340] on link "Next →" at bounding box center [755, 338] width 58 height 21
select select "0"
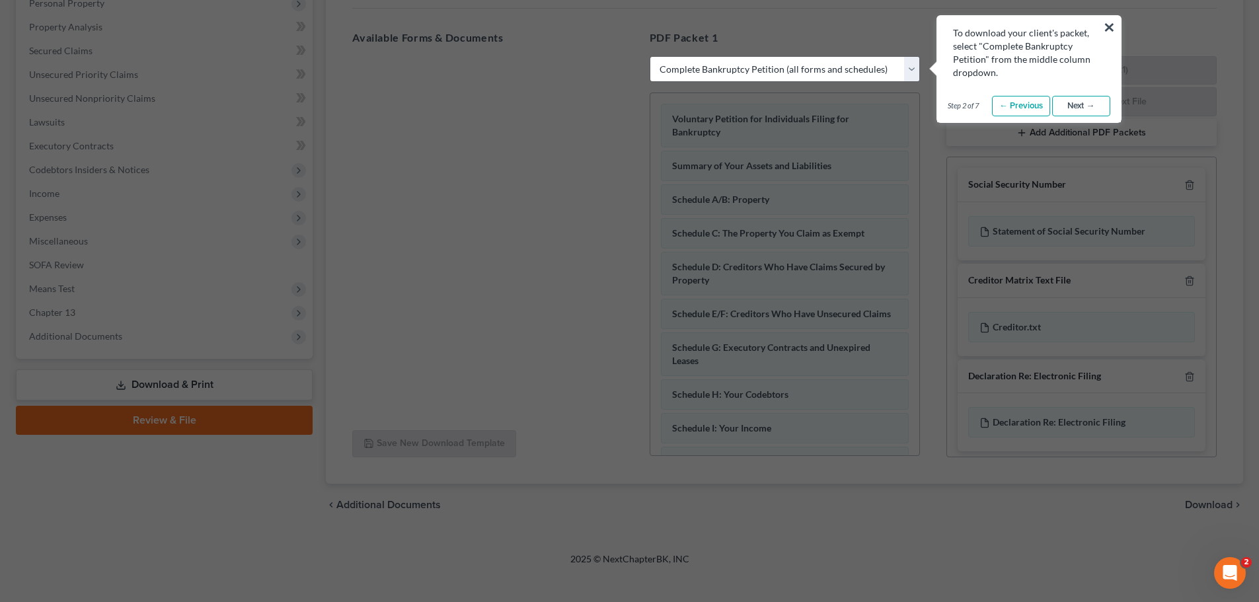
scroll to position [186, 0]
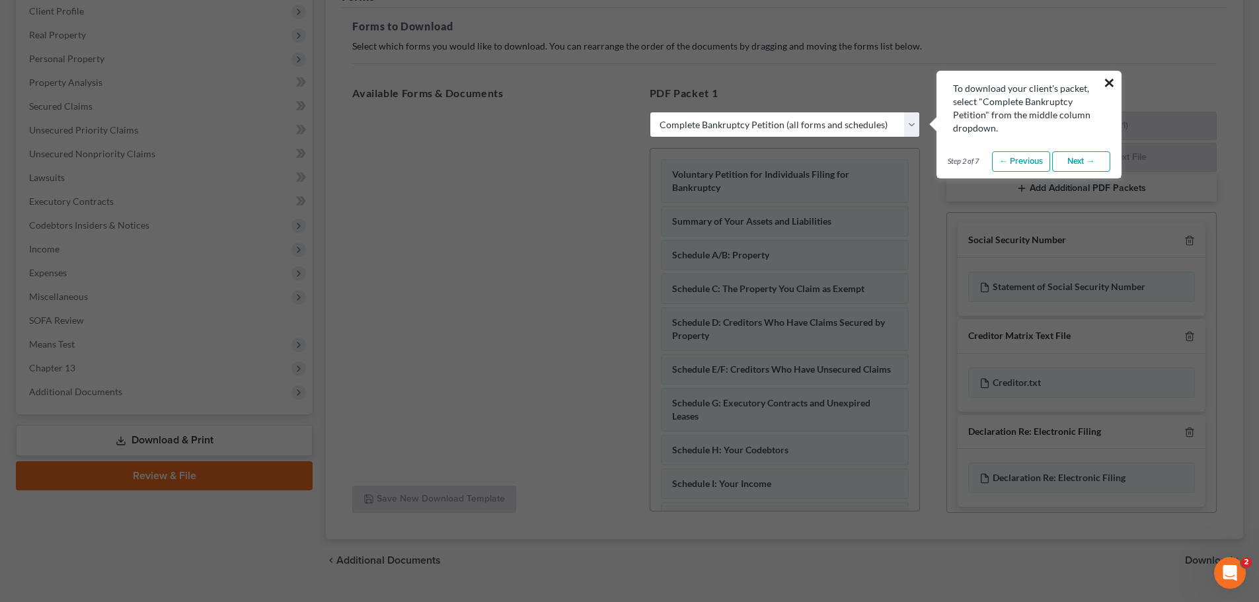
click at [1114, 80] on button "×" at bounding box center [1109, 82] width 13 height 21
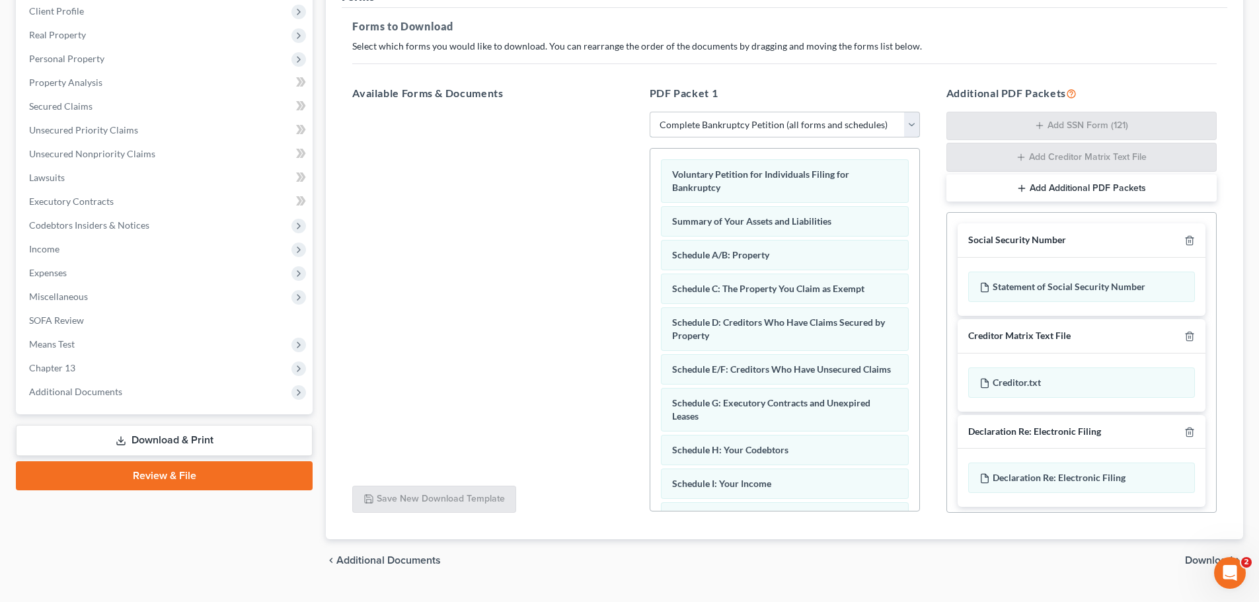
click at [915, 120] on select "Choose Default Petition PDF Packet Complete Bankruptcy Petition (all forms and …" at bounding box center [785, 125] width 270 height 26
click at [546, 221] on div at bounding box center [487, 293] width 291 height 363
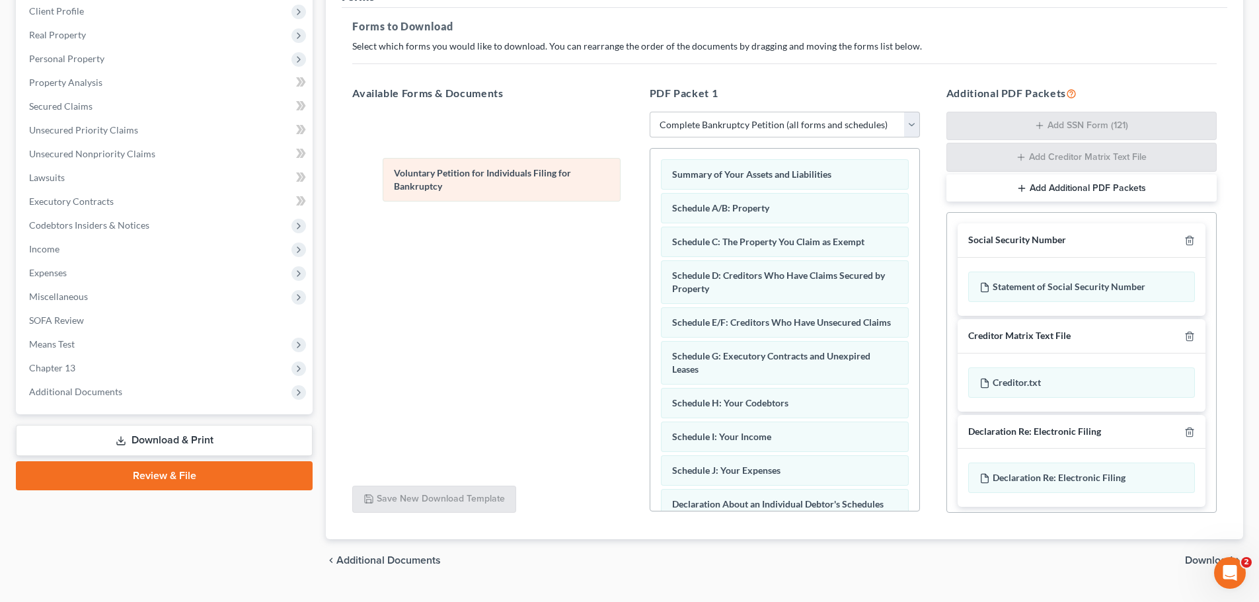
drag, startPoint x: 828, startPoint y: 176, endPoint x: 547, endPoint y: 176, distance: 281.5
click at [650, 176] on div "Voluntary Petition for Individuals Filing for Bankruptcy Voluntary Petition for…" at bounding box center [784, 504] width 269 height 710
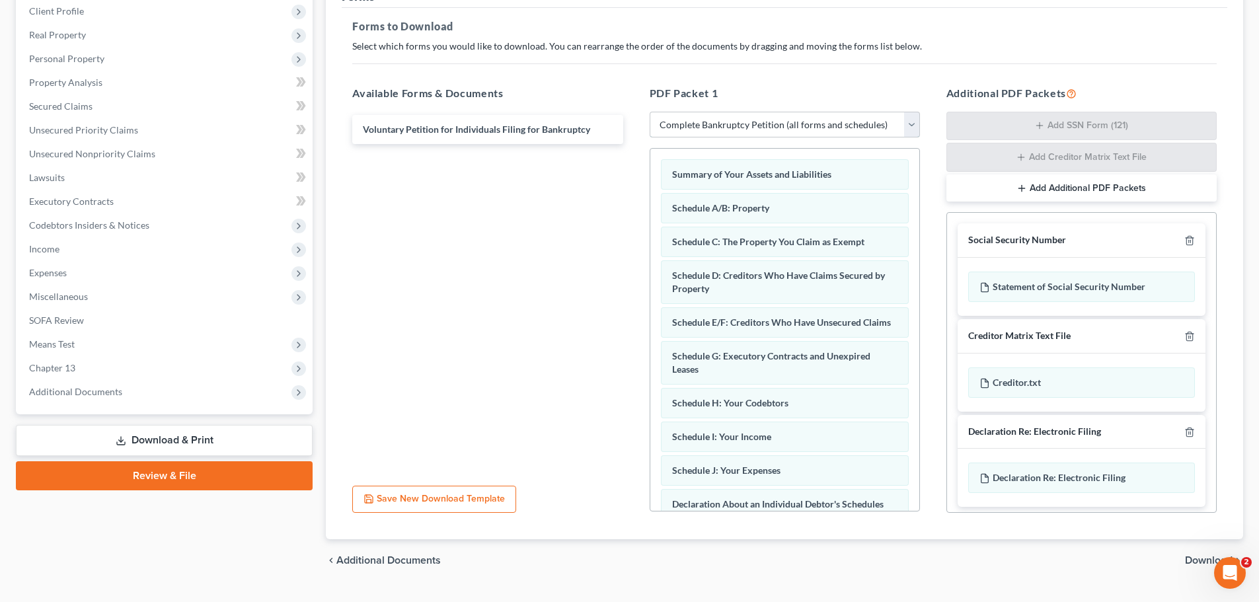
click at [915, 118] on select "Choose Default Petition PDF Packet Complete Bankruptcy Petition (all forms and …" at bounding box center [785, 125] width 270 height 26
click at [580, 299] on div "Voluntary Petition for Individuals Filing for Bankruptcy" at bounding box center [487, 293] width 291 height 363
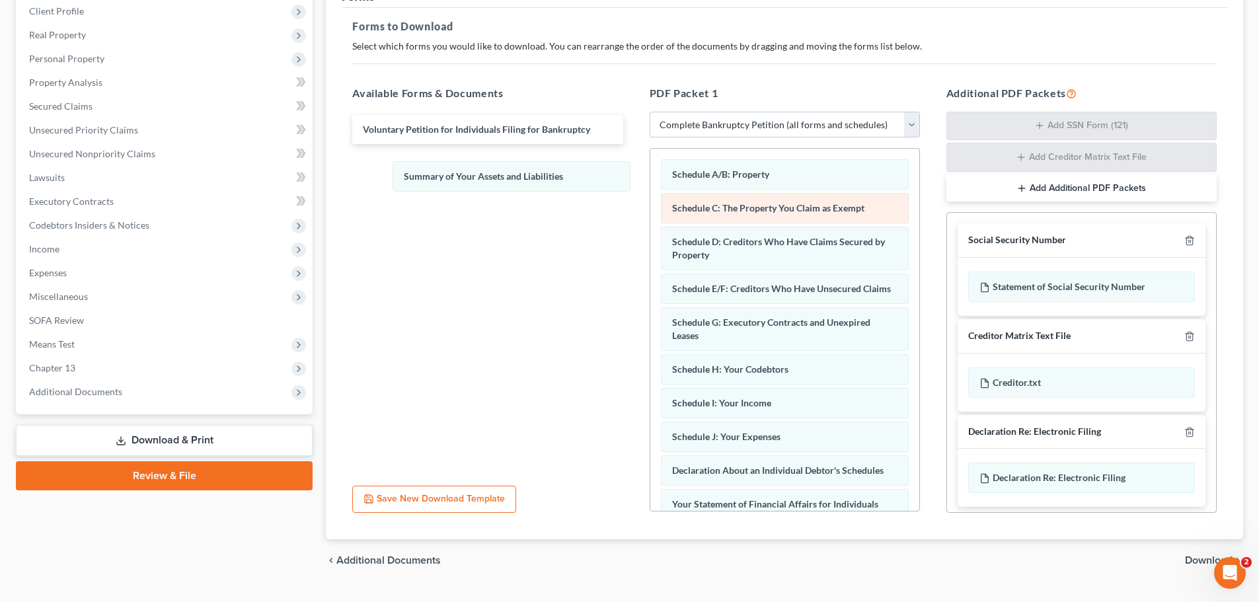
drag, startPoint x: 780, startPoint y: 168, endPoint x: 773, endPoint y: 216, distance: 48.7
click at [650, 163] on div "Summary of Your Assets and Liabilities Summary of Your Assets and Liabilities S…" at bounding box center [784, 487] width 269 height 676
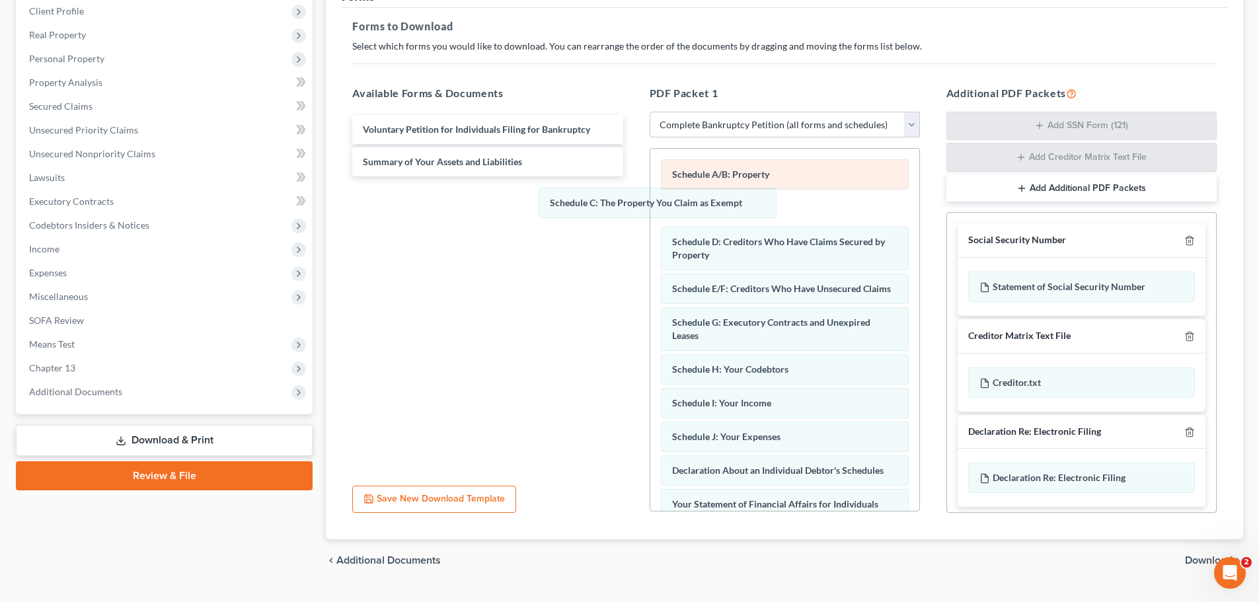
drag, startPoint x: 808, startPoint y: 206, endPoint x: 696, endPoint y: 178, distance: 115.1
click at [650, 178] on div "Schedule C: The Property You Claim as Exempt Schedule A/B: Property Schedule C:…" at bounding box center [784, 487] width 269 height 676
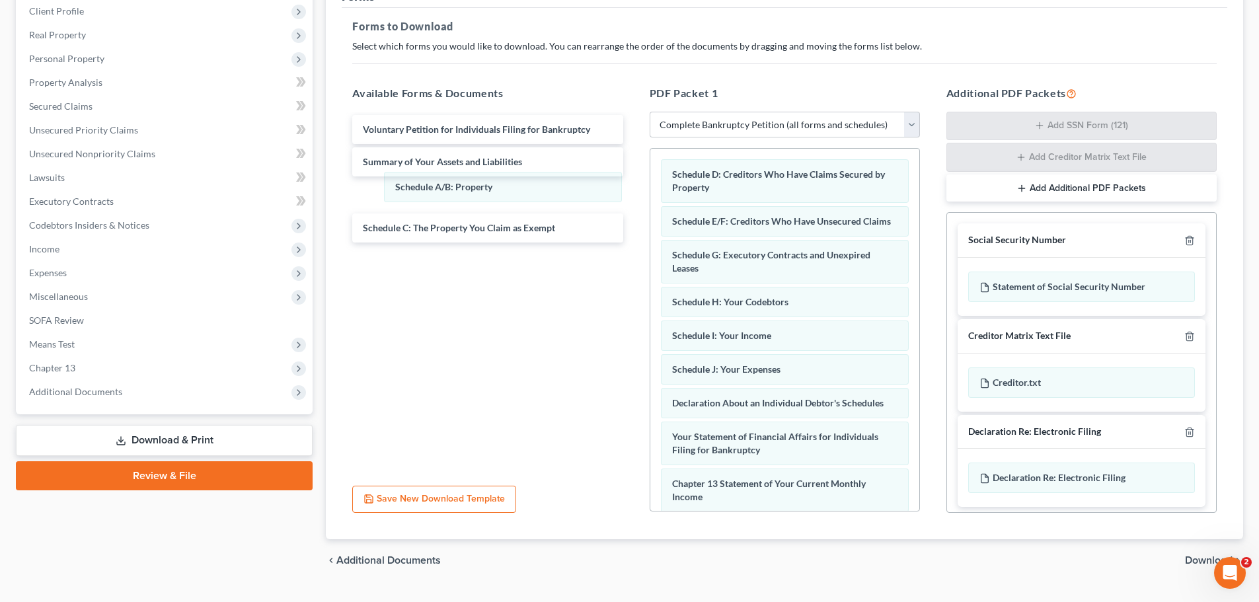
click at [650, 190] on div "Schedule A/B: Property Schedule A/B: Property Schedule D: Creditors Who Have Cl…" at bounding box center [784, 453] width 269 height 609
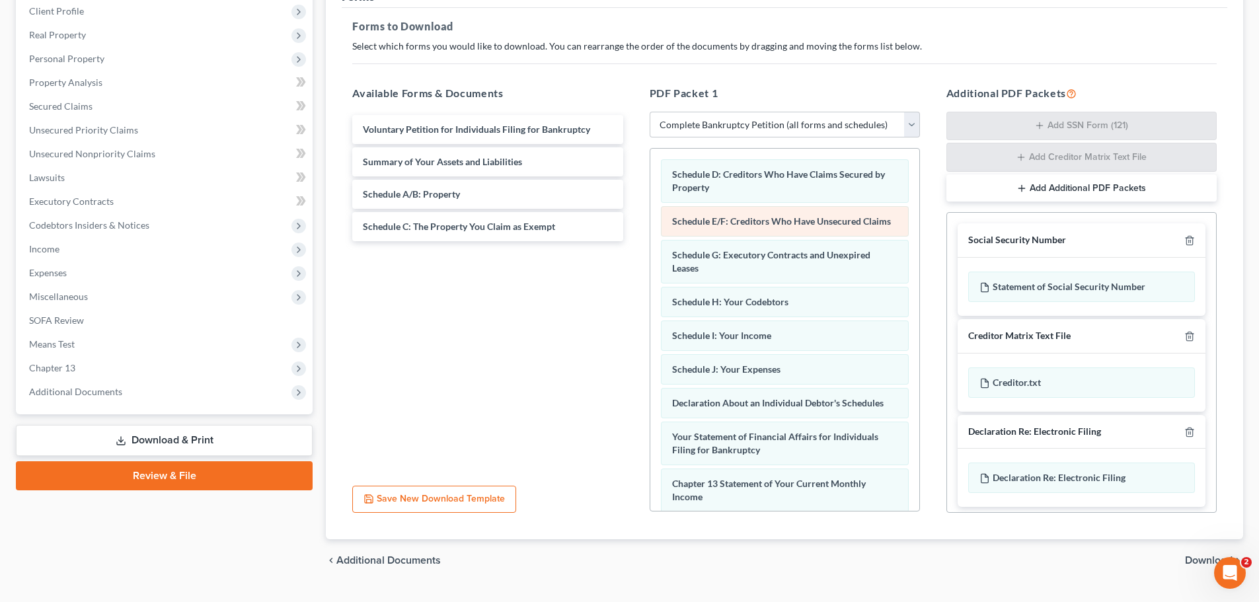
click at [650, 226] on div "Schedule D: Creditors Who Have Claims Secured by Property Schedule E/F: Credito…" at bounding box center [784, 453] width 269 height 609
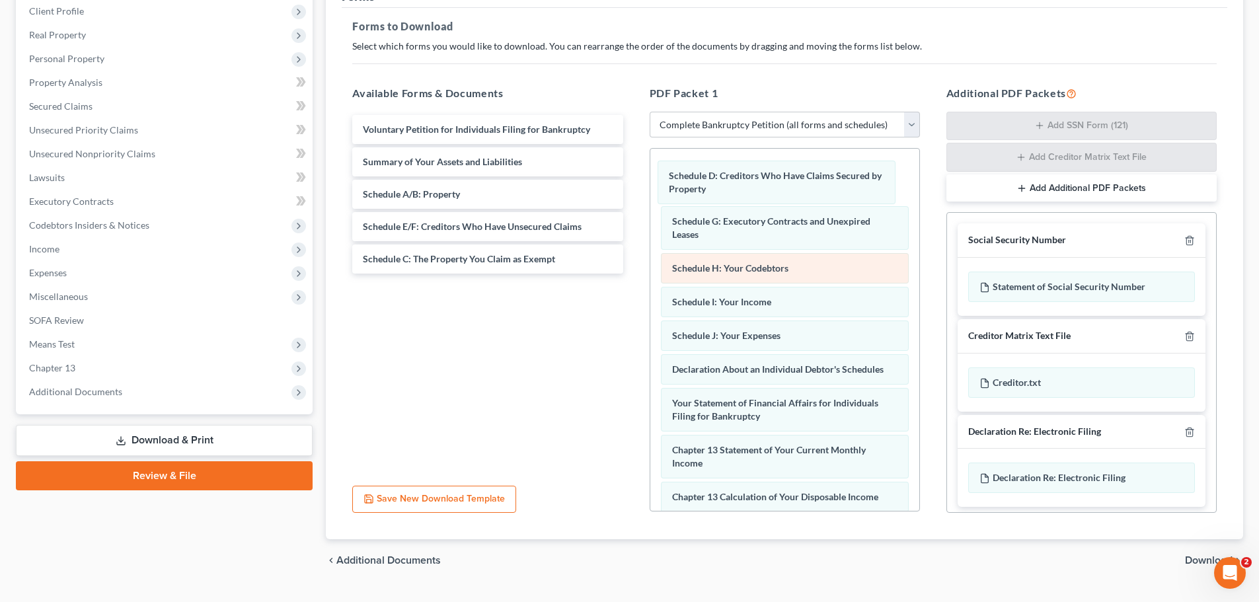
drag, startPoint x: 819, startPoint y: 185, endPoint x: 765, endPoint y: 220, distance: 64.5
click at [650, 199] on div "Schedule D: Creditors Who Have Claims Secured by Property Schedule D: Creditors…" at bounding box center [784, 436] width 269 height 575
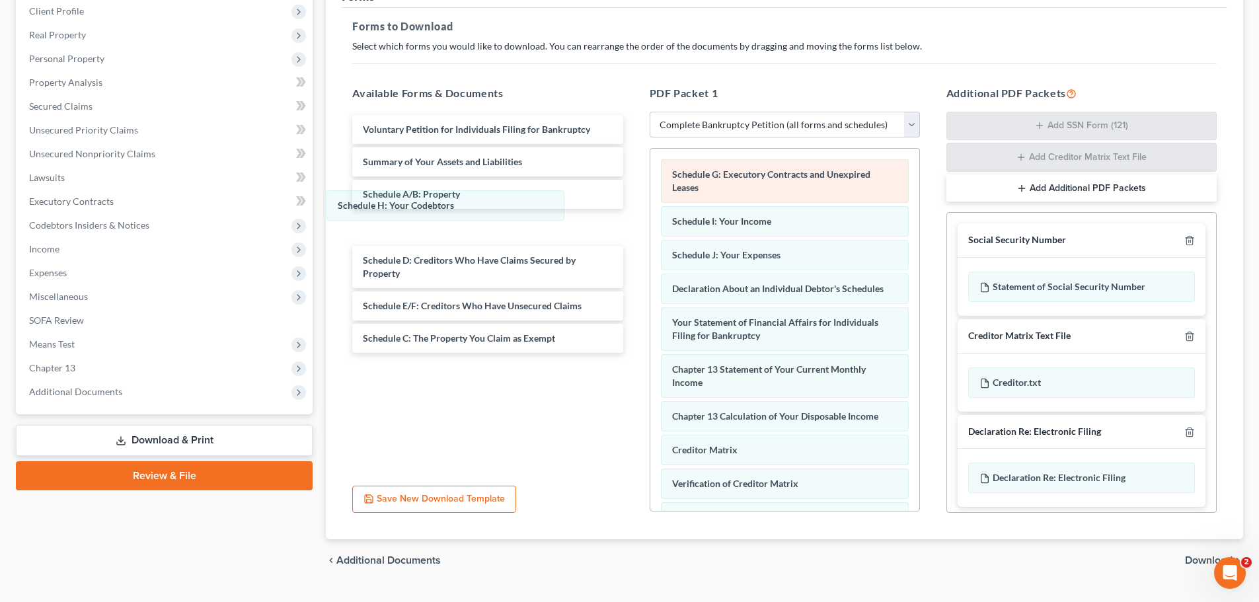
drag, startPoint x: 849, startPoint y: 225, endPoint x: 684, endPoint y: 183, distance: 169.9
click at [650, 211] on div "Schedule H: Your Codebtors Schedule G: Executory Contracts and Unexpired Leases…" at bounding box center [784, 396] width 269 height 494
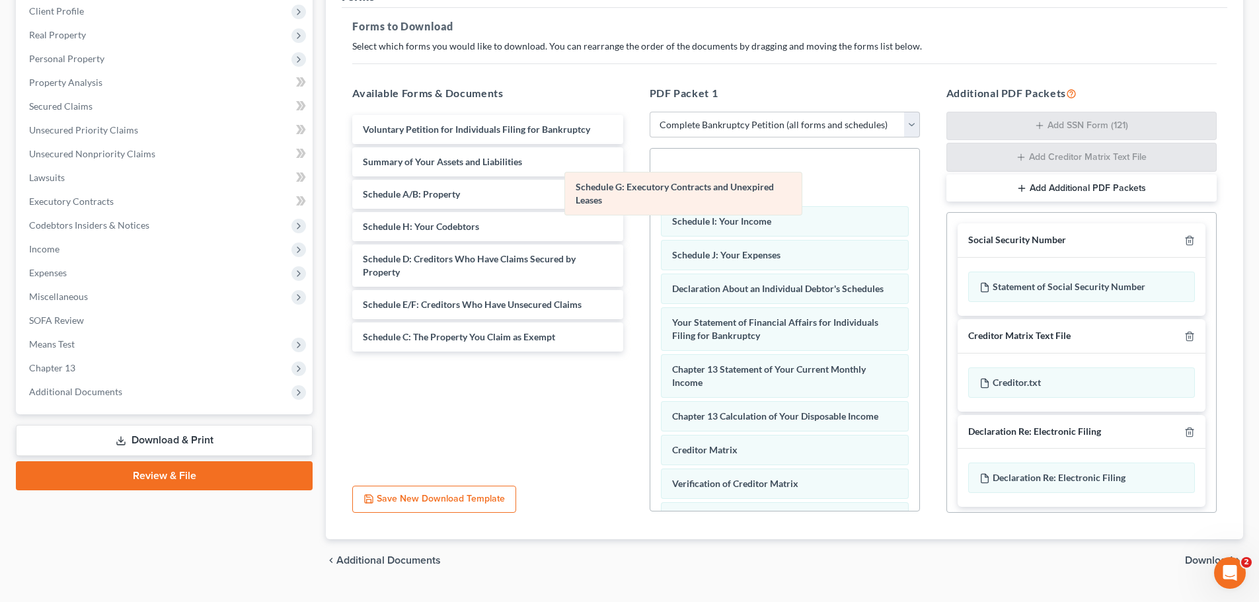
drag, startPoint x: 814, startPoint y: 176, endPoint x: 562, endPoint y: 183, distance: 251.9
click at [650, 184] on div "Schedule G: Executory Contracts and Unexpired Leases Schedule G: Executory Cont…" at bounding box center [784, 396] width 269 height 494
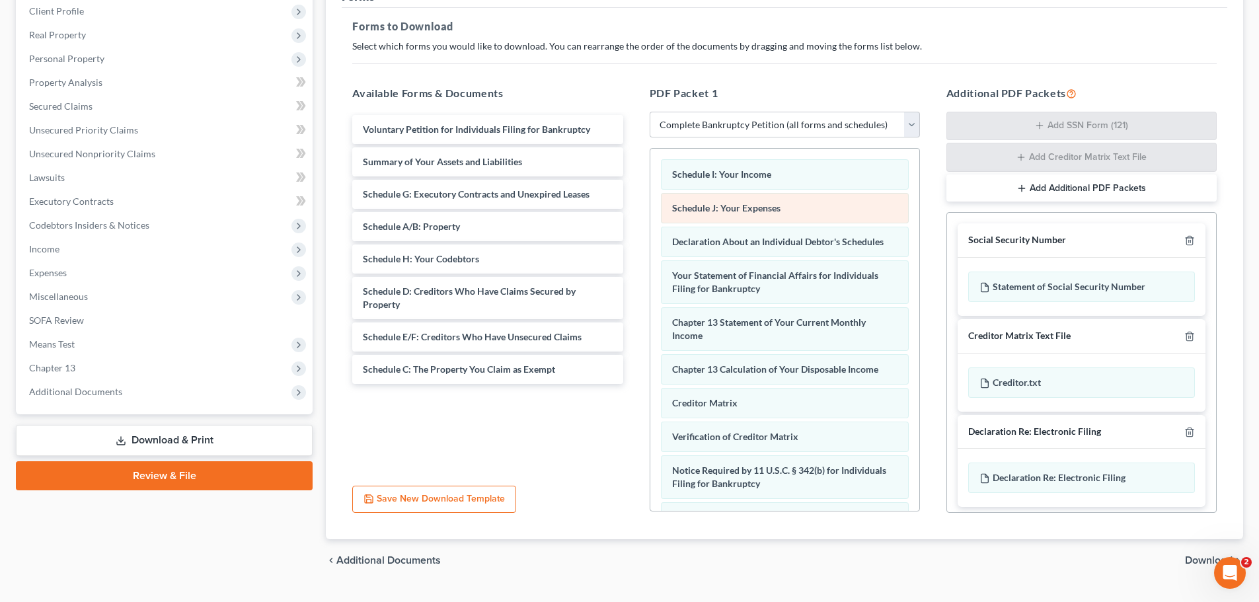
click at [650, 213] on div "Schedule I: Your Income Schedule J: Your Expenses Declaration About an Individu…" at bounding box center [784, 372] width 269 height 447
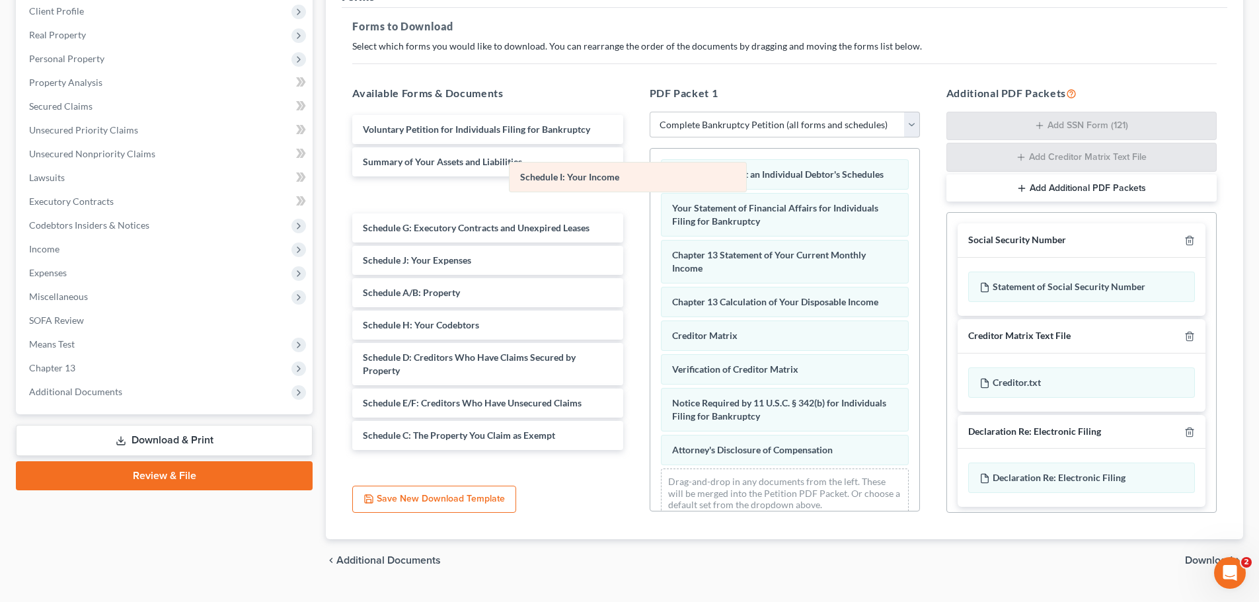
drag, startPoint x: 745, startPoint y: 174, endPoint x: 603, endPoint y: 175, distance: 142.7
click at [650, 176] on div "Schedule I: Your Income Schedule I: Your Income Declaration About an Individual…" at bounding box center [784, 339] width 269 height 380
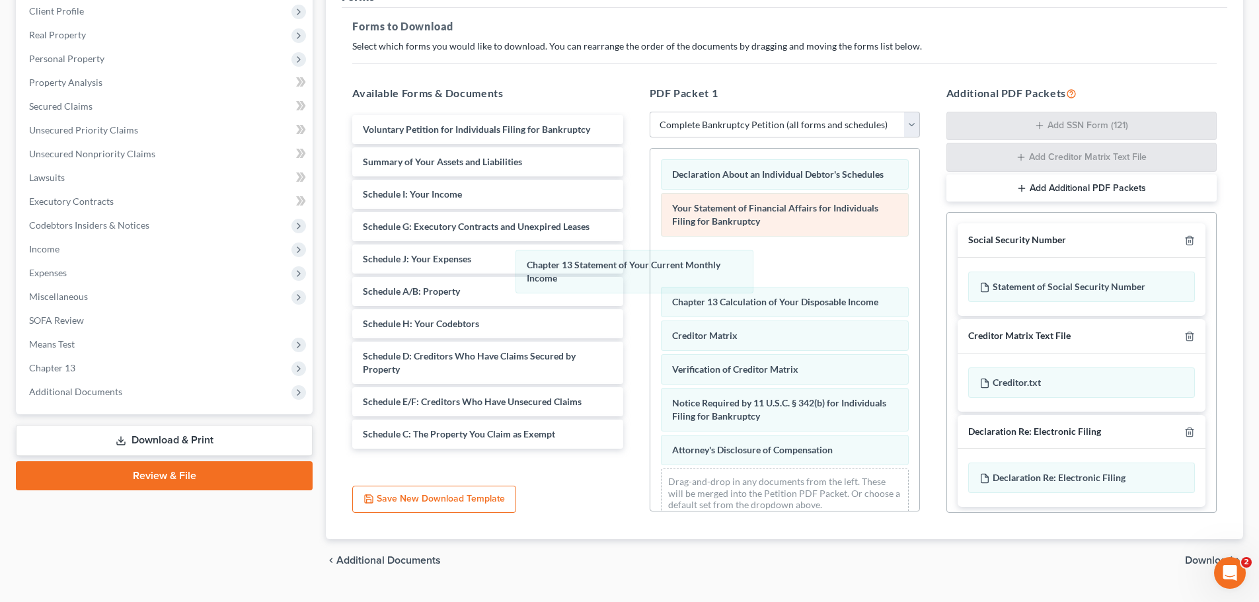
drag, startPoint x: 805, startPoint y: 256, endPoint x: 703, endPoint y: 231, distance: 105.0
click at [650, 262] on div "Chapter 13 Statement of Your Current Monthly Income Declaration About an Indivi…" at bounding box center [784, 339] width 269 height 380
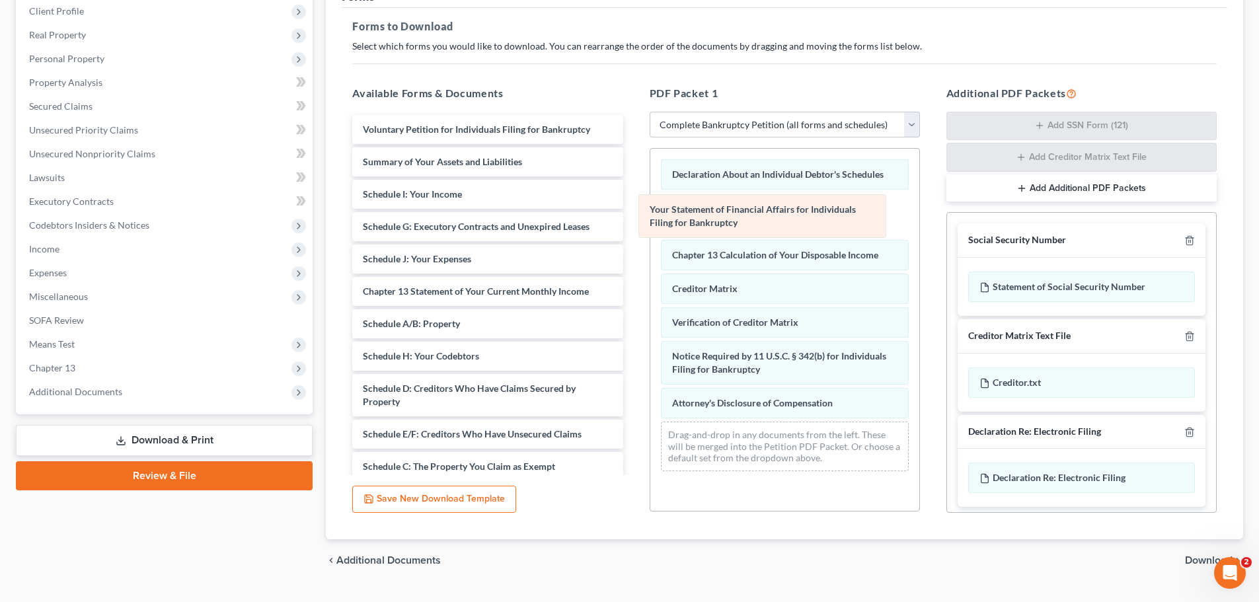
drag, startPoint x: 761, startPoint y: 211, endPoint x: 582, endPoint y: 200, distance: 180.1
click at [650, 200] on div "Your Statement of Financial Affairs for Individuals Filing for Bankruptcy Decla…" at bounding box center [784, 315] width 269 height 333
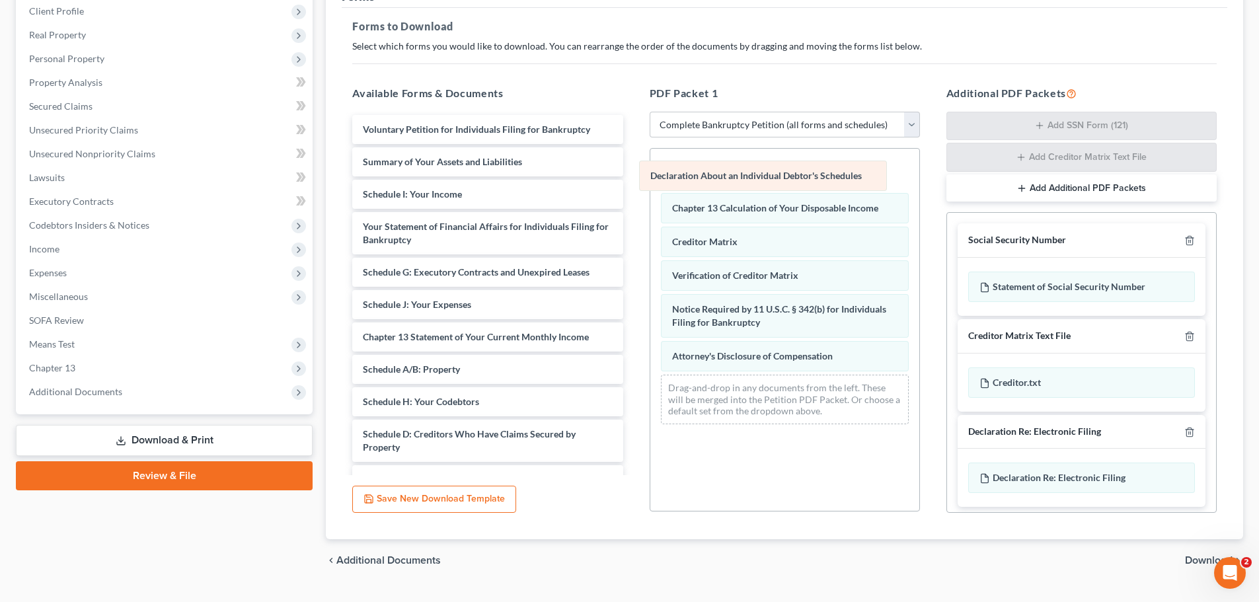
drag, startPoint x: 720, startPoint y: 170, endPoint x: 598, endPoint y: 180, distance: 122.0
click at [650, 180] on div "Declaration About an Individual Debtor's Schedules Declaration About an Individ…" at bounding box center [784, 292] width 269 height 286
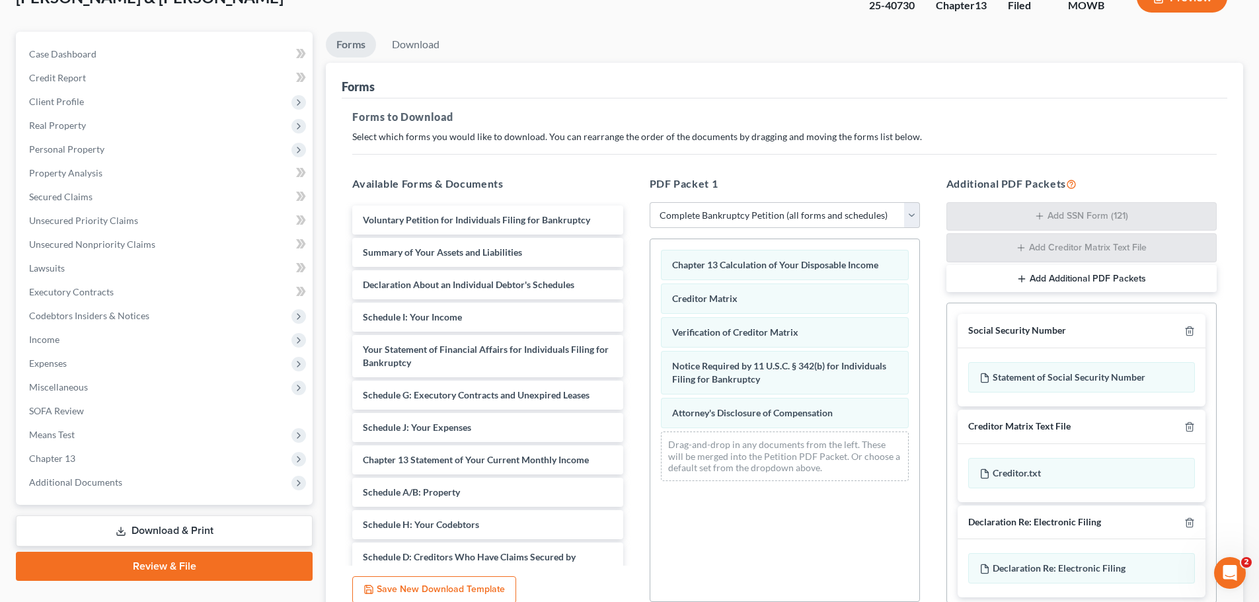
scroll to position [145, 0]
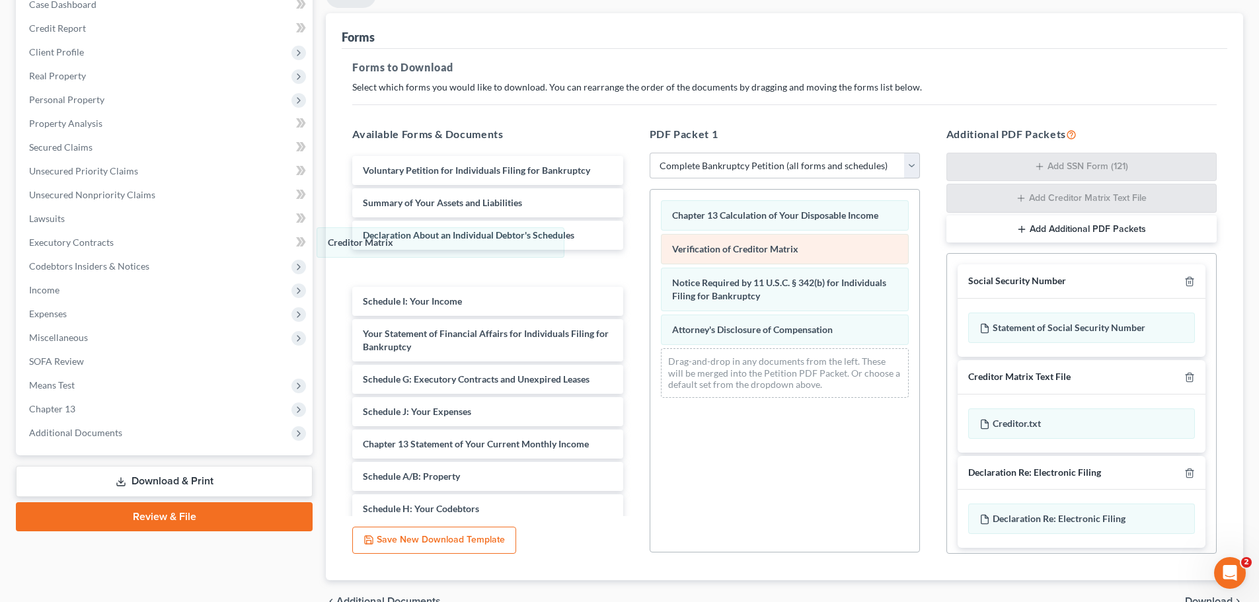
drag, startPoint x: 767, startPoint y: 248, endPoint x: 778, endPoint y: 264, distance: 19.4
click at [650, 243] on div "Creditor Matrix Chapter 13 Calculation of Your Disposable Income Creditor Matri…" at bounding box center [784, 299] width 269 height 219
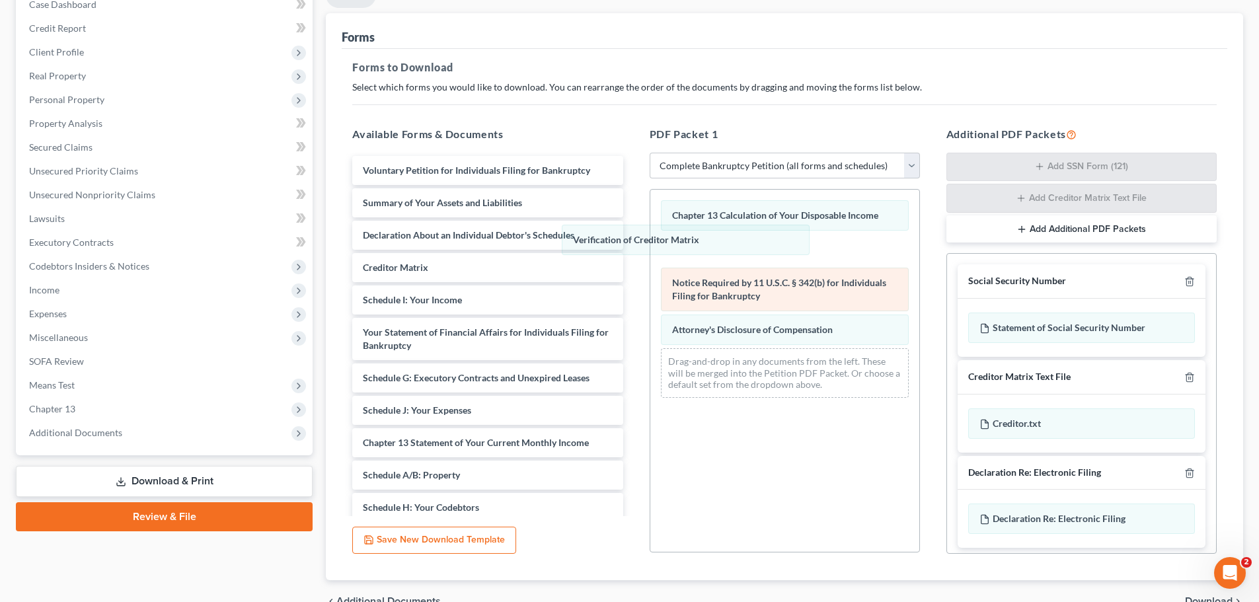
drag, startPoint x: 791, startPoint y: 252, endPoint x: 763, endPoint y: 258, distance: 28.4
click at [650, 230] on div "Verification of Creditor Matrix Chapter 13 Calculation of Your Disposable Incom…" at bounding box center [784, 299] width 269 height 219
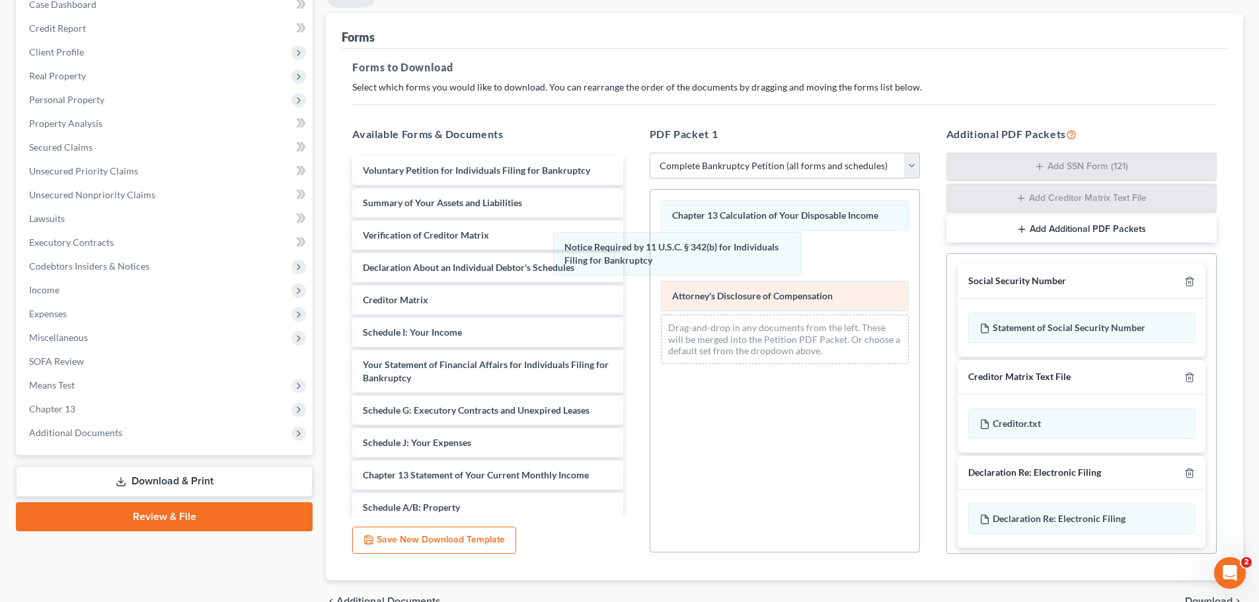
drag, startPoint x: 823, startPoint y: 258, endPoint x: 800, endPoint y: 282, distance: 32.7
click at [668, 247] on div "Notice Required by 11 U.S.C. § 342(b) for Individuals Filing for Bankruptcy Cha…" at bounding box center [784, 282] width 269 height 185
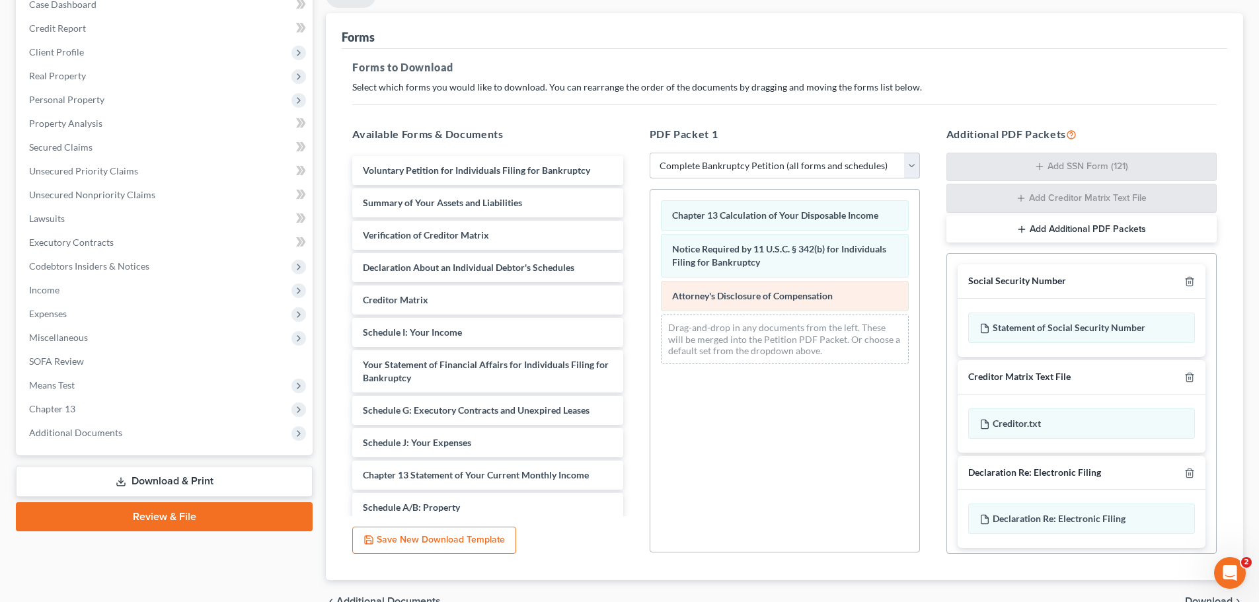
click at [650, 268] on div "Chapter 13 Calculation of Your Disposable Income Notice Required by 11 U.S.C. §…" at bounding box center [784, 282] width 269 height 185
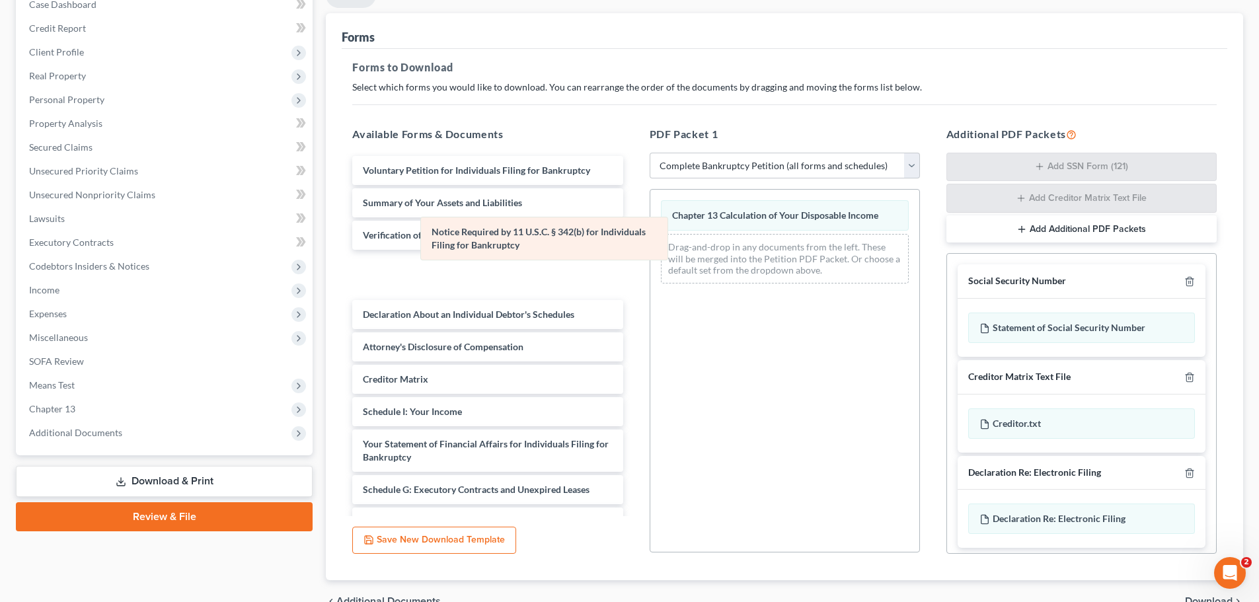
drag, startPoint x: 819, startPoint y: 252, endPoint x: 624, endPoint y: 234, distance: 196.5
click at [650, 235] on div "Notice Required by 11 U.S.C. § 342(b) for Individuals Filing for Bankruptcy Cha…" at bounding box center [784, 242] width 269 height 104
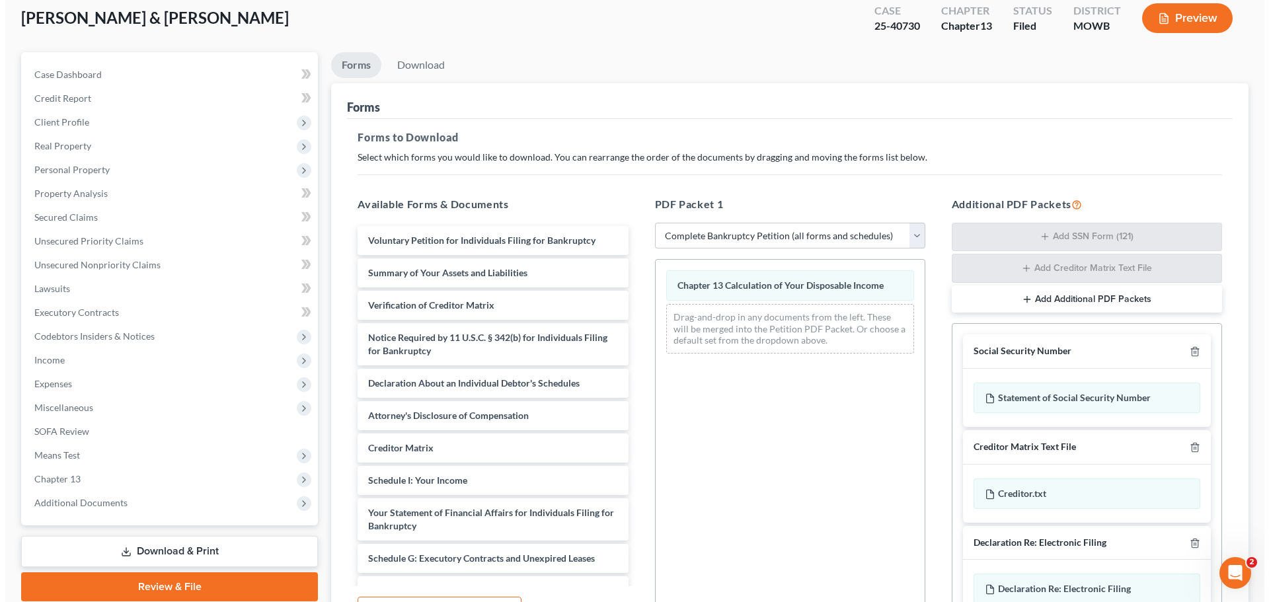
scroll to position [28, 0]
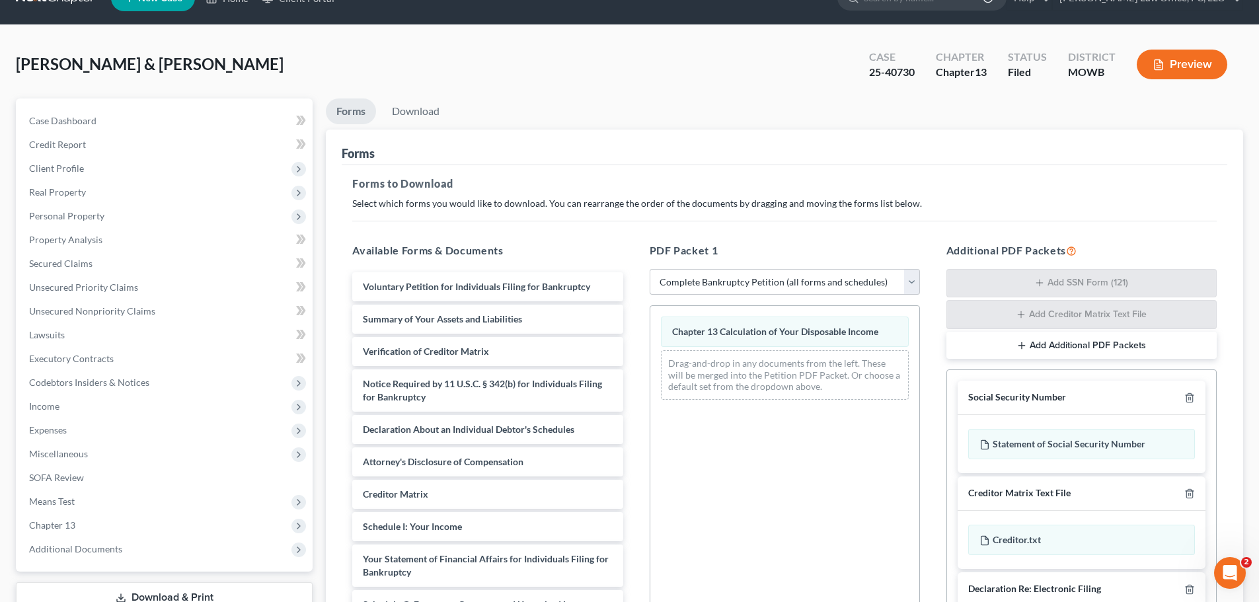
click at [1192, 67] on button "Preview" at bounding box center [1182, 65] width 91 height 30
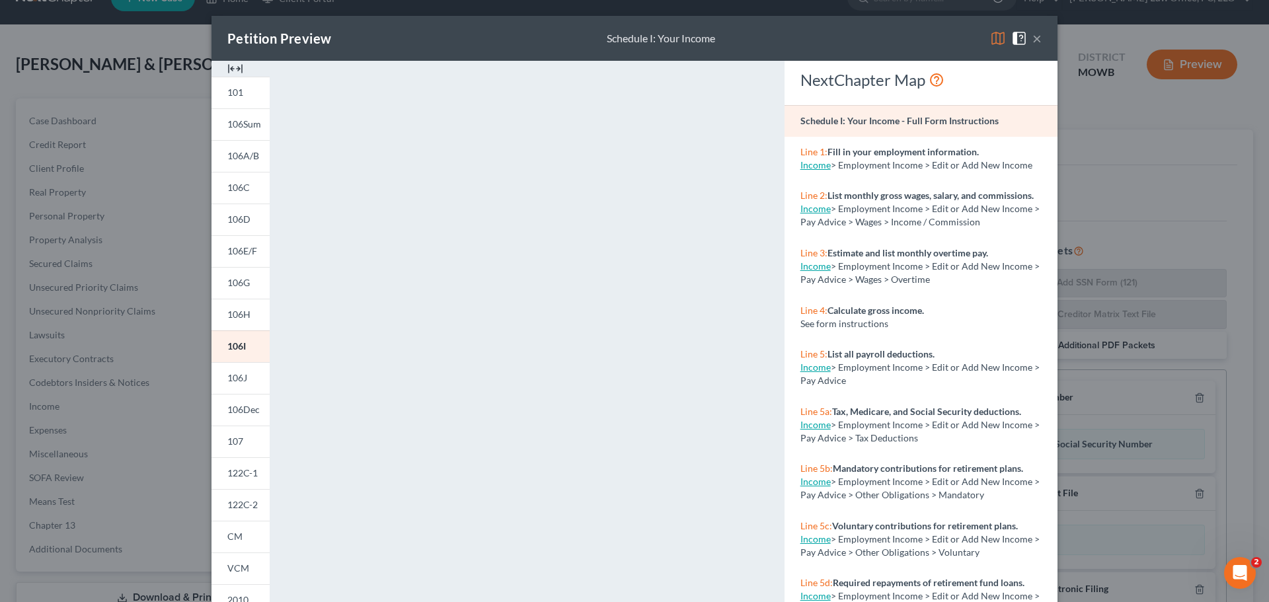
drag, startPoint x: 858, startPoint y: 38, endPoint x: 874, endPoint y: 52, distance: 21.2
click at [915, 30] on div "Petition Preview Schedule I: Your Income ×" at bounding box center [634, 38] width 846 height 45
click at [246, 469] on span "122C-1" at bounding box center [242, 472] width 30 height 11
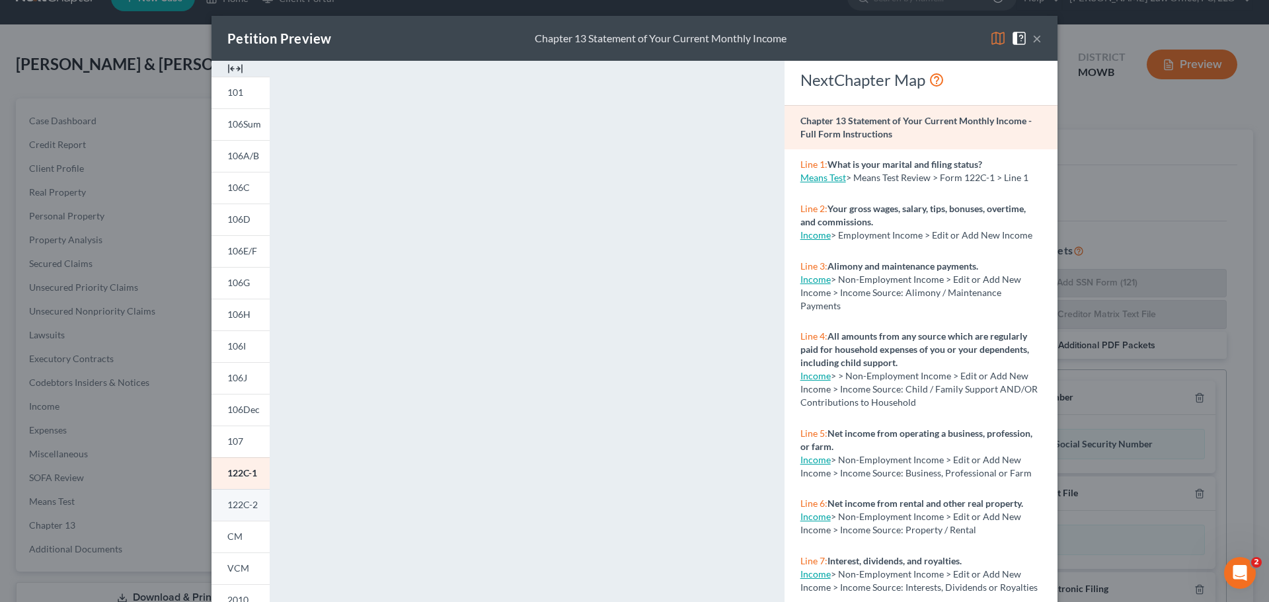
click at [227, 508] on span "122C-2" at bounding box center [242, 504] width 30 height 11
